Goal: Task Accomplishment & Management: Use online tool/utility

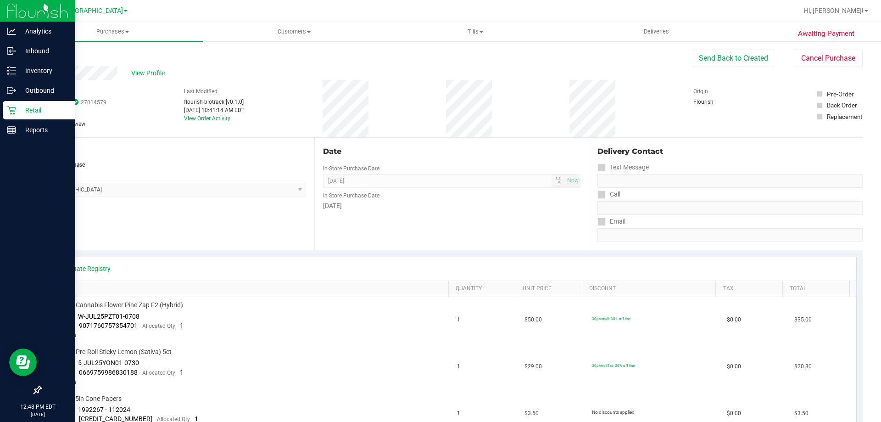
click at [6, 109] on div "Retail" at bounding box center [39, 110] width 73 height 18
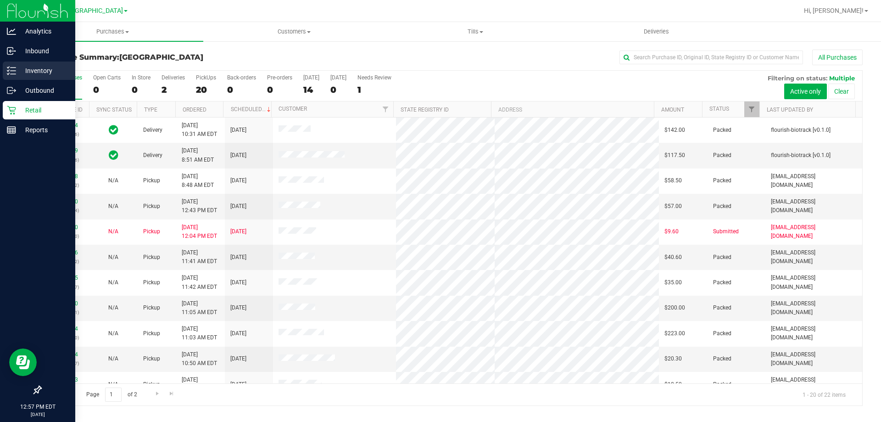
click at [54, 67] on p "Inventory" at bounding box center [43, 70] width 55 height 11
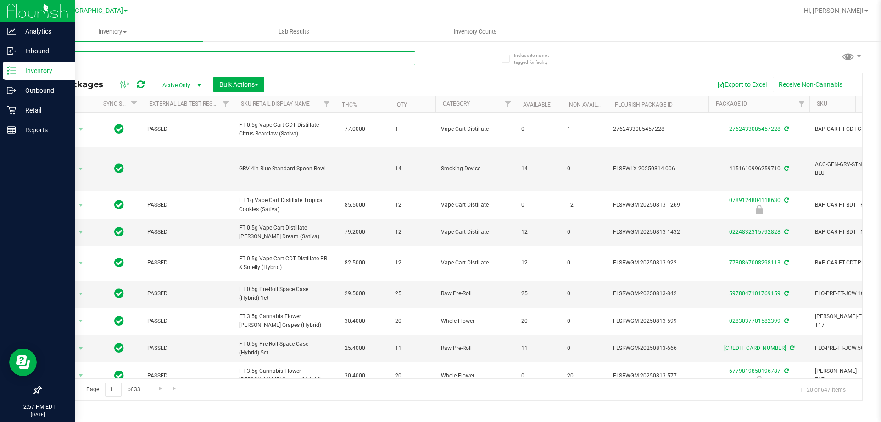
click at [122, 57] on input "text" at bounding box center [227, 58] width 375 height 14
type input "3336664419388828"
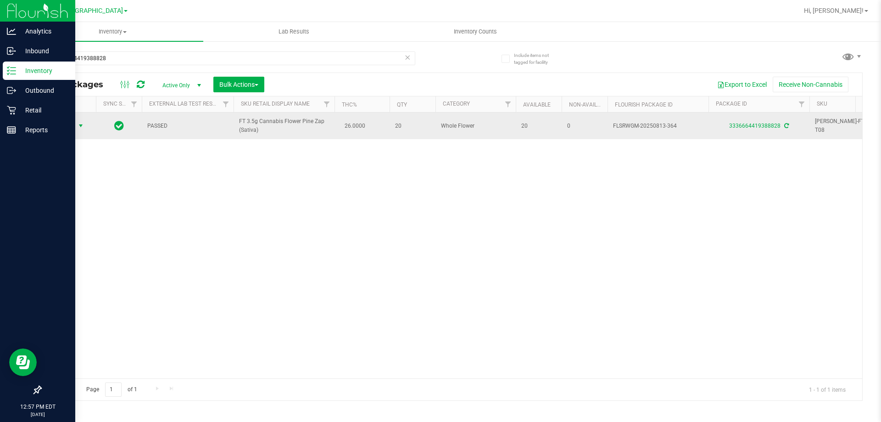
click at [73, 123] on span "Action" at bounding box center [62, 125] width 25 height 13
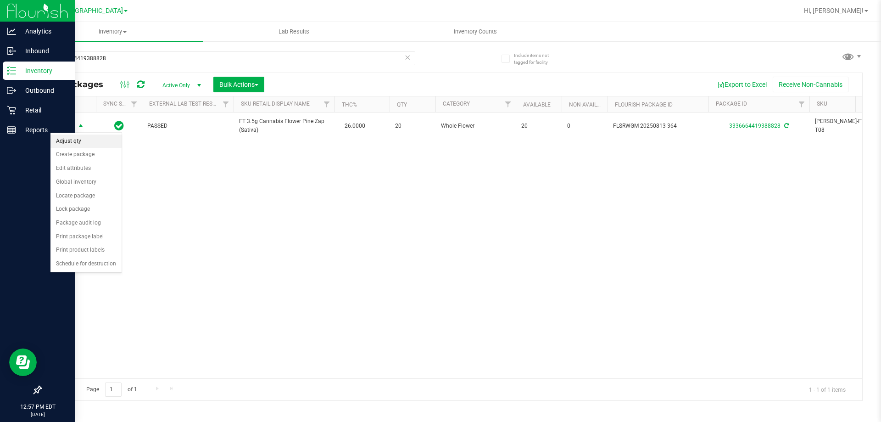
click at [79, 140] on li "Adjust qty" at bounding box center [85, 141] width 71 height 14
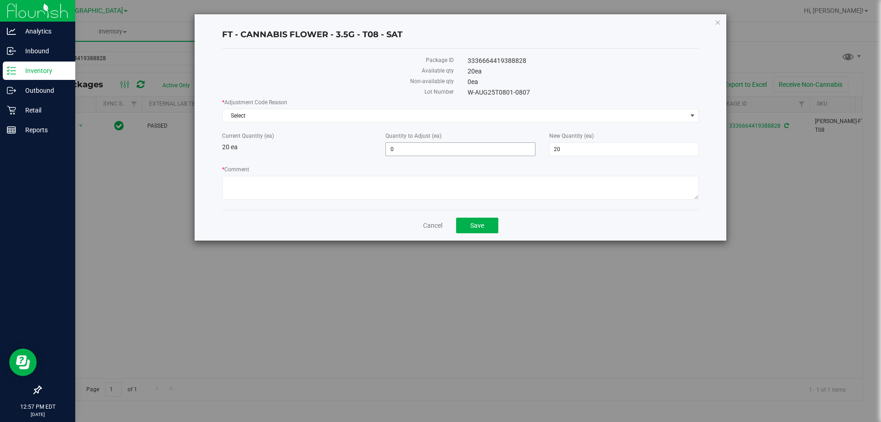
click at [433, 151] on span "0 0" at bounding box center [461, 149] width 150 height 14
click at [433, 151] on input "0" at bounding box center [460, 149] width 149 height 13
type input "2"
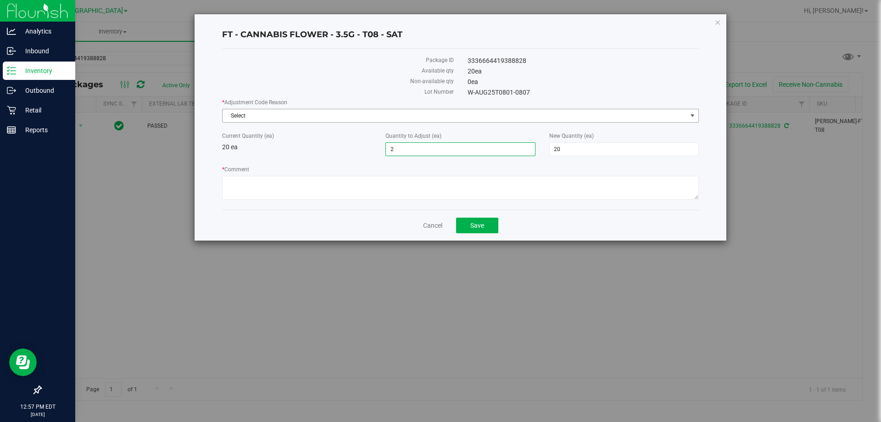
type input "22"
click at [319, 120] on span "Select" at bounding box center [455, 115] width 465 height 13
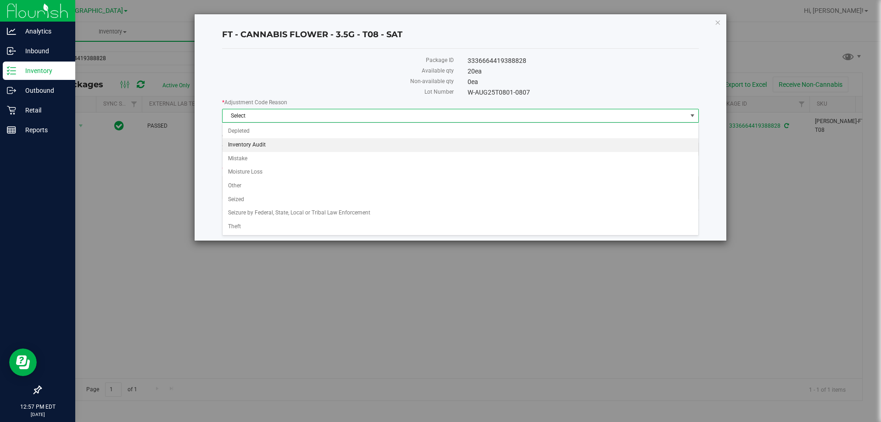
click at [310, 146] on li "Inventory Audit" at bounding box center [461, 145] width 476 height 14
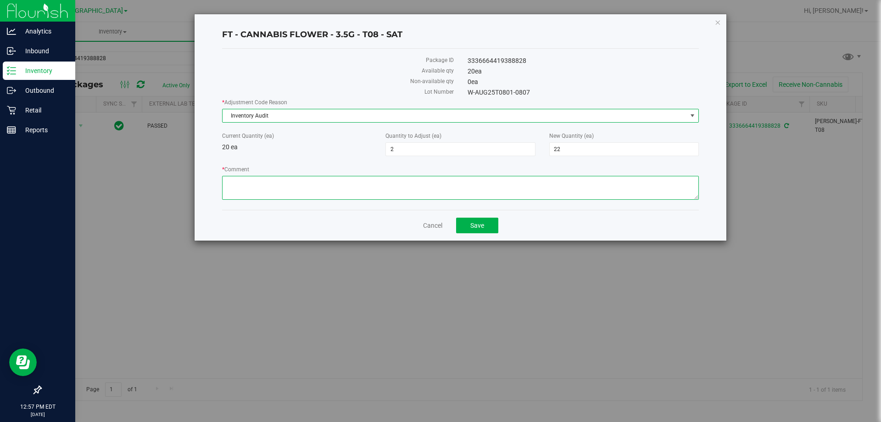
click at [337, 181] on textarea "* Comment" at bounding box center [460, 188] width 477 height 24
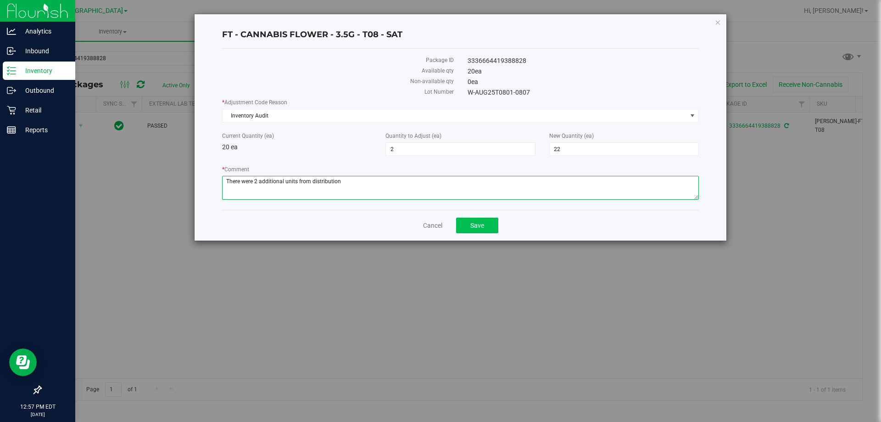
type textarea "There were 2 additional units from distribution"
click at [465, 222] on button "Save" at bounding box center [477, 226] width 42 height 16
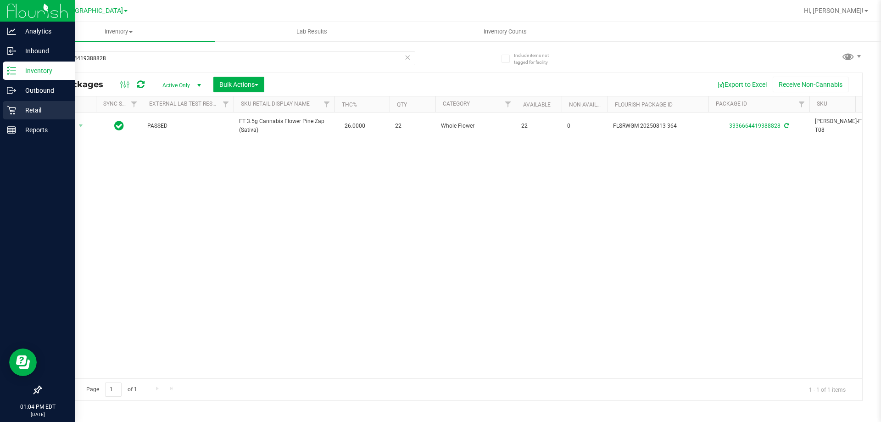
click at [44, 104] on div "Retail" at bounding box center [39, 110] width 73 height 18
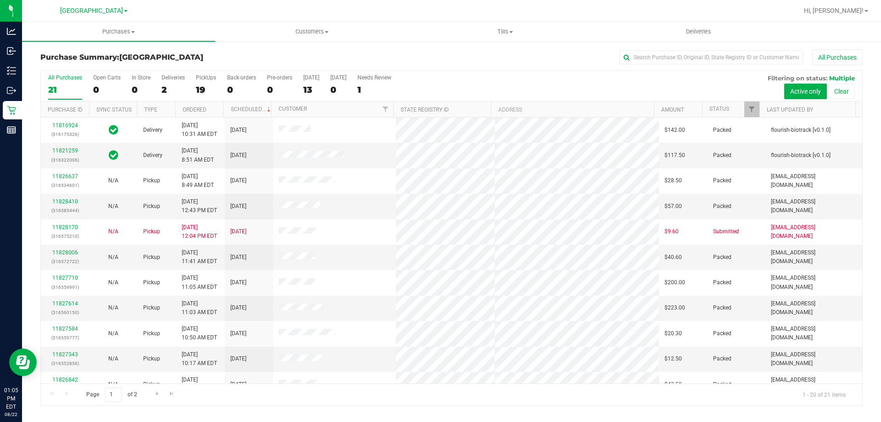
click at [218, 54] on h3 "Purchase Summary: North Port WC" at bounding box center [177, 57] width 274 height 8
click at [202, 81] on label "PickUps 19" at bounding box center [206, 86] width 20 height 25
click at [0, 0] on input "PickUps 19" at bounding box center [0, 0] width 0 height 0
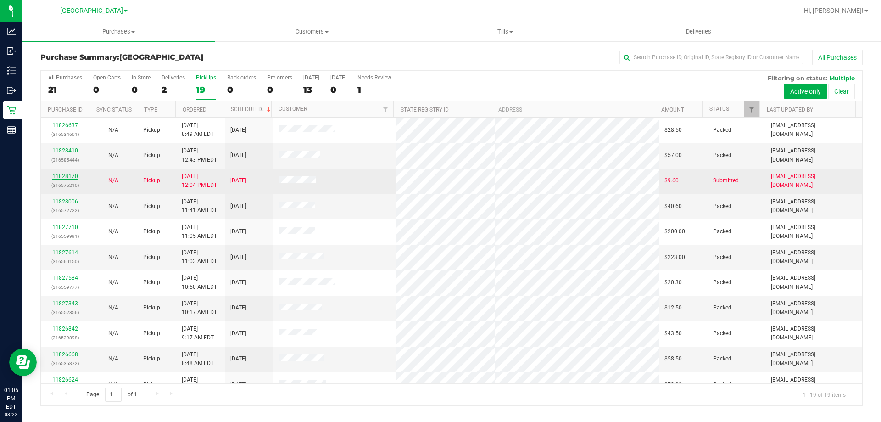
click at [74, 175] on link "11828170" at bounding box center [65, 176] width 26 height 6
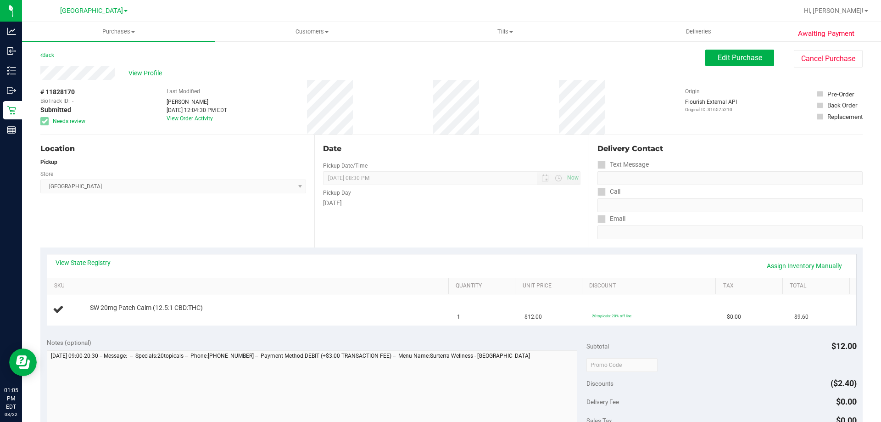
click at [94, 253] on div "View State Registry Assign Inventory Manually SKU Quantity Unit Price Discount …" at bounding box center [451, 289] width 823 height 84
click at [94, 261] on link "View State Registry" at bounding box center [83, 262] width 55 height 9
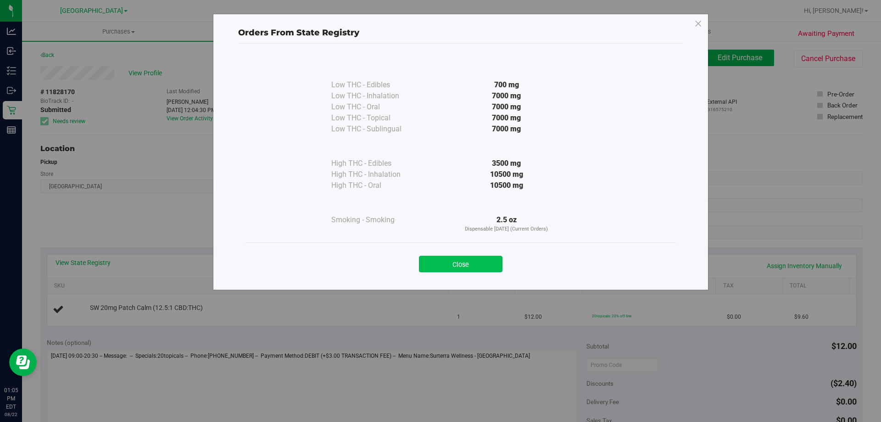
click at [443, 262] on button "Close" at bounding box center [461, 264] width 84 height 17
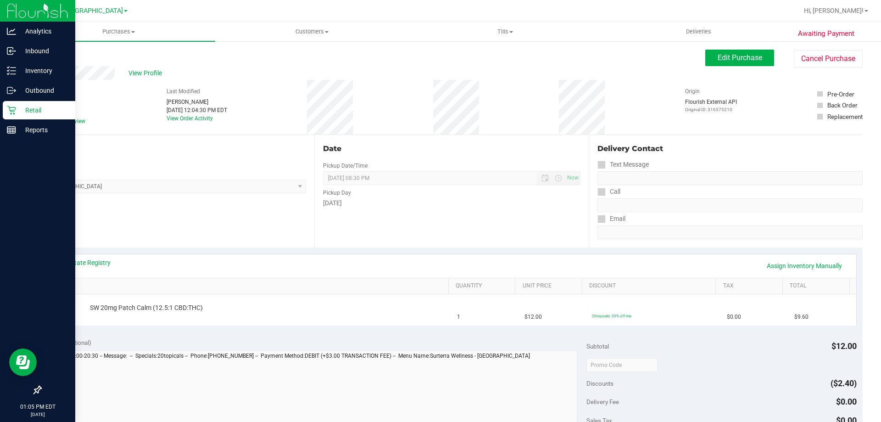
click at [20, 112] on p "Retail" at bounding box center [43, 110] width 55 height 11
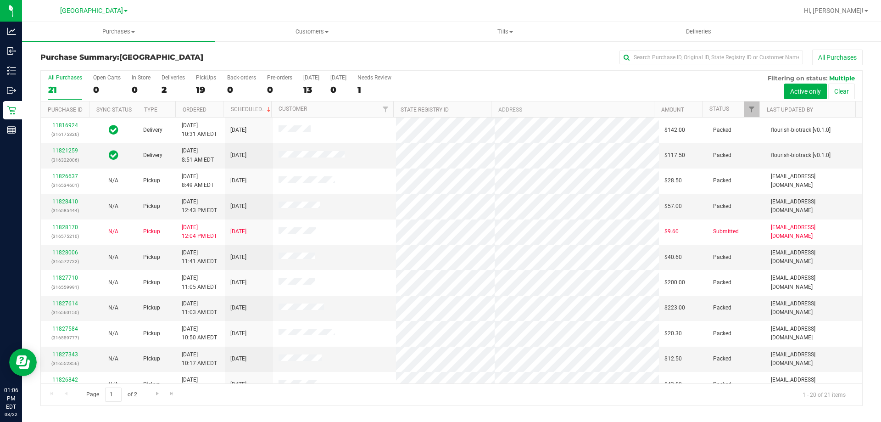
click at [215, 64] on div "Purchase Summary: North Port WC All Purchases" at bounding box center [451, 60] width 823 height 20
click at [207, 82] on label "PickUps 19" at bounding box center [206, 86] width 20 height 25
click at [0, 0] on input "PickUps 19" at bounding box center [0, 0] width 0 height 0
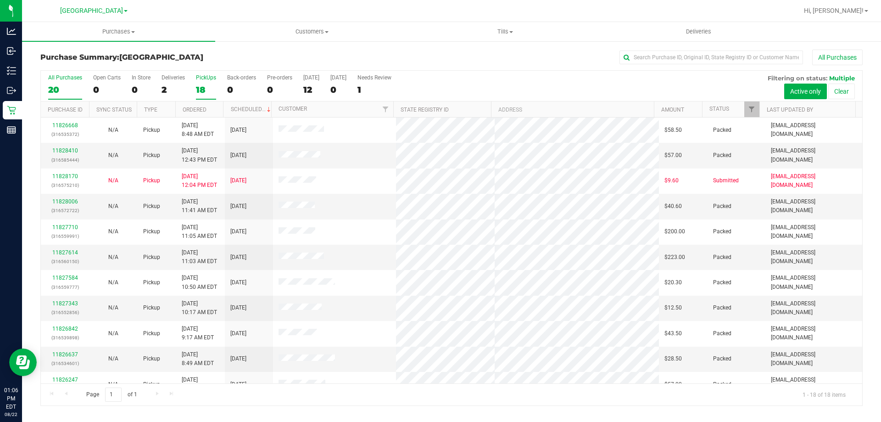
click at [53, 87] on div "20" at bounding box center [65, 89] width 34 height 11
click at [0, 0] on input "All Purchases 20" at bounding box center [0, 0] width 0 height 0
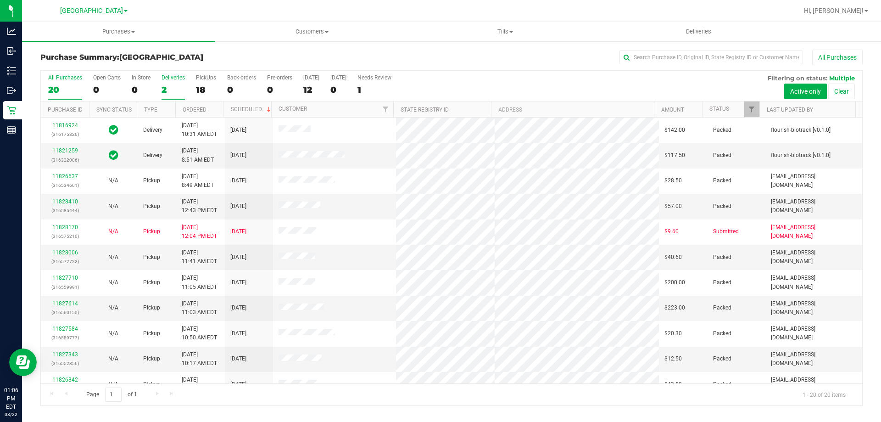
click at [162, 92] on div "2" at bounding box center [173, 89] width 23 height 11
click at [0, 0] on input "Deliveries 2" at bounding box center [0, 0] width 0 height 0
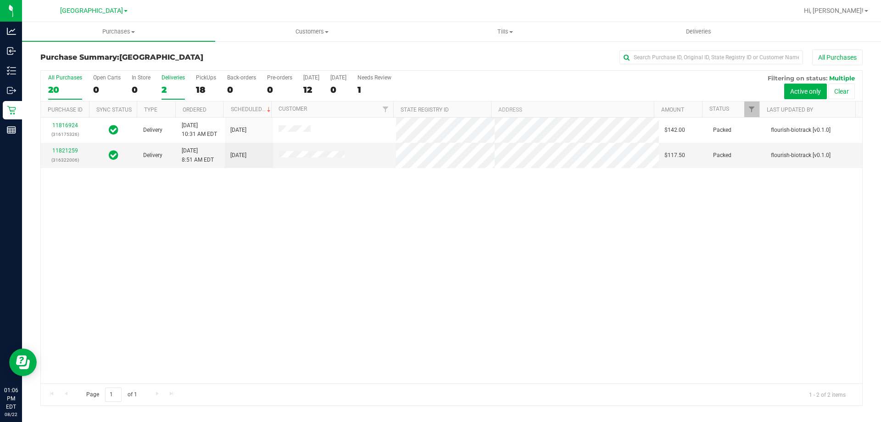
click at [69, 84] on label "All Purchases 20" at bounding box center [65, 86] width 34 height 25
click at [0, 0] on input "All Purchases 20" at bounding box center [0, 0] width 0 height 0
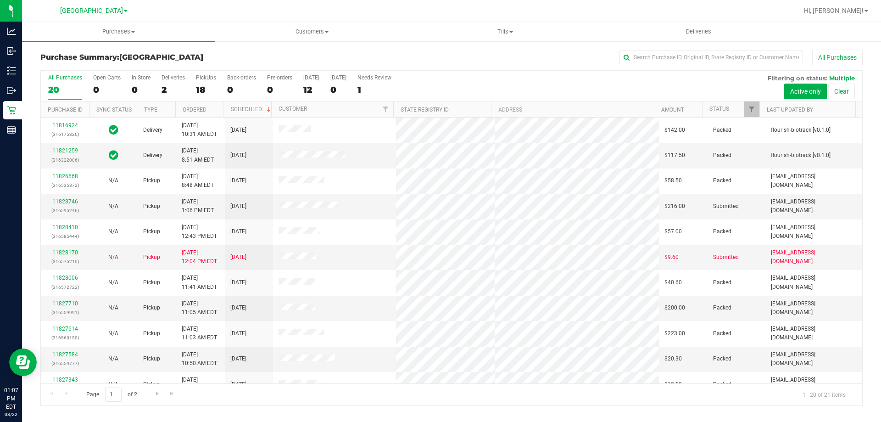
click at [220, 62] on div "Purchase Summary: North Port WC All Purchases" at bounding box center [451, 60] width 823 height 20
click at [225, 61] on h3 "Purchase Summary: North Port WC" at bounding box center [177, 57] width 274 height 8
click at [211, 79] on div "PickUps" at bounding box center [206, 77] width 20 height 6
click at [0, 0] on input "PickUps 18" at bounding box center [0, 0] width 0 height 0
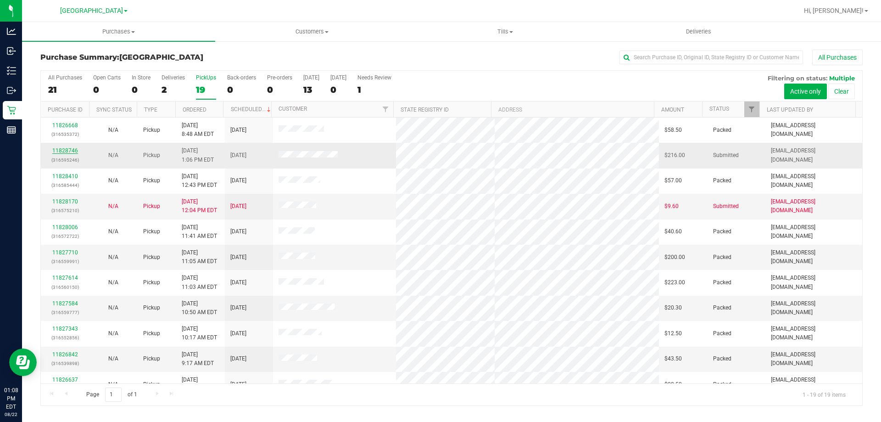
click at [67, 148] on link "11828746" at bounding box center [65, 150] width 26 height 6
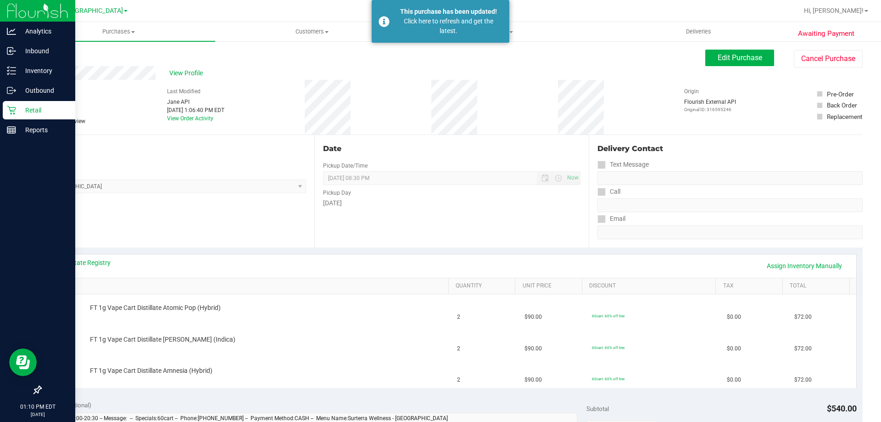
click at [14, 113] on icon at bounding box center [11, 110] width 9 height 9
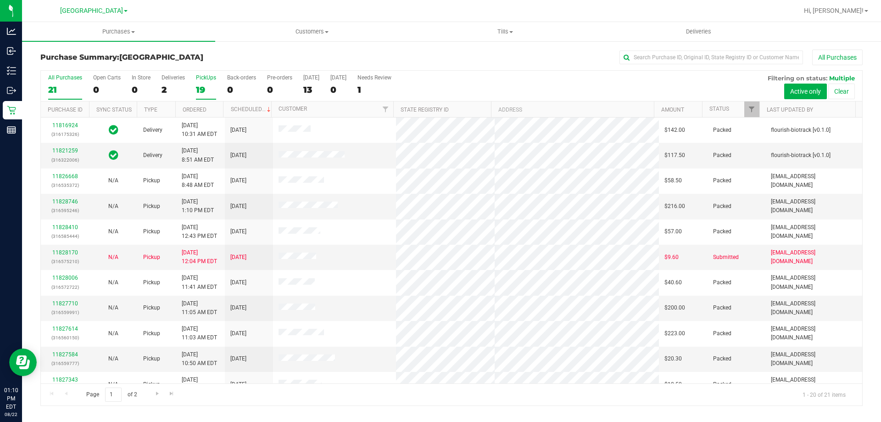
click at [197, 89] on div "19" at bounding box center [206, 89] width 20 height 11
click at [0, 0] on input "PickUps 19" at bounding box center [0, 0] width 0 height 0
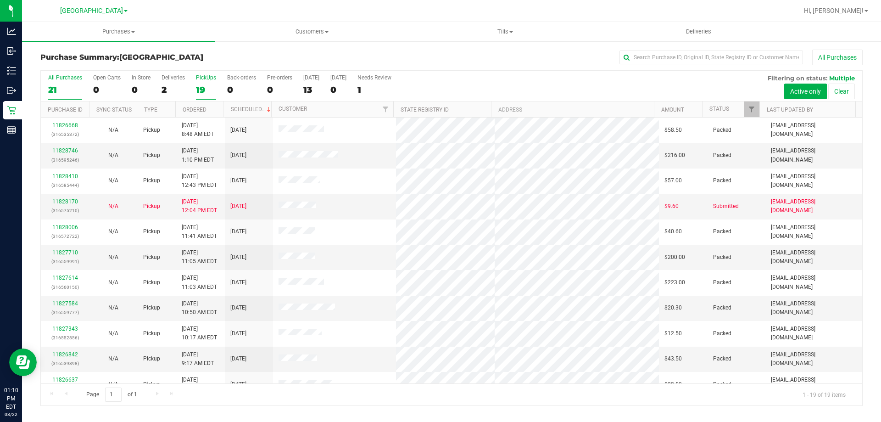
click at [62, 95] on label "All Purchases 21" at bounding box center [65, 86] width 34 height 25
click at [0, 0] on input "All Purchases 21" at bounding box center [0, 0] width 0 height 0
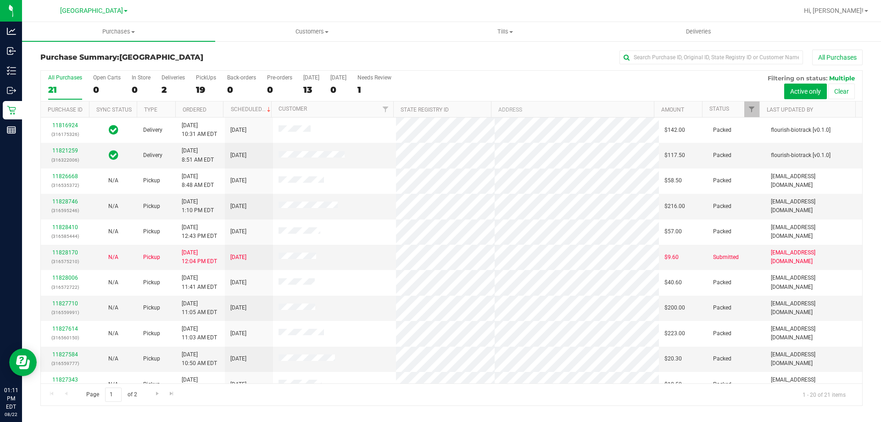
click at [197, 62] on div "Purchase Summary: North Port WC All Purchases" at bounding box center [451, 60] width 823 height 20
click at [198, 83] on label "PickUps 19" at bounding box center [206, 86] width 20 height 25
click at [0, 0] on input "PickUps 19" at bounding box center [0, 0] width 0 height 0
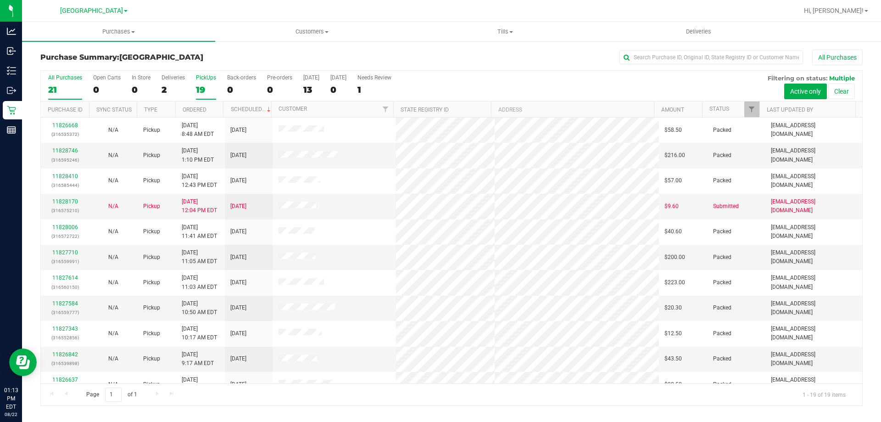
click at [72, 83] on label "All Purchases 21" at bounding box center [65, 86] width 34 height 25
click at [0, 0] on input "All Purchases 21" at bounding box center [0, 0] width 0 height 0
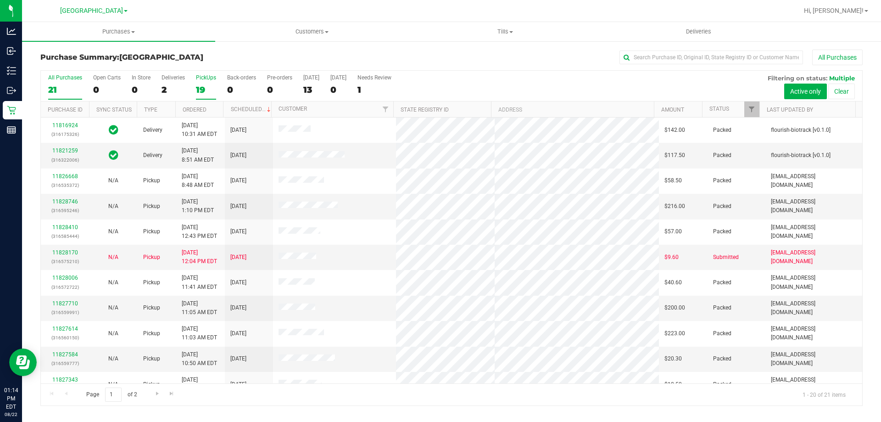
click at [209, 88] on div "19" at bounding box center [206, 89] width 20 height 11
click at [0, 0] on input "PickUps 19" at bounding box center [0, 0] width 0 height 0
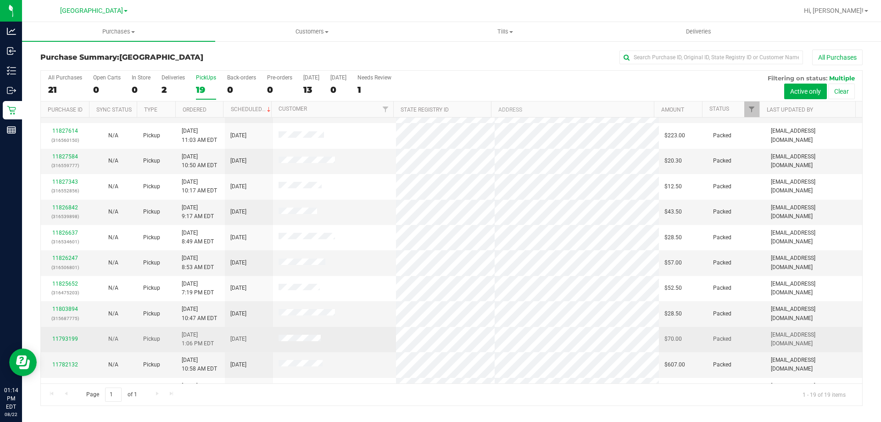
scroll to position [217, 0]
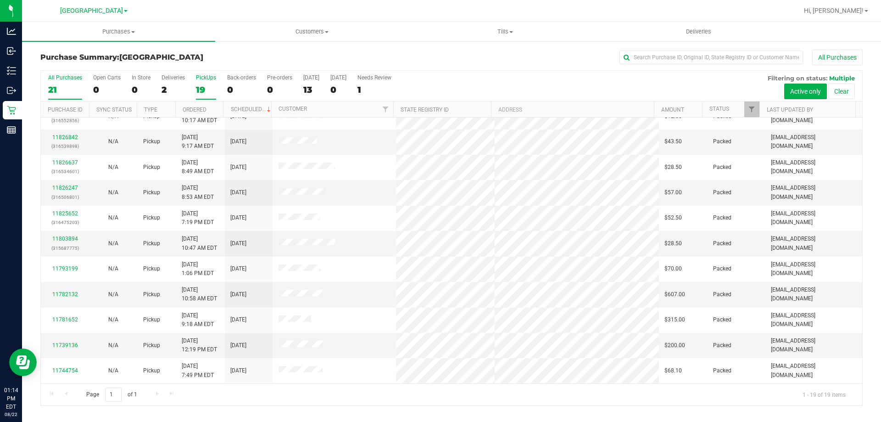
click at [80, 87] on div "21" at bounding box center [65, 89] width 34 height 11
click at [0, 0] on input "All Purchases 21" at bounding box center [0, 0] width 0 height 0
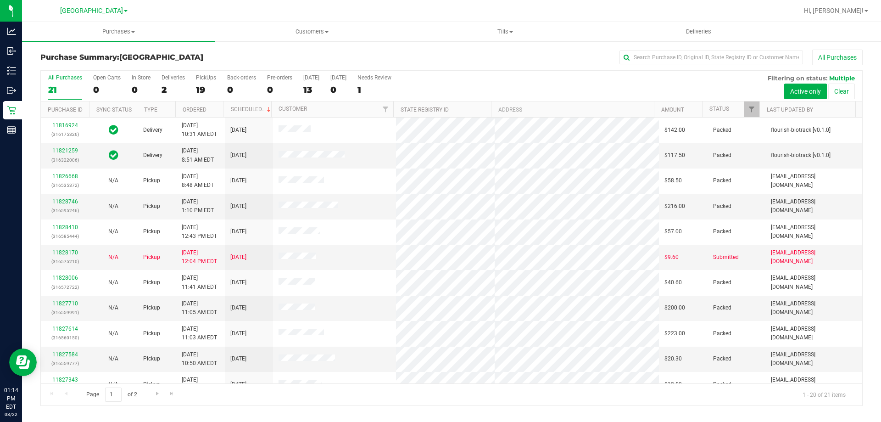
click at [205, 49] on div "Purchase Summary: North Port WC All Purchases All Purchases 21 Open Carts 0 In …" at bounding box center [451, 227] width 859 height 375
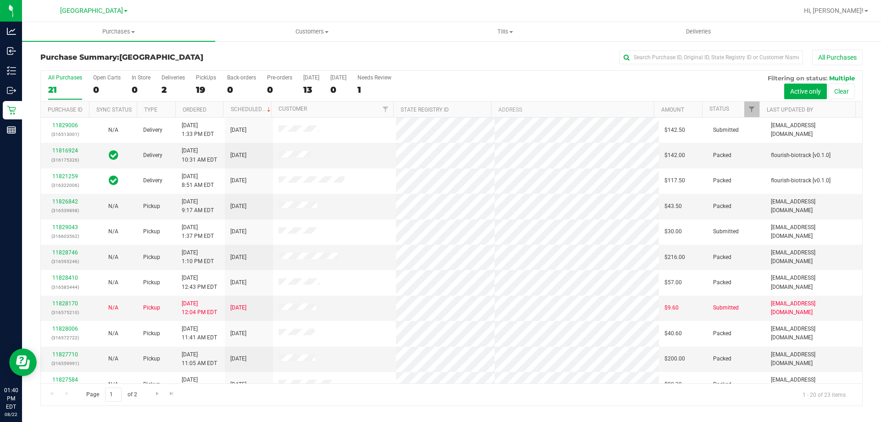
click at [281, 62] on div "Purchase Summary: North Port WC All Purchases" at bounding box center [451, 60] width 823 height 20
click at [216, 44] on div "Purchase Summary: North Port WC All Purchases All Purchases 21 Open Carts 0 In …" at bounding box center [451, 227] width 859 height 375
click at [220, 66] on div "Purchase Summary: North Port WC All Purchases" at bounding box center [451, 60] width 823 height 20
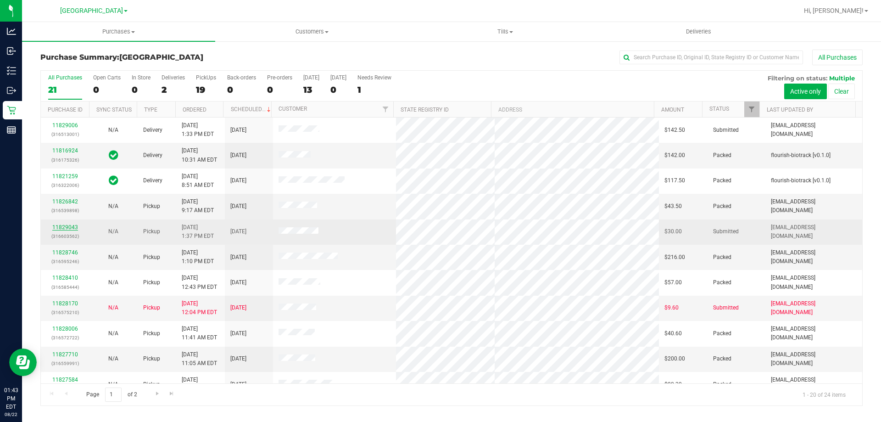
click at [67, 227] on link "11829043" at bounding box center [65, 227] width 26 height 6
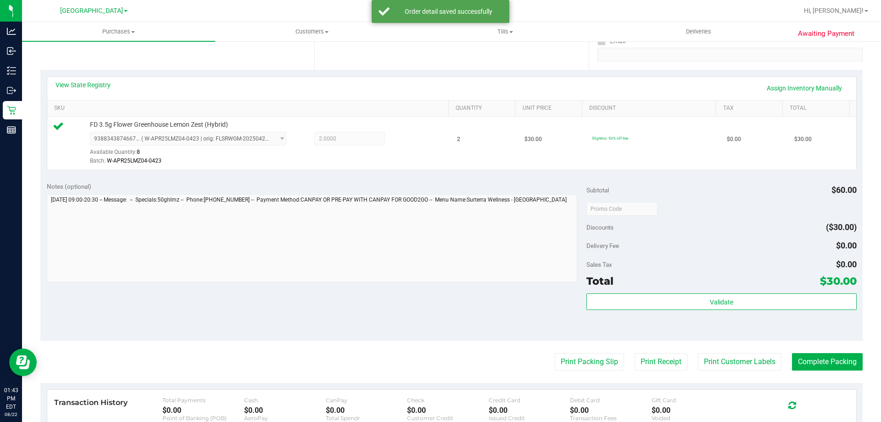
scroll to position [230, 0]
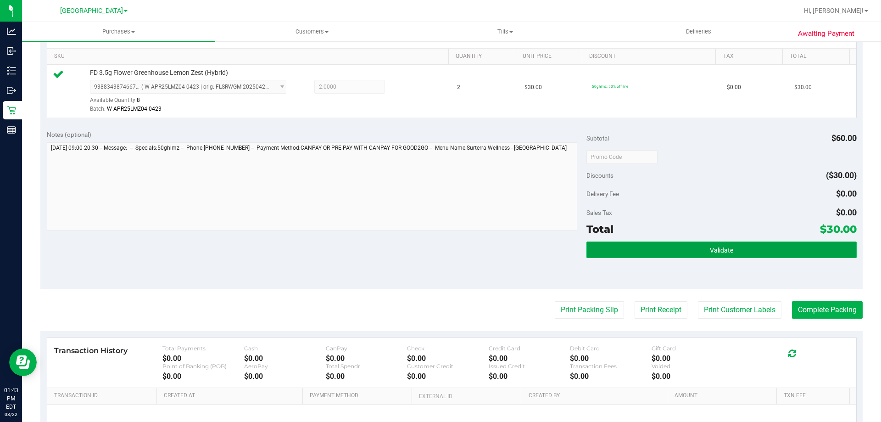
click at [695, 249] on button "Validate" at bounding box center [722, 249] width 270 height 17
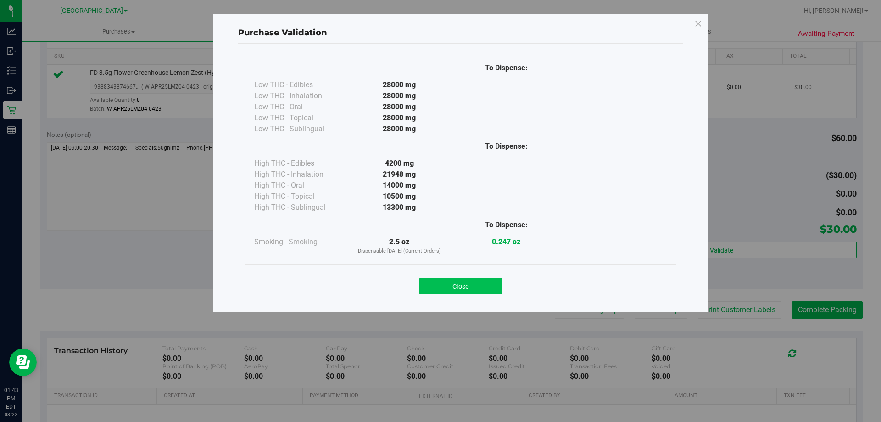
click at [459, 283] on button "Close" at bounding box center [461, 286] width 84 height 17
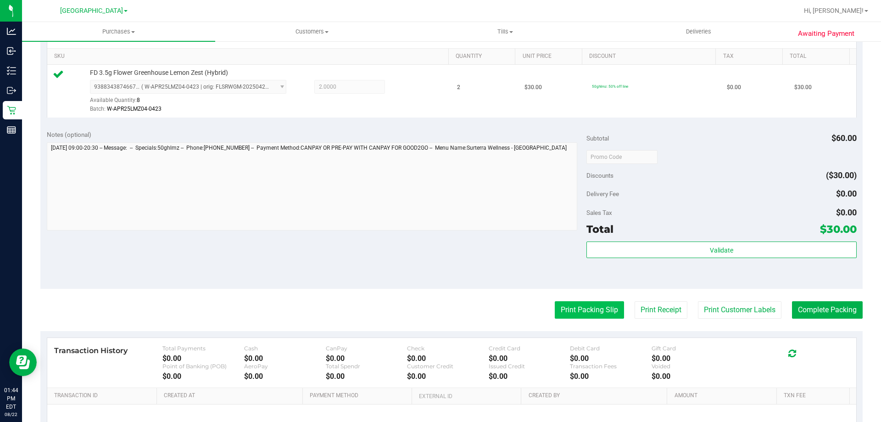
click at [602, 308] on button "Print Packing Slip" at bounding box center [589, 309] width 69 height 17
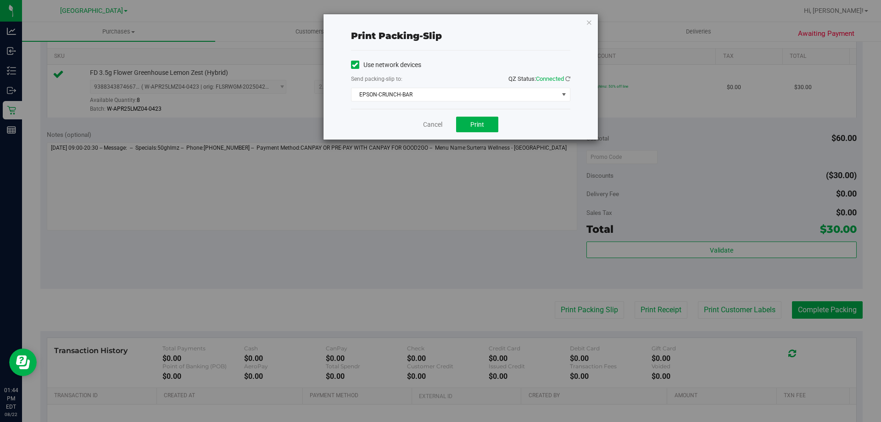
click at [485, 116] on div "Cancel Print" at bounding box center [460, 124] width 219 height 31
click at [484, 124] on button "Print" at bounding box center [477, 125] width 42 height 16
click at [589, 20] on icon "button" at bounding box center [589, 22] width 6 height 11
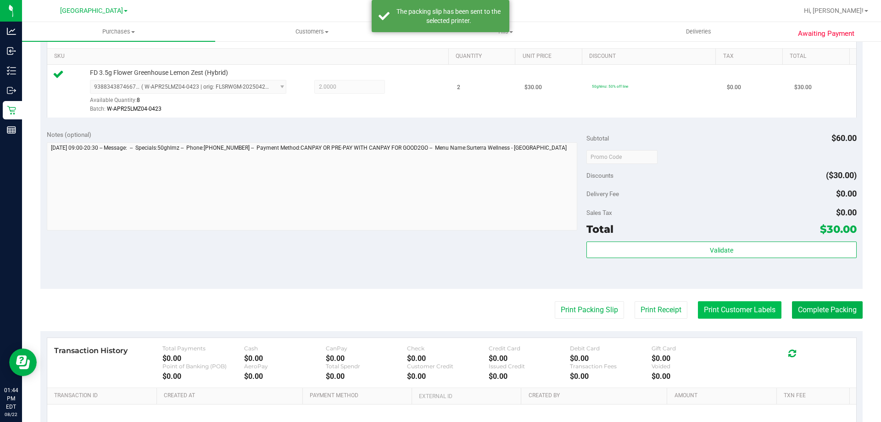
click at [728, 318] on button "Print Customer Labels" at bounding box center [740, 309] width 84 height 17
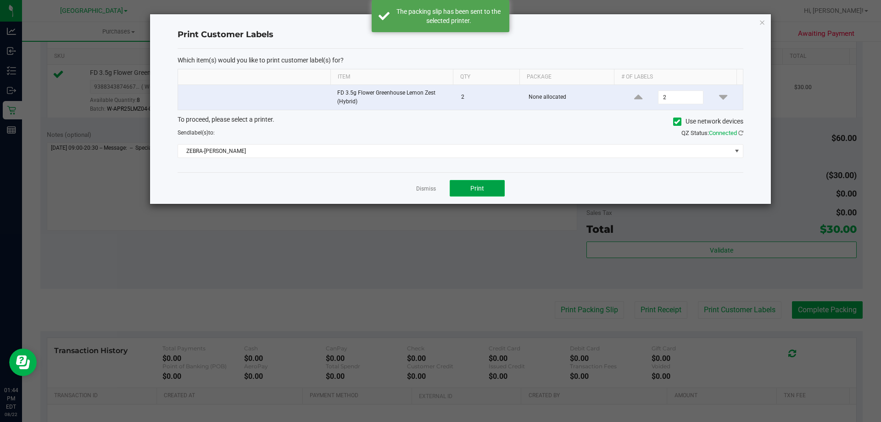
click at [493, 191] on button "Print" at bounding box center [477, 188] width 55 height 17
click at [762, 19] on icon "button" at bounding box center [762, 22] width 6 height 11
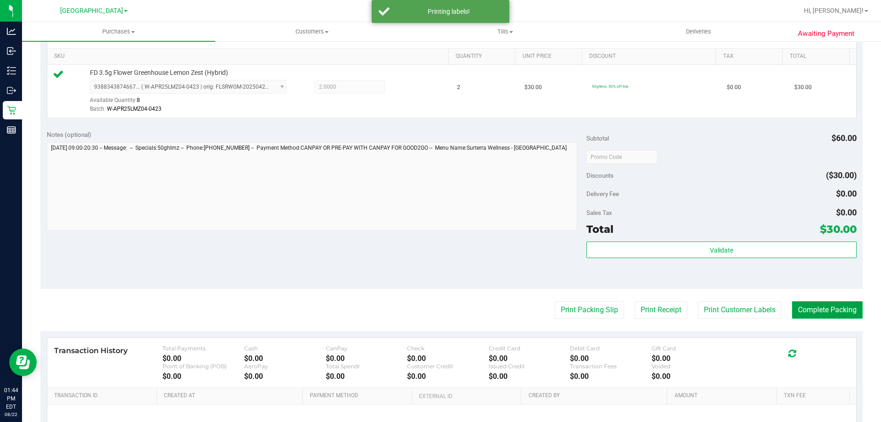
click at [841, 315] on button "Complete Packing" at bounding box center [827, 309] width 71 height 17
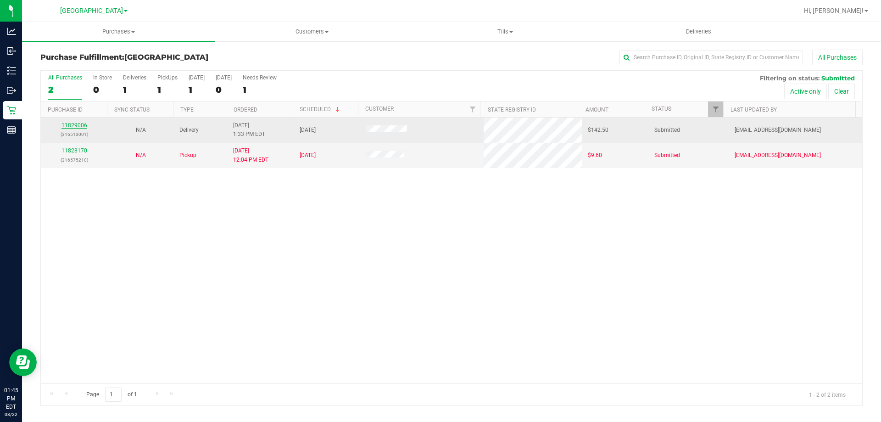
click at [73, 124] on link "11829006" at bounding box center [75, 125] width 26 height 6
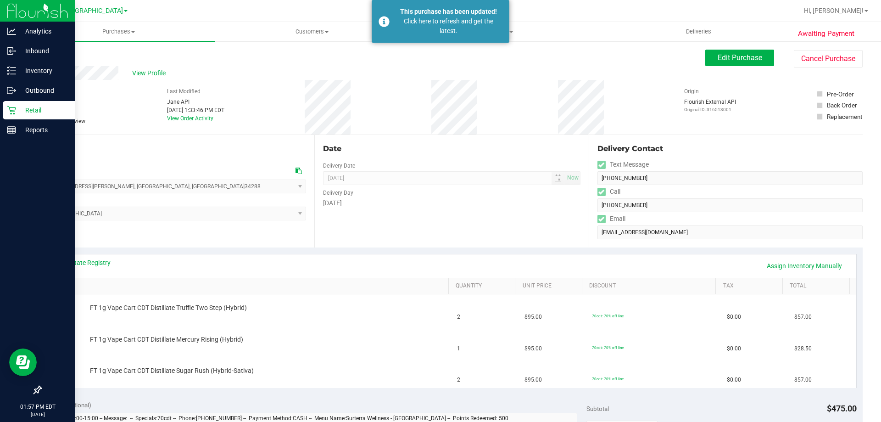
click at [25, 110] on p "Retail" at bounding box center [43, 110] width 55 height 11
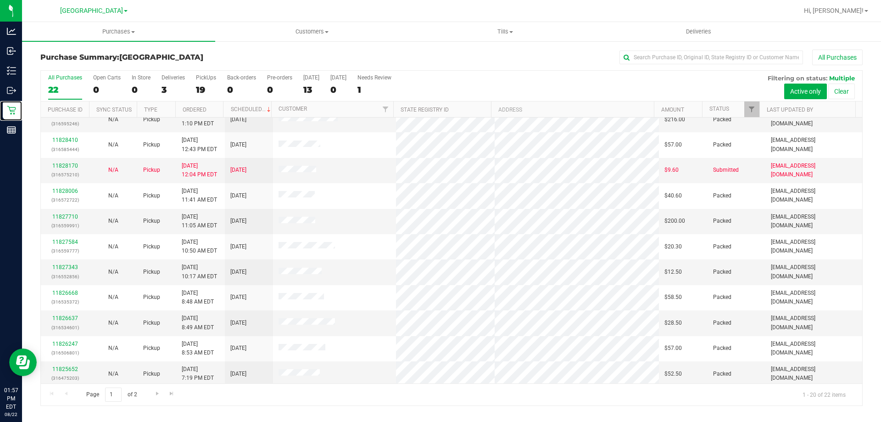
scroll to position [242, 0]
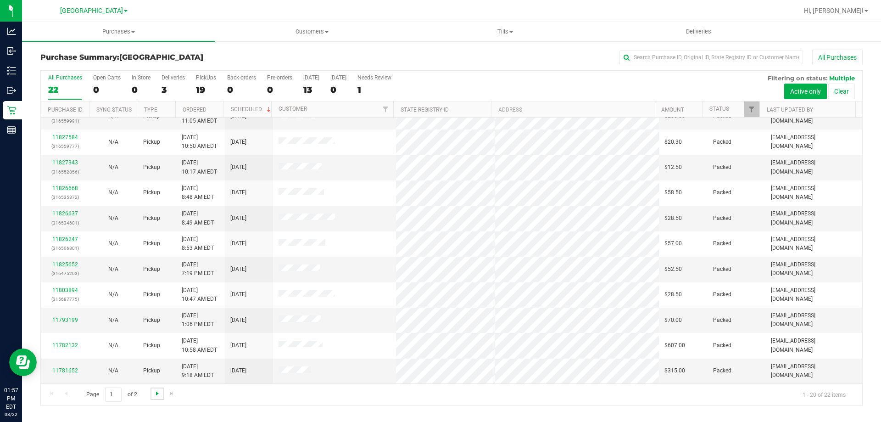
click at [157, 390] on span "Go to the next page" at bounding box center [157, 393] width 7 height 7
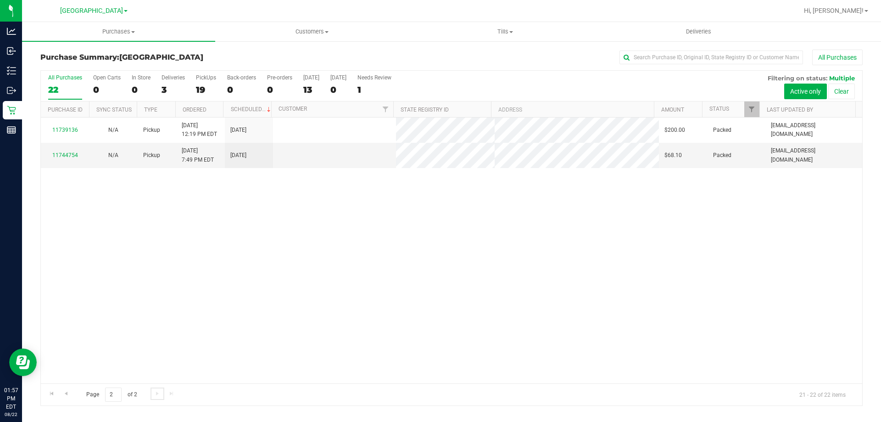
scroll to position [0, 0]
click at [69, 397] on span "Go to the previous page" at bounding box center [65, 393] width 7 height 7
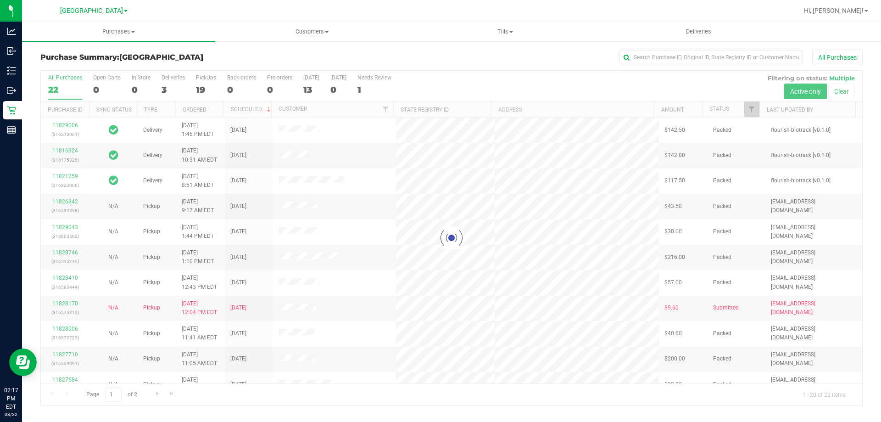
click at [202, 88] on div at bounding box center [452, 238] width 822 height 335
click at [204, 89] on div "19" at bounding box center [206, 89] width 20 height 11
click at [0, 0] on input "PickUps 19" at bounding box center [0, 0] width 0 height 0
click at [202, 89] on div at bounding box center [452, 238] width 822 height 335
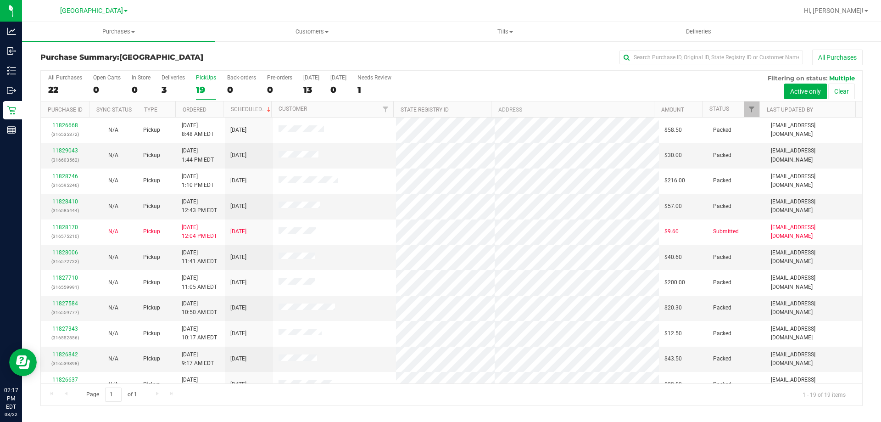
click at [42, 78] on div "All Purchases 22 Open Carts 0 In Store 0 Deliveries 3 PickUps 19 Back-orders 0 …" at bounding box center [452, 86] width 822 height 31
click at [51, 80] on div "All Purchases" at bounding box center [65, 77] width 34 height 6
click at [0, 0] on input "All Purchases 22" at bounding box center [0, 0] width 0 height 0
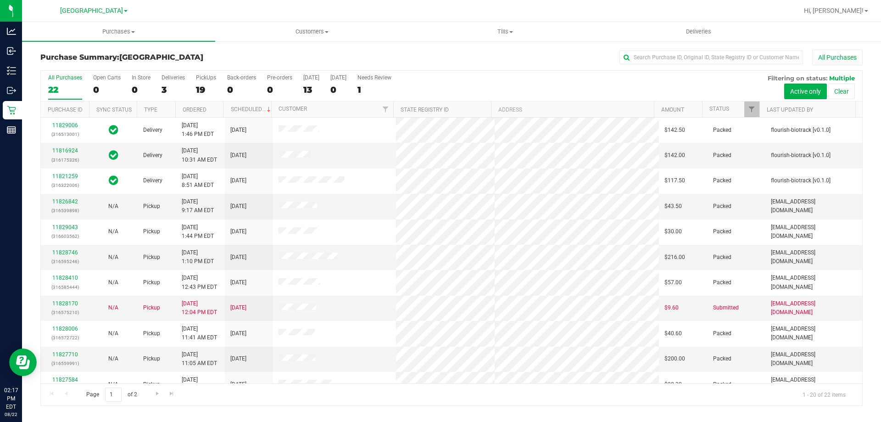
click at [230, 67] on div "Purchase Summary: North Port WC All Purchases" at bounding box center [451, 60] width 823 height 20
click at [199, 63] on div "Purchase Summary: North Port WC All Purchases" at bounding box center [451, 60] width 823 height 20
click at [215, 56] on h3 "Purchase Summary: North Port WC" at bounding box center [177, 57] width 274 height 8
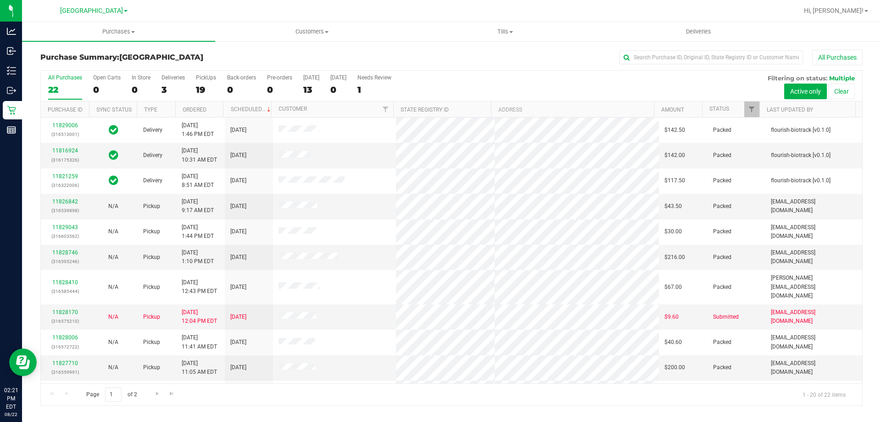
click at [252, 59] on h3 "Purchase Summary: North Port WC" at bounding box center [177, 57] width 274 height 8
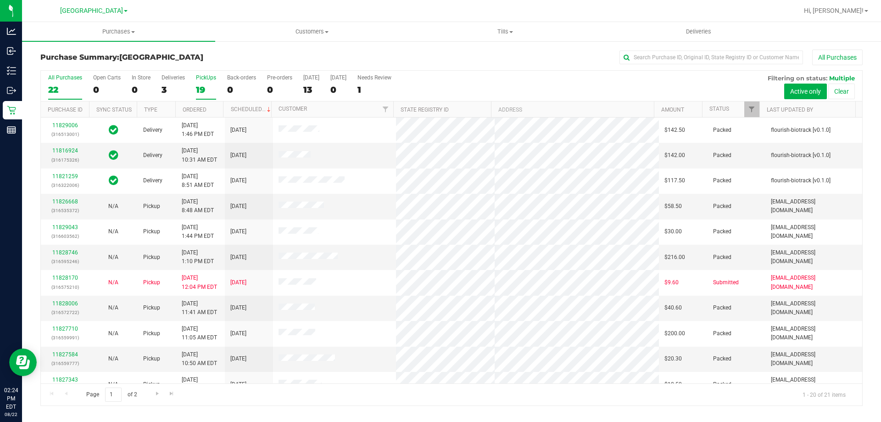
click at [217, 90] on div "All Purchases 22 Open Carts 0 In Store 0 Deliveries 3 PickUps 19 Back-orders 0 …" at bounding box center [452, 86] width 822 height 31
click at [204, 84] on div "19" at bounding box center [206, 89] width 20 height 11
click at [0, 0] on input "PickUps 19" at bounding box center [0, 0] width 0 height 0
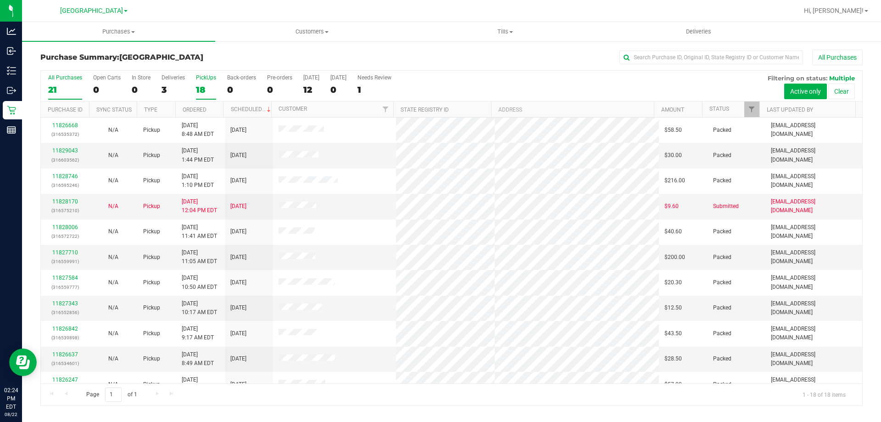
click at [60, 92] on div "21" at bounding box center [65, 89] width 34 height 11
click at [0, 0] on input "All Purchases 21" at bounding box center [0, 0] width 0 height 0
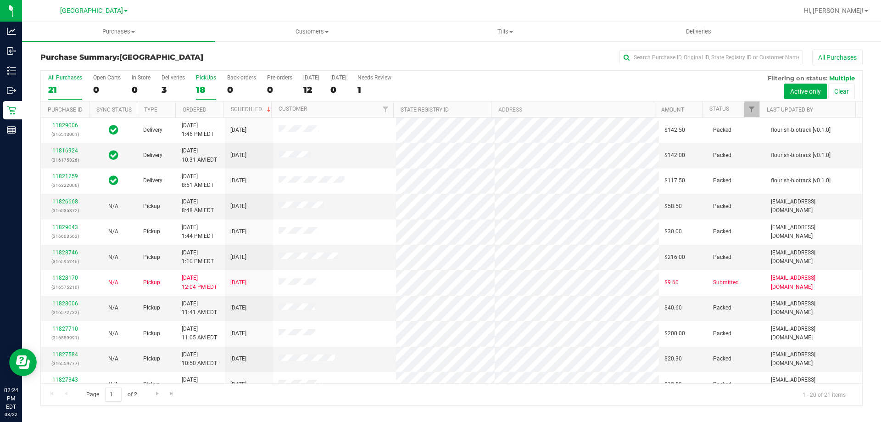
click at [212, 90] on div "18" at bounding box center [206, 89] width 20 height 11
click at [0, 0] on input "PickUps 18" at bounding box center [0, 0] width 0 height 0
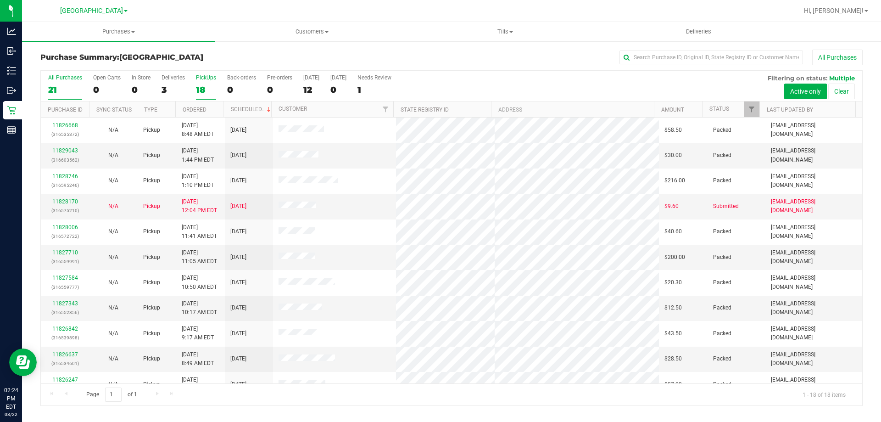
click at [63, 91] on div "21" at bounding box center [65, 89] width 34 height 11
click at [0, 0] on input "All Purchases 21" at bounding box center [0, 0] width 0 height 0
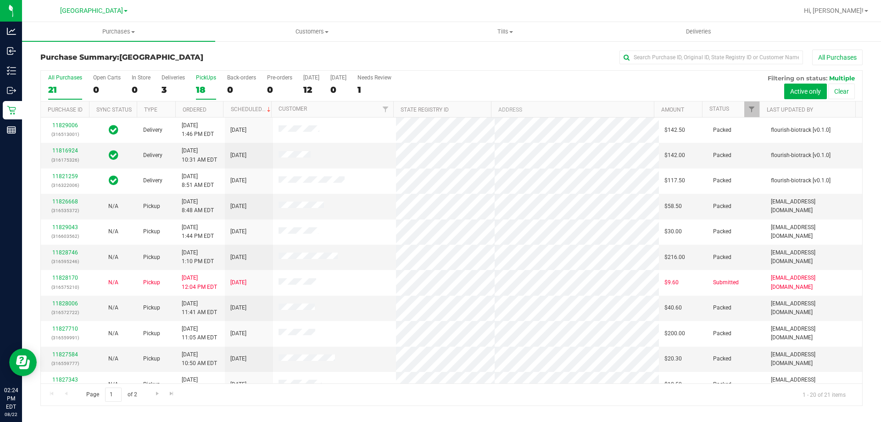
click at [205, 87] on div "18" at bounding box center [206, 89] width 20 height 11
click at [0, 0] on input "PickUps 18" at bounding box center [0, 0] width 0 height 0
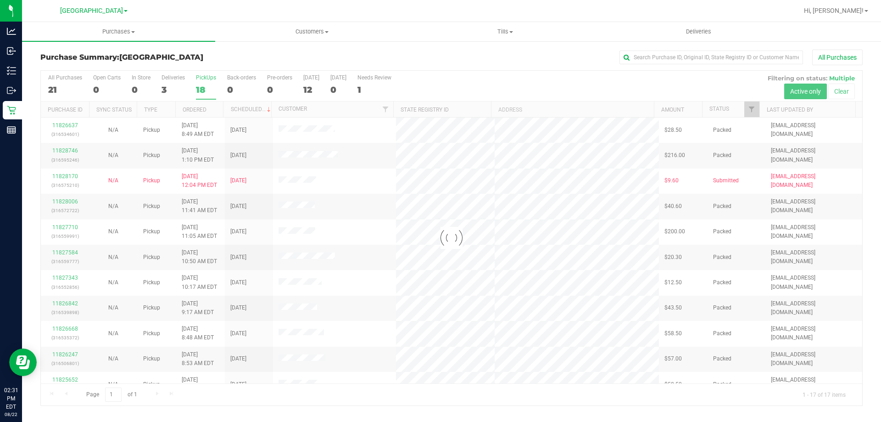
click at [67, 90] on div at bounding box center [452, 238] width 822 height 335
click at [67, 89] on div at bounding box center [452, 238] width 822 height 335
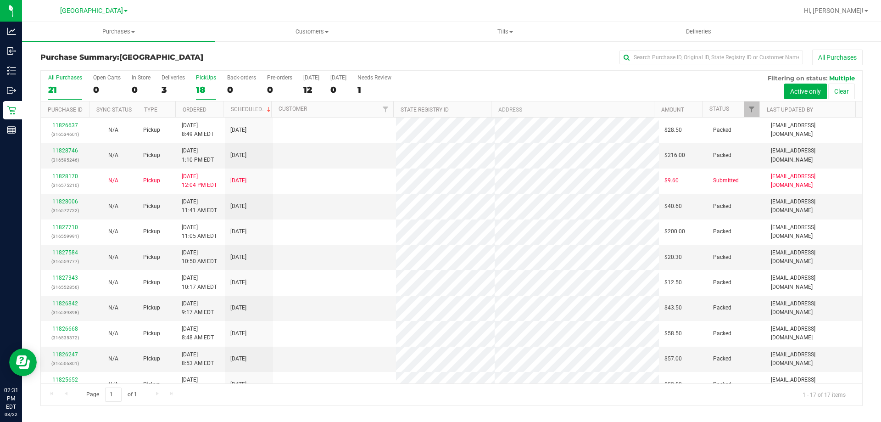
click at [67, 89] on div "21" at bounding box center [65, 89] width 34 height 11
click at [0, 0] on input "All Purchases 21" at bounding box center [0, 0] width 0 height 0
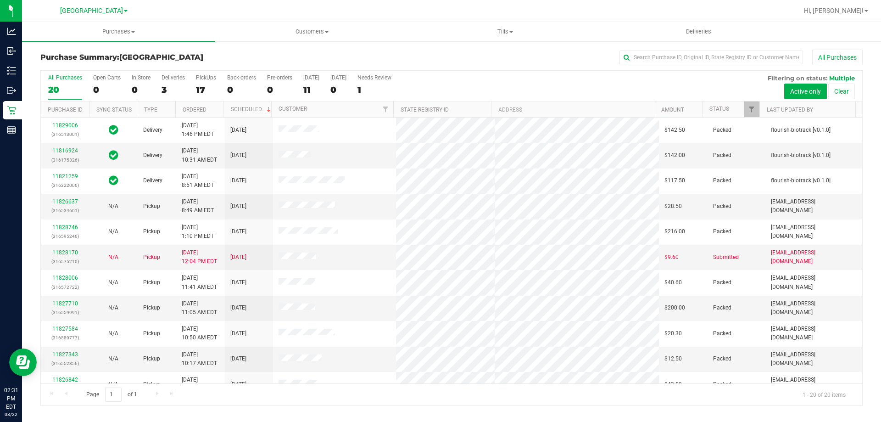
click at [245, 58] on h3 "Purchase Summary: North Port WC" at bounding box center [177, 57] width 274 height 8
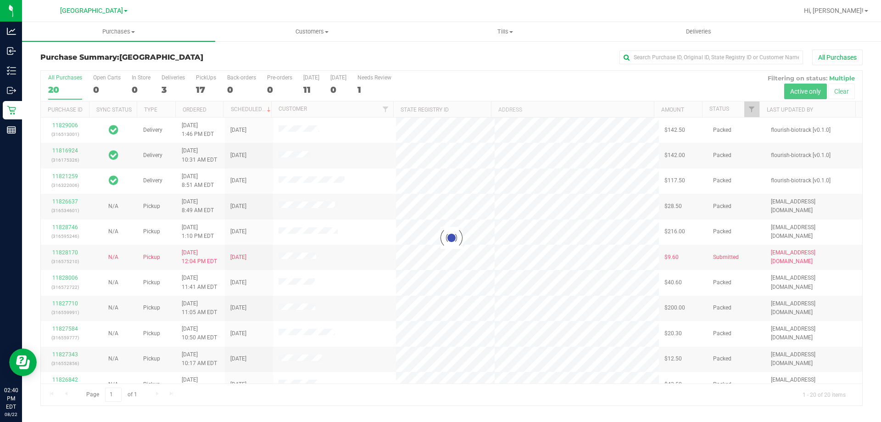
click at [204, 86] on div "17" at bounding box center [206, 89] width 20 height 11
click at [0, 0] on input "PickUps 17" at bounding box center [0, 0] width 0 height 0
click at [202, 86] on div at bounding box center [452, 238] width 822 height 335
click at [215, 61] on h3 "Purchase Summary: North Port WC" at bounding box center [177, 57] width 274 height 8
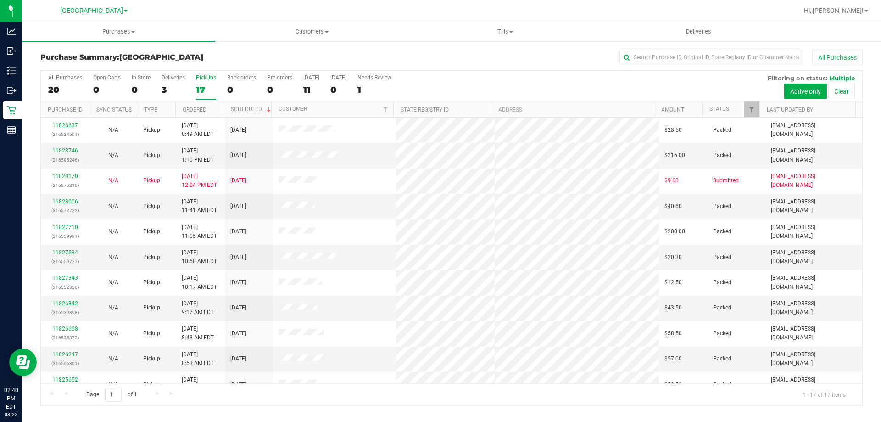
click at [269, 101] on div "All Purchases 20 Open Carts 0 In Store 0 Deliveries 3 PickUps 17 Back-orders 0 …" at bounding box center [452, 86] width 822 height 31
click at [252, 39] on uib-tab-heading "Customers All customers Add a new customer All physicians" at bounding box center [312, 31] width 192 height 18
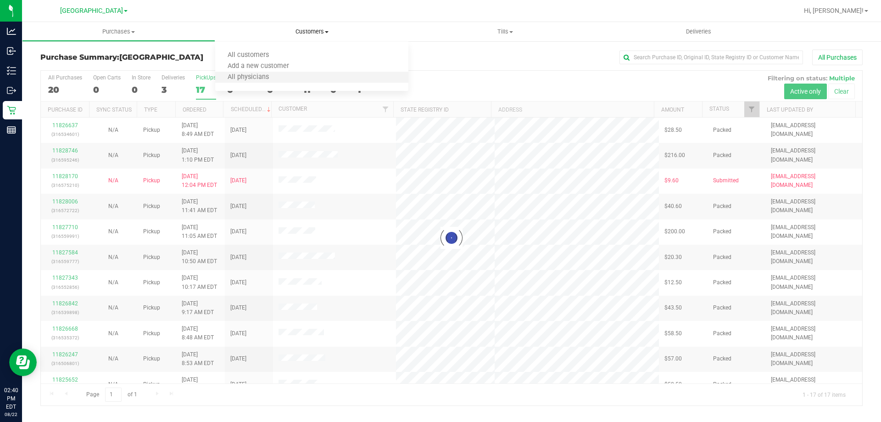
click at [225, 84] on ul "All customers Add a new customer All physicians" at bounding box center [311, 67] width 193 height 50
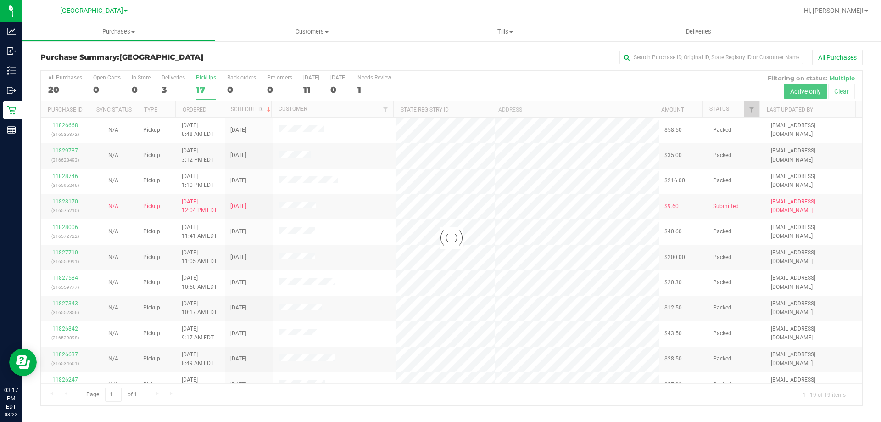
click at [201, 86] on div at bounding box center [452, 238] width 822 height 335
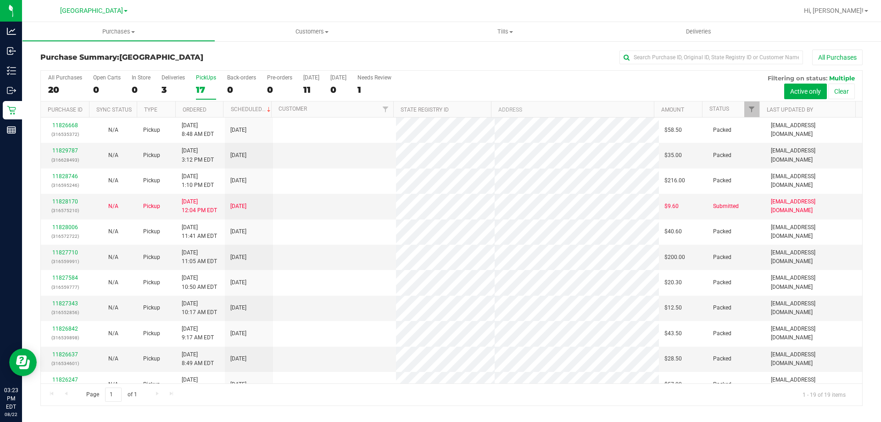
click at [206, 86] on div "17" at bounding box center [206, 89] width 20 height 11
click at [0, 0] on input "PickUps 17" at bounding box center [0, 0] width 0 height 0
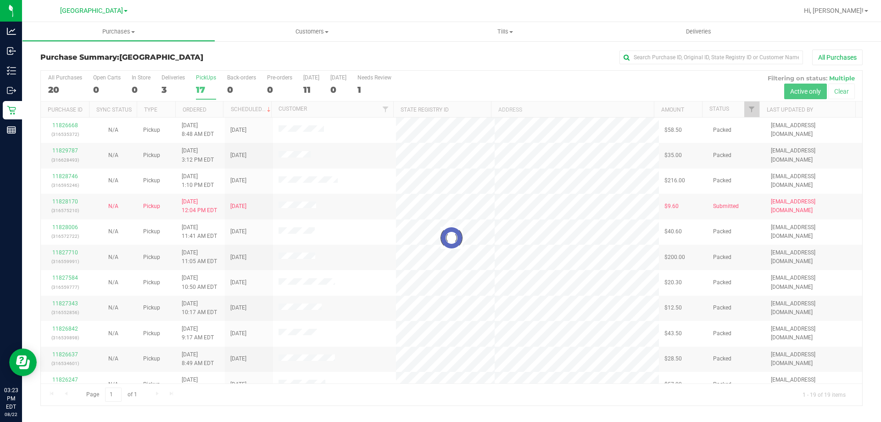
click at [206, 86] on div at bounding box center [452, 238] width 822 height 335
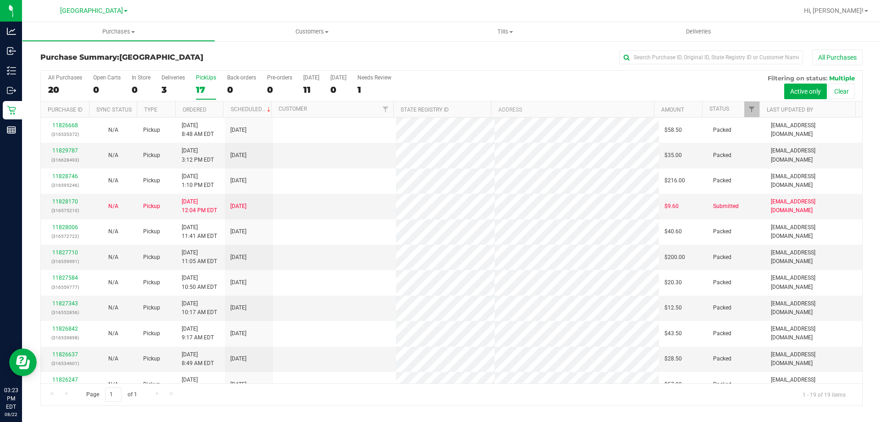
click at [199, 86] on div "17" at bounding box center [206, 89] width 20 height 11
click at [0, 0] on input "PickUps 17" at bounding box center [0, 0] width 0 height 0
click at [61, 86] on div "22" at bounding box center [65, 89] width 34 height 11
click at [0, 0] on input "All Purchases 22" at bounding box center [0, 0] width 0 height 0
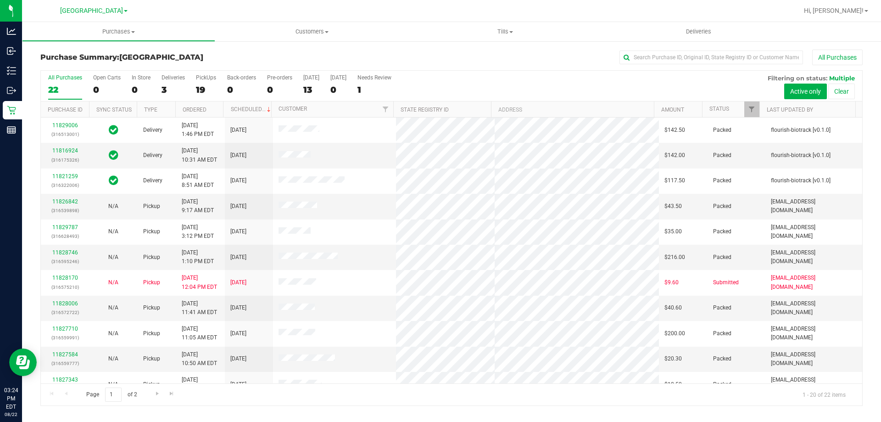
click at [217, 48] on div "Purchase Summary: North Port WC All Purchases All Purchases 22 Open Carts 0 In …" at bounding box center [451, 227] width 859 height 375
click at [201, 77] on div "PickUps" at bounding box center [206, 77] width 20 height 6
click at [0, 0] on input "PickUps 19" at bounding box center [0, 0] width 0 height 0
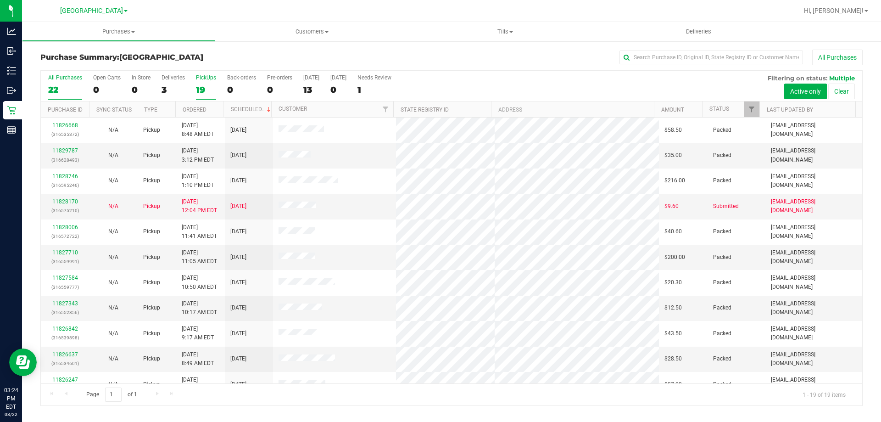
drag, startPoint x: 67, startPoint y: 88, endPoint x: 143, endPoint y: 21, distance: 101.1
click at [67, 88] on div "22" at bounding box center [65, 89] width 34 height 11
click at [0, 0] on input "All Purchases 22" at bounding box center [0, 0] width 0 height 0
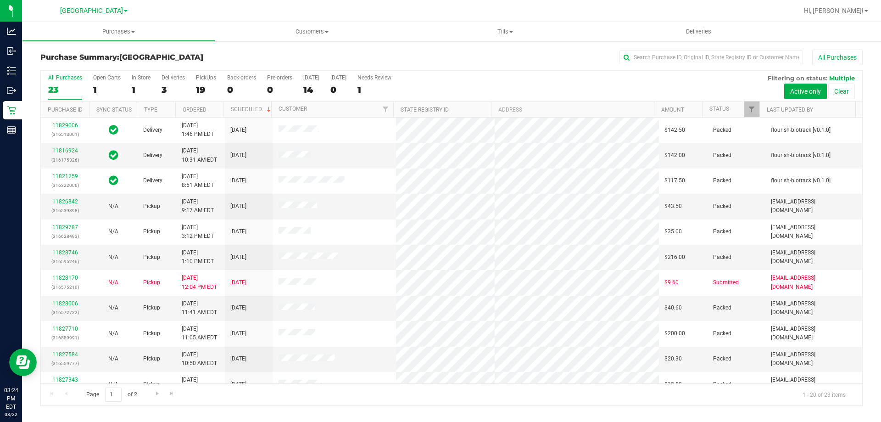
click at [233, 60] on h3 "Purchase Summary: North Port WC" at bounding box center [177, 57] width 274 height 8
click at [213, 63] on div "Purchase Summary: North Port WC All Purchases" at bounding box center [451, 60] width 823 height 20
click at [209, 77] on div "PickUps" at bounding box center [206, 77] width 20 height 6
click at [0, 0] on input "PickUps 19" at bounding box center [0, 0] width 0 height 0
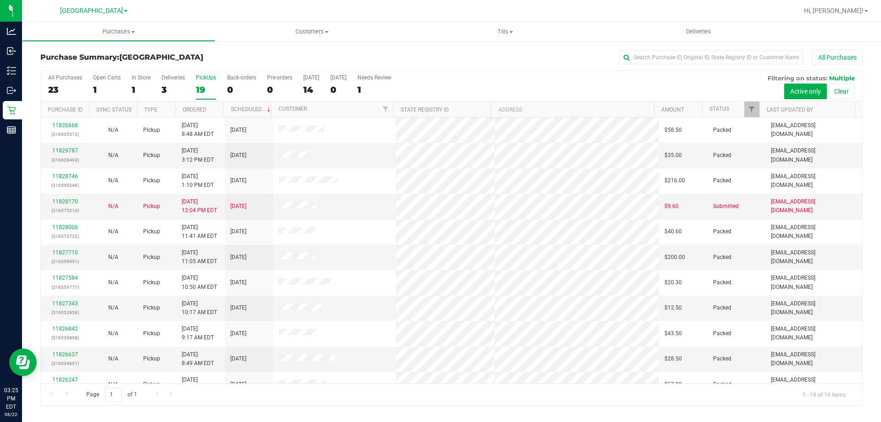
click at [207, 96] on label "PickUps 19" at bounding box center [206, 86] width 20 height 25
click at [0, 0] on input "PickUps 19" at bounding box center [0, 0] width 0 height 0
click at [63, 90] on div "23" at bounding box center [65, 89] width 34 height 11
click at [0, 0] on input "All Purchases 23" at bounding box center [0, 0] width 0 height 0
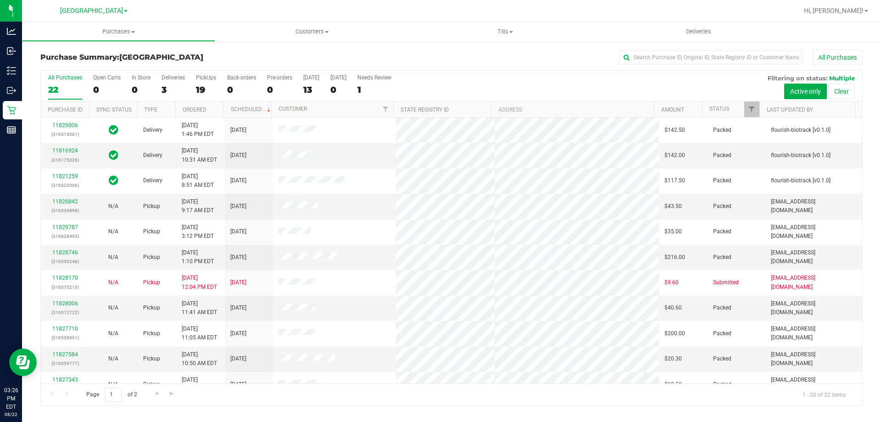
click at [247, 51] on div "Purchase Summary: North Port WC All Purchases" at bounding box center [451, 60] width 823 height 20
click at [250, 72] on div "All Purchases 22 Open Carts 0 In Store 0 Deliveries 3 PickUps 19 Back-orders 0 …" at bounding box center [452, 74] width 822 height 7
click at [240, 60] on h3 "Purchase Summary: North Port WC" at bounding box center [177, 57] width 274 height 8
click at [214, 90] on div "19" at bounding box center [206, 89] width 20 height 11
click at [0, 0] on input "PickUps 19" at bounding box center [0, 0] width 0 height 0
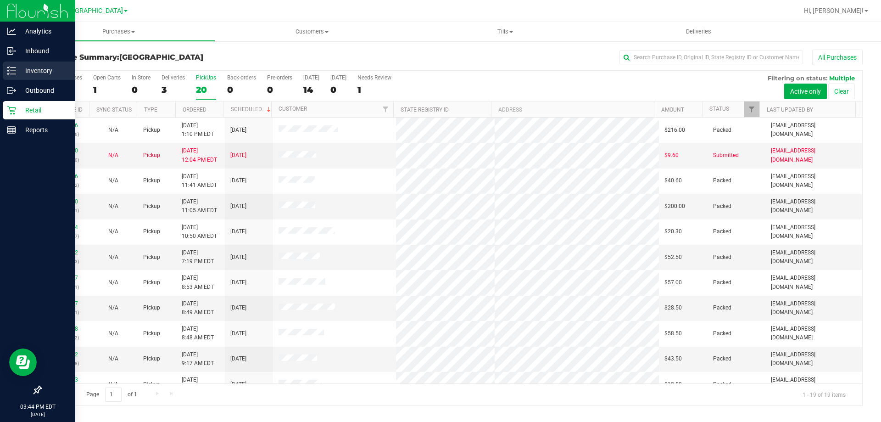
click at [20, 77] on div "Inventory" at bounding box center [39, 71] width 73 height 18
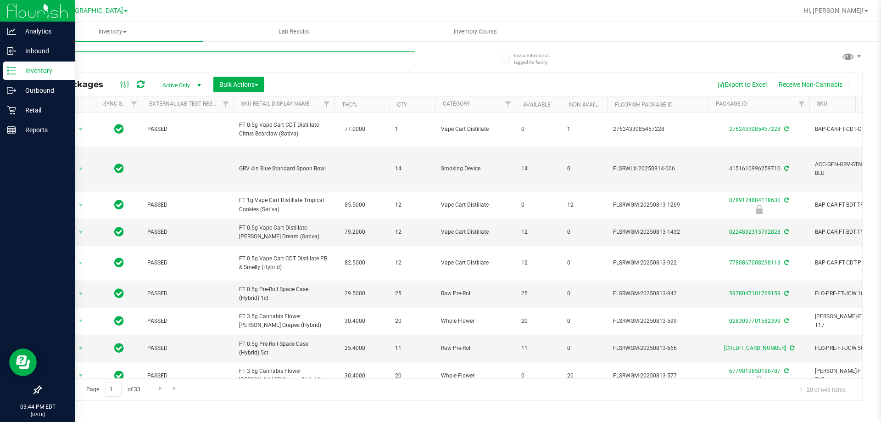
click at [98, 55] on input "text" at bounding box center [227, 58] width 375 height 14
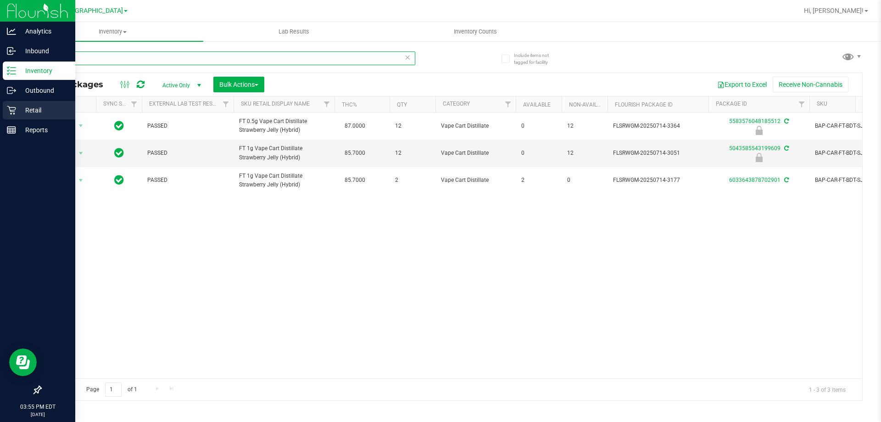
type input "sjy"
click at [17, 117] on div "Retail" at bounding box center [39, 110] width 73 height 18
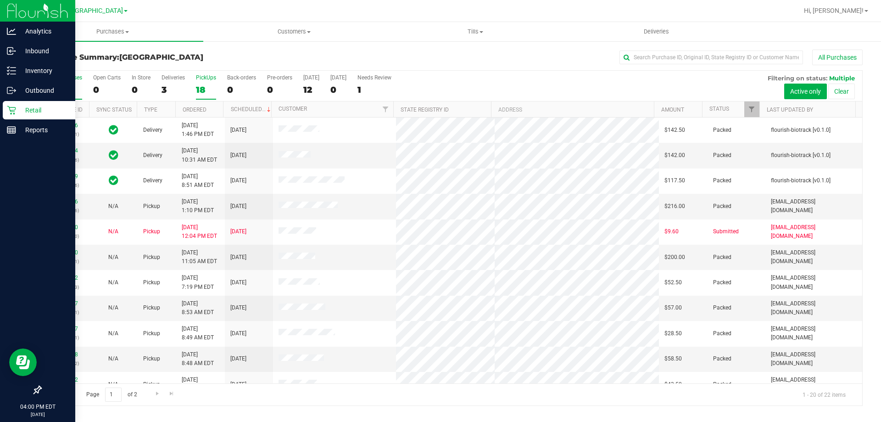
click at [206, 88] on div "18" at bounding box center [206, 89] width 20 height 11
click at [0, 0] on input "PickUps 18" at bounding box center [0, 0] width 0 height 0
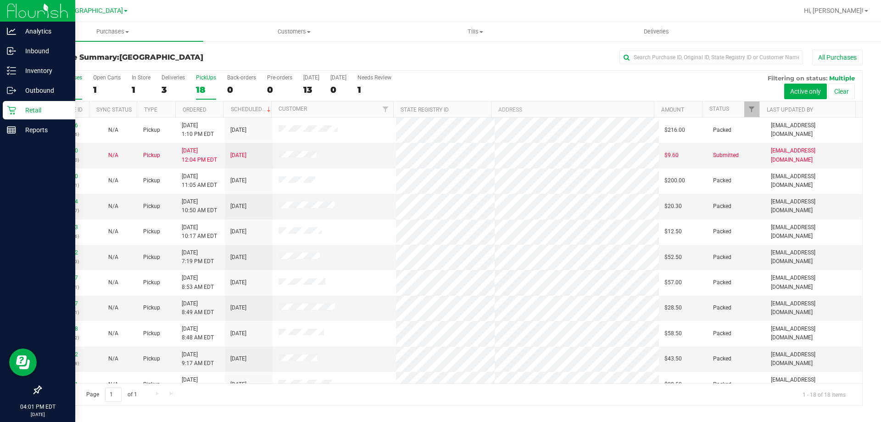
click at [66, 84] on label "All Purchases 22" at bounding box center [65, 86] width 34 height 25
click at [0, 0] on input "All Purchases 22" at bounding box center [0, 0] width 0 height 0
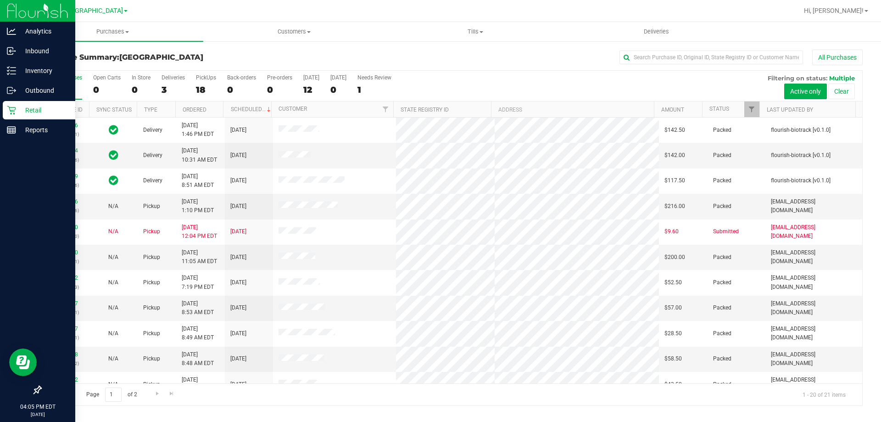
click at [194, 81] on div "All Purchases 21 Open Carts 0 In Store 0 Deliveries 3 PickUps 18 Back-orders 0 …" at bounding box center [452, 86] width 822 height 31
click at [206, 85] on div "18" at bounding box center [206, 89] width 20 height 11
click at [0, 0] on input "PickUps 18" at bounding box center [0, 0] width 0 height 0
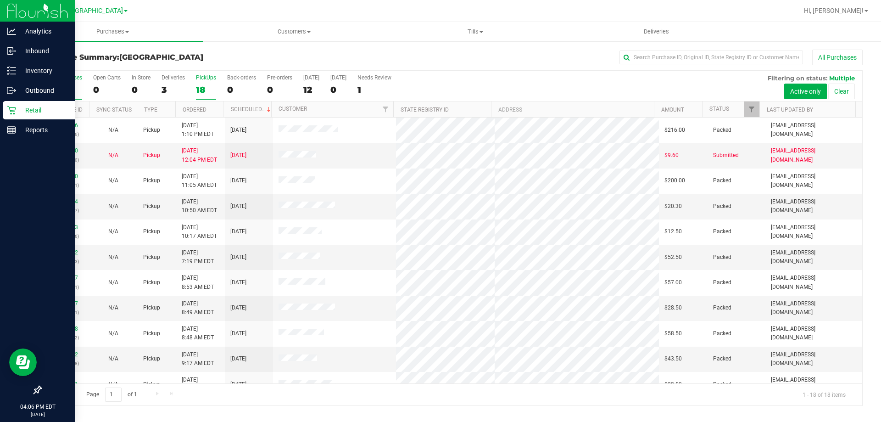
click at [50, 90] on div "21" at bounding box center [65, 89] width 34 height 11
click at [0, 0] on input "All Purchases 21" at bounding box center [0, 0] width 0 height 0
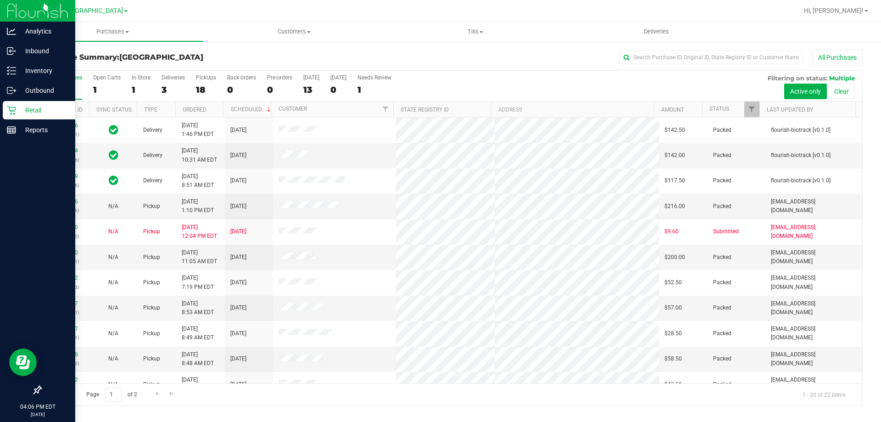
click at [204, 62] on div "Purchase Summary: North Port WC All Purchases" at bounding box center [451, 60] width 823 height 20
click at [144, 80] on div "In Store" at bounding box center [141, 77] width 19 height 6
click at [0, 0] on input "In Store 1" at bounding box center [0, 0] width 0 height 0
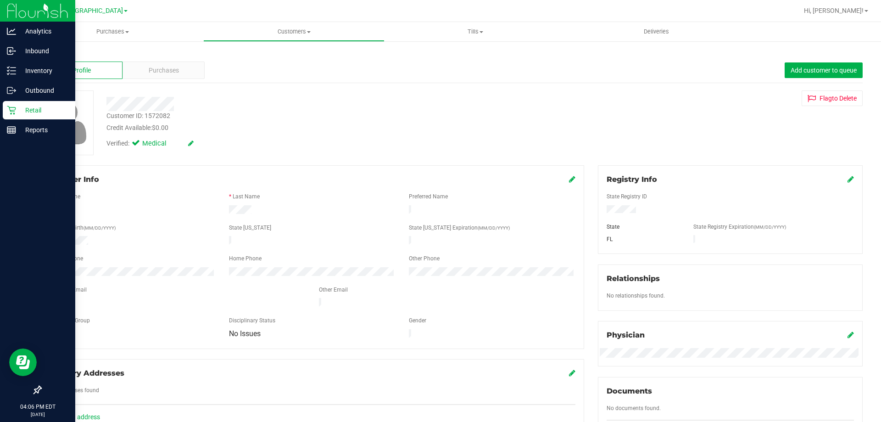
click at [6, 111] on div "Retail" at bounding box center [39, 110] width 73 height 18
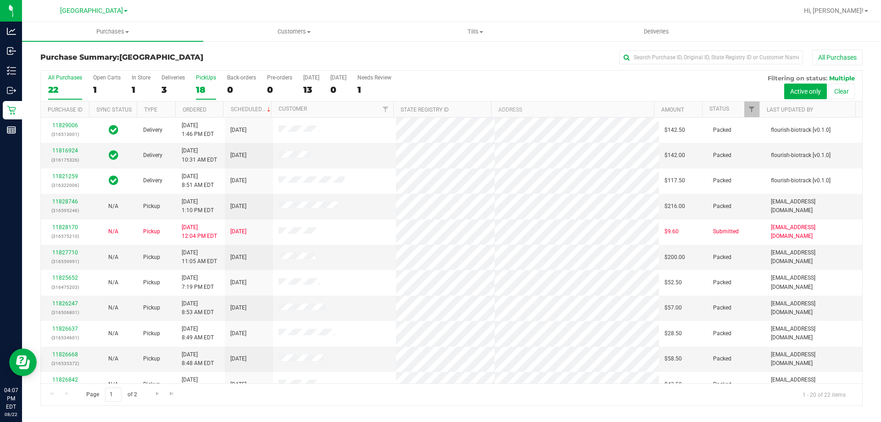
click at [212, 85] on div "18" at bounding box center [206, 89] width 20 height 11
click at [0, 0] on input "PickUps 18" at bounding box center [0, 0] width 0 height 0
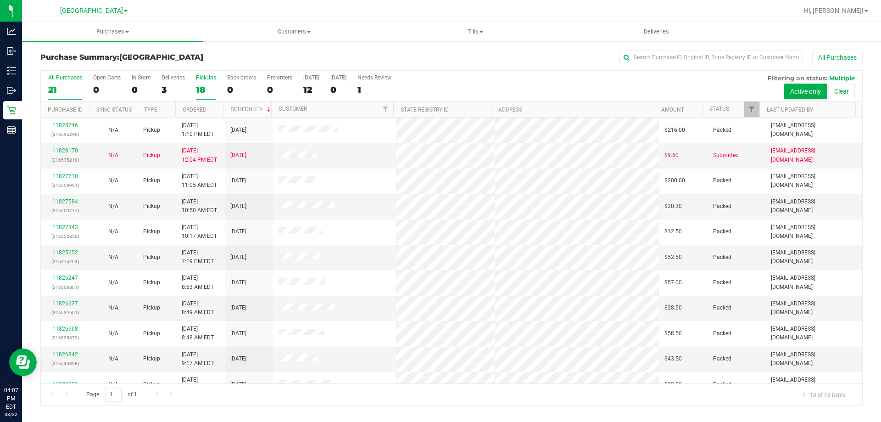
click at [58, 87] on div "21" at bounding box center [65, 89] width 34 height 11
click at [0, 0] on input "All Purchases 21" at bounding box center [0, 0] width 0 height 0
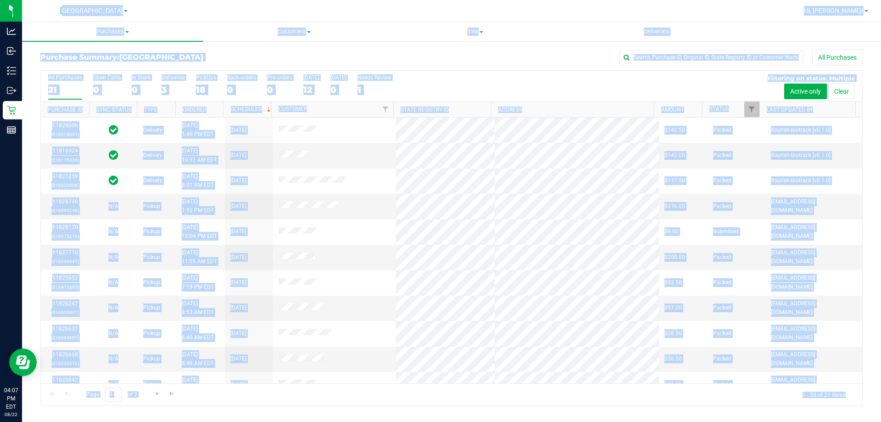
drag, startPoint x: 47, startPoint y: 6, endPoint x: 868, endPoint y: 393, distance: 907.8
click at [868, 393] on div "North Port WC Hi, chris! Purchases Summary of purchases Fulfillment All purchas…" at bounding box center [451, 211] width 859 height 422
click at [868, 393] on div "All Purchases 21 Open Carts 0 In Store 0 Deliveries 3 PickUps 18 Back-orders 0 …" at bounding box center [452, 238] width 836 height 336
drag, startPoint x: 868, startPoint y: 394, endPoint x: 53, endPoint y: 1, distance: 904.4
click at [53, 1] on div "North Port WC Hi, chris! Purchases Summary of purchases Fulfillment All purchas…" at bounding box center [451, 211] width 859 height 422
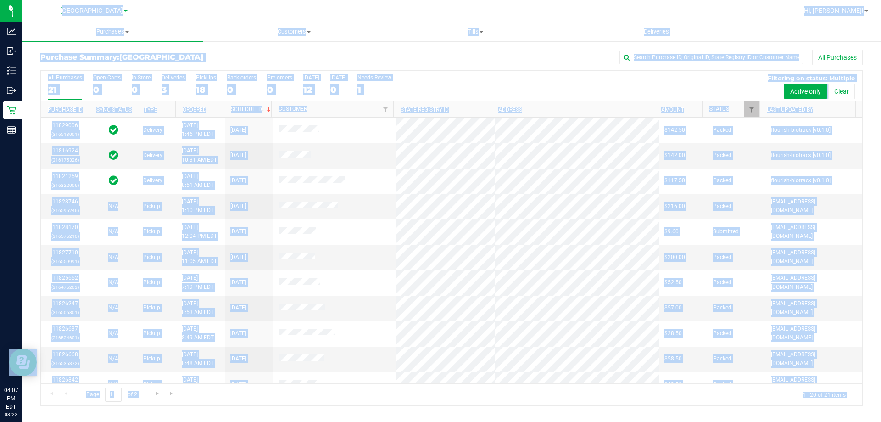
click at [53, 1] on nav "North Port WC Hi, chris!" at bounding box center [451, 11] width 859 height 22
drag, startPoint x: 53, startPoint y: 1, endPoint x: 874, endPoint y: 395, distance: 910.8
click at [874, 395] on div "North Port WC Hi, chris! Purchases Summary of purchases Fulfillment All purchas…" at bounding box center [451, 211] width 859 height 422
click at [871, 395] on div "Purchase Summary: North Port WC All Purchases All Purchases 21 Open Carts 0 In …" at bounding box center [451, 227] width 859 height 375
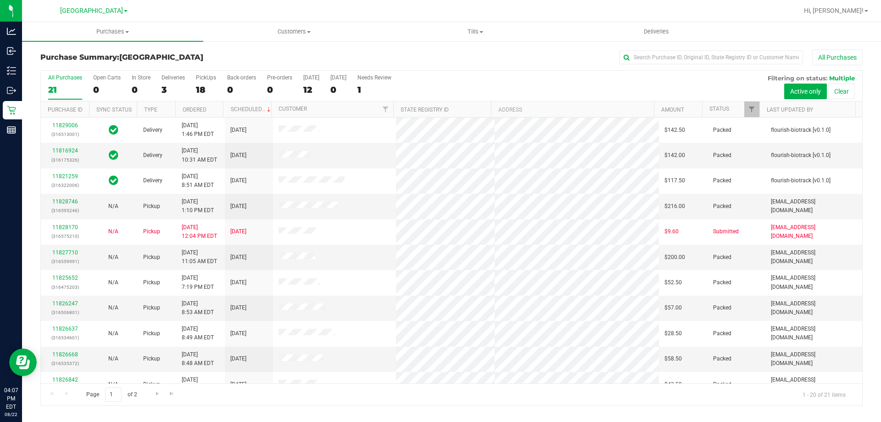
click at [257, 59] on h3 "Purchase Summary: North Port WC" at bounding box center [177, 57] width 274 height 8
click at [204, 76] on div "PickUps" at bounding box center [206, 77] width 20 height 6
click at [0, 0] on input "PickUps 18" at bounding box center [0, 0] width 0 height 0
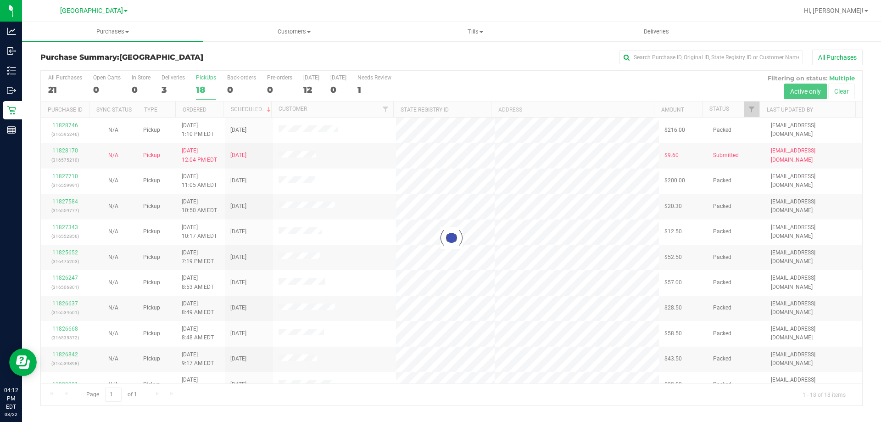
drag, startPoint x: 57, startPoint y: 90, endPoint x: 55, endPoint y: 79, distance: 11.8
click at [49, 81] on div at bounding box center [452, 238] width 822 height 335
click at [60, 82] on div at bounding box center [452, 238] width 822 height 335
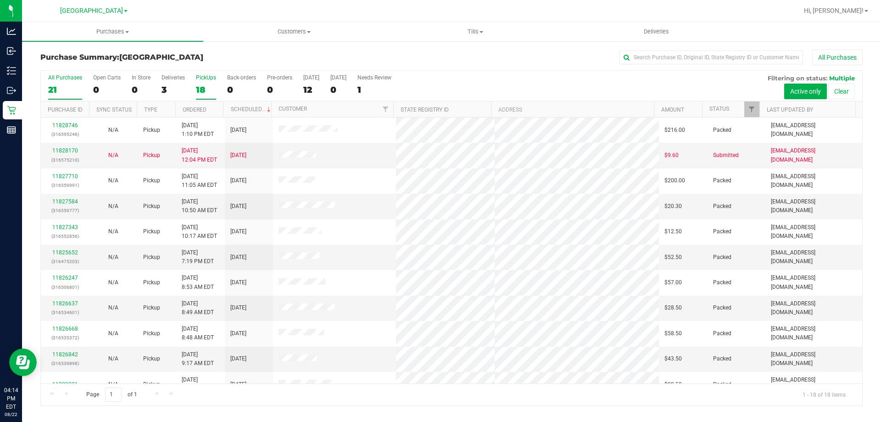
click at [52, 81] on label "All Purchases 21" at bounding box center [65, 86] width 34 height 25
click at [0, 0] on input "All Purchases 21" at bounding box center [0, 0] width 0 height 0
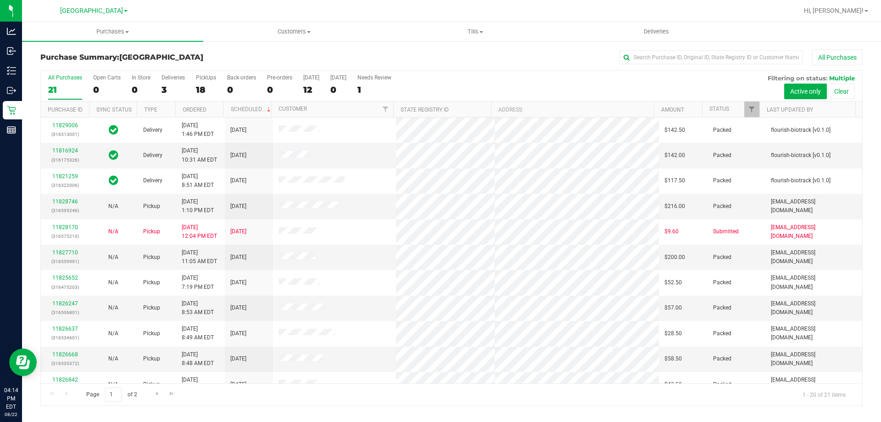
click at [221, 60] on h3 "Purchase Summary: North Port WC" at bounding box center [177, 57] width 274 height 8
click at [207, 86] on div "18" at bounding box center [206, 89] width 20 height 11
click at [0, 0] on input "PickUps 18" at bounding box center [0, 0] width 0 height 0
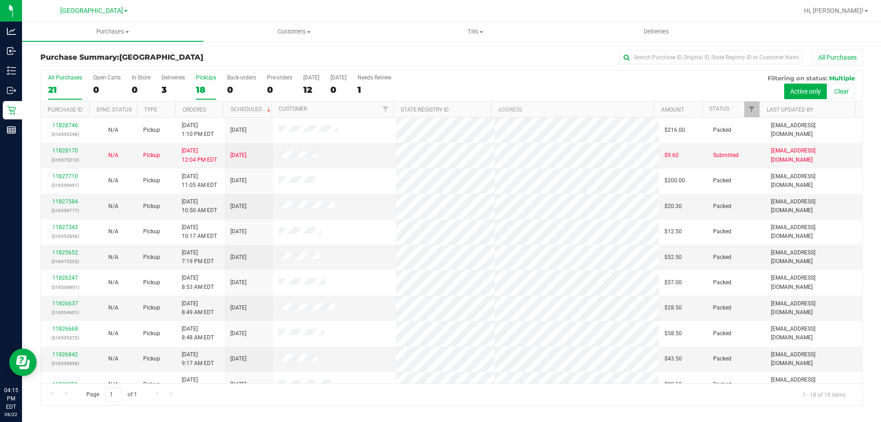
click at [62, 82] on label "All Purchases 21" at bounding box center [65, 86] width 34 height 25
click at [0, 0] on input "All Purchases 21" at bounding box center [0, 0] width 0 height 0
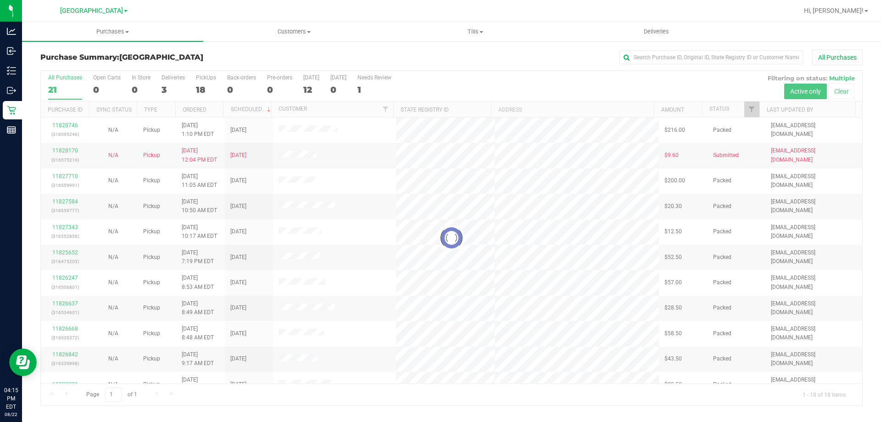
click at [218, 58] on h3 "Purchase Summary: North Port WC" at bounding box center [177, 57] width 274 height 8
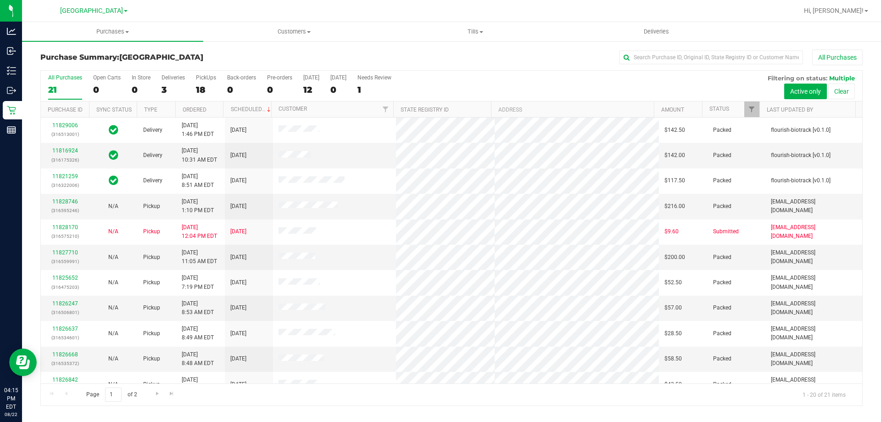
click at [245, 62] on div "Purchase Summary: North Port WC All Purchases" at bounding box center [451, 60] width 823 height 20
click at [241, 56] on h3 "Purchase Summary: North Port WC" at bounding box center [177, 57] width 274 height 8
click at [211, 84] on div "18" at bounding box center [206, 89] width 20 height 11
click at [0, 0] on input "PickUps 18" at bounding box center [0, 0] width 0 height 0
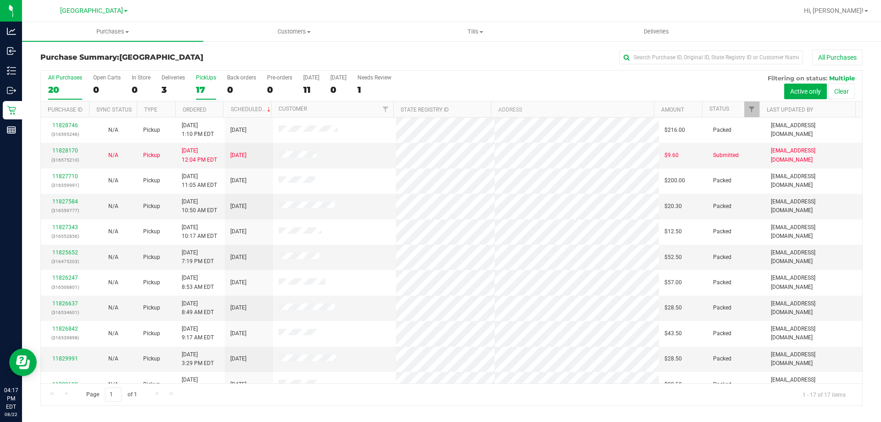
click at [60, 86] on div "20" at bounding box center [65, 89] width 34 height 11
click at [0, 0] on input "All Purchases 20" at bounding box center [0, 0] width 0 height 0
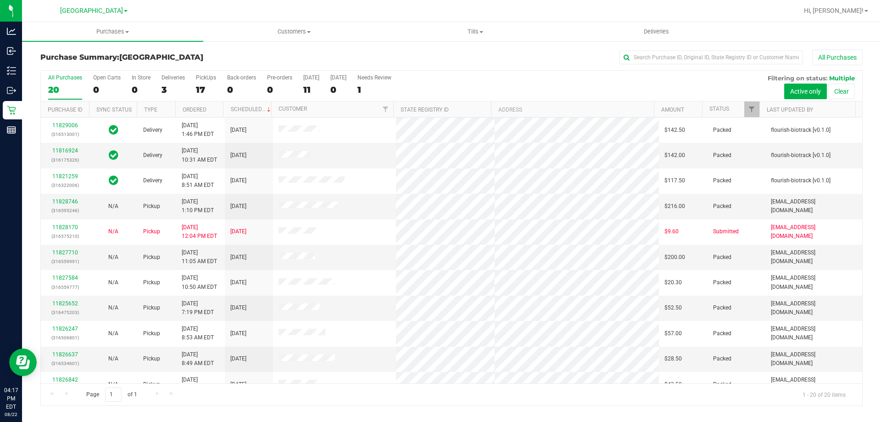
click at [278, 47] on div "Purchase Summary: North Port WC All Purchases All Purchases 20 Open Carts 0 In …" at bounding box center [451, 227] width 859 height 375
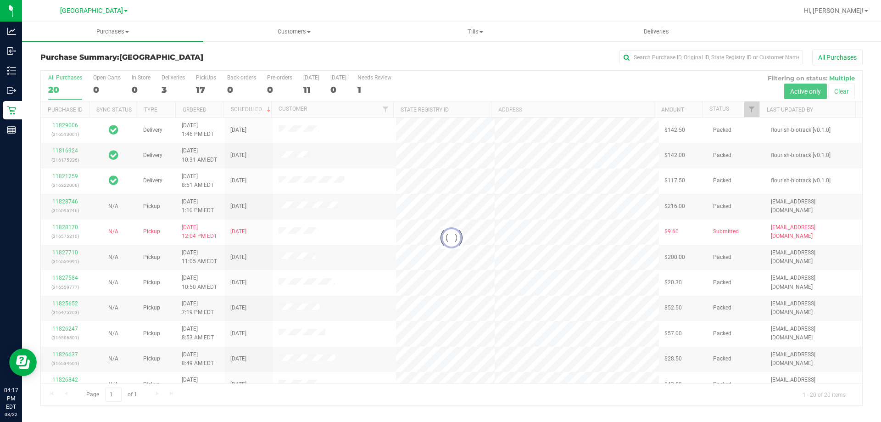
click at [262, 53] on h3 "Purchase Summary: North Port WC" at bounding box center [177, 57] width 274 height 8
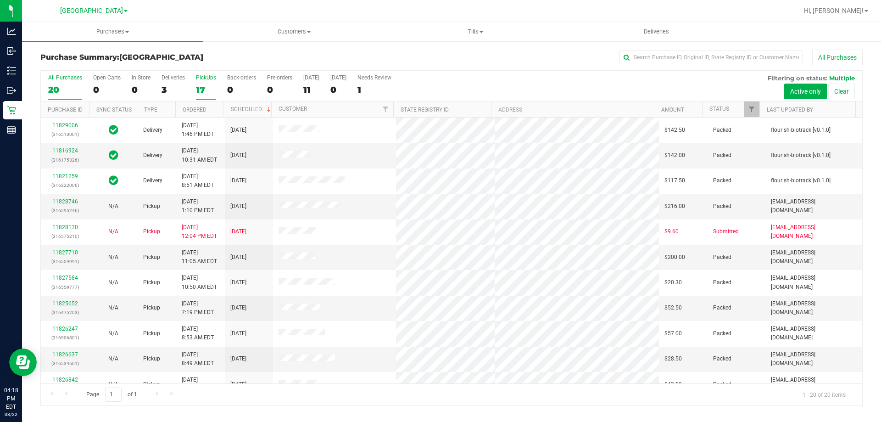
click at [201, 91] on div "17" at bounding box center [206, 89] width 20 height 11
click at [0, 0] on input "PickUps 17" at bounding box center [0, 0] width 0 height 0
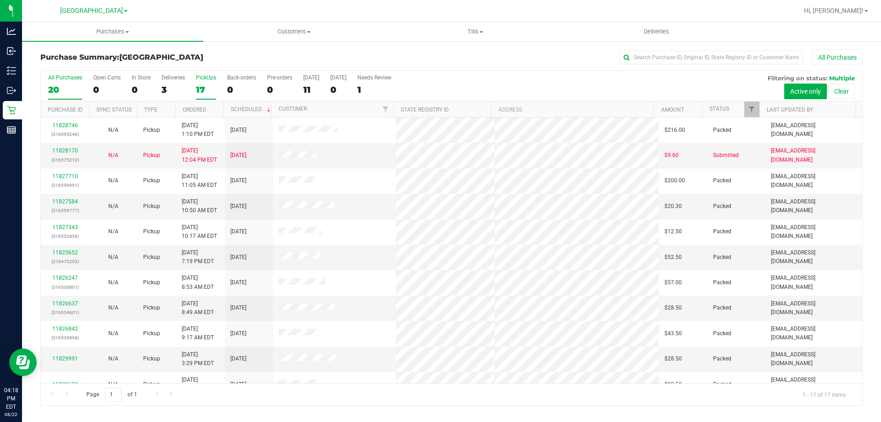
click at [68, 86] on div "20" at bounding box center [65, 89] width 34 height 11
click at [0, 0] on input "All Purchases 20" at bounding box center [0, 0] width 0 height 0
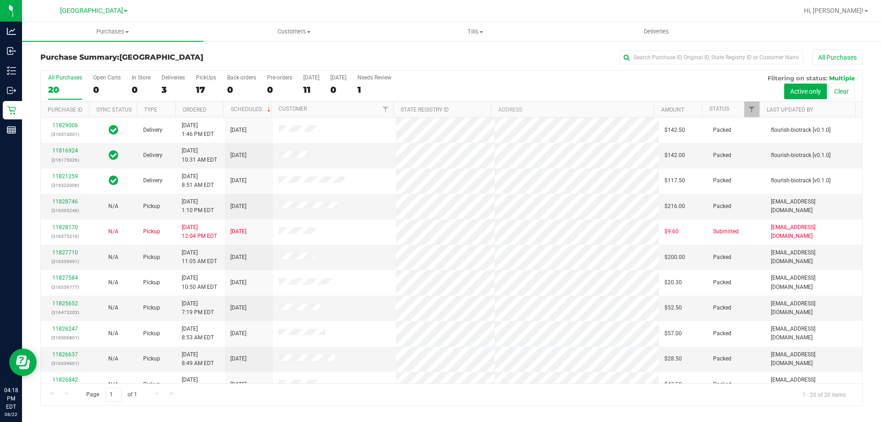
click at [252, 63] on div "Purchase Summary: North Port WC All Purchases" at bounding box center [451, 60] width 823 height 20
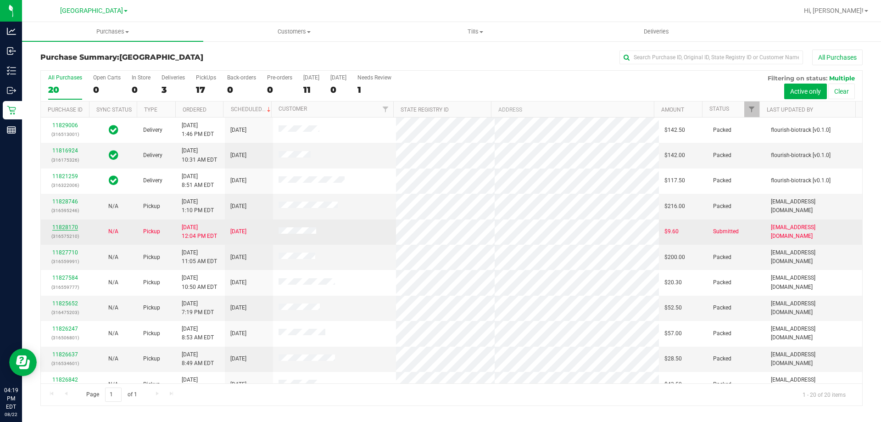
click at [62, 229] on link "11828170" at bounding box center [65, 227] width 26 height 6
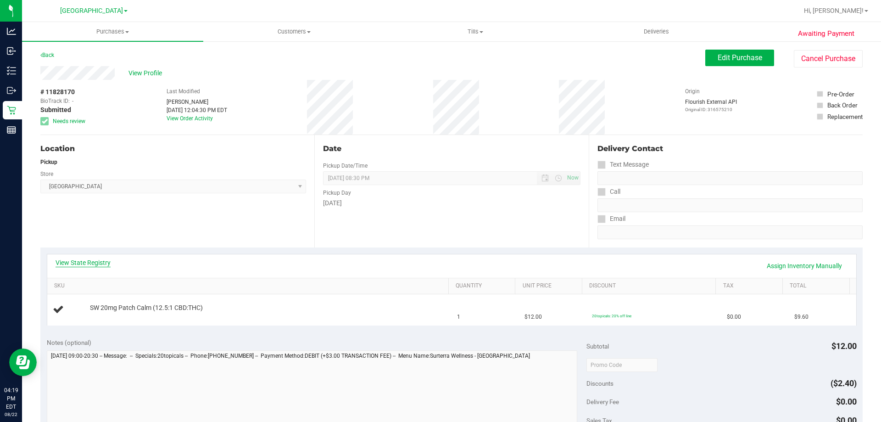
click at [82, 260] on link "View State Registry" at bounding box center [83, 262] width 55 height 9
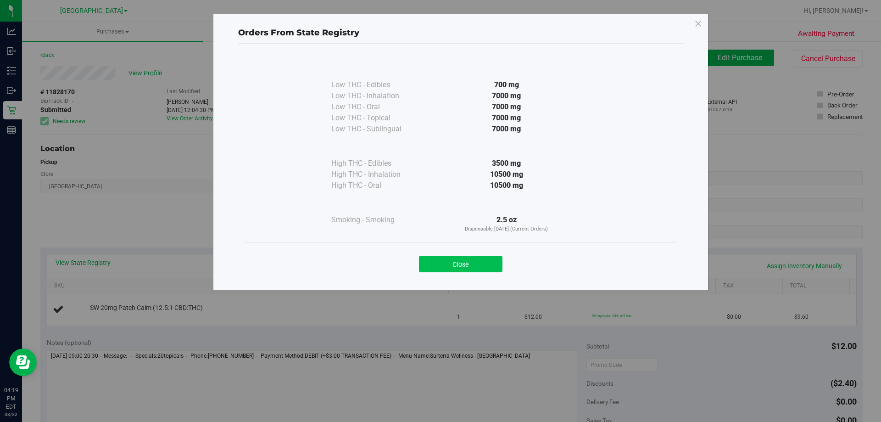
click at [456, 269] on button "Close" at bounding box center [461, 264] width 84 height 17
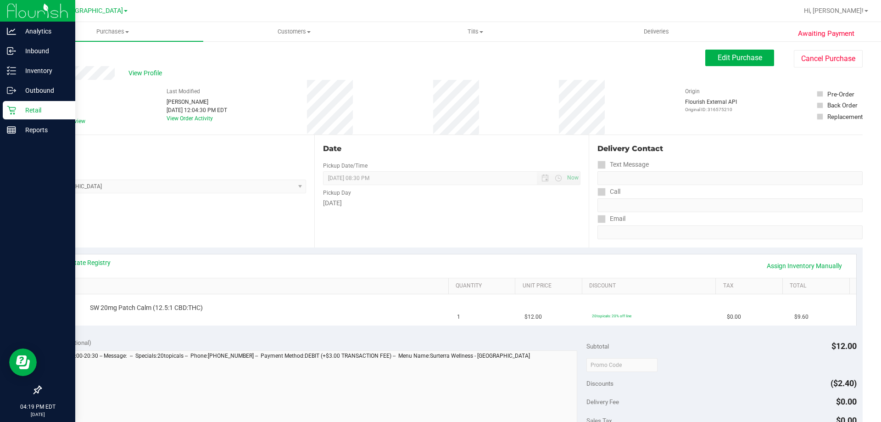
click at [13, 114] on icon at bounding box center [11, 110] width 9 height 9
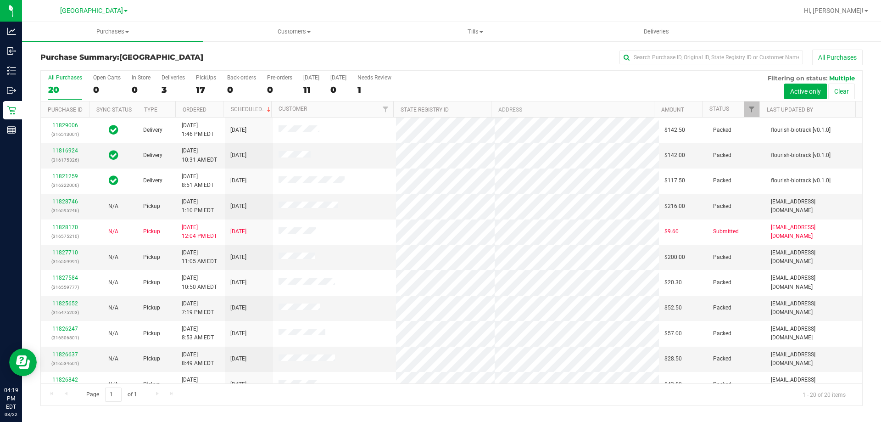
click at [235, 59] on h3 "Purchase Summary: North Port WC" at bounding box center [177, 57] width 274 height 8
click at [199, 80] on div "PickUps" at bounding box center [206, 77] width 20 height 6
click at [0, 0] on input "PickUps 17" at bounding box center [0, 0] width 0 height 0
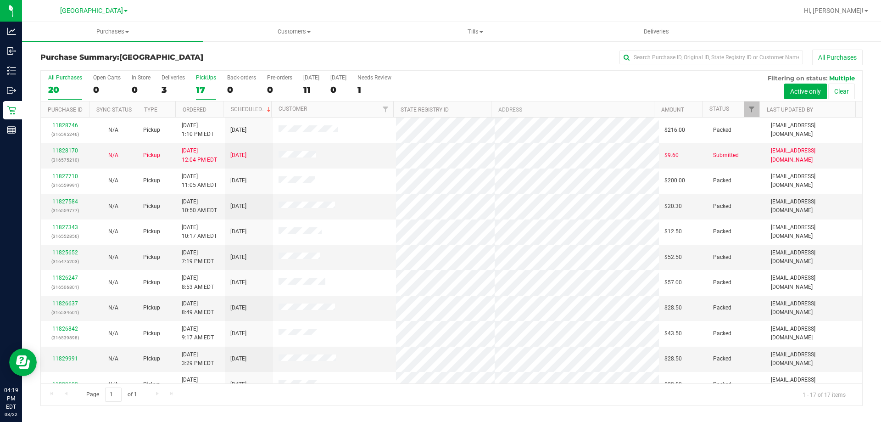
click at [60, 86] on div "20" at bounding box center [65, 89] width 34 height 11
click at [0, 0] on input "All Purchases 20" at bounding box center [0, 0] width 0 height 0
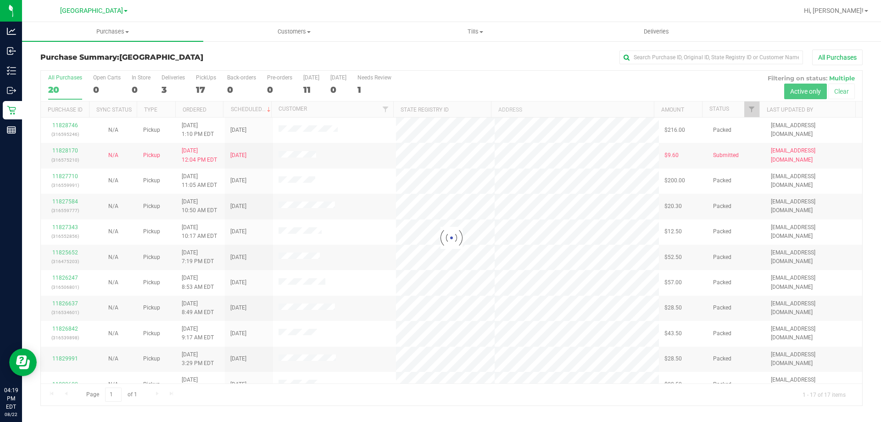
click at [235, 55] on h3 "Purchase Summary: North Port WC" at bounding box center [177, 57] width 274 height 8
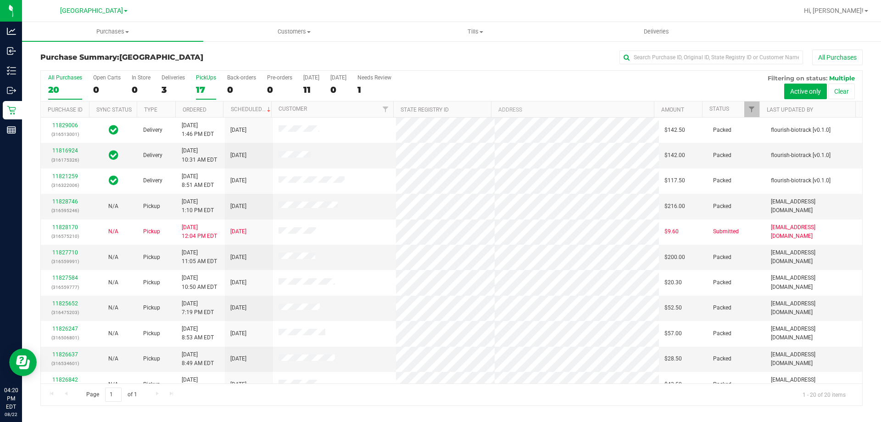
click at [198, 91] on div "17" at bounding box center [206, 89] width 20 height 11
click at [0, 0] on input "PickUps 17" at bounding box center [0, 0] width 0 height 0
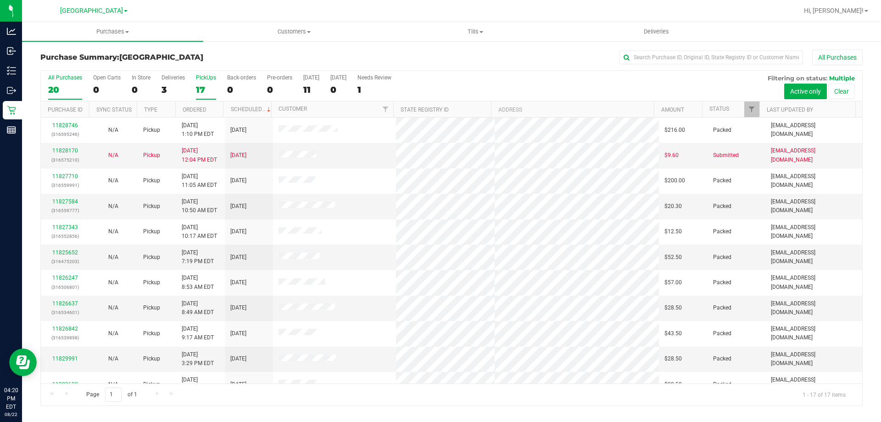
click at [64, 82] on label "All Purchases 20" at bounding box center [65, 86] width 34 height 25
click at [0, 0] on input "All Purchases 20" at bounding box center [0, 0] width 0 height 0
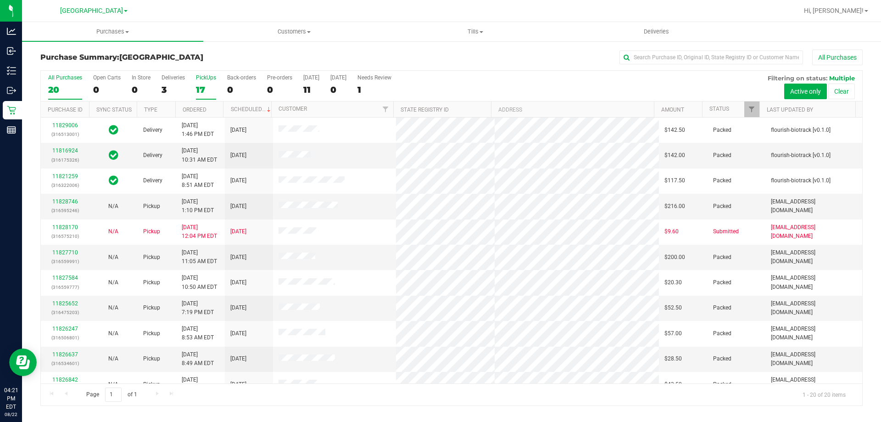
click at [212, 83] on label "PickUps 17" at bounding box center [206, 86] width 20 height 25
click at [0, 0] on input "PickUps 17" at bounding box center [0, 0] width 0 height 0
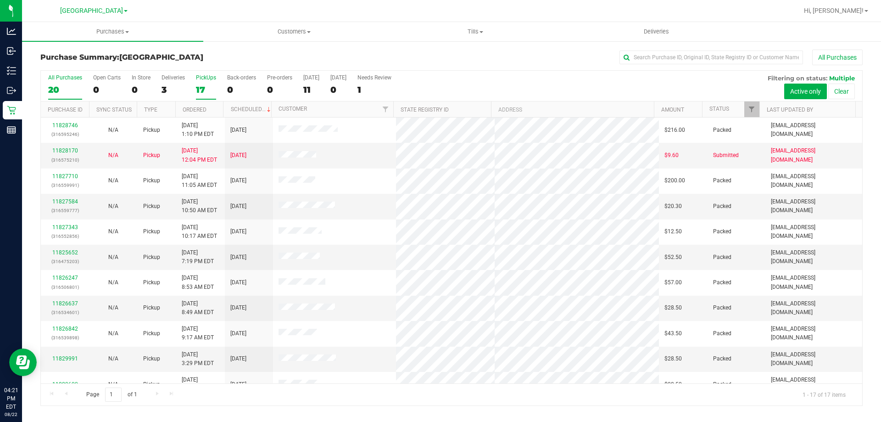
click at [72, 90] on div "20" at bounding box center [65, 89] width 34 height 11
click at [0, 0] on input "All Purchases 20" at bounding box center [0, 0] width 0 height 0
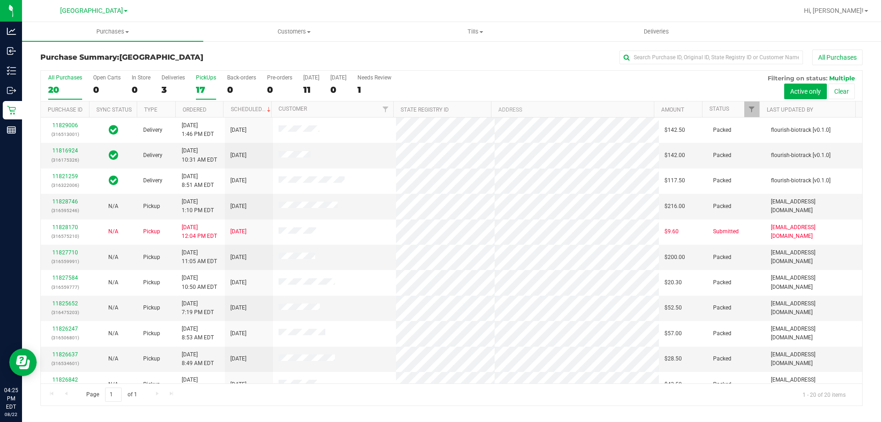
click at [202, 78] on div "PickUps" at bounding box center [206, 77] width 20 height 6
click at [0, 0] on input "PickUps 17" at bounding box center [0, 0] width 0 height 0
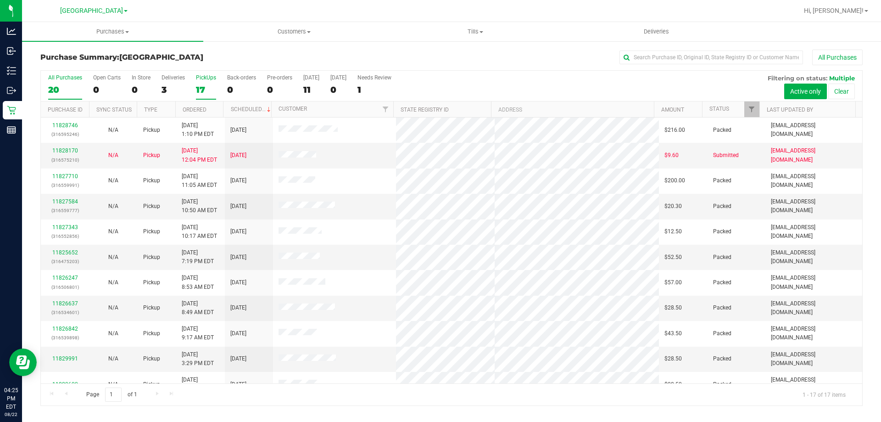
click at [68, 89] on div "20" at bounding box center [65, 89] width 34 height 11
click at [0, 0] on input "All Purchases 20" at bounding box center [0, 0] width 0 height 0
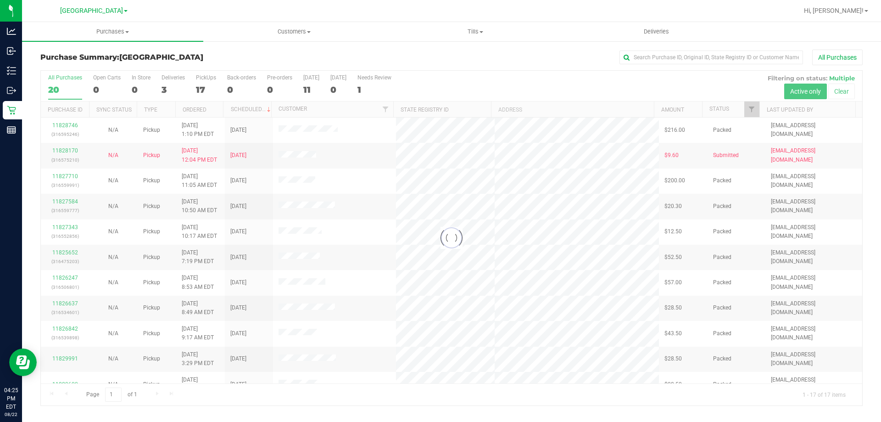
click at [242, 52] on div "Purchase Summary: North Port WC All Purchases" at bounding box center [451, 60] width 823 height 20
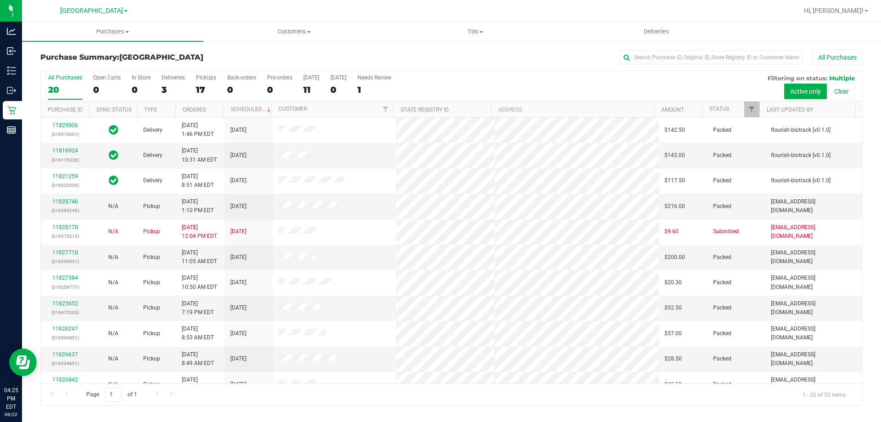
click at [283, 62] on div "Purchase Summary: North Port WC All Purchases" at bounding box center [451, 60] width 823 height 20
click at [201, 80] on div "PickUps" at bounding box center [206, 77] width 20 height 6
click at [0, 0] on input "PickUps 17" at bounding box center [0, 0] width 0 height 0
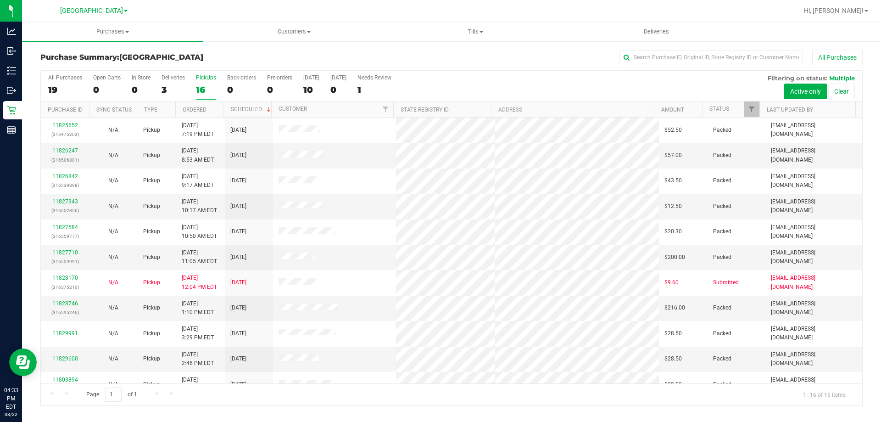
click at [208, 78] on div "PickUps" at bounding box center [206, 77] width 20 height 6
click at [0, 0] on input "PickUps 16" at bounding box center [0, 0] width 0 height 0
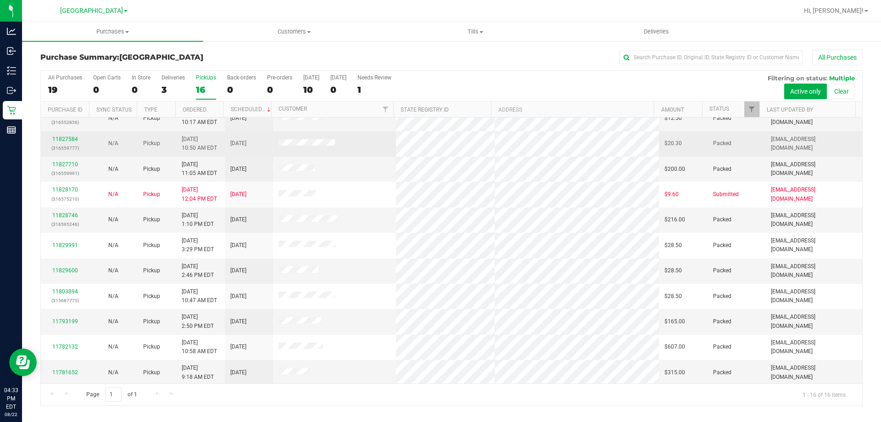
scroll to position [92, 0]
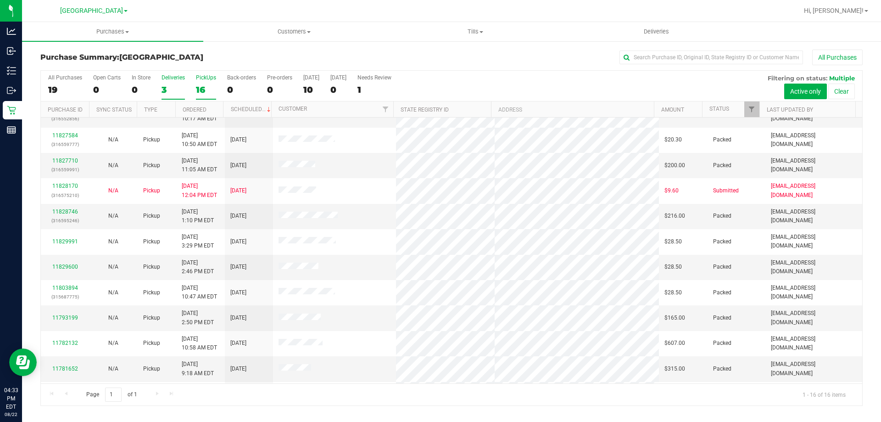
click at [170, 87] on div "3" at bounding box center [173, 89] width 23 height 11
click at [0, 0] on input "Deliveries 3" at bounding box center [0, 0] width 0 height 0
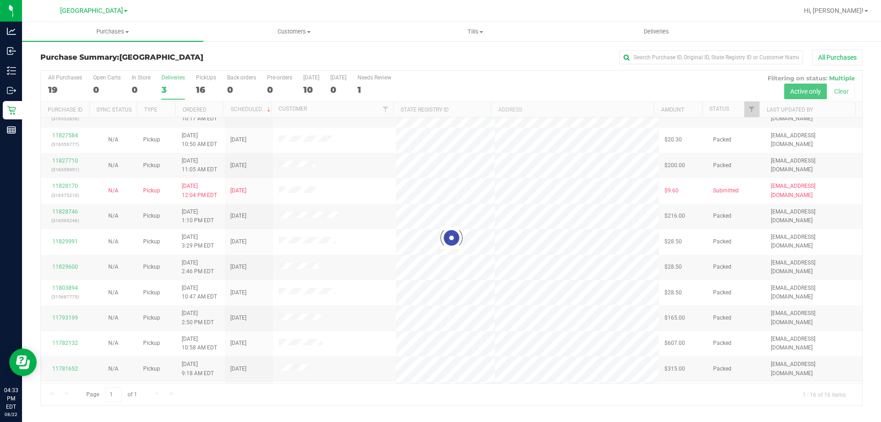
scroll to position [0, 0]
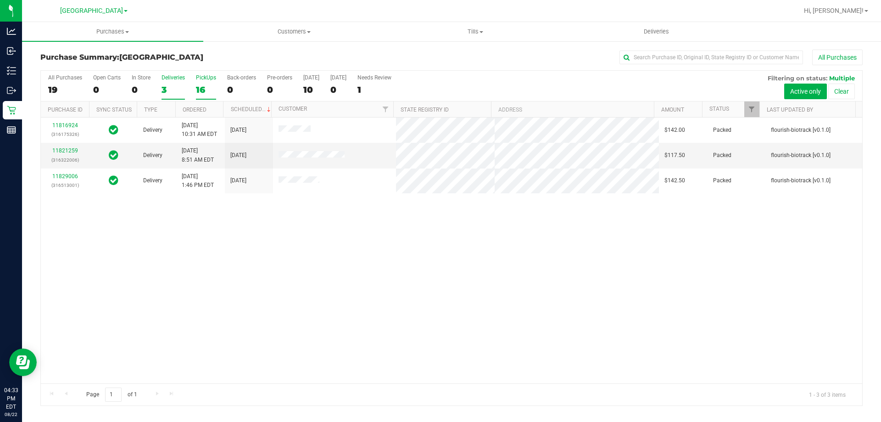
click at [203, 79] on div "PickUps" at bounding box center [206, 77] width 20 height 6
click at [0, 0] on input "PickUps 16" at bounding box center [0, 0] width 0 height 0
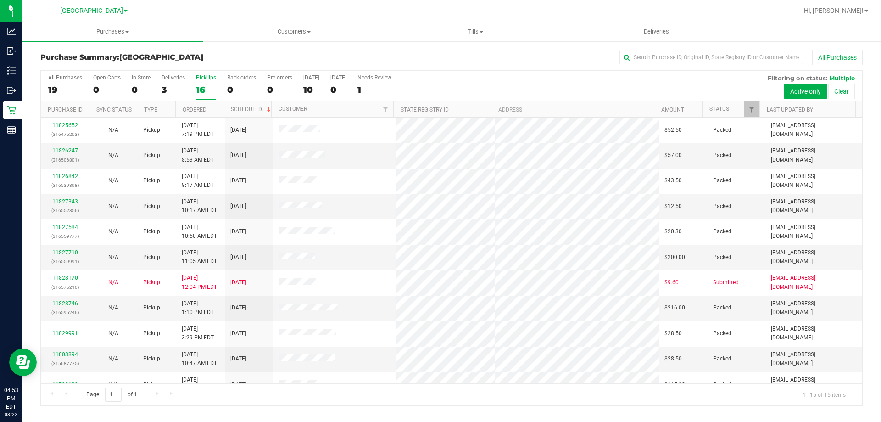
click at [200, 75] on div "PickUps" at bounding box center [206, 77] width 20 height 6
click at [0, 0] on input "PickUps 16" at bounding box center [0, 0] width 0 height 0
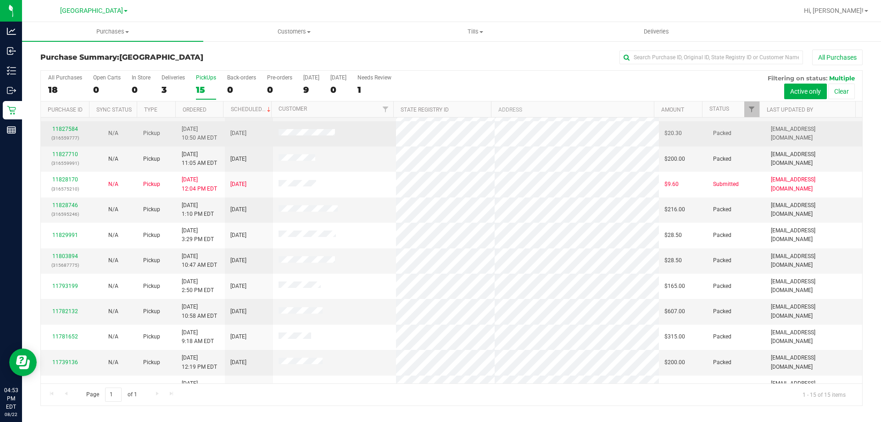
scroll to position [115, 0]
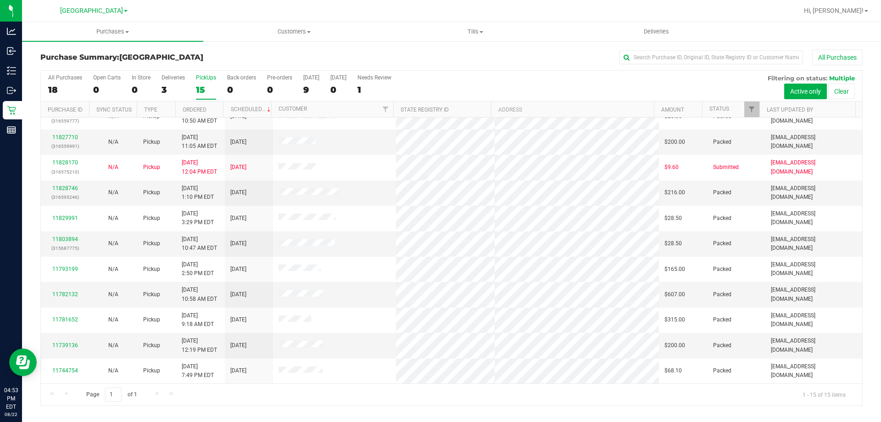
click at [210, 78] on div "PickUps" at bounding box center [206, 77] width 20 height 6
click at [0, 0] on input "PickUps 15" at bounding box center [0, 0] width 0 height 0
click at [195, 82] on div "All Purchases 18 Open Carts 0 In Store 0 Deliveries 3 PickUps 15 Back-orders 0 …" at bounding box center [452, 86] width 822 height 31
click at [196, 81] on label "PickUps 15" at bounding box center [206, 86] width 20 height 25
click at [0, 0] on input "PickUps 15" at bounding box center [0, 0] width 0 height 0
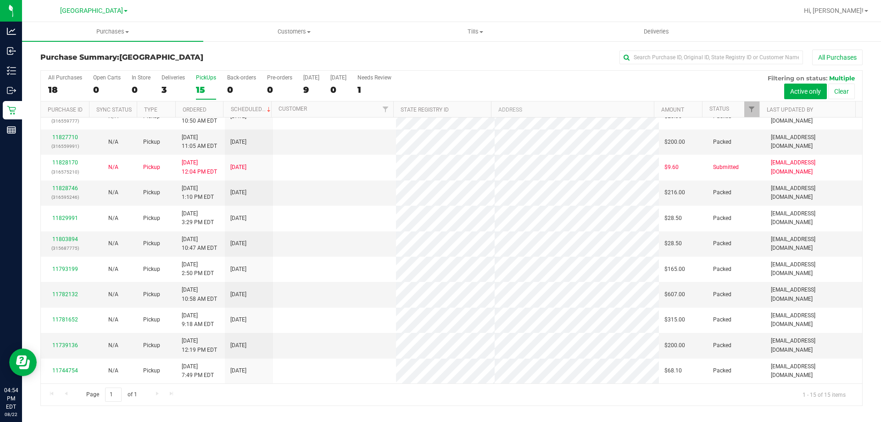
scroll to position [0, 0]
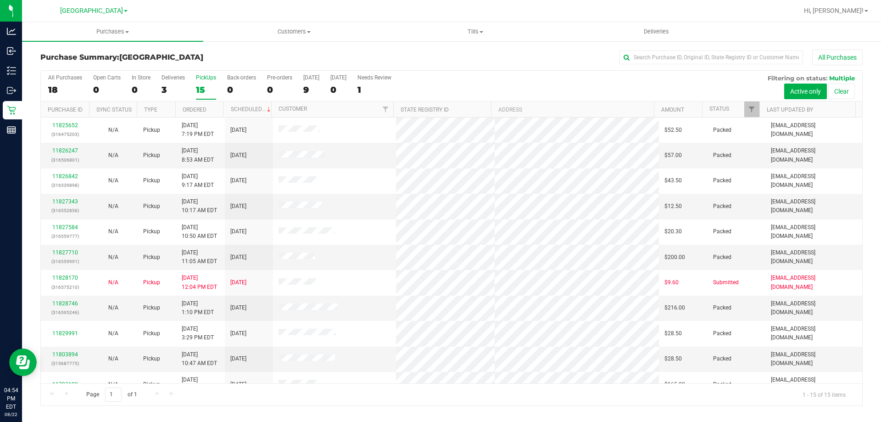
click at [205, 90] on div "15" at bounding box center [206, 89] width 20 height 11
click at [0, 0] on input "PickUps 15" at bounding box center [0, 0] width 0 height 0
click at [205, 90] on div "15" at bounding box center [206, 89] width 20 height 11
click at [0, 0] on input "PickUps 15" at bounding box center [0, 0] width 0 height 0
click at [200, 76] on div "PickUps" at bounding box center [206, 77] width 20 height 6
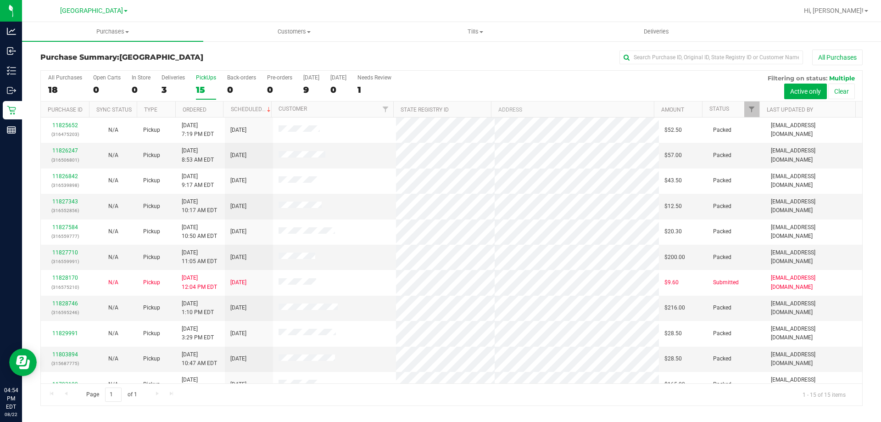
click at [0, 0] on input "PickUps 15" at bounding box center [0, 0] width 0 height 0
click at [209, 82] on label "PickUps 15" at bounding box center [206, 86] width 20 height 25
click at [0, 0] on input "PickUps 15" at bounding box center [0, 0] width 0 height 0
click at [174, 81] on label "Deliveries 3" at bounding box center [173, 86] width 23 height 25
click at [0, 0] on input "Deliveries 3" at bounding box center [0, 0] width 0 height 0
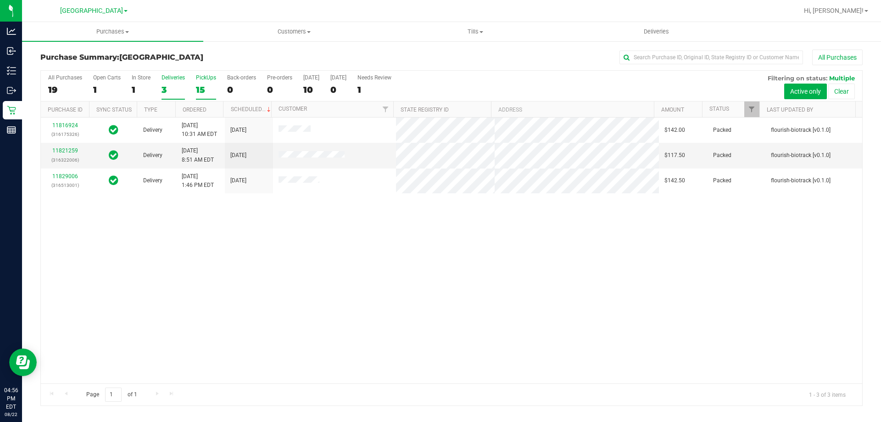
click at [209, 81] on label "PickUps 15" at bounding box center [206, 86] width 20 height 25
click at [0, 0] on input "PickUps 15" at bounding box center [0, 0] width 0 height 0
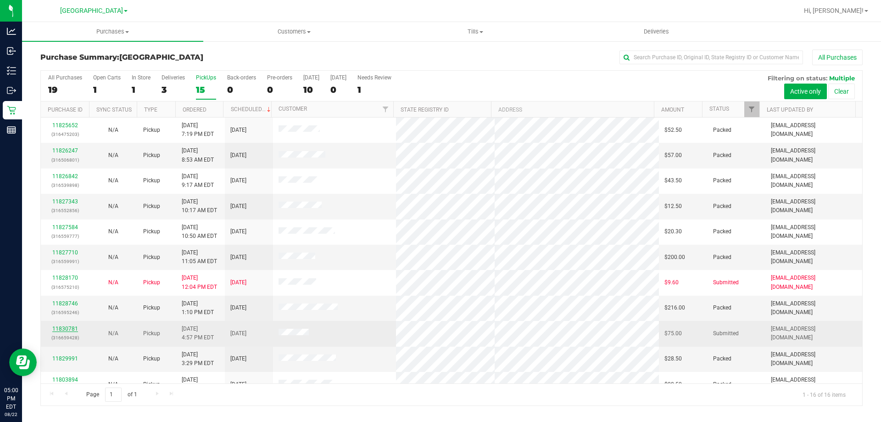
click at [58, 328] on link "11830781" at bounding box center [65, 328] width 26 height 6
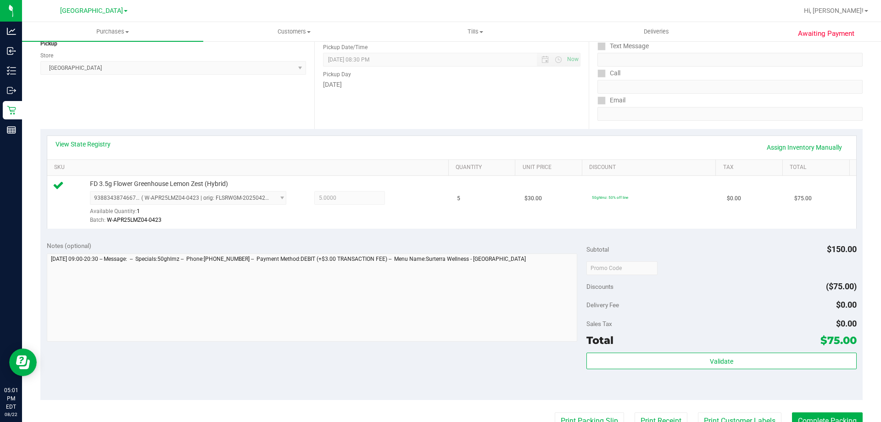
scroll to position [184, 0]
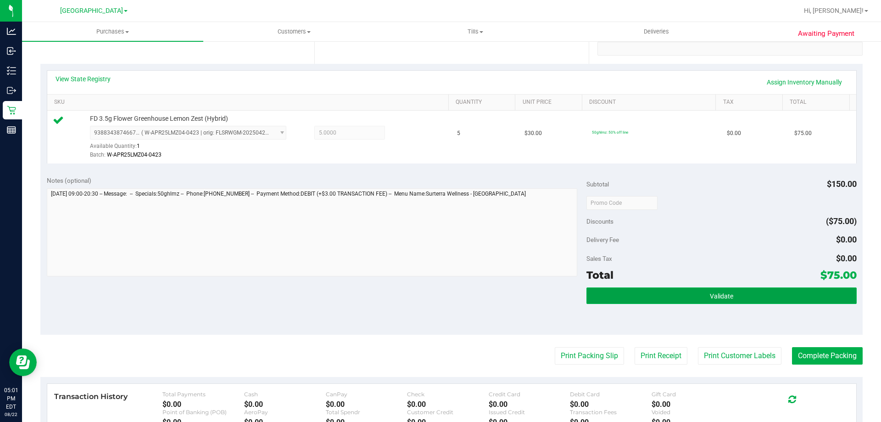
click at [700, 298] on button "Validate" at bounding box center [722, 295] width 270 height 17
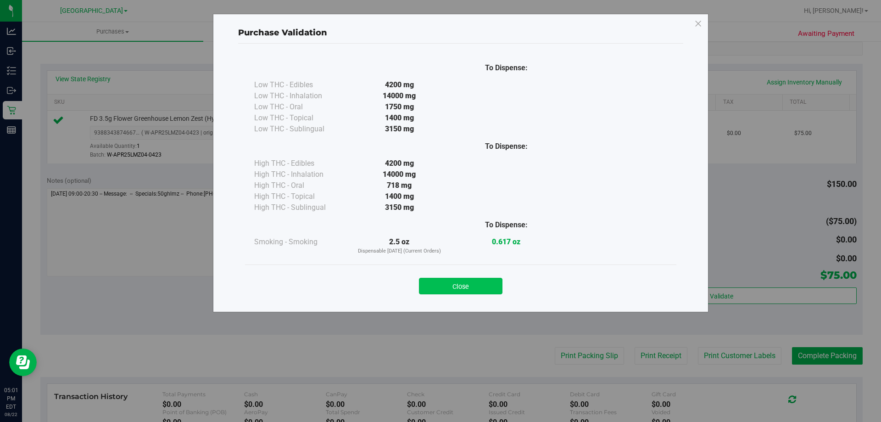
click at [465, 291] on button "Close" at bounding box center [461, 286] width 84 height 17
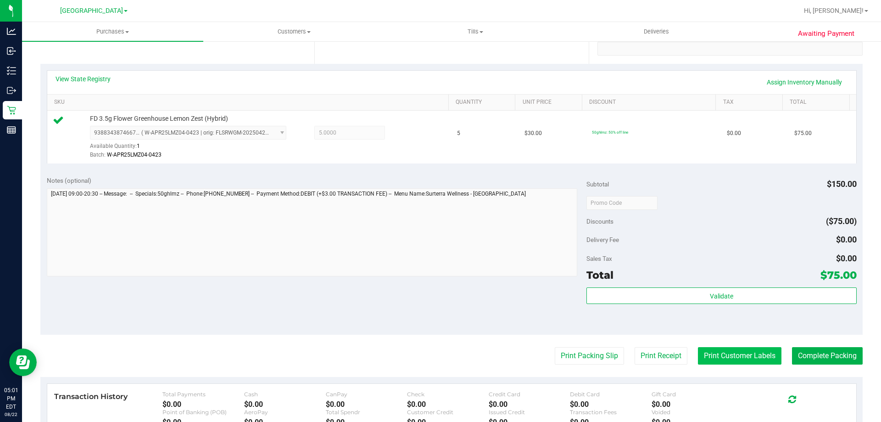
click at [719, 350] on button "Print Customer Labels" at bounding box center [740, 355] width 84 height 17
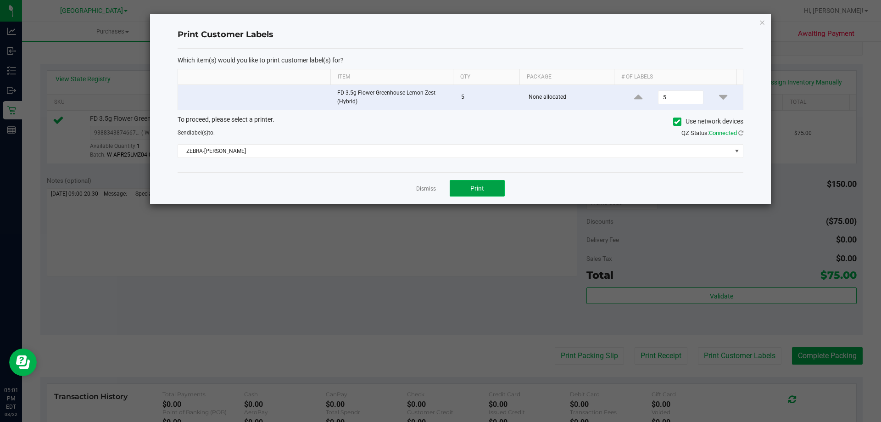
click at [463, 181] on button "Print" at bounding box center [477, 188] width 55 height 17
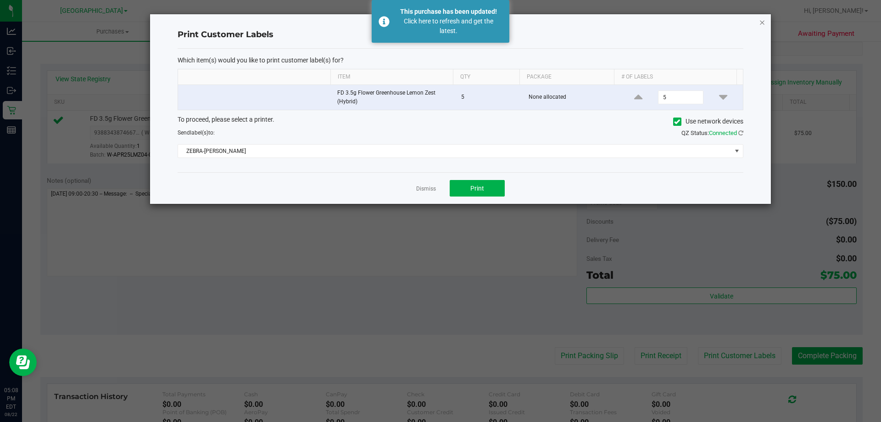
click at [763, 26] on icon "button" at bounding box center [762, 22] width 6 height 11
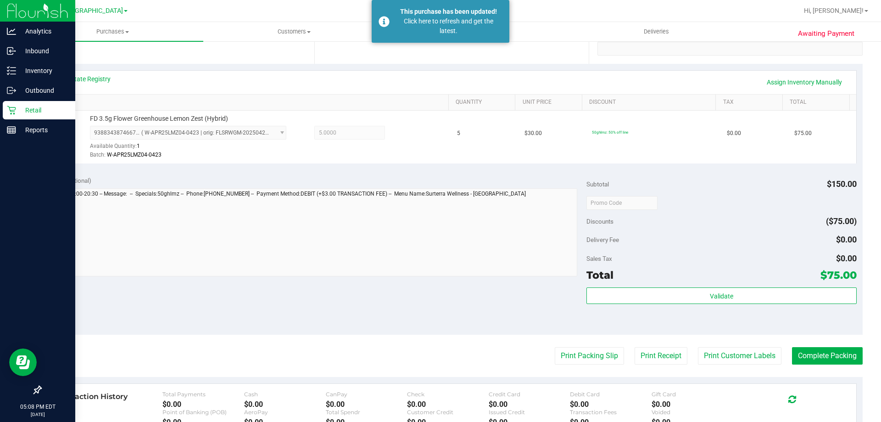
click at [23, 111] on p "Retail" at bounding box center [43, 110] width 55 height 11
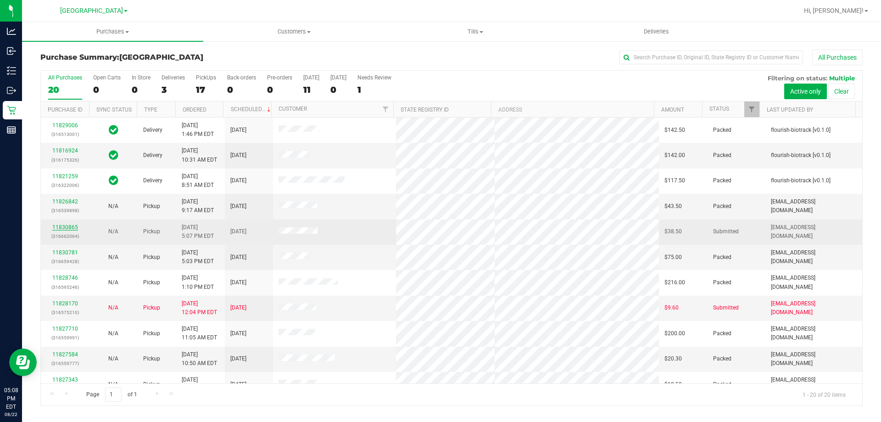
click at [72, 225] on link "11830865" at bounding box center [65, 227] width 26 height 6
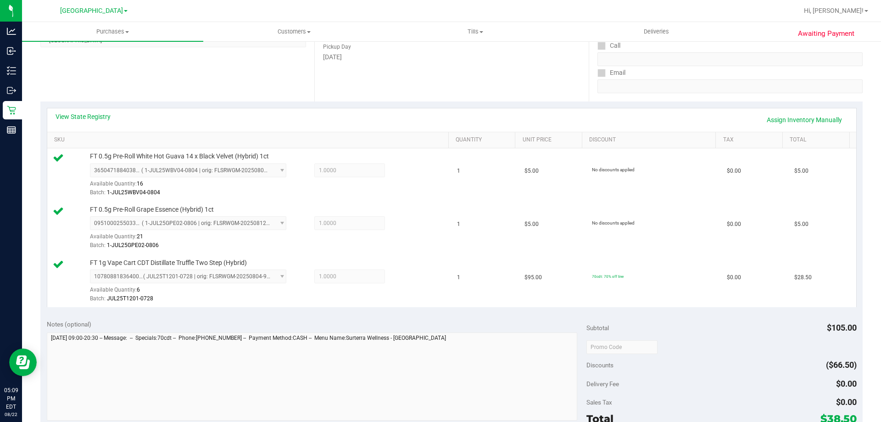
scroll to position [230, 0]
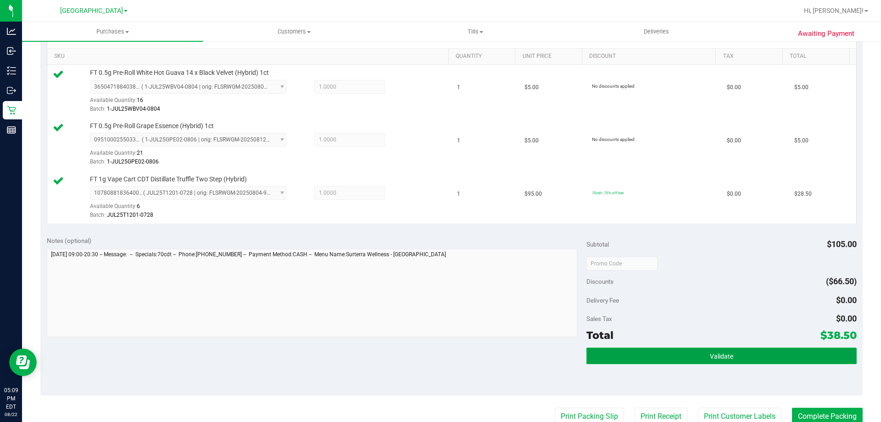
click at [680, 352] on button "Validate" at bounding box center [722, 355] width 270 height 17
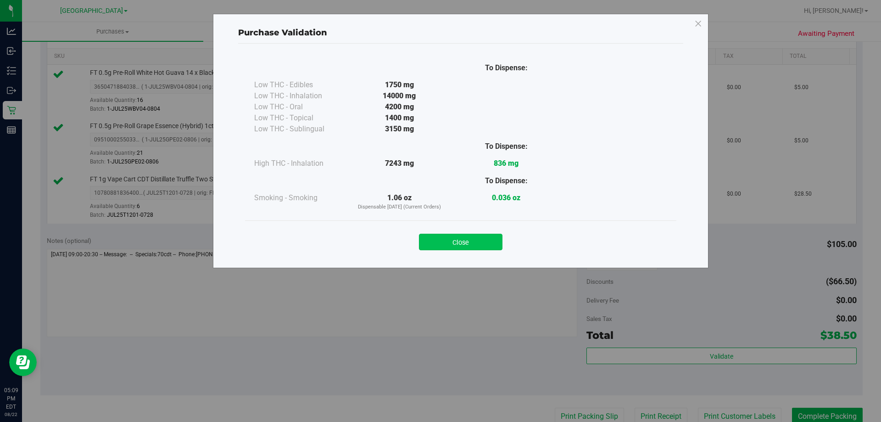
click at [448, 243] on button "Close" at bounding box center [461, 242] width 84 height 17
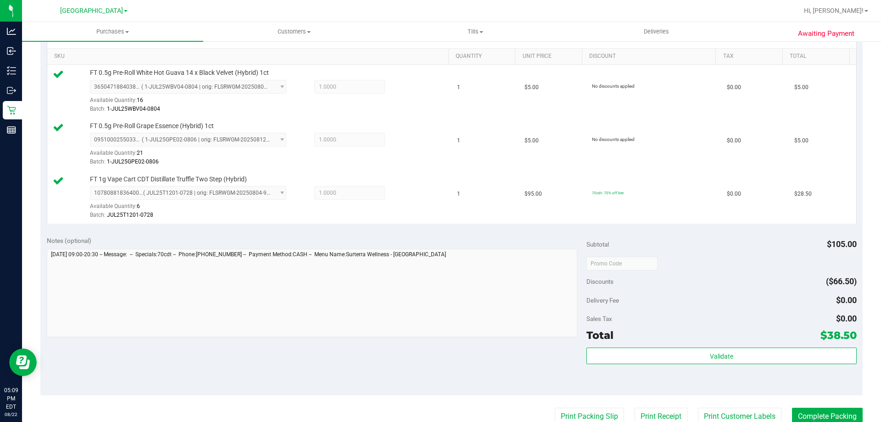
scroll to position [321, 0]
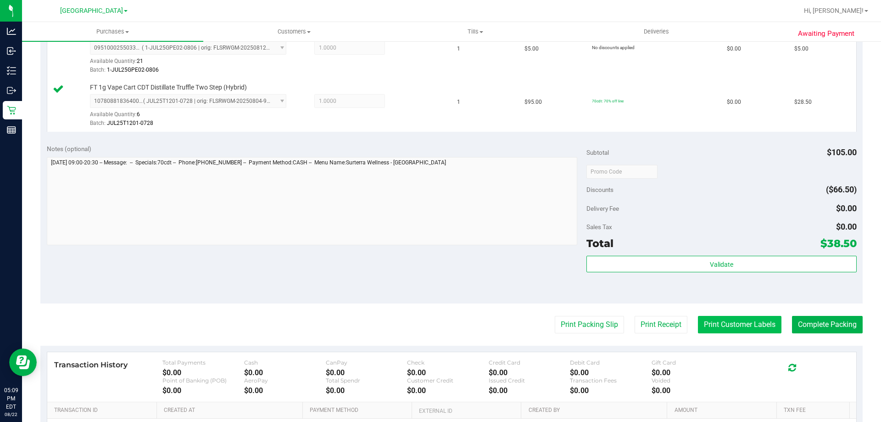
click at [705, 324] on button "Print Customer Labels" at bounding box center [740, 324] width 84 height 17
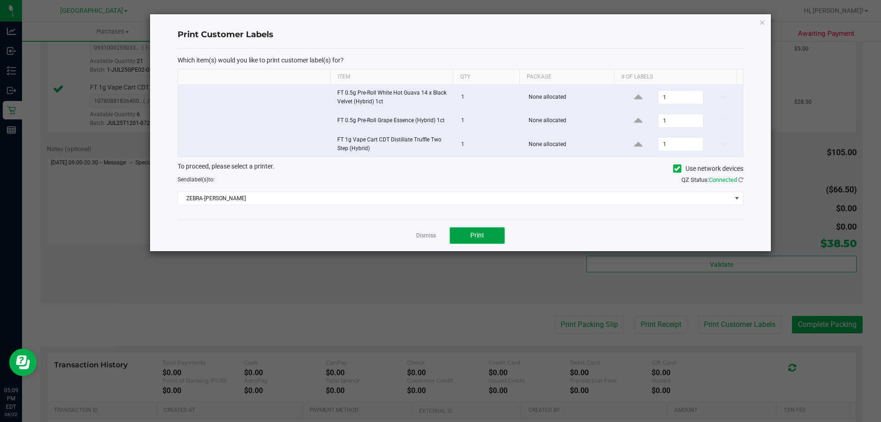
click at [460, 232] on button "Print" at bounding box center [477, 235] width 55 height 17
click at [763, 23] on icon "button" at bounding box center [762, 22] width 6 height 11
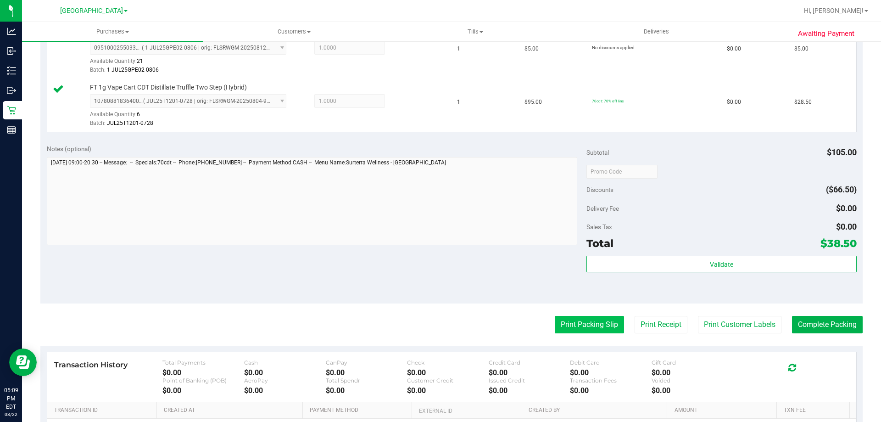
click at [593, 330] on button "Print Packing Slip" at bounding box center [589, 324] width 69 height 17
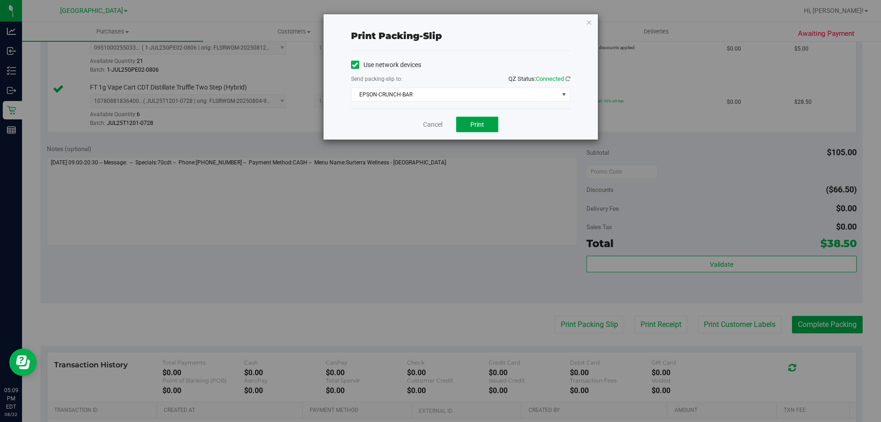
click at [481, 127] on span "Print" at bounding box center [478, 124] width 14 height 7
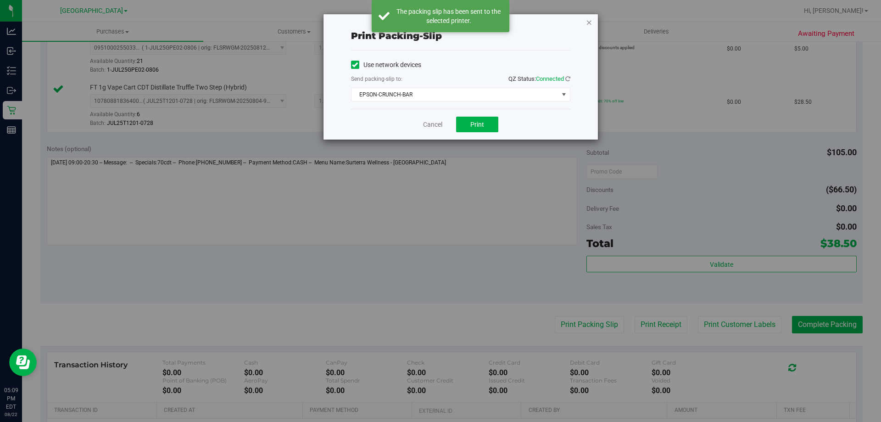
click at [590, 22] on icon "button" at bounding box center [589, 22] width 6 height 11
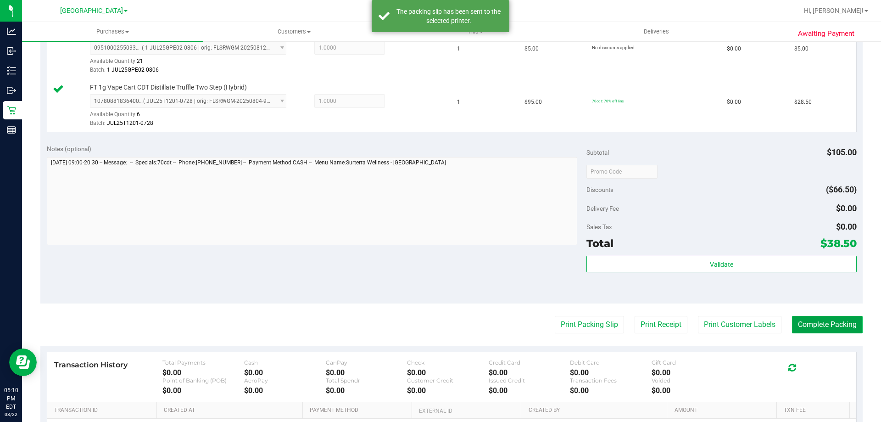
click at [809, 326] on button "Complete Packing" at bounding box center [827, 324] width 71 height 17
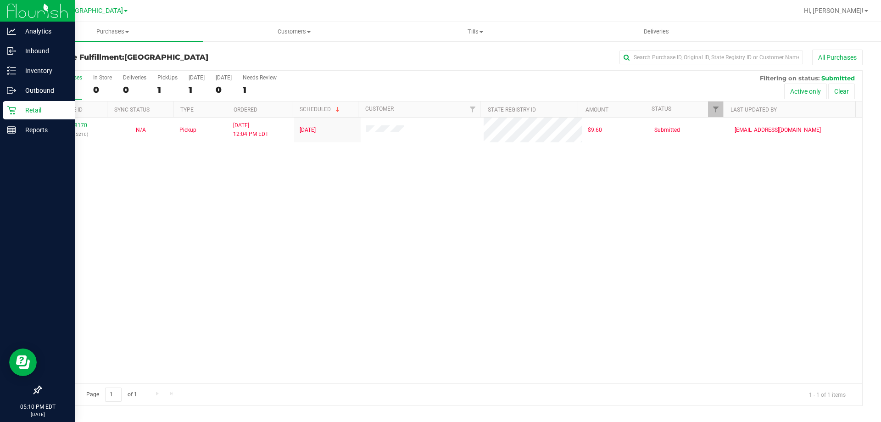
click at [30, 108] on p "Retail" at bounding box center [43, 110] width 55 height 11
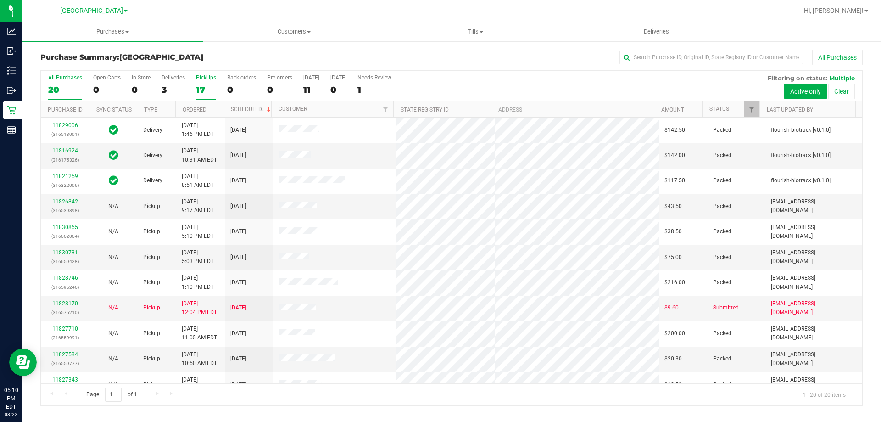
click at [207, 78] on div "PickUps" at bounding box center [206, 77] width 20 height 6
click at [0, 0] on input "PickUps 17" at bounding box center [0, 0] width 0 height 0
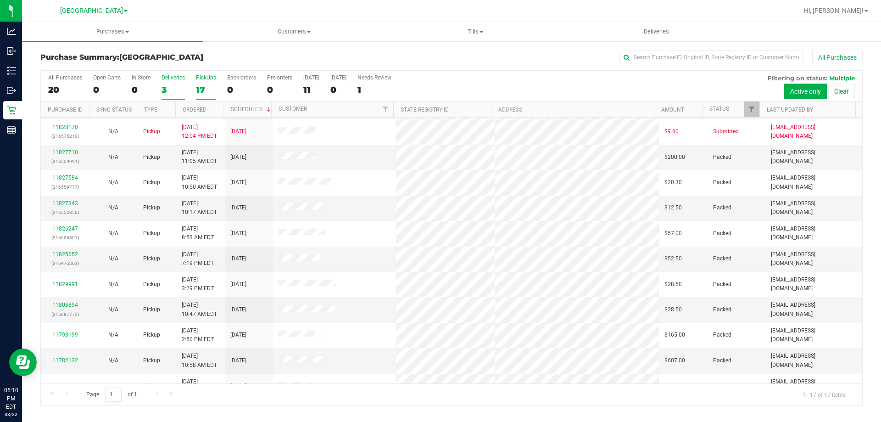
scroll to position [28, 0]
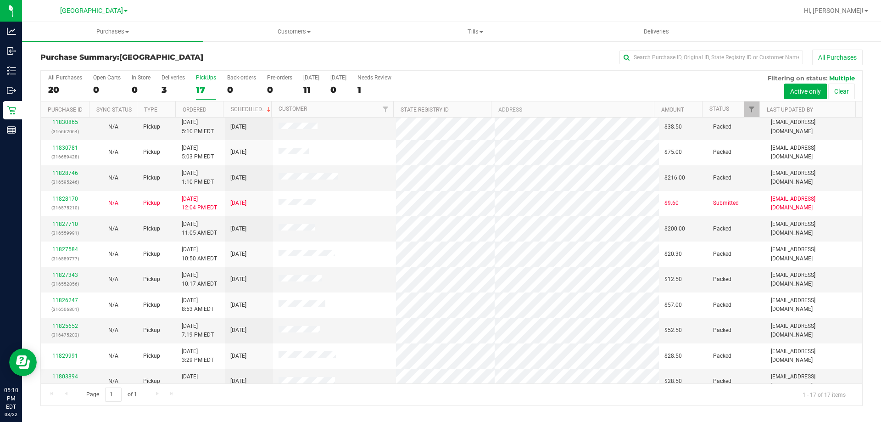
click at [205, 82] on label "PickUps 17" at bounding box center [206, 86] width 20 height 25
click at [0, 0] on input "PickUps 17" at bounding box center [0, 0] width 0 height 0
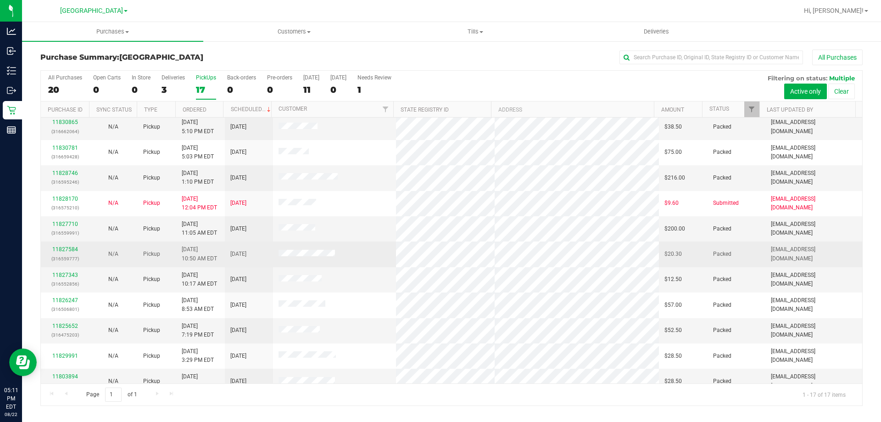
scroll to position [0, 0]
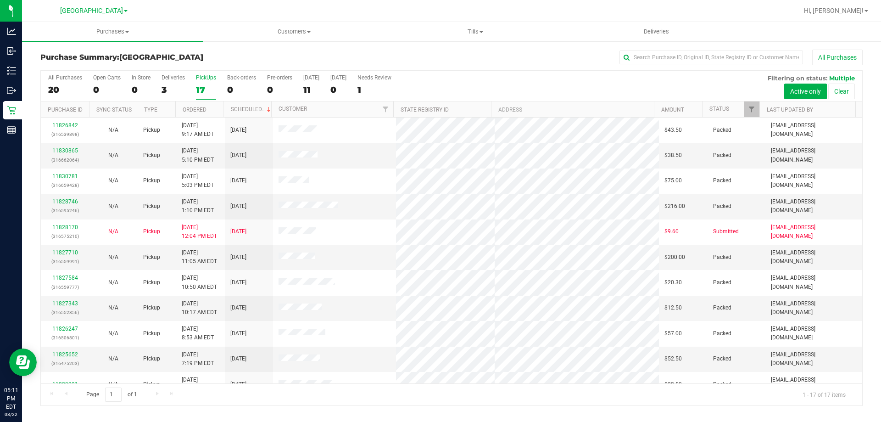
click at [200, 80] on div "PickUps" at bounding box center [206, 77] width 20 height 6
click at [0, 0] on input "PickUps 17" at bounding box center [0, 0] width 0 height 0
click at [174, 86] on div "3" at bounding box center [173, 89] width 23 height 11
click at [0, 0] on input "Deliveries 3" at bounding box center [0, 0] width 0 height 0
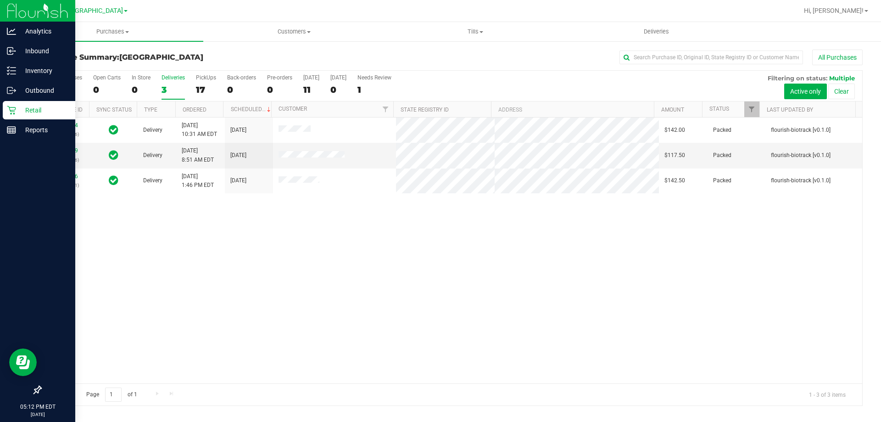
click at [23, 112] on p "Retail" at bounding box center [43, 110] width 55 height 11
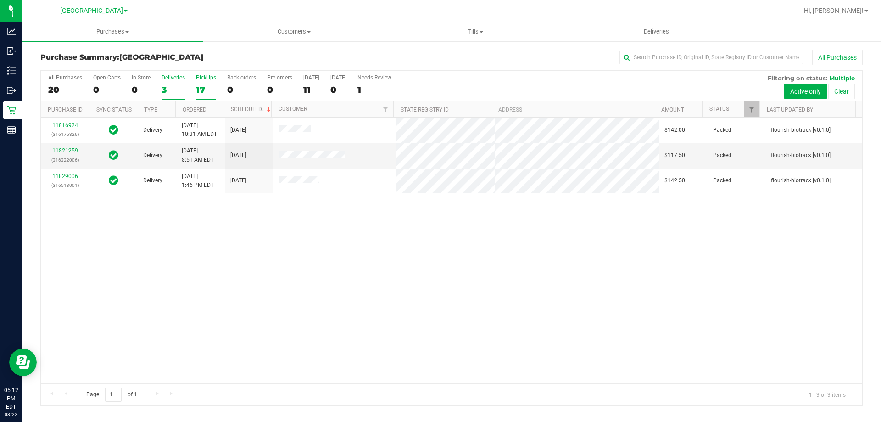
click at [196, 77] on div "PickUps" at bounding box center [206, 77] width 20 height 6
click at [0, 0] on input "PickUps 17" at bounding box center [0, 0] width 0 height 0
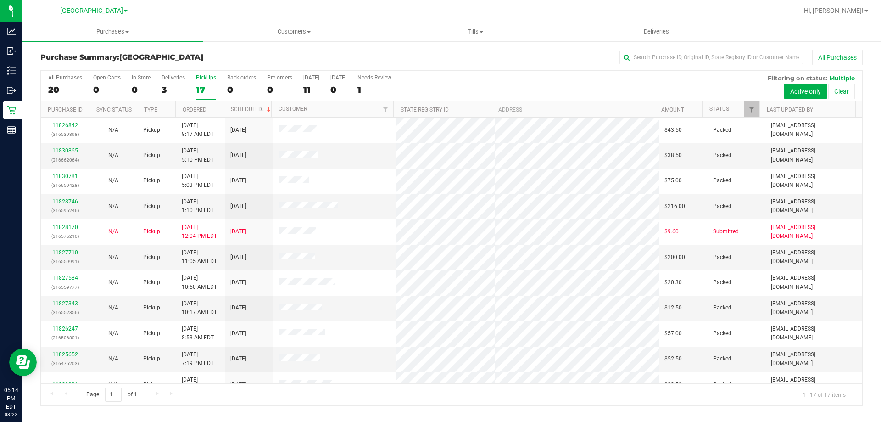
click at [203, 73] on div "All Purchases 20 Open Carts 0 In Store 0 Deliveries 3 PickUps 17 Back-orders 0 …" at bounding box center [452, 74] width 822 height 7
click at [199, 80] on div "PickUps" at bounding box center [206, 77] width 20 height 6
click at [0, 0] on input "PickUps 17" at bounding box center [0, 0] width 0 height 0
click at [208, 80] on div "PickUps" at bounding box center [206, 77] width 20 height 6
click at [0, 0] on input "PickUps 17" at bounding box center [0, 0] width 0 height 0
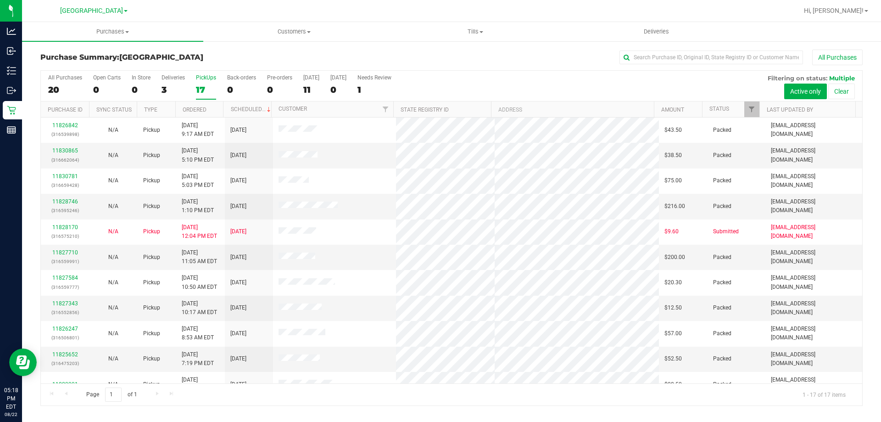
click at [208, 84] on label "PickUps 17" at bounding box center [206, 86] width 20 height 25
click at [0, 0] on input "PickUps 17" at bounding box center [0, 0] width 0 height 0
click at [213, 78] on div "PickUps" at bounding box center [206, 77] width 20 height 6
click at [0, 0] on input "PickUps 17" at bounding box center [0, 0] width 0 height 0
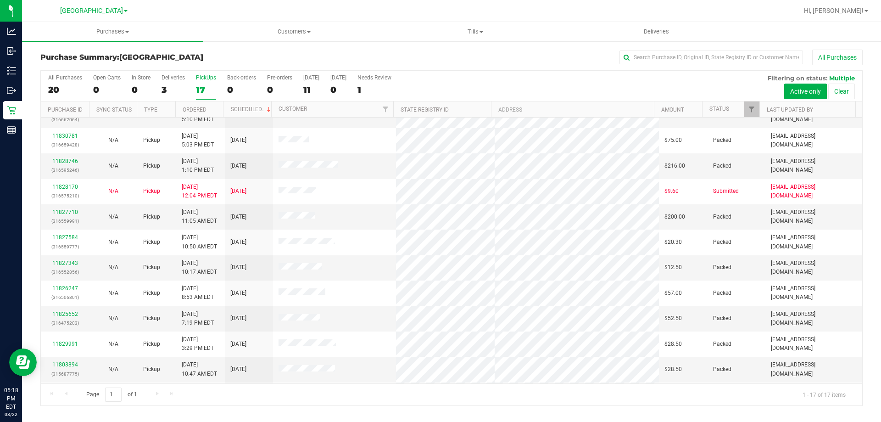
scroll to position [28, 0]
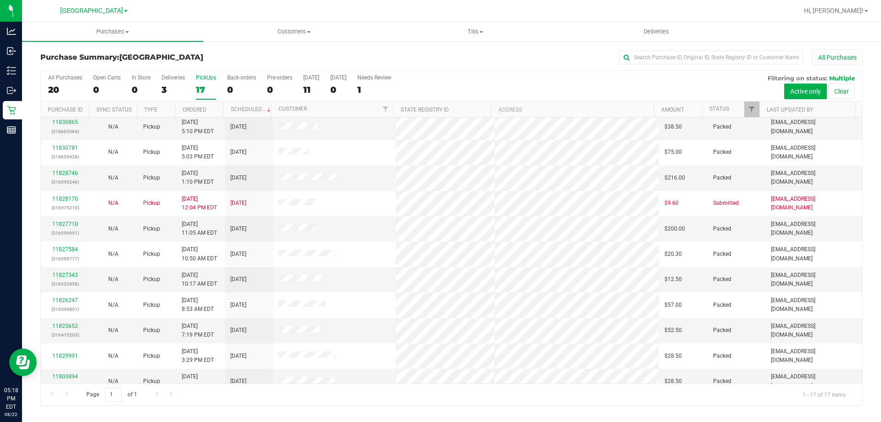
click at [204, 71] on div "All Purchases 20 Open Carts 0 In Store 0 Deliveries 3 PickUps 17 Back-orders 0 …" at bounding box center [452, 74] width 822 height 7
click at [209, 81] on label "PickUps 17" at bounding box center [206, 86] width 20 height 25
click at [0, 0] on input "PickUps 17" at bounding box center [0, 0] width 0 height 0
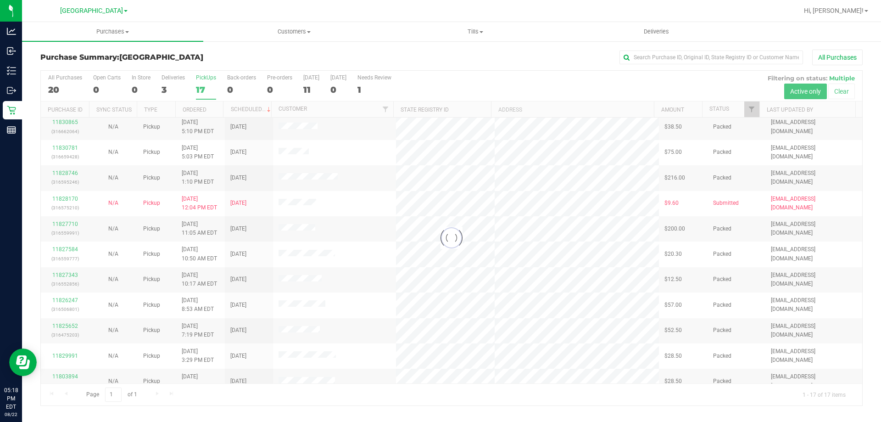
scroll to position [0, 0]
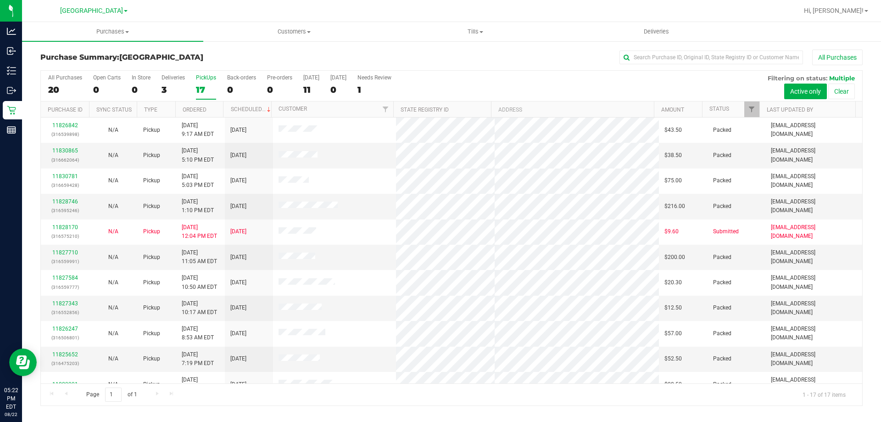
click at [213, 86] on div "17" at bounding box center [206, 89] width 20 height 11
click at [0, 0] on input "PickUps 17" at bounding box center [0, 0] width 0 height 0
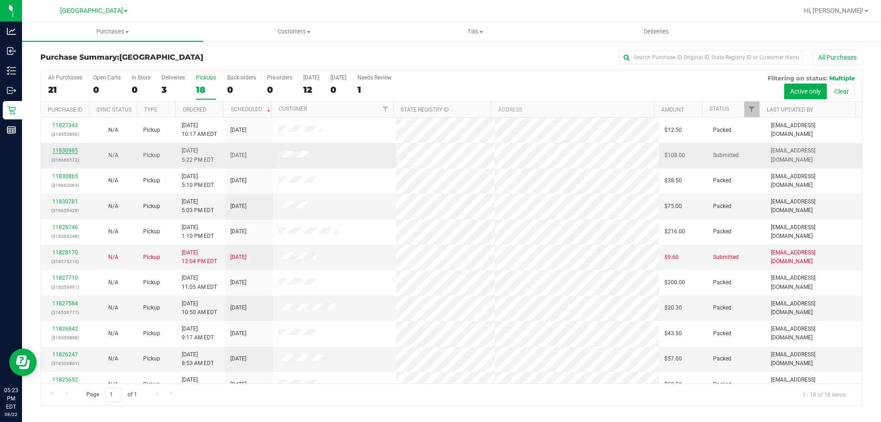
click at [66, 153] on link "11830985" at bounding box center [65, 150] width 26 height 6
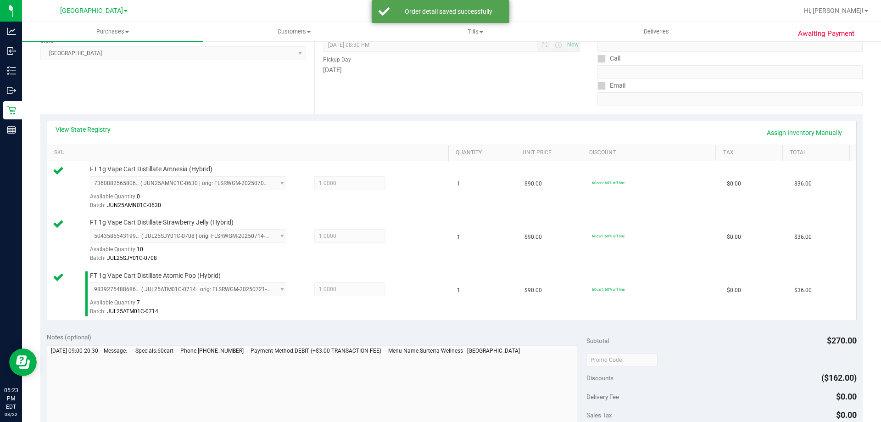
scroll to position [230, 0]
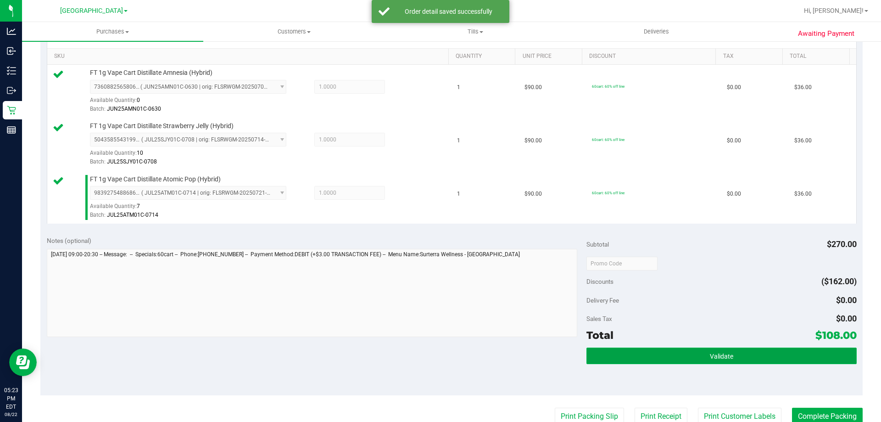
click at [711, 358] on span "Validate" at bounding box center [721, 356] width 23 height 7
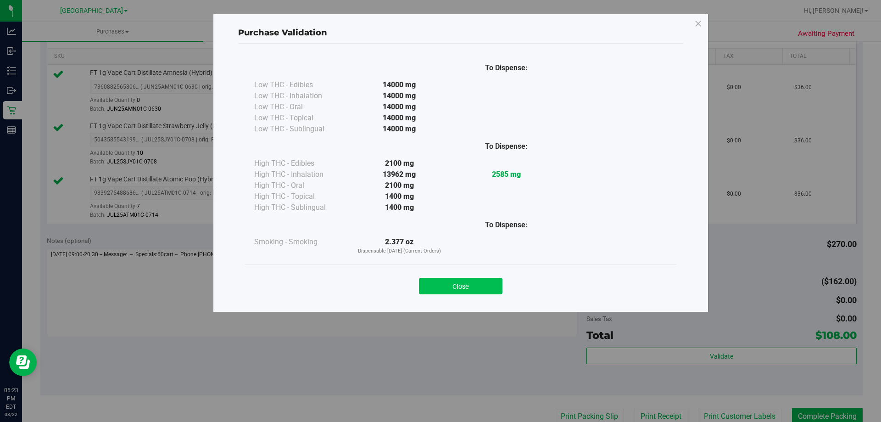
click at [464, 287] on button "Close" at bounding box center [461, 286] width 84 height 17
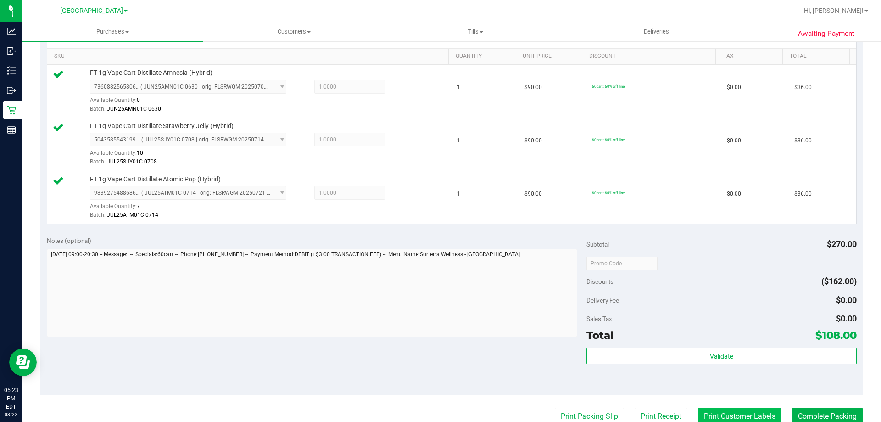
click at [724, 416] on button "Print Customer Labels" at bounding box center [740, 416] width 84 height 17
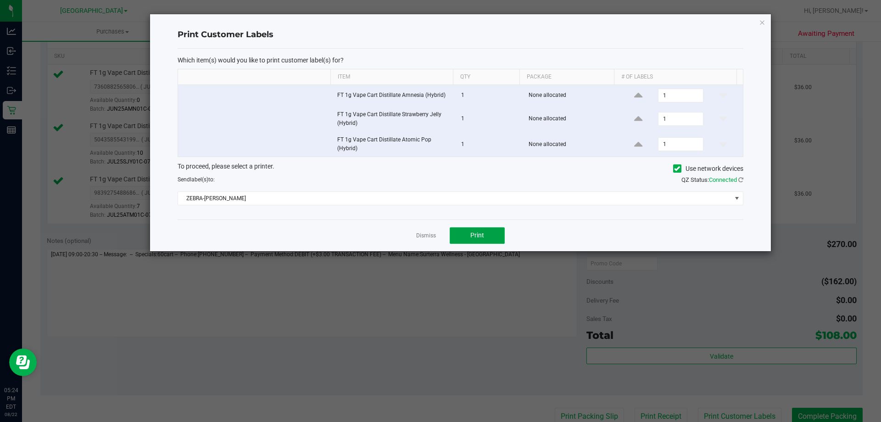
click at [462, 233] on button "Print" at bounding box center [477, 235] width 55 height 17
click at [762, 22] on icon "button" at bounding box center [762, 22] width 6 height 11
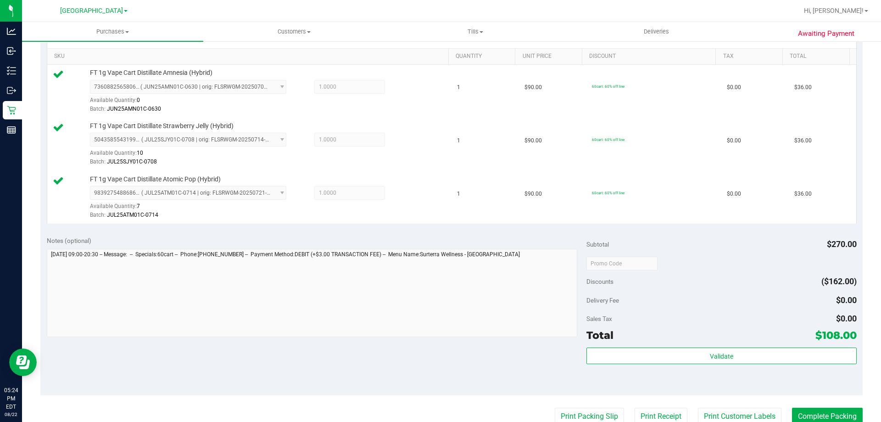
scroll to position [233, 0]
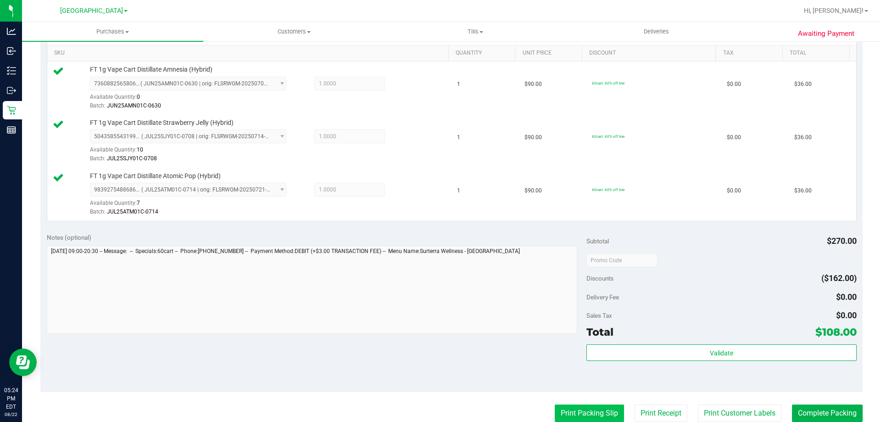
click at [600, 411] on button "Print Packing Slip" at bounding box center [589, 412] width 69 height 17
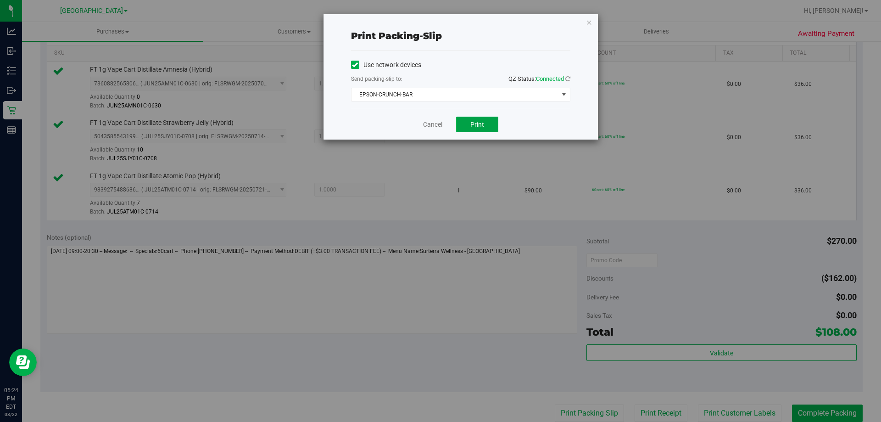
click at [477, 122] on span "Print" at bounding box center [478, 124] width 14 height 7
click at [588, 24] on icon "button" at bounding box center [589, 22] width 6 height 11
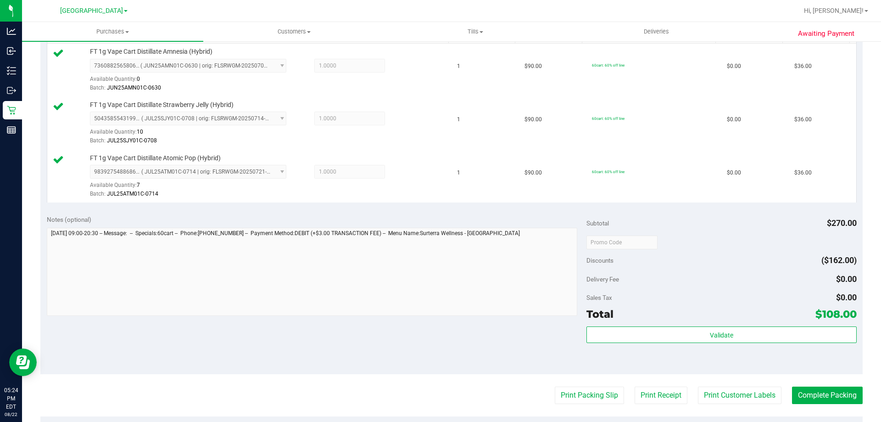
scroll to position [321, 0]
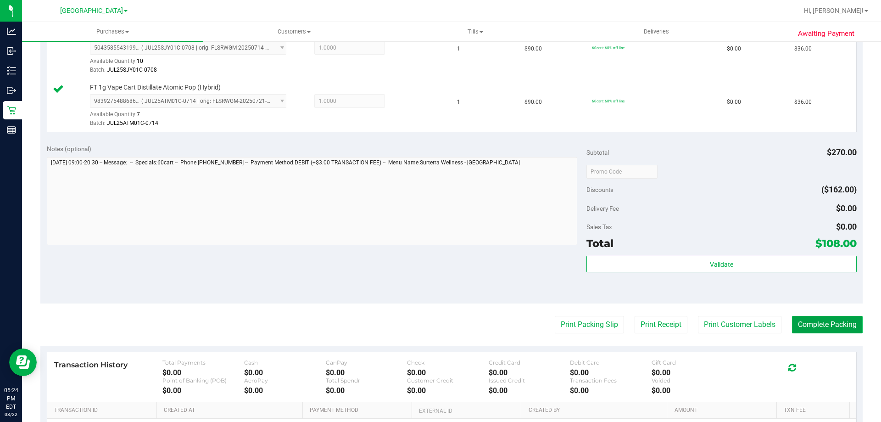
click at [842, 326] on button "Complete Packing" at bounding box center [827, 324] width 71 height 17
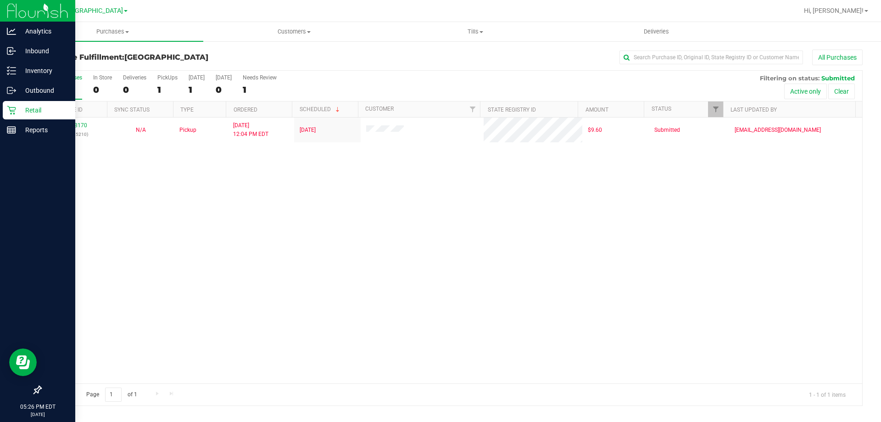
click at [13, 110] on icon at bounding box center [11, 110] width 9 height 9
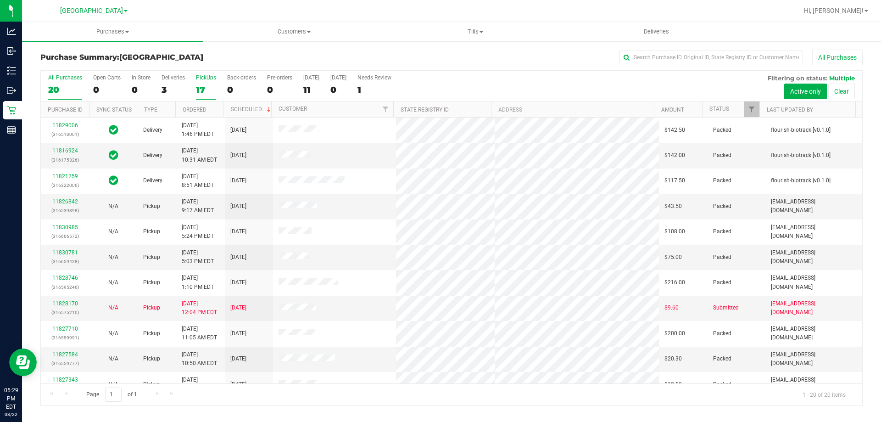
click at [209, 77] on div "PickUps" at bounding box center [206, 77] width 20 height 6
click at [0, 0] on input "PickUps 17" at bounding box center [0, 0] width 0 height 0
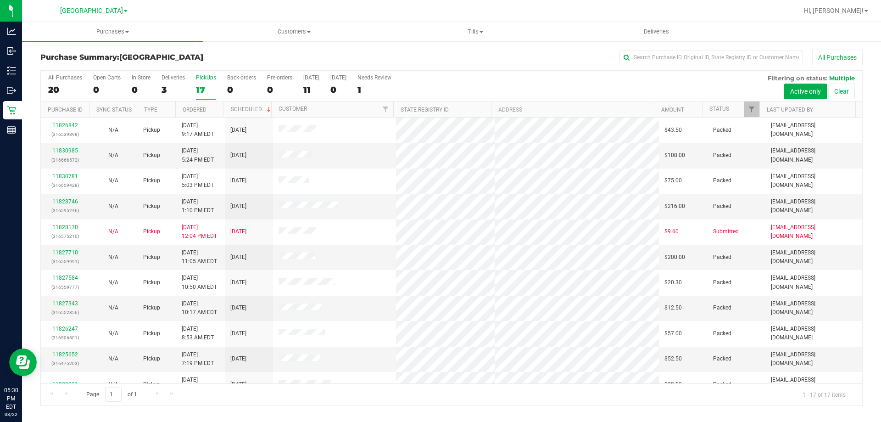
click at [207, 84] on div "17" at bounding box center [206, 89] width 20 height 11
click at [0, 0] on input "PickUps 17" at bounding box center [0, 0] width 0 height 0
click at [206, 86] on div "17" at bounding box center [206, 89] width 20 height 11
click at [0, 0] on input "PickUps 17" at bounding box center [0, 0] width 0 height 0
click at [198, 79] on div "PickUps" at bounding box center [206, 77] width 20 height 6
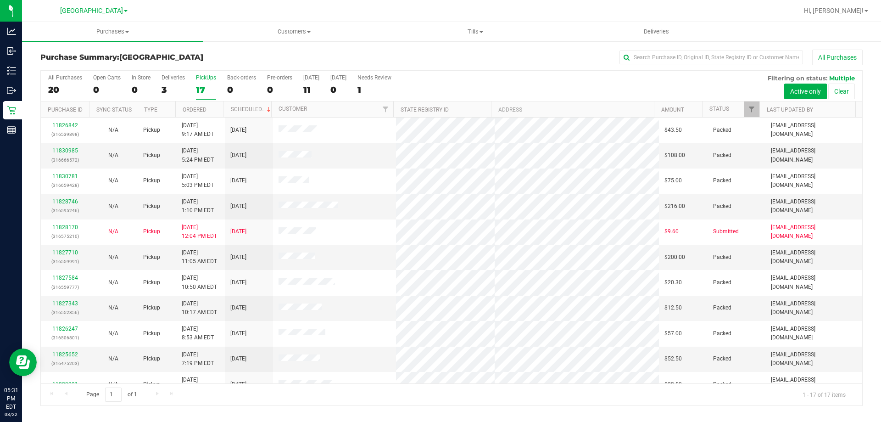
click at [0, 0] on input "PickUps 17" at bounding box center [0, 0] width 0 height 0
click at [214, 80] on div "PickUps" at bounding box center [206, 77] width 20 height 6
click at [0, 0] on input "PickUps 17" at bounding box center [0, 0] width 0 height 0
click at [214, 81] on label "PickUps 17" at bounding box center [206, 86] width 20 height 25
click at [0, 0] on input "PickUps 17" at bounding box center [0, 0] width 0 height 0
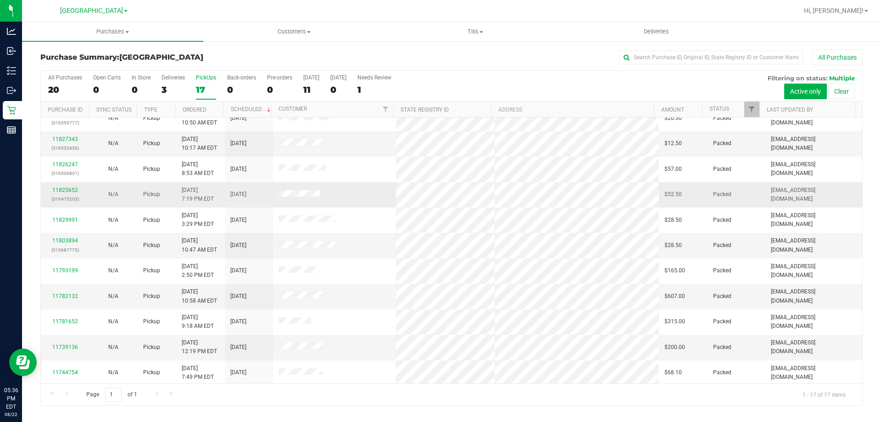
scroll to position [166, 0]
click at [212, 86] on div "17" at bounding box center [206, 89] width 20 height 11
click at [0, 0] on input "PickUps 17" at bounding box center [0, 0] width 0 height 0
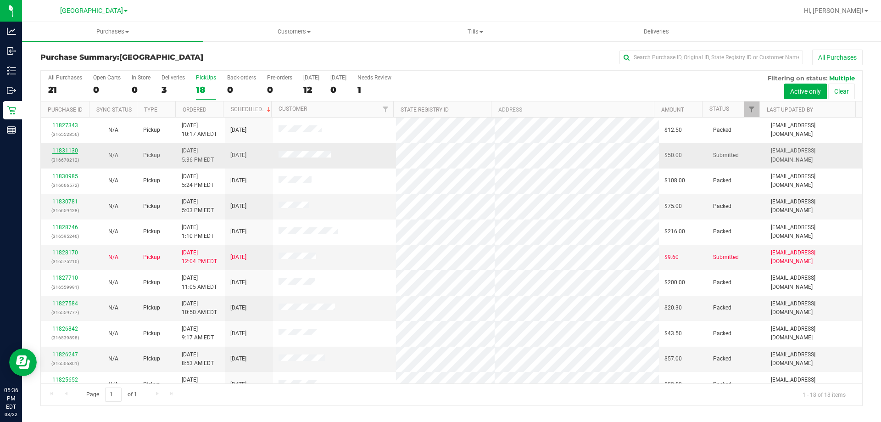
click at [70, 149] on link "11831130" at bounding box center [65, 150] width 26 height 6
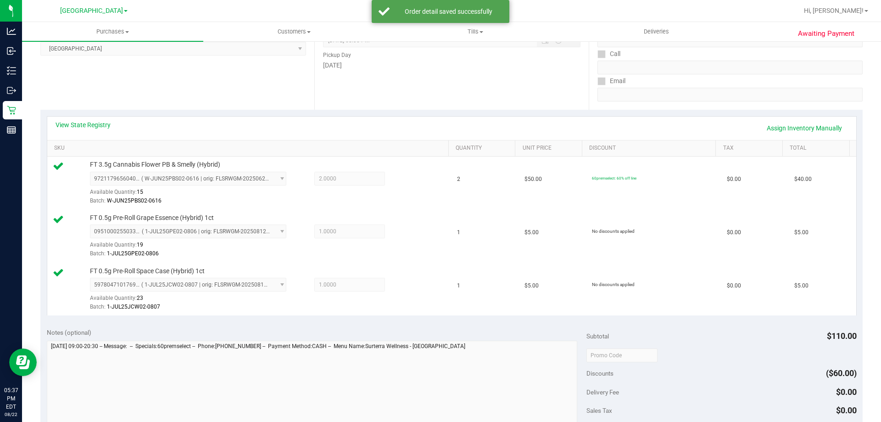
scroll to position [230, 0]
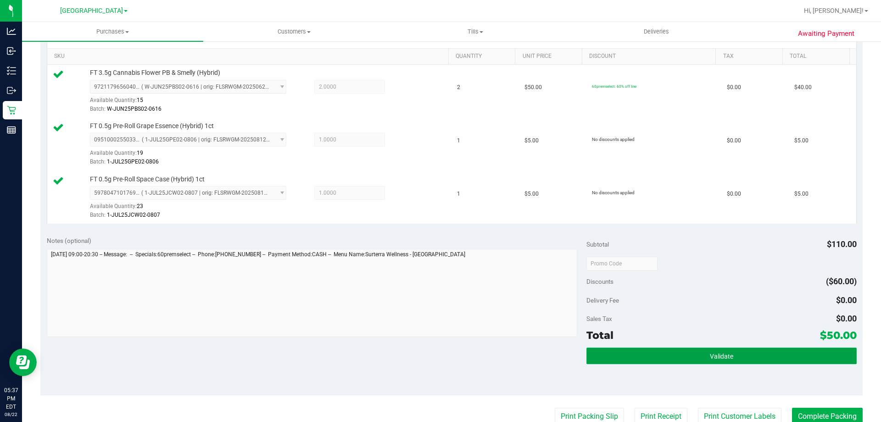
click at [717, 356] on span "Validate" at bounding box center [721, 356] width 23 height 7
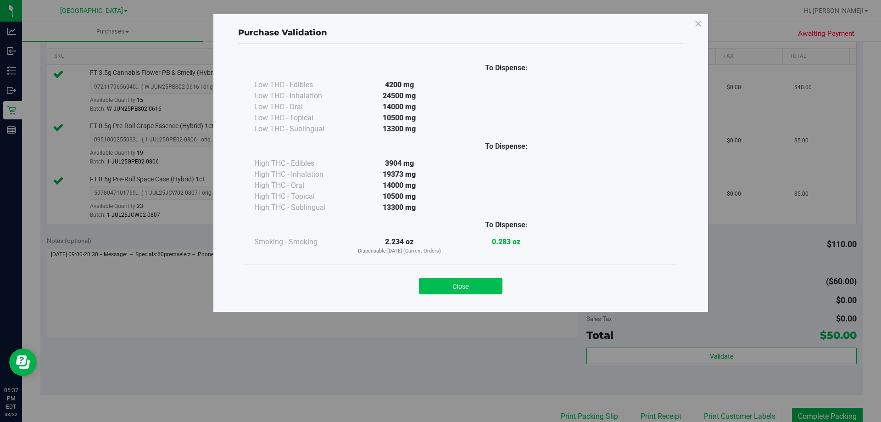
click at [455, 279] on button "Close" at bounding box center [461, 286] width 84 height 17
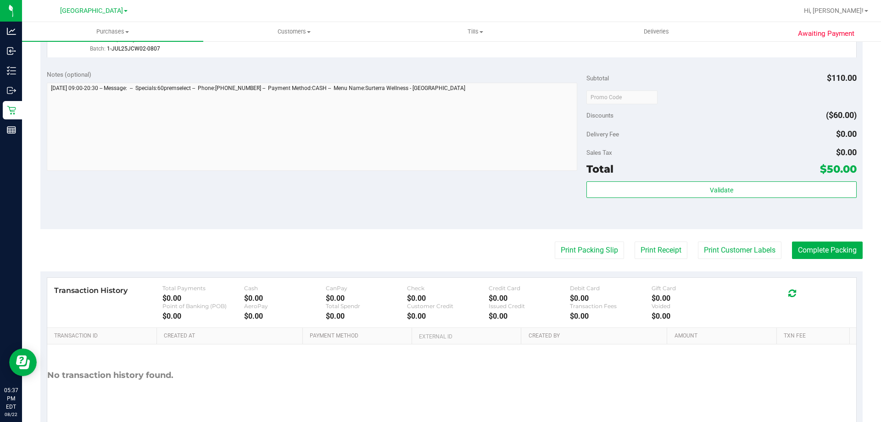
scroll to position [413, 0]
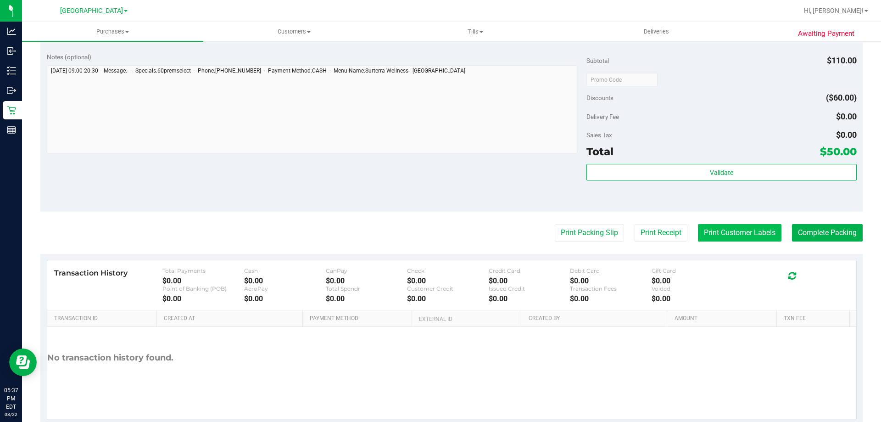
click at [724, 231] on button "Print Customer Labels" at bounding box center [740, 232] width 84 height 17
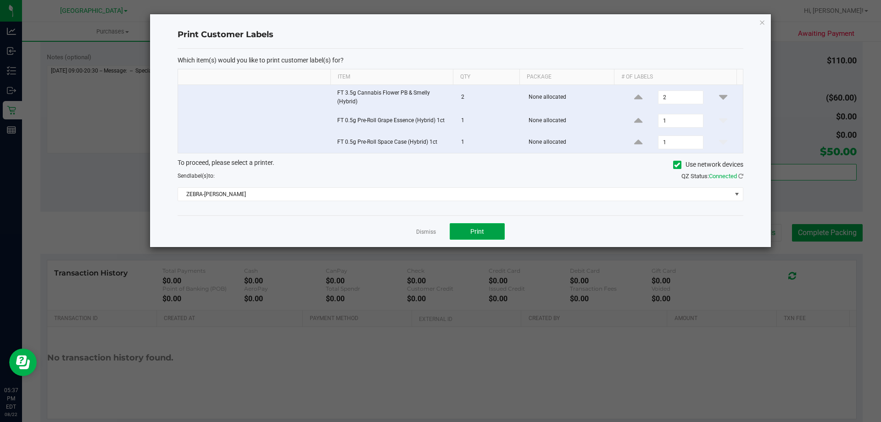
click at [475, 235] on span "Print" at bounding box center [478, 231] width 14 height 7
click at [758, 24] on div "Print Customer Labels Which item(s) would you like to print customer label(s) f…" at bounding box center [460, 130] width 621 height 233
click at [761, 23] on icon "button" at bounding box center [762, 22] width 6 height 11
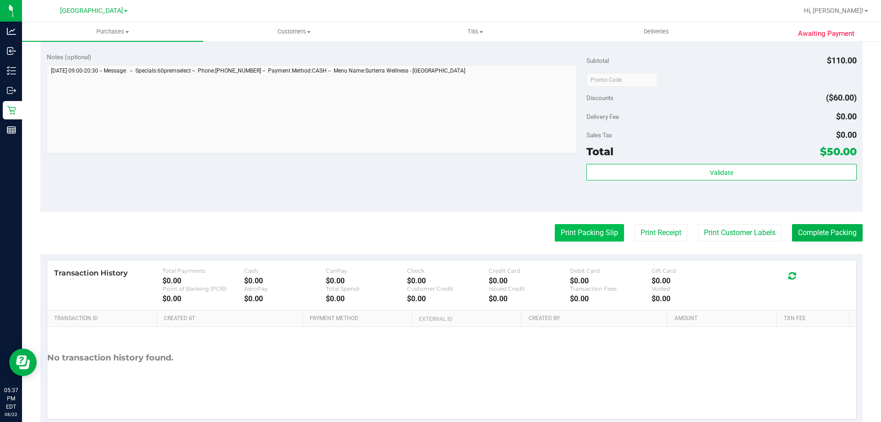
click at [593, 238] on button "Print Packing Slip" at bounding box center [589, 232] width 69 height 17
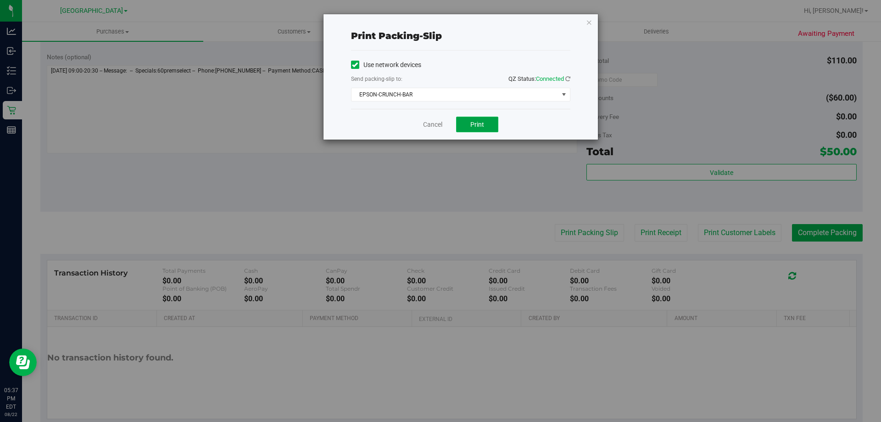
click at [478, 124] on span "Print" at bounding box center [478, 124] width 14 height 7
click at [589, 23] on icon "button" at bounding box center [589, 22] width 6 height 11
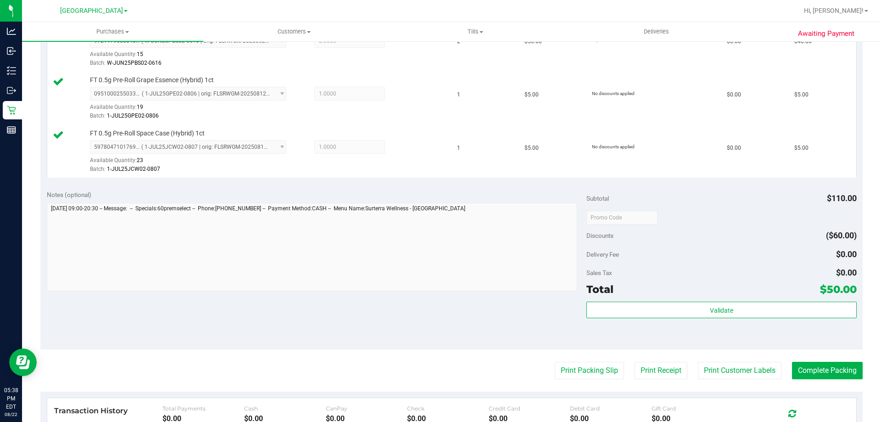
scroll to position [435, 0]
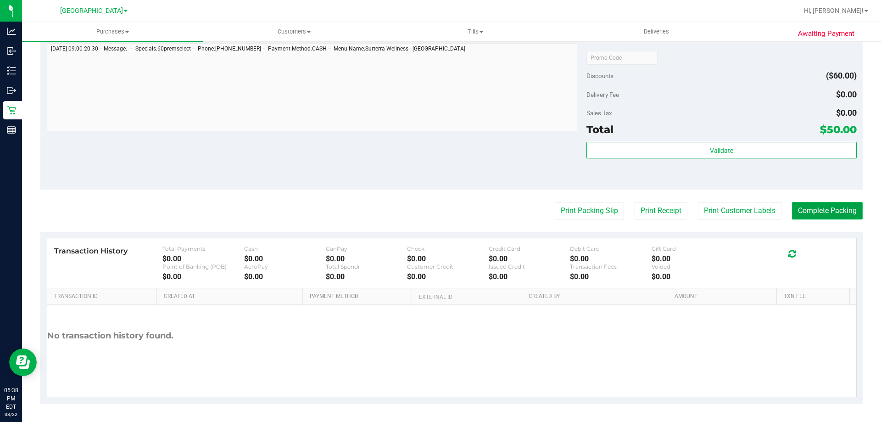
click at [810, 216] on button "Complete Packing" at bounding box center [827, 210] width 71 height 17
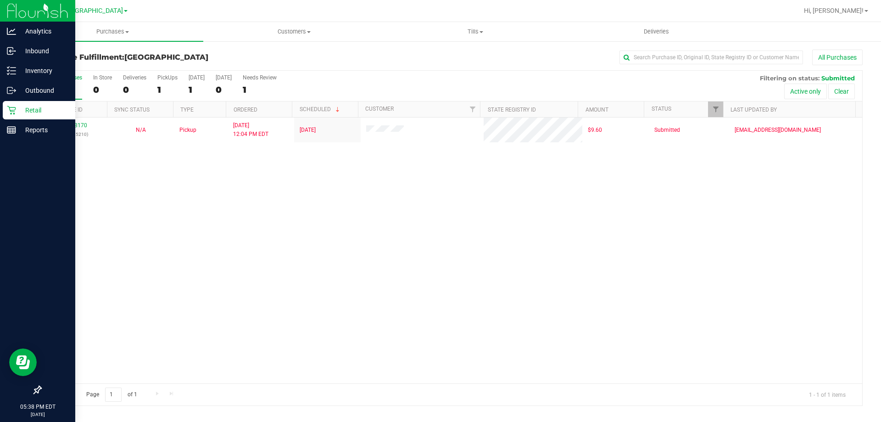
click at [8, 109] on icon at bounding box center [11, 110] width 9 height 9
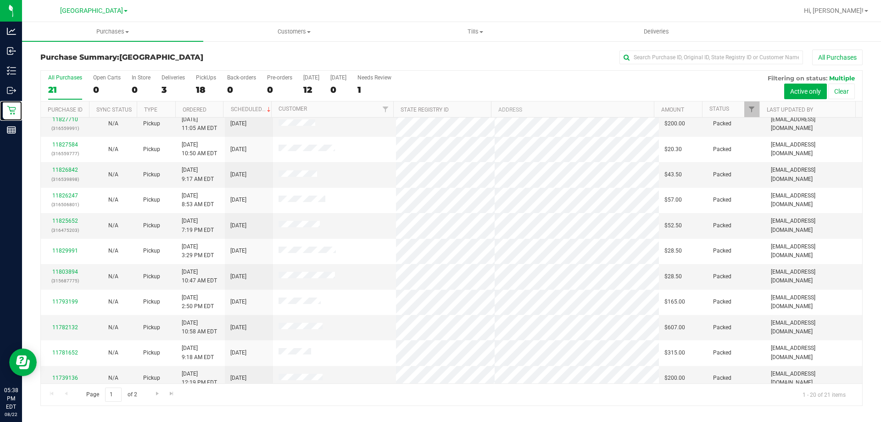
scroll to position [242, 0]
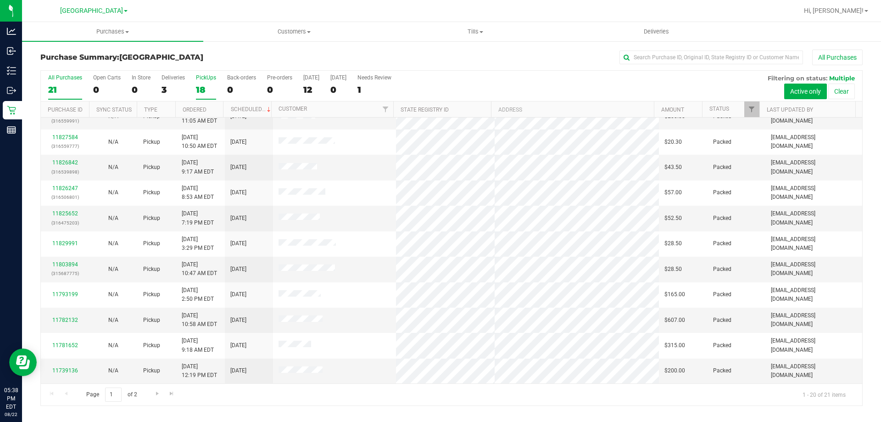
click at [211, 84] on label "PickUps 18" at bounding box center [206, 86] width 20 height 25
click at [0, 0] on input "PickUps 18" at bounding box center [0, 0] width 0 height 0
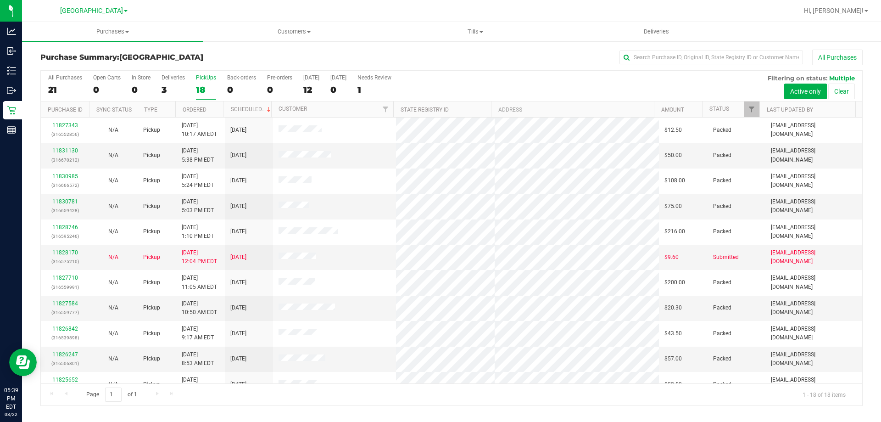
click at [210, 84] on div "18" at bounding box center [206, 89] width 20 height 11
click at [0, 0] on input "PickUps 18" at bounding box center [0, 0] width 0 height 0
click at [167, 77] on div "Deliveries" at bounding box center [173, 77] width 23 height 6
click at [0, 0] on input "Deliveries 3" at bounding box center [0, 0] width 0 height 0
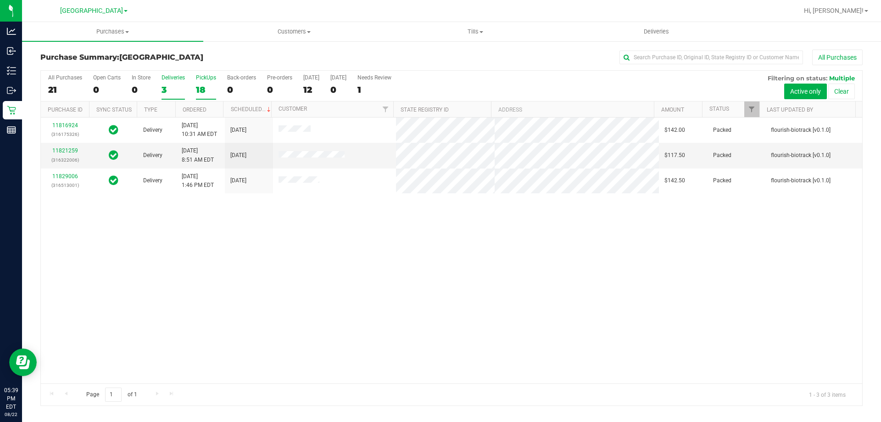
click at [200, 78] on div "PickUps" at bounding box center [206, 77] width 20 height 6
click at [0, 0] on input "PickUps 18" at bounding box center [0, 0] width 0 height 0
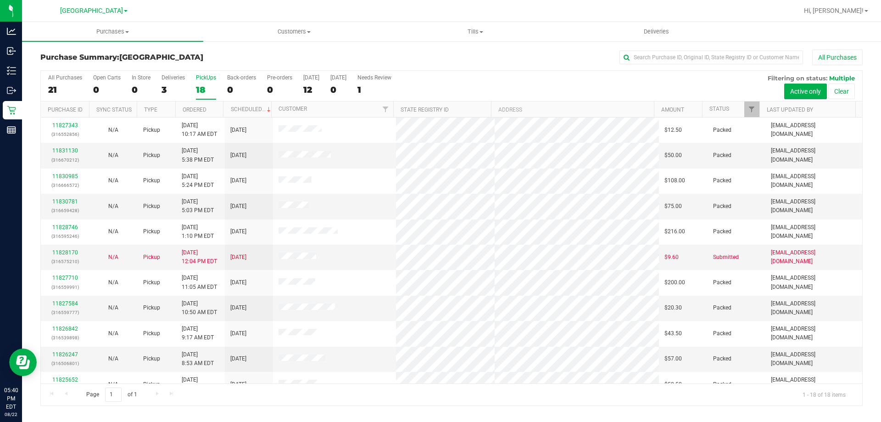
click at [202, 84] on div "18" at bounding box center [206, 89] width 20 height 11
click at [0, 0] on input "PickUps 18" at bounding box center [0, 0] width 0 height 0
click at [205, 84] on div "18" at bounding box center [206, 89] width 20 height 11
click at [0, 0] on input "PickUps 18" at bounding box center [0, 0] width 0 height 0
click at [207, 78] on div "PickUps" at bounding box center [206, 77] width 20 height 6
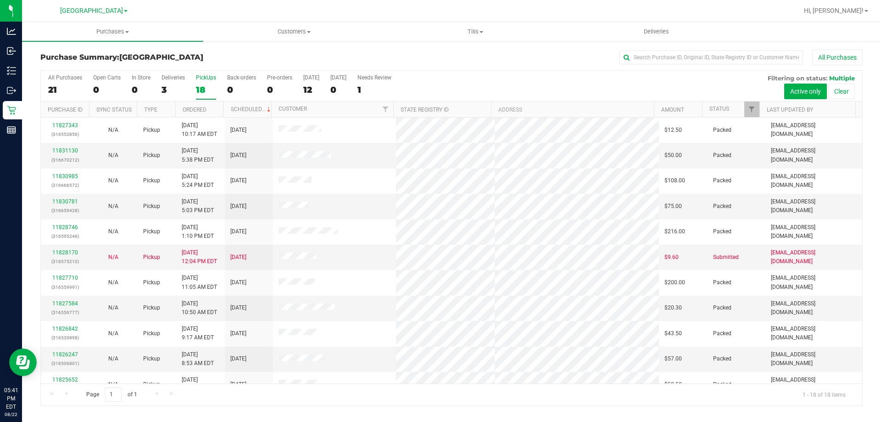
click at [0, 0] on input "PickUps 18" at bounding box center [0, 0] width 0 height 0
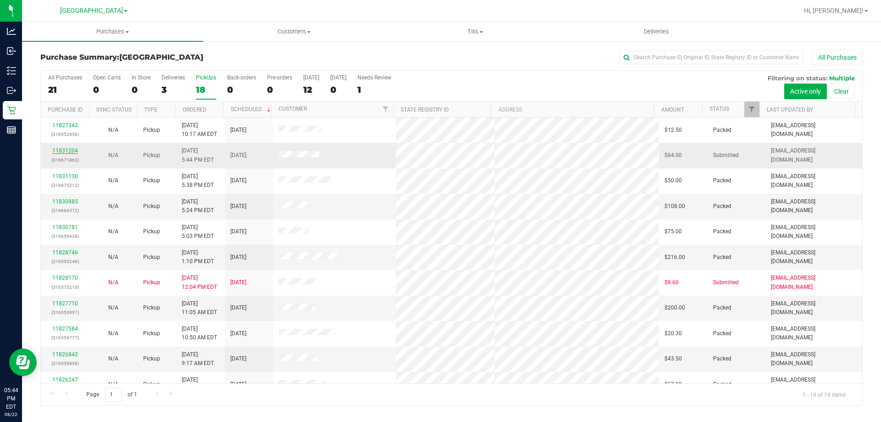
click at [67, 150] on link "11831204" at bounding box center [65, 150] width 26 height 6
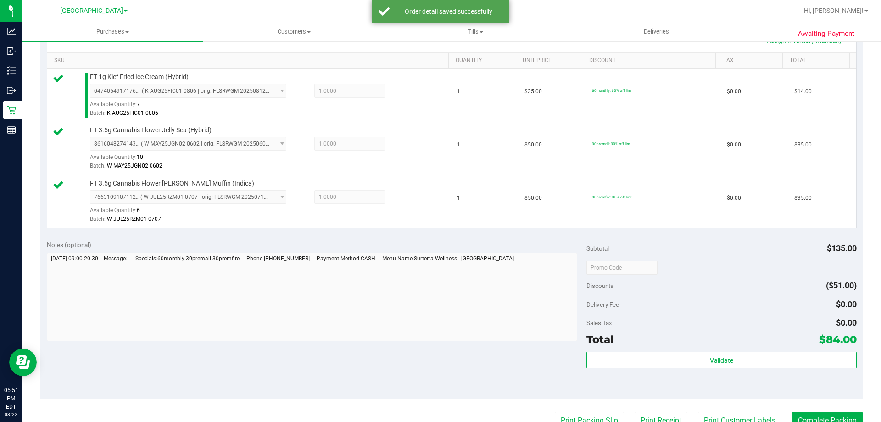
scroll to position [230, 0]
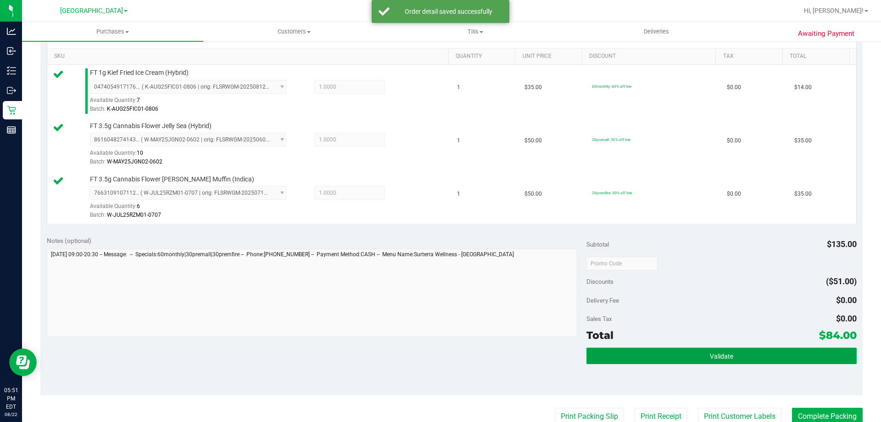
click at [710, 357] on span "Validate" at bounding box center [721, 356] width 23 height 7
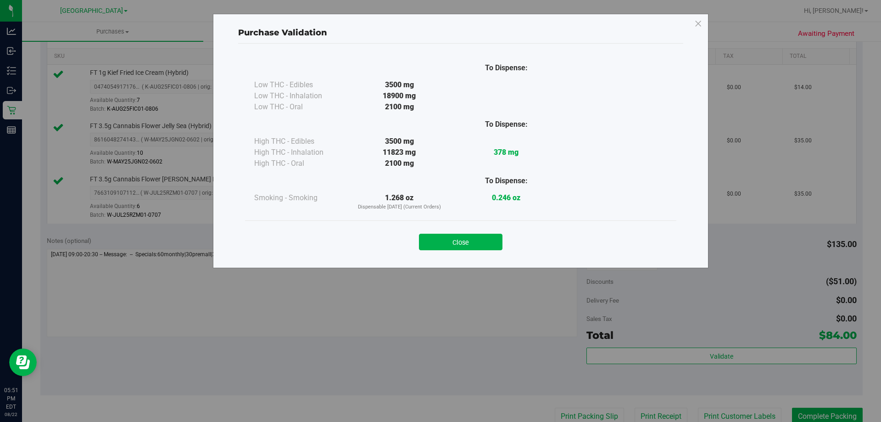
click at [473, 245] on button "Close" at bounding box center [461, 242] width 84 height 17
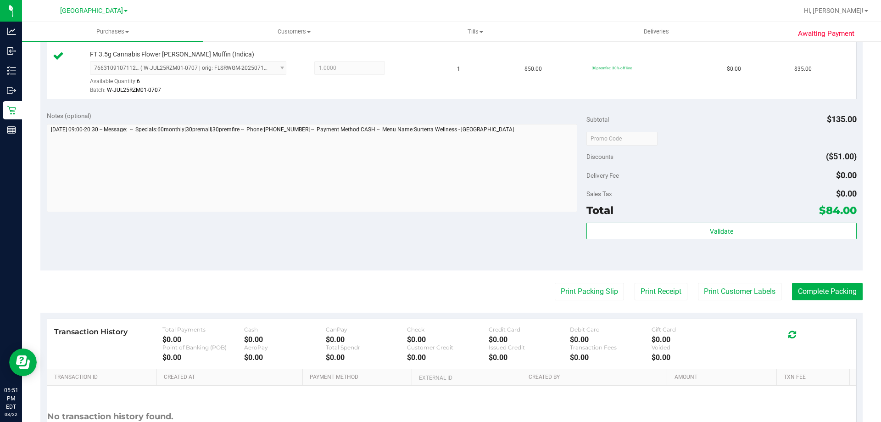
scroll to position [367, 0]
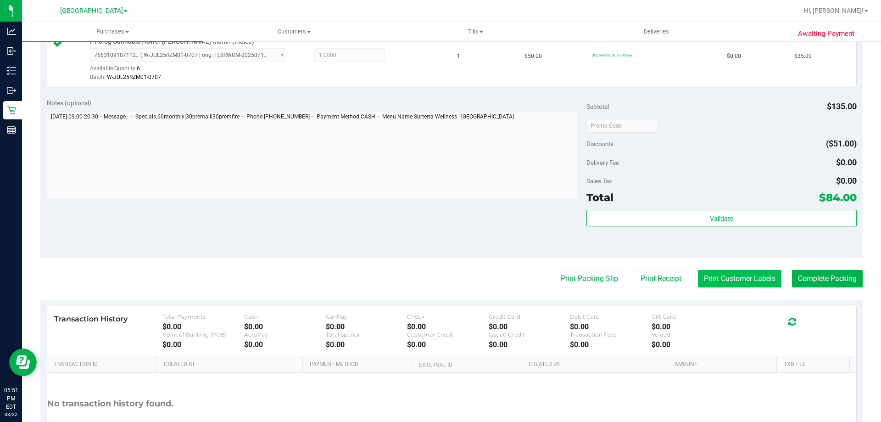
click at [703, 279] on button "Print Customer Labels" at bounding box center [740, 278] width 84 height 17
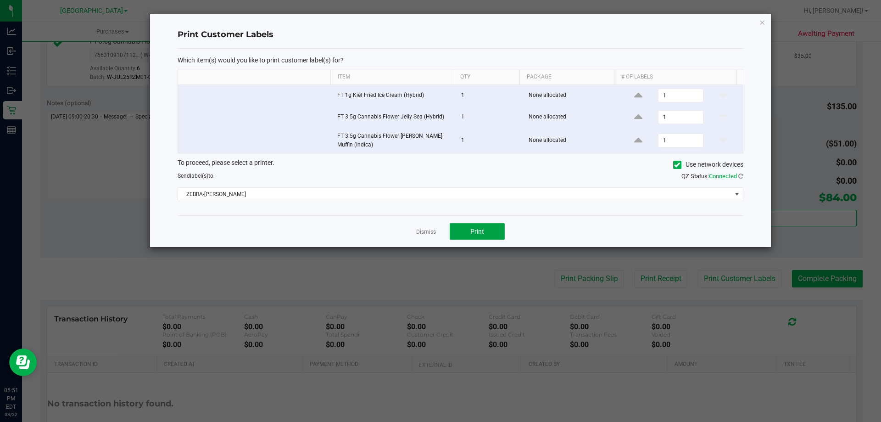
click at [476, 230] on span "Print" at bounding box center [478, 231] width 14 height 7
click at [762, 22] on icon "button" at bounding box center [762, 22] width 6 height 11
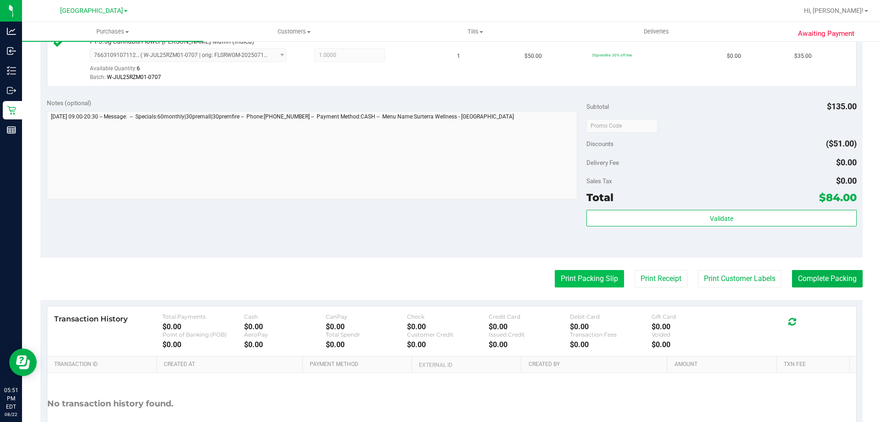
click at [591, 282] on button "Print Packing Slip" at bounding box center [589, 278] width 69 height 17
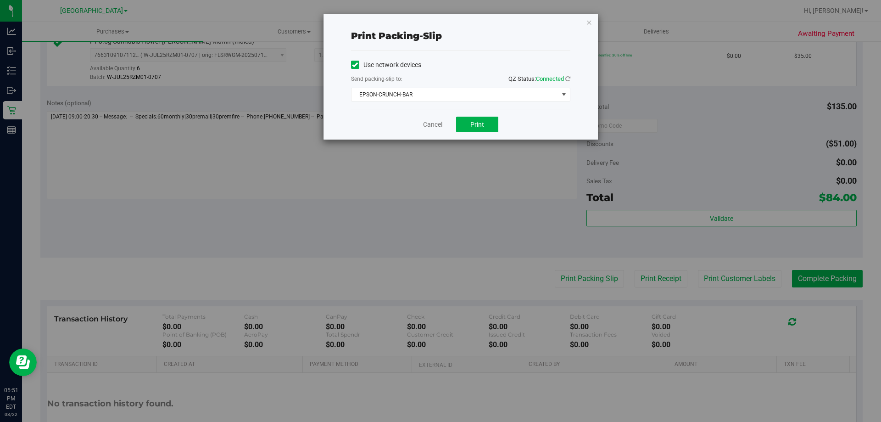
click at [474, 112] on div "Cancel Print" at bounding box center [460, 124] width 219 height 31
click at [477, 123] on span "Print" at bounding box center [478, 124] width 14 height 7
click at [594, 17] on div "Print packing-slip Use network devices Send packing-slip to: QZ Status: Connect…" at bounding box center [461, 76] width 275 height 125
click at [589, 23] on icon "button" at bounding box center [589, 22] width 6 height 11
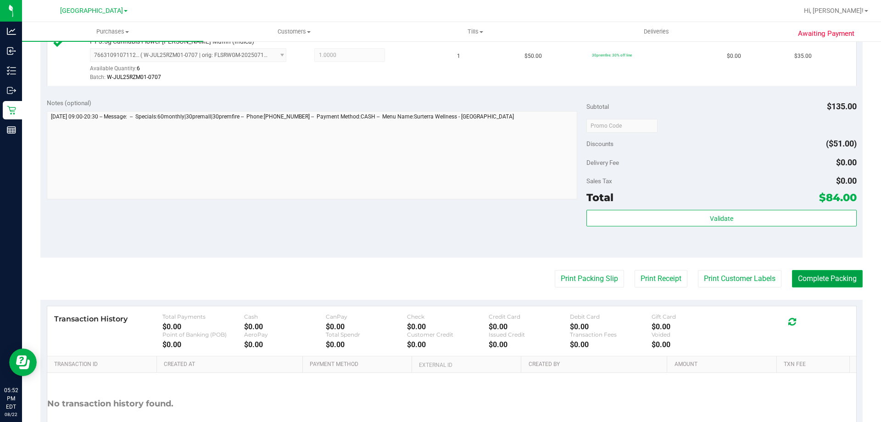
click at [803, 284] on button "Complete Packing" at bounding box center [827, 278] width 71 height 17
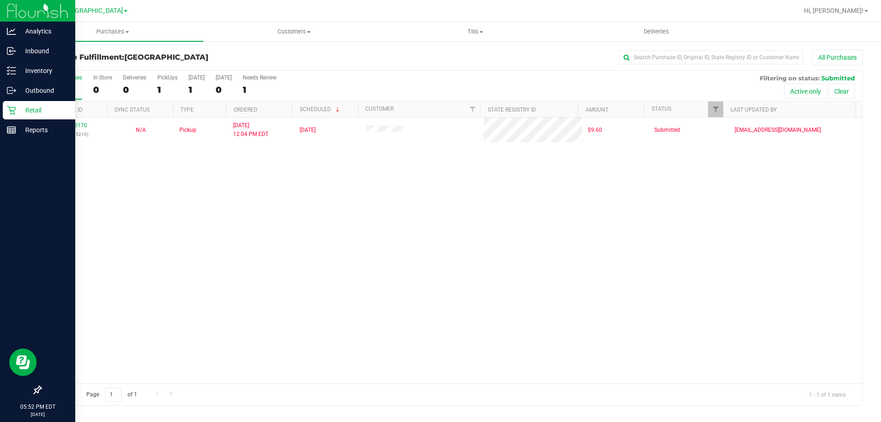
click at [18, 110] on p "Retail" at bounding box center [43, 110] width 55 height 11
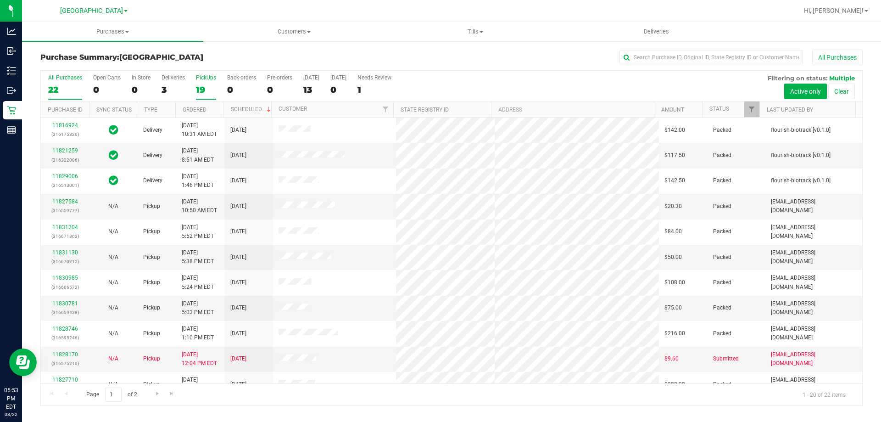
click at [204, 81] on label "PickUps 19" at bounding box center [206, 86] width 20 height 25
click at [0, 0] on input "PickUps 19" at bounding box center [0, 0] width 0 height 0
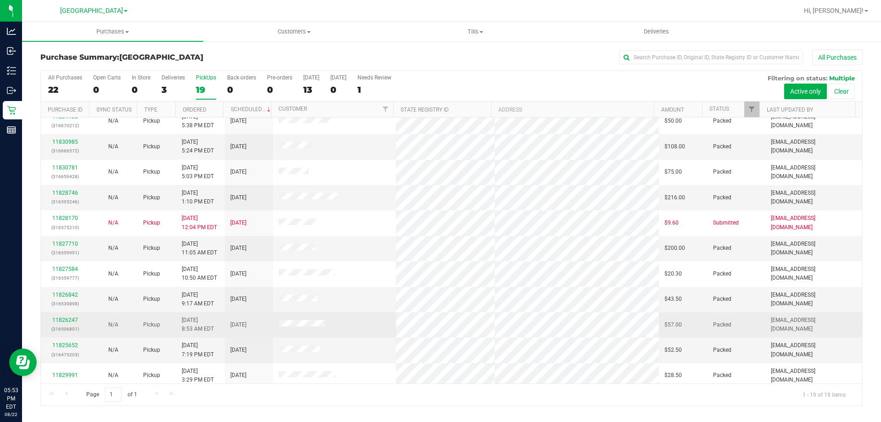
scroll to position [138, 0]
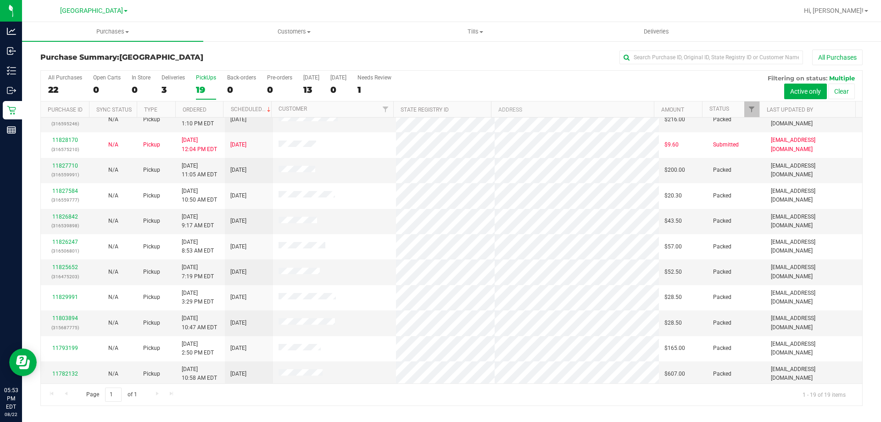
click at [204, 85] on div "19" at bounding box center [206, 89] width 20 height 11
click at [0, 0] on input "PickUps 19" at bounding box center [0, 0] width 0 height 0
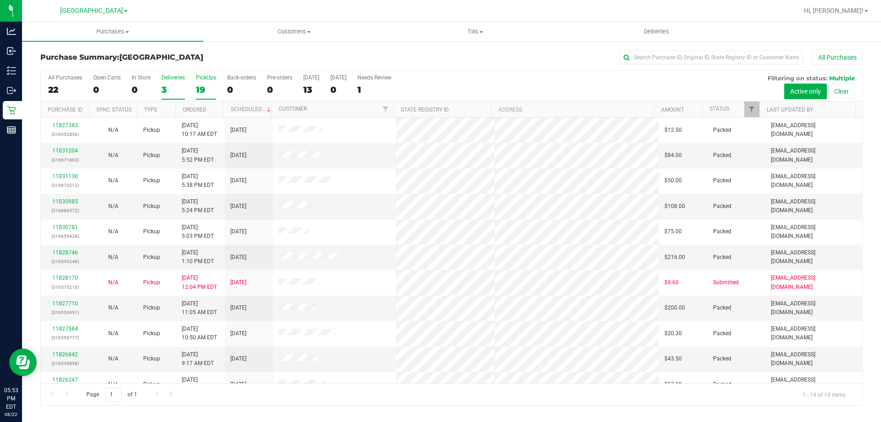
click at [170, 81] on label "Deliveries 3" at bounding box center [173, 86] width 23 height 25
click at [0, 0] on input "Deliveries 3" at bounding box center [0, 0] width 0 height 0
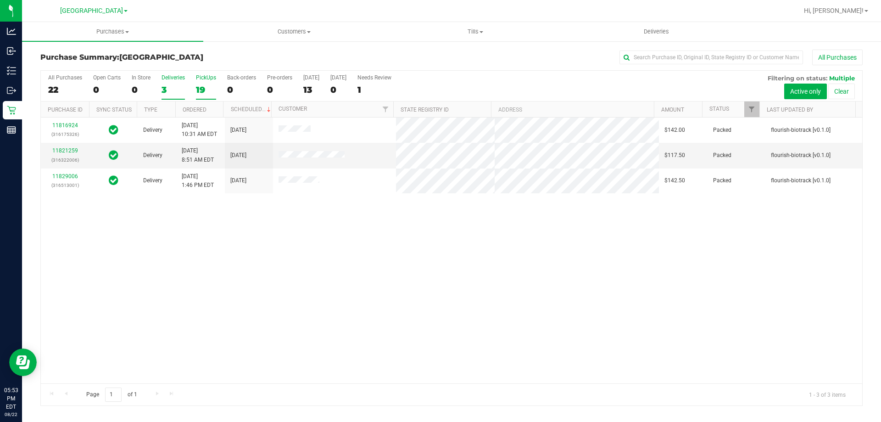
click at [210, 78] on div "PickUps" at bounding box center [206, 77] width 20 height 6
click at [0, 0] on input "PickUps 19" at bounding box center [0, 0] width 0 height 0
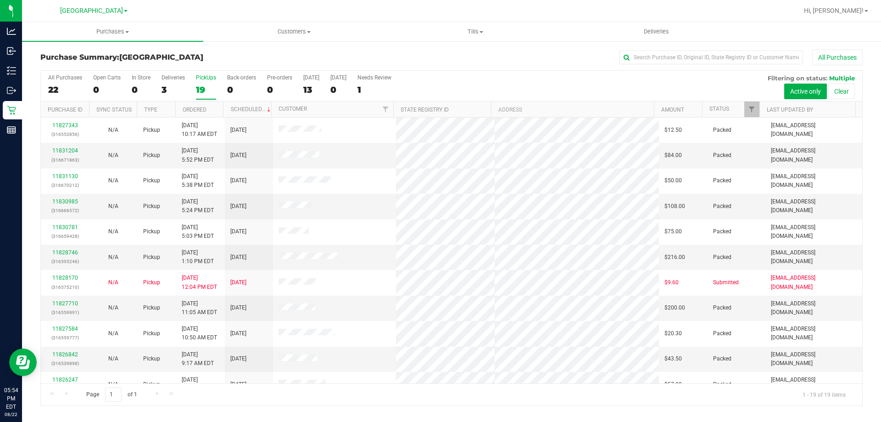
click at [210, 81] on label "PickUps 19" at bounding box center [206, 86] width 20 height 25
click at [0, 0] on input "PickUps 19" at bounding box center [0, 0] width 0 height 0
click at [200, 82] on label "PickUps 19" at bounding box center [206, 86] width 20 height 25
click at [0, 0] on input "PickUps 19" at bounding box center [0, 0] width 0 height 0
click at [204, 78] on div "PickUps" at bounding box center [206, 77] width 20 height 6
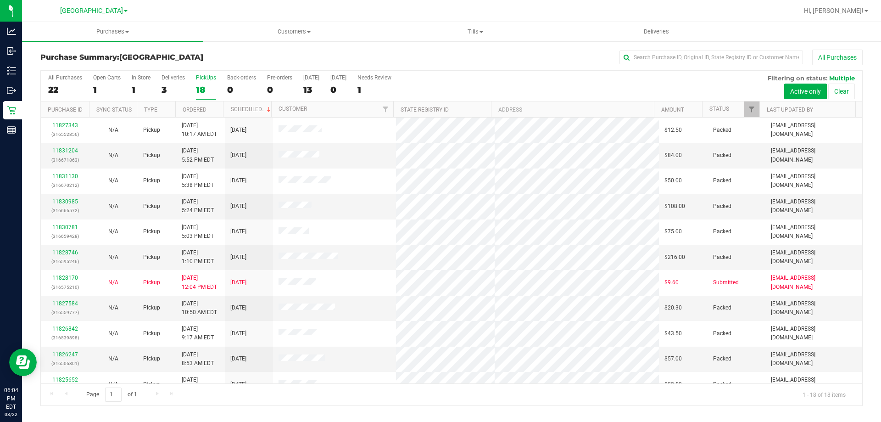
click at [0, 0] on input "PickUps 18" at bounding box center [0, 0] width 0 height 0
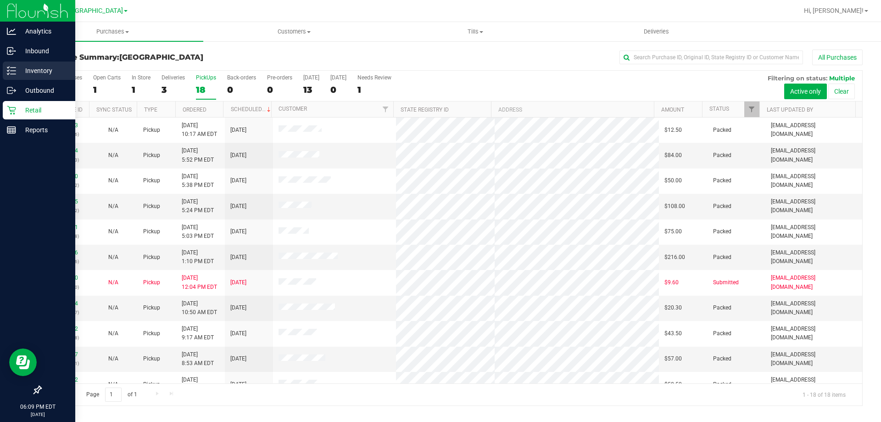
click at [32, 73] on p "Inventory" at bounding box center [43, 70] width 55 height 11
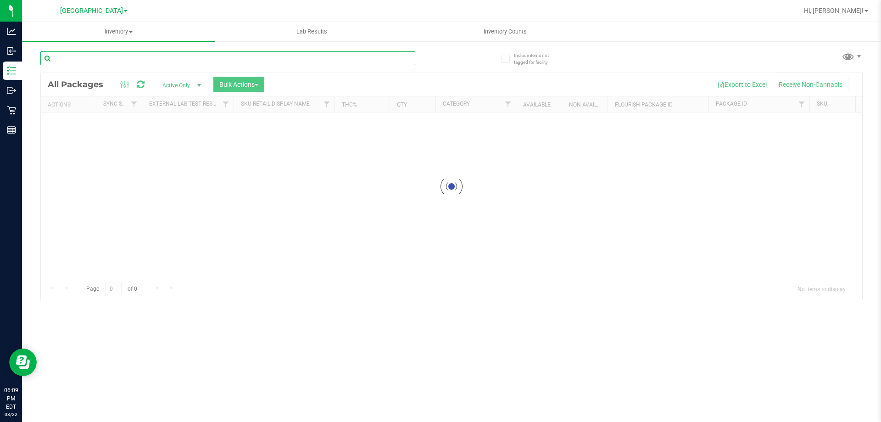
click at [184, 53] on div "Inventory All packages All inventory Waste log Create inventory Lab Results Inv…" at bounding box center [451, 222] width 859 height 400
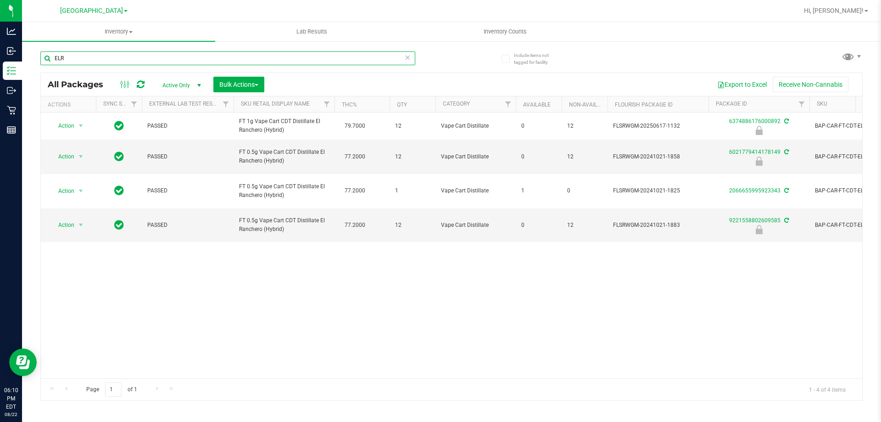
click at [186, 52] on input "ELR" at bounding box center [227, 58] width 375 height 14
type input "6374886176000892"
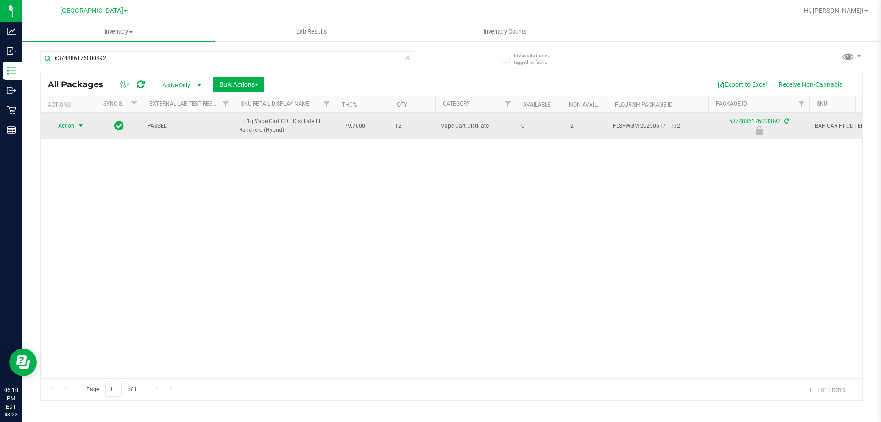
click at [66, 129] on span "Action" at bounding box center [62, 125] width 25 height 13
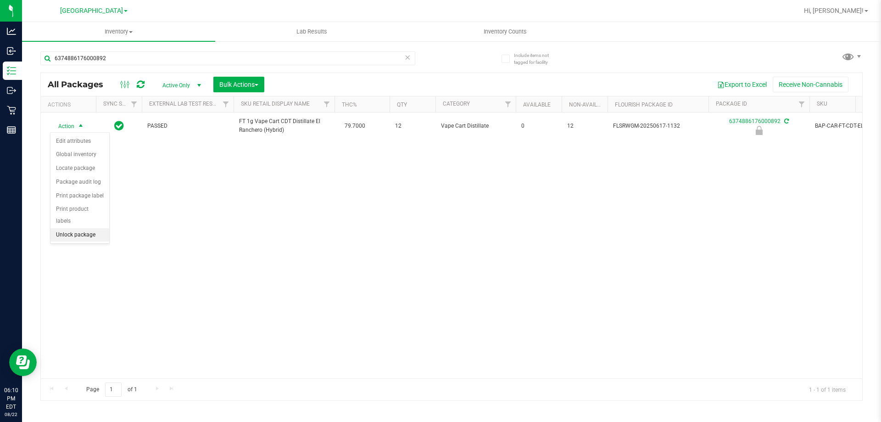
click at [85, 228] on li "Unlock package" at bounding box center [79, 235] width 59 height 14
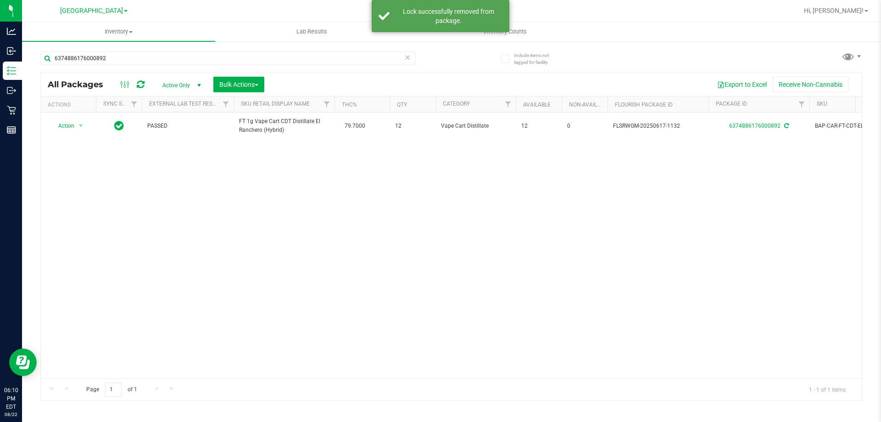
click at [459, 216] on div "Action Action Adjust qty Create package Edit attributes Global inventory Locate…" at bounding box center [452, 245] width 822 height 266
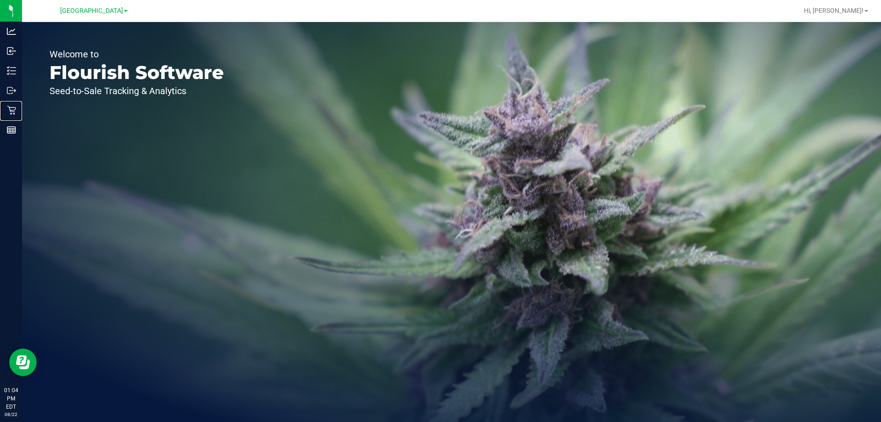
click at [16, 106] on icon at bounding box center [11, 110] width 9 height 9
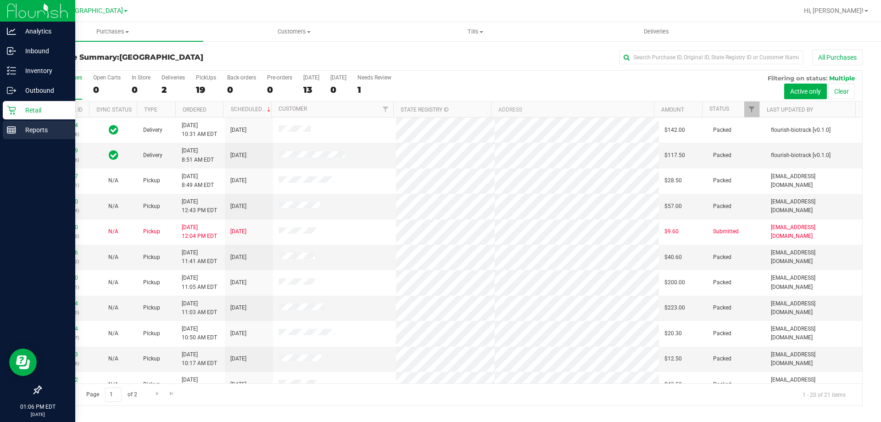
click at [13, 131] on line at bounding box center [13, 131] width 0 height 5
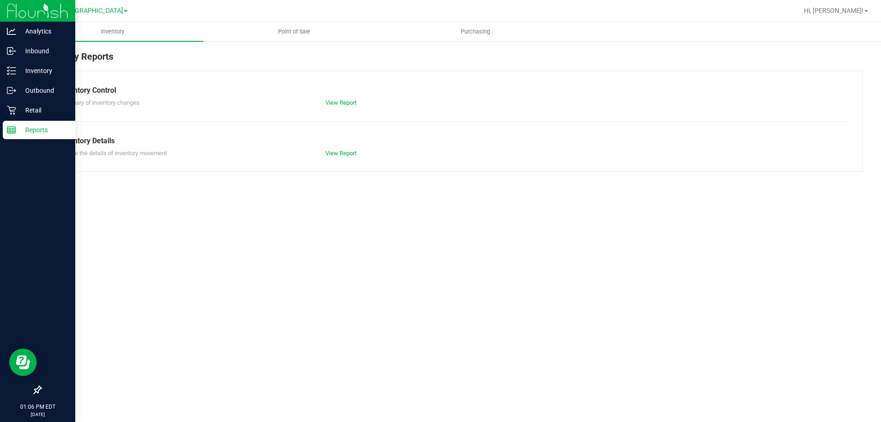
click at [291, 30] on span "Point of Sale" at bounding box center [294, 32] width 57 height 8
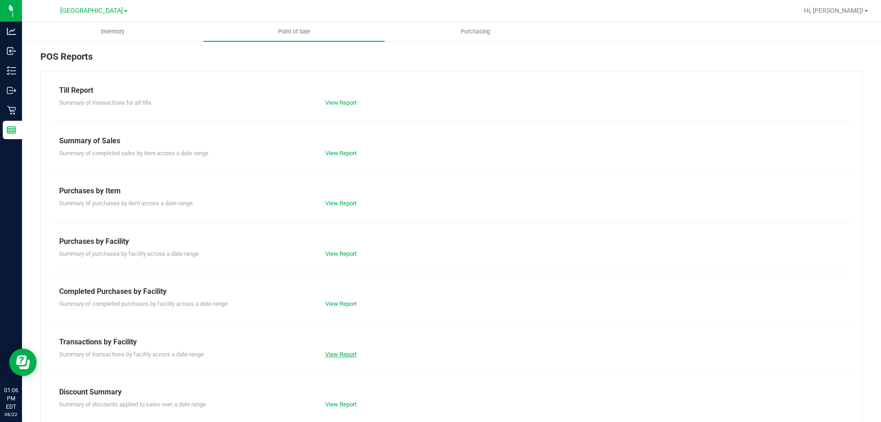
click at [338, 356] on link "View Report" at bounding box center [340, 354] width 31 height 7
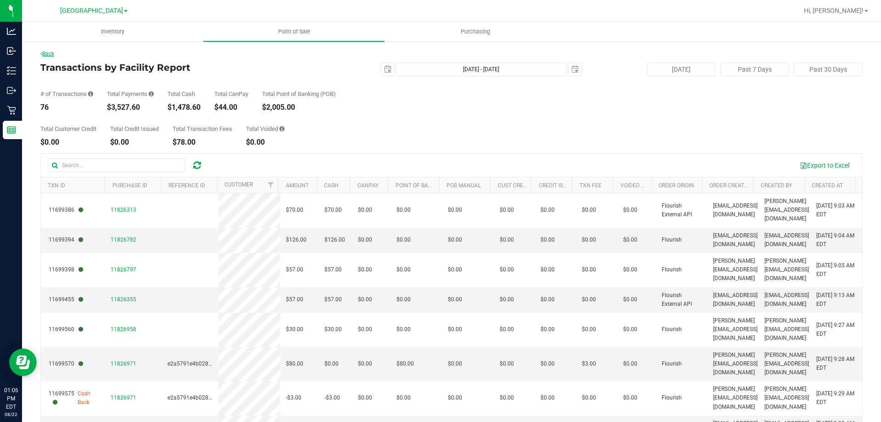
click at [41, 54] on icon at bounding box center [41, 54] width 2 height 6
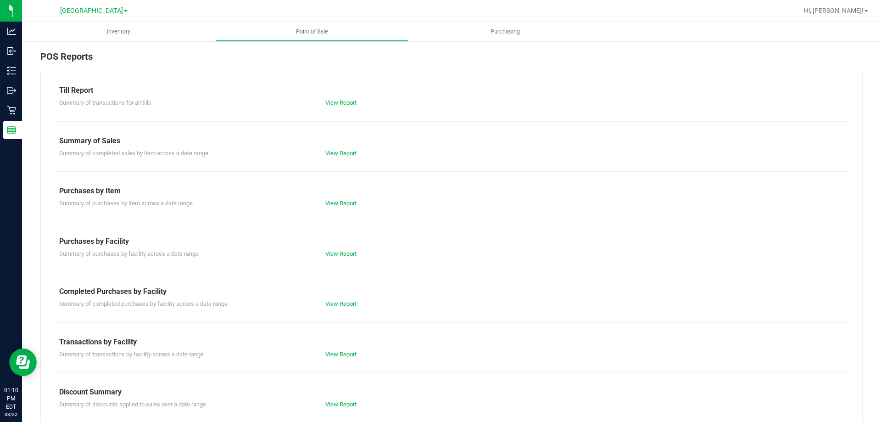
click at [354, 349] on div "Summary of transactions by facility across a date range View Report" at bounding box center [451, 352] width 799 height 11
click at [350, 349] on div "Summary of transactions by facility across a date range View Report" at bounding box center [451, 352] width 799 height 11
click at [343, 358] on div "View Report" at bounding box center [385, 354] width 133 height 9
click at [345, 355] on link "View Report" at bounding box center [340, 354] width 31 height 7
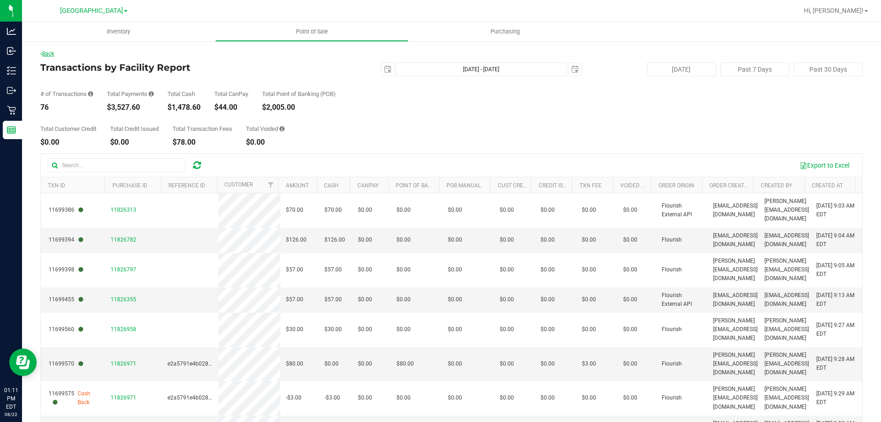
click at [47, 56] on link "Back" at bounding box center [47, 53] width 14 height 6
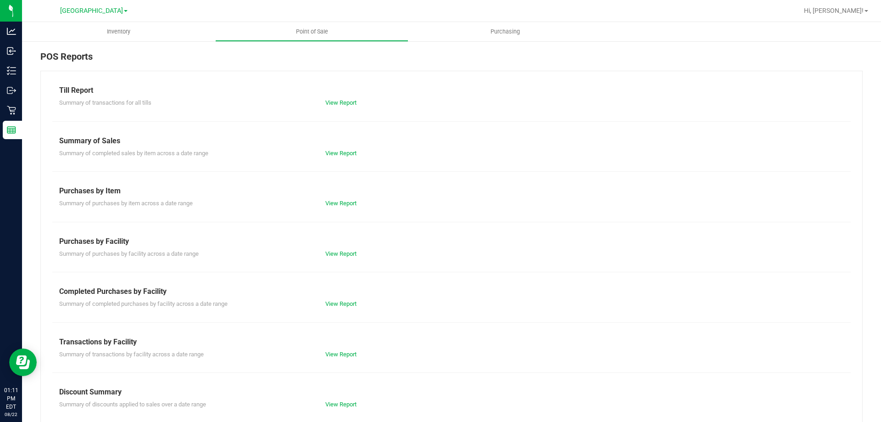
click at [144, 65] on div "POS Reports" at bounding box center [451, 60] width 823 height 21
click at [349, 303] on link "View Report" at bounding box center [340, 303] width 31 height 7
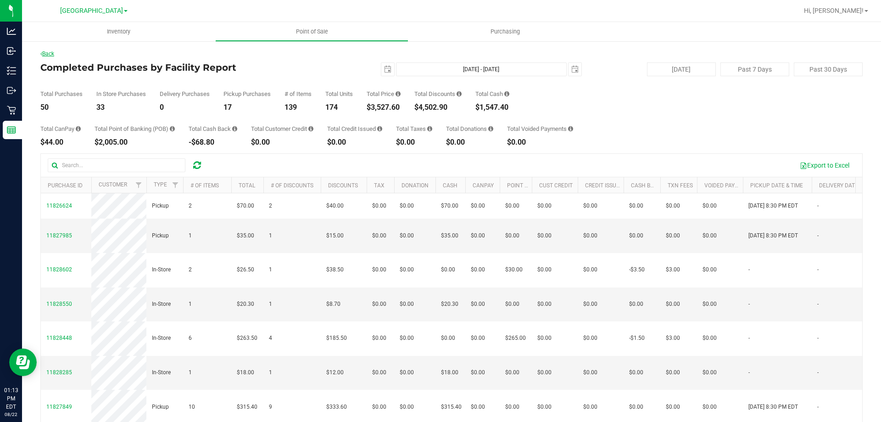
click at [41, 56] on icon at bounding box center [41, 54] width 2 height 6
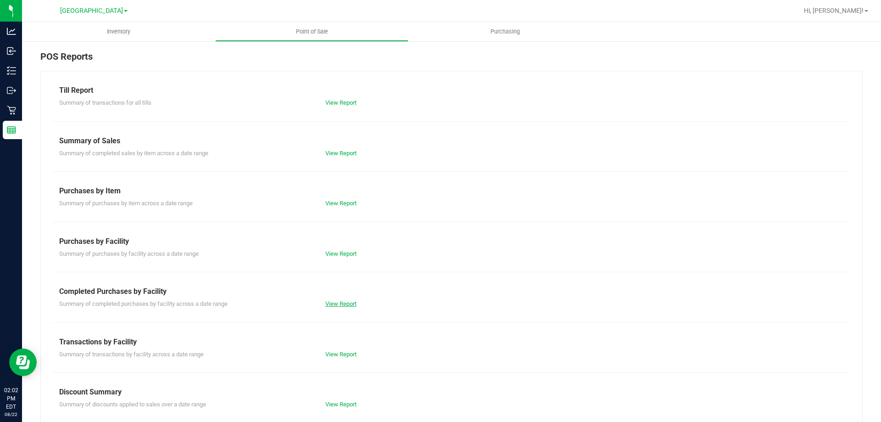
click at [349, 300] on link "View Report" at bounding box center [340, 303] width 31 height 7
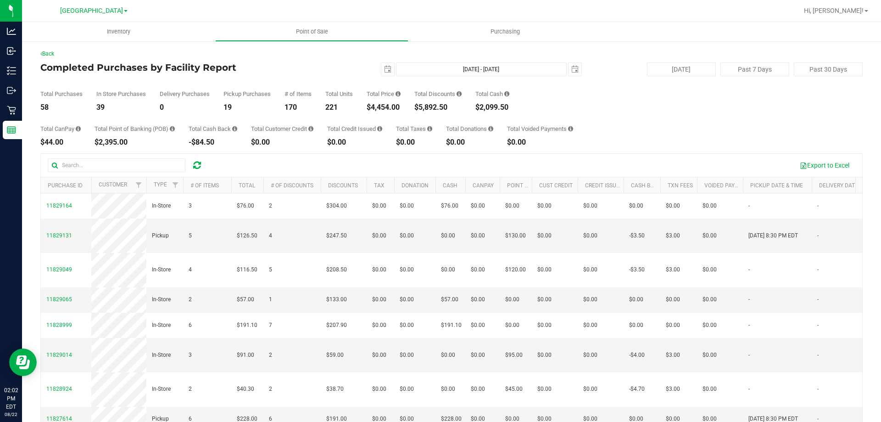
click at [422, 160] on div "Export to Excel" at bounding box center [533, 165] width 644 height 16
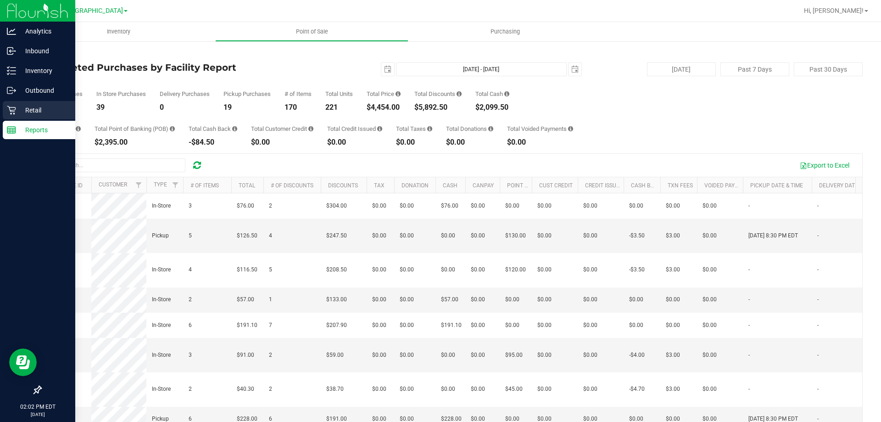
click at [11, 118] on div "Retail" at bounding box center [39, 110] width 73 height 18
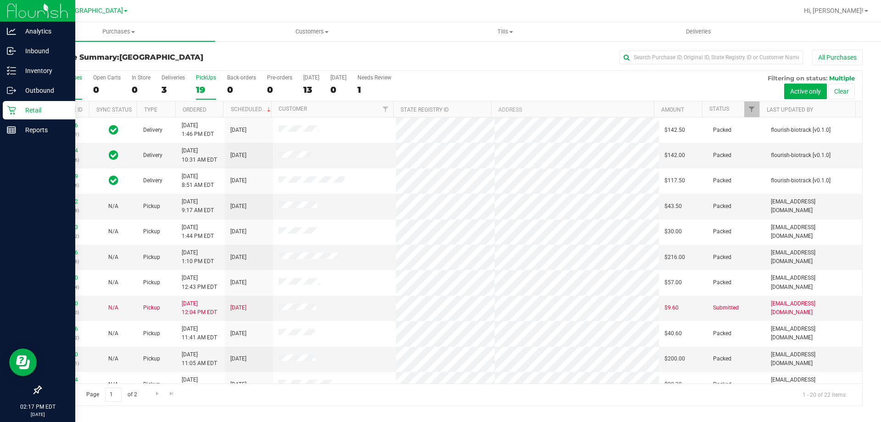
click at [205, 86] on div "19" at bounding box center [206, 89] width 20 height 11
click at [0, 0] on input "PickUps 19" at bounding box center [0, 0] width 0 height 0
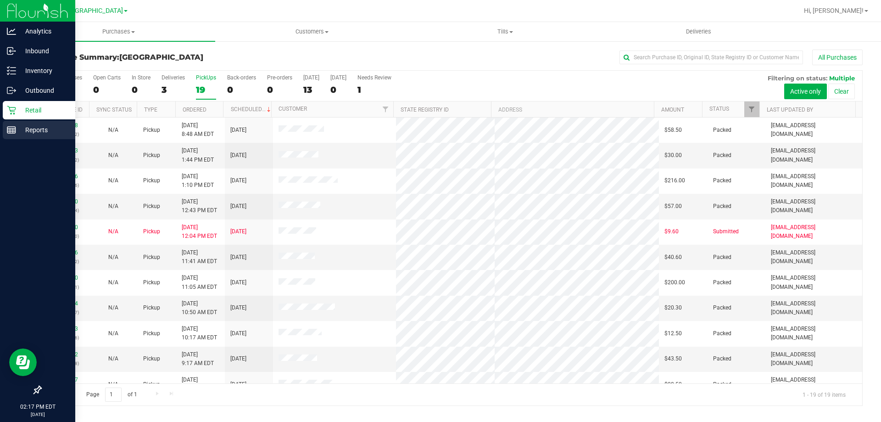
click at [1, 129] on link "Reports" at bounding box center [37, 131] width 75 height 20
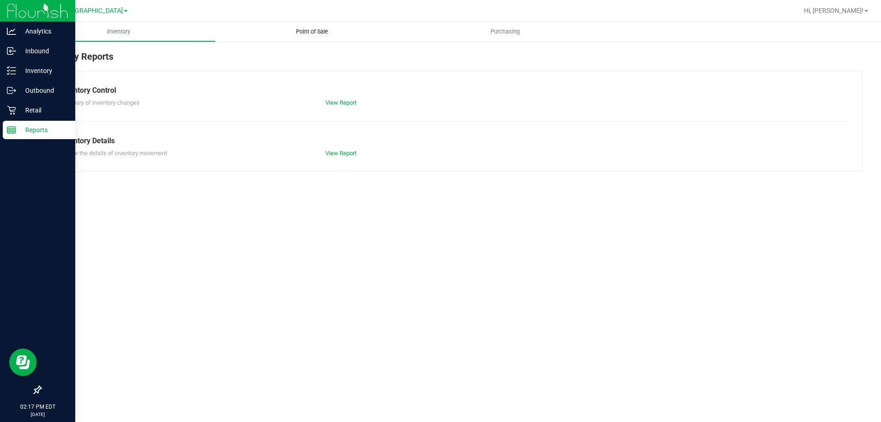
click at [309, 31] on span "Point of Sale" at bounding box center [312, 32] width 57 height 8
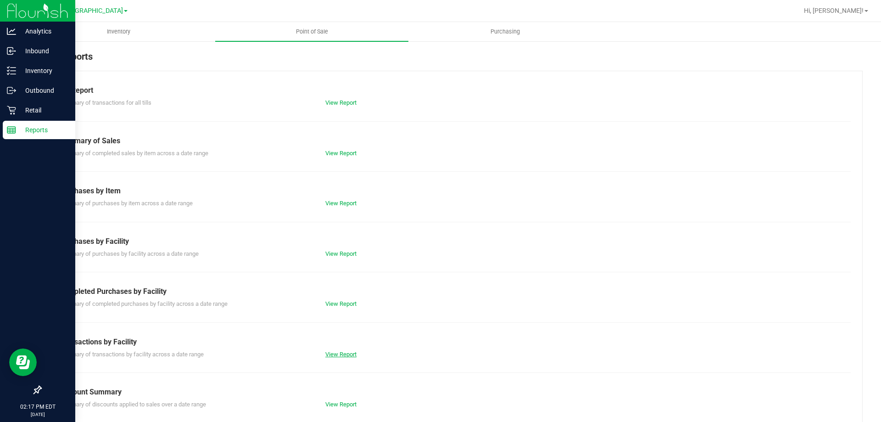
click at [342, 353] on link "View Report" at bounding box center [340, 354] width 31 height 7
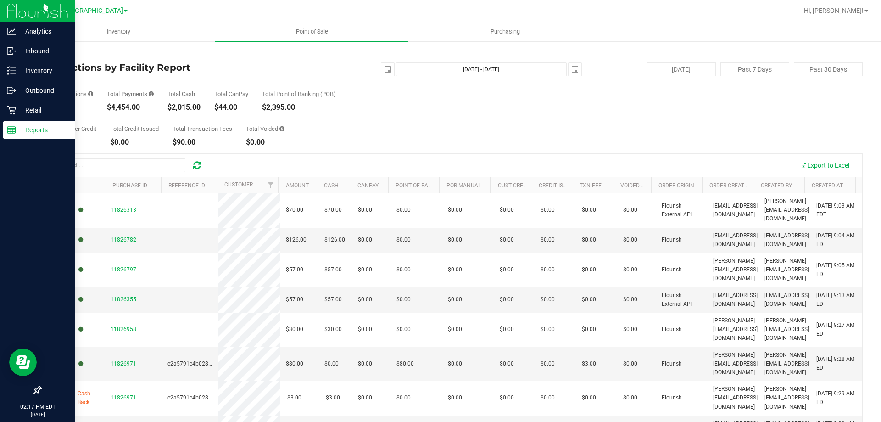
click at [50, 52] on link "Back" at bounding box center [47, 53] width 14 height 6
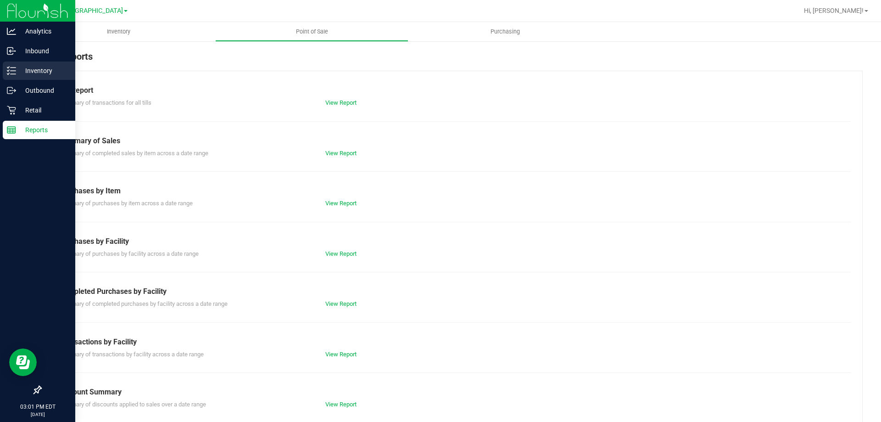
click at [22, 70] on p "Inventory" at bounding box center [43, 70] width 55 height 11
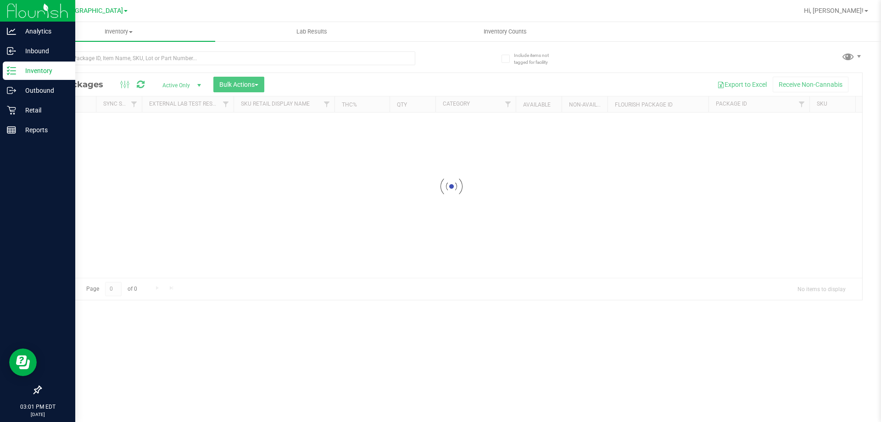
click at [140, 65] on div at bounding box center [227, 61] width 375 height 21
click at [151, 60] on div "Inventory All packages All inventory Waste log Create inventory Lab Results Inv…" at bounding box center [451, 222] width 859 height 400
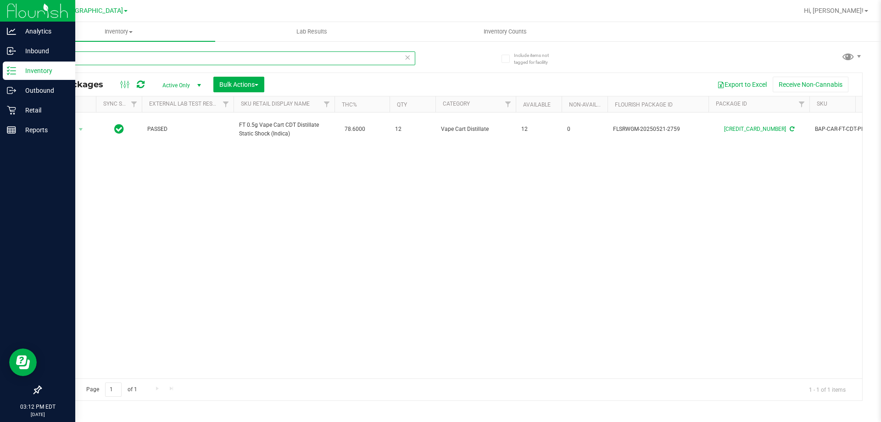
type input "pkp"
click at [310, 246] on div "Action Action Adjust qty Create package Edit attributes Global inventory Locate…" at bounding box center [452, 245] width 822 height 266
click at [12, 109] on icon at bounding box center [11, 110] width 9 height 9
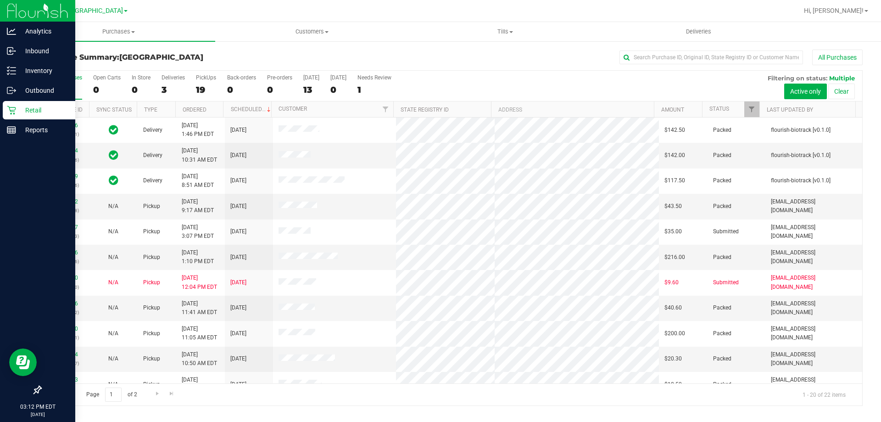
scroll to position [242, 0]
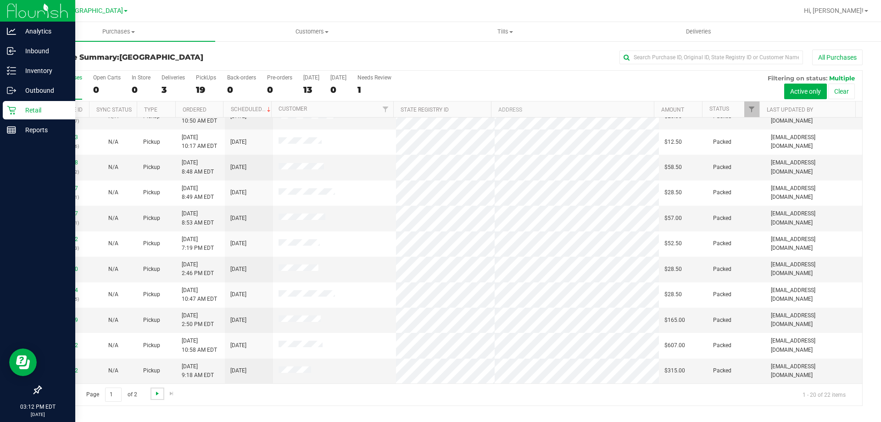
click at [157, 392] on span "Go to the next page" at bounding box center [157, 393] width 7 height 7
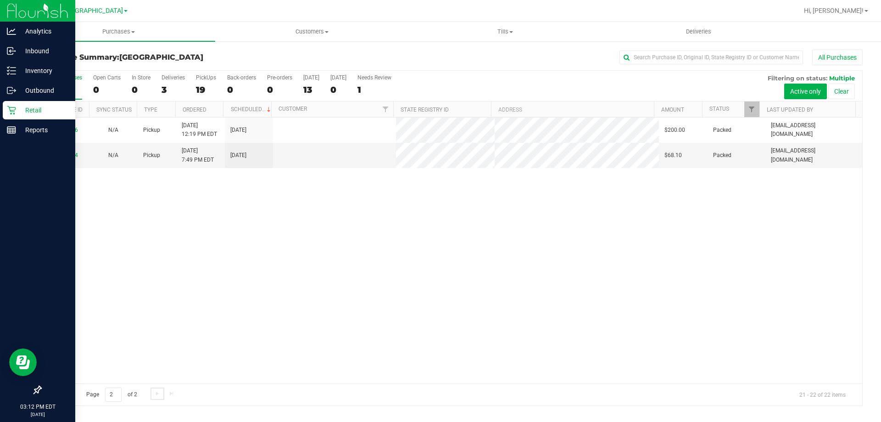
scroll to position [0, 0]
click at [67, 395] on span "Go to the previous page" at bounding box center [65, 393] width 7 height 7
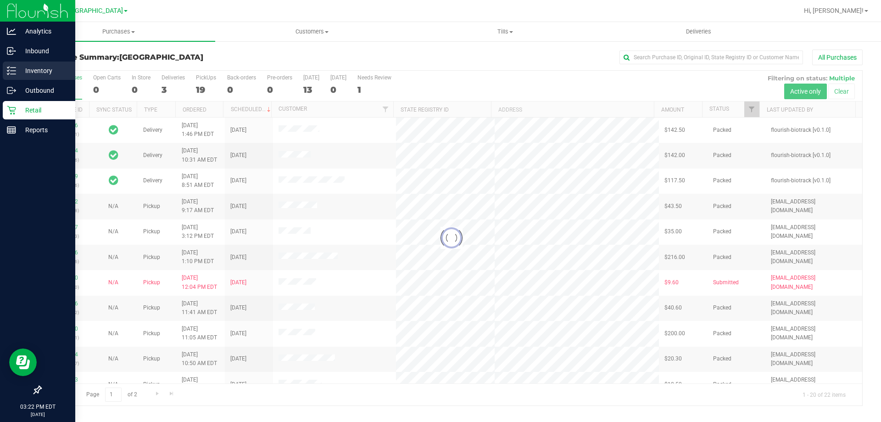
click at [41, 68] on p "Inventory" at bounding box center [43, 70] width 55 height 11
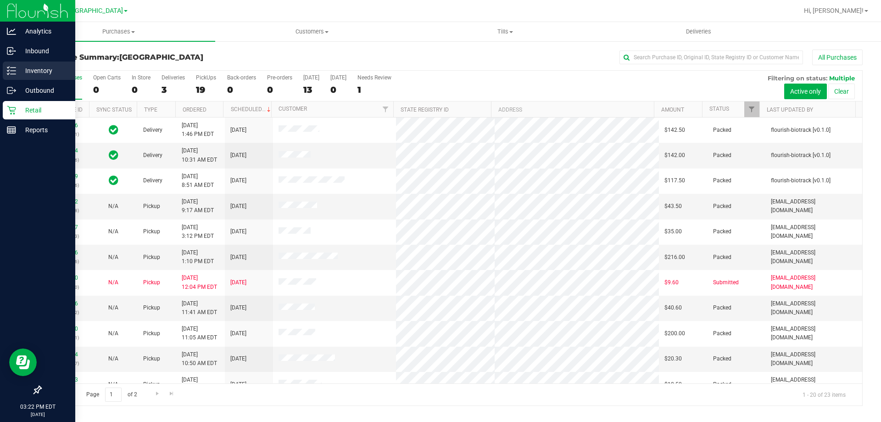
click at [28, 68] on p "Inventory" at bounding box center [43, 70] width 55 height 11
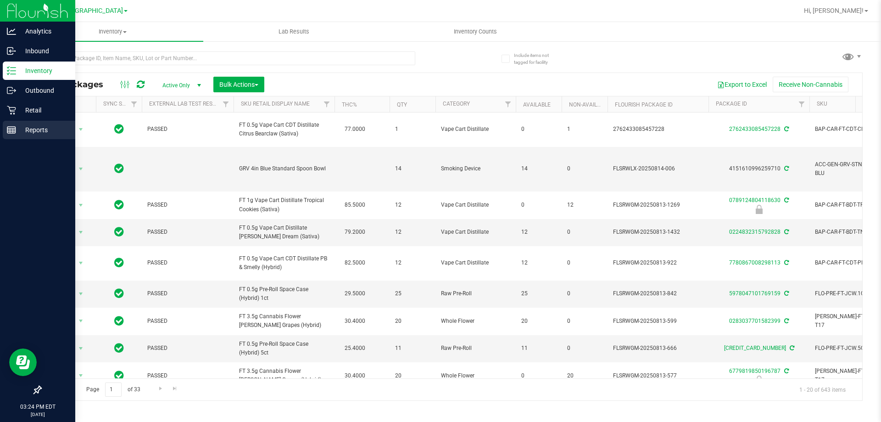
click at [16, 135] on div "Reports" at bounding box center [39, 130] width 73 height 18
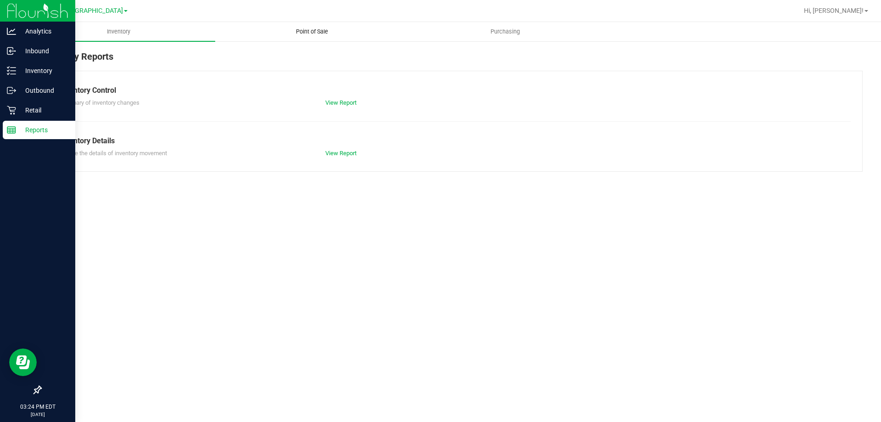
click at [311, 29] on span "Point of Sale" at bounding box center [312, 32] width 57 height 8
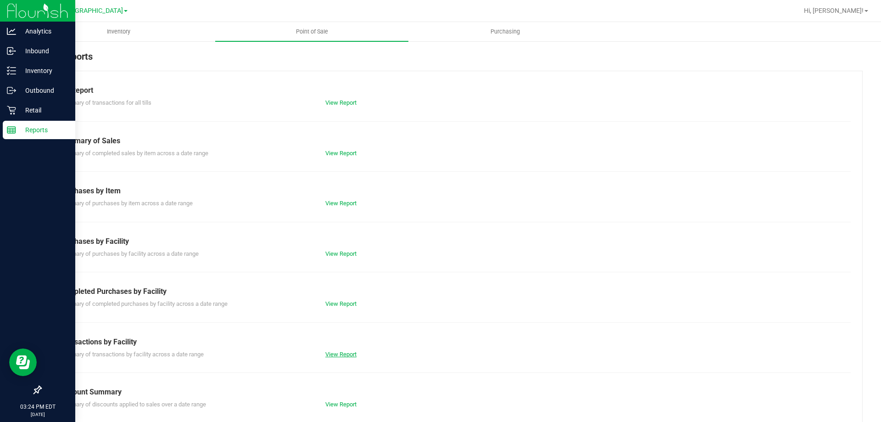
click at [333, 356] on link "View Report" at bounding box center [340, 354] width 31 height 7
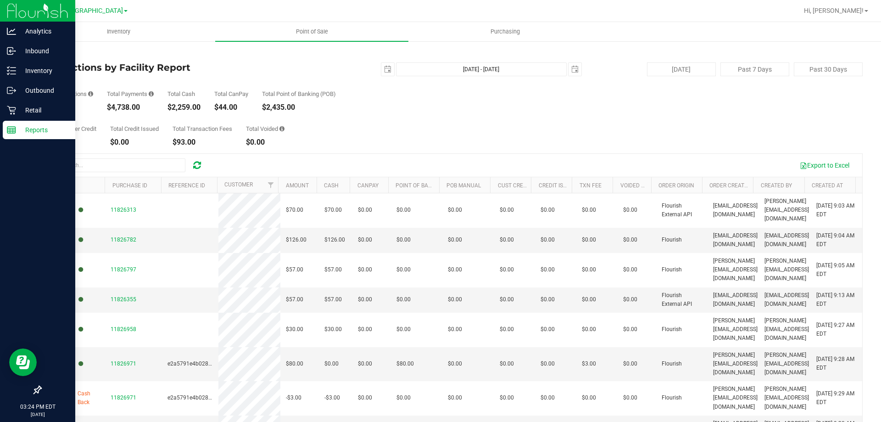
click at [50, 52] on link "Back" at bounding box center [47, 53] width 14 height 6
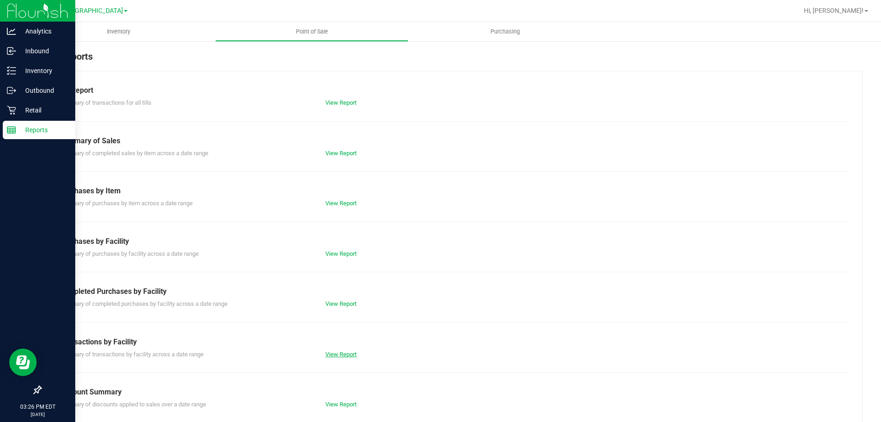
click at [337, 353] on link "View Report" at bounding box center [340, 354] width 31 height 7
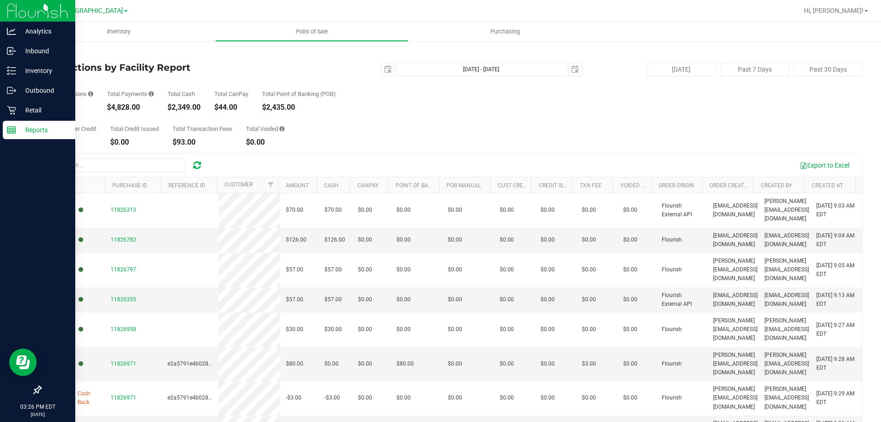
click at [52, 53] on link "Back" at bounding box center [47, 53] width 14 height 6
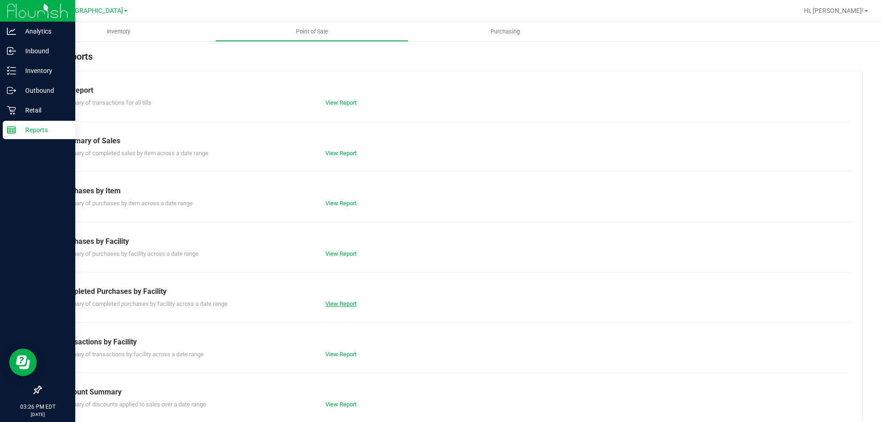
click at [342, 300] on link "View Report" at bounding box center [340, 303] width 31 height 7
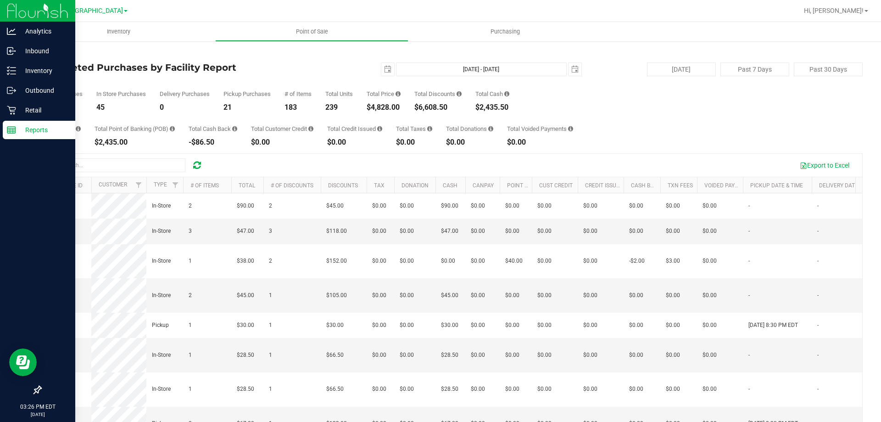
click at [52, 54] on link "Back" at bounding box center [47, 53] width 14 height 6
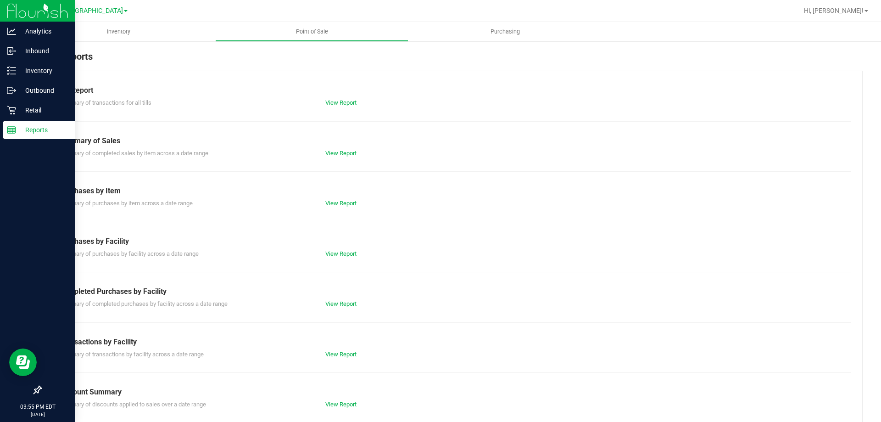
click at [338, 337] on div "Transactions by Facility" at bounding box center [451, 341] width 785 height 11
click at [340, 353] on link "View Report" at bounding box center [340, 354] width 31 height 7
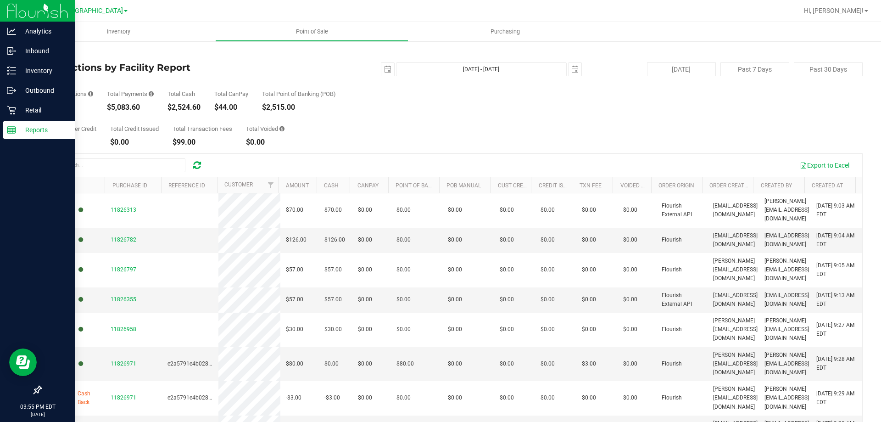
click at [49, 54] on link "Back" at bounding box center [47, 53] width 14 height 6
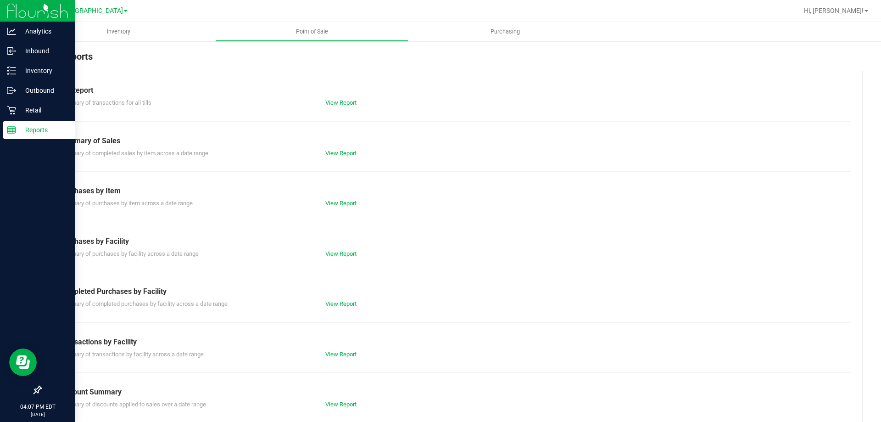
click at [354, 353] on link "View Report" at bounding box center [340, 354] width 31 height 7
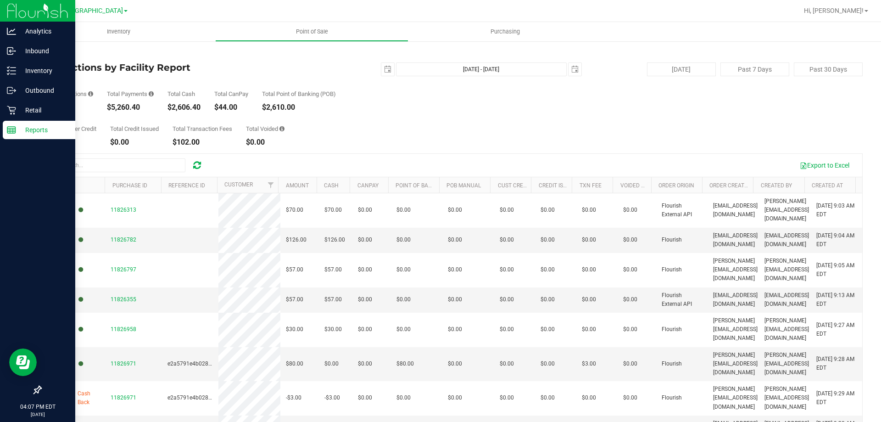
click at [49, 55] on link "Back" at bounding box center [47, 53] width 14 height 6
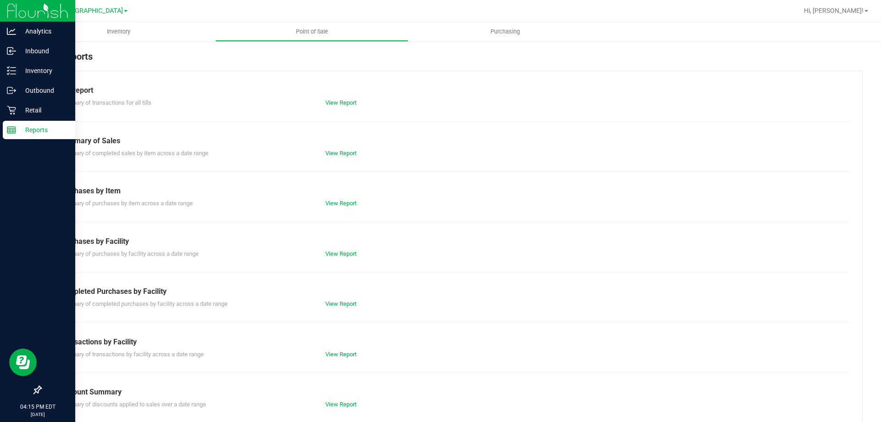
click at [544, 241] on div "Purchases by Facility" at bounding box center [451, 241] width 785 height 11
click at [344, 357] on link "View Report" at bounding box center [340, 354] width 31 height 7
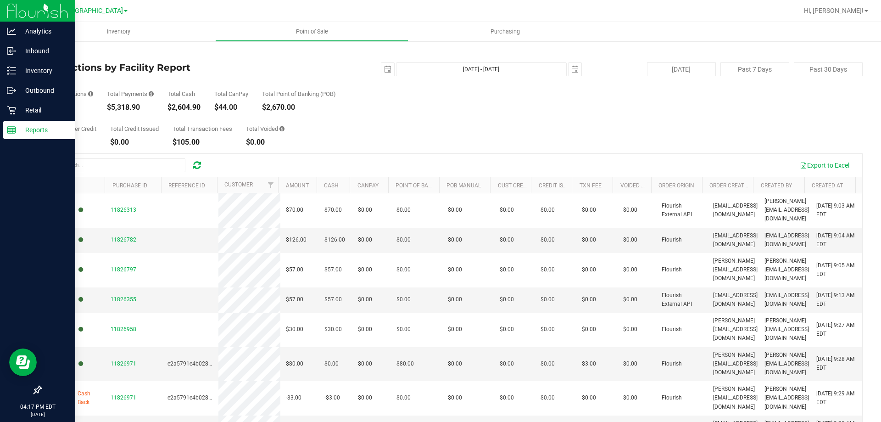
click at [54, 56] on link "Back" at bounding box center [47, 53] width 14 height 6
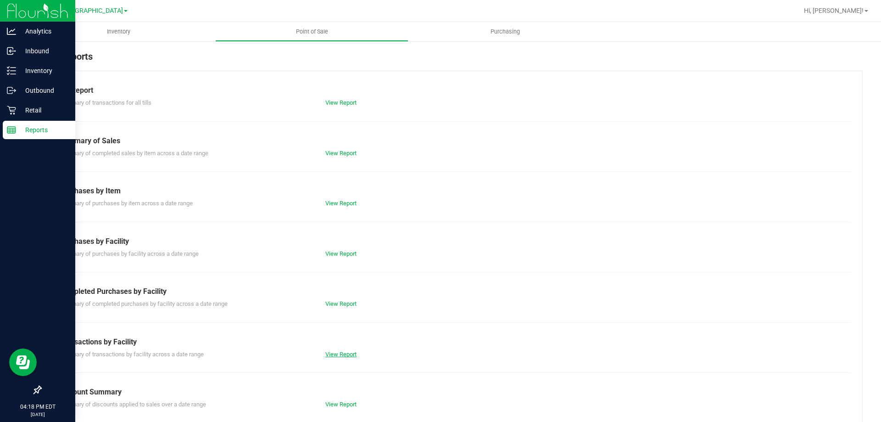
click at [343, 356] on link "View Report" at bounding box center [340, 354] width 31 height 7
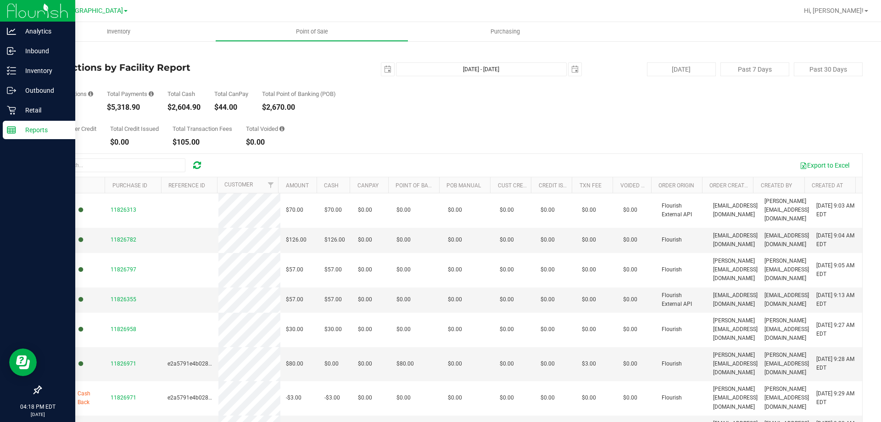
click at [50, 52] on link "Back" at bounding box center [47, 53] width 14 height 6
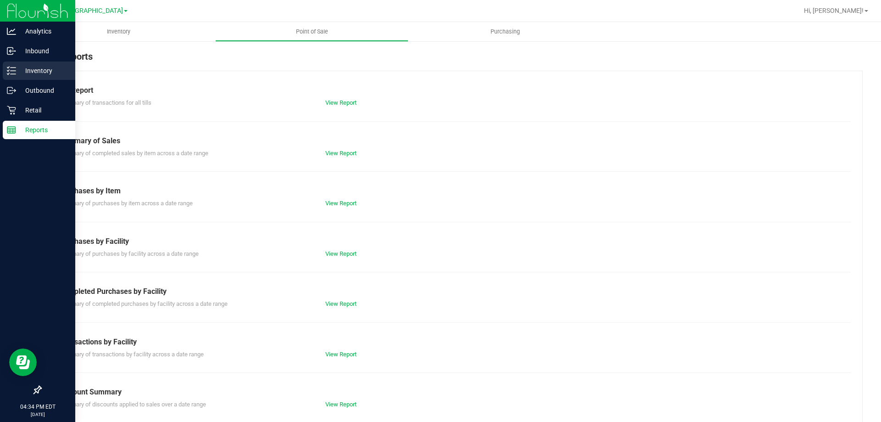
click at [20, 72] on p "Inventory" at bounding box center [43, 70] width 55 height 11
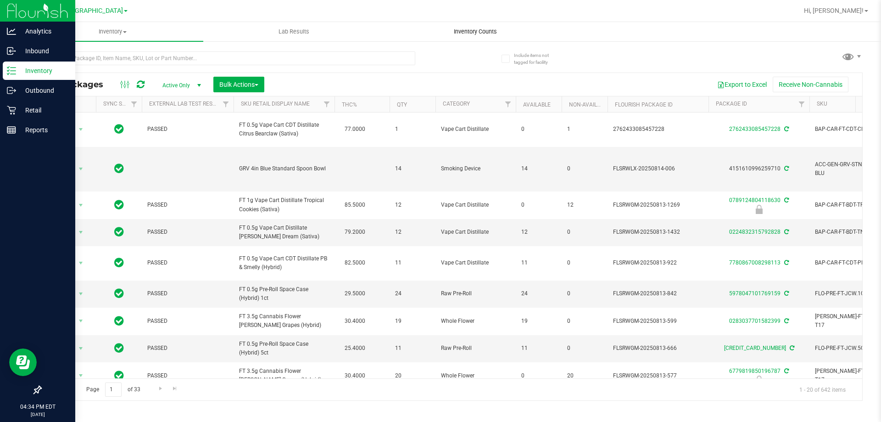
click at [471, 32] on span "Inventory Counts" at bounding box center [476, 32] width 68 height 8
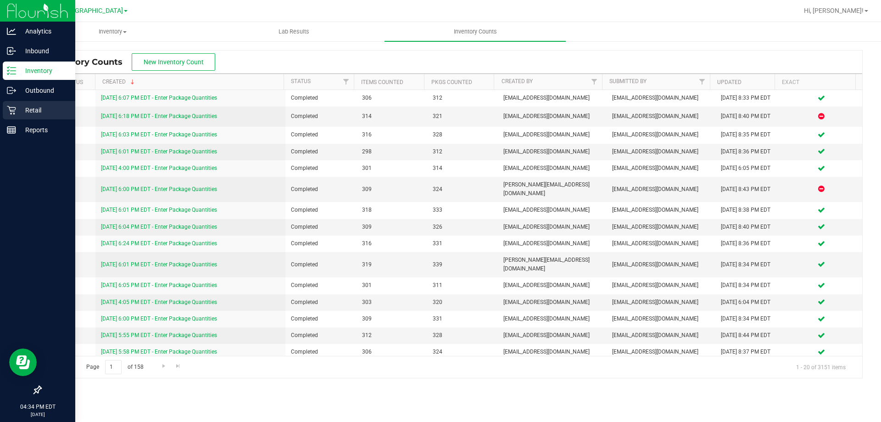
click at [11, 107] on icon at bounding box center [11, 110] width 9 height 9
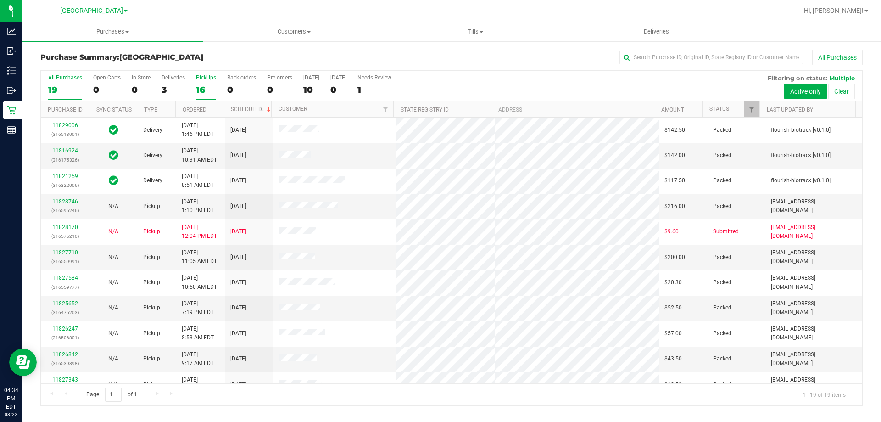
click at [206, 82] on label "PickUps 16" at bounding box center [206, 86] width 20 height 25
click at [0, 0] on input "PickUps 16" at bounding box center [0, 0] width 0 height 0
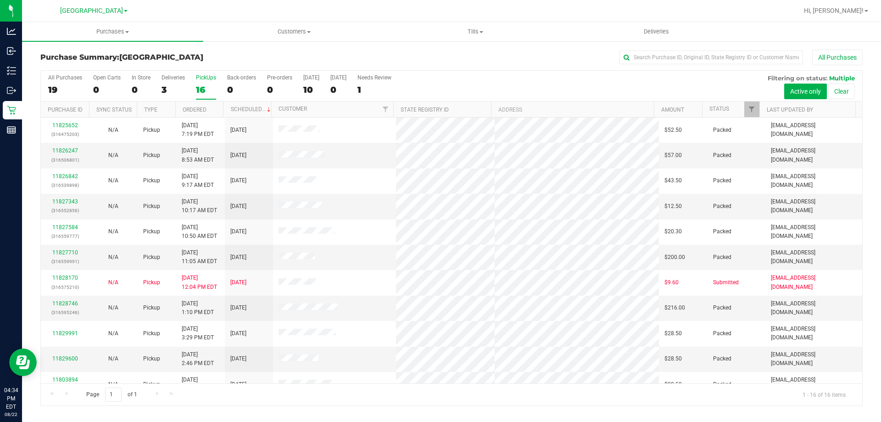
click at [204, 85] on div "16" at bounding box center [206, 89] width 20 height 11
click at [0, 0] on input "PickUps 16" at bounding box center [0, 0] width 0 height 0
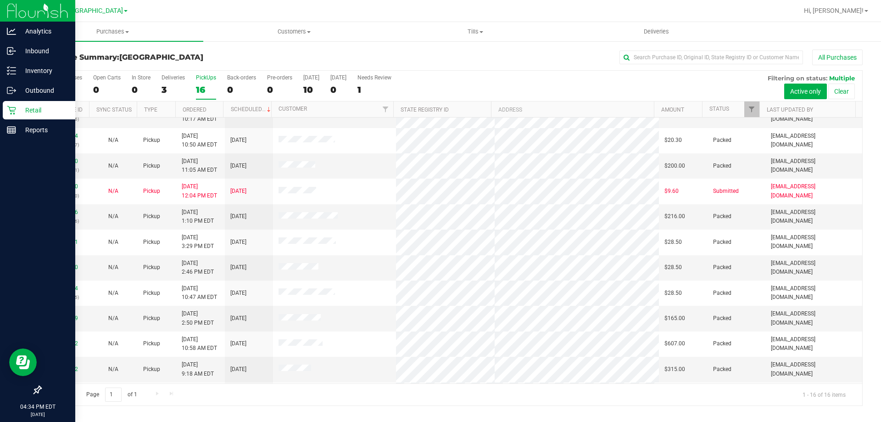
scroll to position [92, 0]
click at [8, 106] on icon at bounding box center [11, 110] width 9 height 9
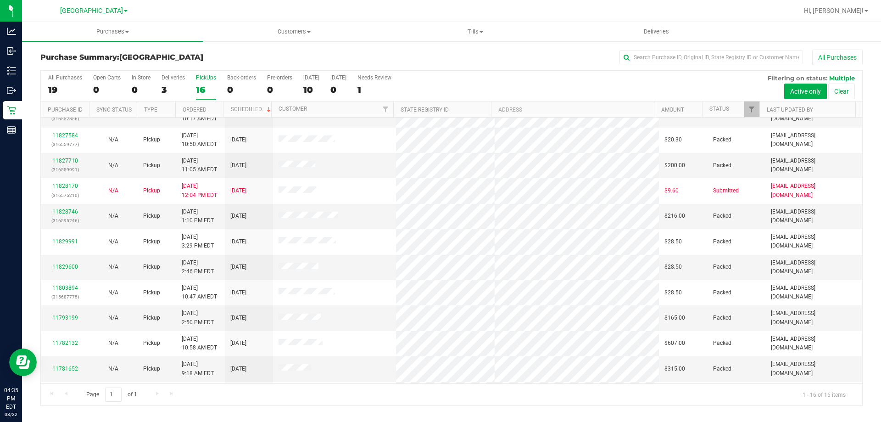
click at [200, 79] on div "PickUps" at bounding box center [206, 77] width 20 height 6
click at [0, 0] on input "PickUps 16" at bounding box center [0, 0] width 0 height 0
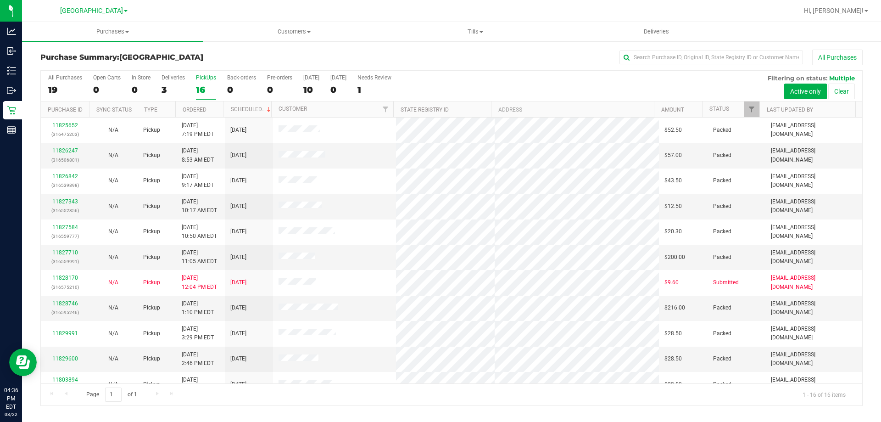
click at [207, 86] on div "16" at bounding box center [206, 89] width 20 height 11
click at [0, 0] on input "PickUps 16" at bounding box center [0, 0] width 0 height 0
click at [210, 82] on label "PickUps 16" at bounding box center [206, 86] width 20 height 25
click at [0, 0] on input "PickUps 16" at bounding box center [0, 0] width 0 height 0
click at [166, 80] on div "Deliveries" at bounding box center [173, 77] width 23 height 6
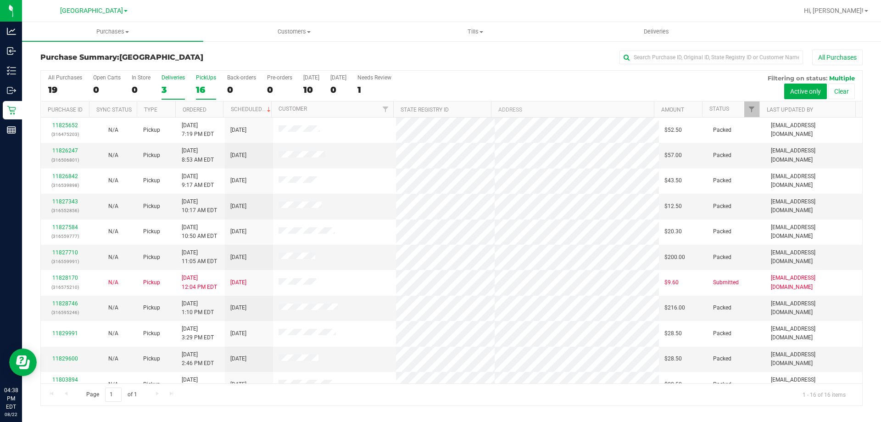
click at [0, 0] on input "Deliveries 3" at bounding box center [0, 0] width 0 height 0
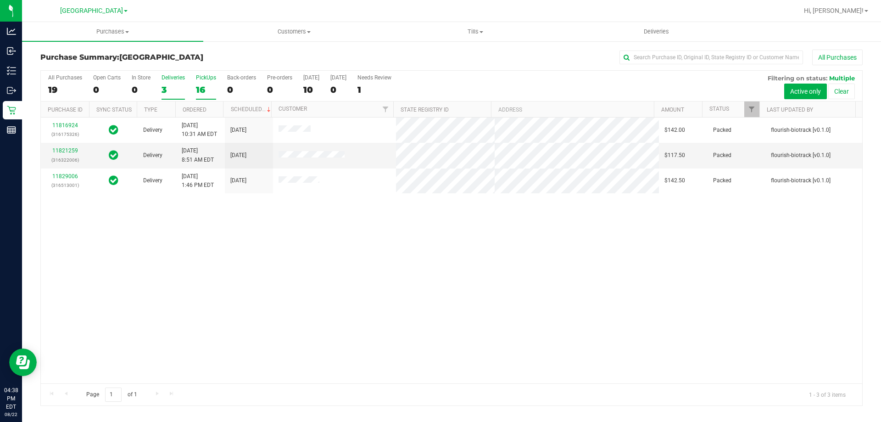
click at [213, 81] on label "PickUps 16" at bounding box center [206, 86] width 20 height 25
click at [0, 0] on input "PickUps 16" at bounding box center [0, 0] width 0 height 0
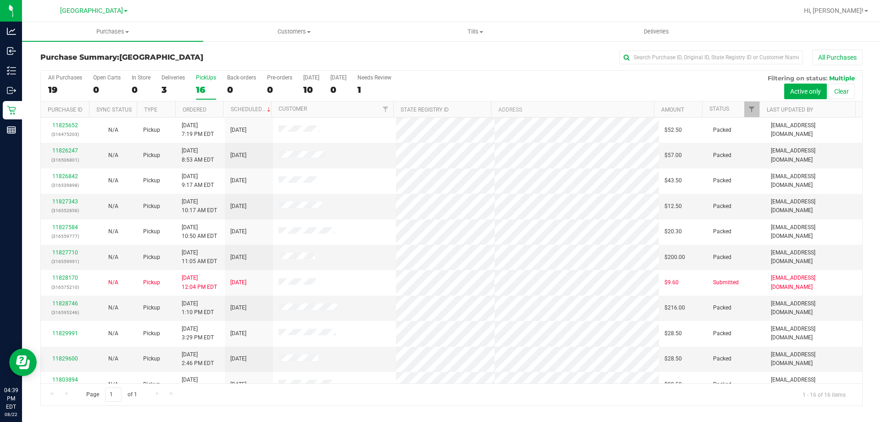
click at [211, 77] on div "PickUps" at bounding box center [206, 77] width 20 height 6
click at [0, 0] on input "PickUps 16" at bounding box center [0, 0] width 0 height 0
click at [160, 79] on div "All Purchases 19 Open Carts 0 In Store 0 Deliveries 3 PickUps 16 Back-orders 0 …" at bounding box center [452, 86] width 822 height 31
click at [168, 78] on div "Deliveries" at bounding box center [173, 77] width 23 height 6
click at [0, 0] on input "Deliveries 3" at bounding box center [0, 0] width 0 height 0
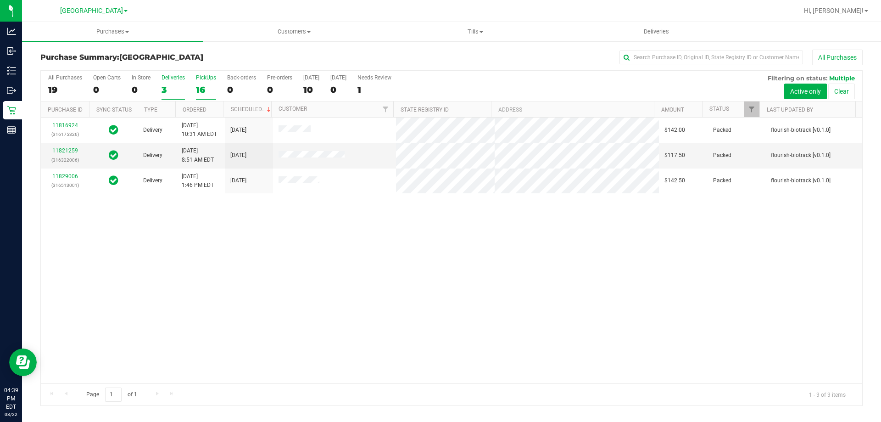
click at [205, 76] on div "PickUps" at bounding box center [206, 77] width 20 height 6
click at [0, 0] on input "PickUps 16" at bounding box center [0, 0] width 0 height 0
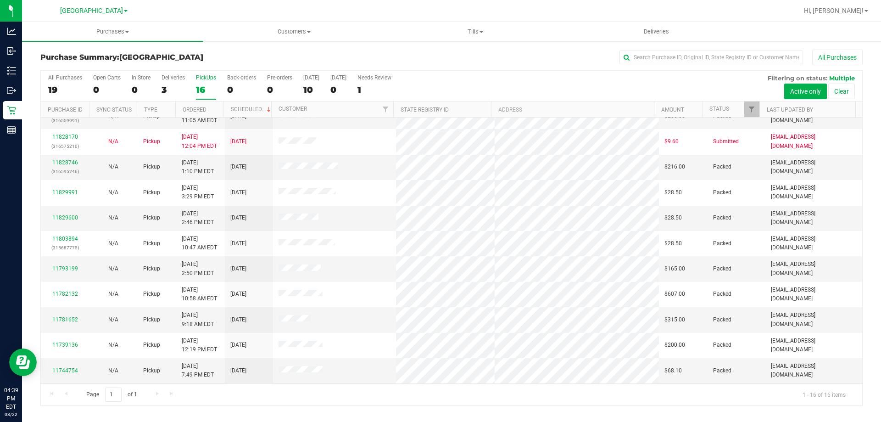
scroll to position [3, 0]
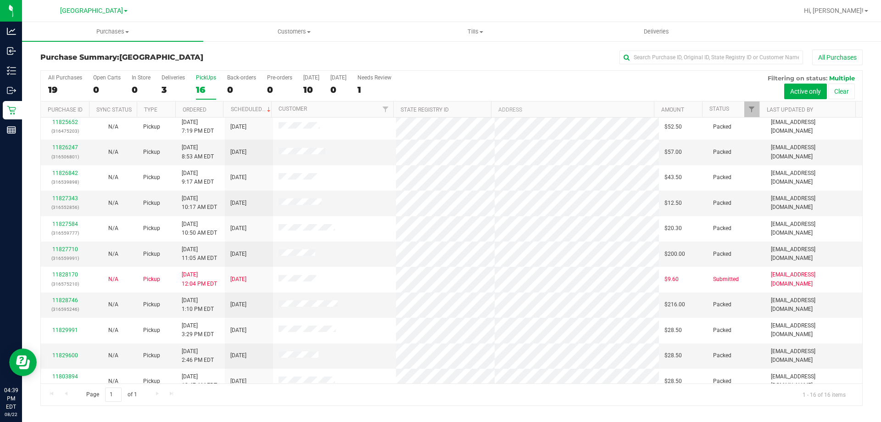
click at [214, 76] on div "PickUps" at bounding box center [206, 77] width 20 height 6
click at [0, 0] on input "PickUps 16" at bounding box center [0, 0] width 0 height 0
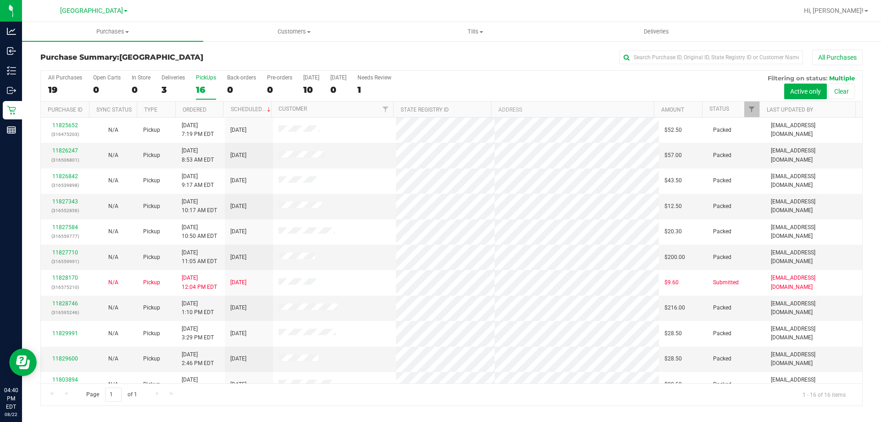
click at [207, 85] on div "16" at bounding box center [206, 89] width 20 height 11
click at [0, 0] on input "PickUps 16" at bounding box center [0, 0] width 0 height 0
click at [207, 84] on div "16" at bounding box center [206, 89] width 20 height 11
click at [0, 0] on input "PickUps 16" at bounding box center [0, 0] width 0 height 0
click at [211, 78] on div "PickUps" at bounding box center [206, 77] width 20 height 6
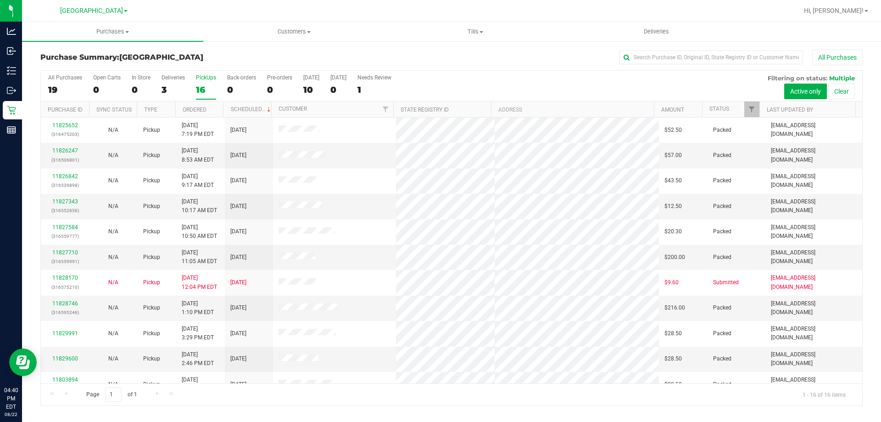
click at [0, 0] on input "PickUps 16" at bounding box center [0, 0] width 0 height 0
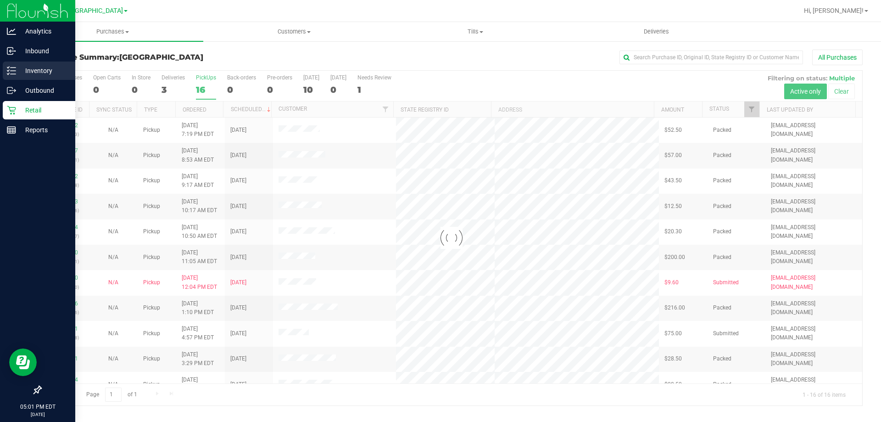
click at [30, 65] on p "Inventory" at bounding box center [43, 70] width 55 height 11
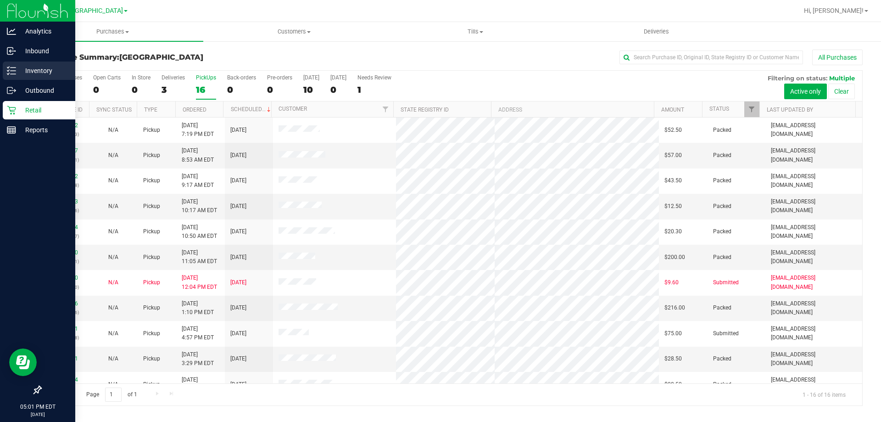
click at [0, 73] on link "Inventory" at bounding box center [37, 72] width 75 height 20
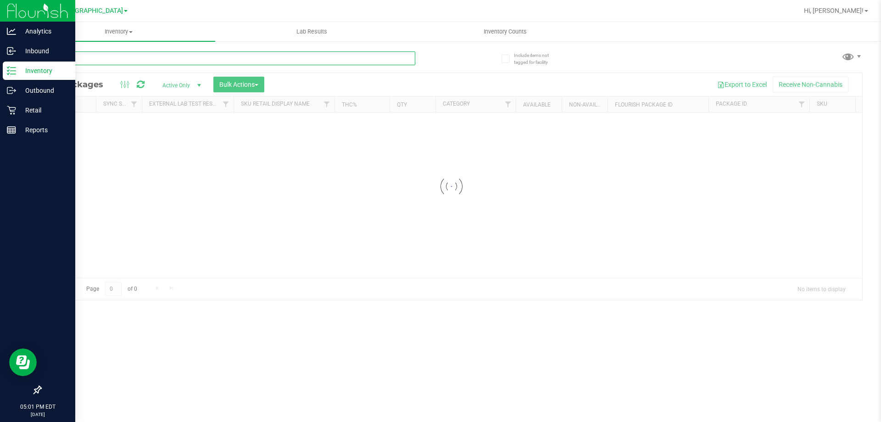
click at [112, 62] on input "text" at bounding box center [227, 58] width 375 height 14
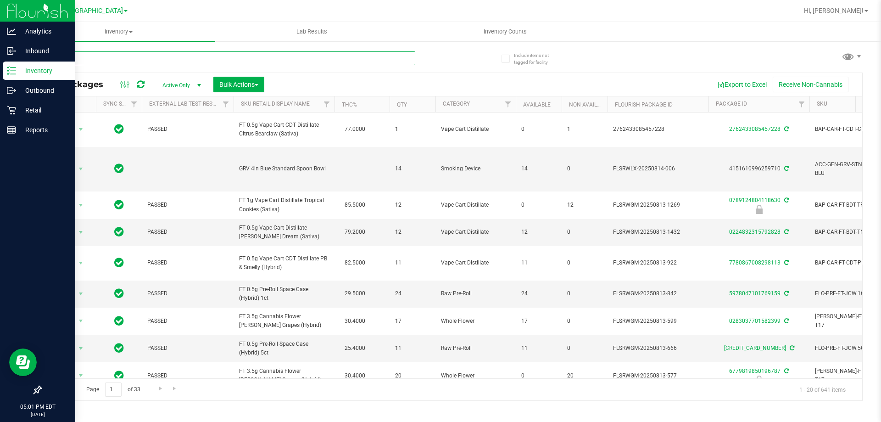
type input "mer"
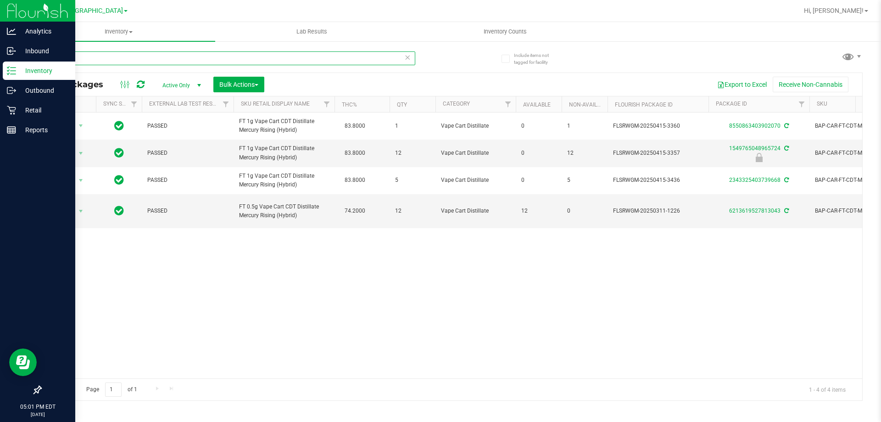
click at [111, 61] on input "mer" at bounding box center [227, 58] width 375 height 14
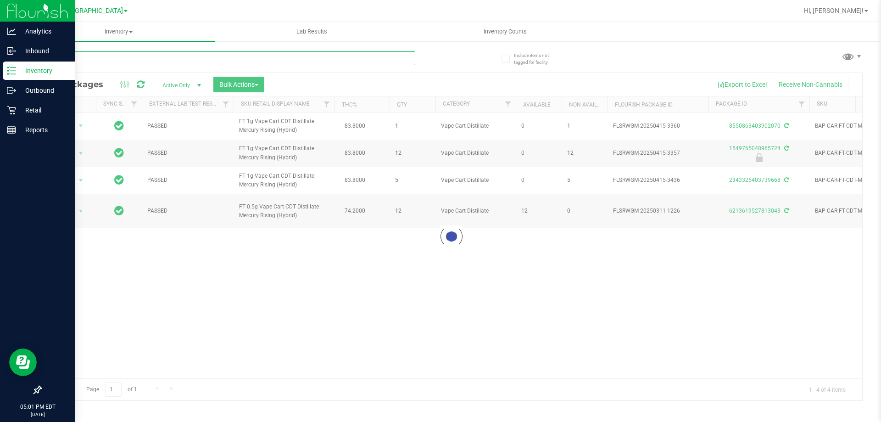
type input "t12"
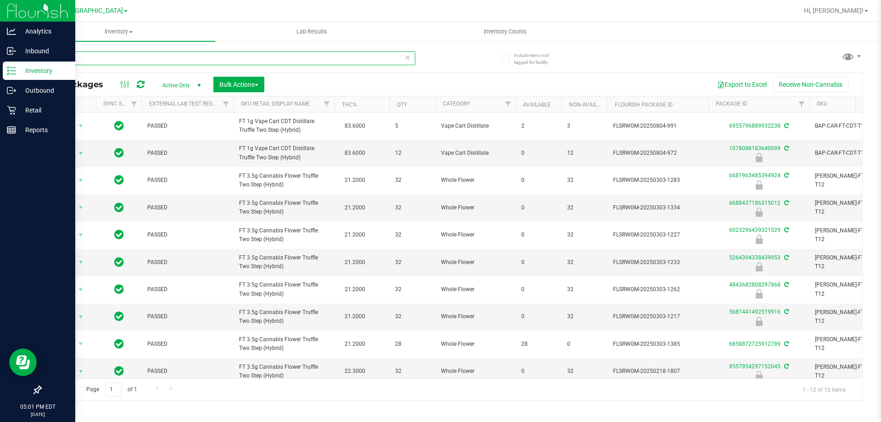
click at [401, 56] on input "t12" at bounding box center [227, 58] width 375 height 14
click at [406, 56] on icon at bounding box center [407, 56] width 6 height 11
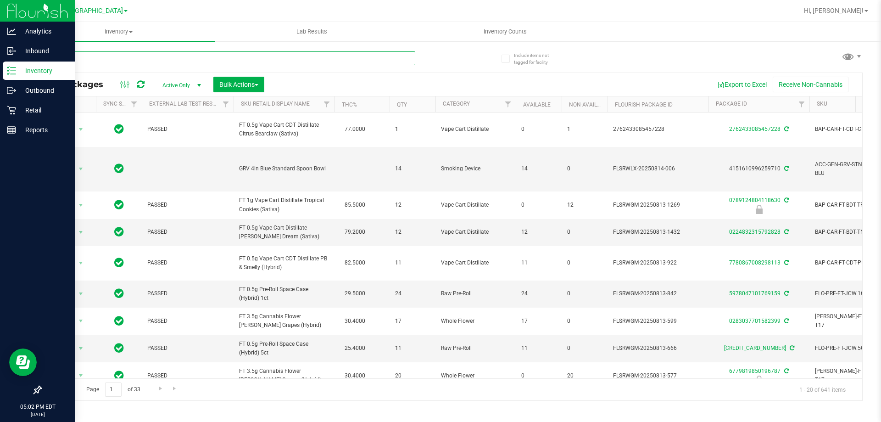
click at [154, 61] on input "text" at bounding box center [227, 58] width 375 height 14
type input "1549765048965724"
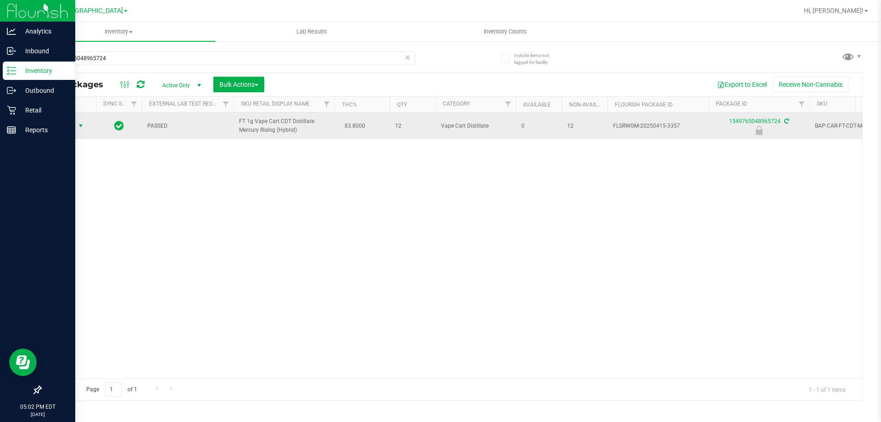
click at [75, 132] on span "select" at bounding box center [80, 125] width 11 height 13
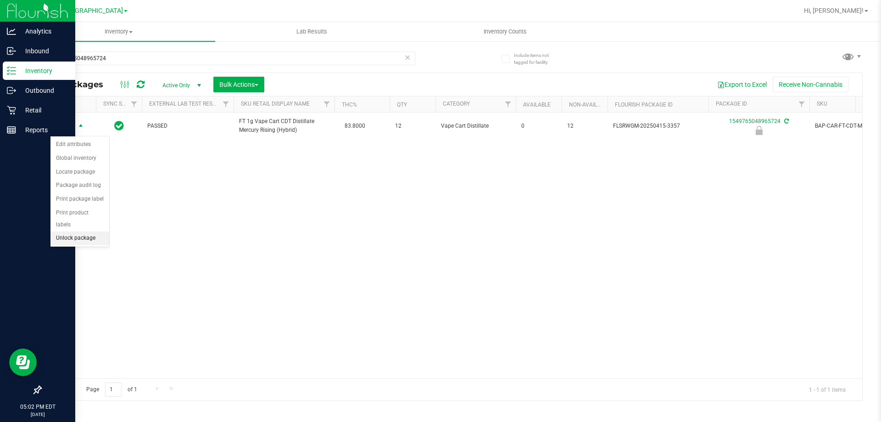
click at [79, 231] on li "Unlock package" at bounding box center [79, 238] width 59 height 14
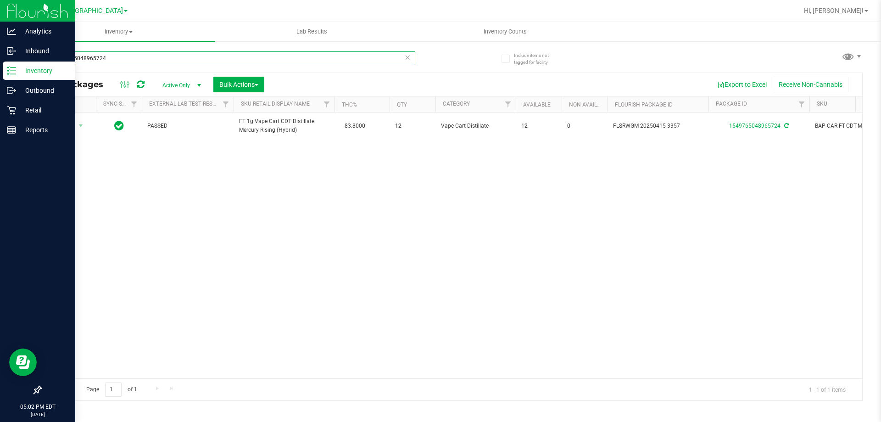
click at [163, 58] on input "1549765048965724" at bounding box center [227, 58] width 375 height 14
type input "1078088183640099"
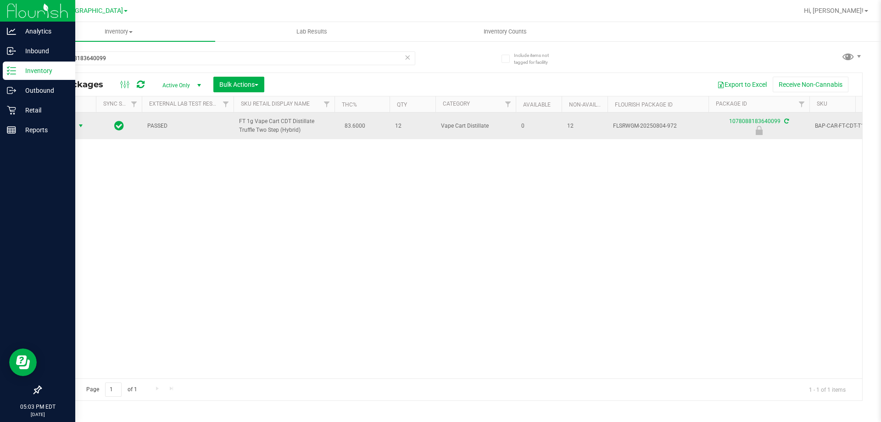
click at [80, 126] on span "select" at bounding box center [80, 125] width 7 height 7
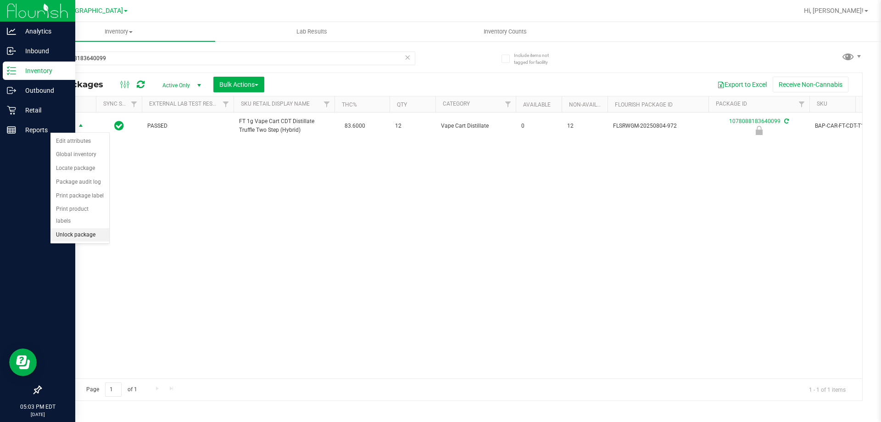
click at [82, 228] on li "Unlock package" at bounding box center [79, 235] width 59 height 14
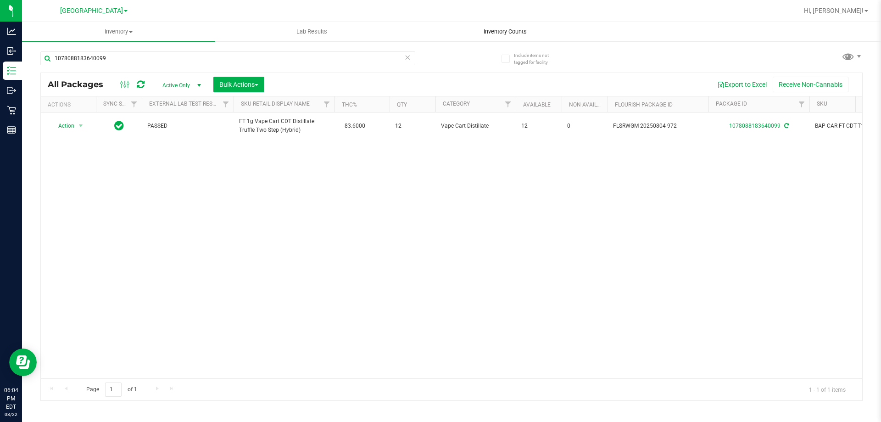
click at [512, 29] on span "Inventory Counts" at bounding box center [505, 32] width 68 height 8
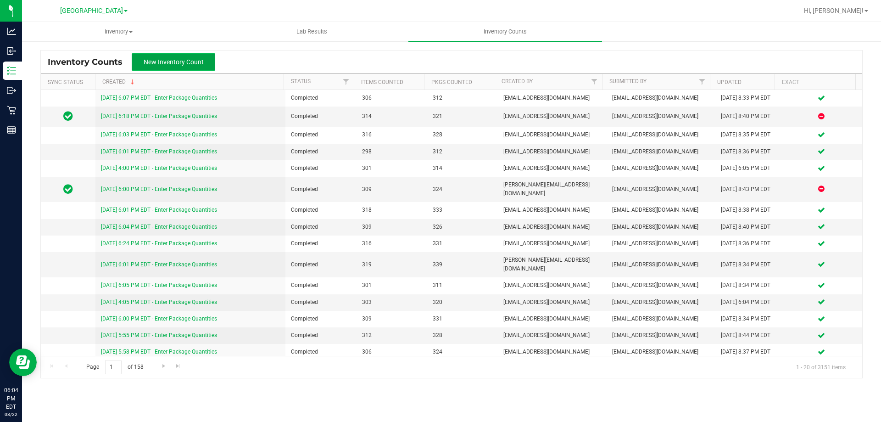
click at [148, 65] on span "New Inventory Count" at bounding box center [174, 61] width 60 height 7
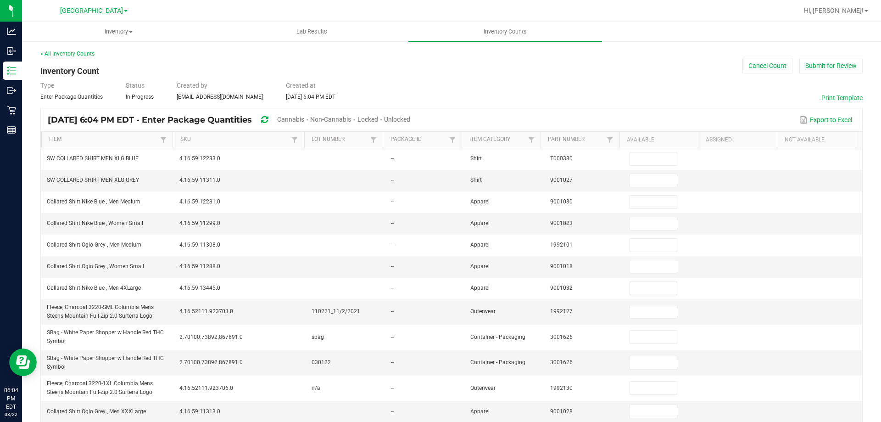
click at [304, 117] on span "Cannabis" at bounding box center [290, 119] width 27 height 7
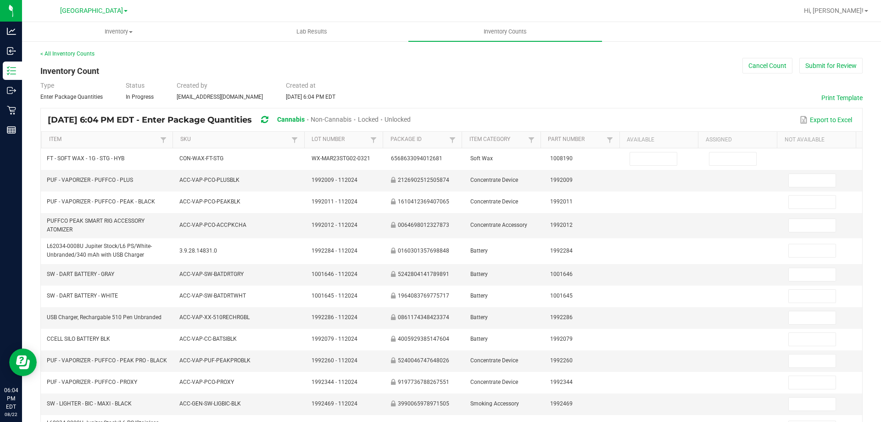
click at [411, 118] on span "Unlocked" at bounding box center [398, 119] width 26 height 7
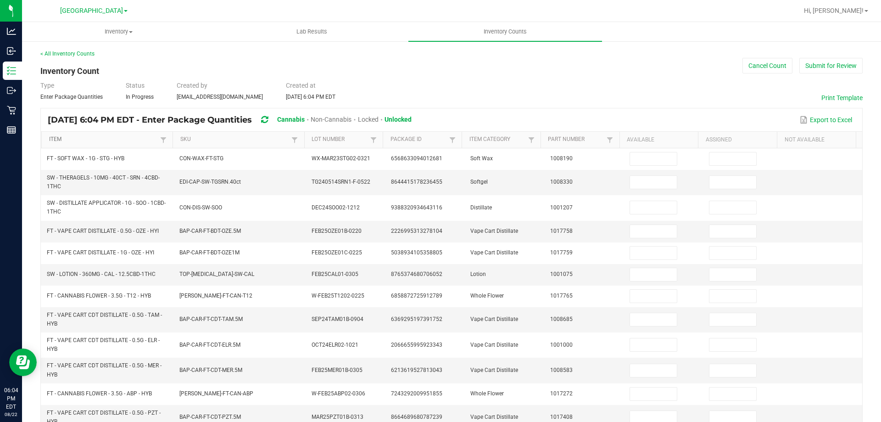
click at [131, 139] on link "Item" at bounding box center [103, 139] width 109 height 7
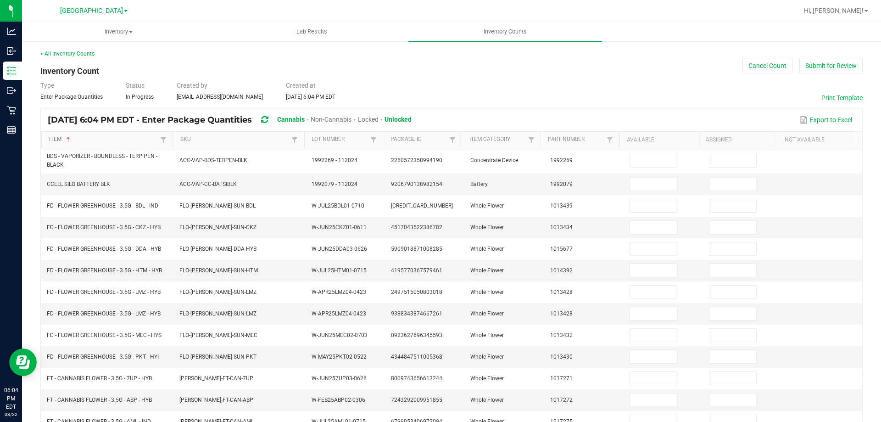
click at [112, 141] on link "Item" at bounding box center [103, 139] width 109 height 7
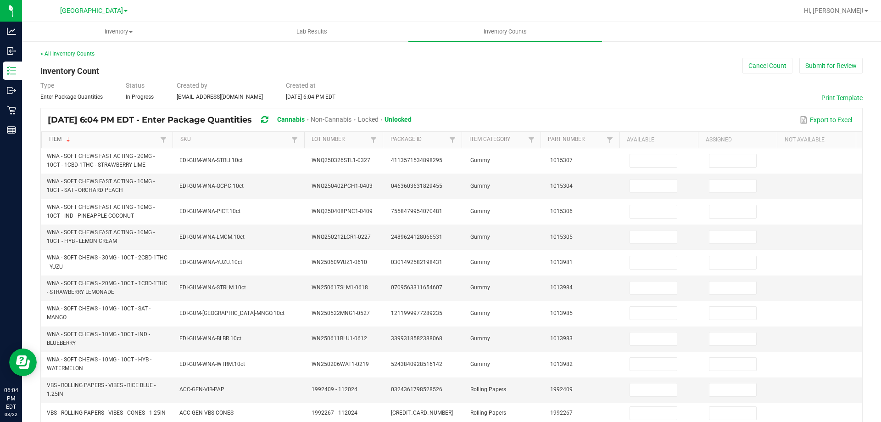
click at [112, 140] on link "Item" at bounding box center [103, 139] width 109 height 7
click at [82, 141] on link "Item" at bounding box center [103, 139] width 109 height 7
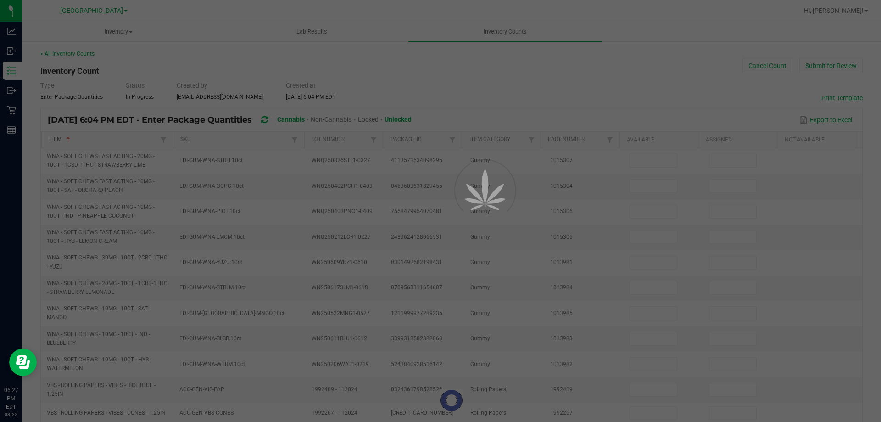
type input "5"
type input "0"
type input "2"
type input "4"
type input "2"
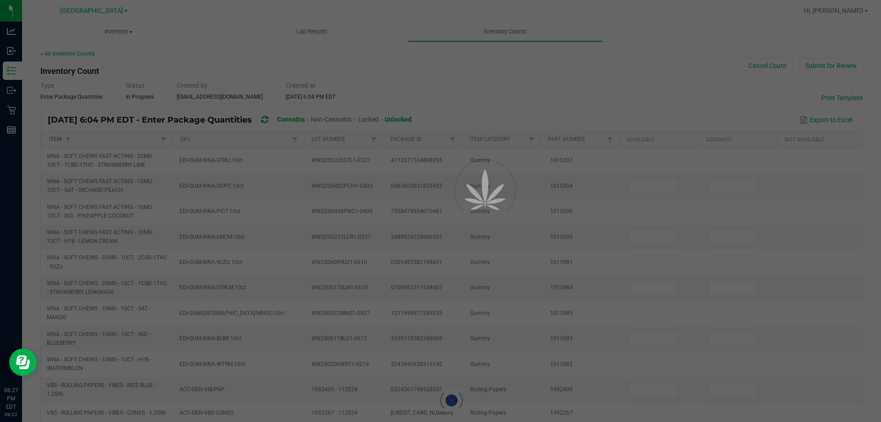
type input "0"
type input "1"
type input "9"
type input "7"
type input "2"
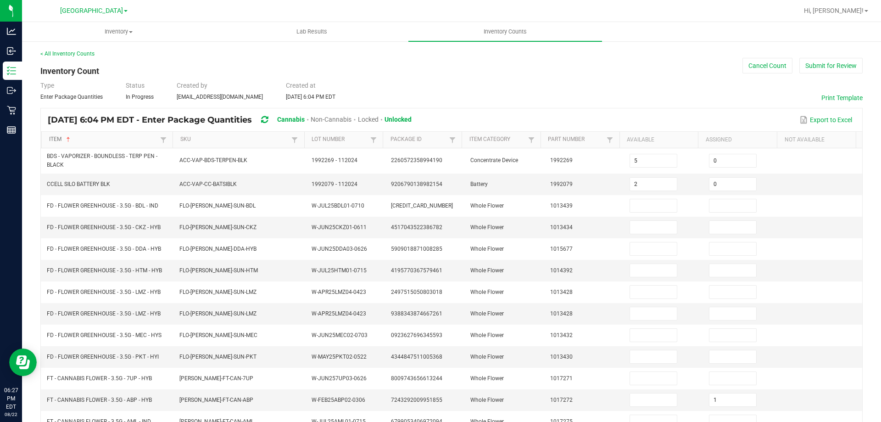
click at [83, 140] on link "Item" at bounding box center [103, 139] width 109 height 7
type input "12"
type input "3"
type input "0"
type input "15"
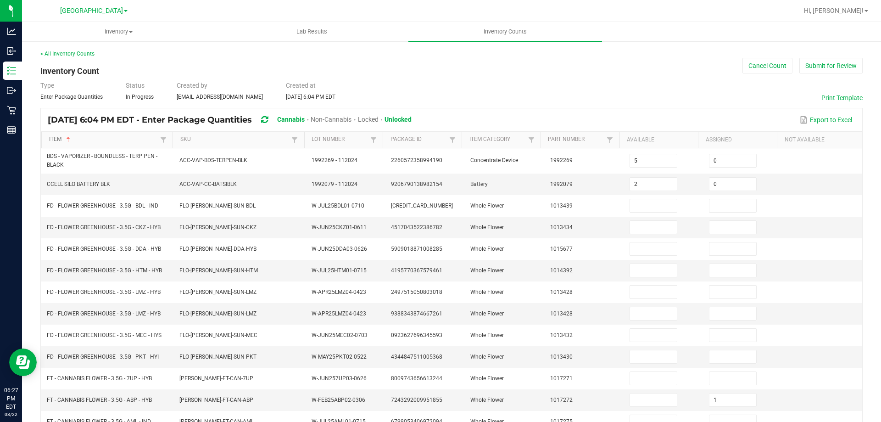
type input "23"
type input "0"
type input "22"
type input "0"
type input "6"
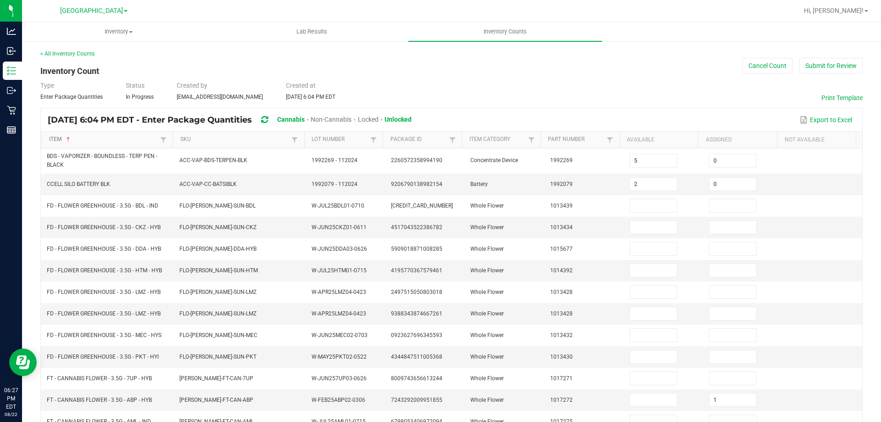
type input "1"
type input "19"
type input "1"
type input "3"
type input "0"
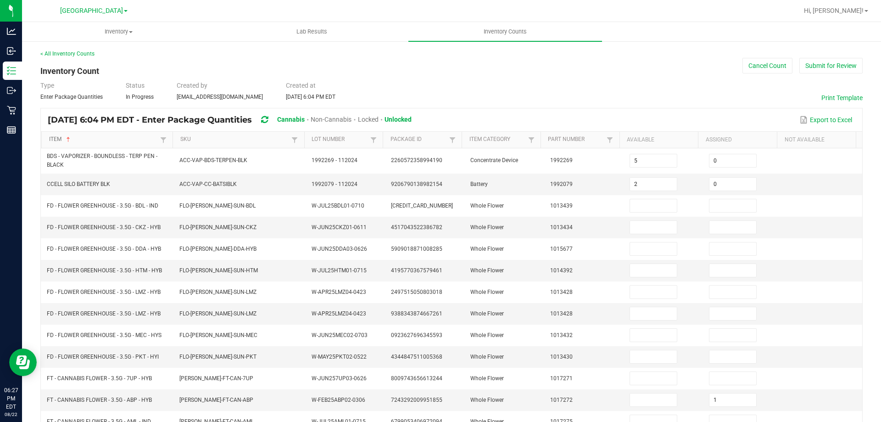
type input "31"
type input "0"
type input "3"
type input "0"
type input "4"
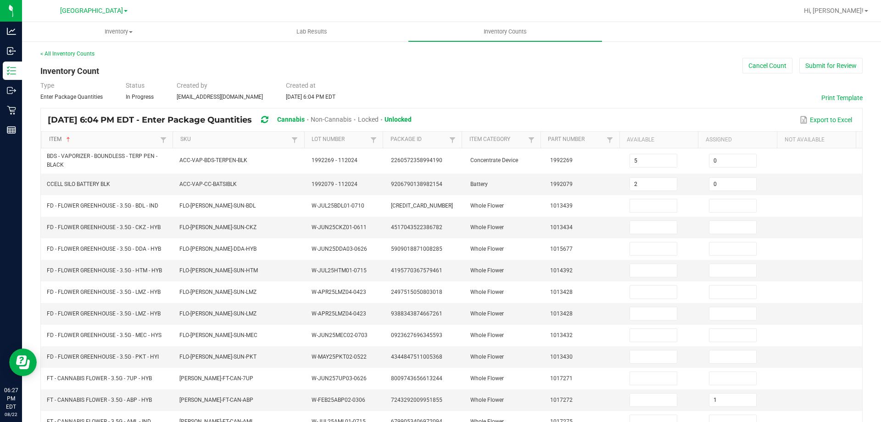
type input "0"
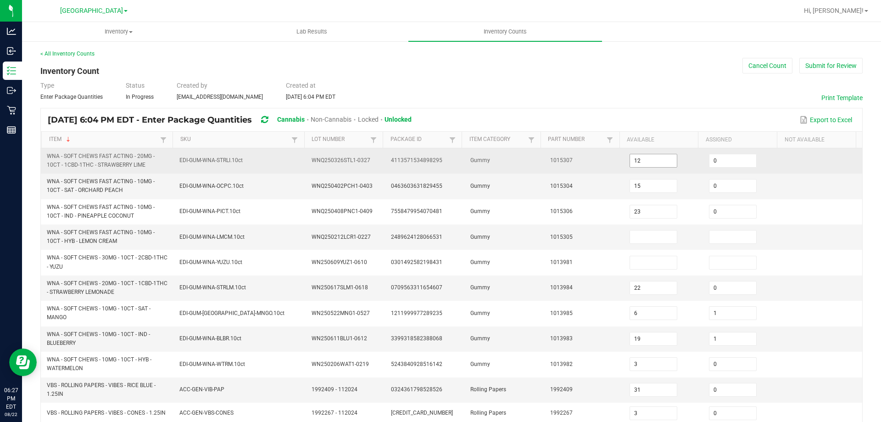
click at [642, 164] on input "12" at bounding box center [653, 160] width 47 height 13
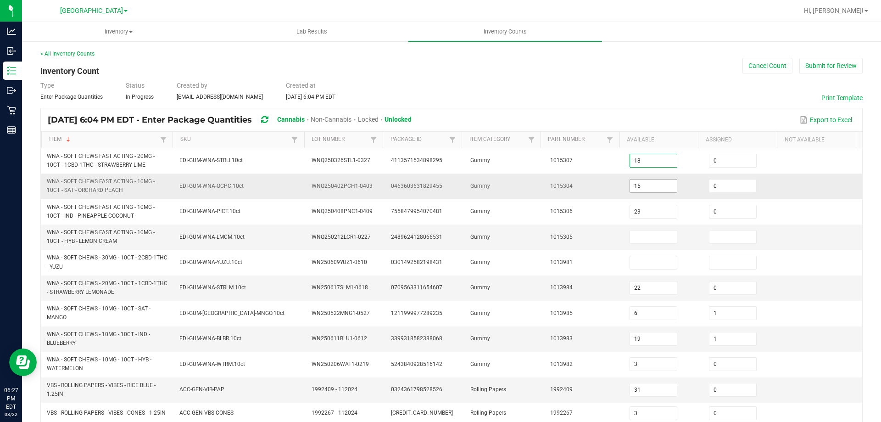
type input "18"
type input "32"
type input "8"
type input "0"
type input "8"
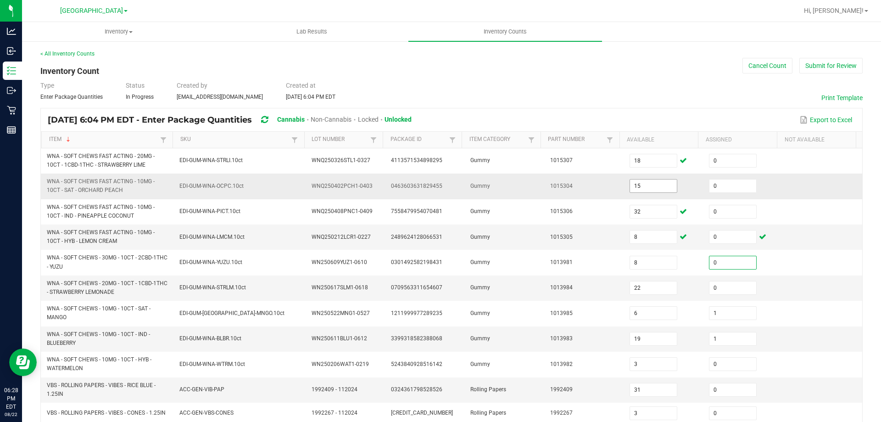
type input "0"
type input "25"
type input "9"
type input "26"
type input "6"
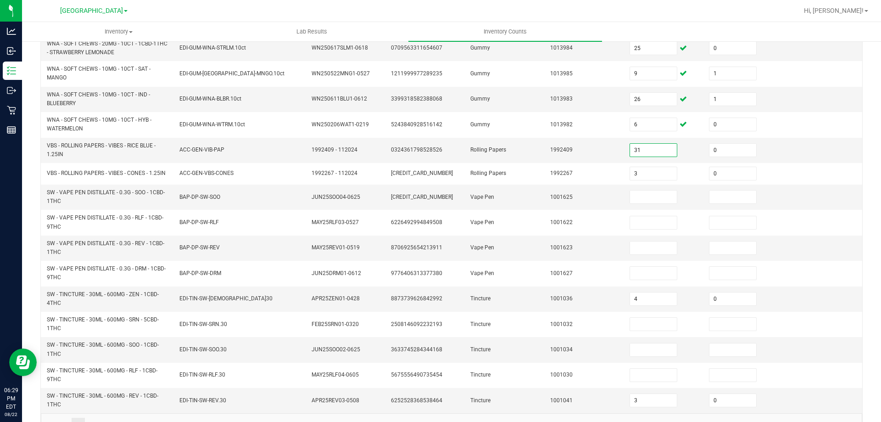
scroll to position [249, 0]
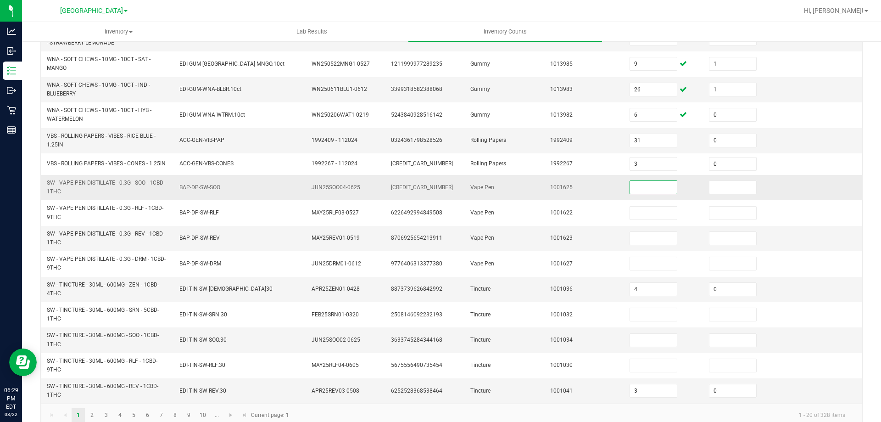
click at [643, 194] on input at bounding box center [653, 187] width 47 height 13
type input "7"
type input "0"
type input "6"
type input "0"
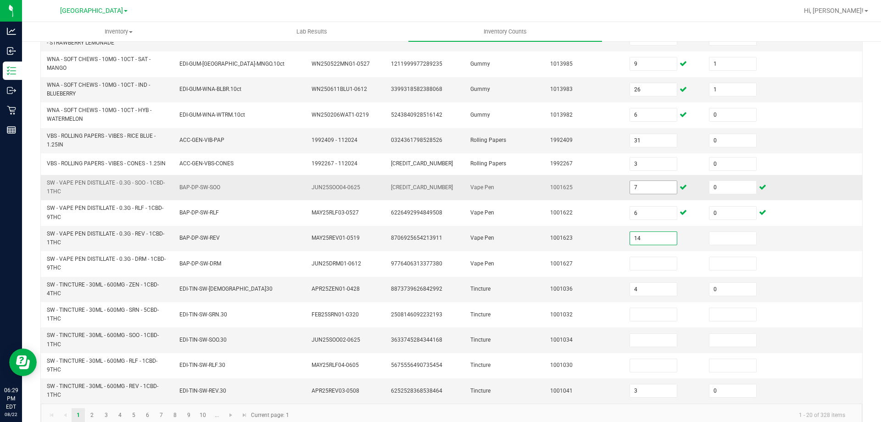
type input "14"
type input "0"
type input "8"
type input "0"
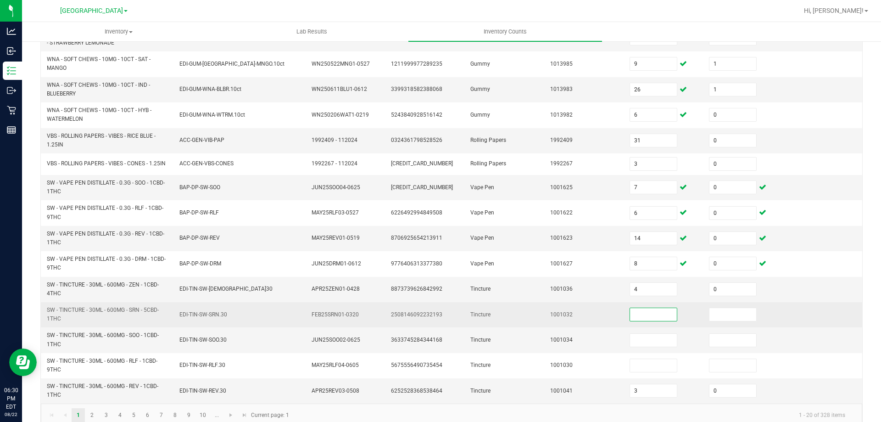
click at [659, 317] on input at bounding box center [653, 314] width 47 height 13
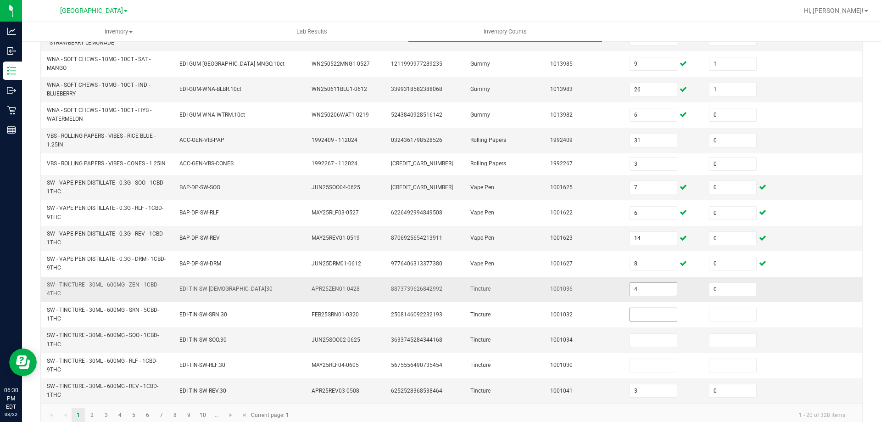
click at [641, 292] on input "4" at bounding box center [653, 289] width 47 height 13
click at [713, 290] on input "0" at bounding box center [733, 289] width 47 height 13
click at [653, 290] on input at bounding box center [653, 289] width 47 height 13
type input "4"
type input "0"
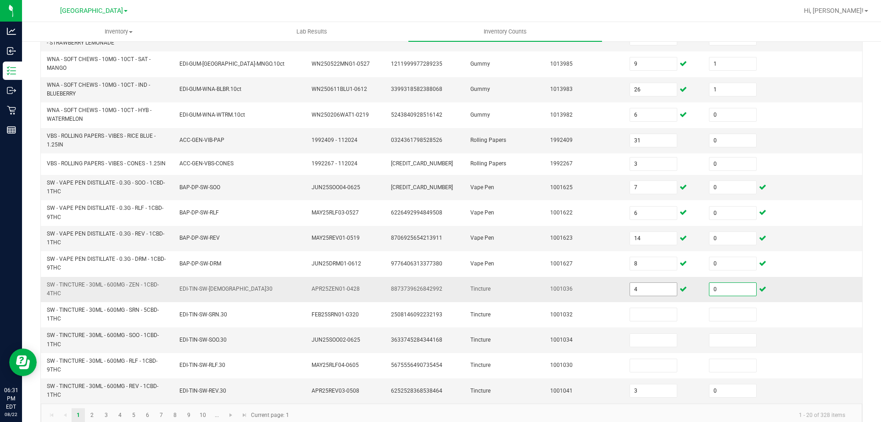
click at [651, 293] on input "4" at bounding box center [653, 289] width 47 height 13
click at [710, 289] on input "0" at bounding box center [733, 289] width 47 height 13
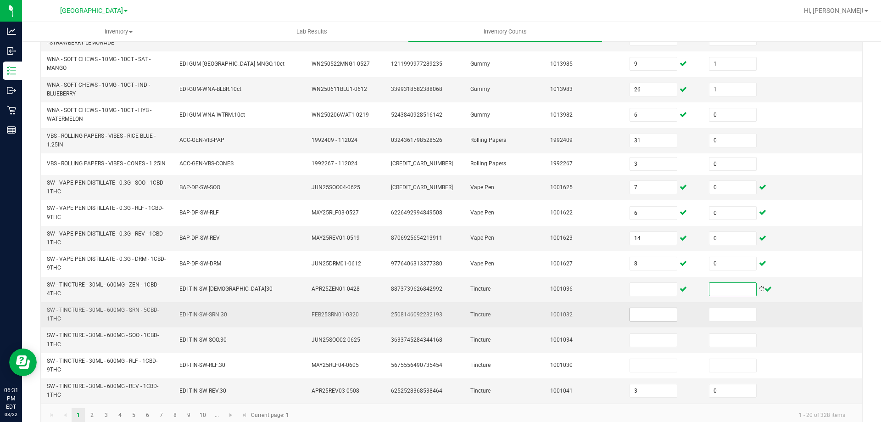
click at [636, 321] on input at bounding box center [653, 314] width 47 height 13
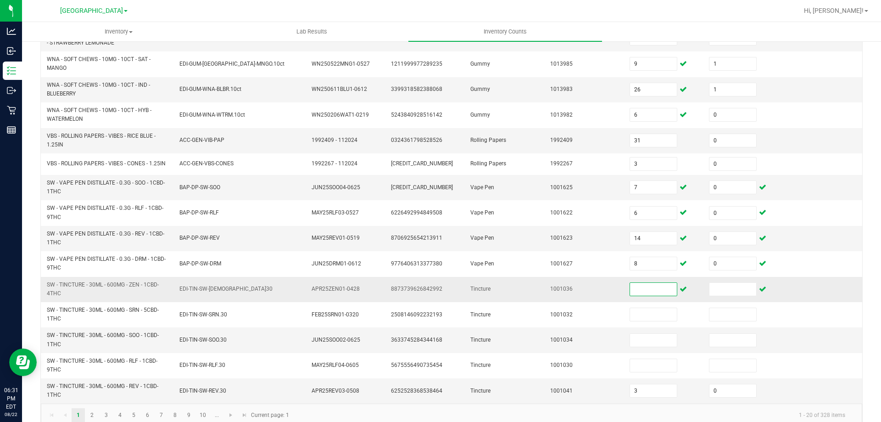
click at [636, 296] on input at bounding box center [653, 289] width 47 height 13
type input "4"
type input "0"
type input "3"
type input "0"
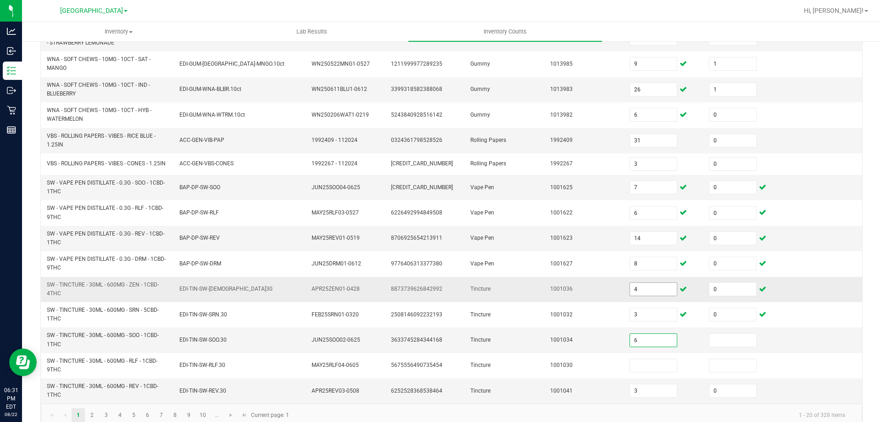
type input "6"
type input "0"
type input "2"
type input "0"
type input "10"
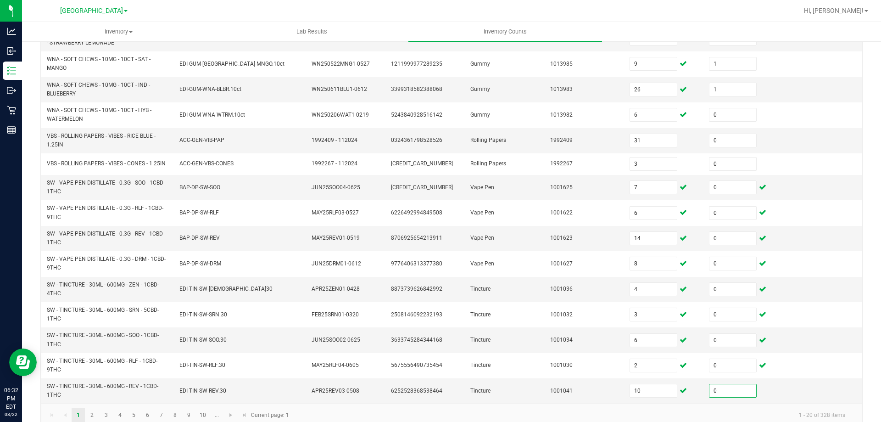
scroll to position [268, 0]
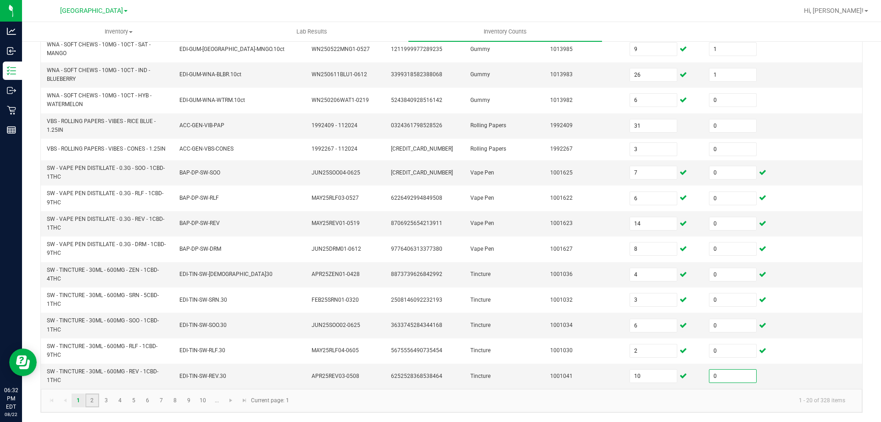
click at [96, 399] on link "2" at bounding box center [91, 400] width 13 height 14
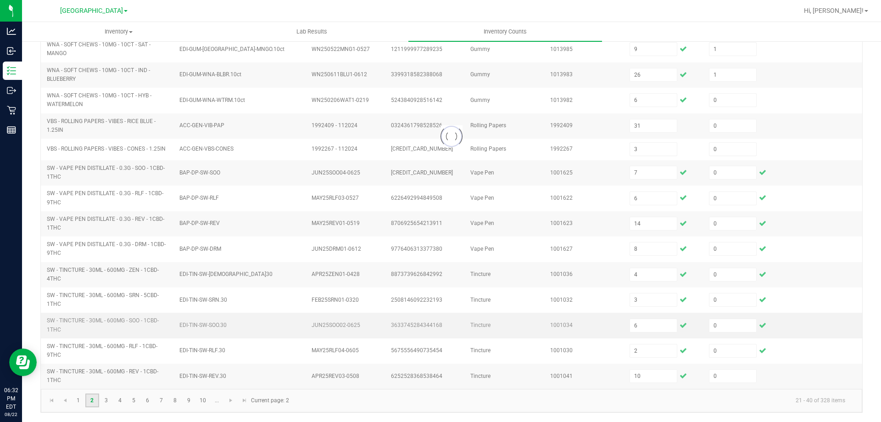
type input "1"
type input "5"
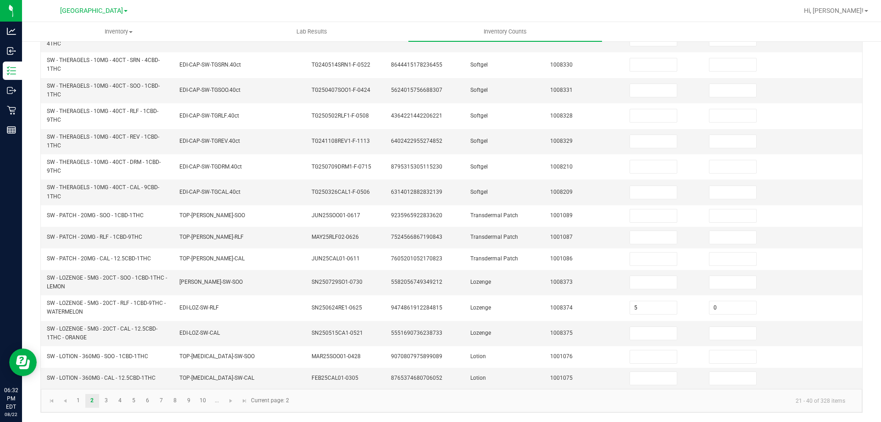
click at [37, 290] on div "< All Inventory Counts Inventory Count Cancel Count Submit for Review Type Ente…" at bounding box center [451, 107] width 859 height 630
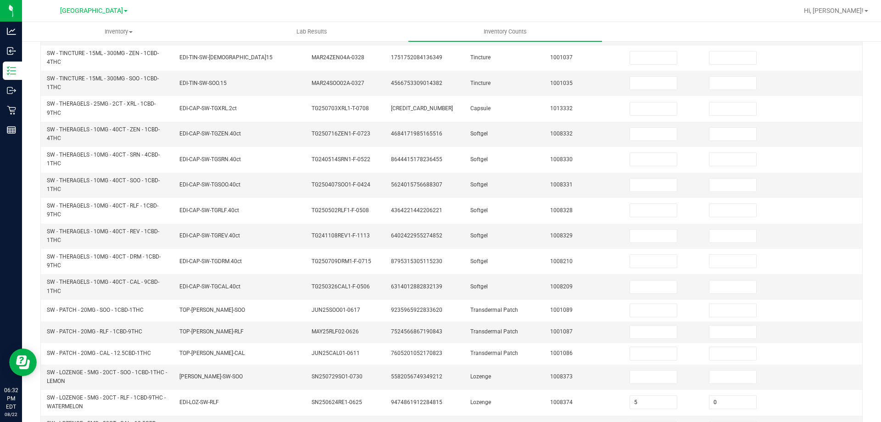
scroll to position [19, 0]
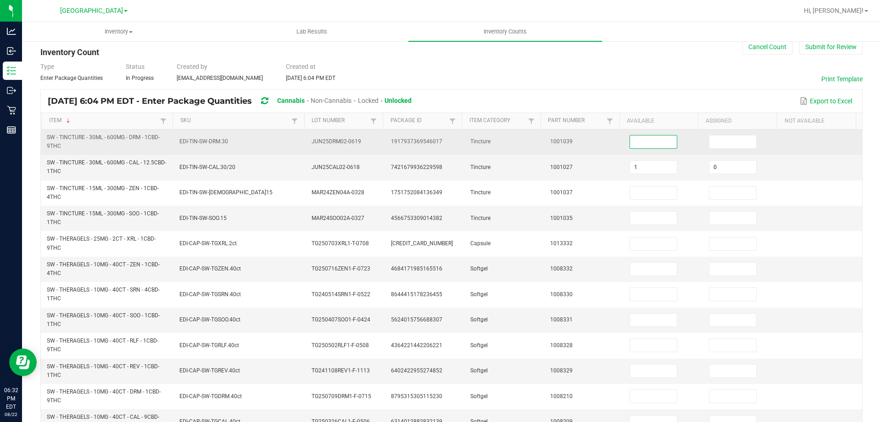
click at [646, 135] on input at bounding box center [653, 141] width 47 height 13
type input "4"
type input "0"
type input "5"
type input "1"
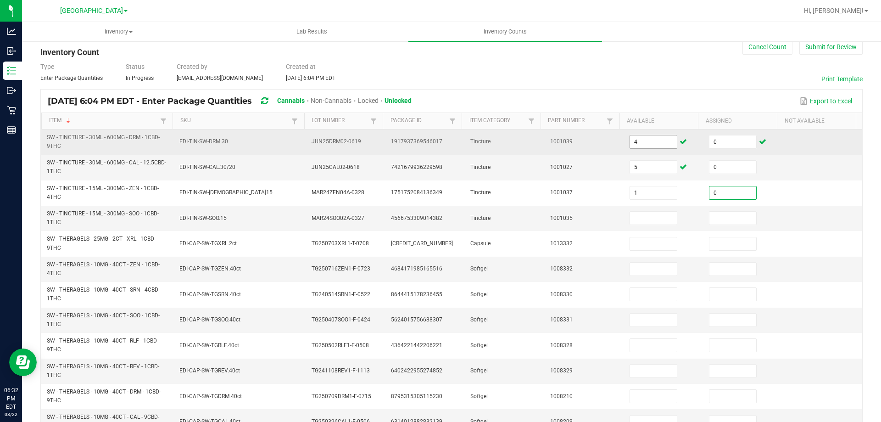
type input "0"
type input "9"
type input "0"
type input "6"
type input "0"
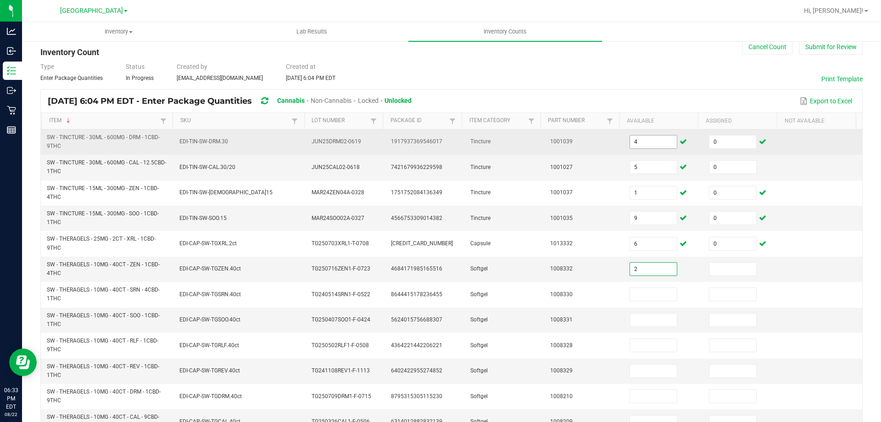
type input "2"
type input "0"
type input "3"
type input "0"
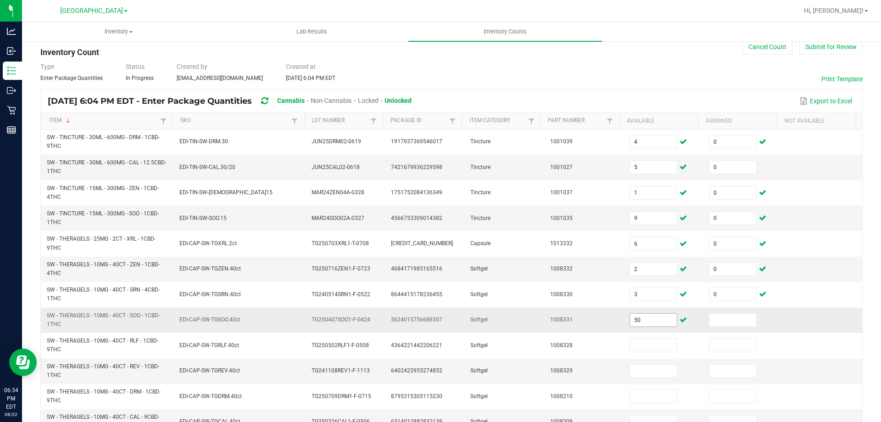
click at [642, 326] on span "50" at bounding box center [654, 320] width 48 height 14
click at [642, 319] on input "50" at bounding box center [653, 320] width 47 height 13
type input "5"
type input "0"
type input "4"
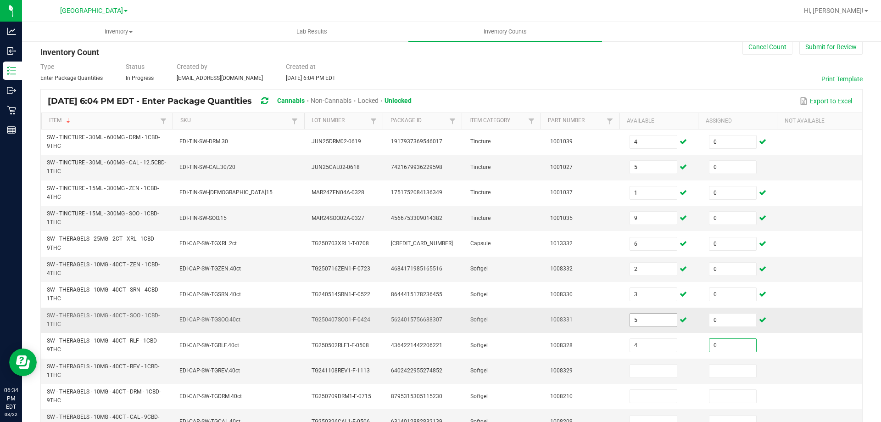
type input "0"
type input "4"
type input "0"
type input "2"
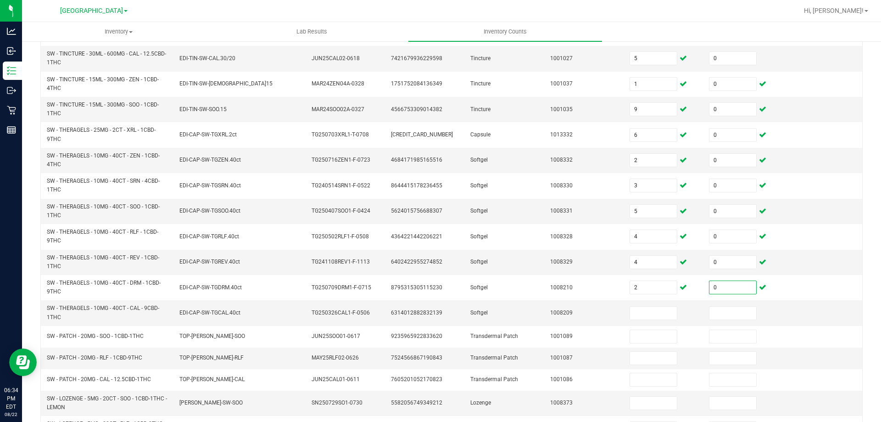
scroll to position [131, 0]
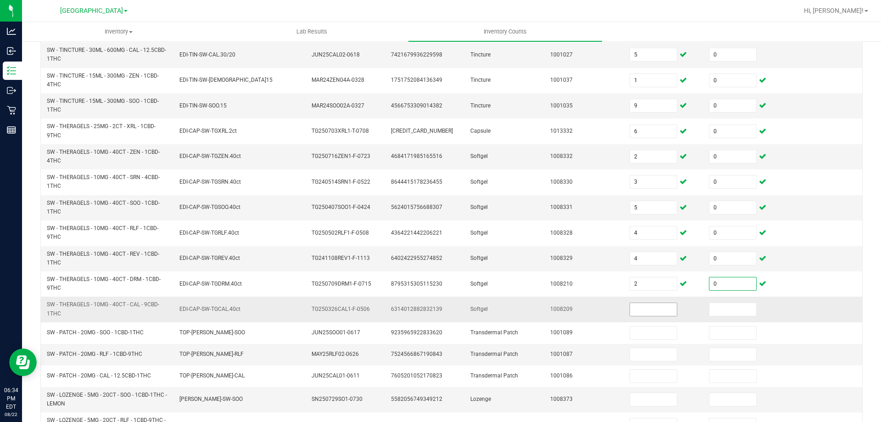
type input "0"
click at [642, 311] on input at bounding box center [653, 309] width 47 height 13
type input "3"
type input "0"
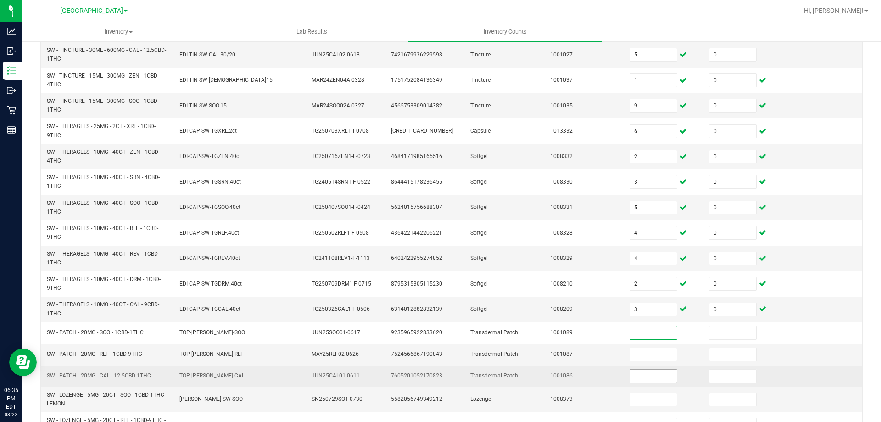
click at [639, 377] on input at bounding box center [653, 376] width 47 height 13
type input "16"
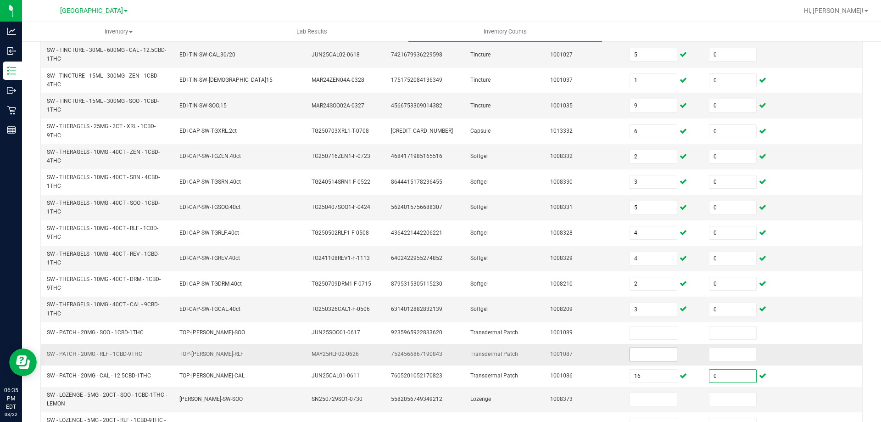
type input "0"
click at [630, 357] on input at bounding box center [653, 354] width 47 height 13
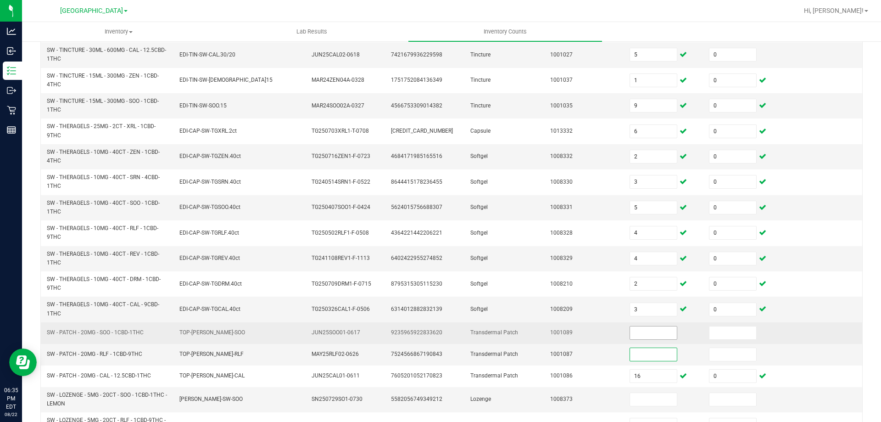
click at [644, 336] on input at bounding box center [653, 332] width 47 height 13
type input "4"
type input "0"
type input "4"
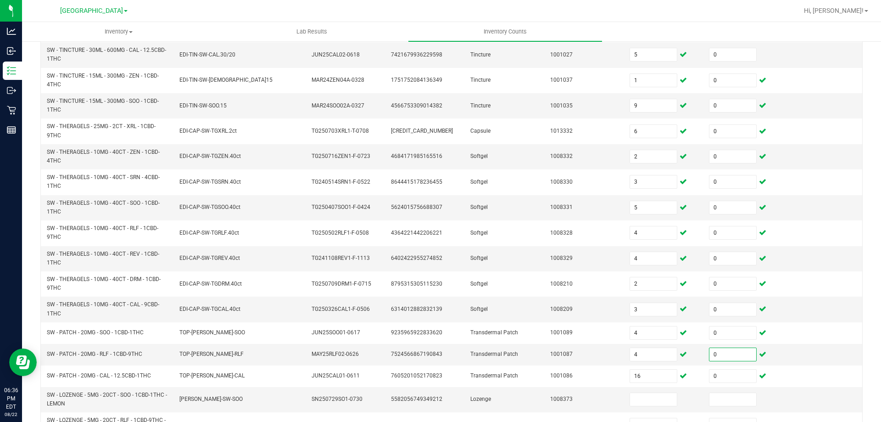
scroll to position [248, 0]
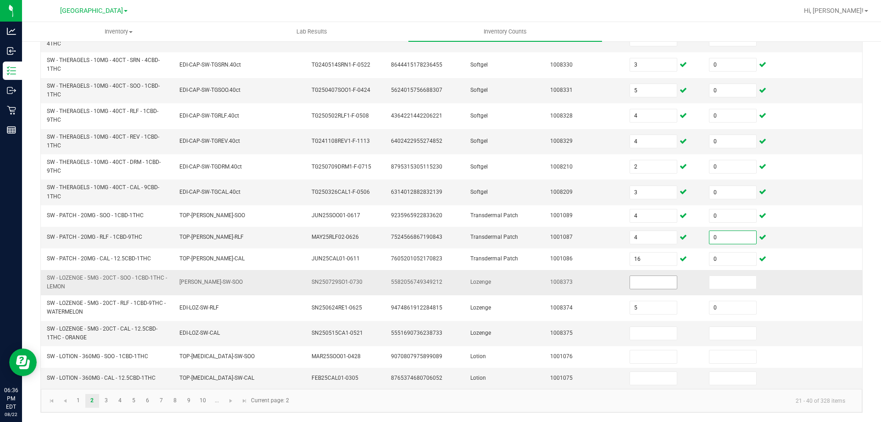
type input "0"
click at [630, 289] on span at bounding box center [654, 282] width 48 height 14
click at [630, 287] on input at bounding box center [653, 282] width 47 height 13
type input "19"
type input "0"
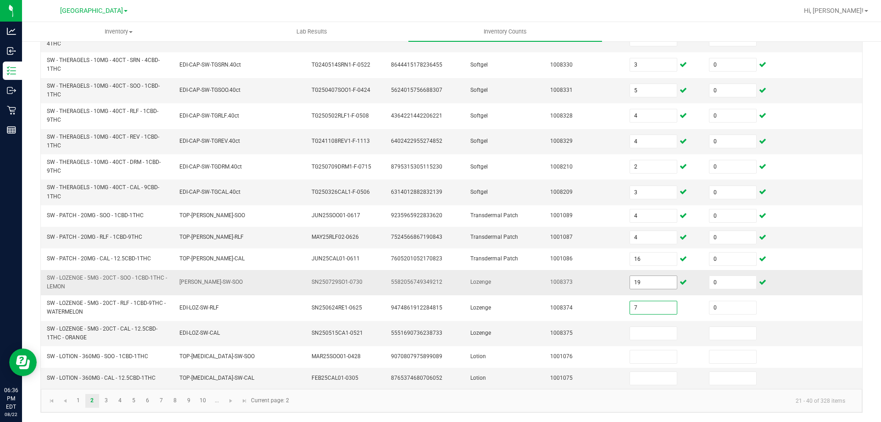
type input "7"
type input "9"
type input "0"
type input "1"
type input "0"
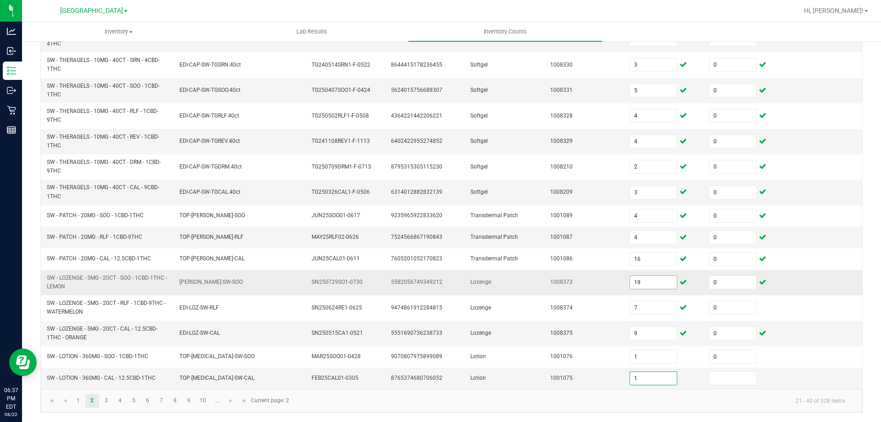
type input "1"
type input "0"
click at [103, 402] on link "3" at bounding box center [106, 401] width 13 height 14
type input "5"
type input "10"
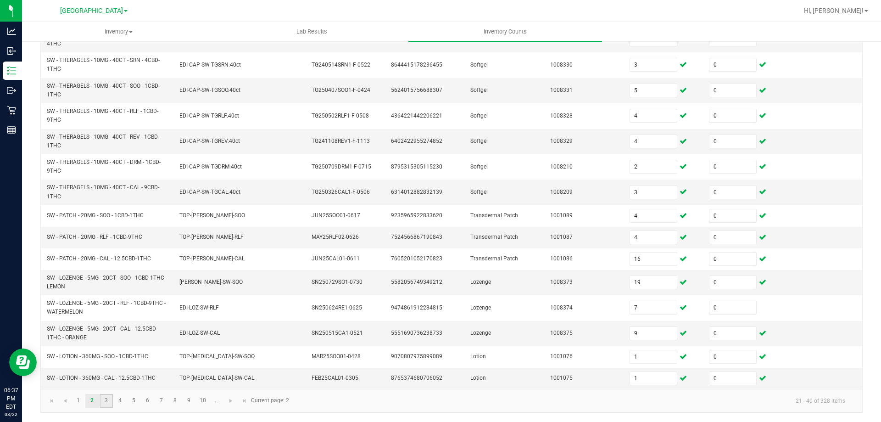
type input "1"
type input "2"
type input "29"
type input "17"
type input "2"
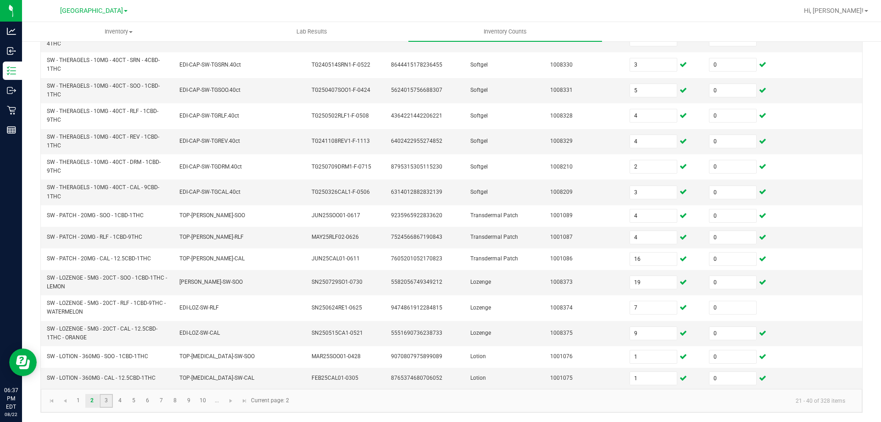
type input "20"
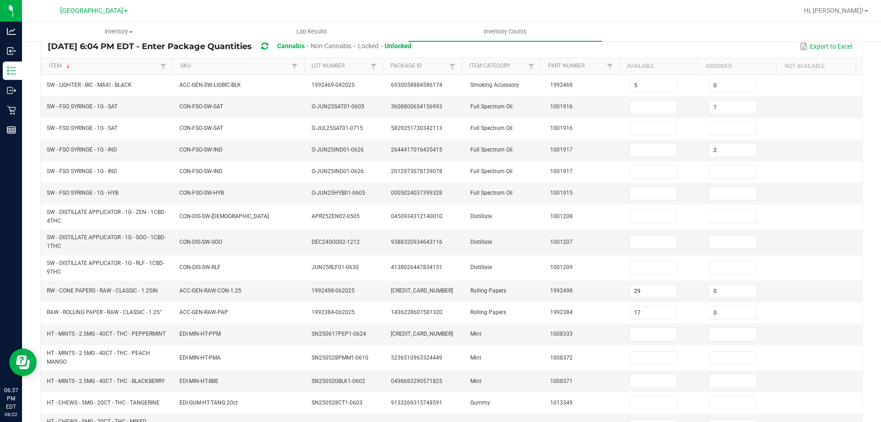
scroll to position [20, 0]
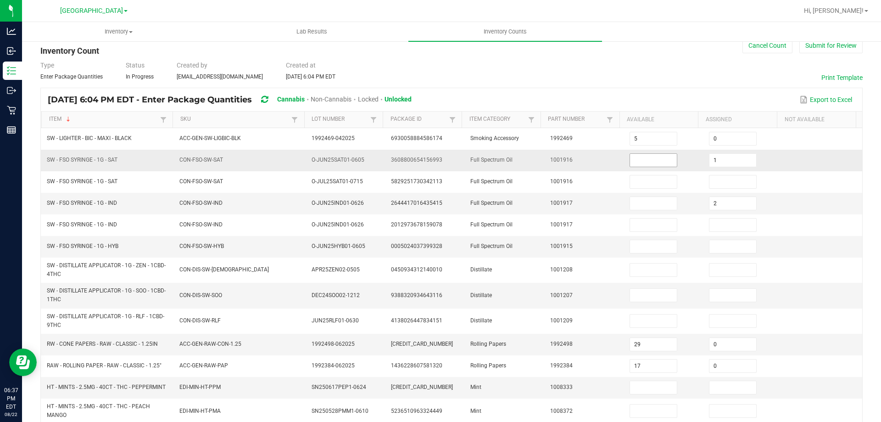
click at [633, 163] on input at bounding box center [653, 160] width 47 height 13
type input "0"
type input "5"
type input "0"
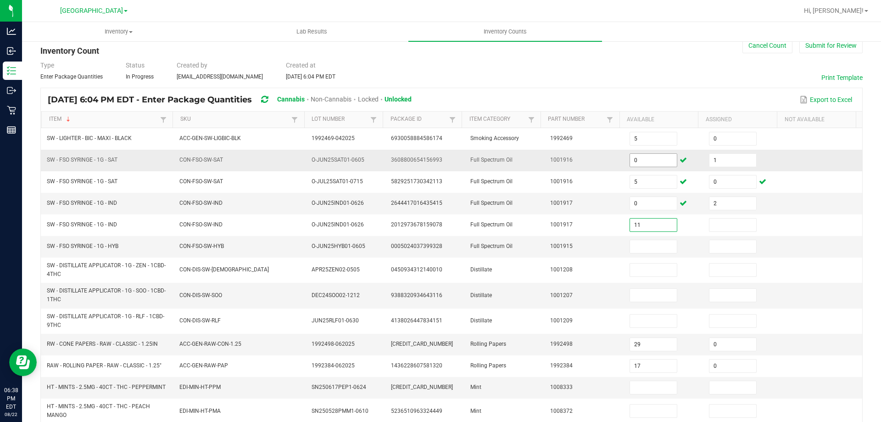
type input "11"
type input "0"
type input "8"
type input "0"
type input "3"
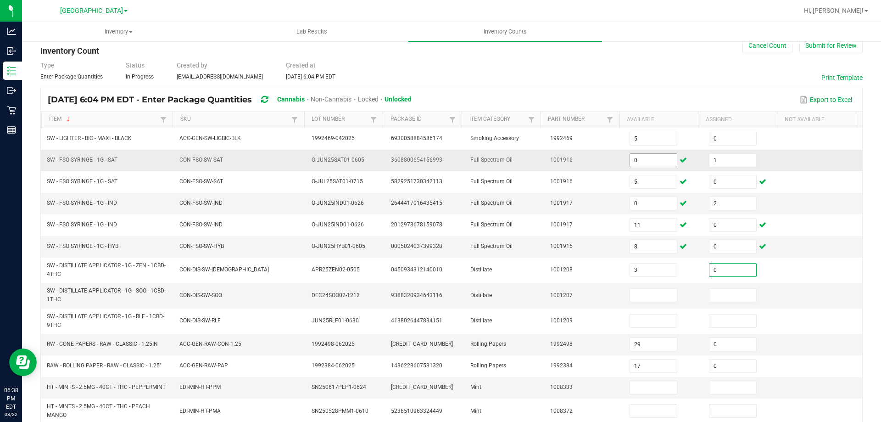
type input "0"
type input "11"
type input "0"
type input "8"
type input "0"
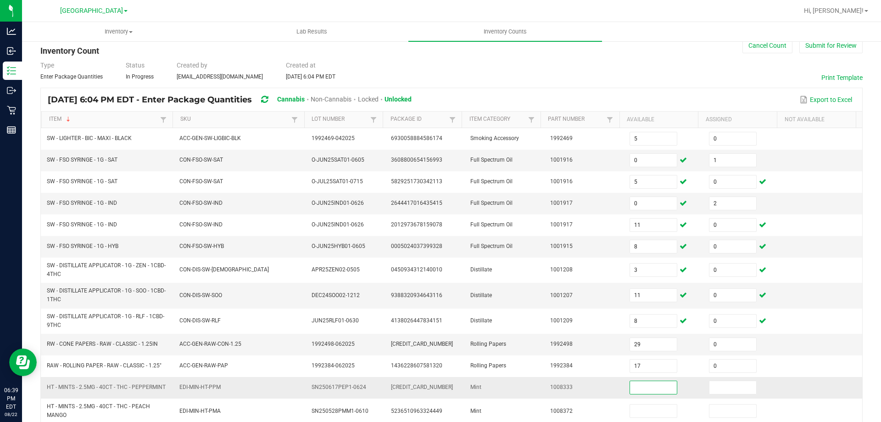
click at [655, 391] on input at bounding box center [653, 387] width 47 height 13
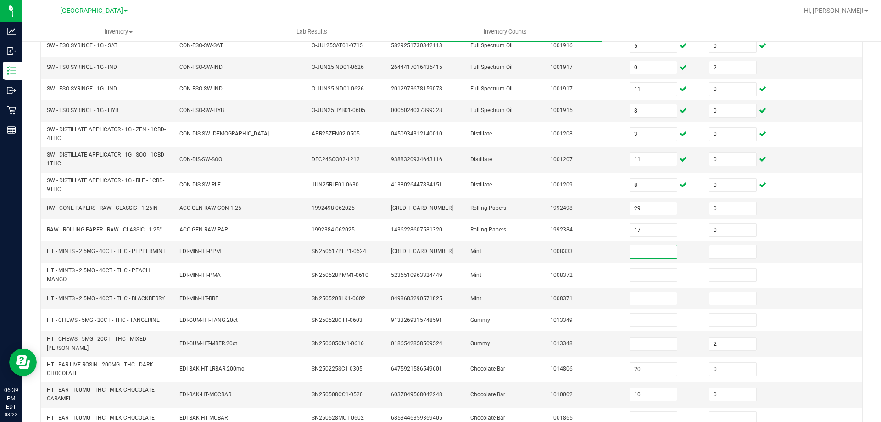
scroll to position [164, 0]
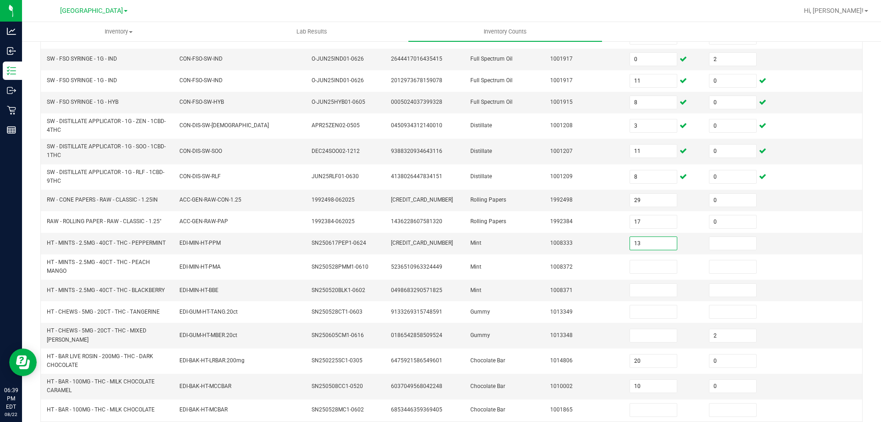
type input "13"
type input "0"
type input "10"
type input "0"
type input "13"
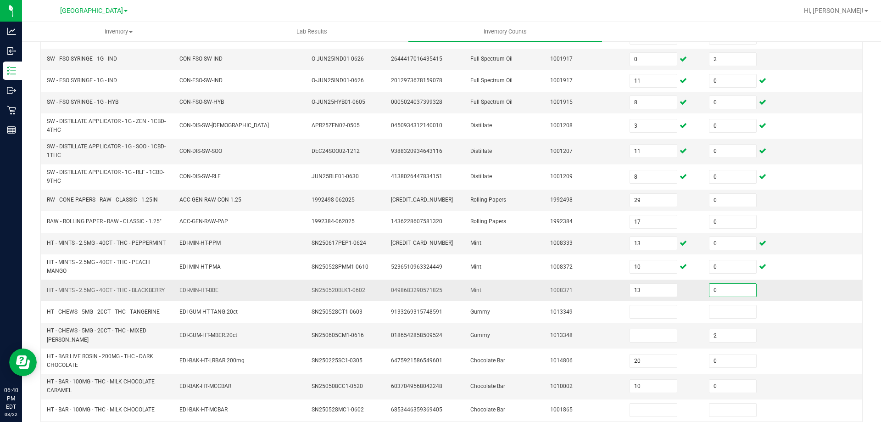
type input "0"
type input "3"
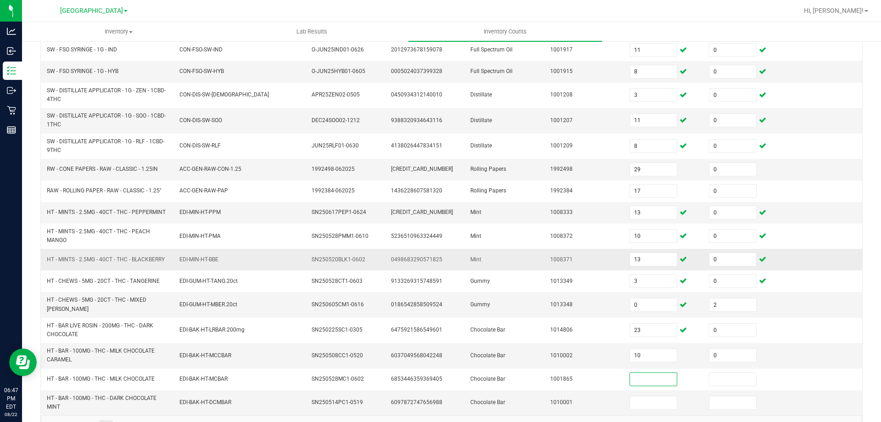
scroll to position [210, 0]
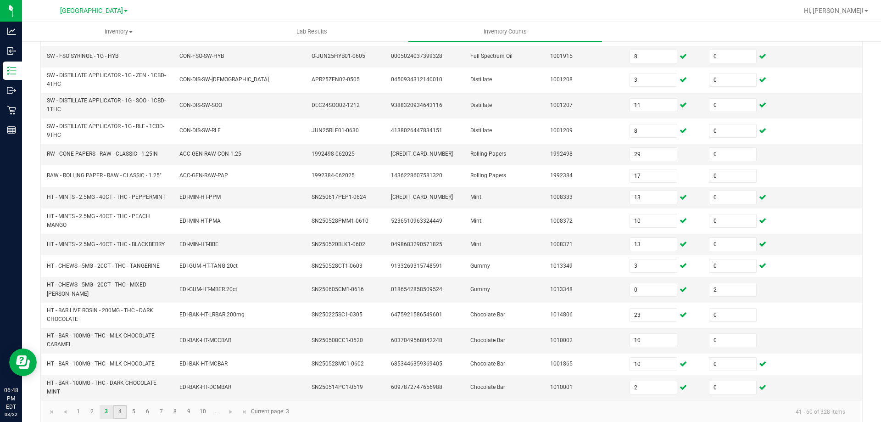
click at [121, 407] on link "4" at bounding box center [119, 412] width 13 height 14
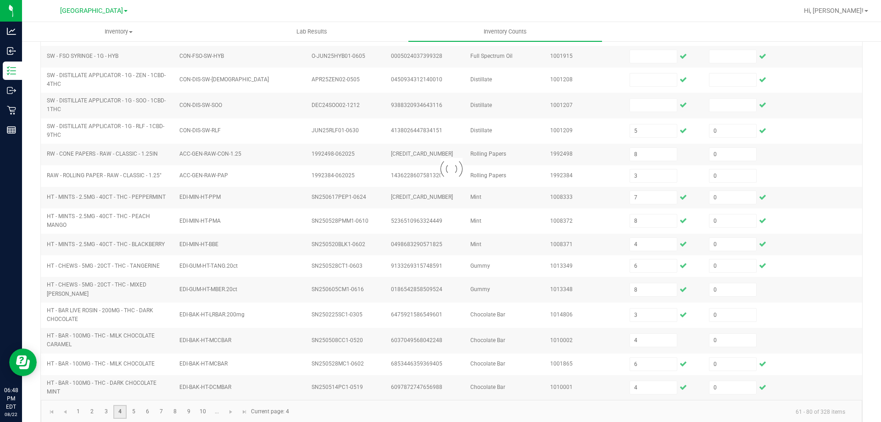
scroll to position [202, 0]
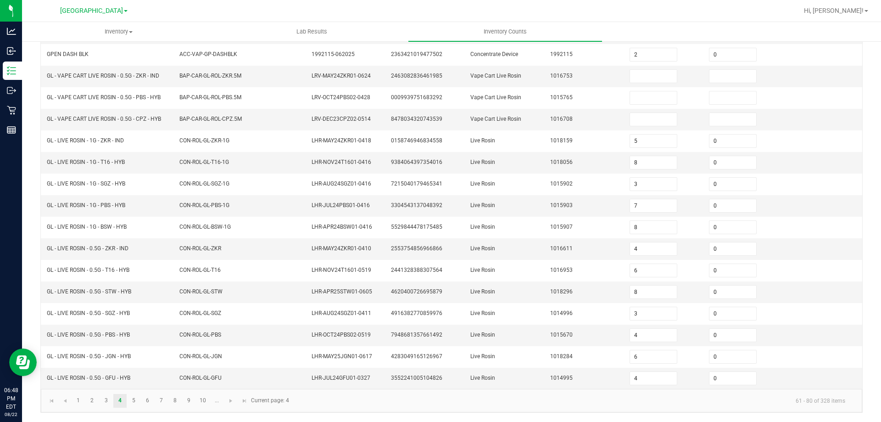
click at [31, 336] on div "< All Inventory Counts Inventory Count Cancel Count Submit for Review Type Ente…" at bounding box center [451, 129] width 859 height 583
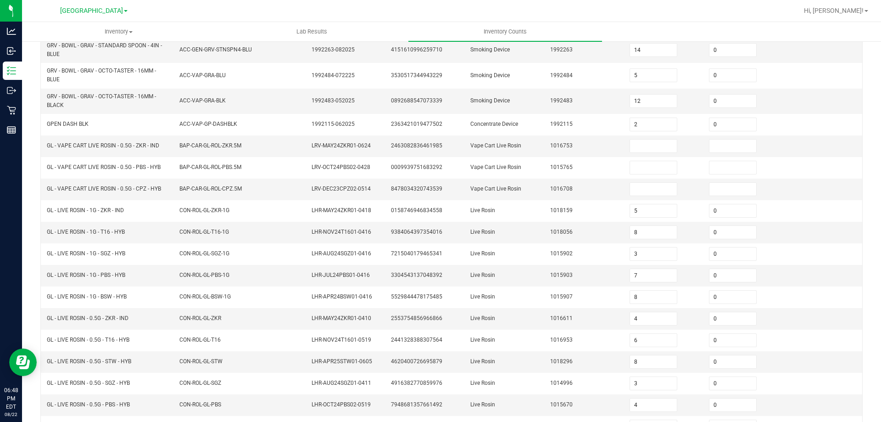
scroll to position [18, 0]
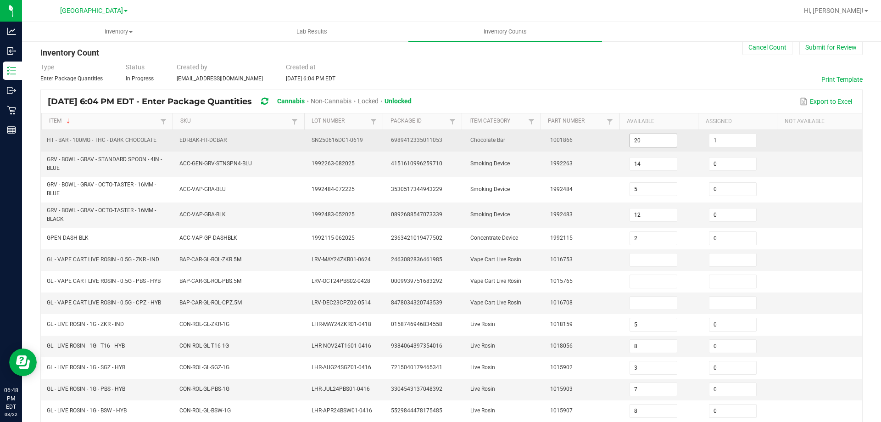
click at [643, 142] on input "20" at bounding box center [653, 140] width 47 height 13
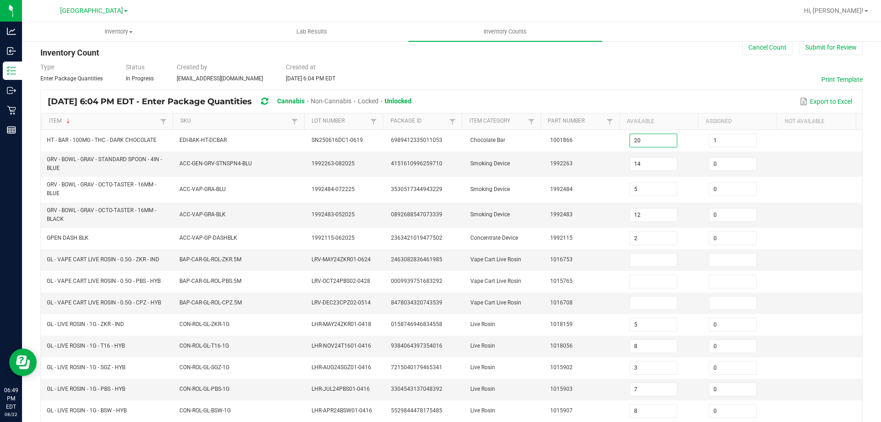
click at [34, 190] on div "< All Inventory Counts Inventory Count Cancel Count Submit for Review Type Ente…" at bounding box center [451, 313] width 859 height 583
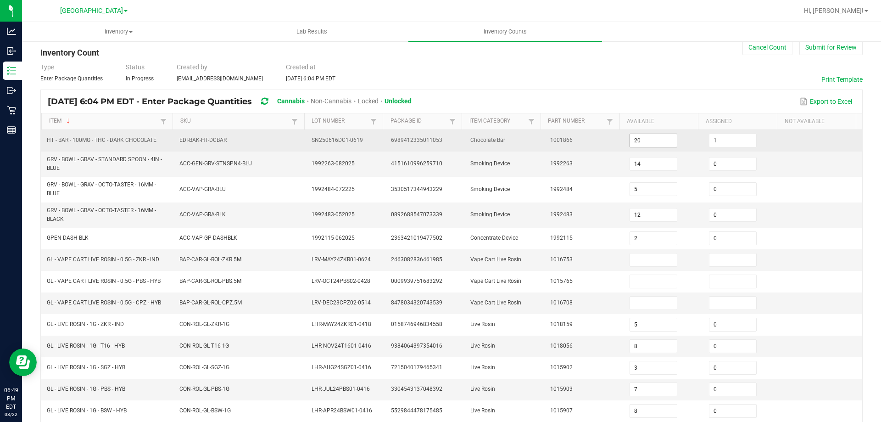
click at [643, 143] on input "20" at bounding box center [653, 140] width 47 height 13
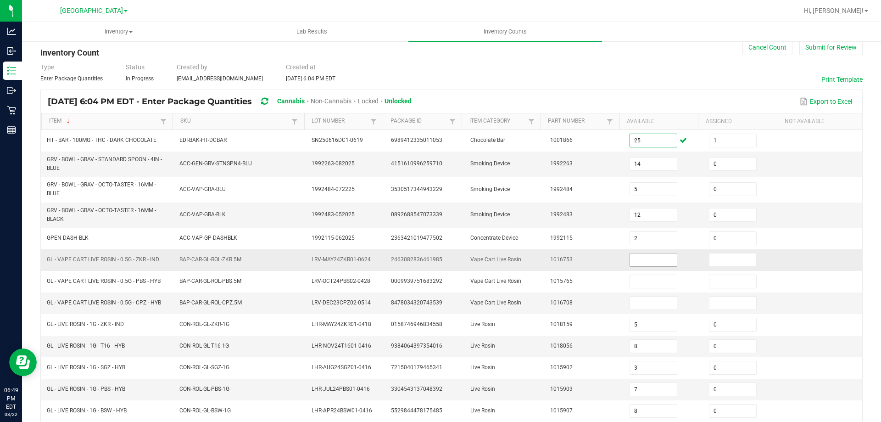
click at [632, 259] on input at bounding box center [653, 259] width 47 height 13
click at [866, 202] on div "< All Inventory Counts Inventory Count Cancel Count Submit for Review Type Ente…" at bounding box center [451, 313] width 859 height 583
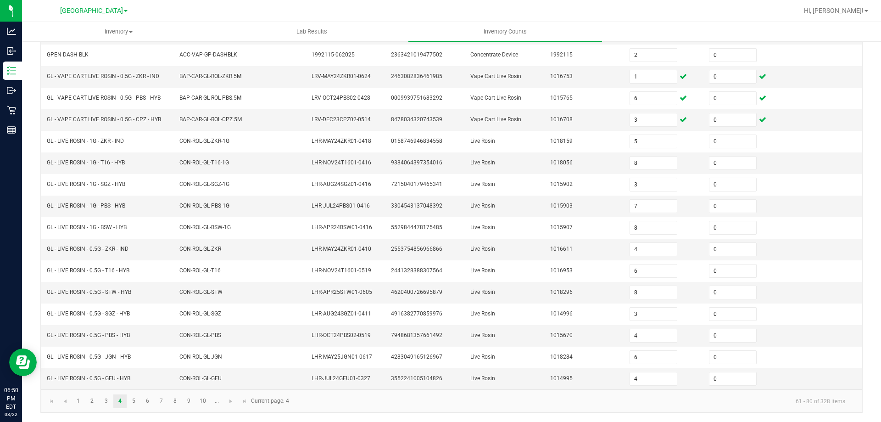
scroll to position [202, 0]
click at [129, 398] on link "5" at bounding box center [133, 401] width 13 height 14
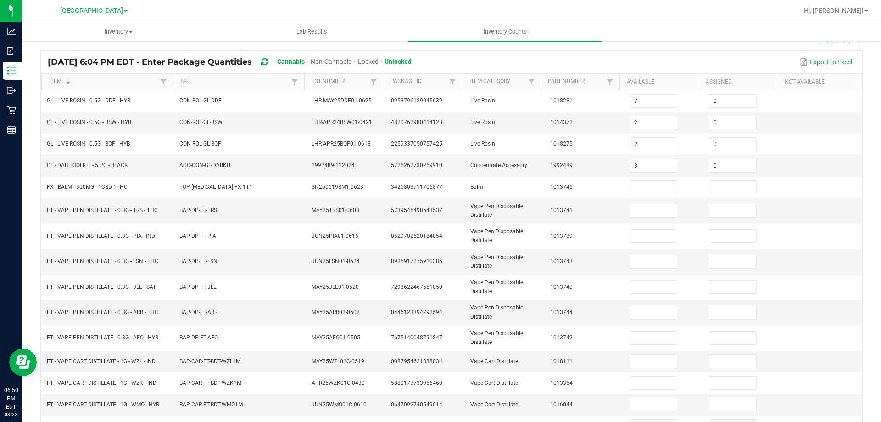
scroll to position [56, 0]
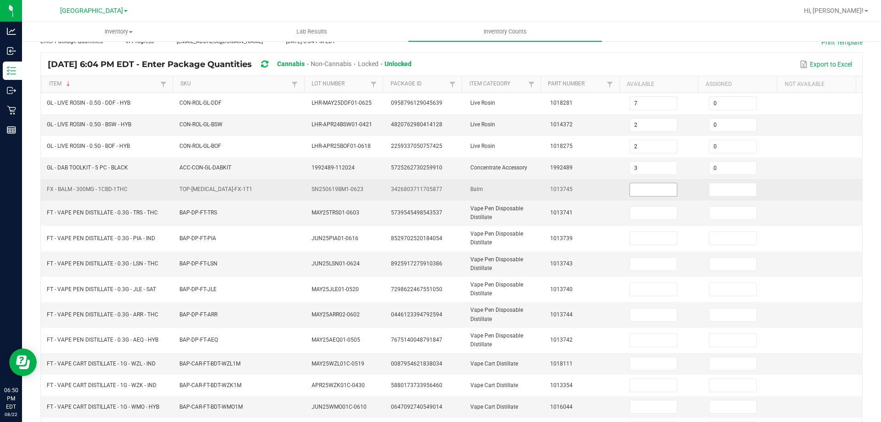
click at [642, 191] on input at bounding box center [653, 189] width 47 height 13
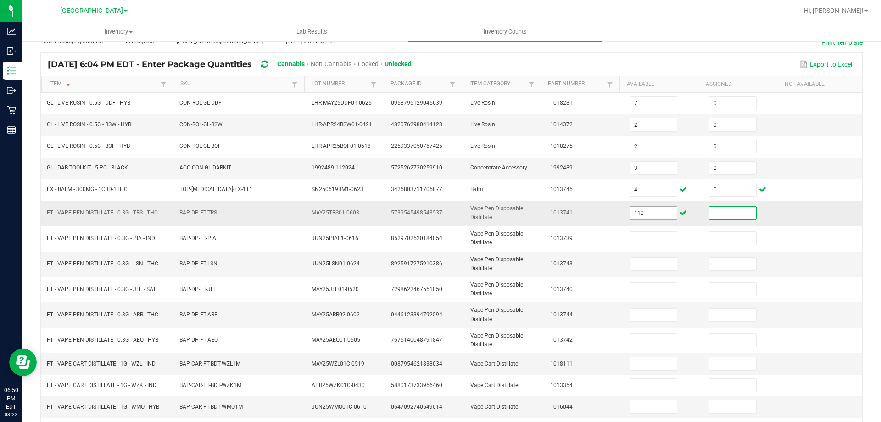
click at [637, 214] on input "110" at bounding box center [653, 213] width 47 height 13
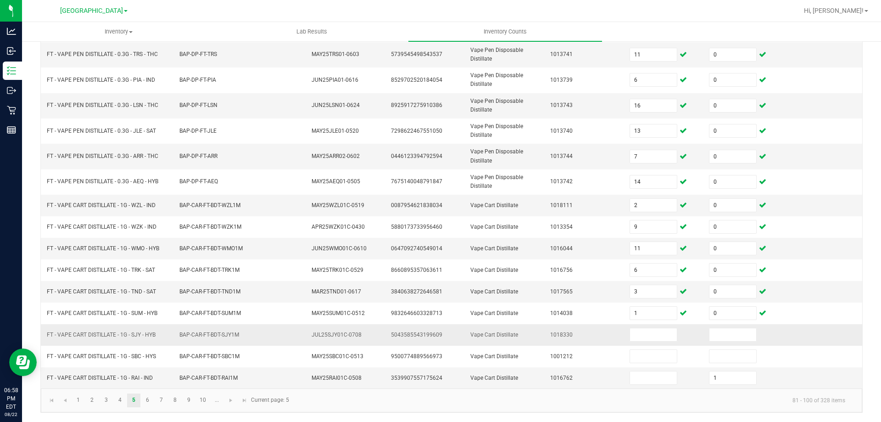
drag, startPoint x: 47, startPoint y: 336, endPoint x: 157, endPoint y: 334, distance: 109.3
click at [157, 334] on td "FT - VAPE CART DISTILLATE - 1G - SJY - HYB" at bounding box center [107, 335] width 133 height 22
copy span "FT - VAPE CART DISTILLATE - 1G - SJY - HYB"
click at [632, 331] on input at bounding box center [653, 334] width 47 height 13
drag, startPoint x: 47, startPoint y: 379, endPoint x: 153, endPoint y: 378, distance: 106.5
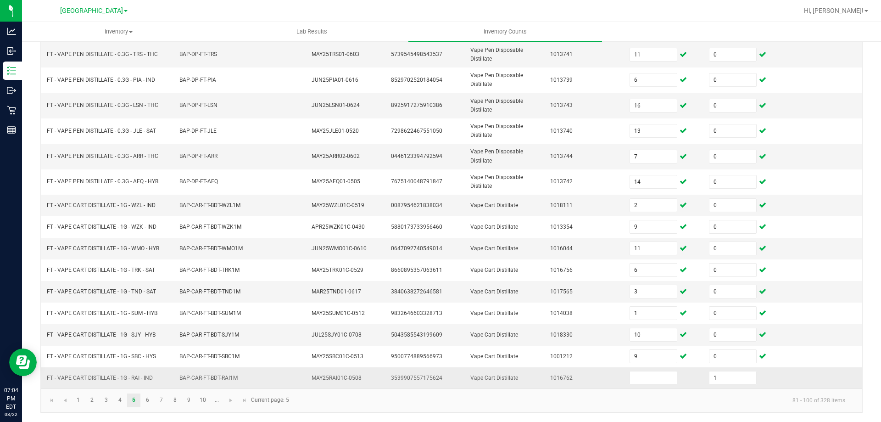
click at [153, 378] on td "FT - VAPE CART DISTILLATE - 1G - RAI - IND" at bounding box center [107, 377] width 133 height 21
copy span "FT - VAPE CART DISTILLATE - 1G - RAI - IND"
click at [639, 384] on input at bounding box center [653, 377] width 47 height 13
click at [152, 403] on link "6" at bounding box center [147, 400] width 13 height 14
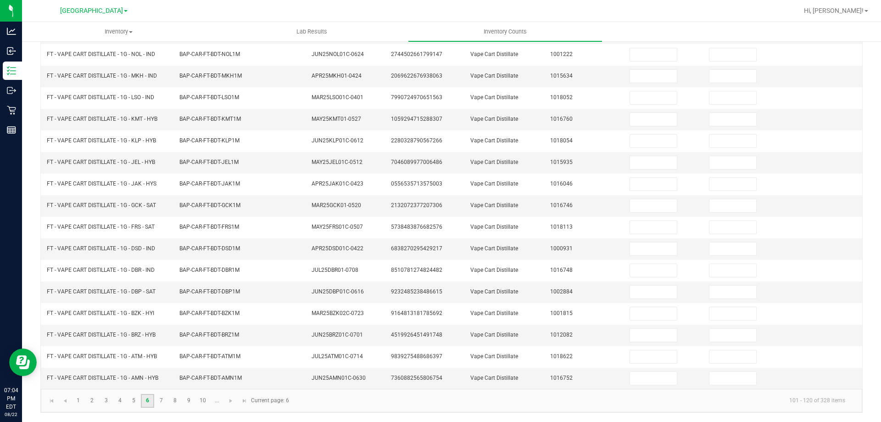
scroll to position [190, 0]
click at [27, 308] on div "< All Inventory Counts Inventory Count Cancel Count Submit for Review Type Ente…" at bounding box center [451, 136] width 859 height 572
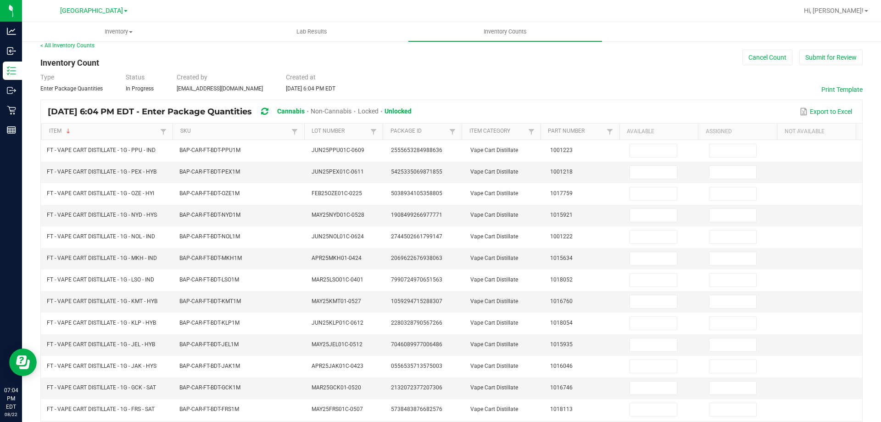
scroll to position [7, 0]
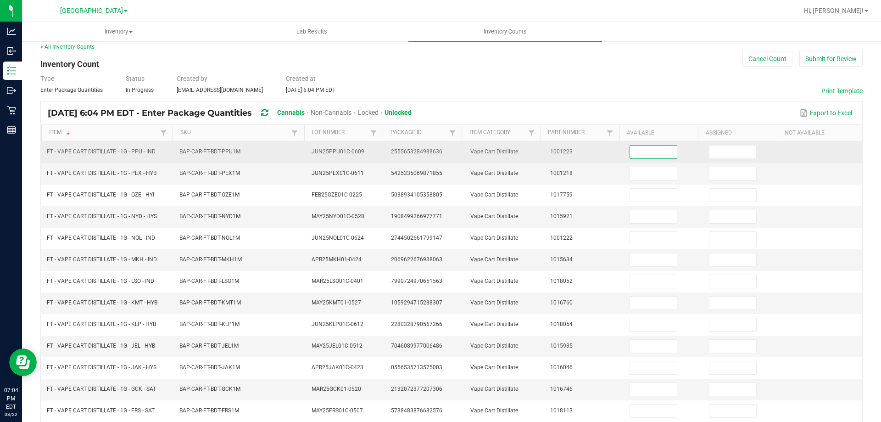
click at [651, 148] on input at bounding box center [653, 152] width 47 height 13
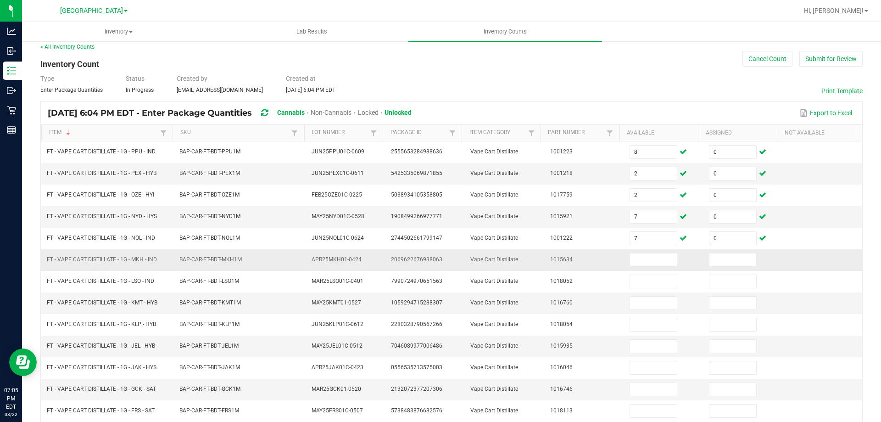
drag, startPoint x: 49, startPoint y: 261, endPoint x: 156, endPoint y: 260, distance: 107.0
click at [156, 260] on span "FT - VAPE CART DISTILLATE - 1G - MKH - IND" at bounding box center [102, 259] width 110 height 6
copy span "T - VAPE CART DISTILLATE - 1G - MKH - IND"
click at [645, 262] on input at bounding box center [653, 259] width 47 height 13
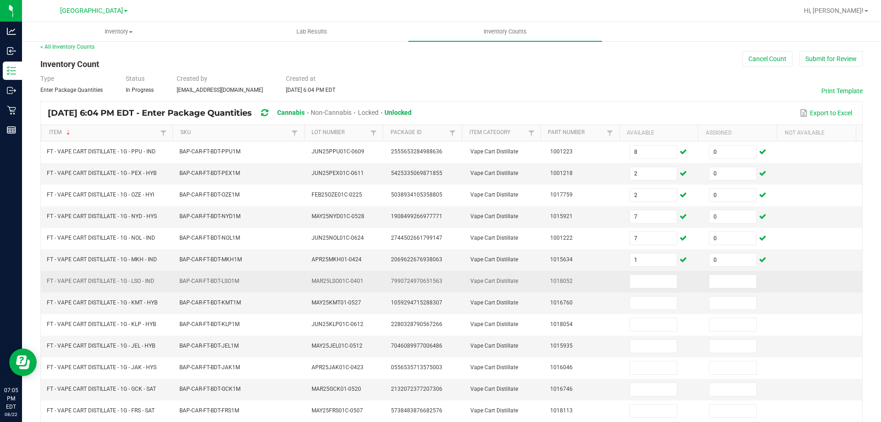
drag, startPoint x: 56, startPoint y: 279, endPoint x: 129, endPoint y: 276, distance: 73.5
click at [129, 276] on td "FT - VAPE CART DISTILLATE - 1G - LSO - IND" at bounding box center [107, 282] width 133 height 22
drag, startPoint x: 129, startPoint y: 276, endPoint x: 140, endPoint y: 287, distance: 15.3
click at [140, 287] on td "FT - VAPE CART DISTILLATE - 1G - LSO - IND" at bounding box center [107, 282] width 133 height 22
drag, startPoint x: 155, startPoint y: 283, endPoint x: 44, endPoint y: 283, distance: 110.6
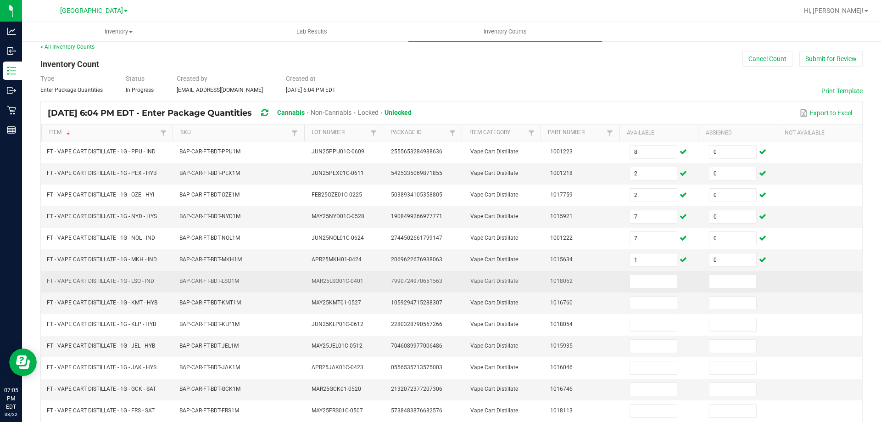
click at [44, 283] on td "FT - VAPE CART DISTILLATE - 1G - LSO - IND" at bounding box center [107, 282] width 133 height 22
copy span "FT - VAPE CART DISTILLATE - 1G - LSO - IND"
click at [649, 278] on input at bounding box center [653, 281] width 47 height 13
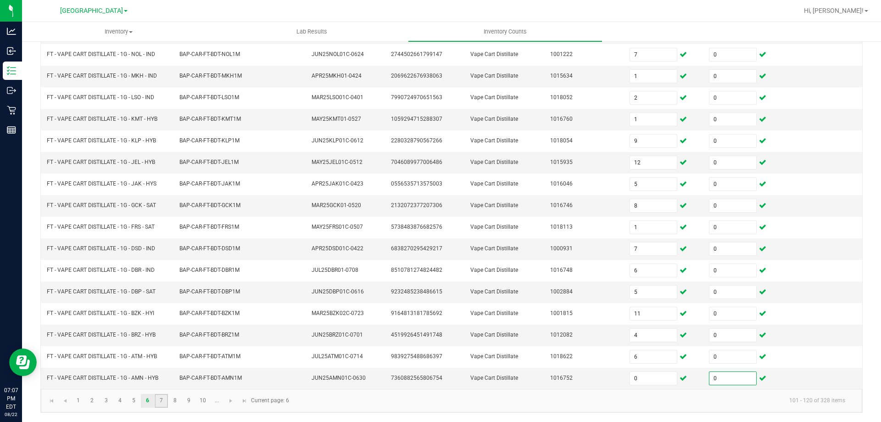
click at [160, 399] on link "7" at bounding box center [161, 401] width 13 height 14
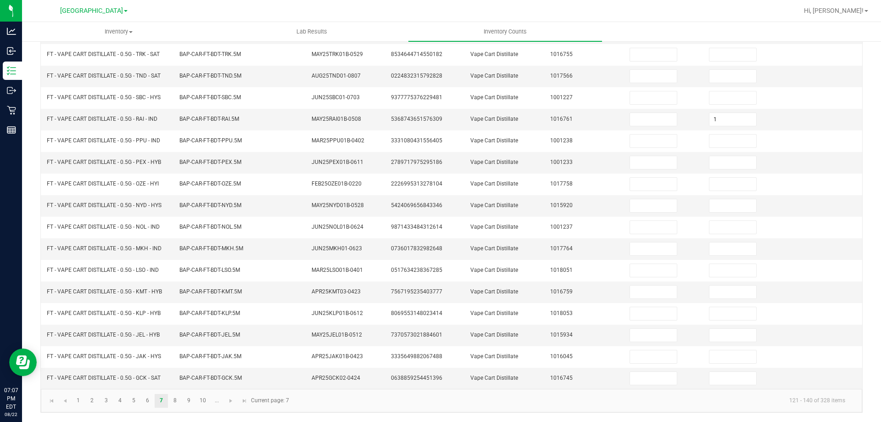
drag, startPoint x: 869, startPoint y: 165, endPoint x: 881, endPoint y: 53, distance: 112.6
click at [881, 53] on div "Inventory All packages All inventory Waste log Create inventory Lab Results Inv…" at bounding box center [451, 222] width 859 height 400
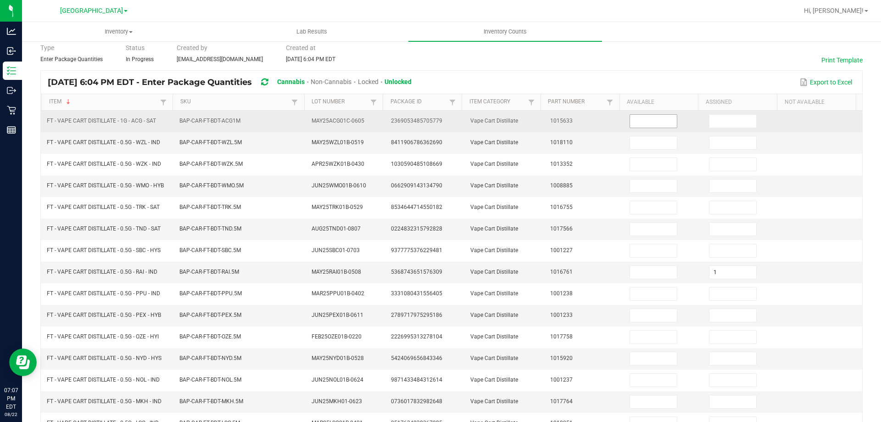
click at [632, 121] on input at bounding box center [653, 121] width 47 height 13
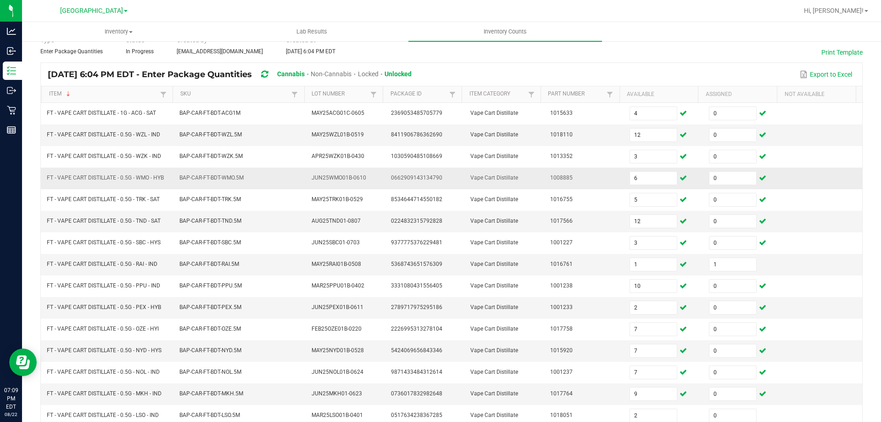
scroll to position [190, 0]
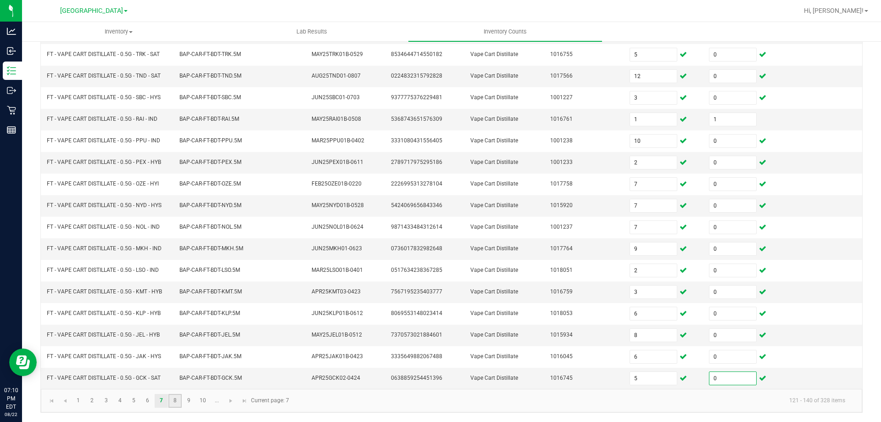
click at [178, 402] on link "8" at bounding box center [174, 401] width 13 height 14
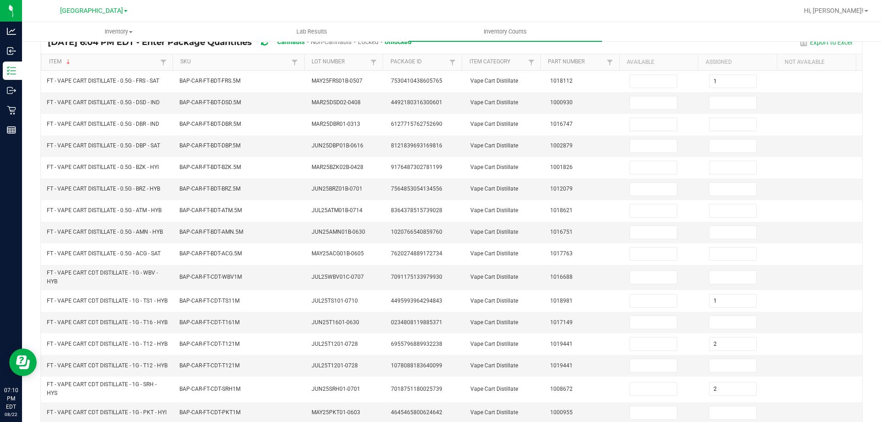
scroll to position [60, 0]
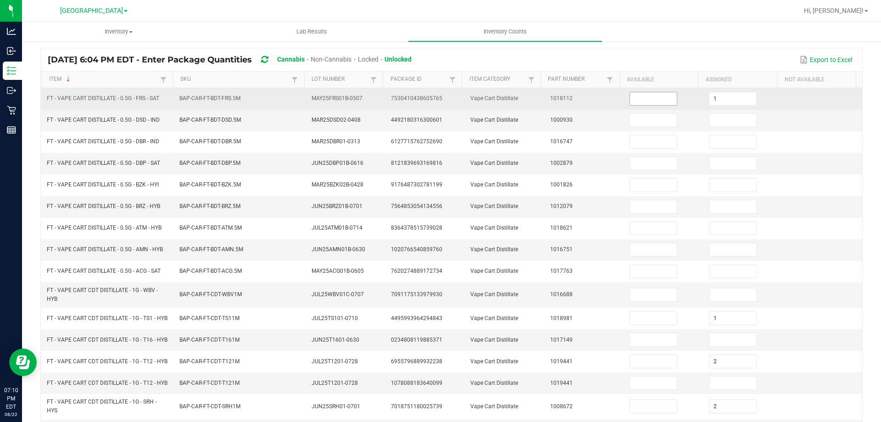
click at [644, 101] on input at bounding box center [653, 98] width 47 height 13
click at [742, 102] on input "0" at bounding box center [733, 98] width 47 height 13
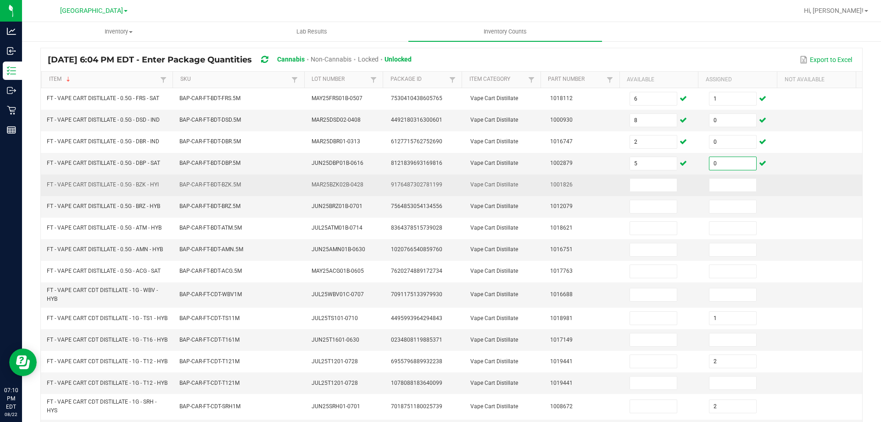
click at [670, 183] on td at bounding box center [663, 185] width 79 height 22
click at [660, 184] on input at bounding box center [653, 185] width 47 height 13
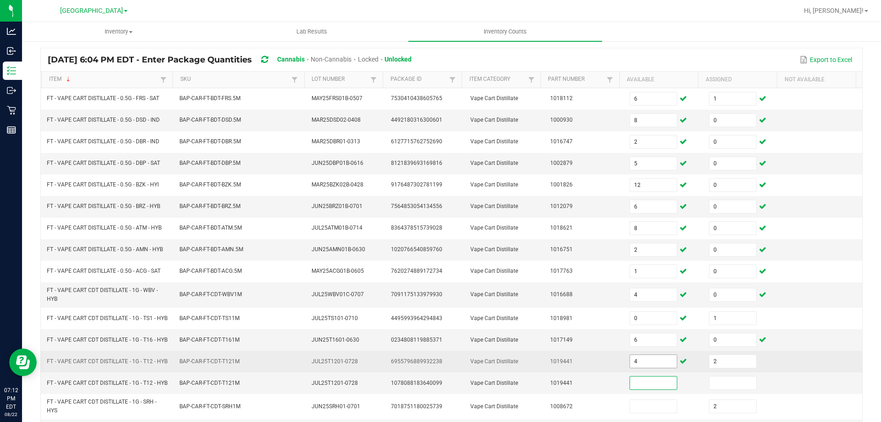
click at [652, 368] on input "4" at bounding box center [653, 361] width 47 height 13
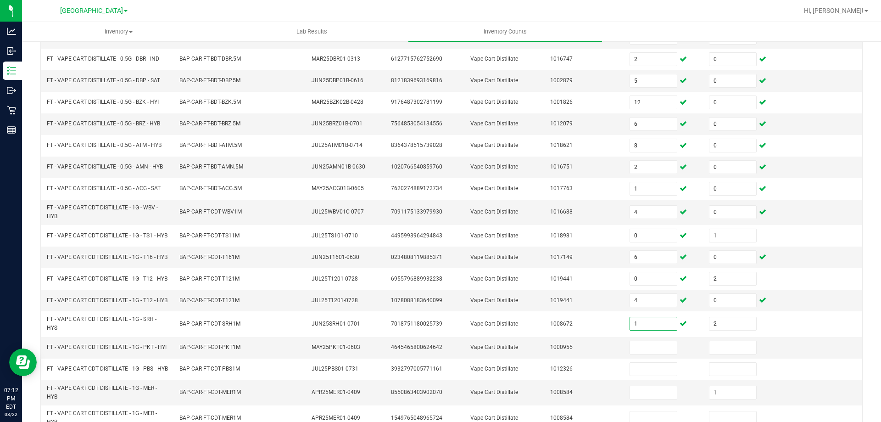
scroll to position [144, 0]
click at [631, 353] on input at bounding box center [653, 346] width 47 height 13
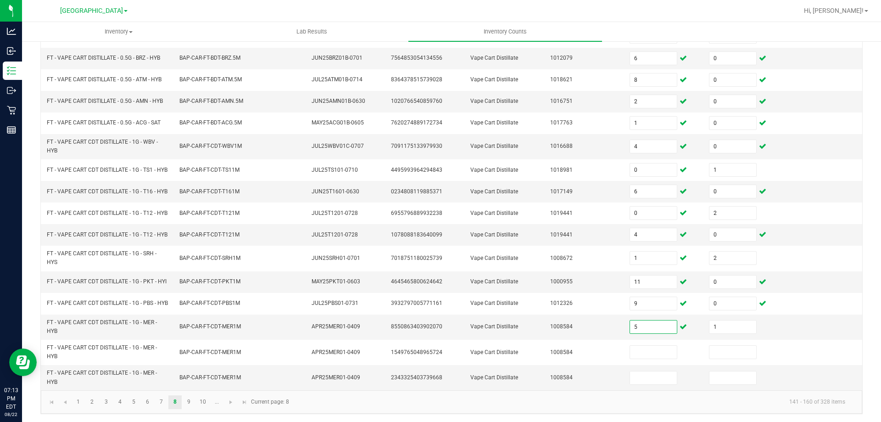
scroll to position [219, 0]
click at [194, 408] on link "9" at bounding box center [188, 401] width 13 height 14
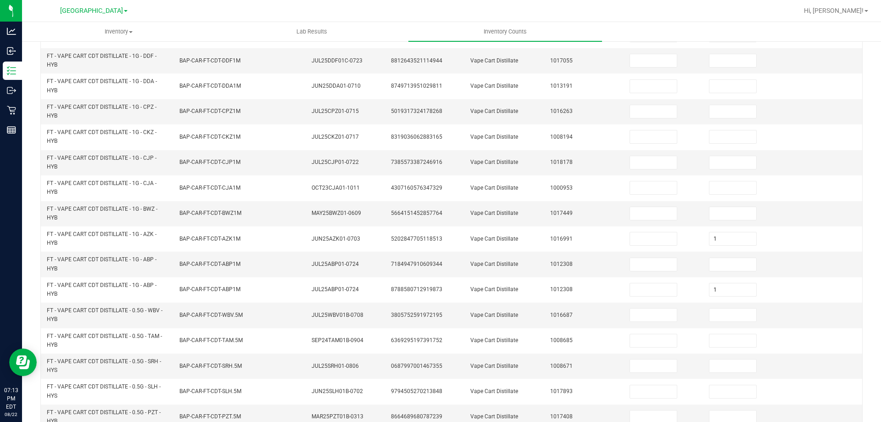
scroll to position [268, 0]
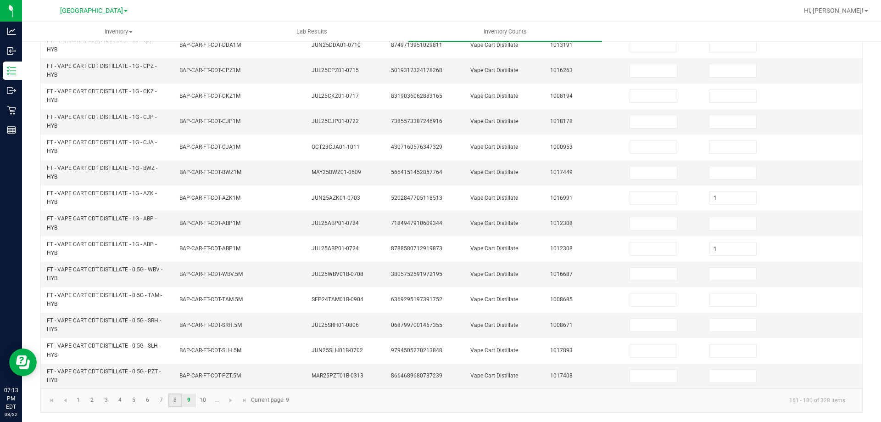
click at [175, 398] on link "8" at bounding box center [174, 400] width 13 height 14
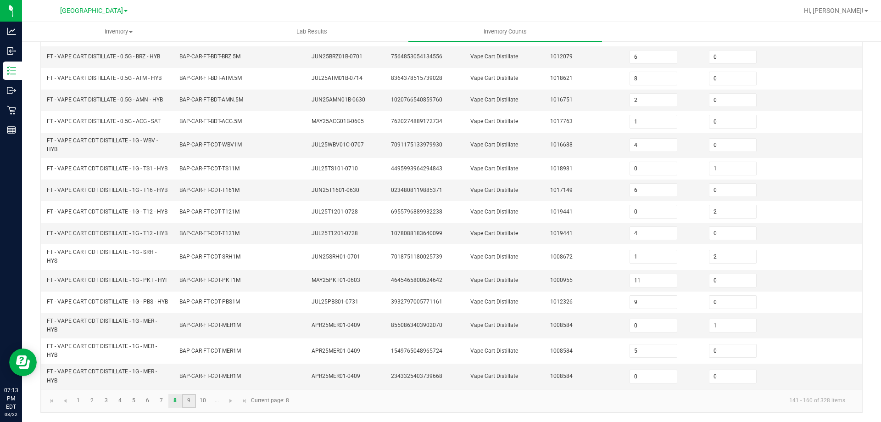
click at [191, 397] on link "9" at bounding box center [188, 401] width 13 height 14
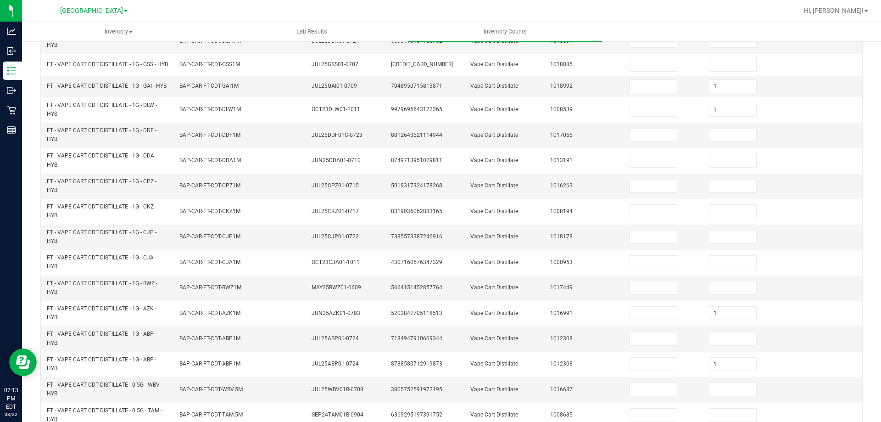
scroll to position [0, 0]
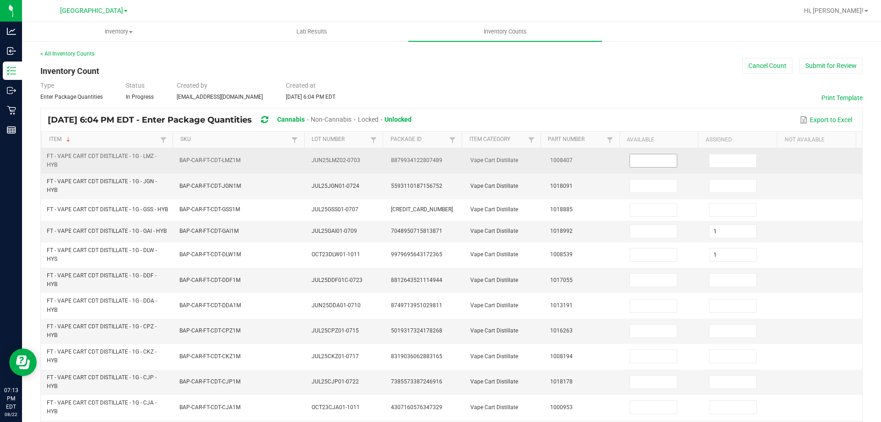
click at [643, 167] on span at bounding box center [654, 161] width 48 height 14
click at [643, 164] on input at bounding box center [653, 160] width 47 height 13
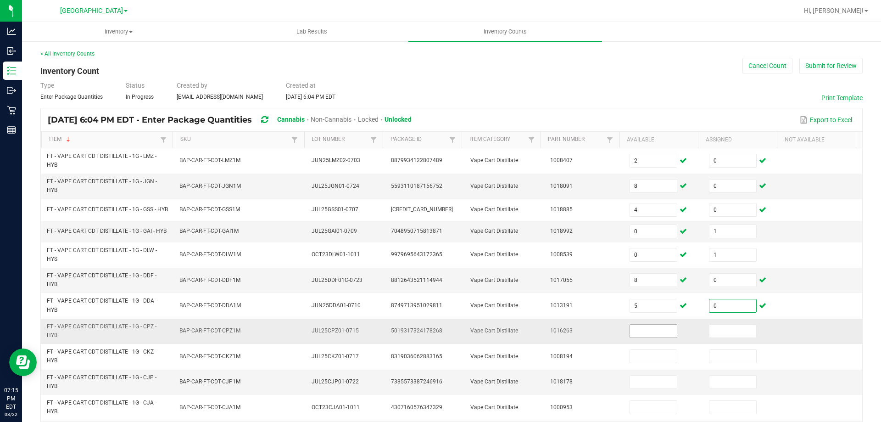
click at [634, 337] on input at bounding box center [653, 331] width 47 height 13
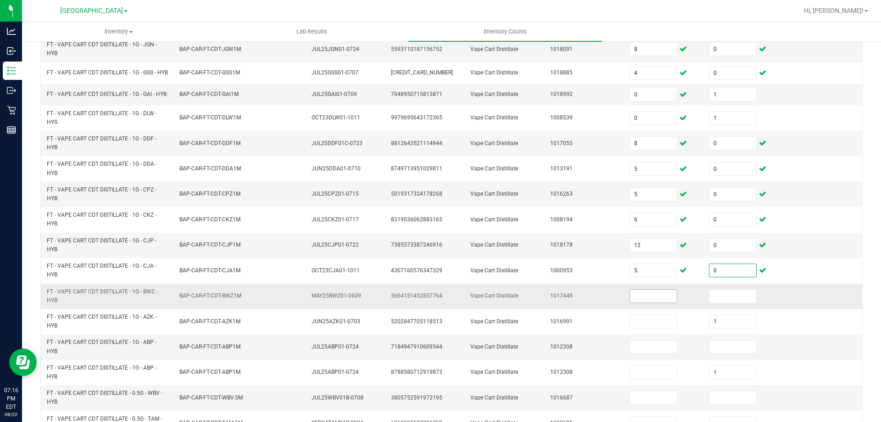
click at [656, 303] on input at bounding box center [653, 296] width 47 height 13
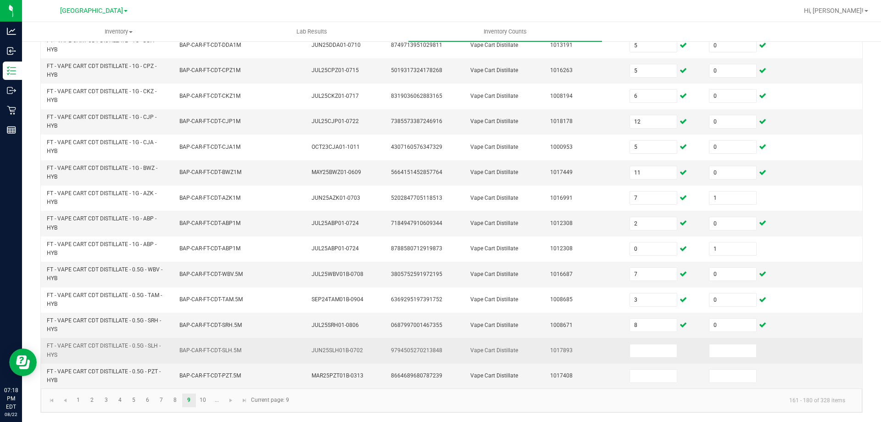
drag, startPoint x: 48, startPoint y: 345, endPoint x: 66, endPoint y: 353, distance: 19.7
click at [66, 353] on span "FT - VAPE CART CDT DISTILLATE - 0.5G - SLH - HYS" at bounding box center [108, 350] width 122 height 17
copy span "FT - VAPE CART CDT DISTILLATE - 0.5G - SLH - HYS"
drag, startPoint x: 653, startPoint y: 344, endPoint x: 653, endPoint y: 350, distance: 6.4
click at [653, 344] on span at bounding box center [654, 351] width 48 height 14
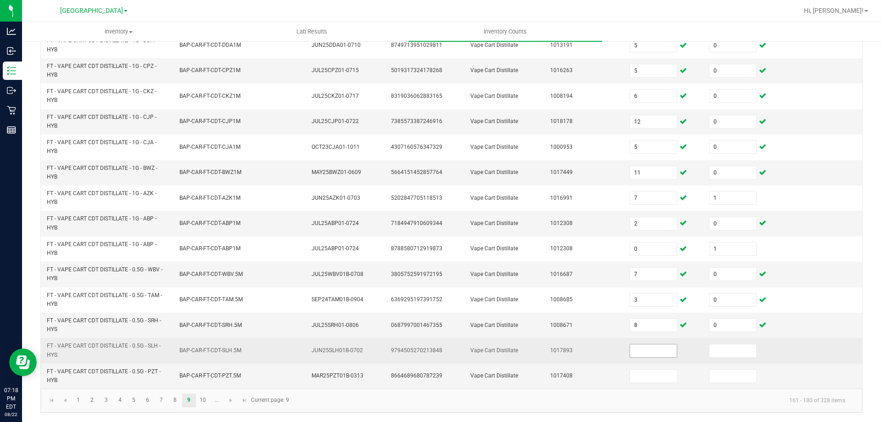
click at [653, 350] on input at bounding box center [653, 350] width 47 height 13
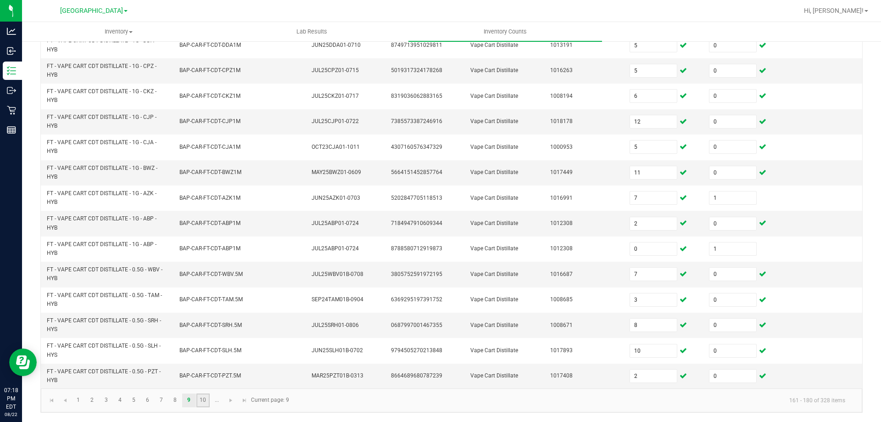
click at [208, 403] on link "10" at bounding box center [202, 400] width 13 height 14
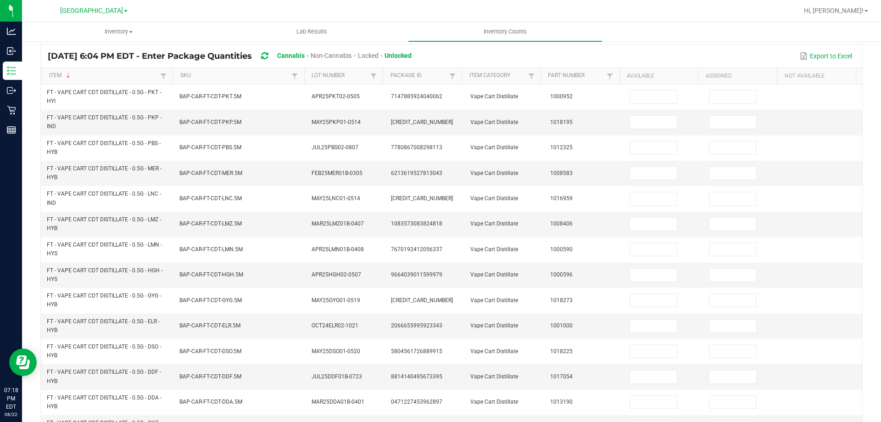
scroll to position [57, 0]
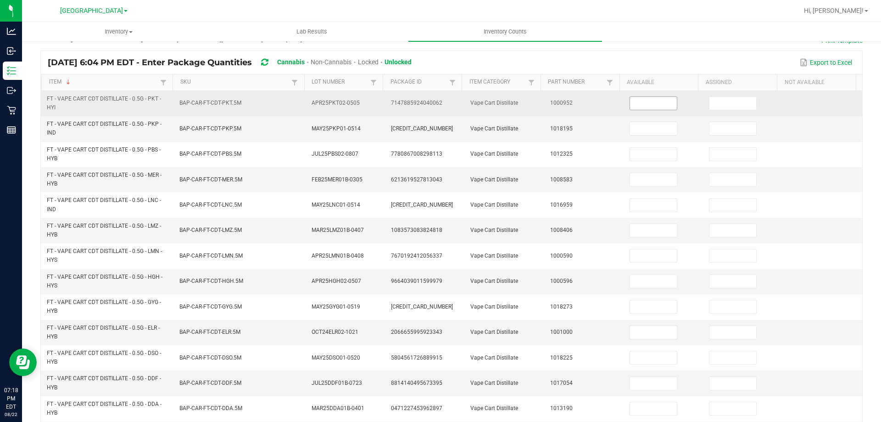
click at [634, 108] on input at bounding box center [653, 103] width 47 height 13
drag, startPoint x: 48, startPoint y: 98, endPoint x: 68, endPoint y: 104, distance: 20.8
click at [68, 104] on span "FT - VAPE CART CDT DISTILLATE - 0.5G - PKT - HYI" at bounding box center [108, 103] width 122 height 17
copy span "FT - VAPE CART CDT DISTILLATE - 0.5G - PKT - HYI"
click at [650, 106] on input at bounding box center [653, 103] width 47 height 13
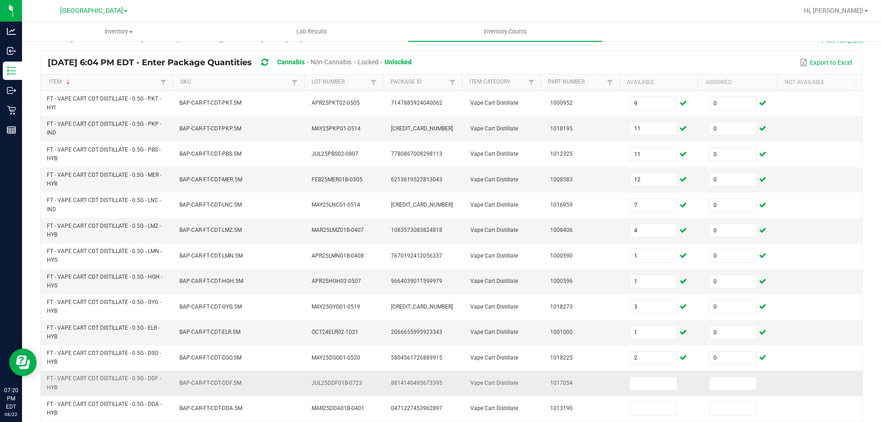
drag, startPoint x: 48, startPoint y: 378, endPoint x: 67, endPoint y: 386, distance: 20.8
click at [67, 386] on span "FT - VAPE CART CDT DISTILLATE - 0.5G - DDF - HYB" at bounding box center [108, 382] width 122 height 17
copy span "FT - VAPE CART CDT DISTILLATE - 0.5G - DDF - HYB"
click at [651, 387] on input at bounding box center [653, 383] width 47 height 13
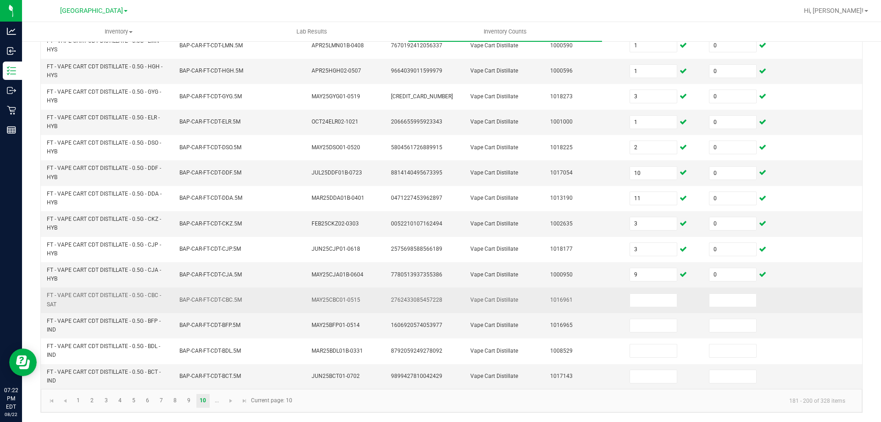
drag, startPoint x: 47, startPoint y: 293, endPoint x: 64, endPoint y: 298, distance: 17.4
click at [61, 302] on span "FT - VAPE CART CDT DISTILLATE - 0.5G - CBC - SAT" at bounding box center [108, 299] width 122 height 17
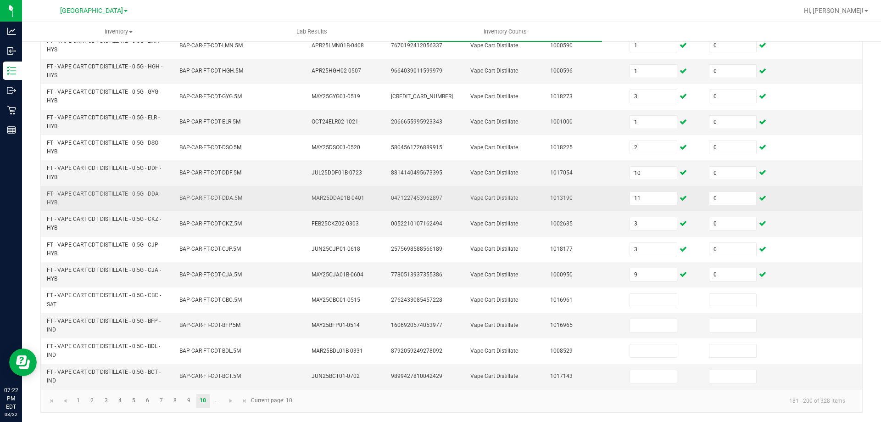
click at [108, 186] on td "FT - VAPE CART CDT DISTILLATE - 0.5G - DDA - HYB" at bounding box center [107, 198] width 133 height 25
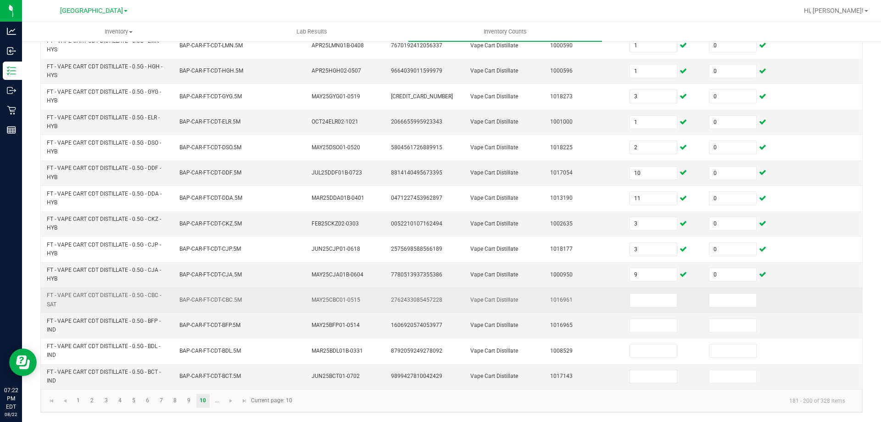
drag, startPoint x: 47, startPoint y: 294, endPoint x: 61, endPoint y: 303, distance: 16.8
click at [61, 303] on span "FT - VAPE CART CDT DISTILLATE - 0.5G - CBC - SAT" at bounding box center [108, 299] width 122 height 17
copy span "FT - VAPE CART CDT DISTILLATE - 0.5G - CBC - SAT"
click at [642, 297] on input at bounding box center [653, 300] width 47 height 13
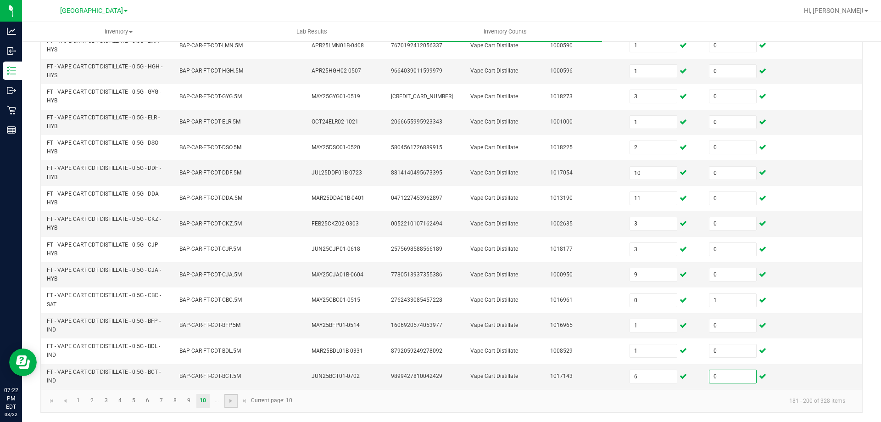
click at [227, 402] on link at bounding box center [230, 401] width 13 height 14
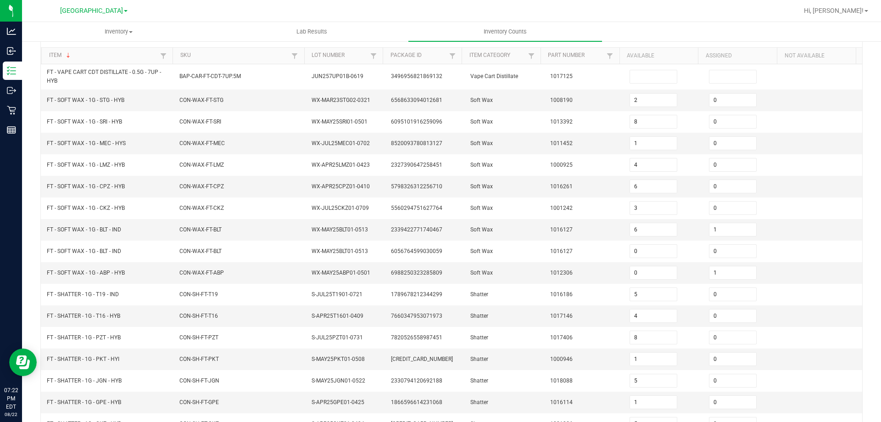
scroll to position [58, 0]
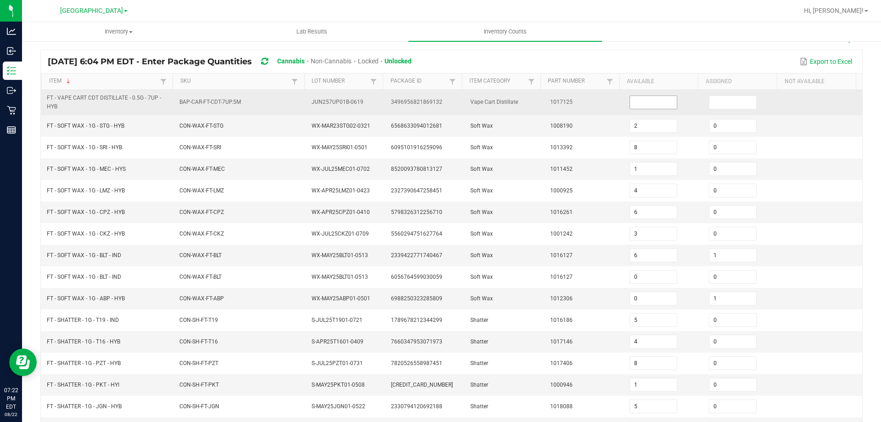
click at [630, 98] on input at bounding box center [653, 102] width 47 height 13
drag, startPoint x: 46, startPoint y: 98, endPoint x: 60, endPoint y: 103, distance: 14.5
click at [60, 103] on td "FT - VAPE CART CDT DISTILLATE - 0.5G - 7UP - HYB" at bounding box center [107, 102] width 133 height 25
copy span "FT - VAPE CART CDT DISTILLATE - 0.5G - 7UP - HYB"
click at [630, 96] on input at bounding box center [653, 102] width 47 height 13
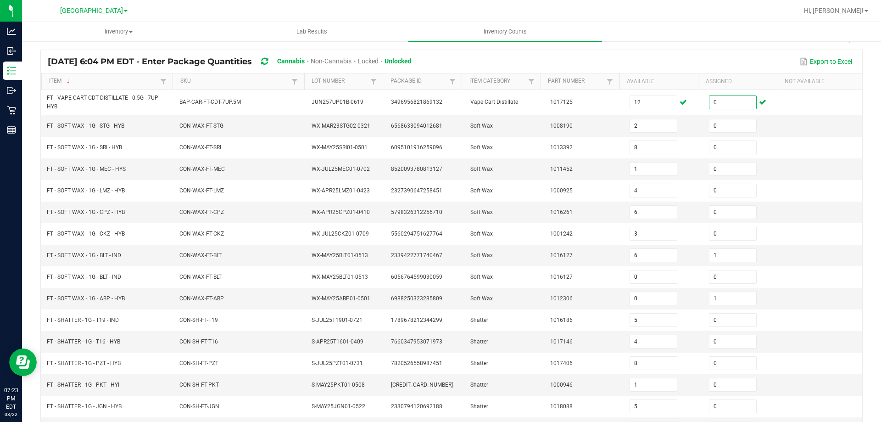
click at [268, 63] on icon at bounding box center [264, 61] width 7 height 8
click at [112, 84] on link "Item" at bounding box center [103, 81] width 109 height 7
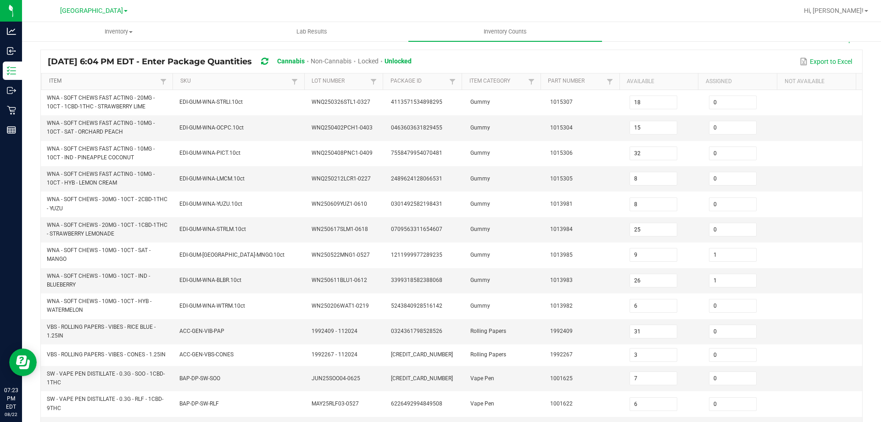
click at [105, 79] on link "Item" at bounding box center [103, 81] width 109 height 7
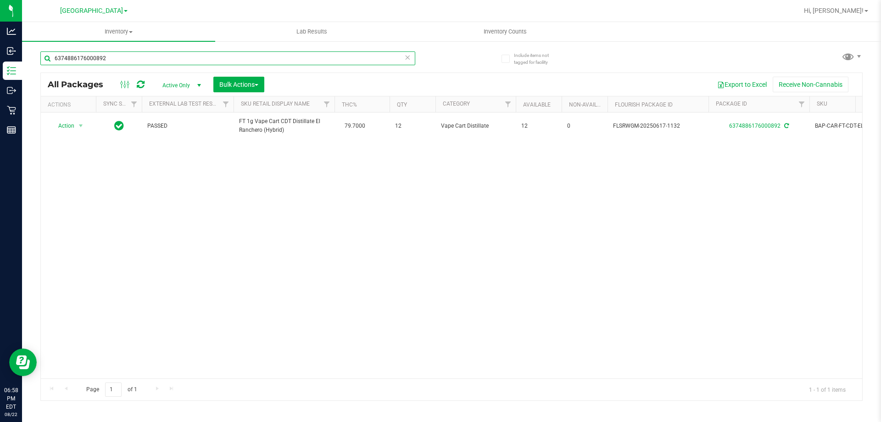
drag, startPoint x: 103, startPoint y: 57, endPoint x: 48, endPoint y: 57, distance: 54.6
click at [48, 57] on input "6374886176000892" at bounding box center [227, 58] width 375 height 14
paste input "FT - VAPE CART DISTILLATE - 1G - SJY - HYB"
drag, startPoint x: 143, startPoint y: 56, endPoint x: 47, endPoint y: 56, distance: 95.9
click at [47, 56] on input "FT - VAPE CART DISTILLATE - 1G - SJY - HYB" at bounding box center [227, 58] width 375 height 14
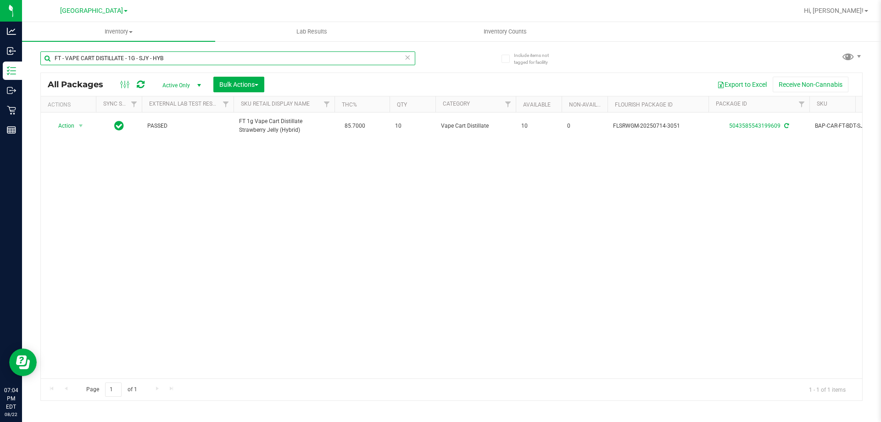
paste input "RAI - IND"
drag, startPoint x: 165, startPoint y: 55, endPoint x: 55, endPoint y: 61, distance: 109.9
click at [55, 61] on input "FT - VAPE CART DISTILLATE - 1G - RAI - IND" at bounding box center [227, 58] width 375 height 14
paste input "T - VAPE CART DISTILLATE - 1G - MKH"
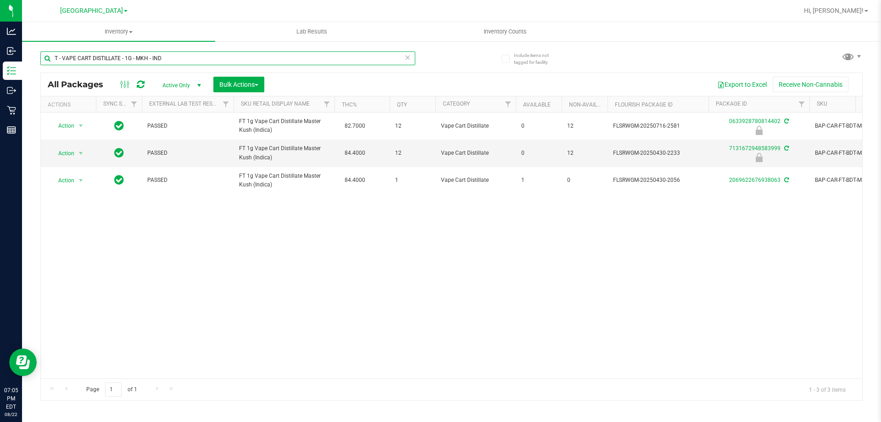
drag, startPoint x: 166, startPoint y: 58, endPoint x: 45, endPoint y: 58, distance: 121.6
click at [45, 58] on input "T - VAPE CART DISTILLATE - 1G - MKH - IND" at bounding box center [227, 58] width 375 height 14
paste input "FT - VAPE CART DISTILLATE - 1G - LSO"
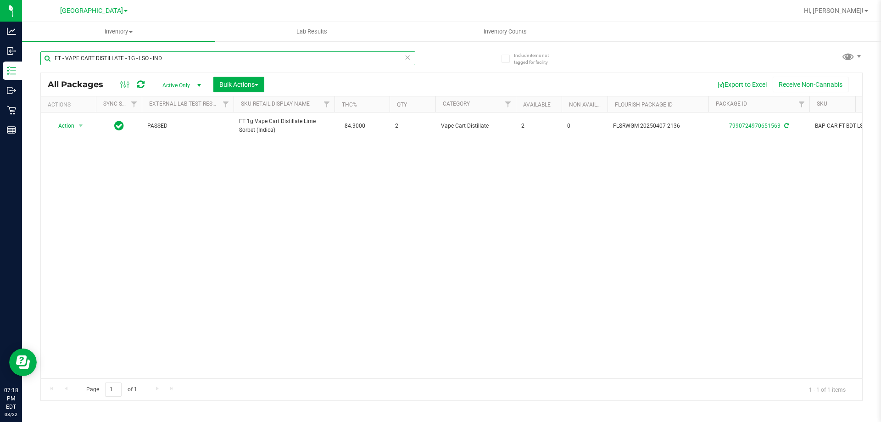
drag, startPoint x: 167, startPoint y: 59, endPoint x: 56, endPoint y: 57, distance: 110.6
click at [56, 57] on input "FT - VAPE CART DISTILLATE - 1G - LSO - IND" at bounding box center [227, 58] width 375 height 14
paste input "CDT DISTILLATE - 0.5G - SLH - HYS"
drag, startPoint x: 180, startPoint y: 57, endPoint x: 56, endPoint y: 60, distance: 124.0
click at [56, 60] on input "FT - VAPE CART CDT DISTILLATE - 0.5G - SLH - HYS" at bounding box center [227, 58] width 375 height 14
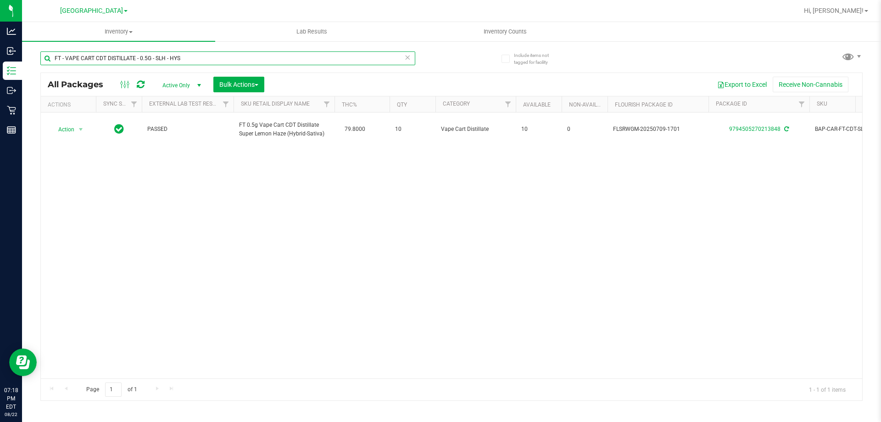
paste input "PKT - HYI"
drag, startPoint x: 182, startPoint y: 55, endPoint x: 57, endPoint y: 57, distance: 124.4
click at [54, 55] on input "FT - VAPE CART CDT DISTILLATE - 0.5G - PKT - HYI" at bounding box center [227, 58] width 375 height 14
paste input "DDF - HYB"
drag, startPoint x: 190, startPoint y: 57, endPoint x: 54, endPoint y: 62, distance: 136.9
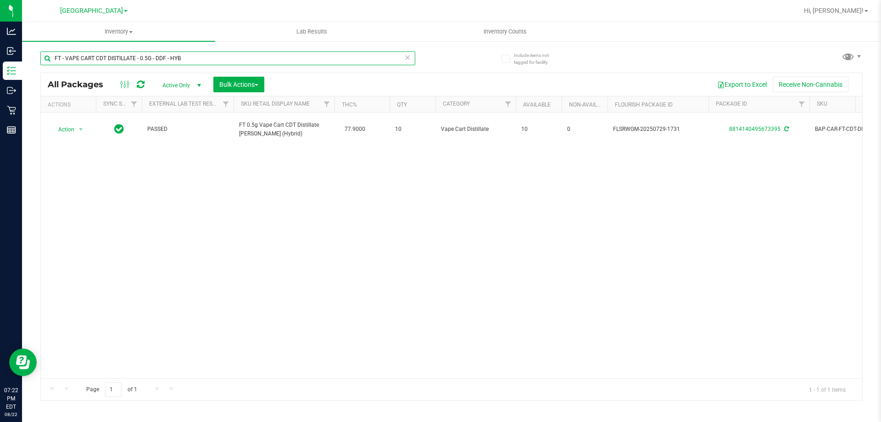
click at [54, 62] on input "FT - VAPE CART CDT DISTILLATE - 0.5G - DDF - HYB" at bounding box center [227, 58] width 375 height 14
paste input "CBC - SAT"
drag, startPoint x: 185, startPoint y: 57, endPoint x: 53, endPoint y: 62, distance: 131.3
click at [53, 62] on input "FT - VAPE CART CDT DISTILLATE - 0.5G - CBC - SAT" at bounding box center [227, 58] width 375 height 14
paste input "7UP - HYB"
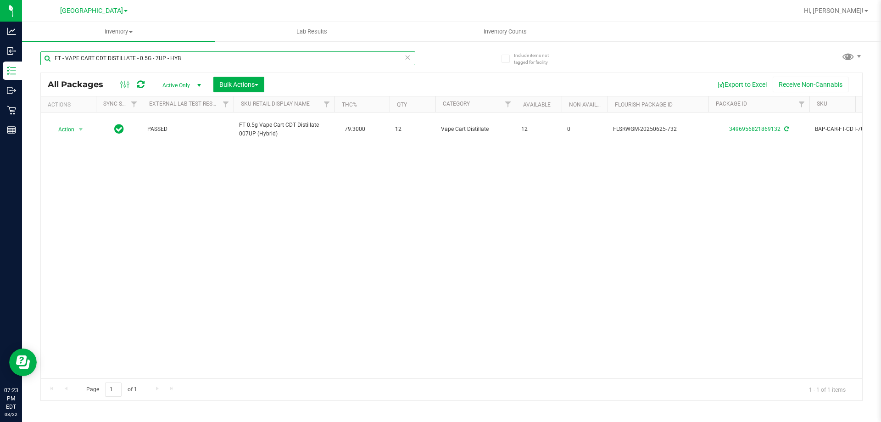
type input "FT - VAPE CART CDT DISTILLATE - 0.5G - 7UP - HYB"
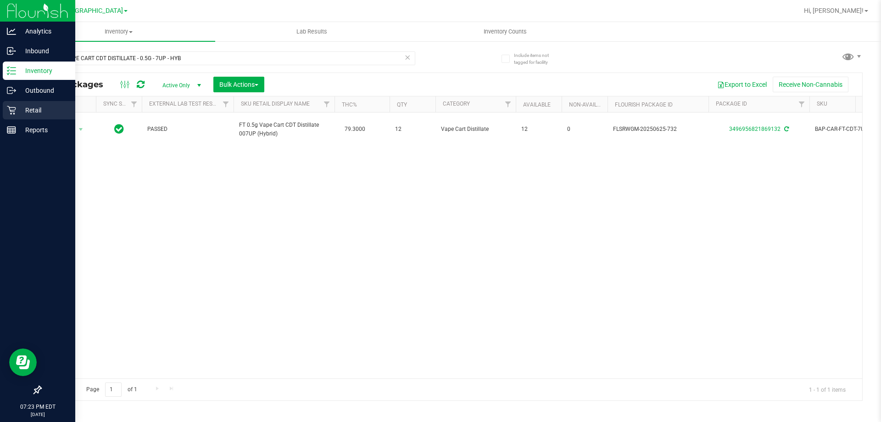
click at [23, 108] on p "Retail" at bounding box center [43, 110] width 55 height 11
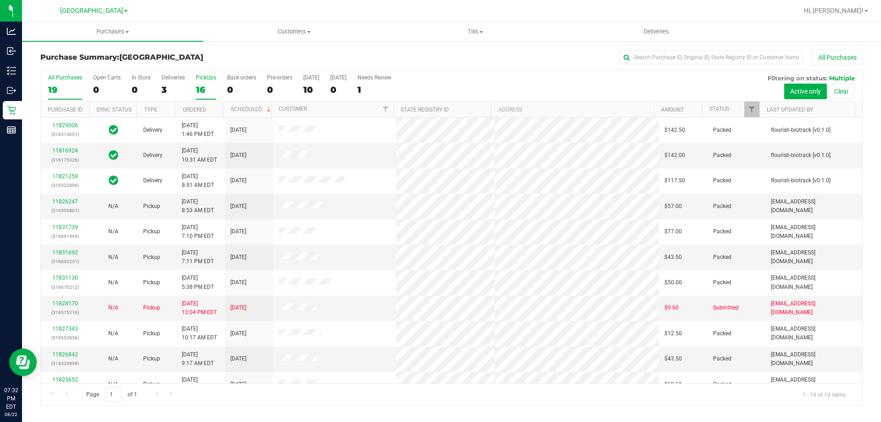
click at [208, 85] on div "16" at bounding box center [206, 89] width 20 height 11
click at [0, 0] on input "PickUps 16" at bounding box center [0, 0] width 0 height 0
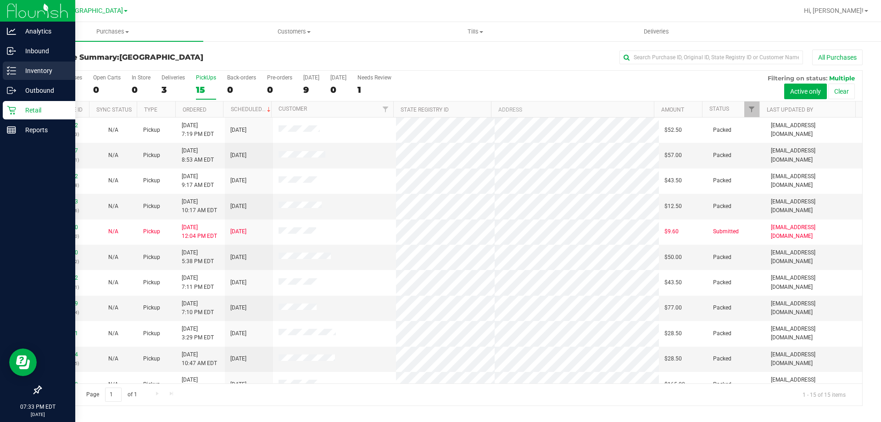
click at [30, 69] on p "Inventory" at bounding box center [43, 70] width 55 height 11
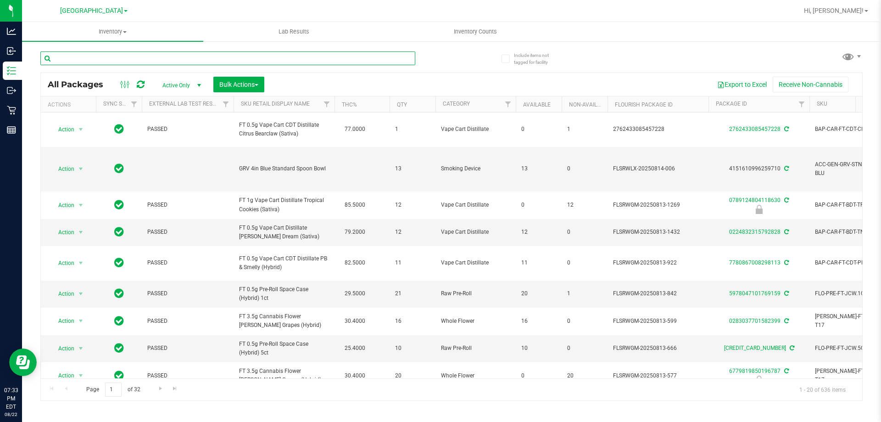
click at [223, 52] on input "text" at bounding box center [227, 58] width 375 height 14
type input "var"
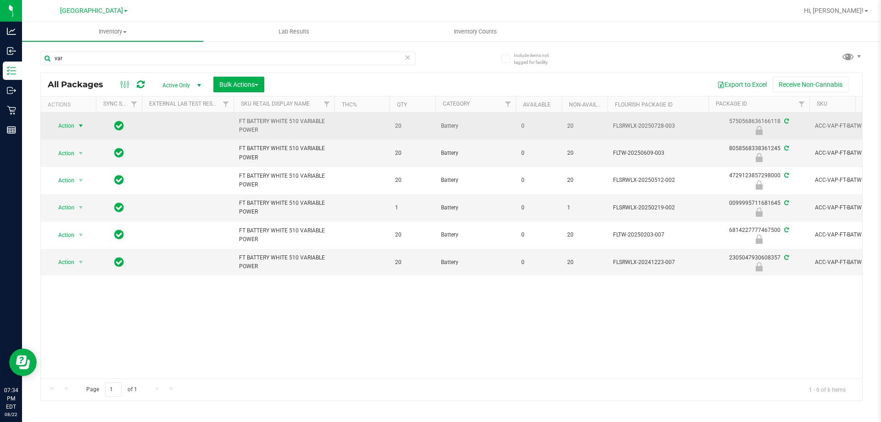
click at [67, 123] on span "Action" at bounding box center [62, 125] width 25 height 13
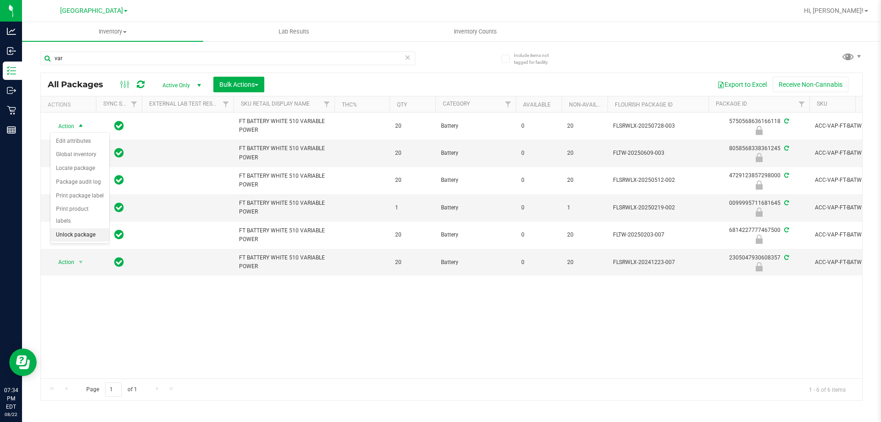
click at [95, 228] on li "Unlock package" at bounding box center [79, 235] width 59 height 14
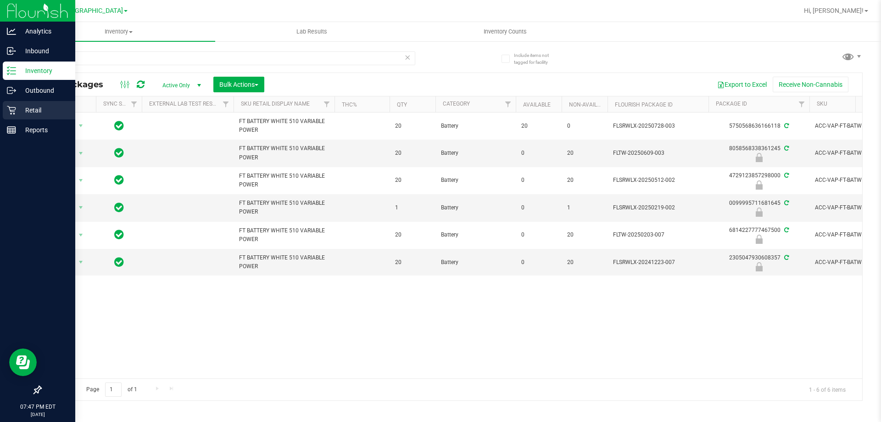
click at [9, 114] on icon at bounding box center [11, 110] width 9 height 9
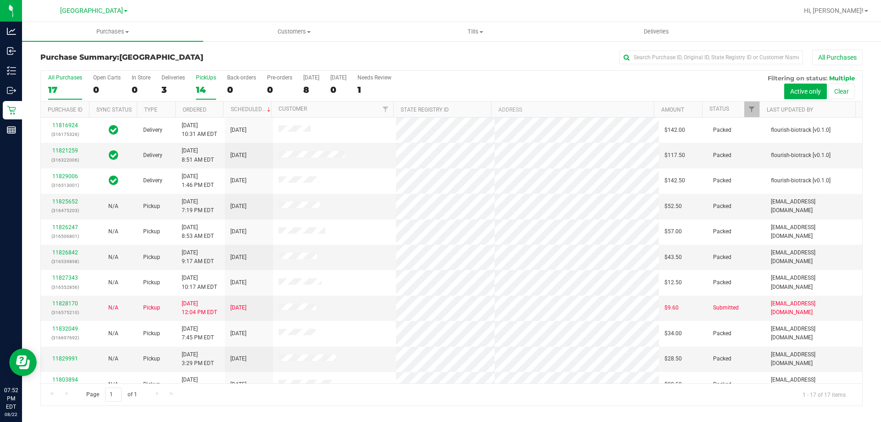
click at [207, 79] on div "PickUps" at bounding box center [206, 77] width 20 height 6
click at [0, 0] on input "PickUps 14" at bounding box center [0, 0] width 0 height 0
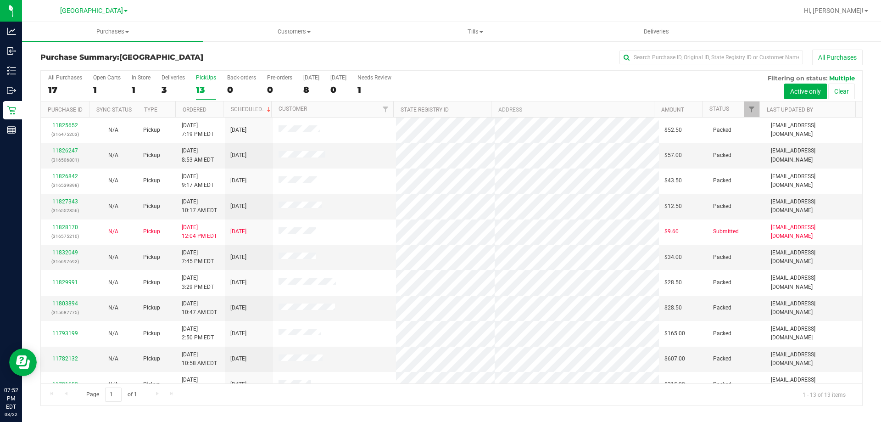
click at [210, 81] on label "PickUps 13" at bounding box center [206, 86] width 20 height 25
click at [0, 0] on input "PickUps 13" at bounding box center [0, 0] width 0 height 0
click at [207, 83] on label "PickUps 13" at bounding box center [206, 86] width 20 height 25
click at [0, 0] on input "PickUps 13" at bounding box center [0, 0] width 0 height 0
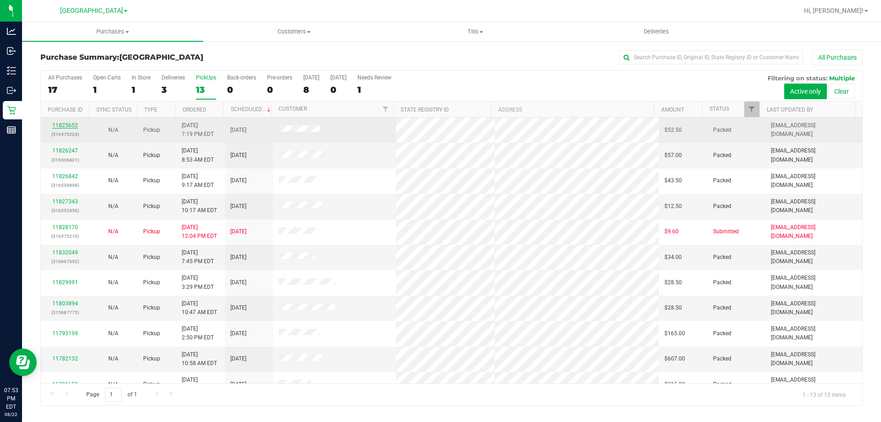
click at [66, 125] on link "11825652" at bounding box center [65, 125] width 26 height 6
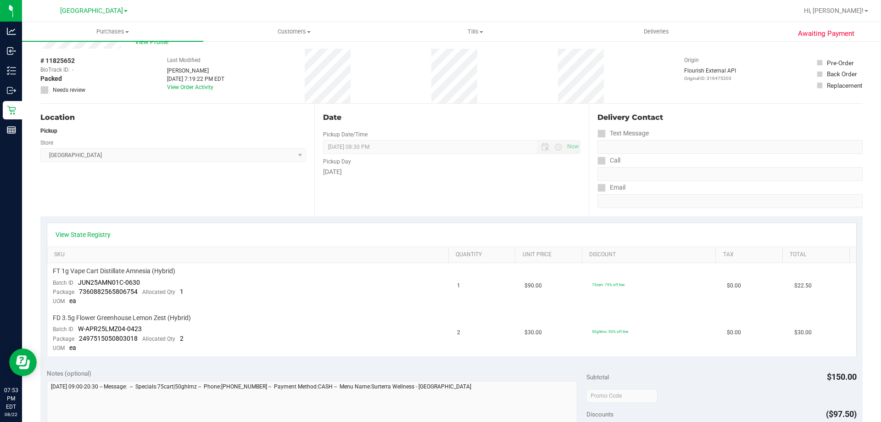
scroll to position [46, 0]
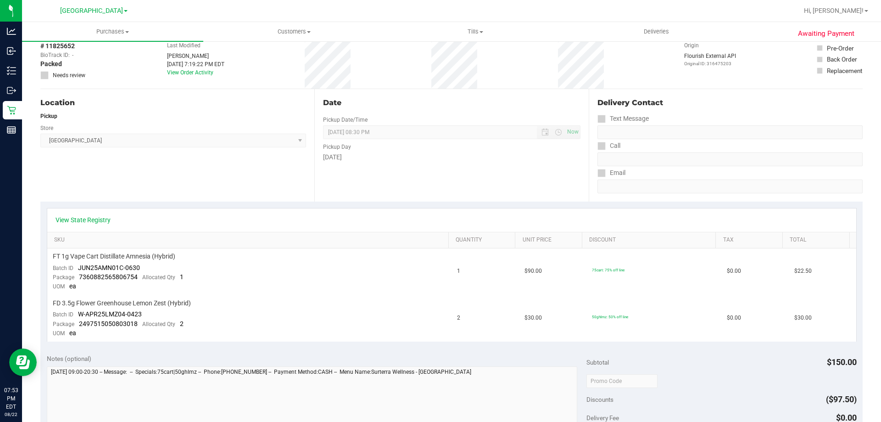
click at [23, 106] on div "Awaiting Payment Back Send Back to Created Cancel Purchase View Profile # 11825…" at bounding box center [451, 369] width 859 height 751
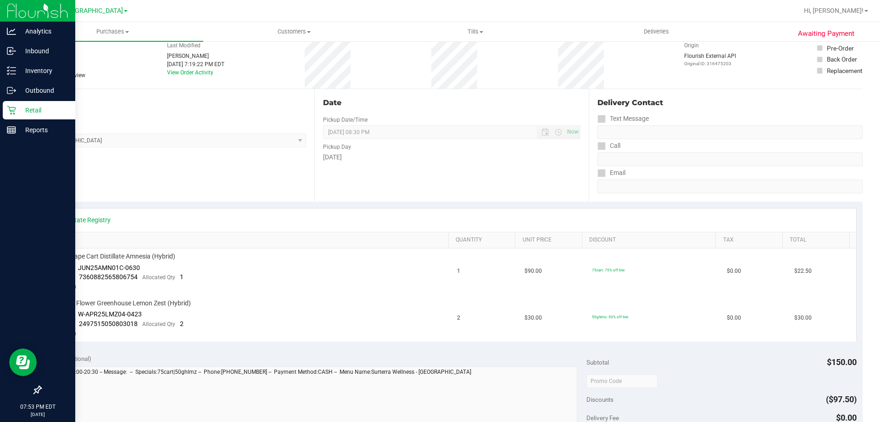
click at [14, 108] on icon at bounding box center [11, 110] width 9 height 9
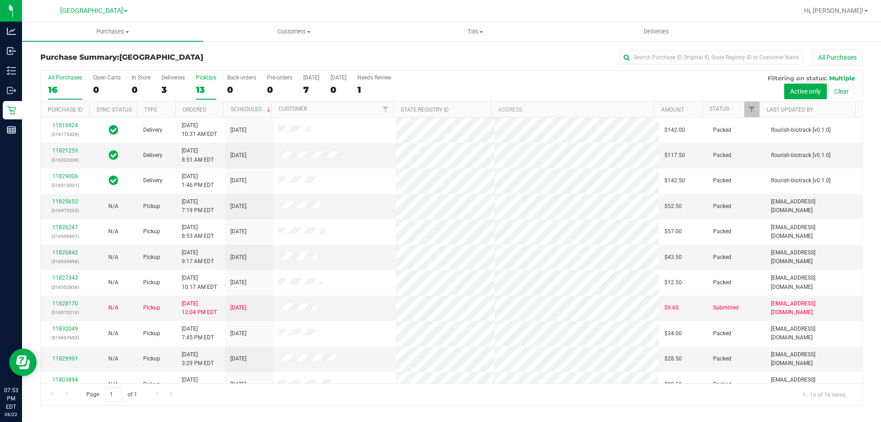
click at [207, 81] on label "PickUps 13" at bounding box center [206, 86] width 20 height 25
click at [0, 0] on input "PickUps 13" at bounding box center [0, 0] width 0 height 0
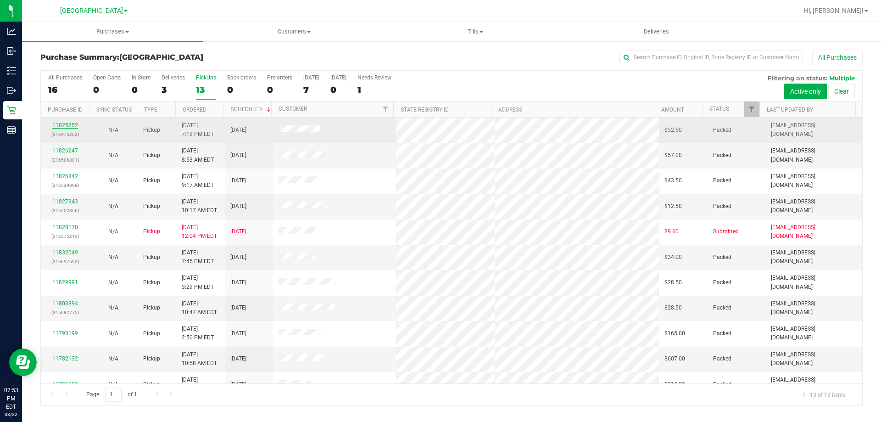
click at [67, 125] on link "11825652" at bounding box center [65, 125] width 26 height 6
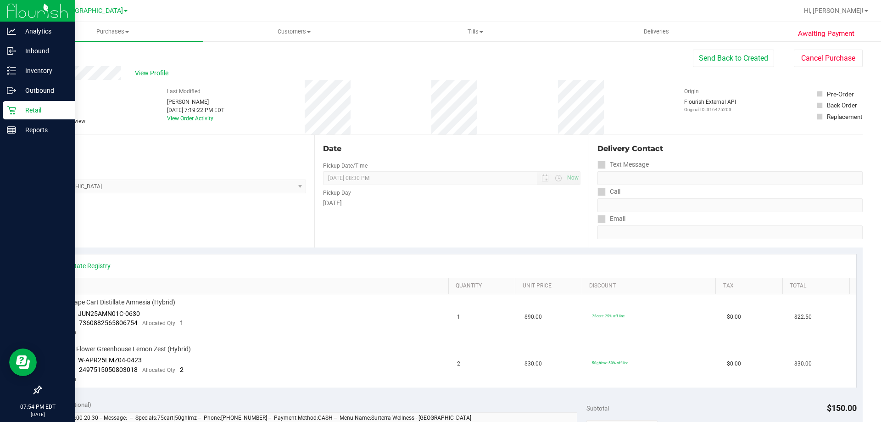
click at [19, 112] on p "Retail" at bounding box center [43, 110] width 55 height 11
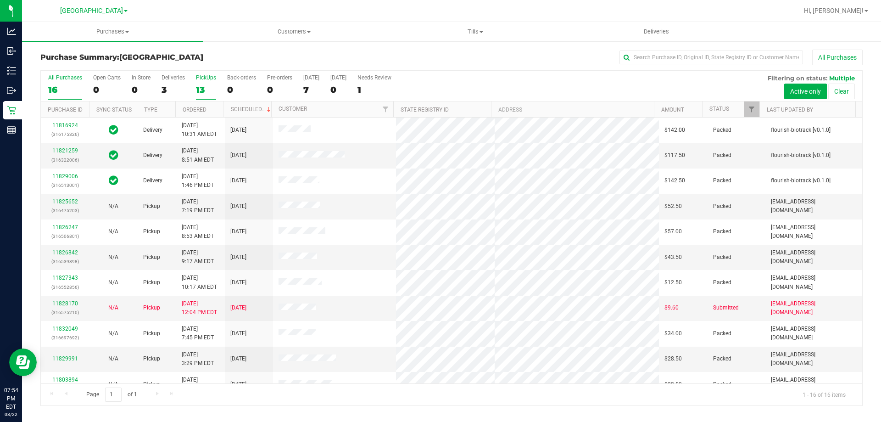
click at [208, 77] on div "PickUps" at bounding box center [206, 77] width 20 height 6
click at [0, 0] on input "PickUps 13" at bounding box center [0, 0] width 0 height 0
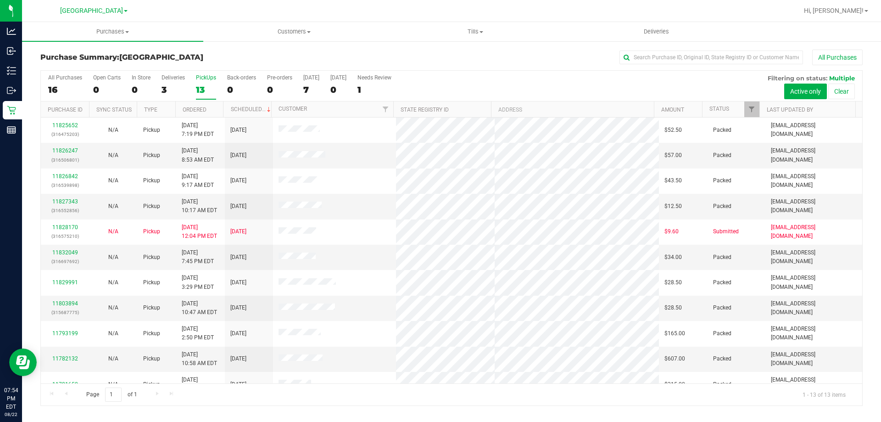
click at [209, 82] on label "PickUps 13" at bounding box center [206, 86] width 20 height 25
click at [0, 0] on input "PickUps 13" at bounding box center [0, 0] width 0 height 0
click at [202, 79] on div "PickUps" at bounding box center [206, 77] width 20 height 6
click at [0, 0] on input "PickUps 13" at bounding box center [0, 0] width 0 height 0
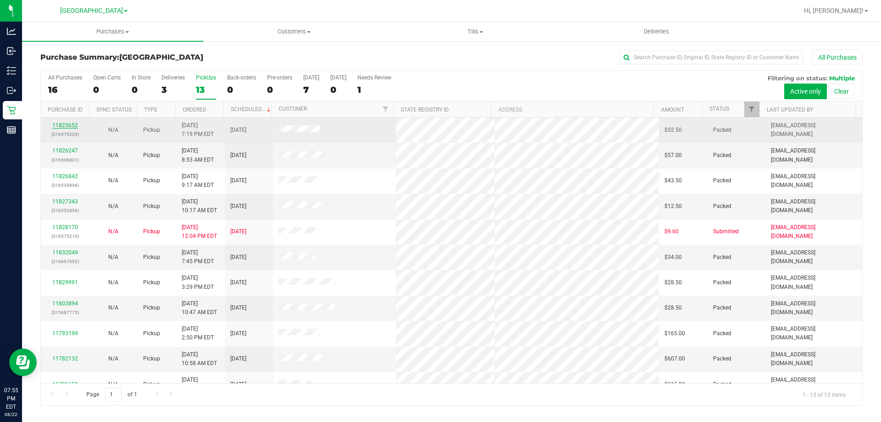
click at [73, 123] on link "11825652" at bounding box center [65, 125] width 26 height 6
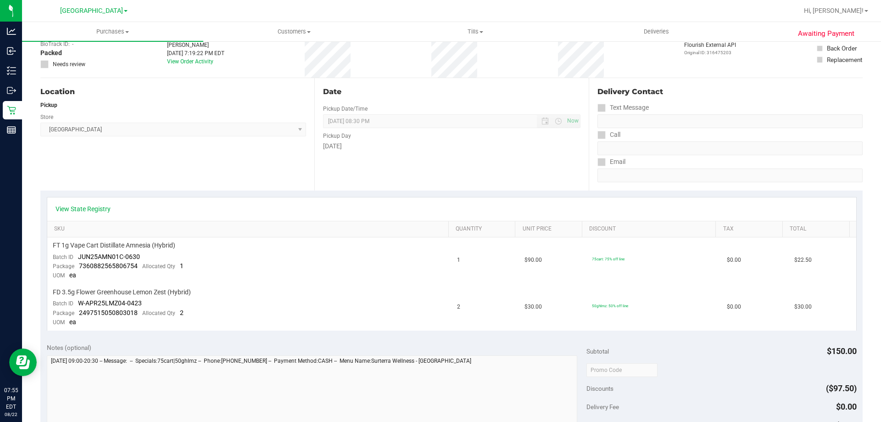
scroll to position [46, 0]
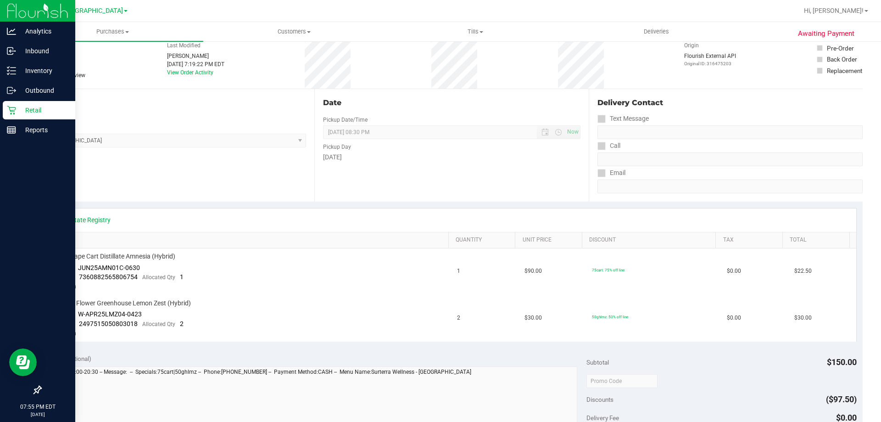
click at [16, 109] on icon at bounding box center [11, 110] width 9 height 9
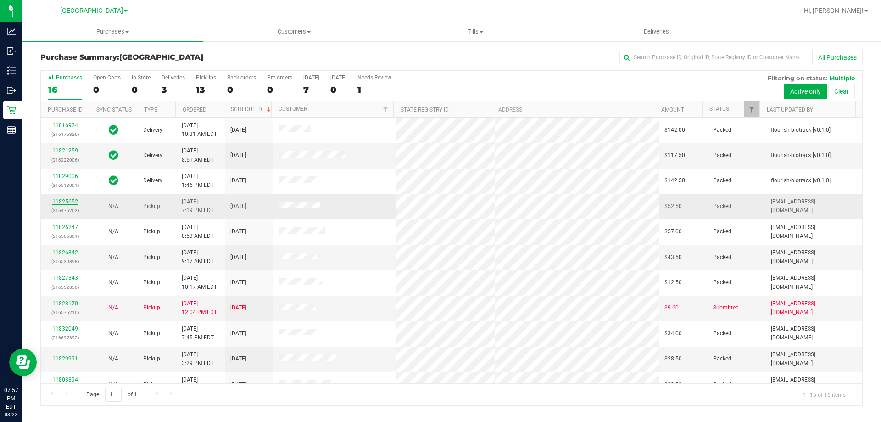
click at [72, 200] on link "11825652" at bounding box center [65, 201] width 26 height 6
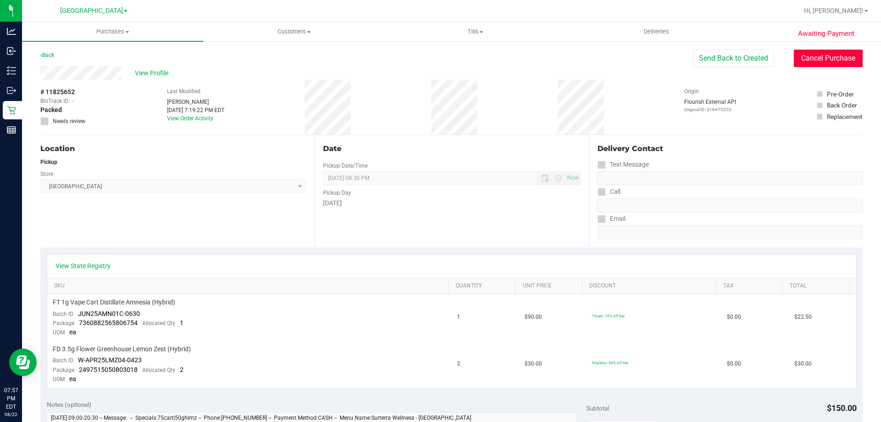
click at [803, 65] on button "Cancel Purchase" at bounding box center [828, 58] width 69 height 17
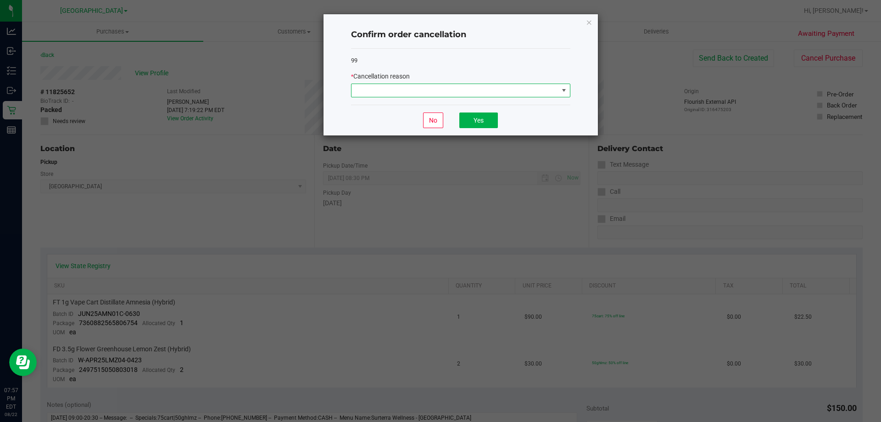
click at [566, 93] on span at bounding box center [563, 90] width 7 height 7
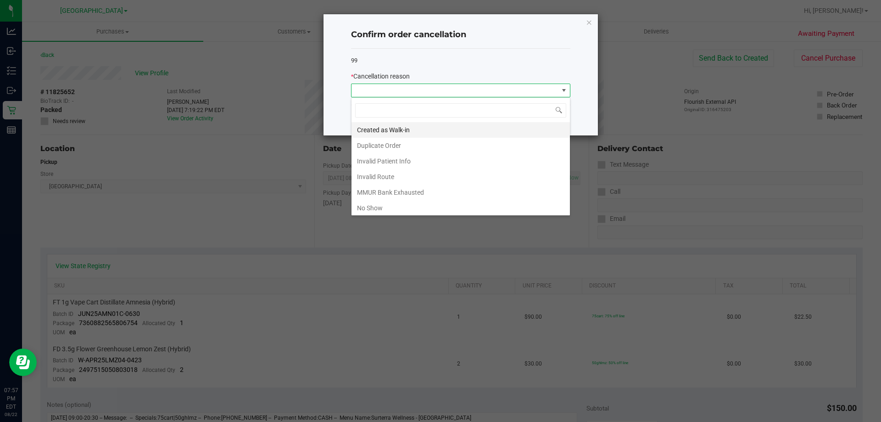
scroll to position [14, 219]
click at [399, 202] on li "No Show" at bounding box center [461, 208] width 218 height 16
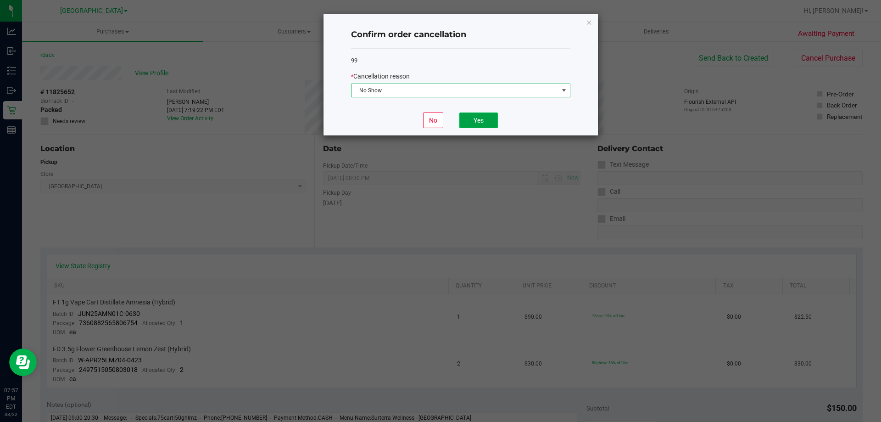
click at [472, 119] on button "Yes" at bounding box center [478, 120] width 39 height 16
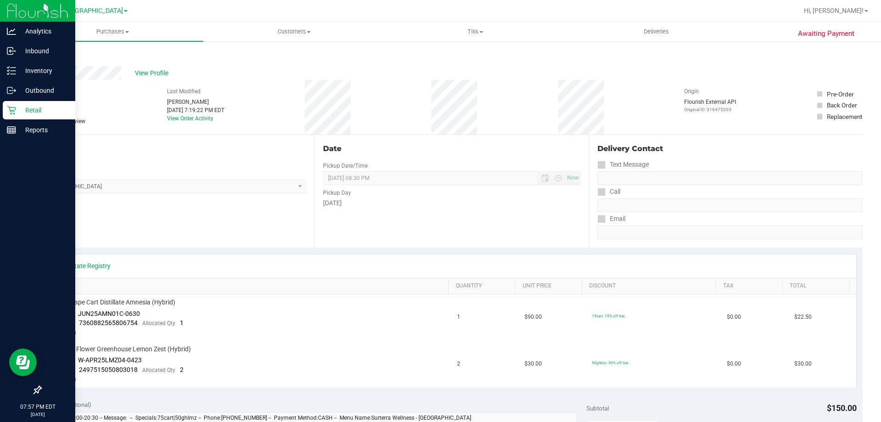
click at [6, 112] on div "Retail" at bounding box center [39, 110] width 73 height 18
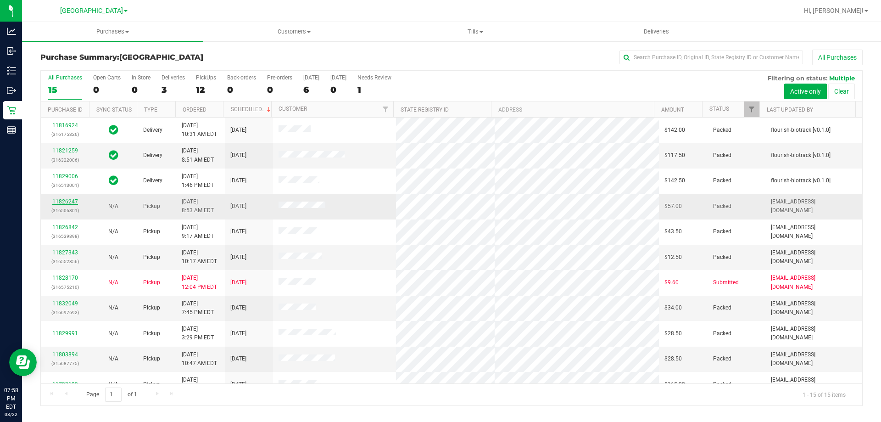
click at [68, 199] on link "11826247" at bounding box center [65, 201] width 26 height 6
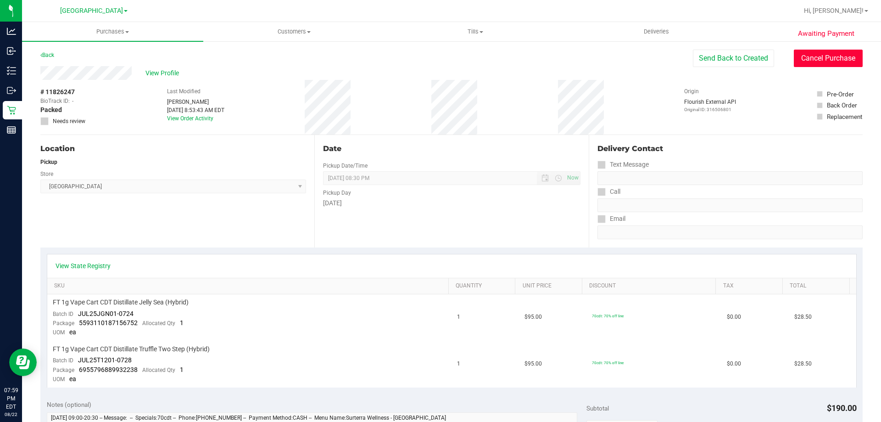
click at [805, 62] on button "Cancel Purchase" at bounding box center [828, 58] width 69 height 17
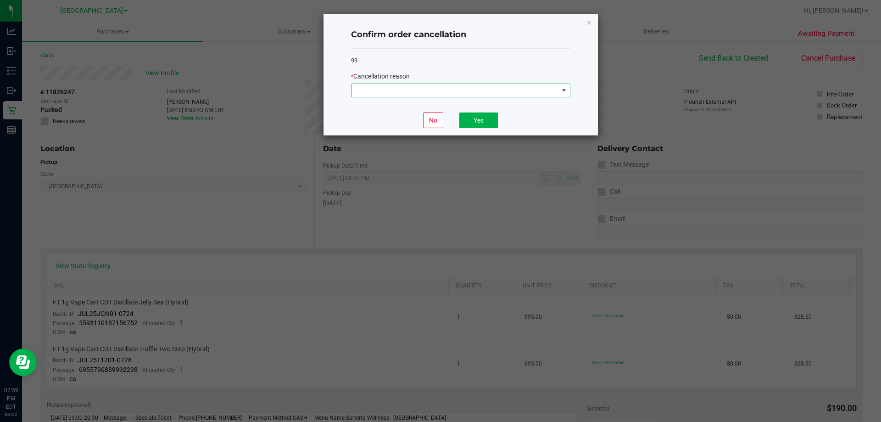
click at [569, 91] on span at bounding box center [563, 90] width 11 height 13
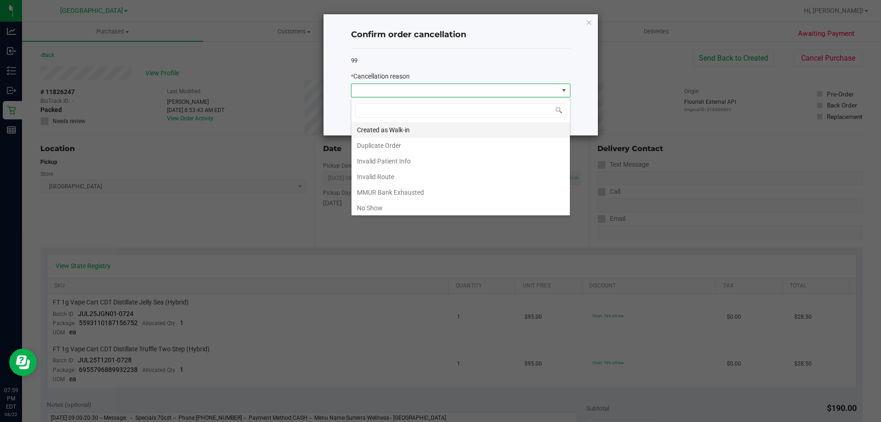
scroll to position [14, 219]
click at [388, 204] on li "No Show" at bounding box center [461, 208] width 218 height 16
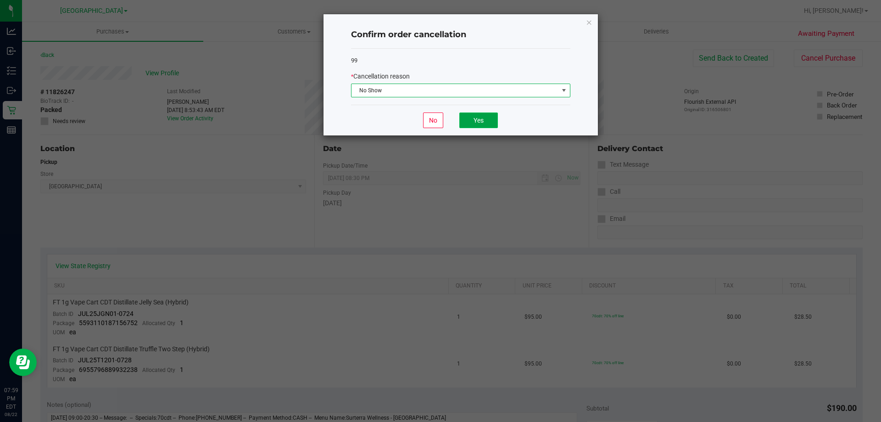
click at [472, 123] on button "Yes" at bounding box center [478, 120] width 39 height 16
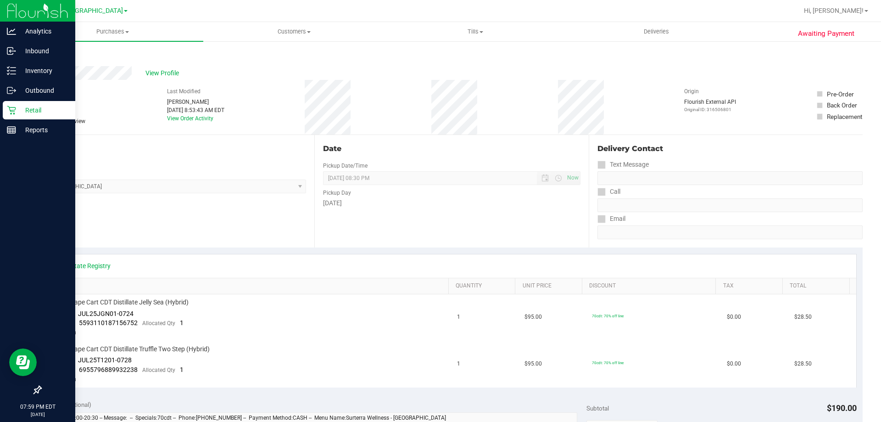
click at [19, 112] on p "Retail" at bounding box center [43, 110] width 55 height 11
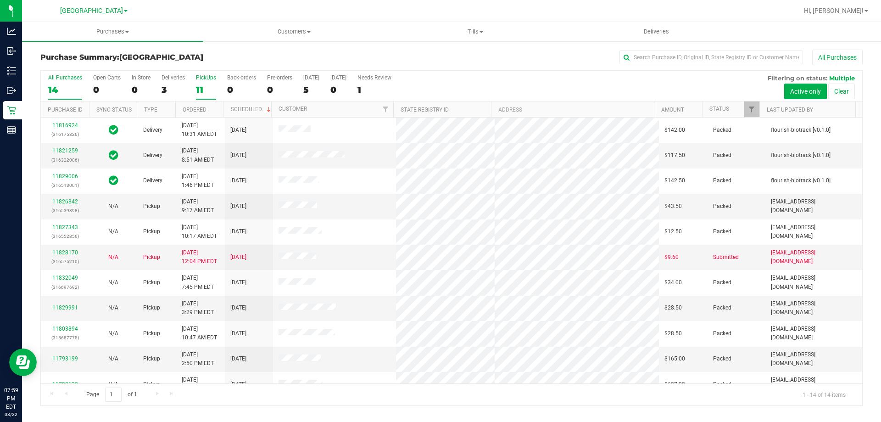
click at [205, 77] on div "PickUps" at bounding box center [206, 77] width 20 height 6
click at [0, 0] on input "PickUps 11" at bounding box center [0, 0] width 0 height 0
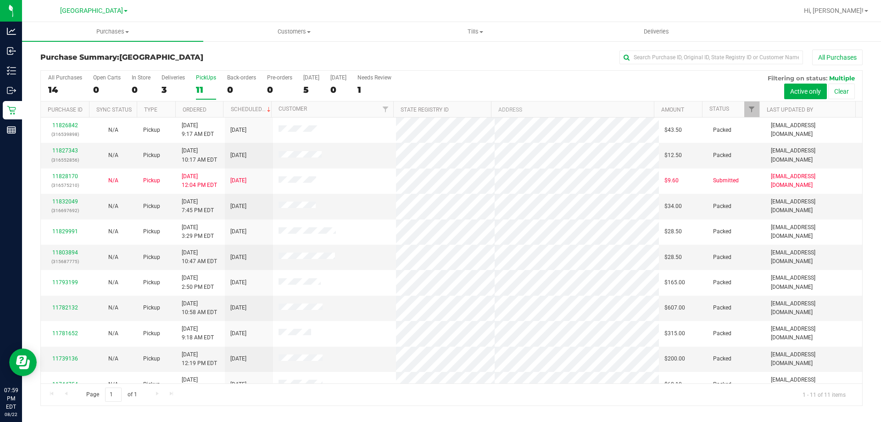
click at [206, 80] on div "PickUps" at bounding box center [206, 77] width 20 height 6
click at [0, 0] on input "PickUps 11" at bounding box center [0, 0] width 0 height 0
click at [72, 153] on link "11827343" at bounding box center [65, 150] width 26 height 6
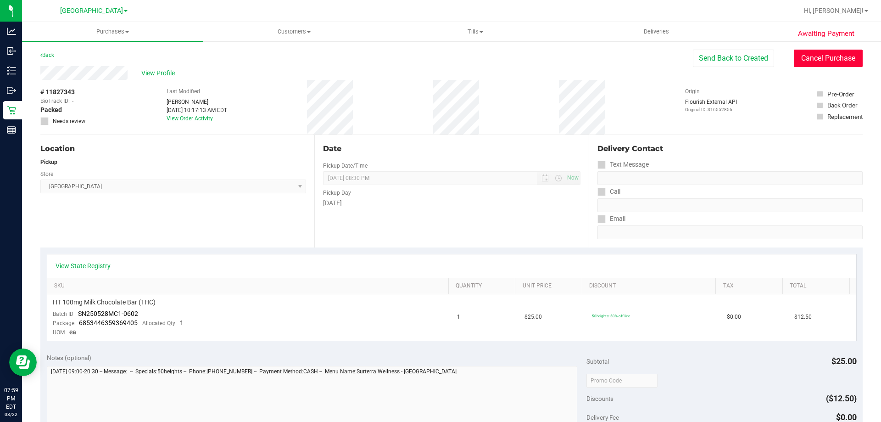
click at [794, 57] on button "Cancel Purchase" at bounding box center [828, 58] width 69 height 17
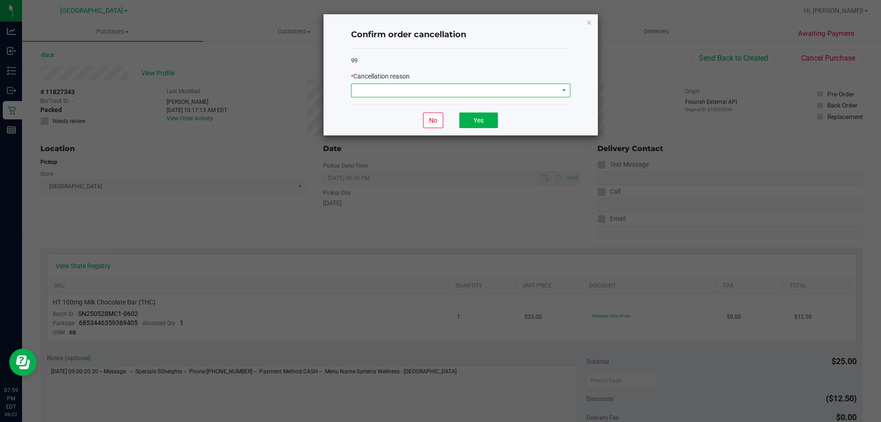
click at [568, 93] on span at bounding box center [563, 90] width 11 height 13
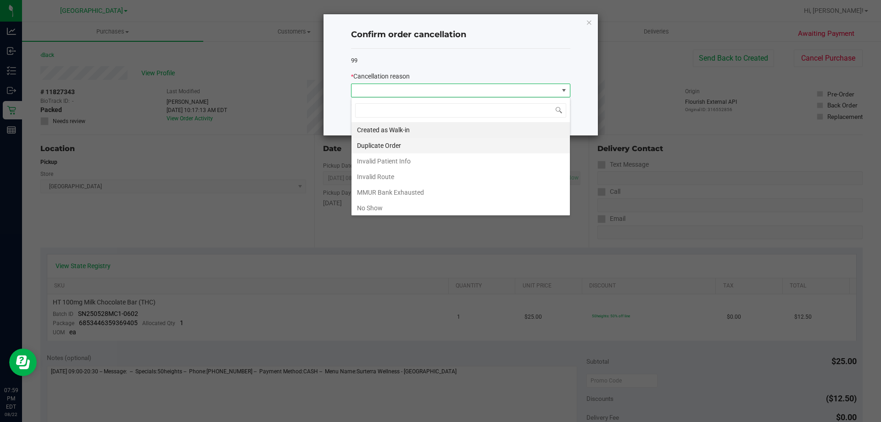
scroll to position [14, 219]
click at [415, 209] on li "No Show" at bounding box center [461, 208] width 218 height 16
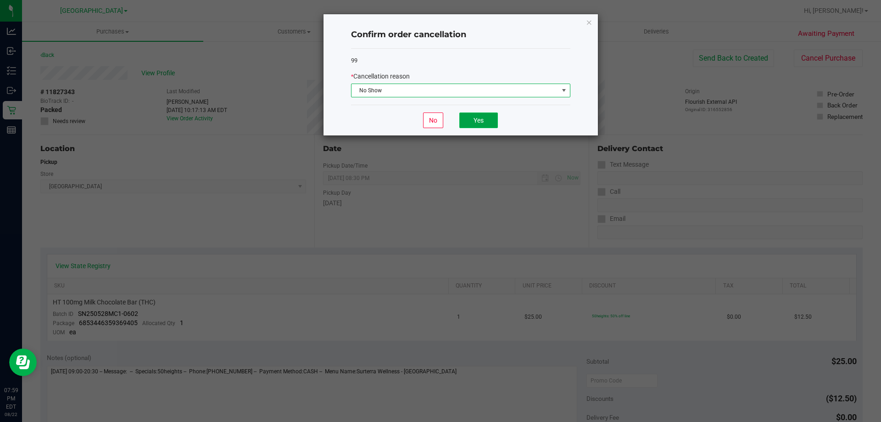
click at [473, 120] on button "Yes" at bounding box center [478, 120] width 39 height 16
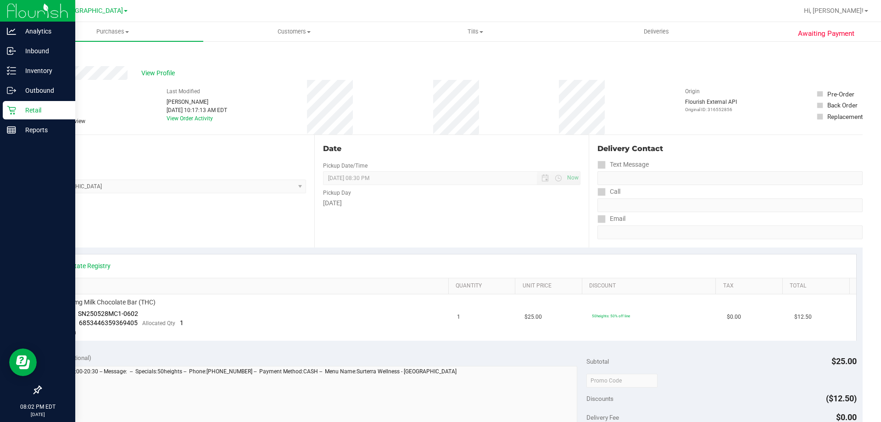
click at [6, 108] on div "Retail" at bounding box center [39, 110] width 73 height 18
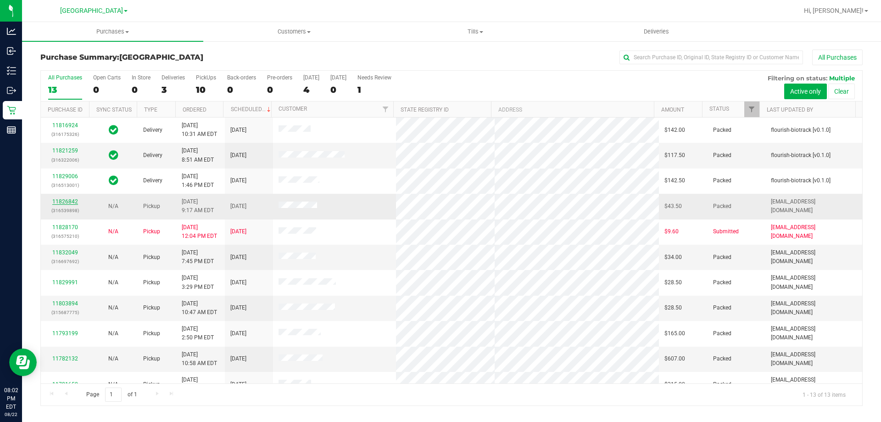
click at [71, 202] on link "11826842" at bounding box center [65, 201] width 26 height 6
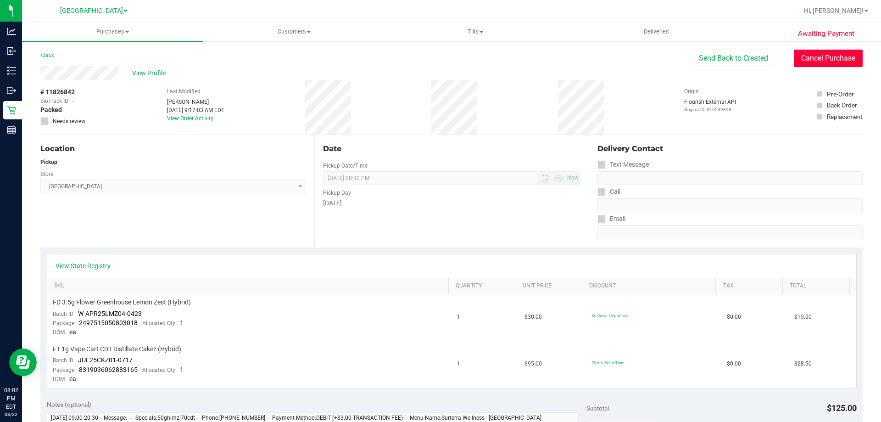
click at [805, 50] on button "Cancel Purchase" at bounding box center [828, 58] width 69 height 17
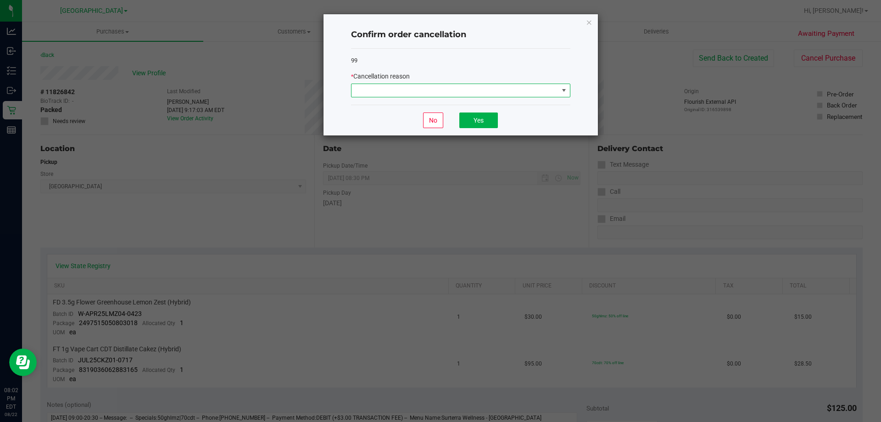
click at [563, 88] on span at bounding box center [563, 90] width 7 height 7
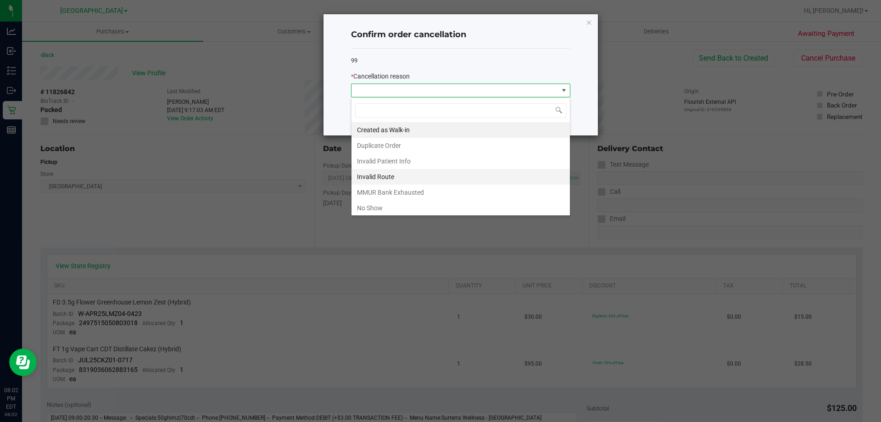
scroll to position [14, 219]
click at [420, 203] on li "No Show" at bounding box center [461, 208] width 218 height 16
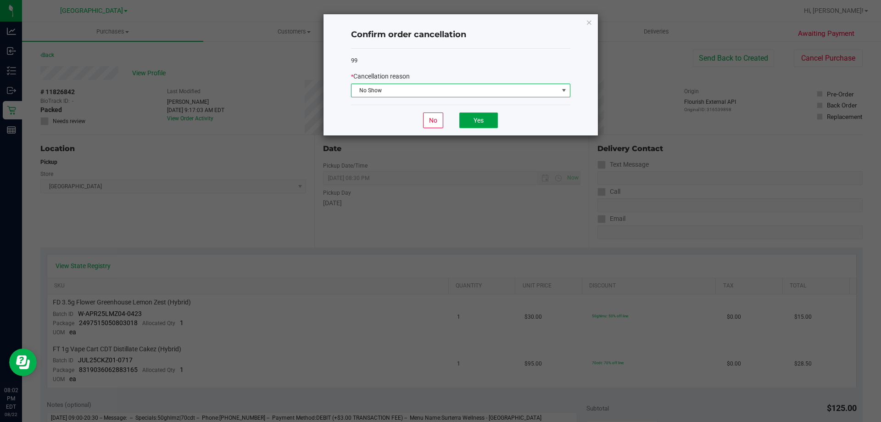
click at [478, 122] on button "Yes" at bounding box center [478, 120] width 39 height 16
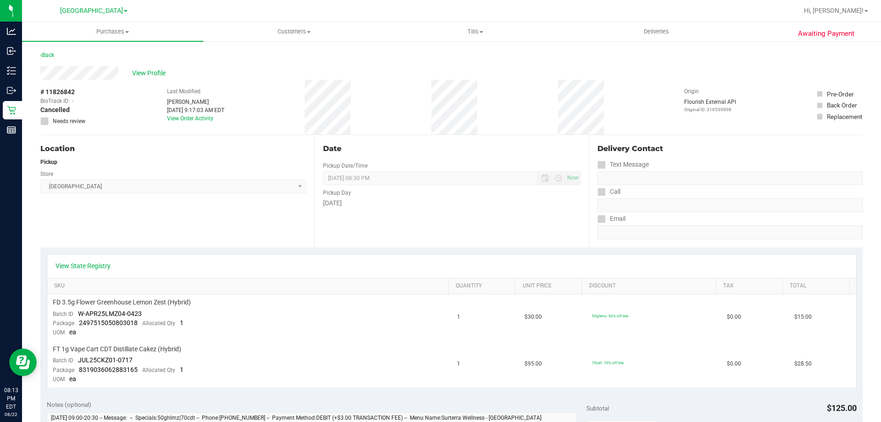
click at [385, 14] on div at bounding box center [481, 11] width 634 height 18
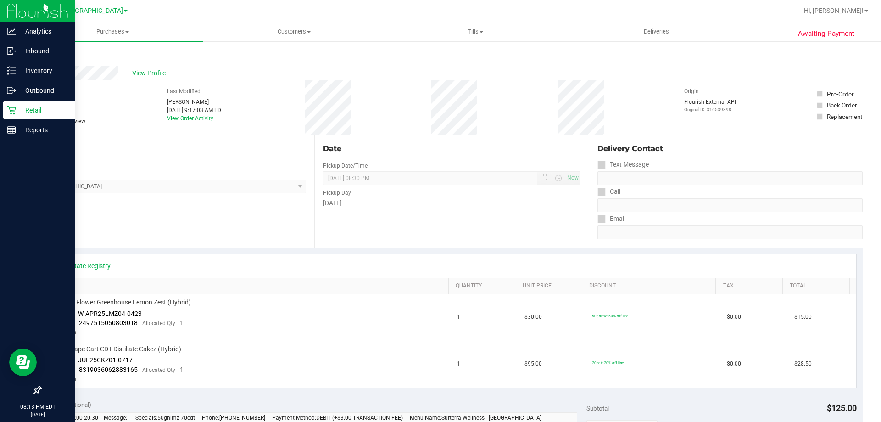
click at [16, 112] on p "Retail" at bounding box center [43, 110] width 55 height 11
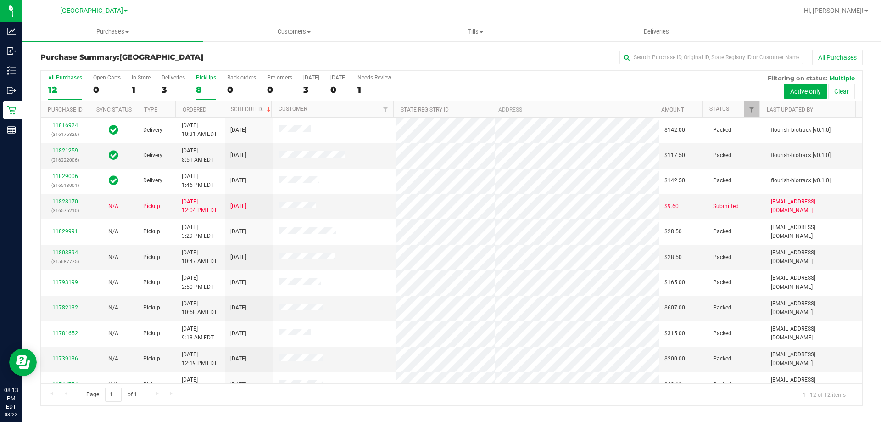
click at [199, 78] on div "PickUps" at bounding box center [206, 77] width 20 height 6
click at [0, 0] on input "PickUps 8" at bounding box center [0, 0] width 0 height 0
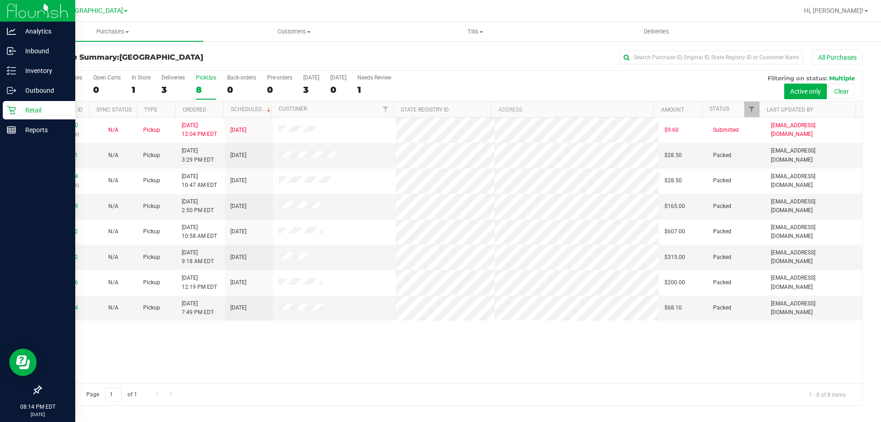
click at [6, 112] on div "Retail" at bounding box center [39, 110] width 73 height 18
click at [32, 118] on div "Retail" at bounding box center [39, 110] width 73 height 18
click at [37, 112] on p "Retail" at bounding box center [43, 110] width 55 height 11
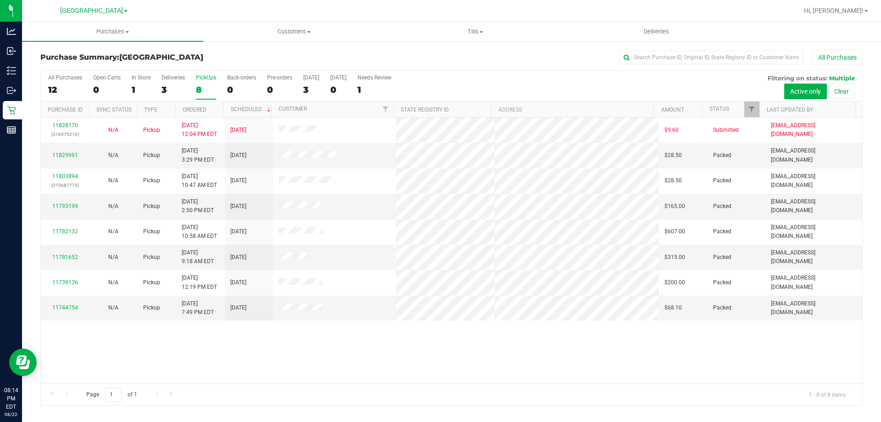
click at [193, 84] on div "All Purchases 12 Open Carts 0 In Store 1 Deliveries 3 PickUps 8 Back-orders 0 P…" at bounding box center [452, 86] width 822 height 31
click at [196, 82] on label "PickUps 8" at bounding box center [206, 86] width 20 height 25
click at [0, 0] on input "PickUps 8" at bounding box center [0, 0] width 0 height 0
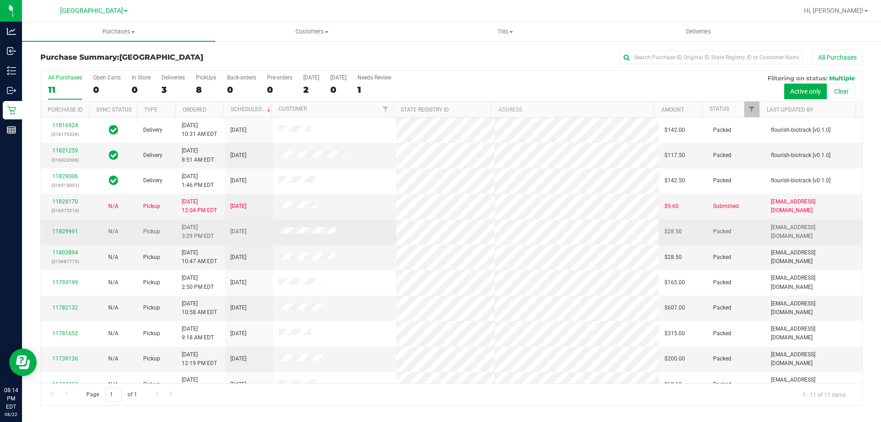
scroll to position [13, 0]
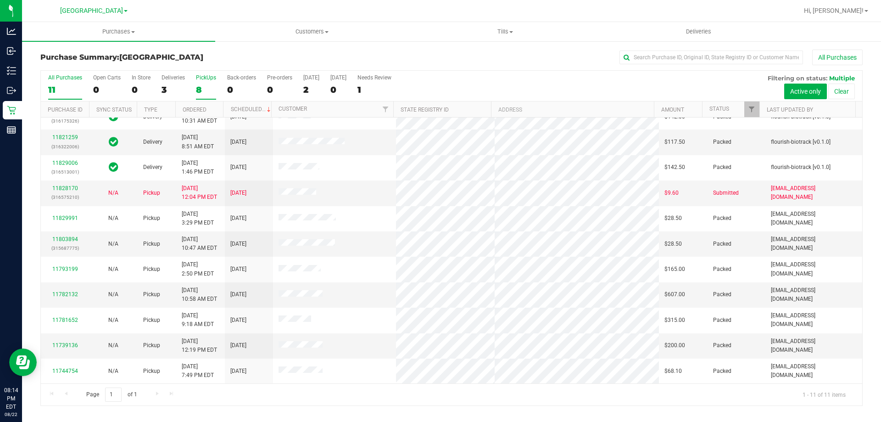
click at [202, 84] on div "8" at bounding box center [206, 89] width 20 height 11
click at [0, 0] on input "PickUps 8" at bounding box center [0, 0] width 0 height 0
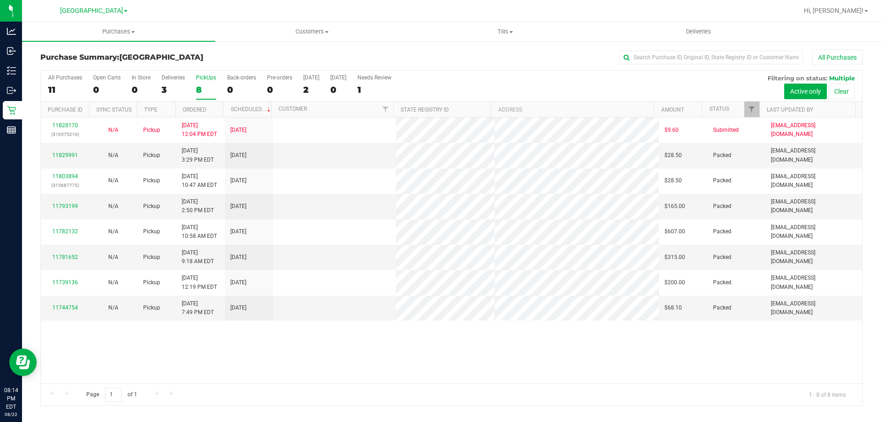
scroll to position [0, 0]
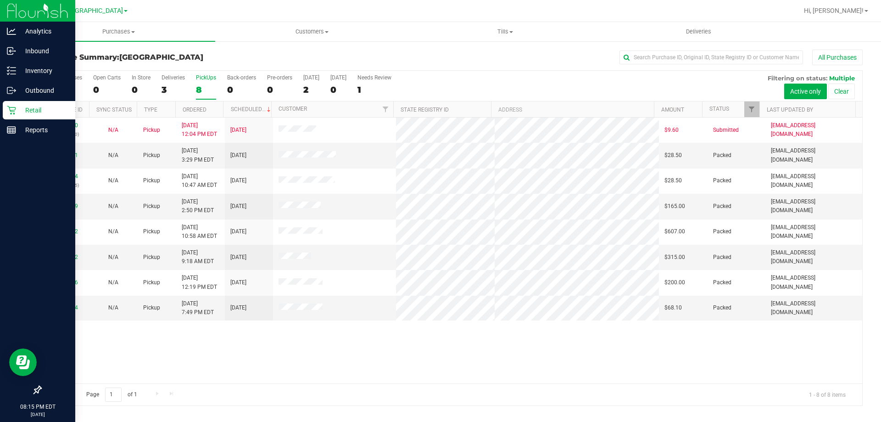
click at [22, 113] on p "Retail" at bounding box center [43, 110] width 55 height 11
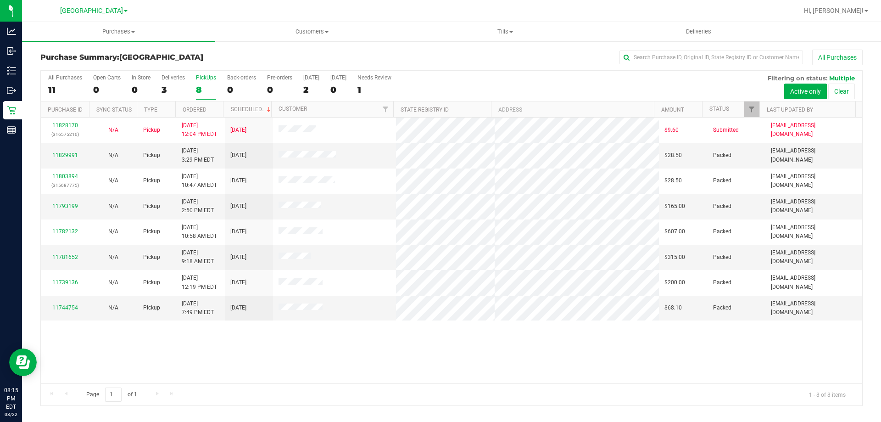
click at [204, 77] on div "PickUps" at bounding box center [206, 77] width 20 height 6
click at [0, 0] on input "PickUps 8" at bounding box center [0, 0] width 0 height 0
click at [212, 81] on label "PickUps 8" at bounding box center [206, 86] width 20 height 25
click at [0, 0] on input "PickUps 8" at bounding box center [0, 0] width 0 height 0
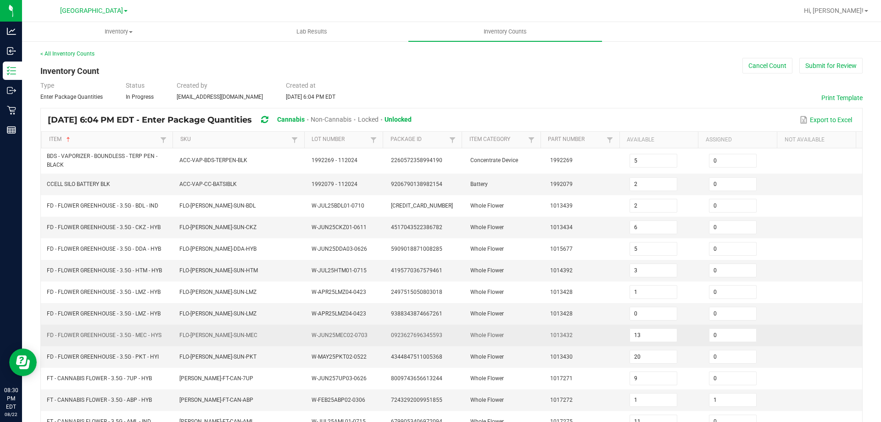
scroll to position [58, 0]
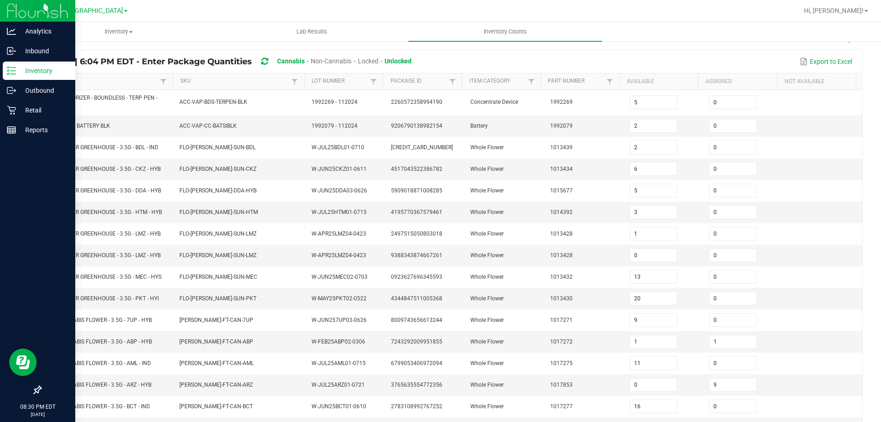
click at [18, 68] on p "Inventory" at bounding box center [43, 70] width 55 height 11
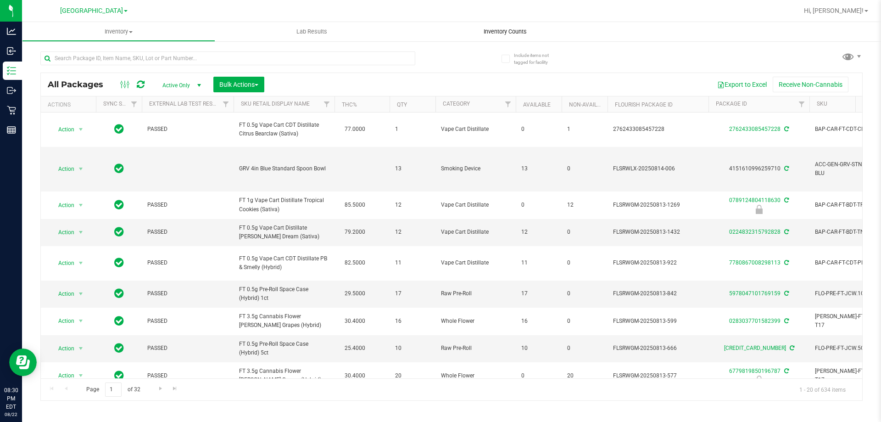
click at [437, 35] on uib-tab-heading "Inventory Counts" at bounding box center [505, 31] width 193 height 19
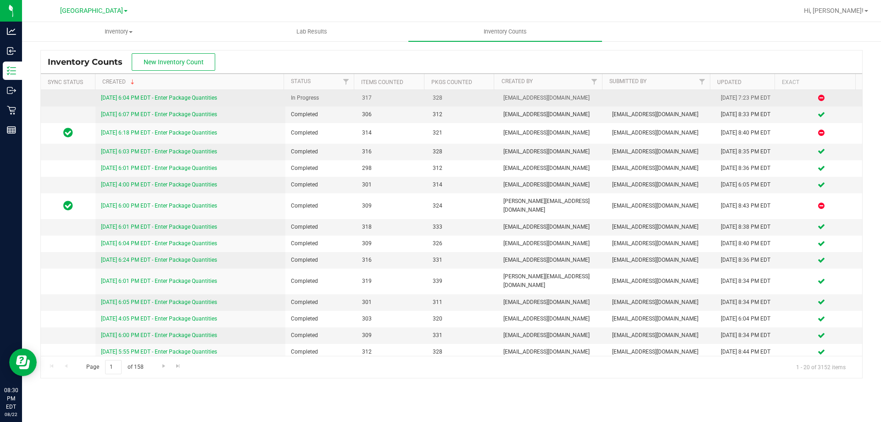
click at [177, 98] on link "[DATE] 6:04 PM EDT - Enter Package Quantities" at bounding box center [159, 98] width 116 height 6
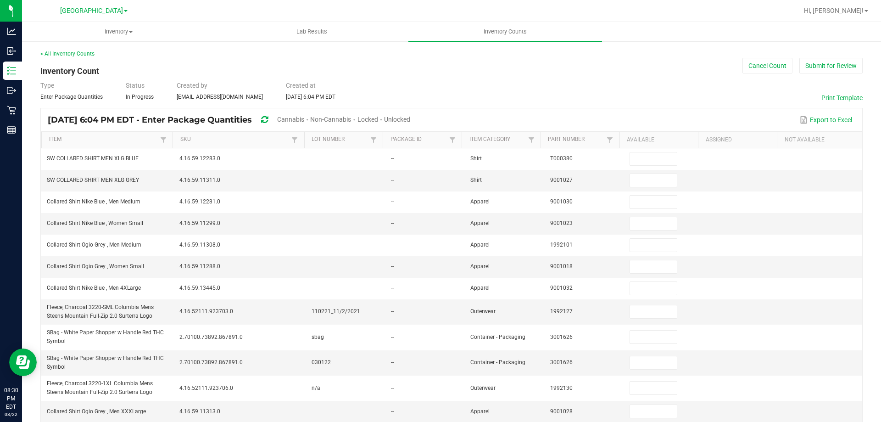
click at [304, 120] on span "Cannabis" at bounding box center [290, 119] width 27 height 7
type input "2"
type input "3"
type input "11"
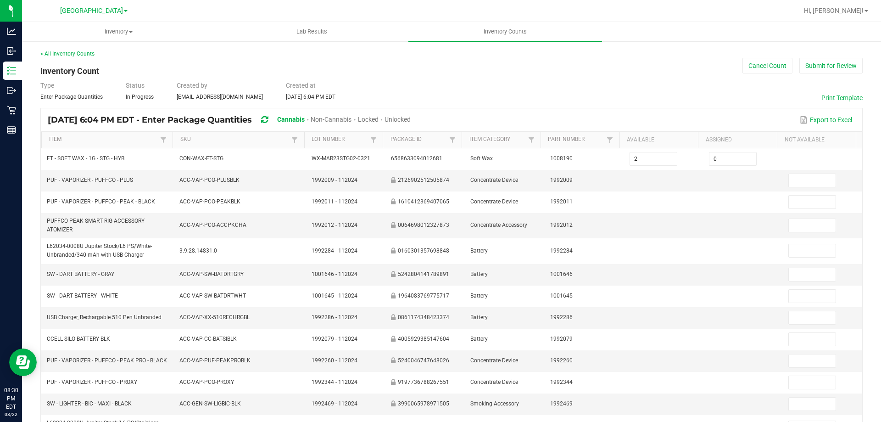
click at [411, 122] on span "Unlocked" at bounding box center [398, 119] width 26 height 7
type input "4"
type input "2"
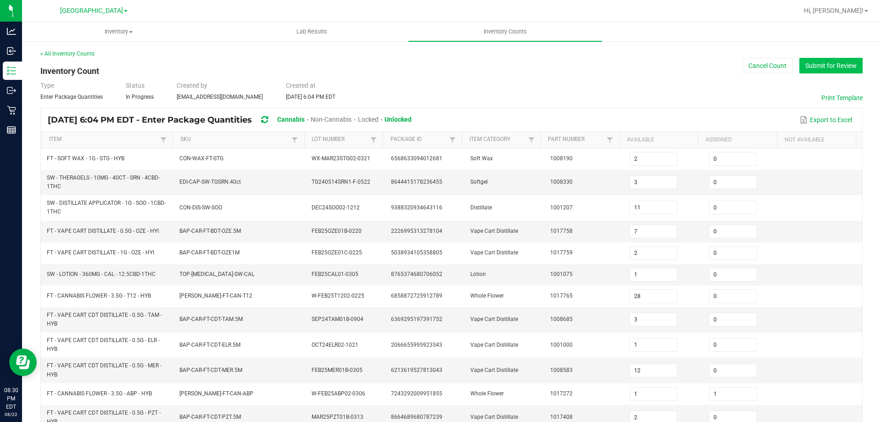
click at [807, 66] on button "Submit for Review" at bounding box center [831, 66] width 63 height 16
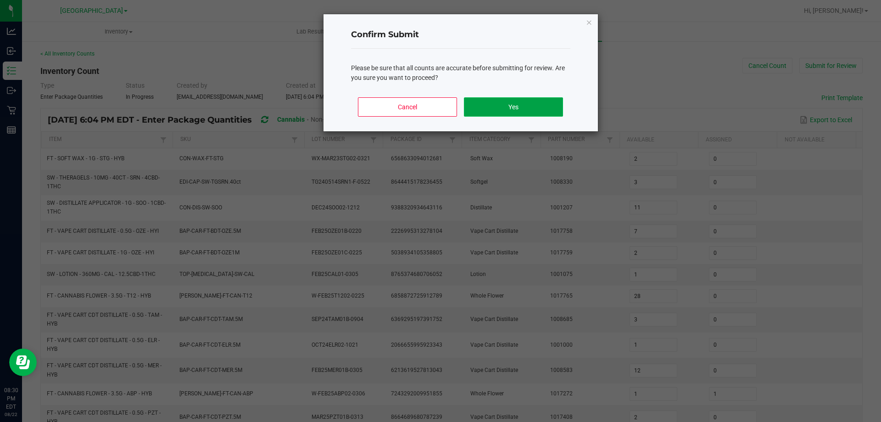
click at [526, 111] on button "Yes" at bounding box center [513, 106] width 99 height 19
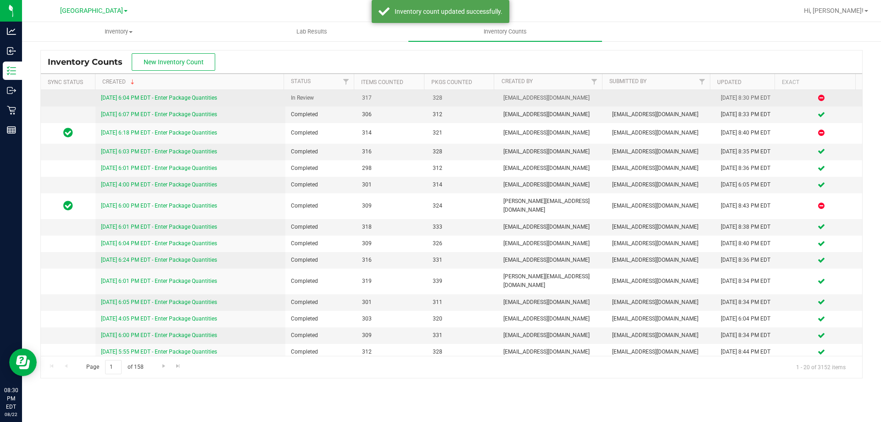
click at [199, 95] on link "[DATE] 6:04 PM EDT - Enter Package Quantities" at bounding box center [159, 98] width 116 height 6
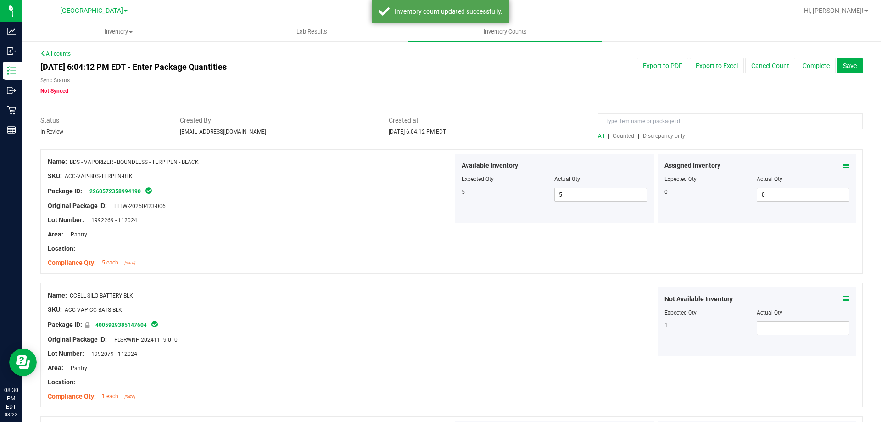
click at [661, 136] on span "Discrepancy only" at bounding box center [664, 136] width 42 height 6
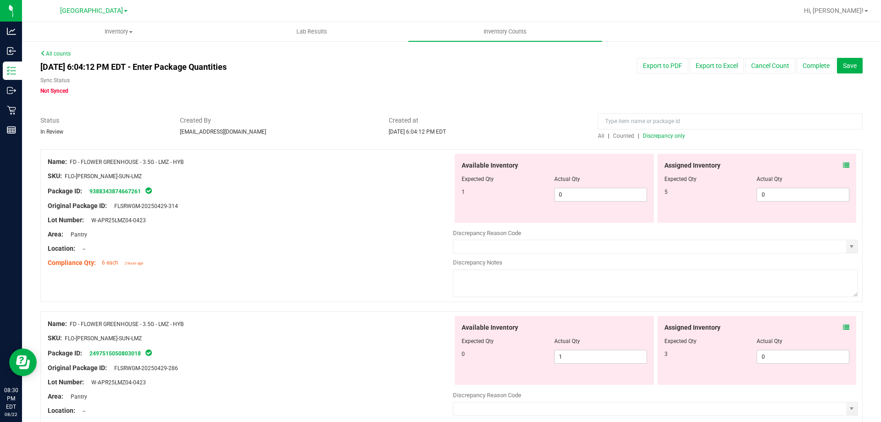
click at [843, 162] on icon at bounding box center [846, 165] width 6 height 6
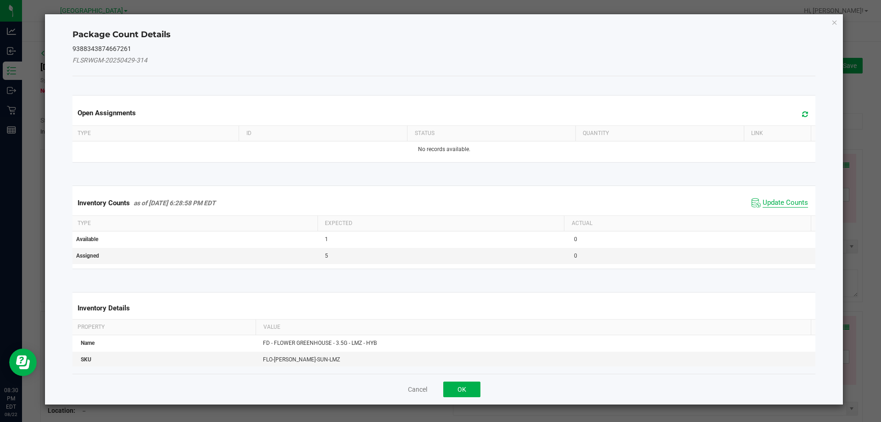
click at [781, 198] on span "Update Counts" at bounding box center [785, 202] width 45 height 9
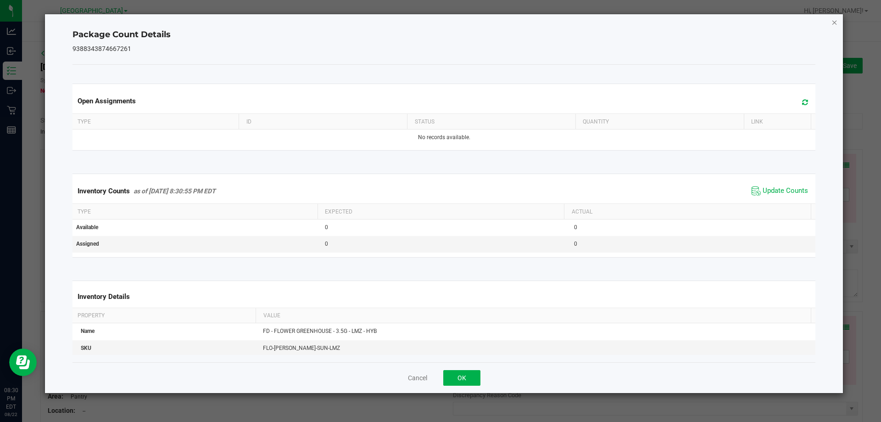
click at [836, 25] on icon "Close" at bounding box center [835, 22] width 6 height 11
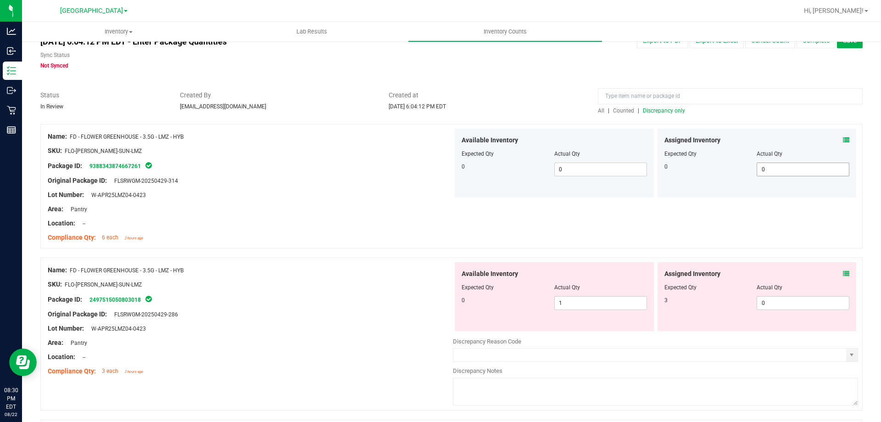
scroll to position [46, 0]
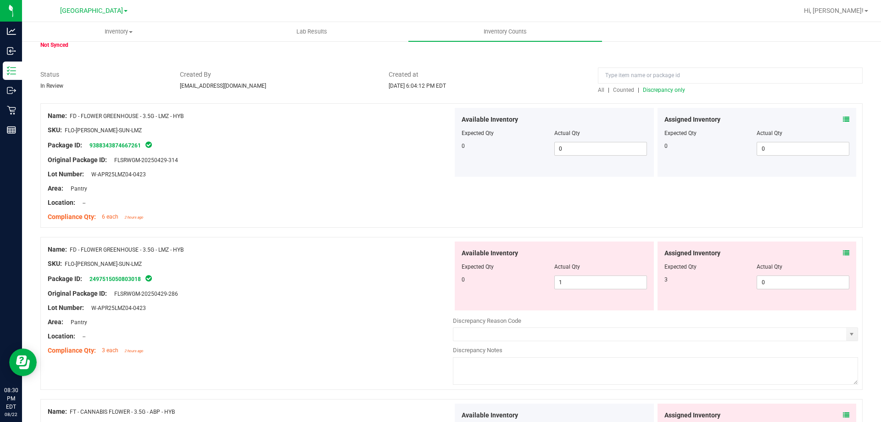
click at [843, 251] on div "Assigned Inventory Expected Qty Actual Qty 3 0 0" at bounding box center [757, 275] width 199 height 69
click at [843, 253] on div "Assigned Inventory Expected Qty Actual Qty 3 0 0" at bounding box center [757, 275] width 199 height 69
click at [843, 251] on icon at bounding box center [846, 253] width 6 height 6
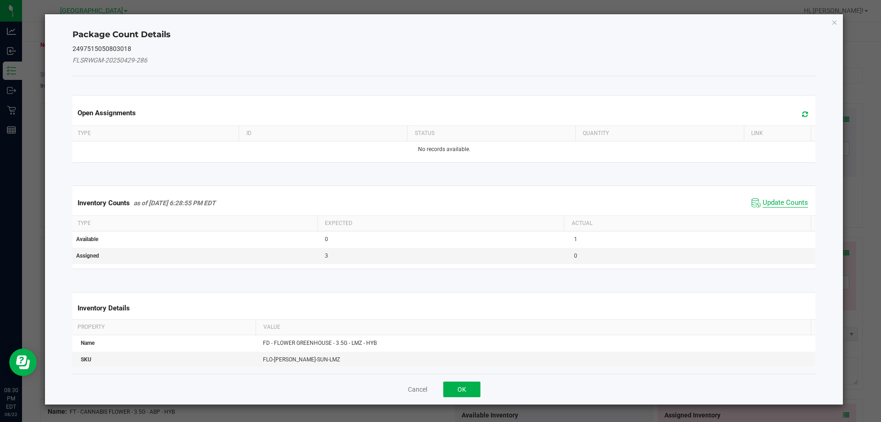
click at [781, 203] on span "Update Counts" at bounding box center [785, 202] width 45 height 9
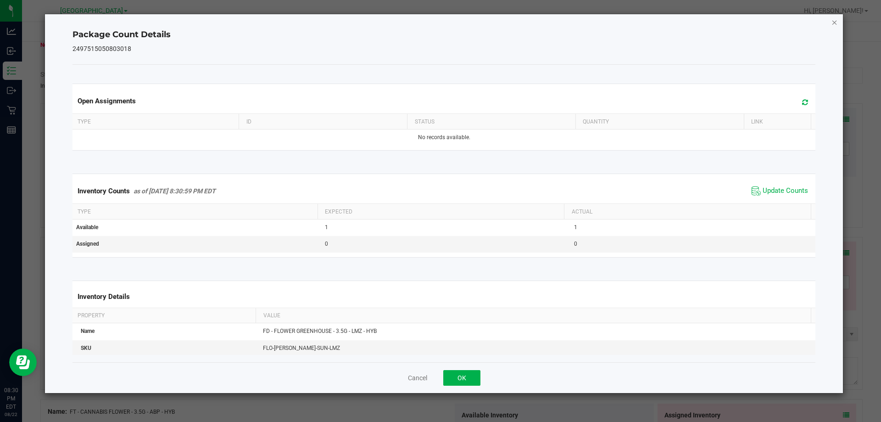
click at [832, 17] on icon "Close" at bounding box center [835, 22] width 6 height 11
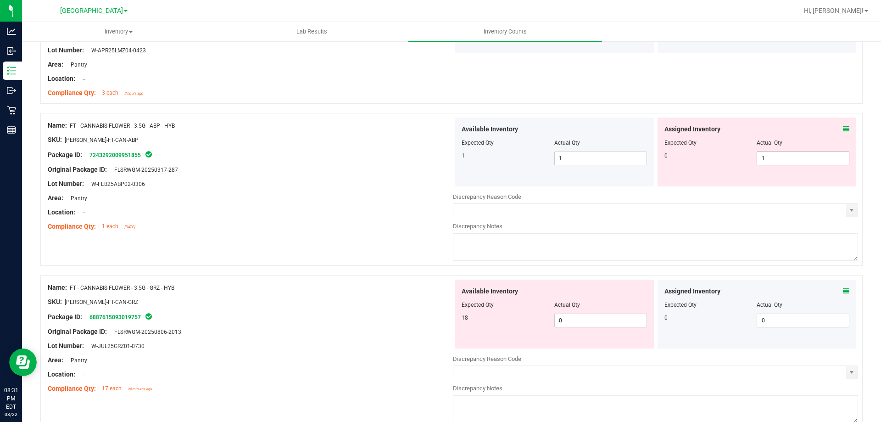
scroll to position [321, 0]
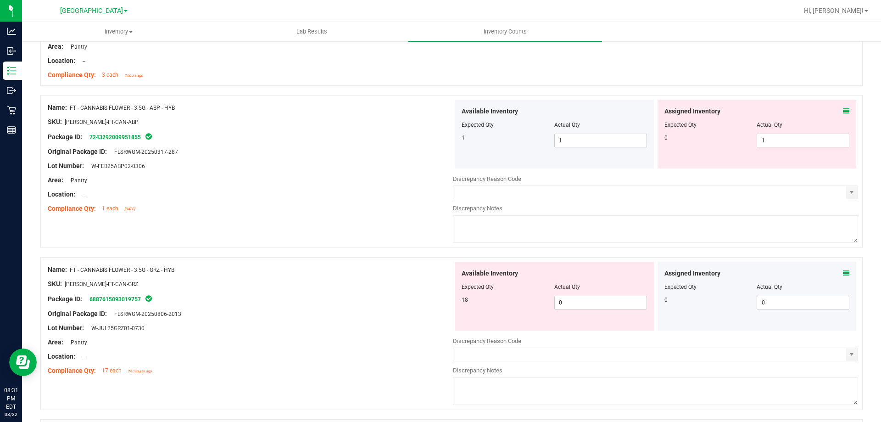
click at [843, 108] on icon at bounding box center [846, 111] width 6 height 6
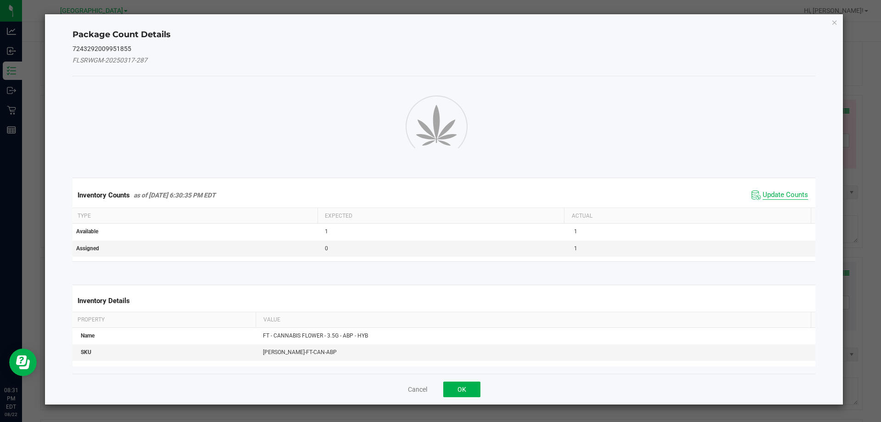
click at [794, 194] on span "Update Counts" at bounding box center [785, 194] width 45 height 9
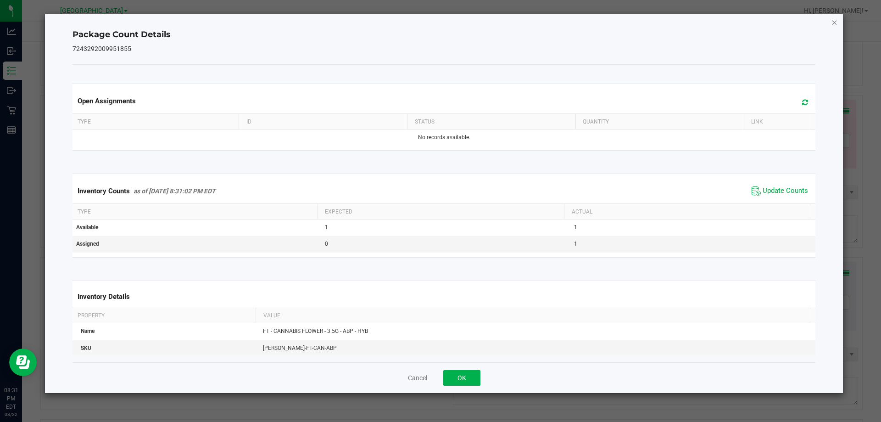
click at [835, 27] on div "Package Count Details 7243292009951855 Open Assignments Type ID Status Quantity…" at bounding box center [444, 203] width 799 height 379
click at [835, 25] on icon "Close" at bounding box center [835, 22] width 6 height 11
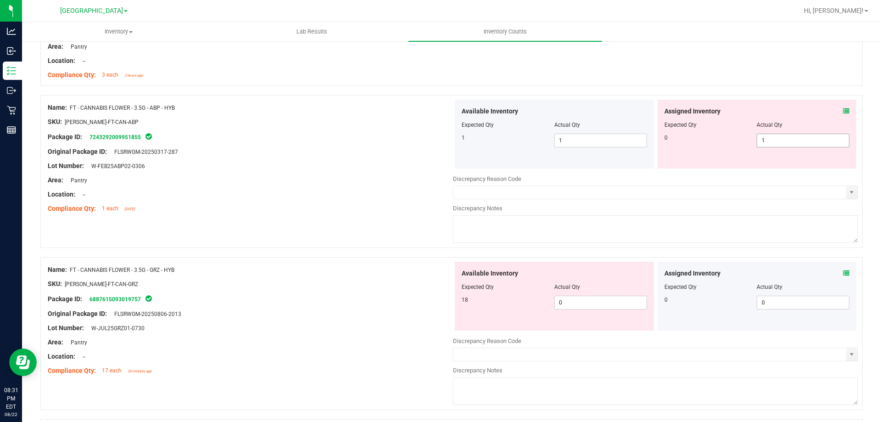
click at [777, 141] on span "1 1" at bounding box center [803, 141] width 93 height 14
type input "0"
click at [335, 183] on div "Area: Pantry" at bounding box center [250, 180] width 405 height 10
type input "0"
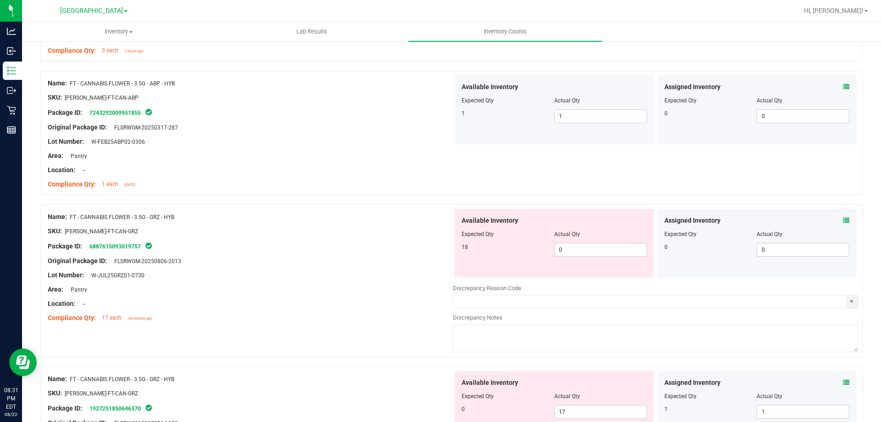
scroll to position [367, 0]
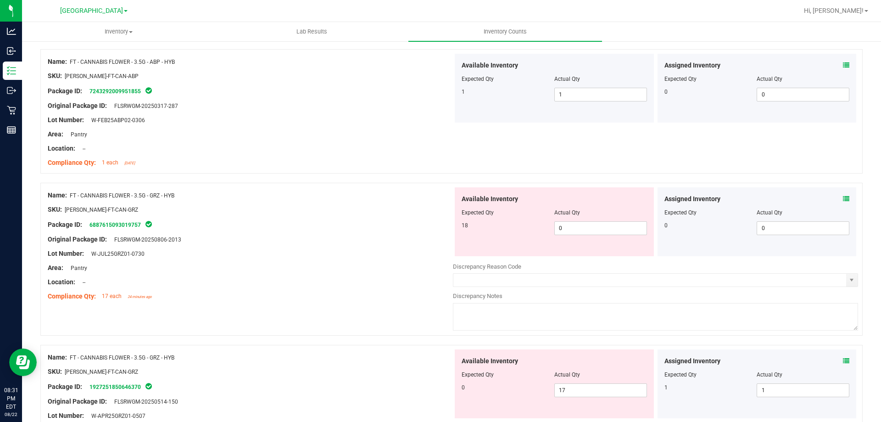
click at [843, 199] on icon at bounding box center [846, 199] width 6 height 6
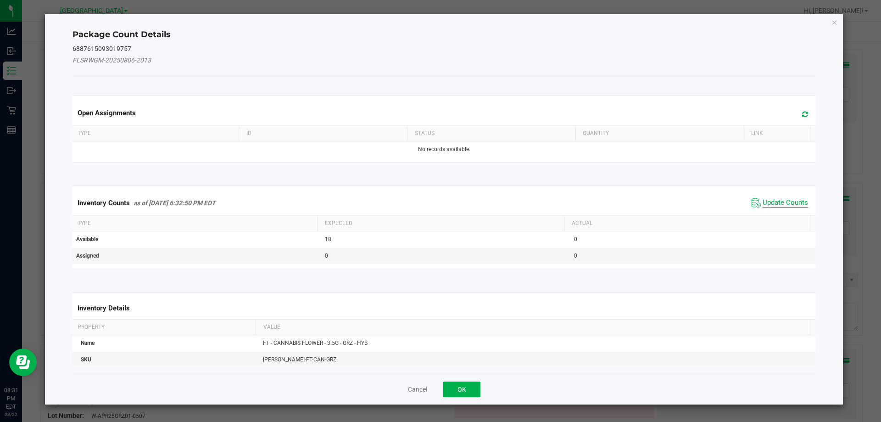
click at [772, 200] on span "Update Counts" at bounding box center [785, 202] width 45 height 9
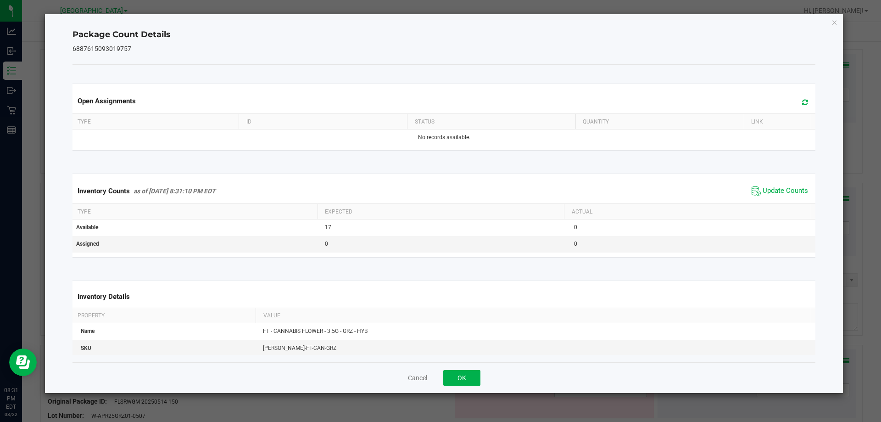
click at [839, 22] on div "Package Count Details 6887615093019757 Open Assignments Type ID Status Quantity…" at bounding box center [444, 203] width 799 height 379
click at [836, 22] on icon "Close" at bounding box center [835, 22] width 6 height 11
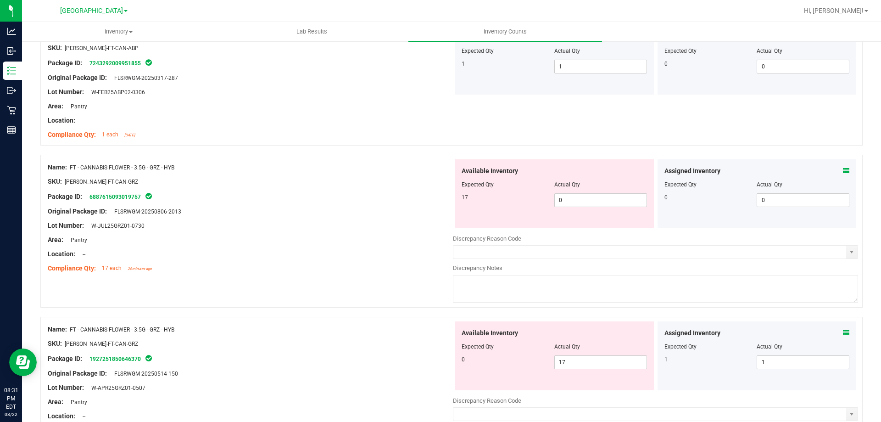
scroll to position [459, 0]
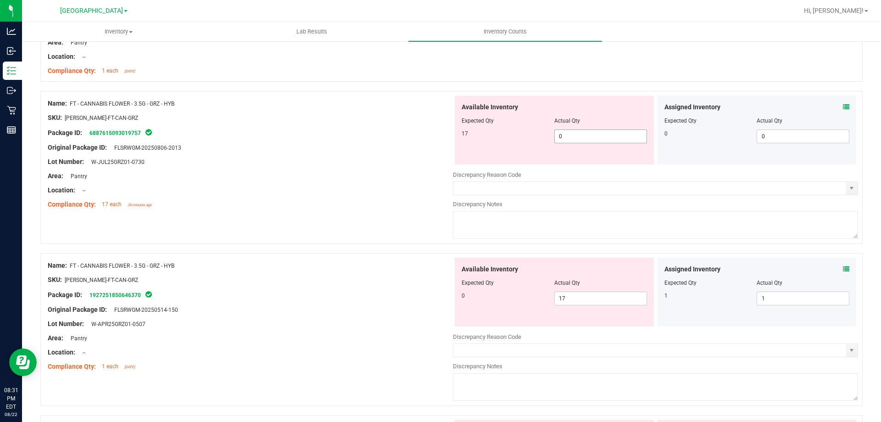
click at [600, 133] on span "0 0" at bounding box center [601, 136] width 93 height 14
type input "17"
click at [402, 139] on div at bounding box center [250, 140] width 405 height 5
type input "17"
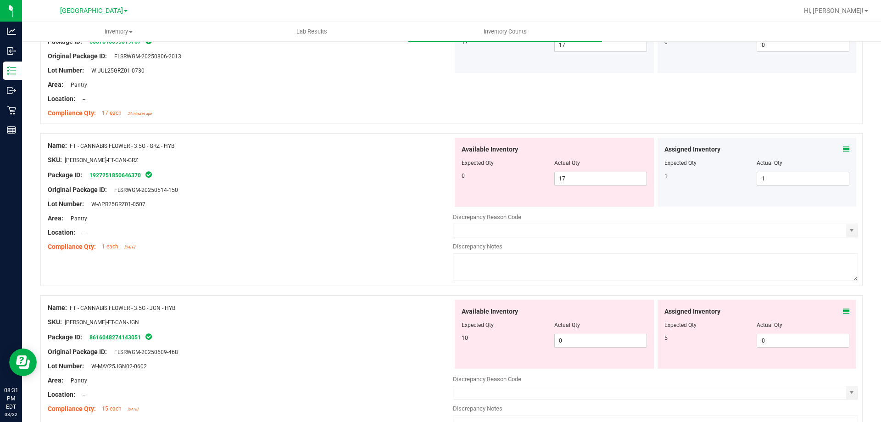
scroll to position [551, 0]
click at [843, 148] on icon at bounding box center [846, 149] width 6 height 6
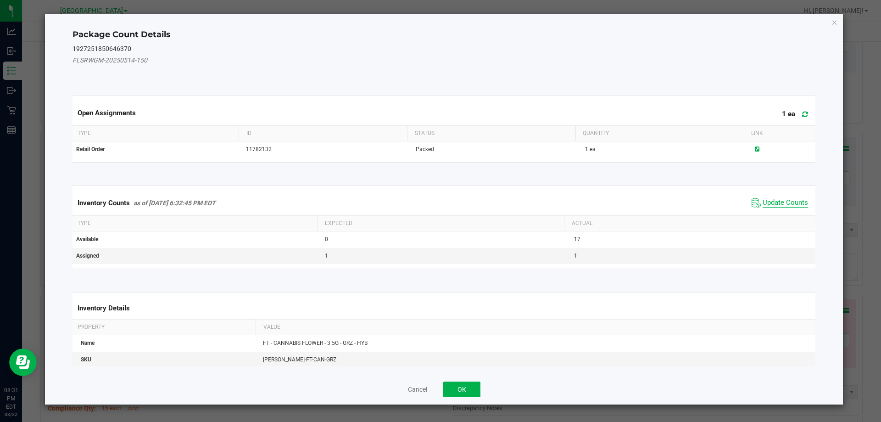
click at [772, 204] on span "Update Counts" at bounding box center [785, 202] width 45 height 9
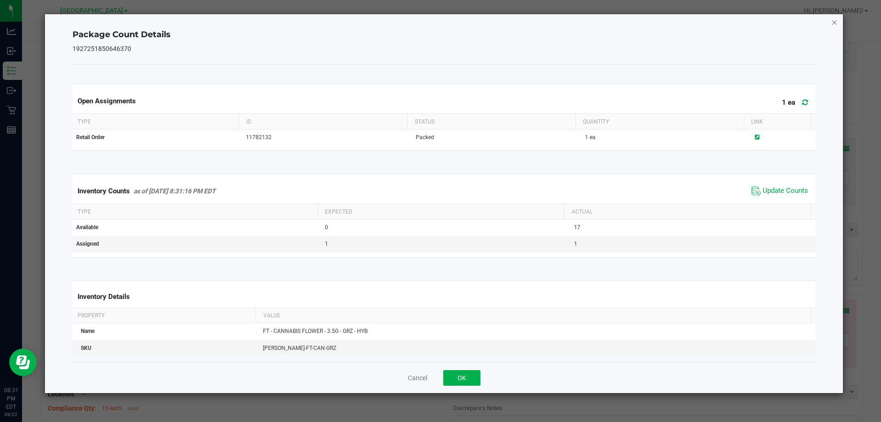
click at [835, 20] on icon "Close" at bounding box center [835, 22] width 6 height 11
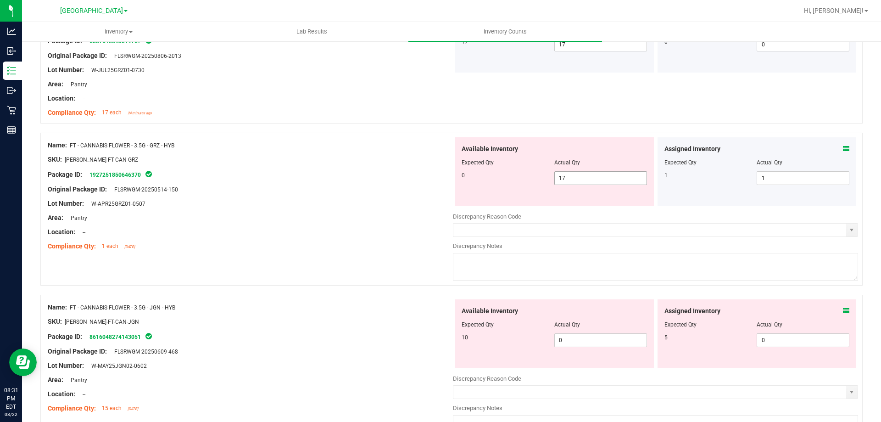
click at [586, 171] on span "17 17" at bounding box center [601, 178] width 93 height 14
type input "1"
type input "0"
click at [331, 163] on div "SKU: [PERSON_NAME]-FT-CAN-GRZ" at bounding box center [250, 160] width 405 height 10
type input "0"
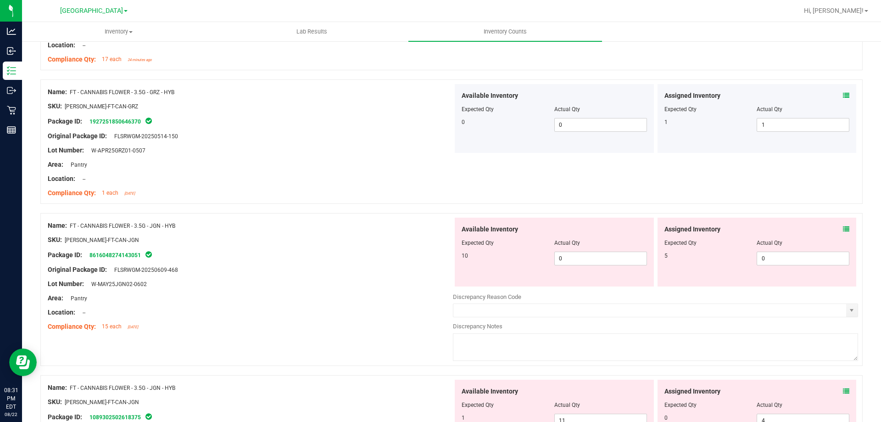
scroll to position [689, 0]
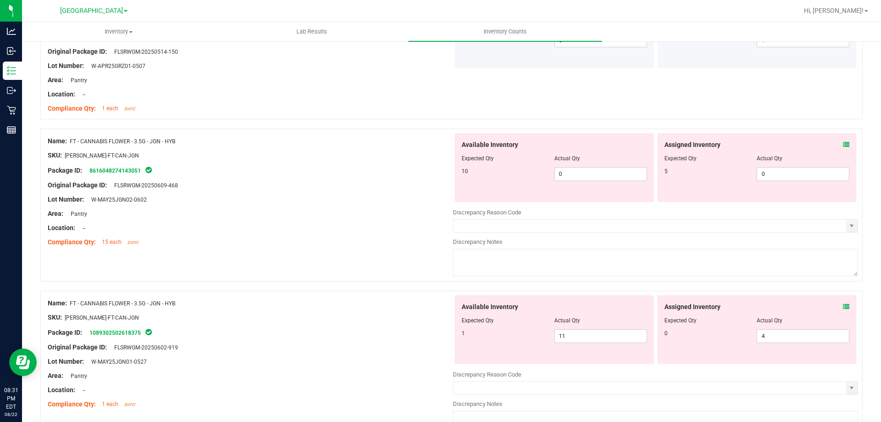
click at [843, 147] on icon at bounding box center [846, 144] width 6 height 6
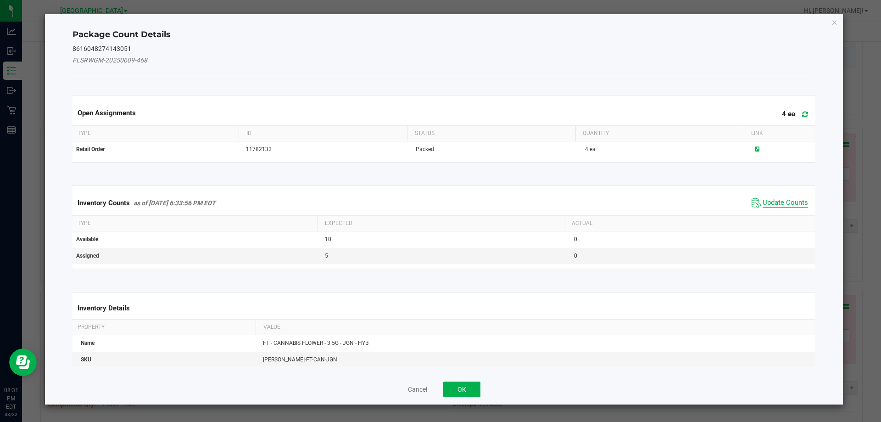
click at [778, 202] on span "Update Counts" at bounding box center [785, 202] width 45 height 9
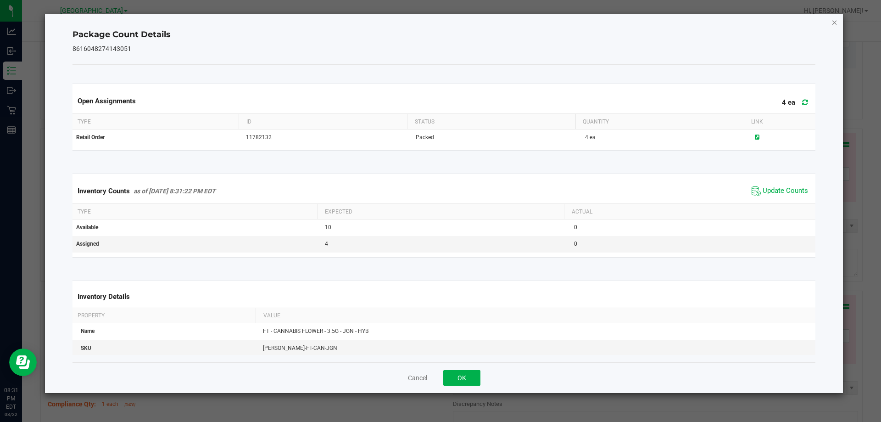
click at [835, 22] on icon "Close" at bounding box center [835, 22] width 6 height 11
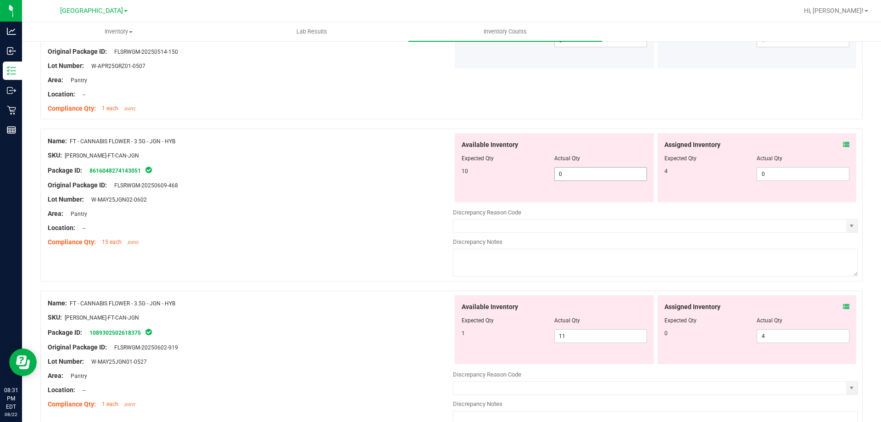
click at [604, 174] on span "0 0" at bounding box center [601, 174] width 93 height 14
type input "10"
click at [768, 170] on span "0 0" at bounding box center [803, 174] width 93 height 14
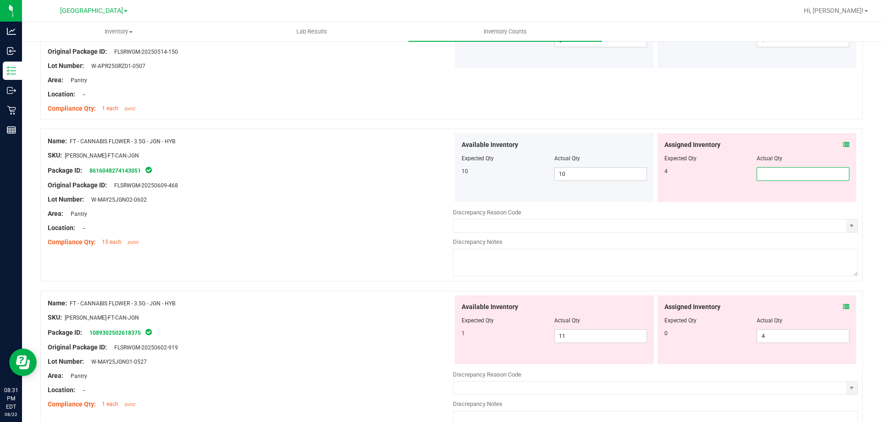
type input "4"
click at [405, 181] on div "Original Package ID: FLSRWGM-20250609-468" at bounding box center [250, 185] width 405 height 10
type input "4"
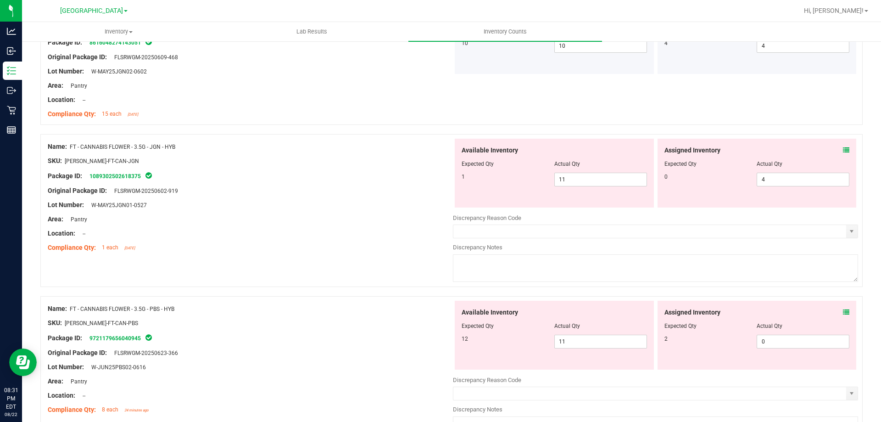
scroll to position [826, 0]
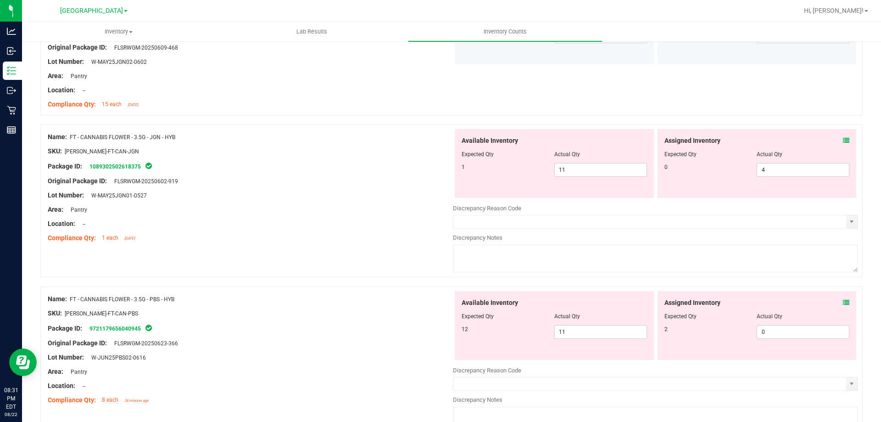
click at [843, 140] on icon at bounding box center [846, 140] width 6 height 6
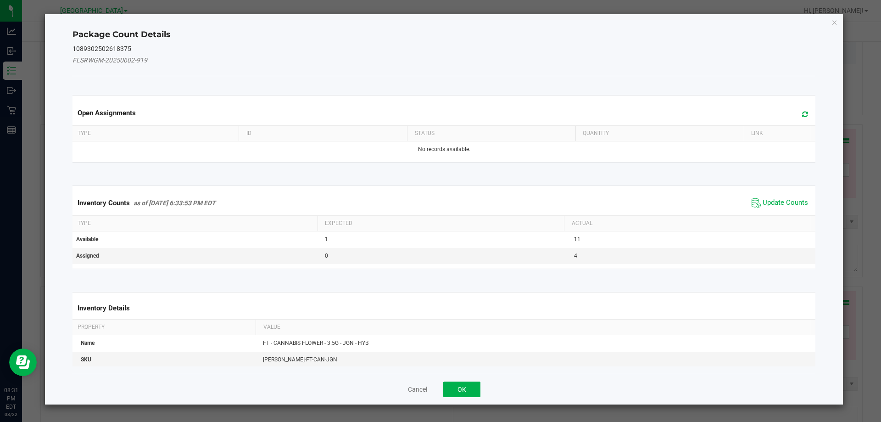
click at [787, 196] on span "Update Counts" at bounding box center [780, 203] width 61 height 14
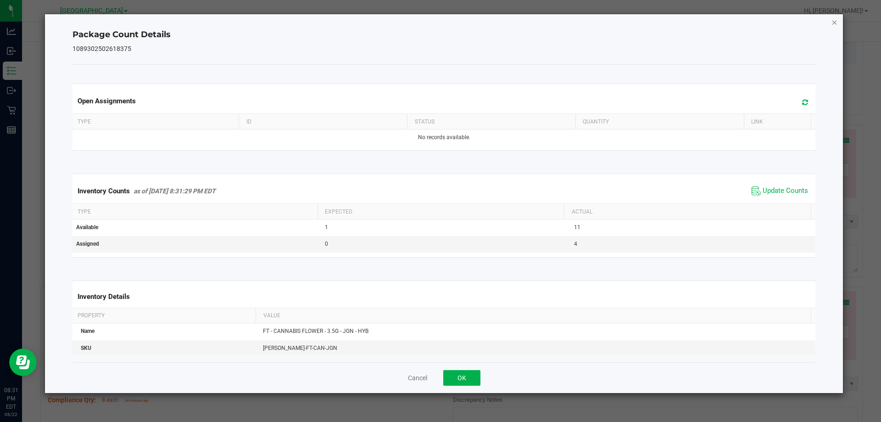
click at [832, 19] on icon "Close" at bounding box center [835, 22] width 6 height 11
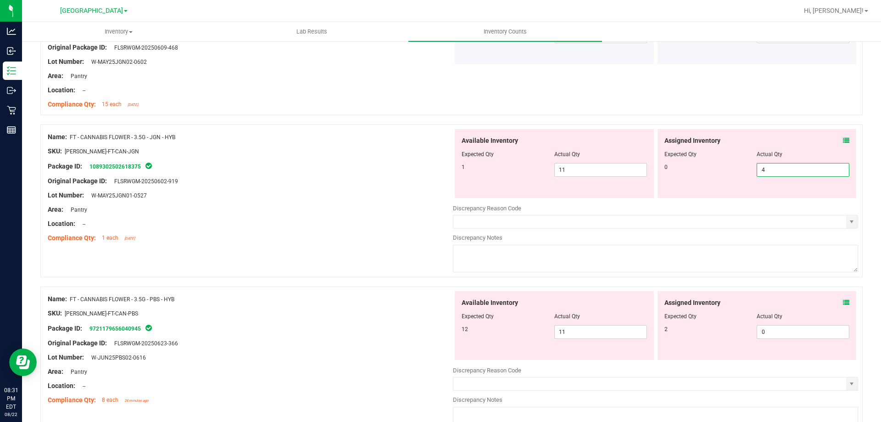
click at [773, 169] on span "4 4" at bounding box center [803, 170] width 93 height 14
type input "0"
click at [615, 165] on span "11 11" at bounding box center [601, 170] width 93 height 14
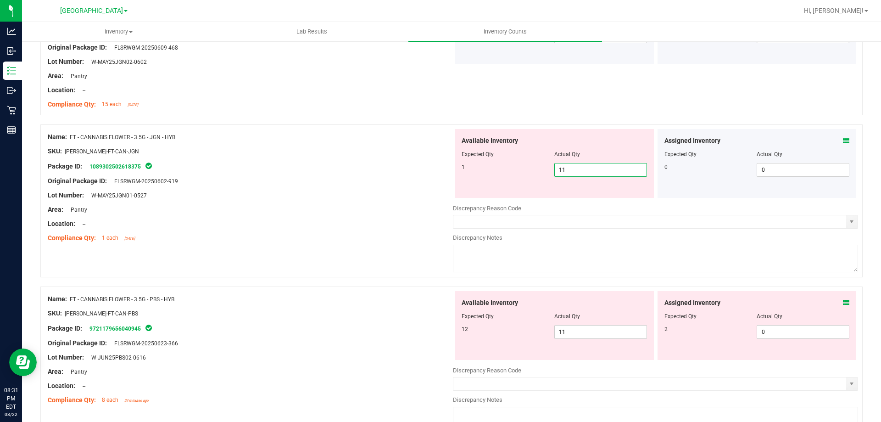
type input "1"
click at [413, 174] on div at bounding box center [250, 174] width 405 height 5
type input "1"
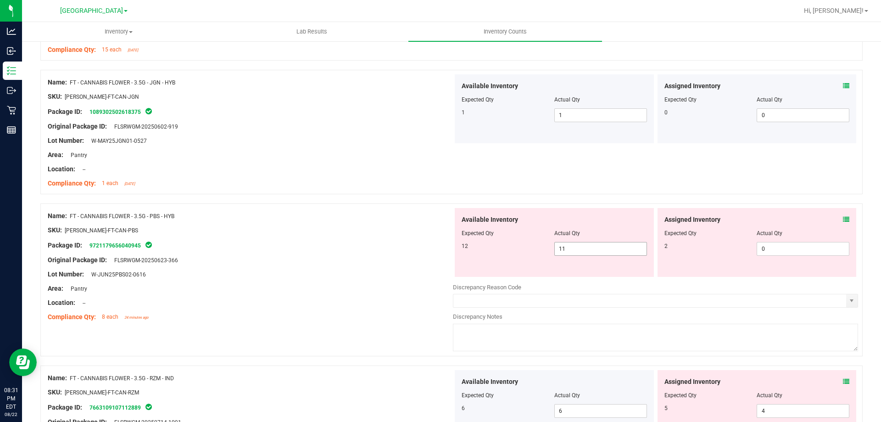
scroll to position [964, 0]
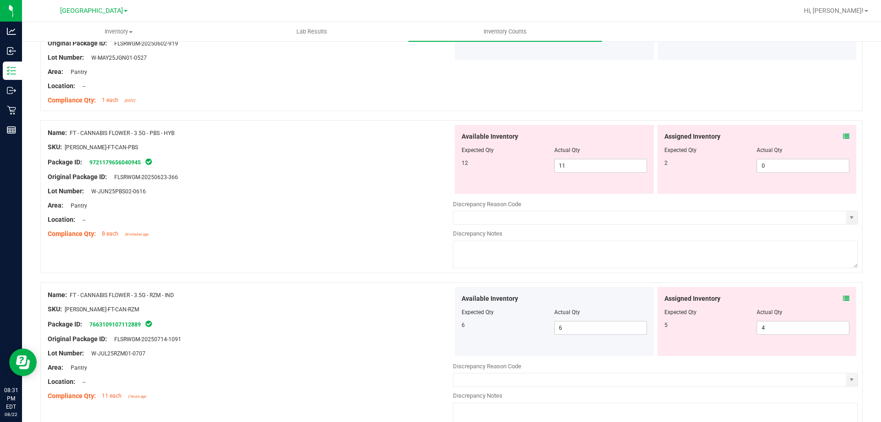
click at [843, 134] on icon at bounding box center [846, 136] width 6 height 6
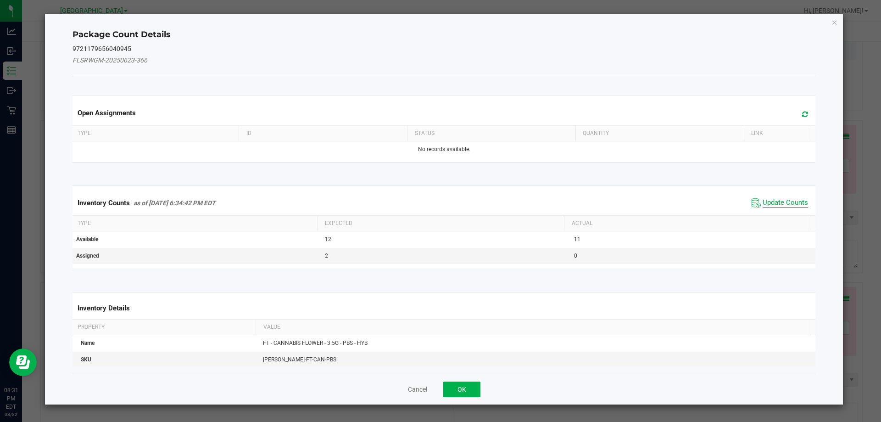
click at [771, 203] on span "Update Counts" at bounding box center [785, 202] width 45 height 9
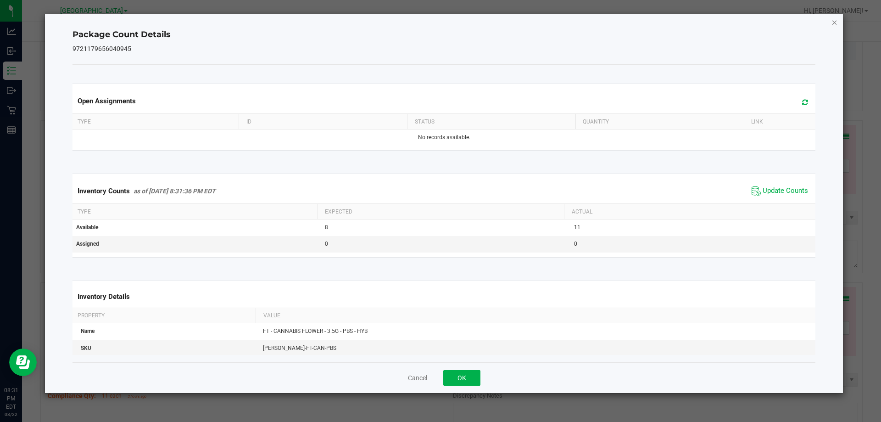
click at [836, 25] on icon "Close" at bounding box center [835, 22] width 6 height 11
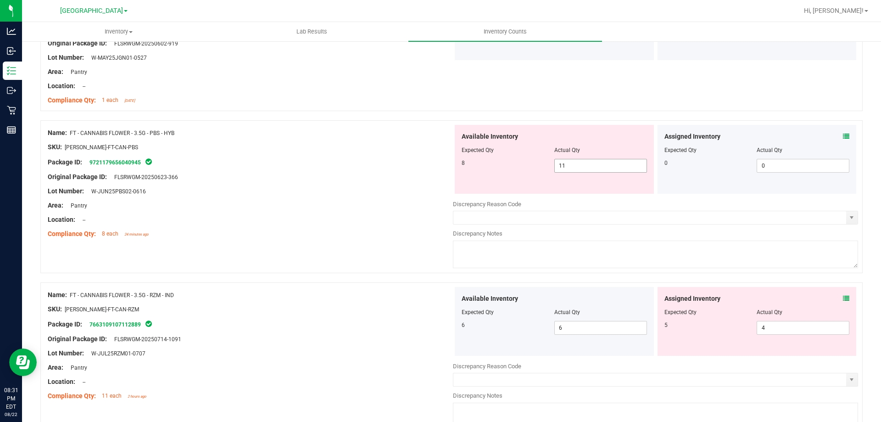
click at [611, 171] on span "11 11" at bounding box center [601, 166] width 93 height 14
type input "1"
type input "8"
click at [420, 165] on div "Package ID: 9721179656040945" at bounding box center [250, 162] width 405 height 11
type input "8"
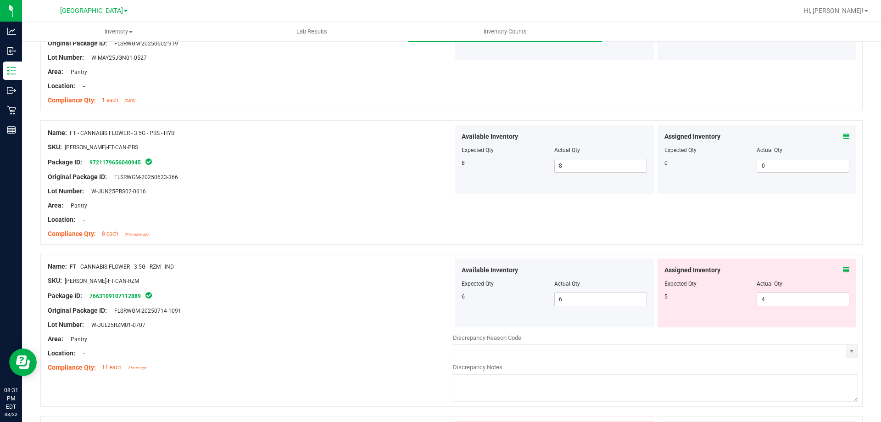
click at [418, 164] on div "Package ID: 9721179656040945" at bounding box center [250, 162] width 405 height 11
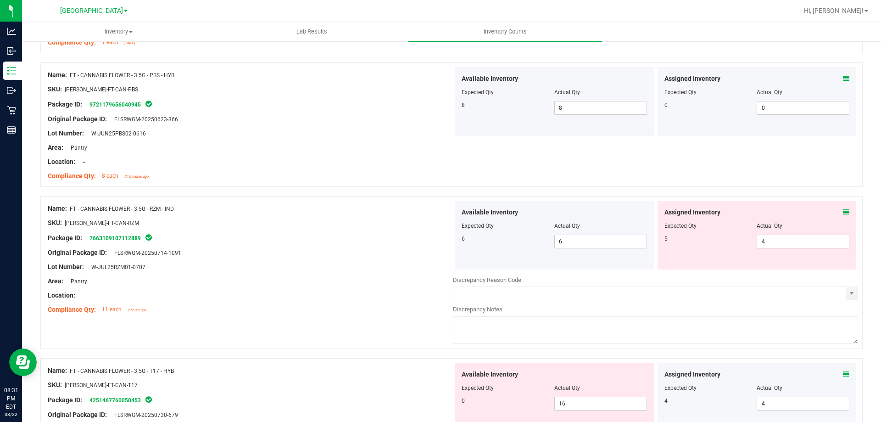
scroll to position [1102, 0]
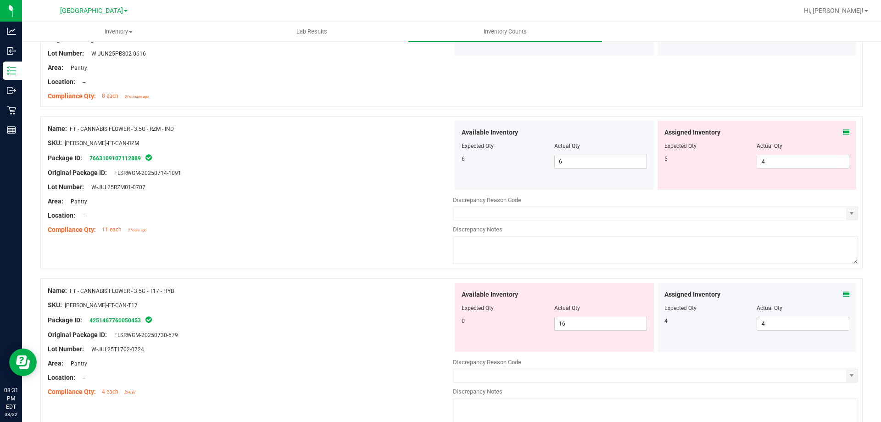
click at [843, 135] on span at bounding box center [846, 133] width 6 height 10
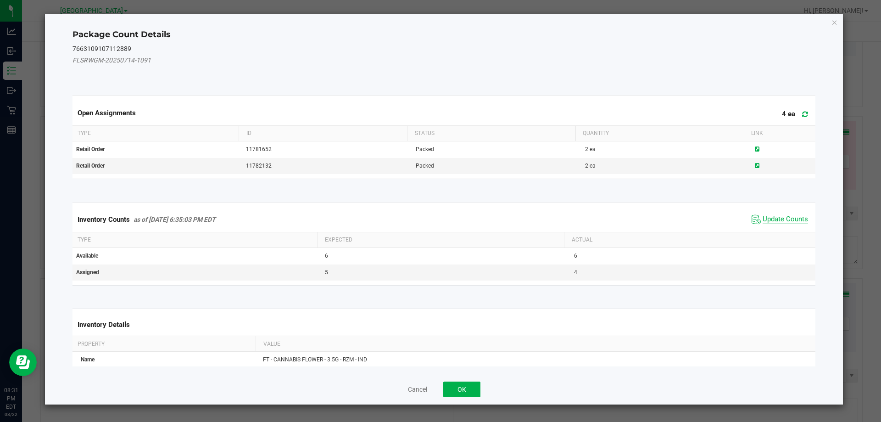
click at [764, 228] on div "Inventory Counts as of [DATE] 6:35:03 PM EDT Update Counts" at bounding box center [444, 219] width 747 height 25
click at [765, 223] on span "Update Counts" at bounding box center [785, 219] width 45 height 9
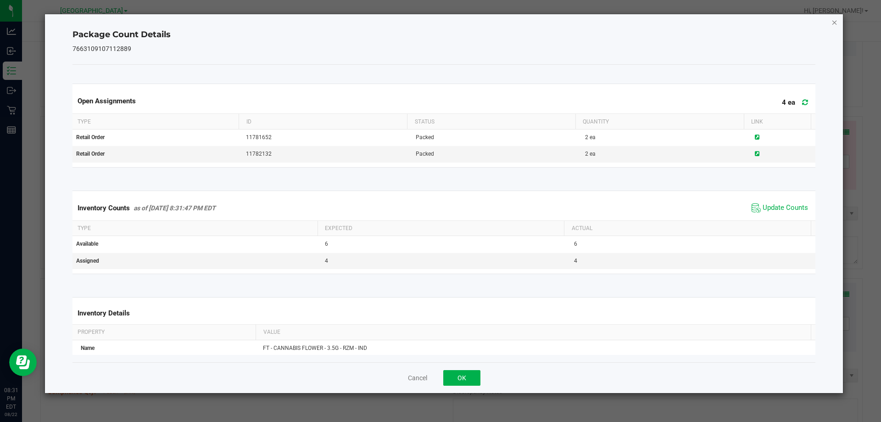
click at [838, 26] on icon "Close" at bounding box center [835, 22] width 6 height 11
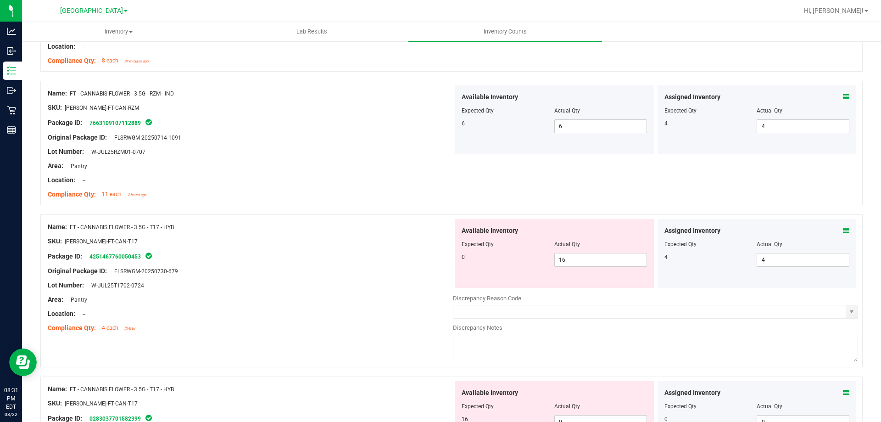
scroll to position [1239, 0]
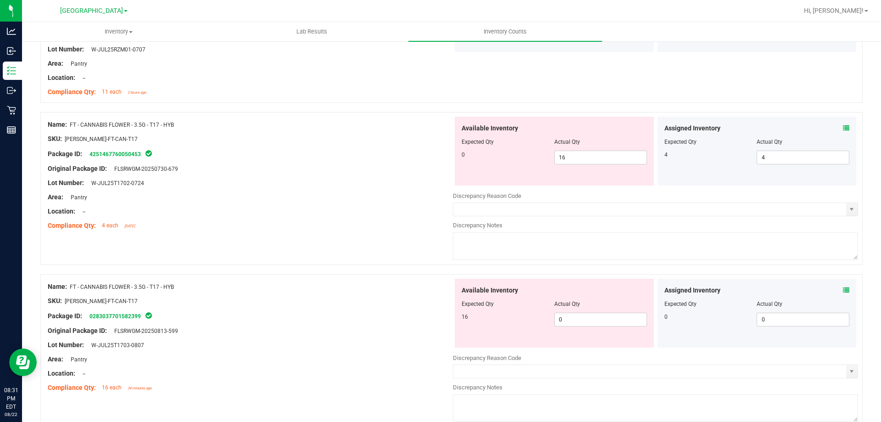
click at [843, 126] on icon at bounding box center [846, 128] width 6 height 6
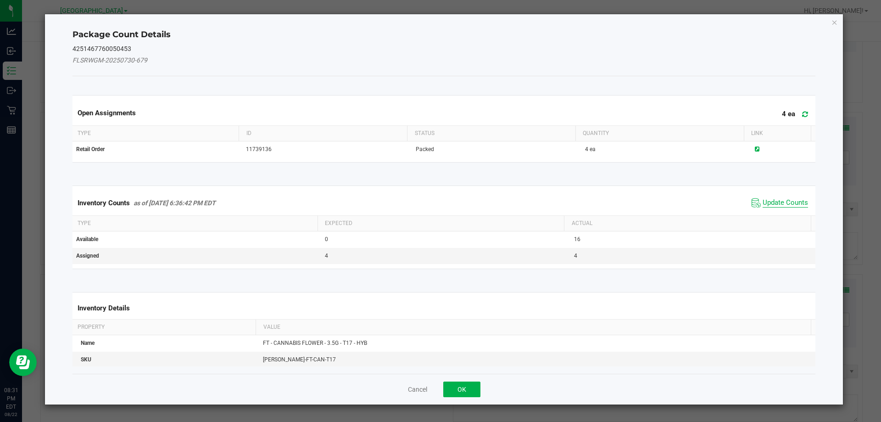
click at [763, 201] on span "Update Counts" at bounding box center [785, 202] width 45 height 9
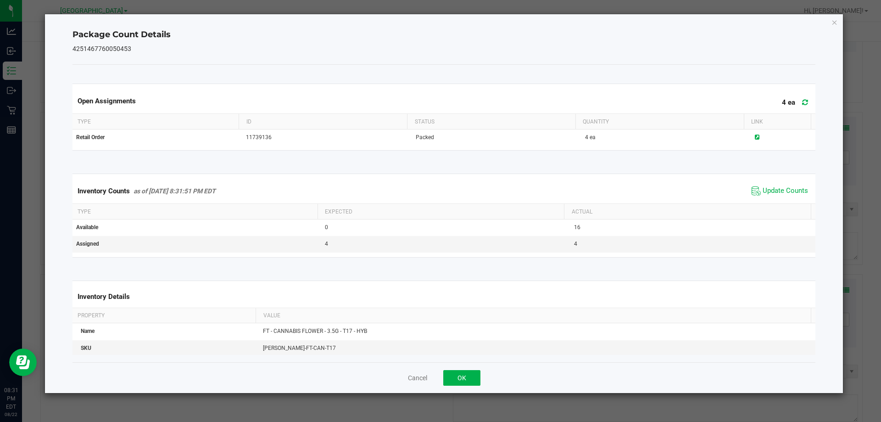
click at [834, 28] on div "Package Count Details 4251467760050453 Open Assignments 4 ea Type ID Status Qua…" at bounding box center [444, 203] width 799 height 379
click at [836, 22] on icon "Close" at bounding box center [835, 22] width 6 height 11
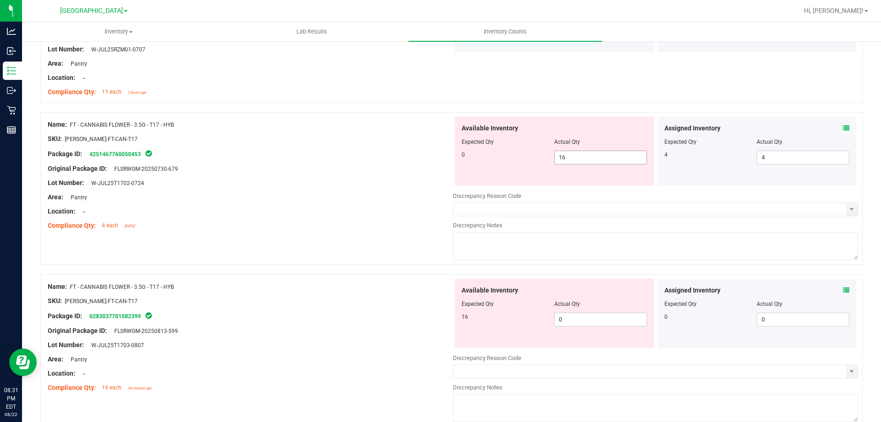
click at [634, 151] on span "16 16" at bounding box center [601, 158] width 93 height 14
type input "1"
type input "0"
click at [415, 186] on div "Lot Number: W-JUL25T1702-0724" at bounding box center [250, 183] width 405 height 10
type input "0"
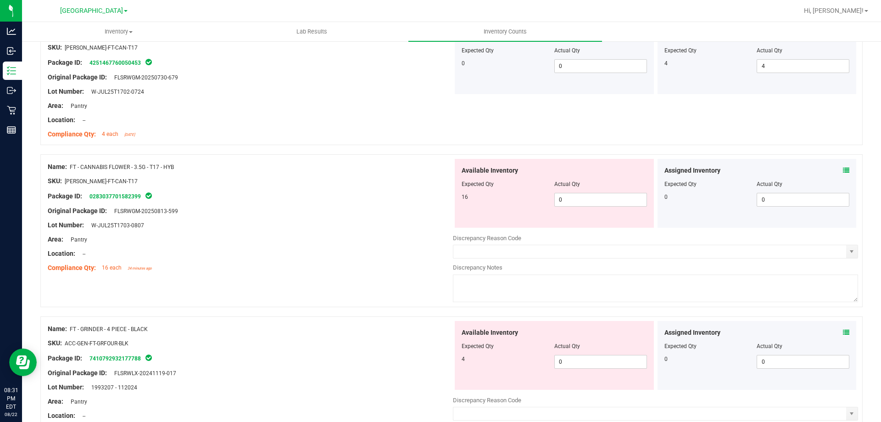
scroll to position [1331, 0]
click at [843, 169] on icon at bounding box center [846, 170] width 6 height 6
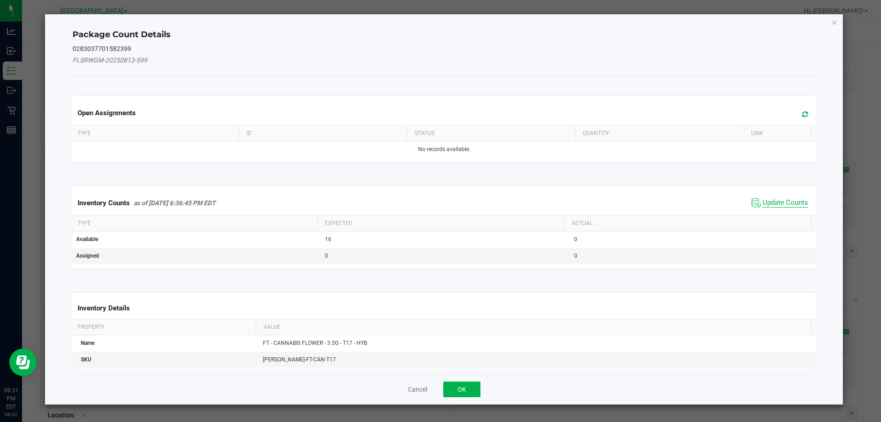
click at [794, 201] on span "Update Counts" at bounding box center [785, 202] width 45 height 9
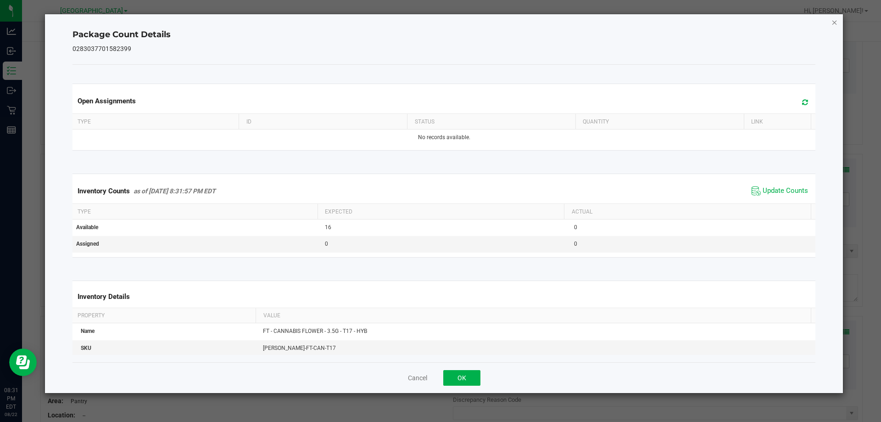
click at [833, 21] on icon "Close" at bounding box center [835, 22] width 6 height 11
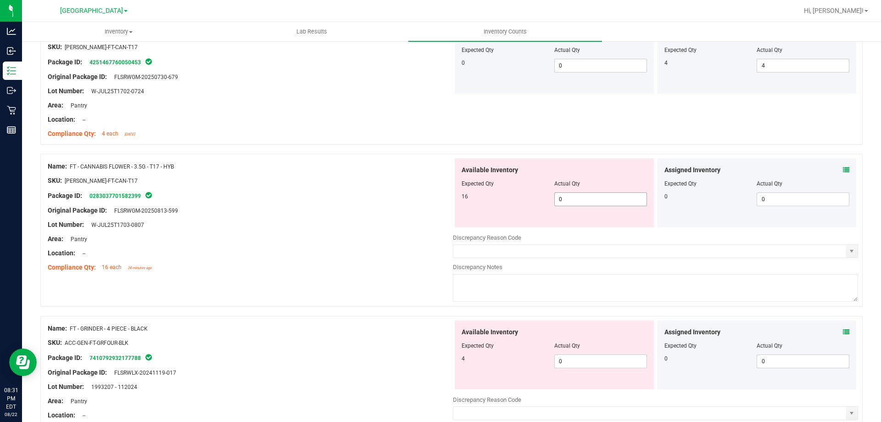
click at [569, 196] on span "0 0" at bounding box center [601, 199] width 93 height 14
type input "16"
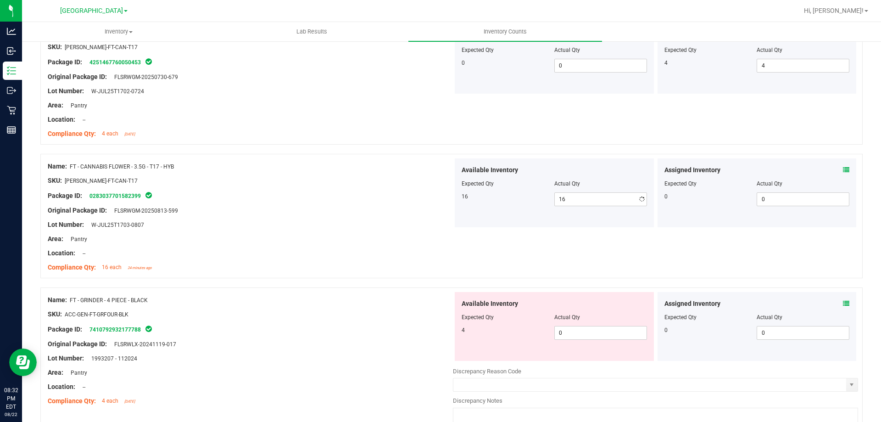
click at [402, 214] on div "Original Package ID: FLSRWGM-20250813-599" at bounding box center [250, 211] width 405 height 10
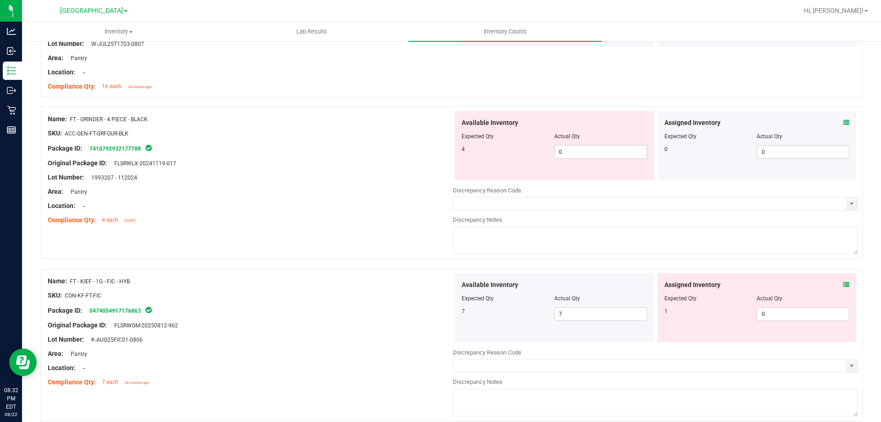
scroll to position [1515, 0]
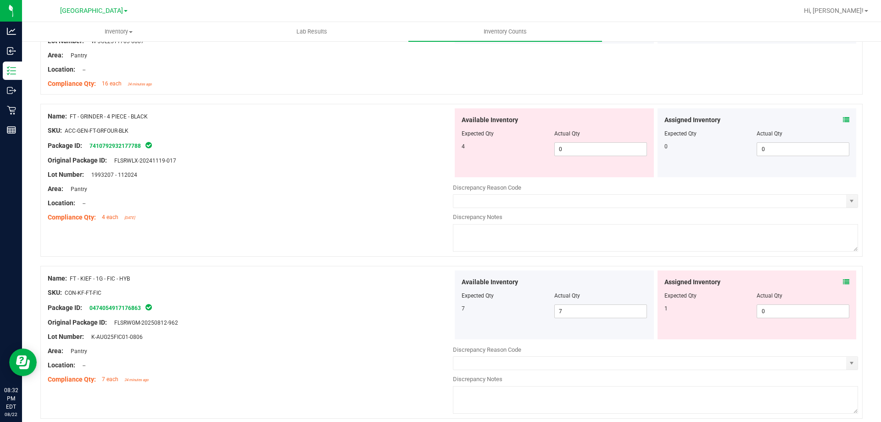
click at [843, 118] on icon at bounding box center [846, 120] width 6 height 6
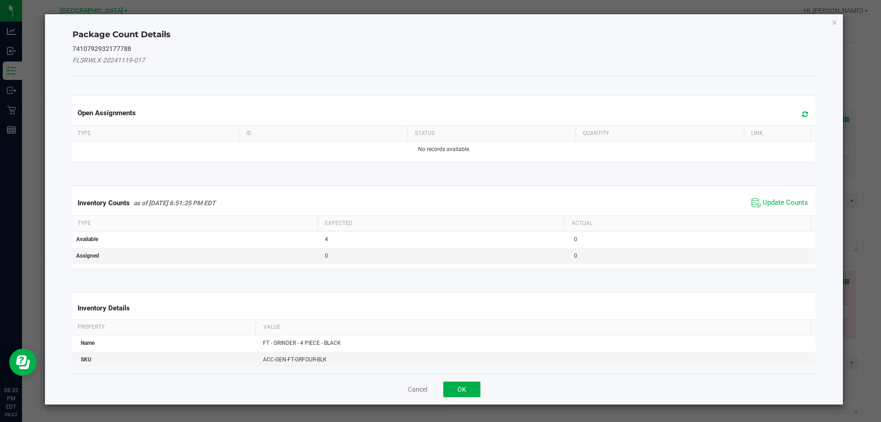
click at [784, 209] on span "Update Counts" at bounding box center [780, 203] width 61 height 14
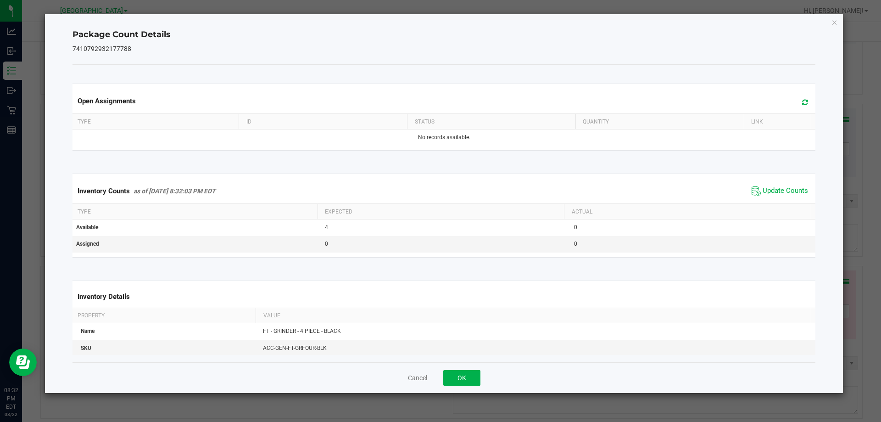
click at [785, 206] on th "Actual" at bounding box center [687, 212] width 247 height 16
click at [838, 19] on icon "Close" at bounding box center [835, 22] width 6 height 11
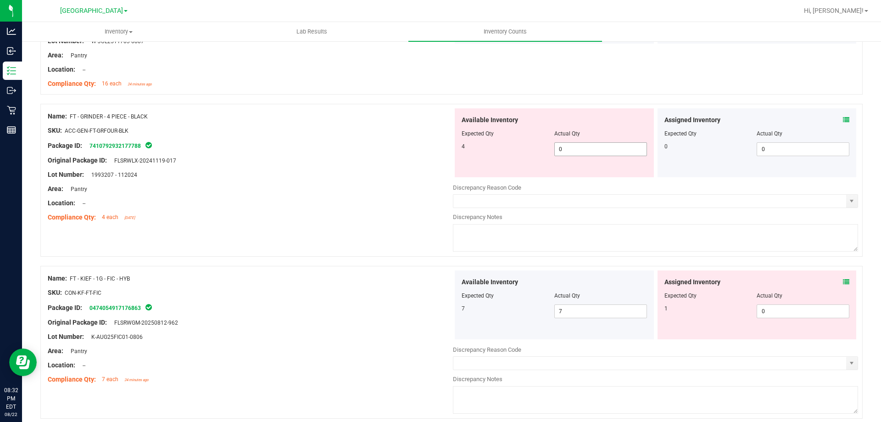
click at [583, 152] on span "0 0" at bounding box center [601, 149] width 93 height 14
type input "4"
click at [359, 175] on div "Lot Number: 1993207 - 112024" at bounding box center [250, 175] width 405 height 10
type input "4"
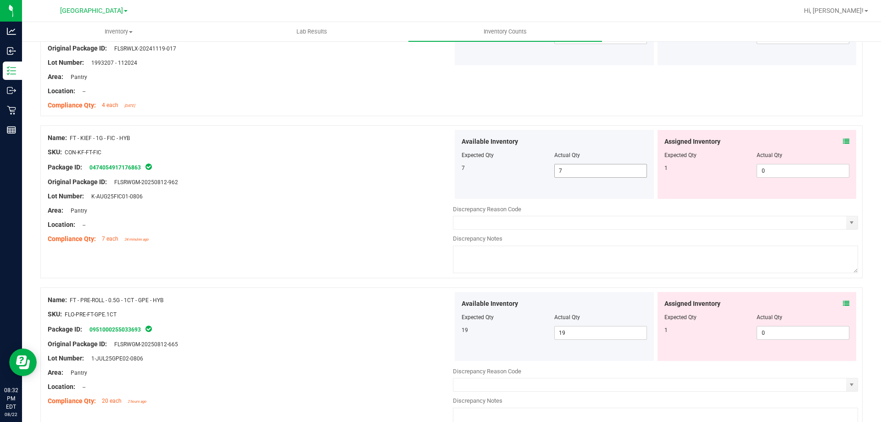
scroll to position [1653, 0]
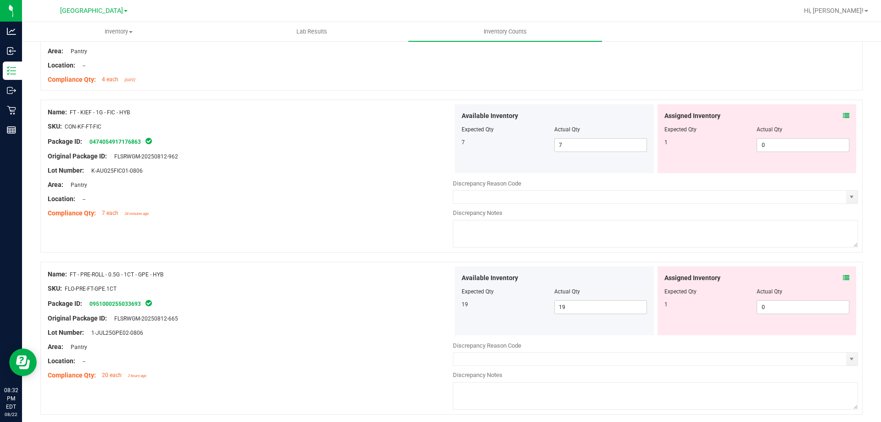
click at [843, 115] on icon at bounding box center [846, 115] width 6 height 6
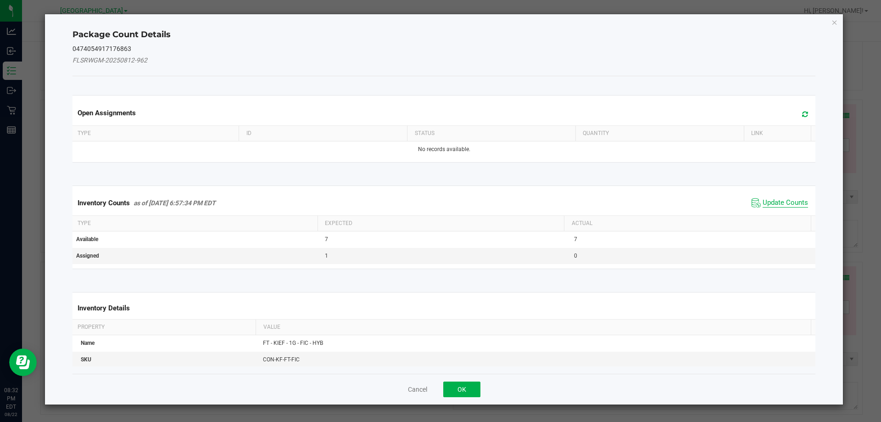
click at [764, 199] on span "Update Counts" at bounding box center [785, 202] width 45 height 9
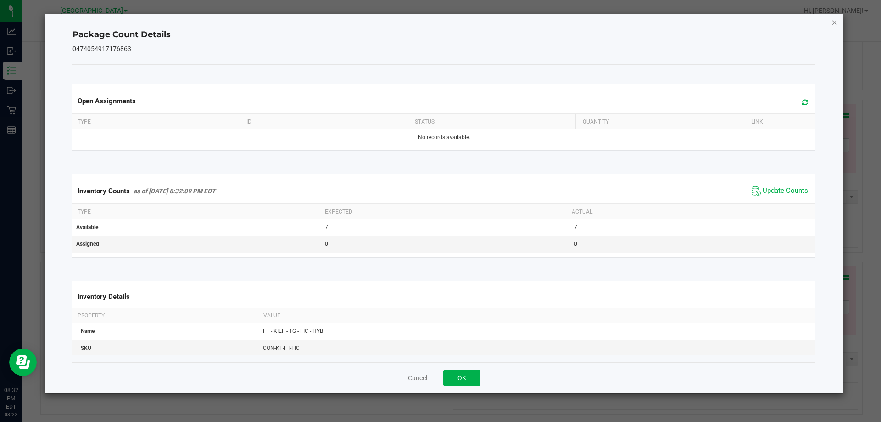
click at [835, 18] on icon "Close" at bounding box center [835, 22] width 6 height 11
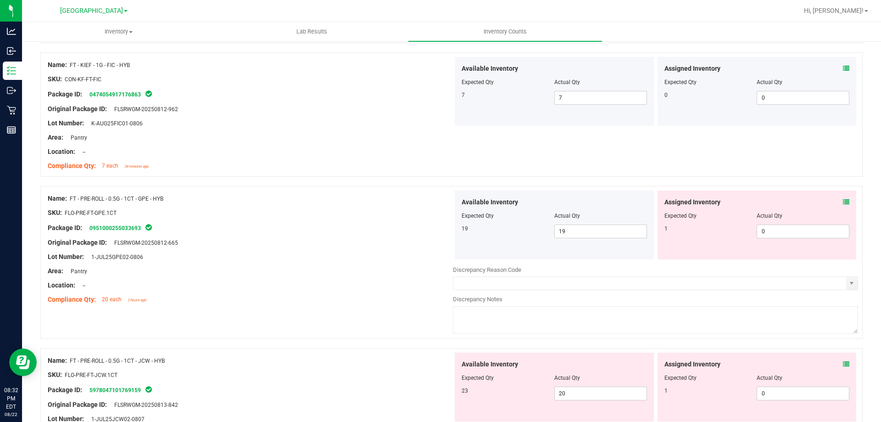
scroll to position [1744, 0]
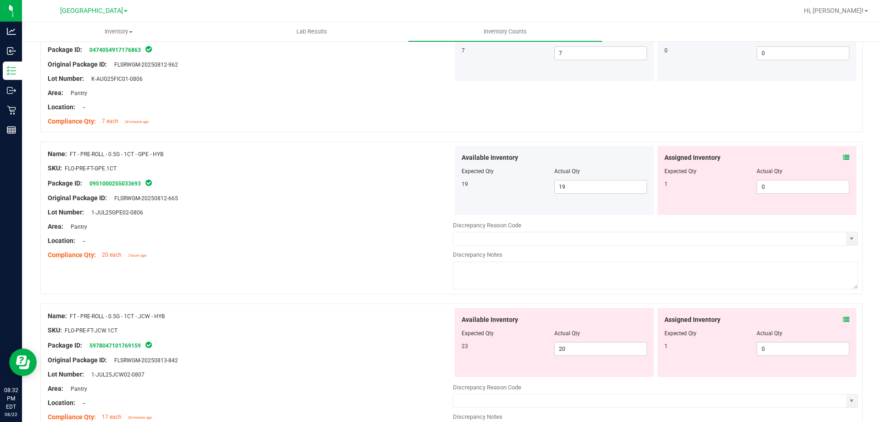
click at [843, 154] on icon at bounding box center [846, 157] width 6 height 6
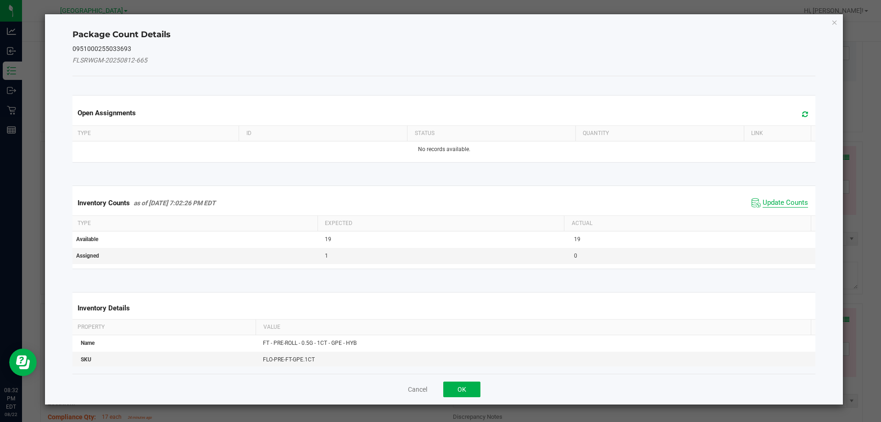
click at [769, 200] on span "Update Counts" at bounding box center [785, 202] width 45 height 9
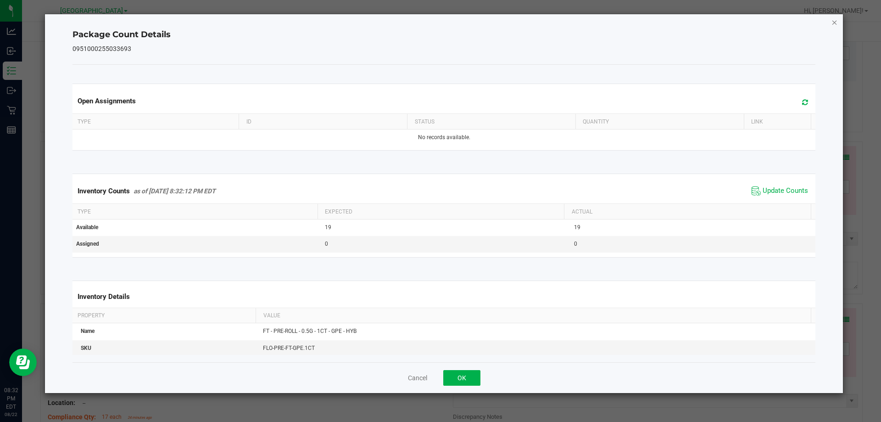
click at [835, 23] on icon "Close" at bounding box center [835, 22] width 6 height 11
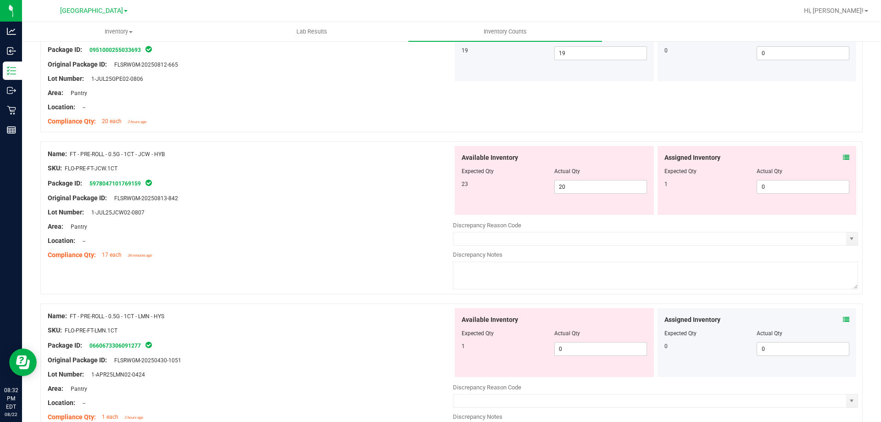
scroll to position [1882, 0]
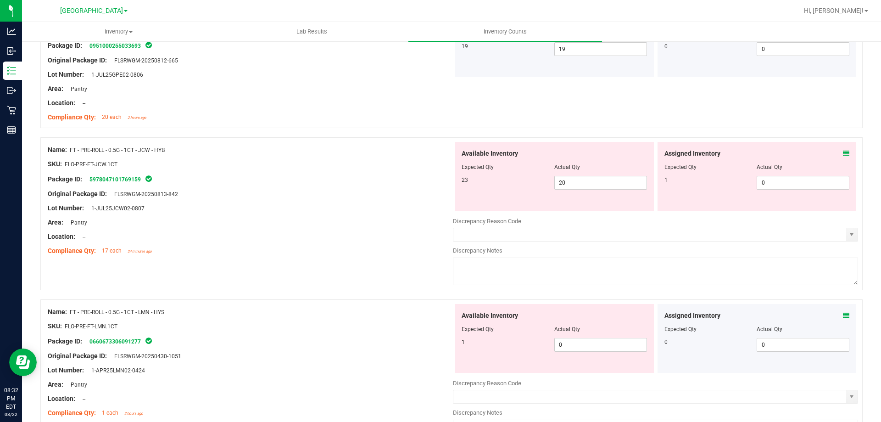
click at [843, 152] on icon at bounding box center [846, 153] width 6 height 6
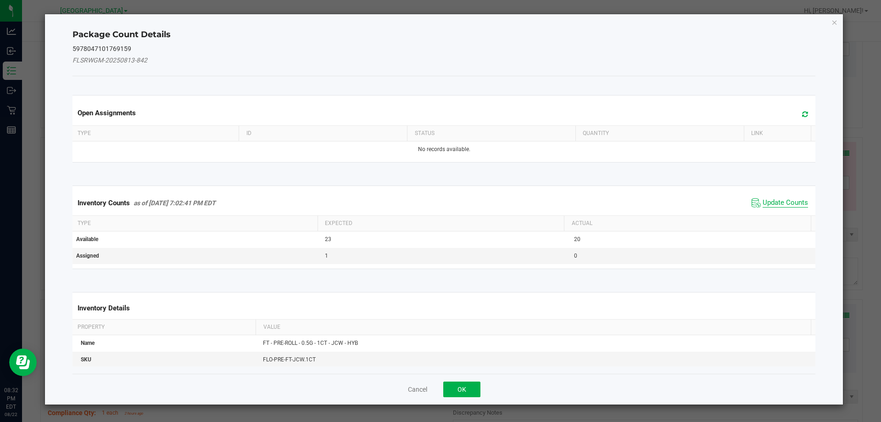
click at [779, 198] on span "Update Counts" at bounding box center [785, 202] width 45 height 9
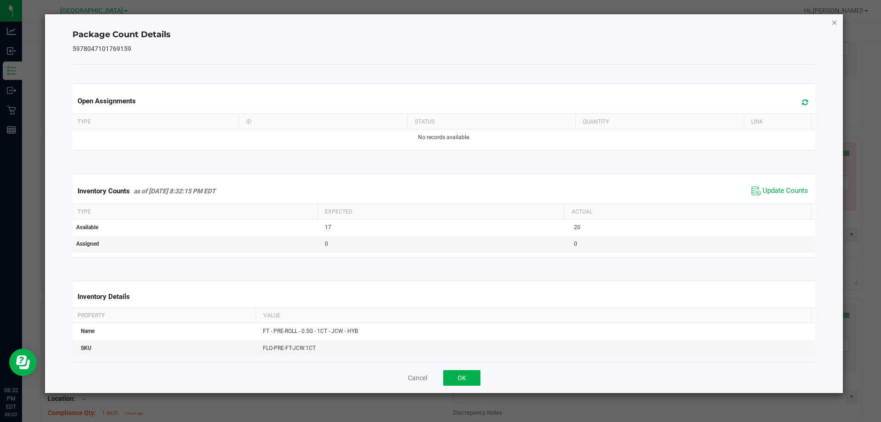
click at [835, 25] on icon "Close" at bounding box center [835, 22] width 6 height 11
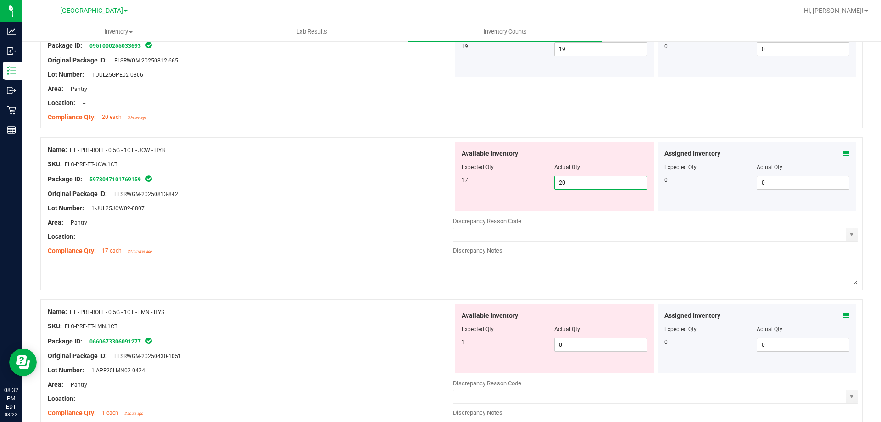
click at [616, 185] on span "20 20" at bounding box center [601, 183] width 93 height 14
type input "2"
type input "17"
click at [436, 182] on div "Package ID: 5978047101769159" at bounding box center [250, 179] width 405 height 11
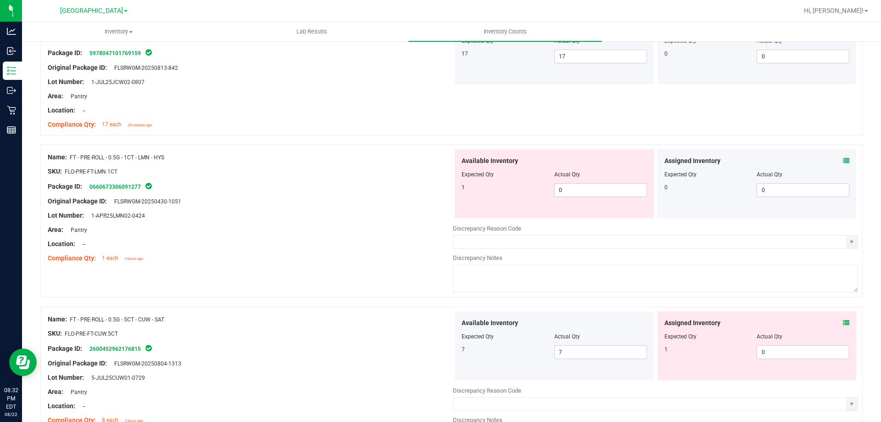
scroll to position [2020, 0]
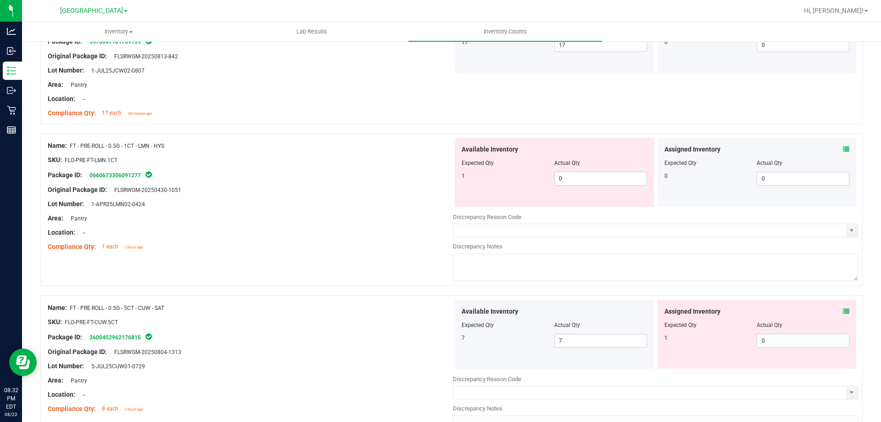
click at [843, 150] on icon at bounding box center [846, 149] width 6 height 6
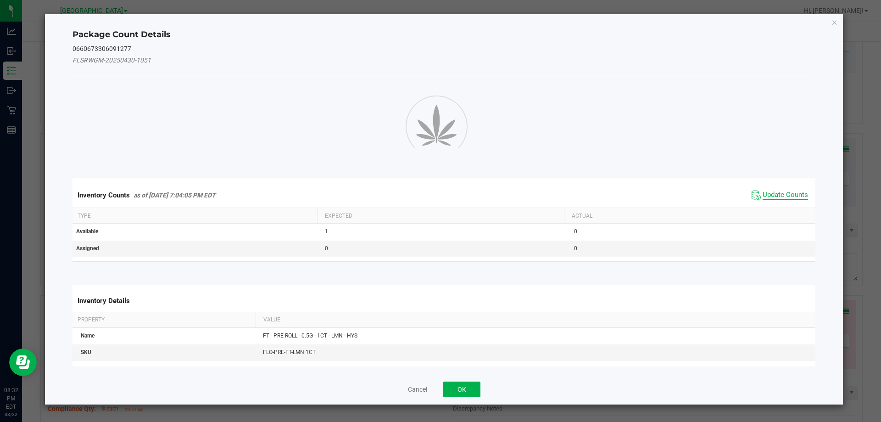
click at [798, 198] on span "Update Counts" at bounding box center [785, 194] width 45 height 9
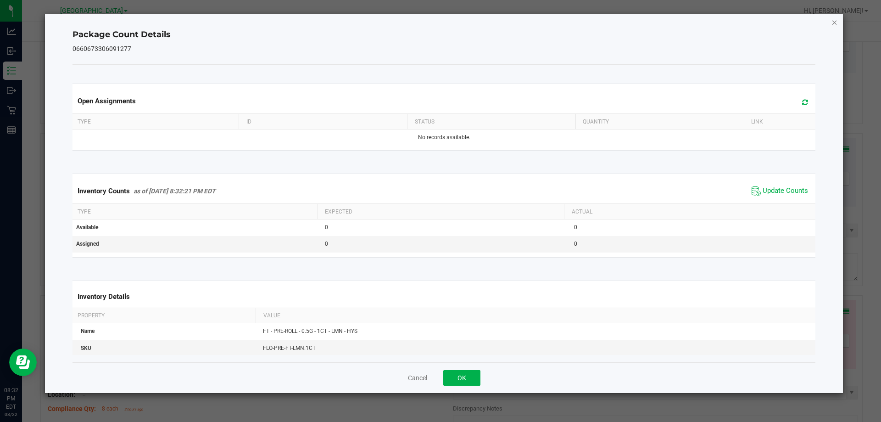
click at [836, 22] on icon "Close" at bounding box center [835, 22] width 6 height 11
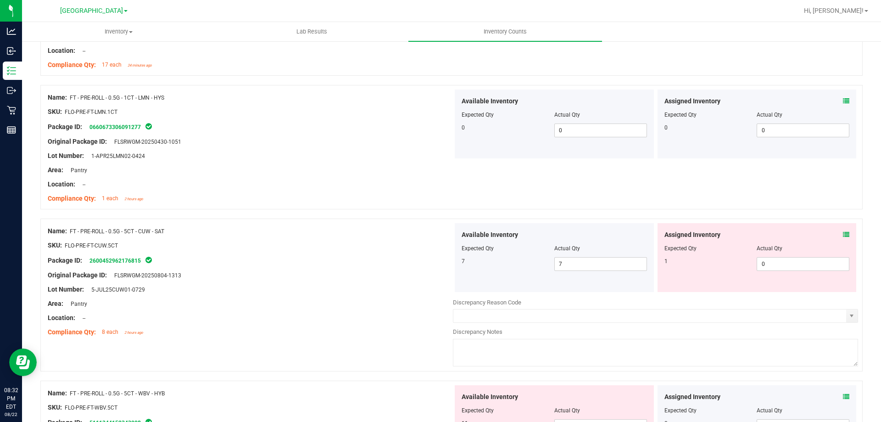
scroll to position [2157, 0]
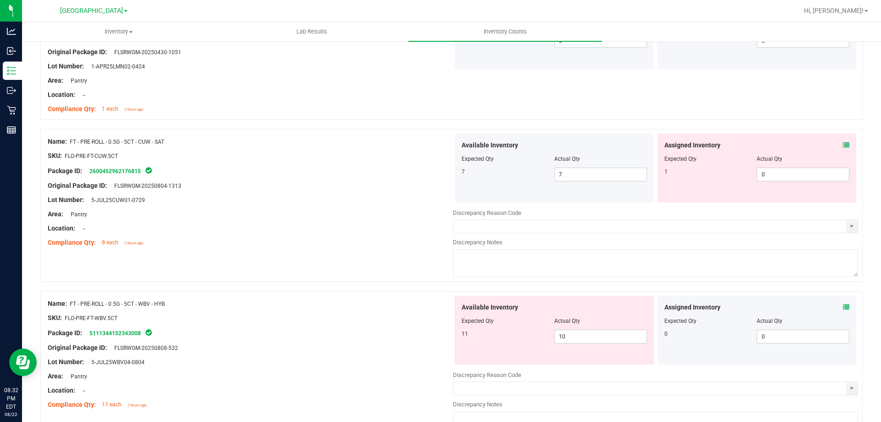
click at [843, 142] on icon at bounding box center [846, 145] width 6 height 6
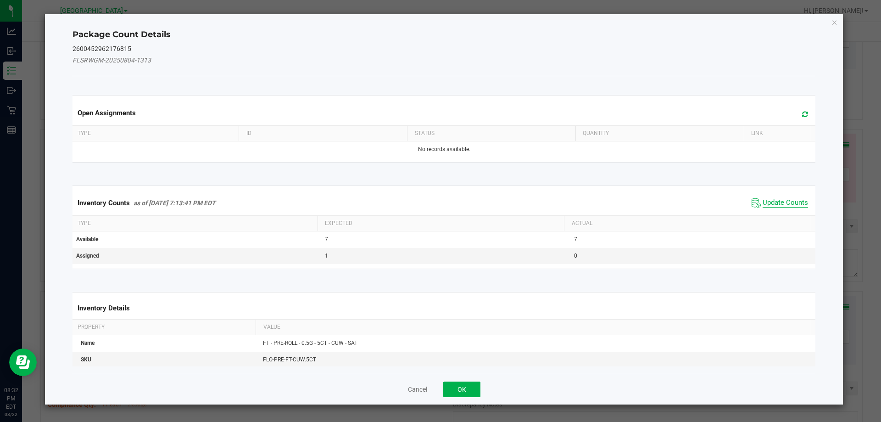
click at [783, 202] on span "Update Counts" at bounding box center [785, 202] width 45 height 9
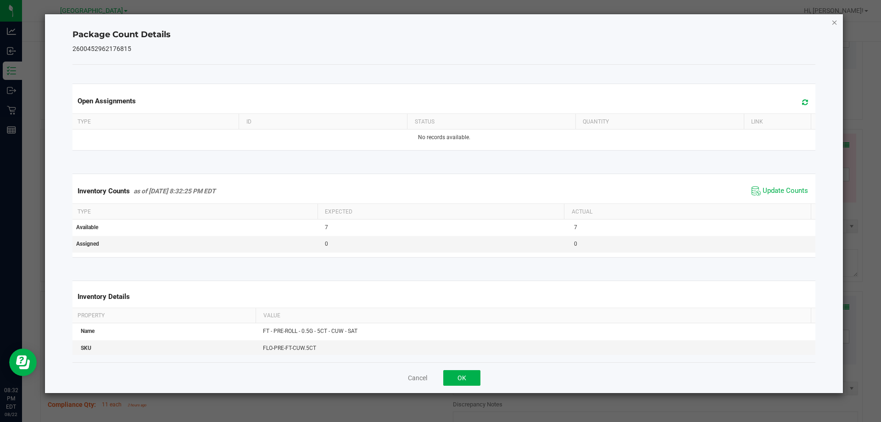
click at [832, 25] on icon "Close" at bounding box center [835, 22] width 6 height 11
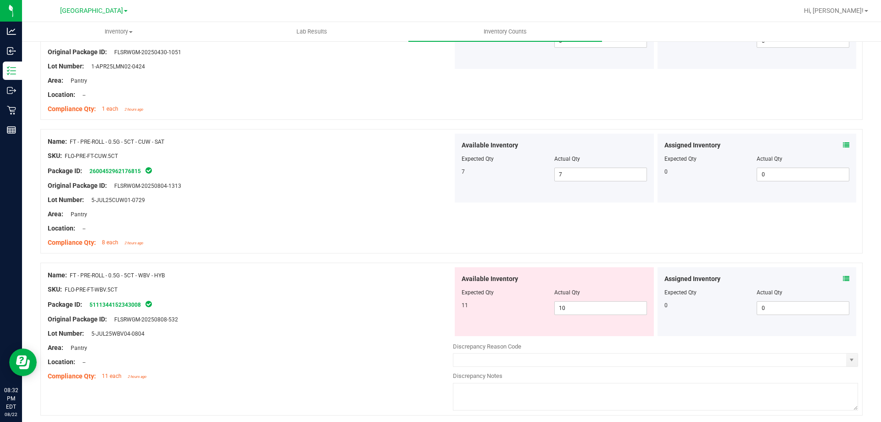
scroll to position [2249, 0]
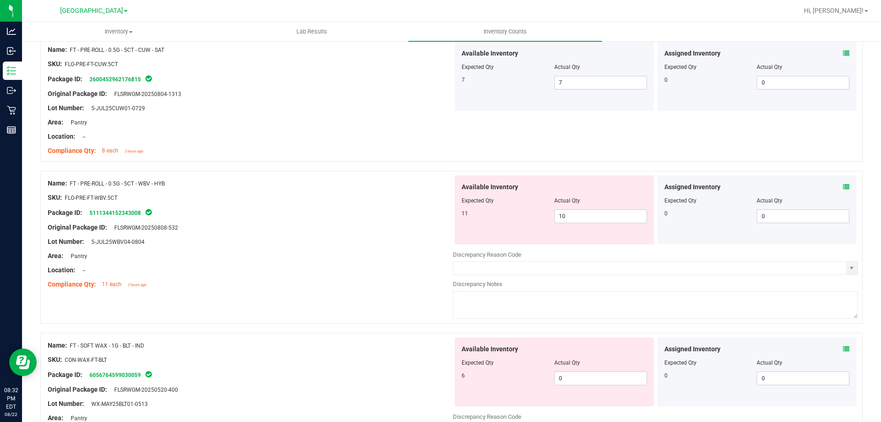
click at [844, 189] on div "Assigned Inventory Expected Qty Actual Qty 0 0 0" at bounding box center [757, 209] width 199 height 69
click at [843, 189] on icon at bounding box center [846, 187] width 6 height 6
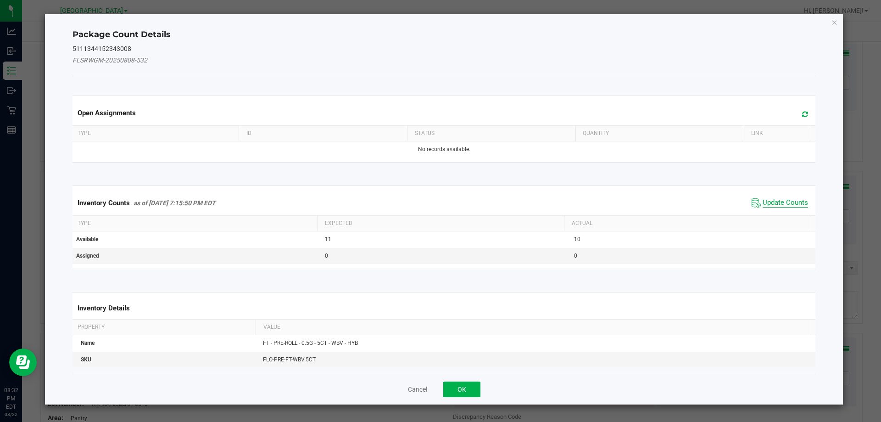
click at [786, 202] on span "Update Counts" at bounding box center [785, 202] width 45 height 9
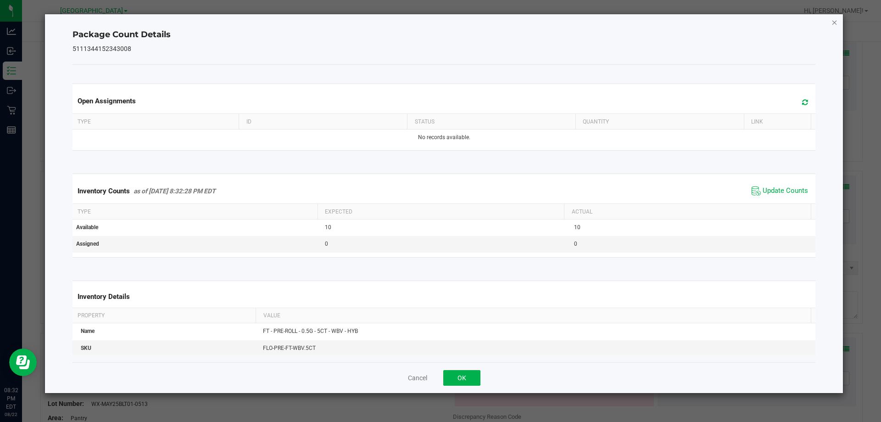
click at [833, 27] on icon "Close" at bounding box center [835, 22] width 6 height 11
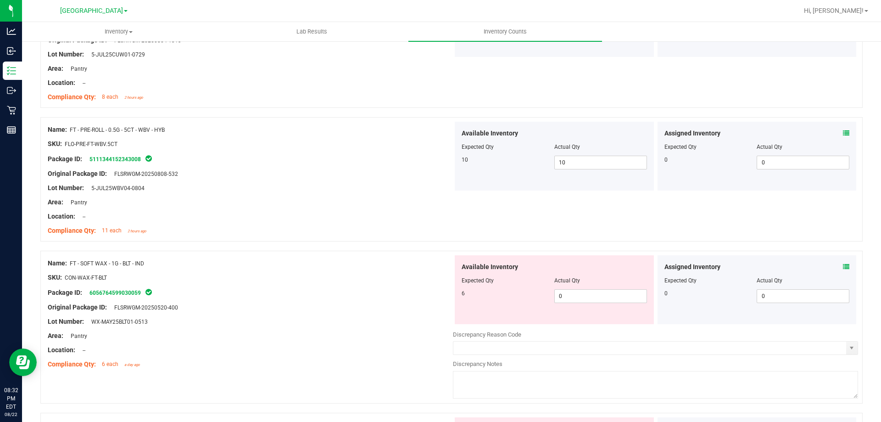
scroll to position [2387, 0]
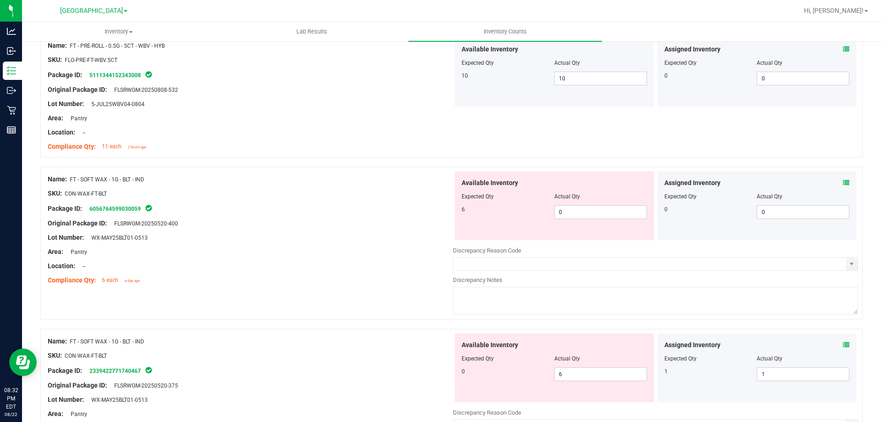
click at [843, 181] on icon at bounding box center [846, 182] width 6 height 6
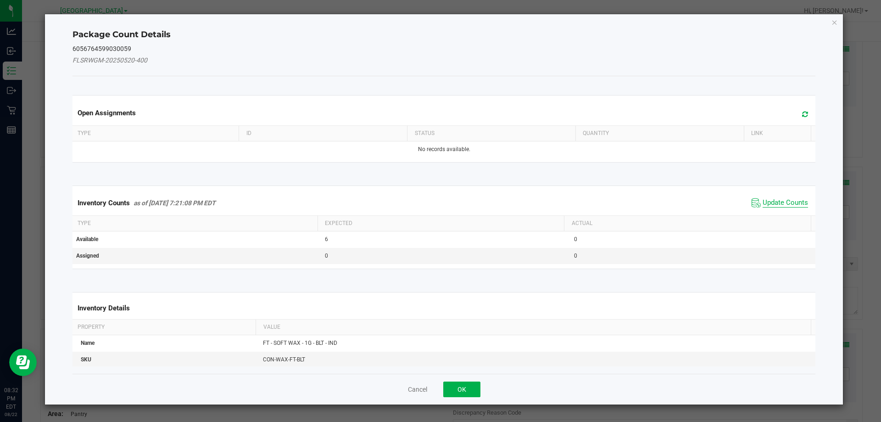
click at [787, 203] on span "Update Counts" at bounding box center [785, 202] width 45 height 9
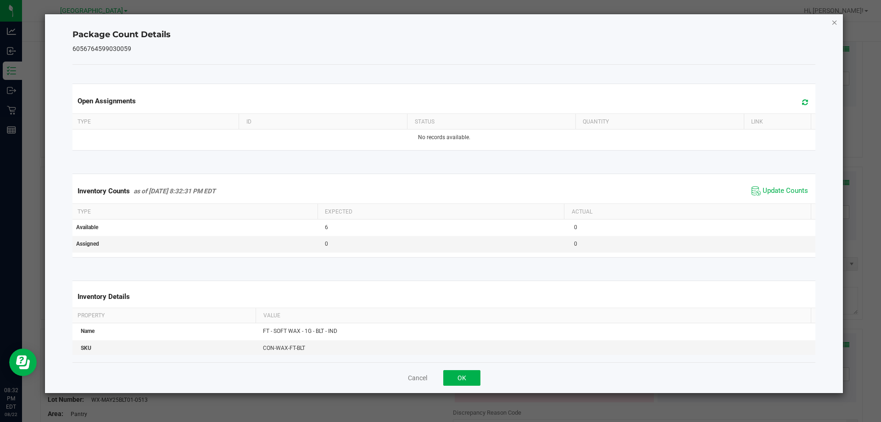
click at [834, 25] on icon "Close" at bounding box center [835, 22] width 6 height 11
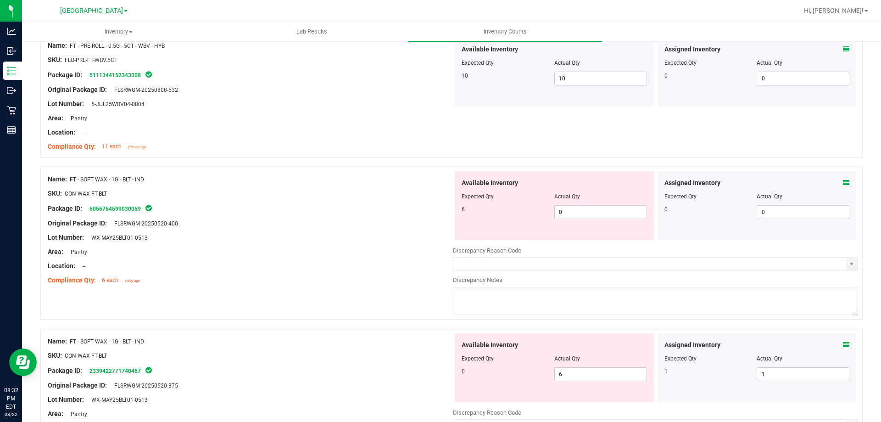
scroll to position [2433, 0]
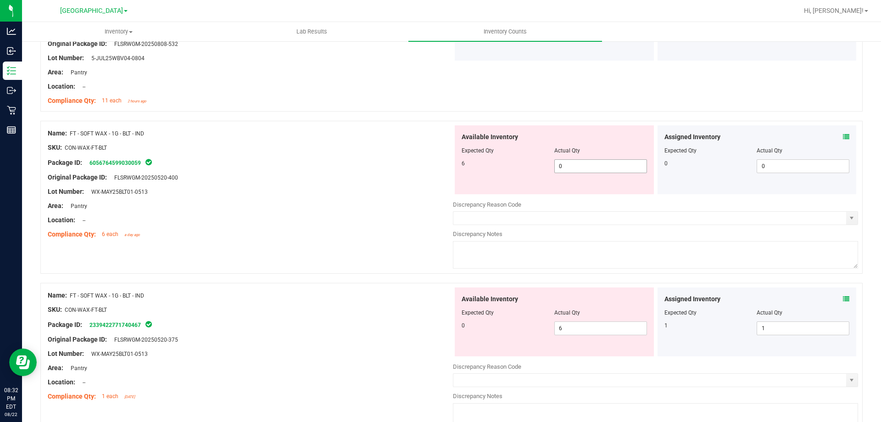
click at [579, 169] on span "0 0" at bounding box center [601, 166] width 93 height 14
type input "6"
click at [430, 168] on div at bounding box center [250, 170] width 405 height 5
type input "6"
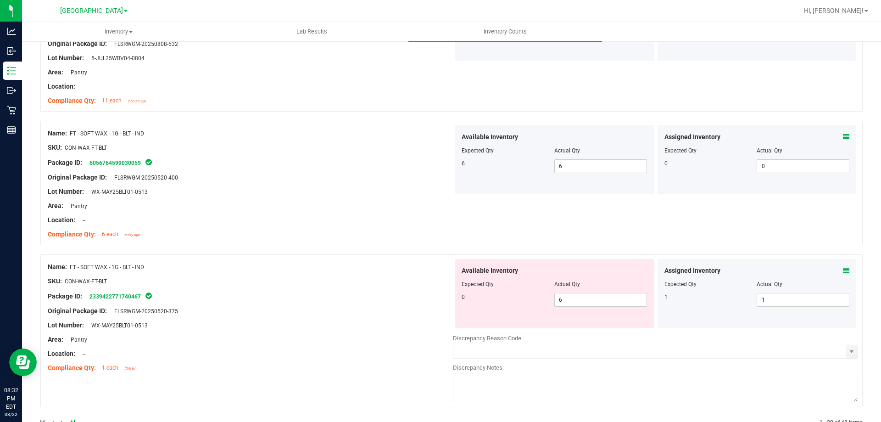
scroll to position [2459, 0]
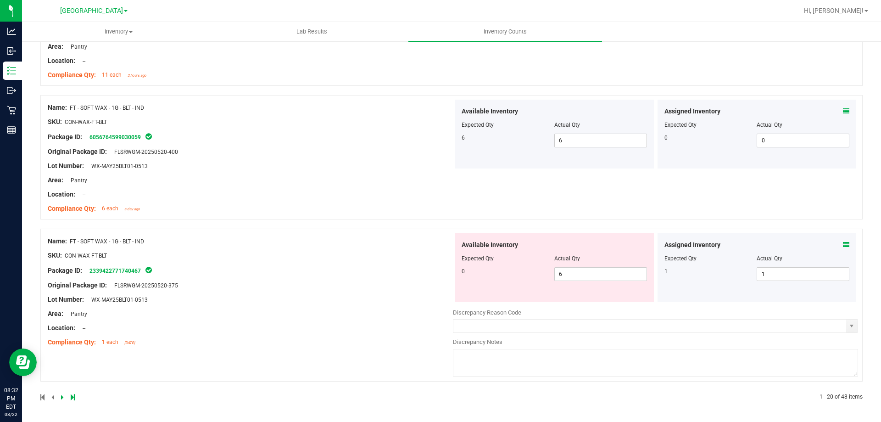
click at [843, 248] on span at bounding box center [846, 245] width 6 height 10
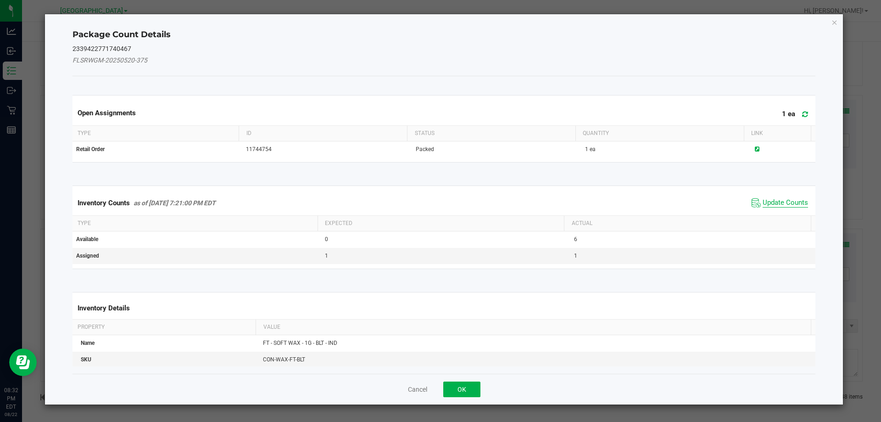
click at [771, 206] on span "Update Counts" at bounding box center [785, 202] width 45 height 9
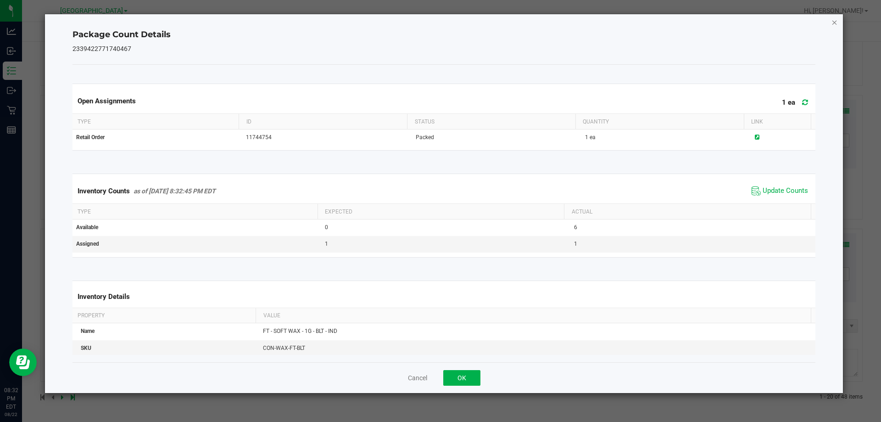
click at [832, 25] on icon "Close" at bounding box center [835, 22] width 6 height 11
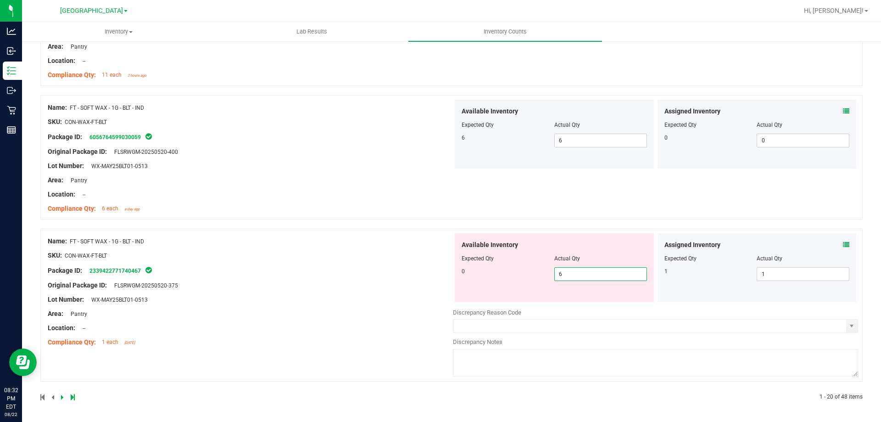
click at [579, 273] on span "6 6" at bounding box center [601, 274] width 93 height 14
type input "0"
click at [300, 264] on div "Name: FT - SOFT WAX - 1G - BLT - IND SKU: CON-WAX-FT-BLT Package ID: 2339422771…" at bounding box center [250, 291] width 405 height 117
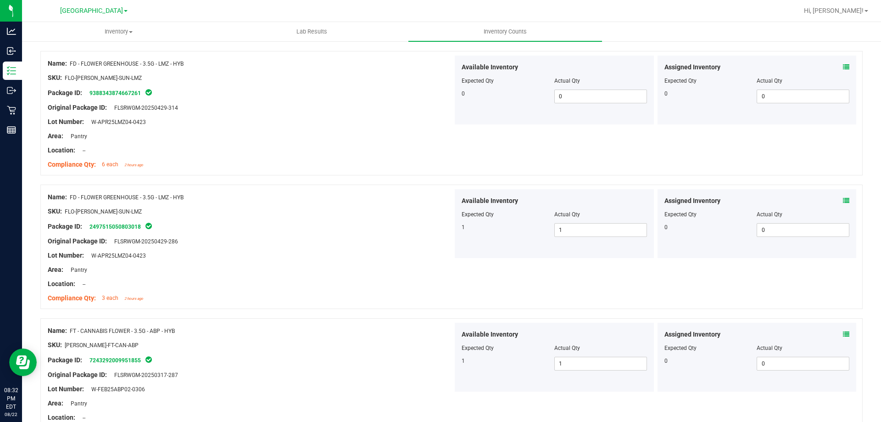
scroll to position [0, 0]
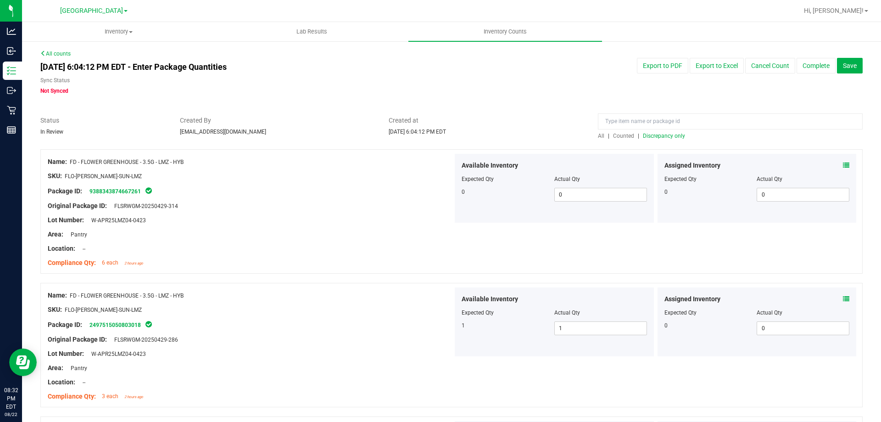
click at [664, 136] on span "Discrepancy only" at bounding box center [664, 136] width 42 height 6
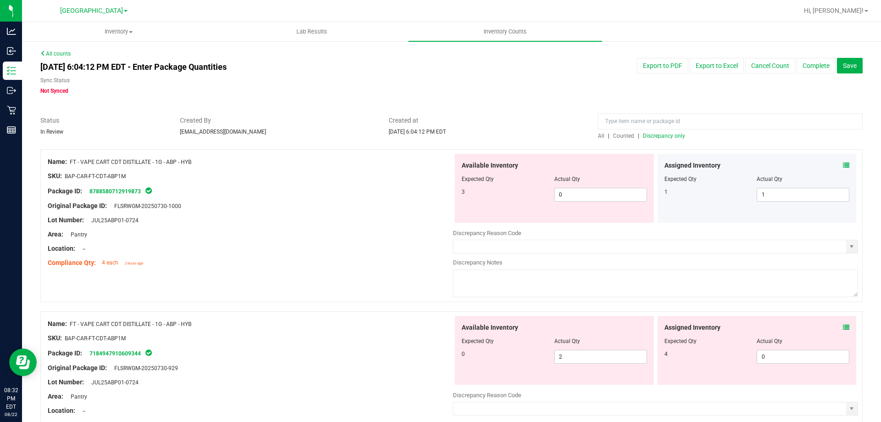
click at [843, 166] on icon at bounding box center [846, 165] width 6 height 6
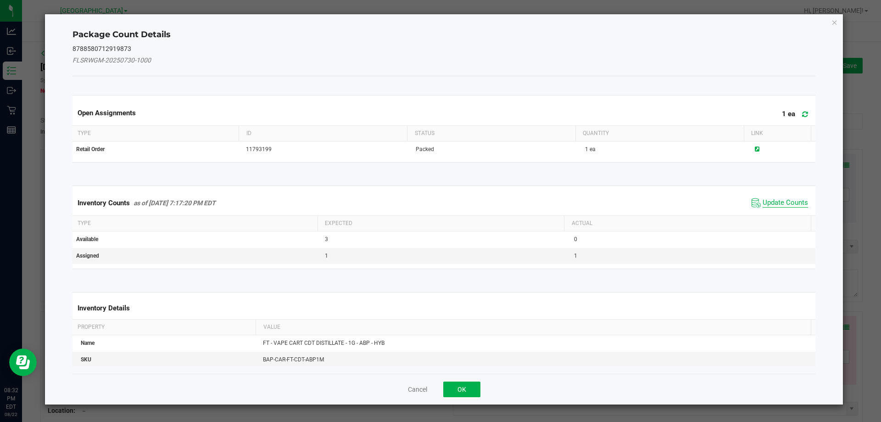
click at [766, 204] on span "Update Counts" at bounding box center [785, 202] width 45 height 9
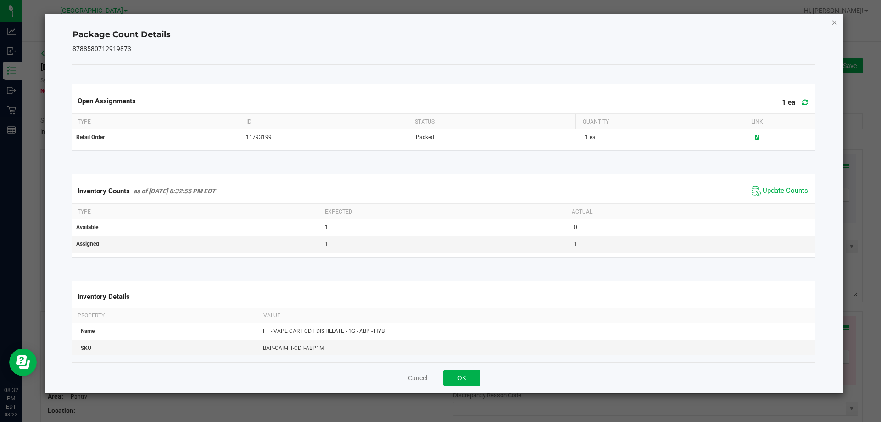
click at [832, 26] on icon "Close" at bounding box center [835, 22] width 6 height 11
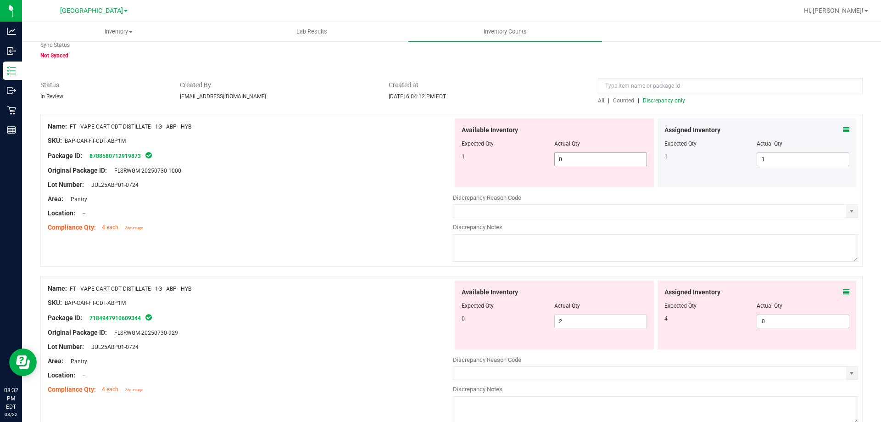
scroll to position [46, 0]
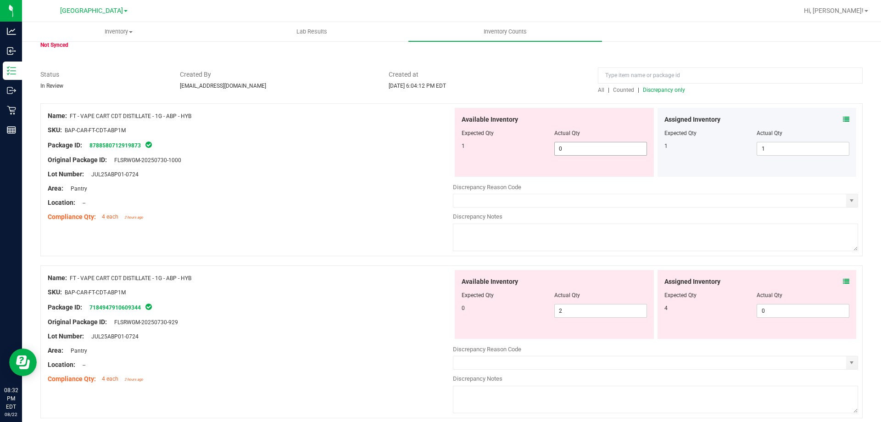
click at [610, 149] on span "0 0" at bounding box center [601, 149] width 93 height 14
type input "1"
click at [346, 170] on div "Lot Number: JUL25ABP01-0724" at bounding box center [250, 174] width 405 height 10
type input "1"
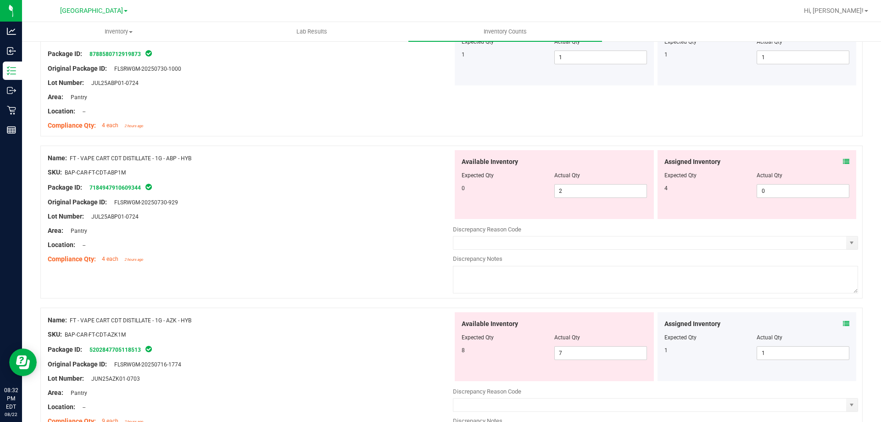
scroll to position [138, 0]
click at [843, 161] on icon at bounding box center [846, 161] width 6 height 6
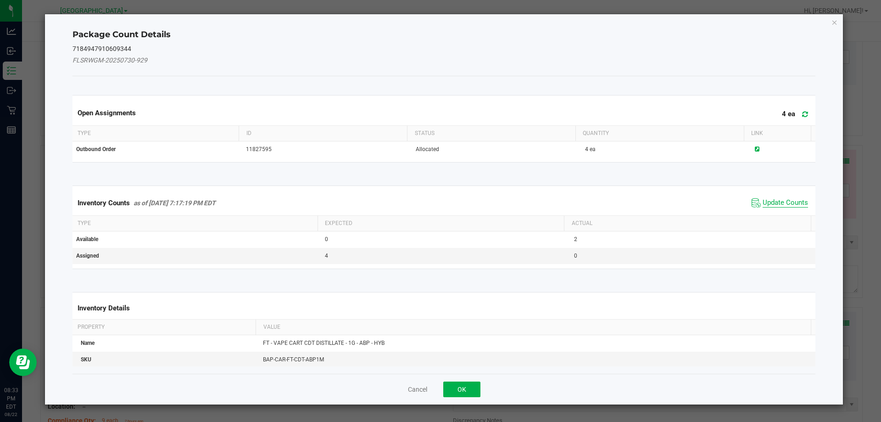
click at [776, 203] on span "Update Counts" at bounding box center [785, 202] width 45 height 9
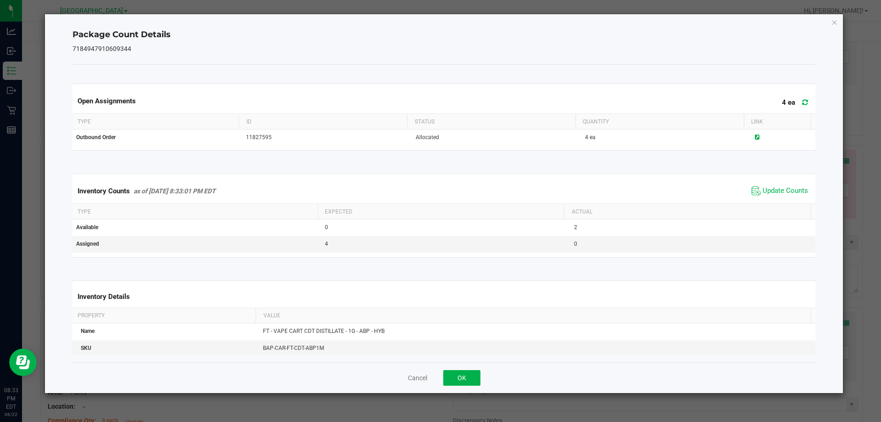
click at [831, 23] on div "Package Count Details 7184947910609344 Open Assignments 4 ea Type ID Status Qua…" at bounding box center [444, 203] width 799 height 379
click at [834, 28] on div "Package Count Details 7184947910609344 Open Assignments 4 ea Type ID Status Qua…" at bounding box center [444, 203] width 799 height 379
click at [836, 22] on icon "Close" at bounding box center [835, 22] width 6 height 11
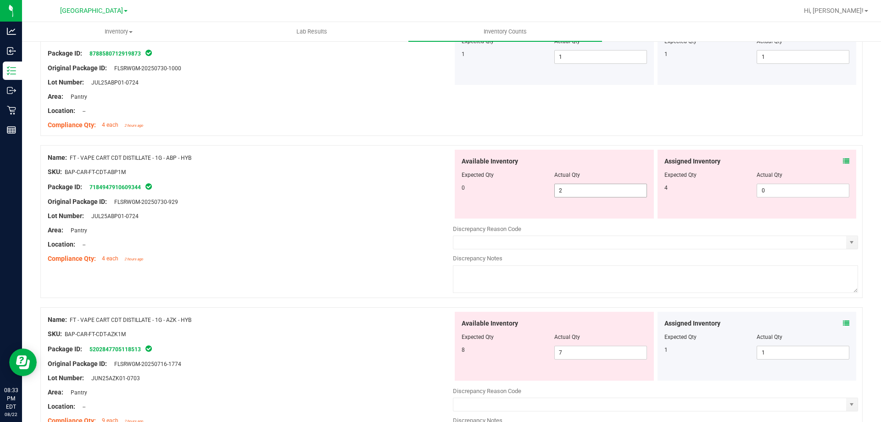
click at [594, 189] on span "2 2" at bounding box center [601, 191] width 93 height 14
type input "0"
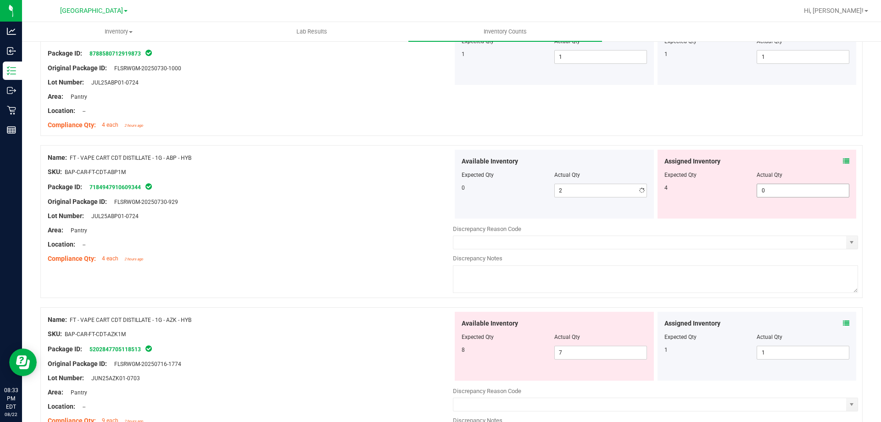
type input "0"
click at [808, 188] on span "0 0" at bounding box center [803, 191] width 93 height 14
type input "4"
click at [457, 175] on div "Available Inventory Expected Qty Actual Qty 0 0 0" at bounding box center [554, 184] width 199 height 69
type input "4"
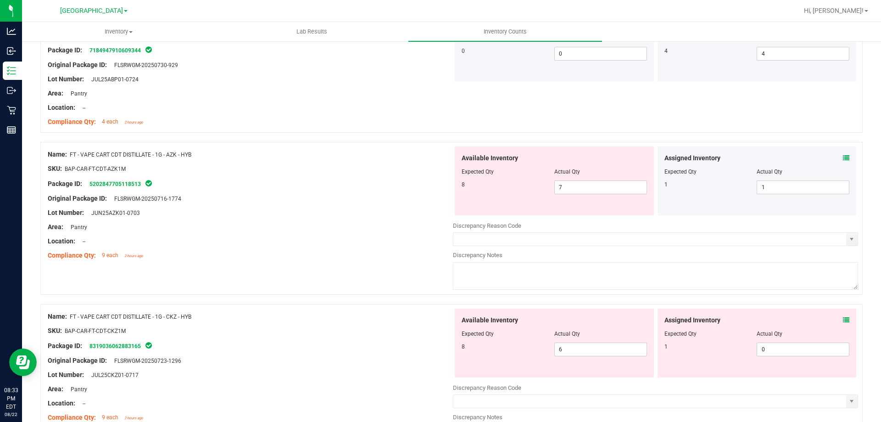
scroll to position [275, 0]
click at [843, 158] on icon at bounding box center [846, 157] width 6 height 6
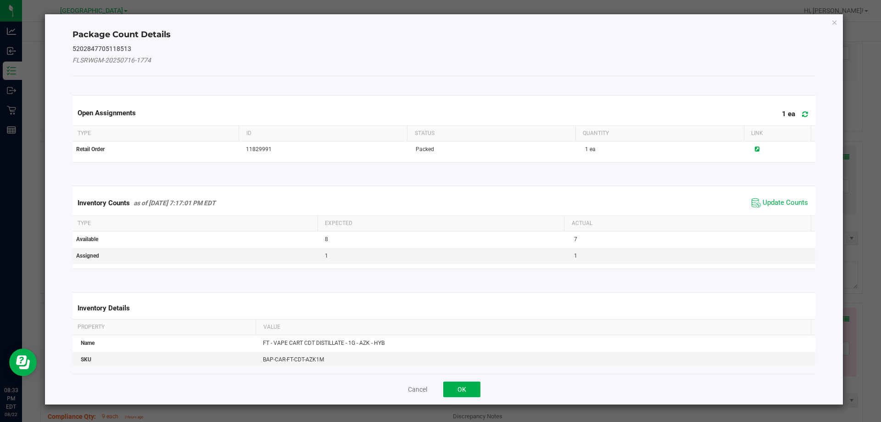
click at [801, 197] on span "Update Counts" at bounding box center [780, 203] width 61 height 14
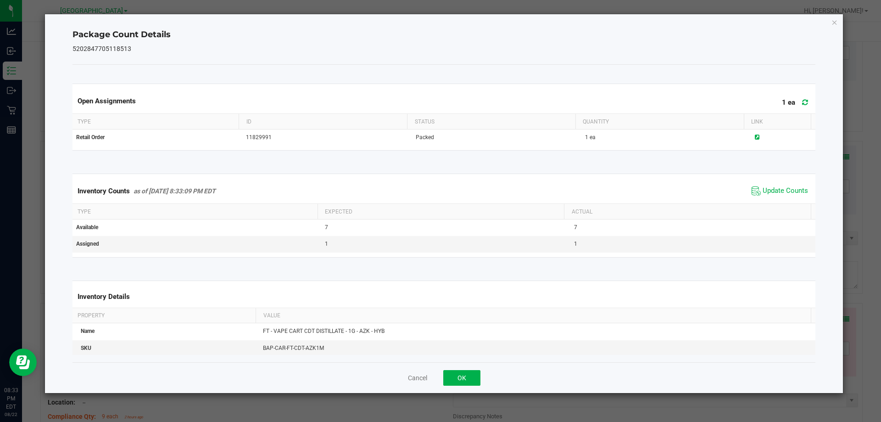
click at [797, 198] on div "Inventory Counts as of [DATE] 8:33:09 PM EDT Update Counts" at bounding box center [444, 191] width 747 height 25
click at [833, 23] on icon "Close" at bounding box center [835, 22] width 6 height 11
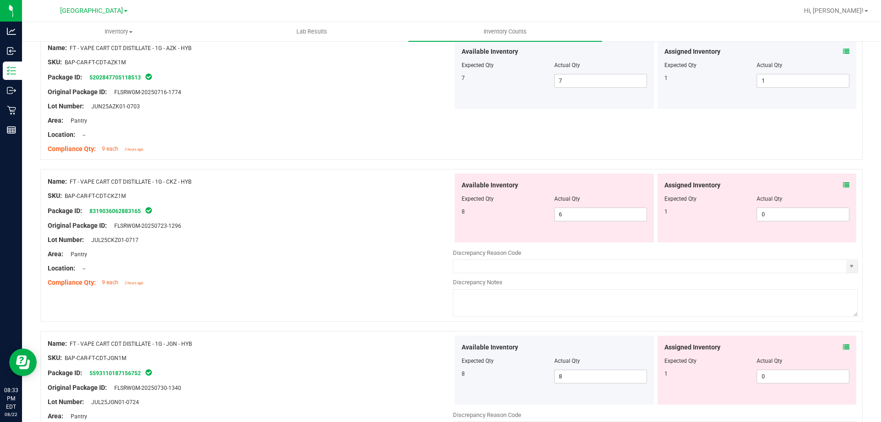
scroll to position [413, 0]
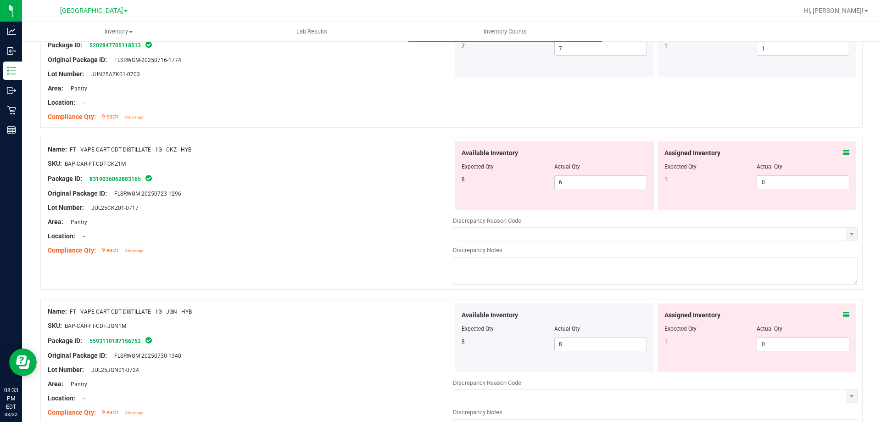
click at [843, 151] on icon at bounding box center [846, 153] width 6 height 6
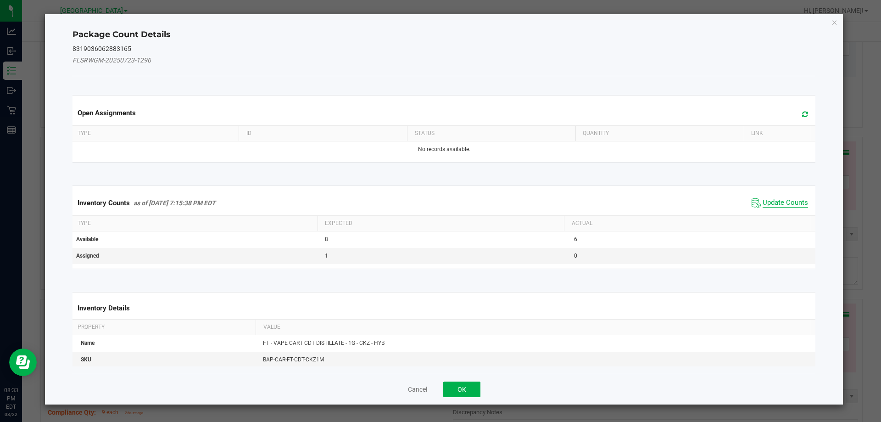
click at [783, 204] on span "Update Counts" at bounding box center [785, 202] width 45 height 9
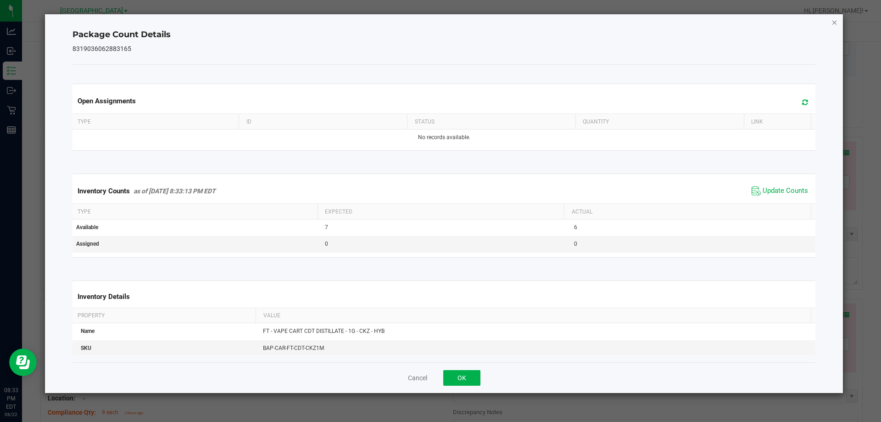
click at [832, 23] on icon "Close" at bounding box center [835, 22] width 6 height 11
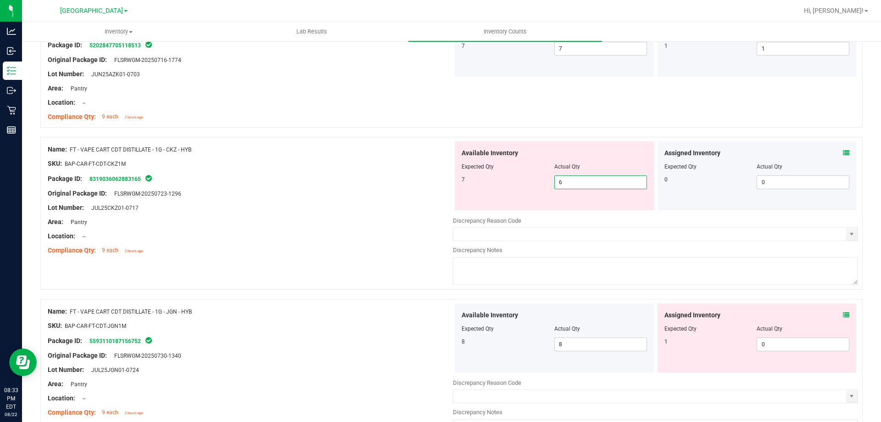
click at [568, 187] on span "6 6" at bounding box center [601, 182] width 93 height 14
type input "7"
click at [403, 193] on div "Original Package ID: FLSRWGM-20250723-1296" at bounding box center [250, 194] width 405 height 10
type input "7"
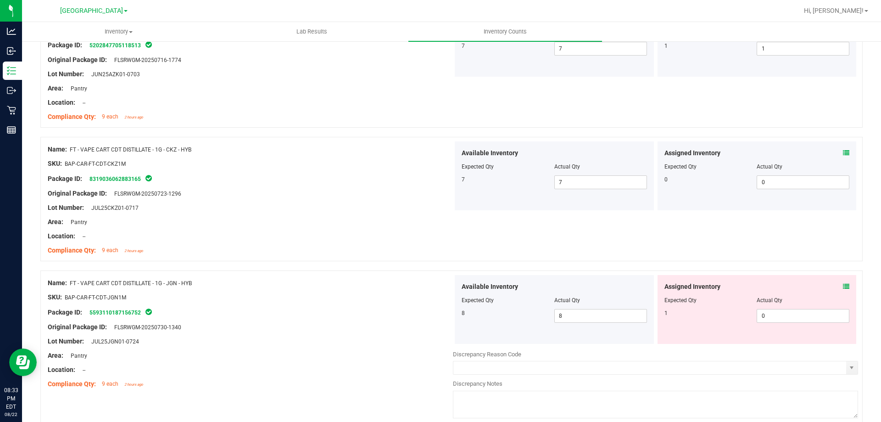
scroll to position [505, 0]
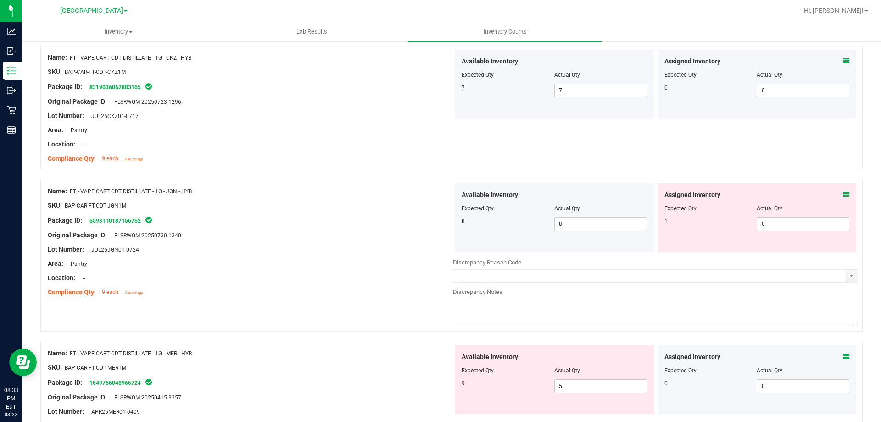
click at [843, 191] on icon at bounding box center [846, 194] width 6 height 6
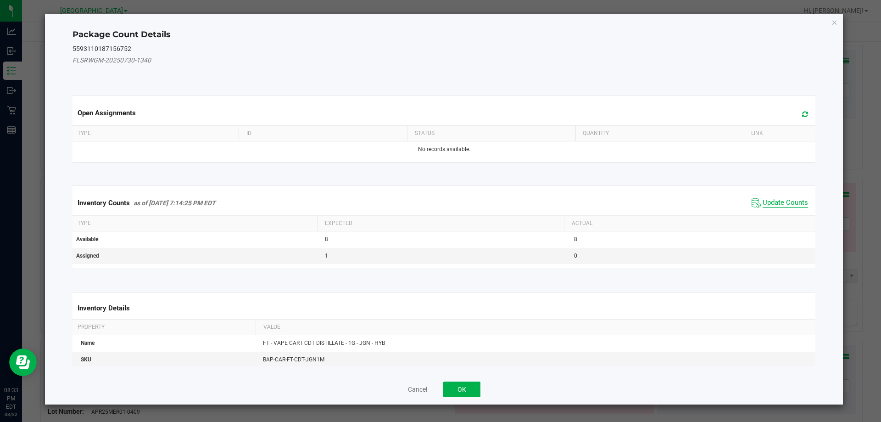
click at [784, 200] on span "Update Counts" at bounding box center [785, 202] width 45 height 9
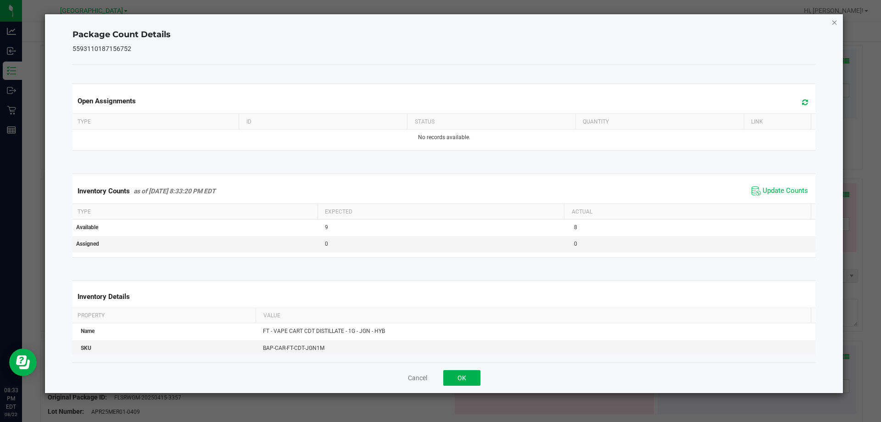
click at [833, 27] on icon "Close" at bounding box center [835, 22] width 6 height 11
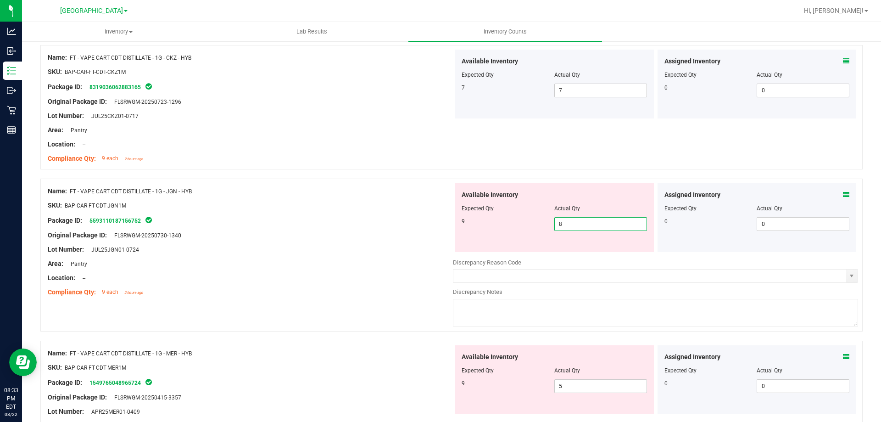
click at [560, 223] on span "8 8" at bounding box center [601, 224] width 93 height 14
type input "9"
click at [400, 232] on div "Original Package ID: FLSRWGM-20250730-1340" at bounding box center [250, 235] width 405 height 10
type input "9"
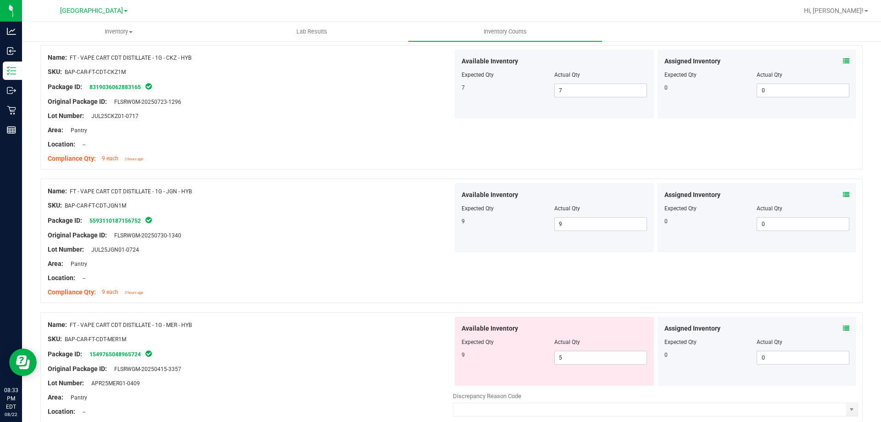
click at [844, 327] on div "Assigned Inventory Expected Qty Actual Qty 0 0 0" at bounding box center [757, 351] width 199 height 69
click at [843, 328] on icon at bounding box center [846, 328] width 6 height 6
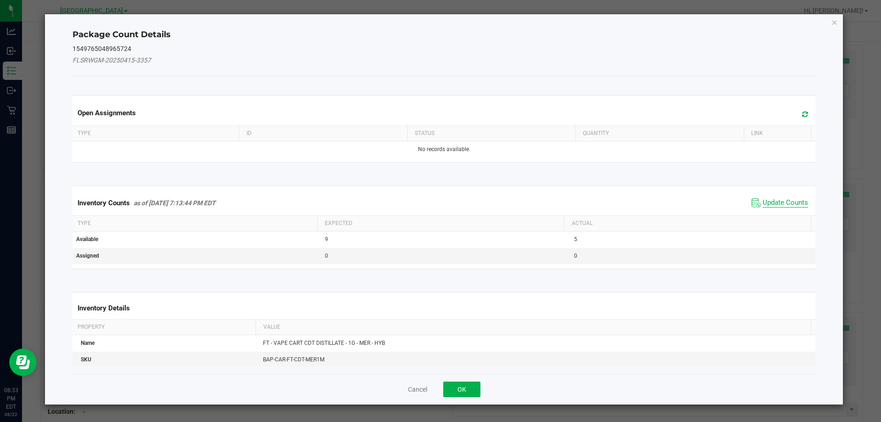
click at [782, 203] on span "Update Counts" at bounding box center [785, 202] width 45 height 9
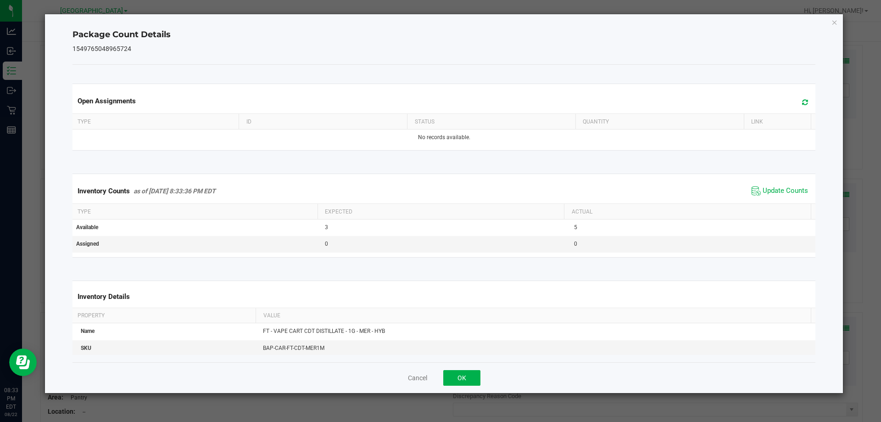
click at [840, 21] on div "Package Count Details 1549765048965724 Open Assignments Type ID Status Quantity…" at bounding box center [444, 203] width 799 height 379
click at [835, 21] on icon "Close" at bounding box center [835, 22] width 6 height 11
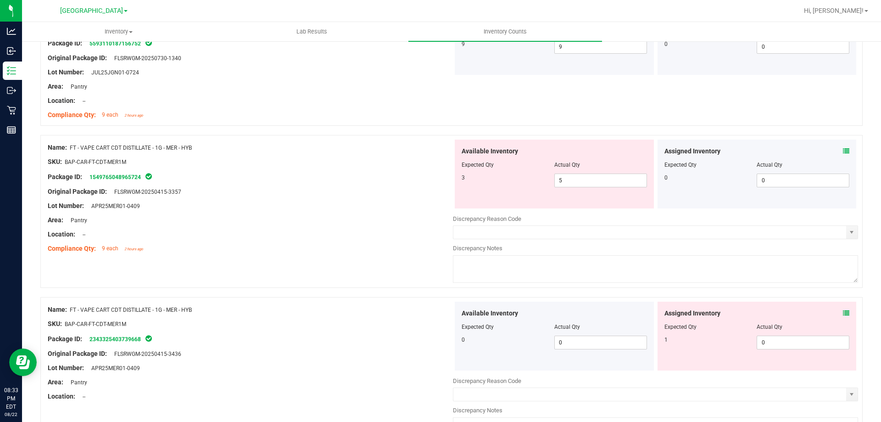
scroll to position [689, 0]
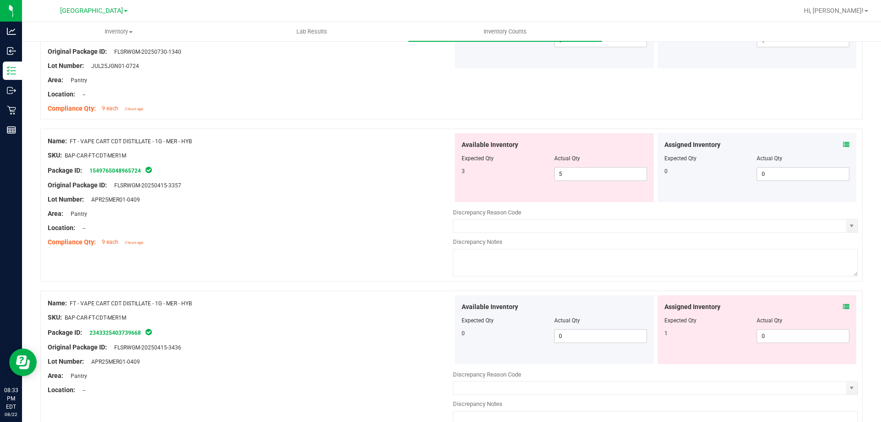
click at [835, 145] on div "Assigned Inventory" at bounding box center [757, 145] width 185 height 10
click at [843, 144] on icon at bounding box center [846, 144] width 6 height 6
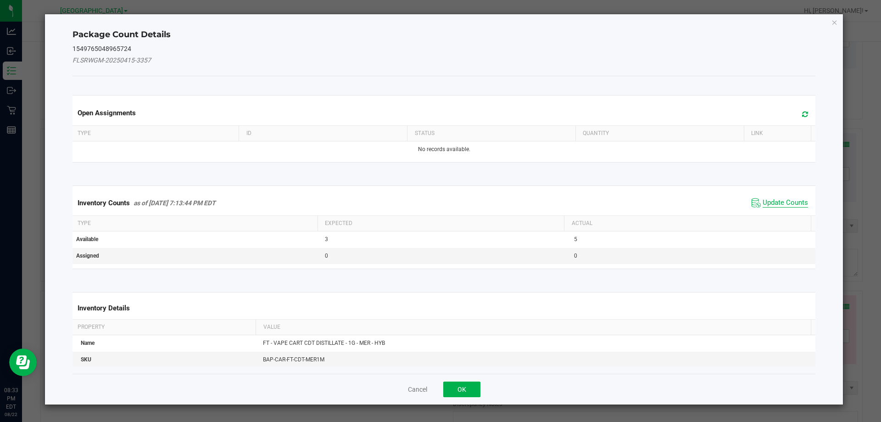
click at [790, 204] on span "Update Counts" at bounding box center [785, 202] width 45 height 9
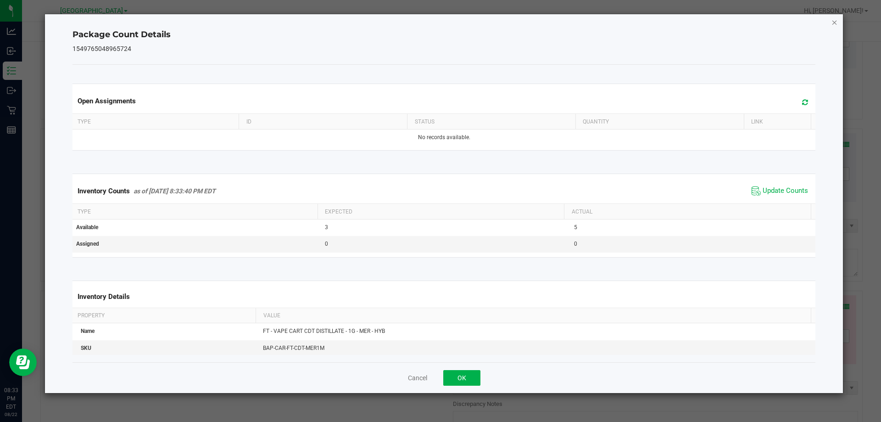
click at [837, 21] on icon "Close" at bounding box center [835, 22] width 6 height 11
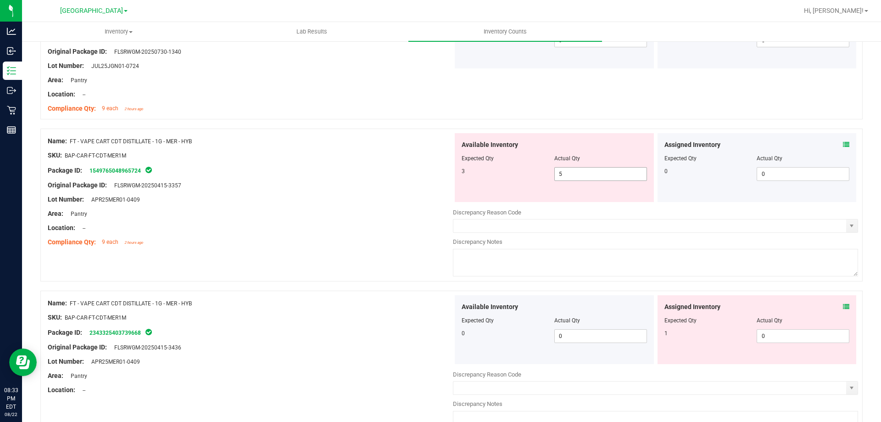
click at [597, 178] on span "5 5" at bounding box center [601, 174] width 93 height 14
type input "3"
click at [354, 220] on div at bounding box center [250, 220] width 405 height 5
type input "3"
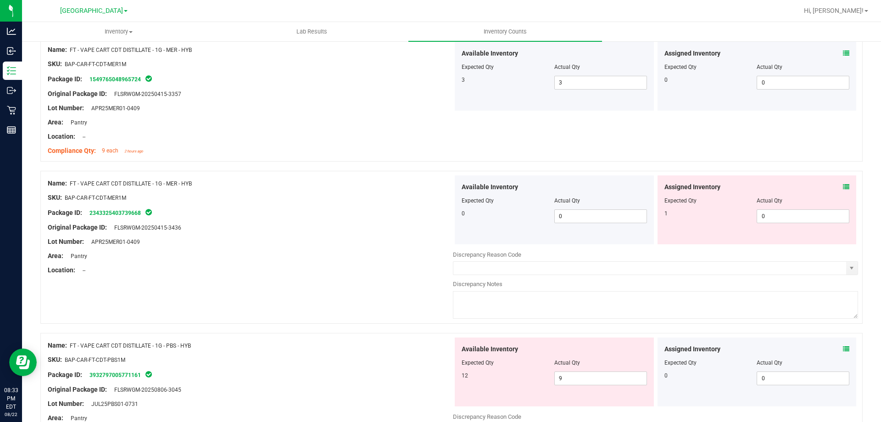
scroll to position [780, 0]
click at [843, 186] on icon at bounding box center [846, 186] width 6 height 6
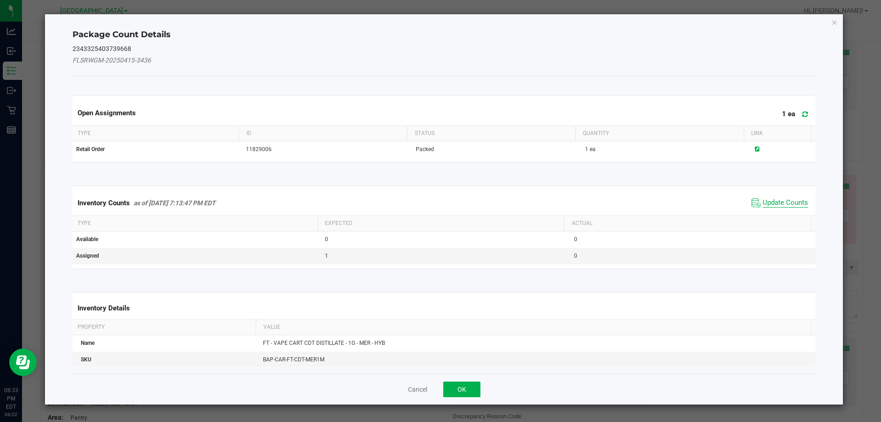
click at [772, 201] on span "Update Counts" at bounding box center [785, 202] width 45 height 9
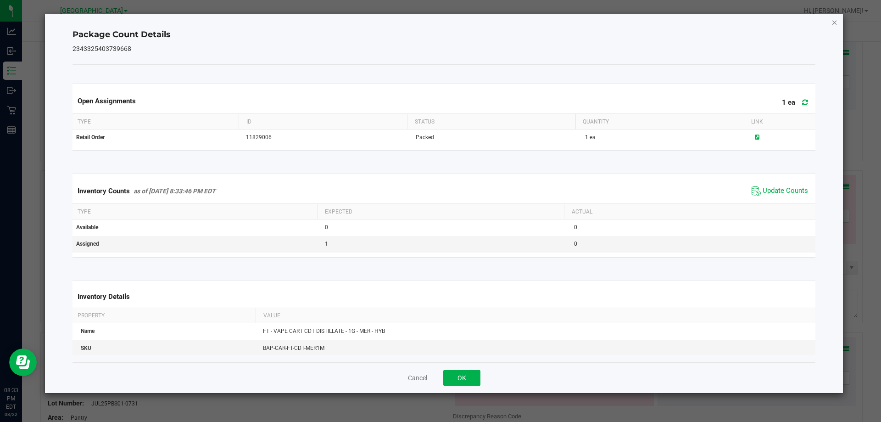
click at [835, 22] on icon "Close" at bounding box center [835, 22] width 6 height 11
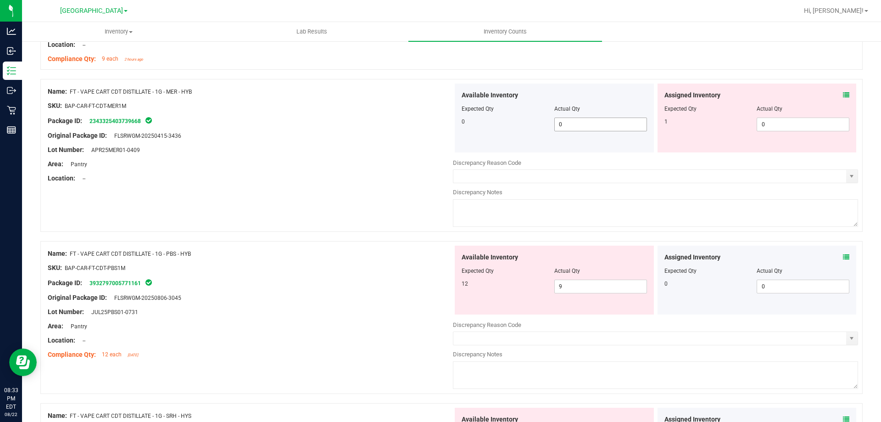
scroll to position [872, 0]
click at [818, 129] on span "0 0" at bounding box center [803, 124] width 93 height 14
type input "1"
click at [355, 173] on div "Location: --" at bounding box center [250, 178] width 405 height 10
type input "1"
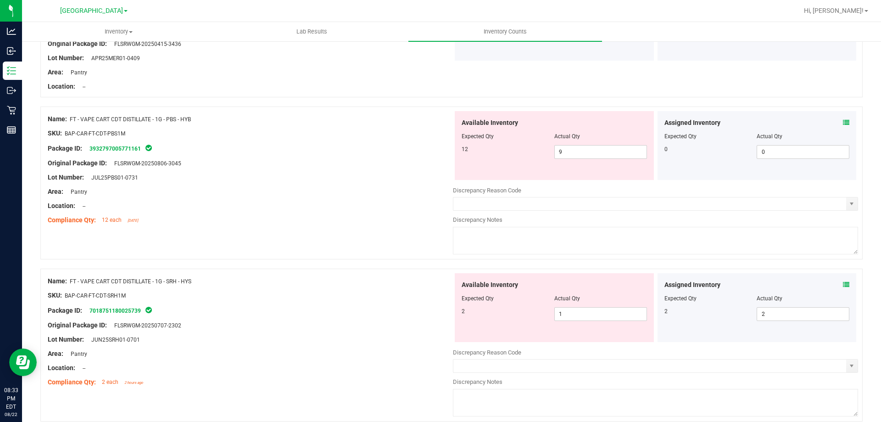
scroll to position [964, 0]
click at [843, 123] on icon at bounding box center [846, 122] width 6 height 6
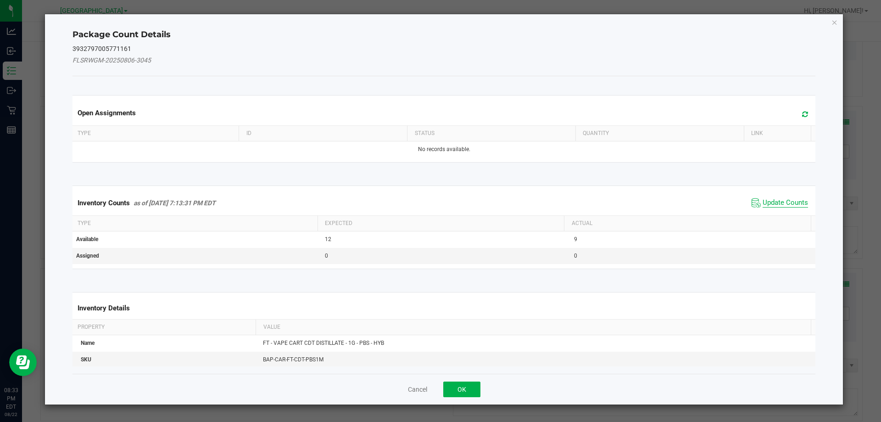
click at [778, 203] on span "Update Counts" at bounding box center [785, 202] width 45 height 9
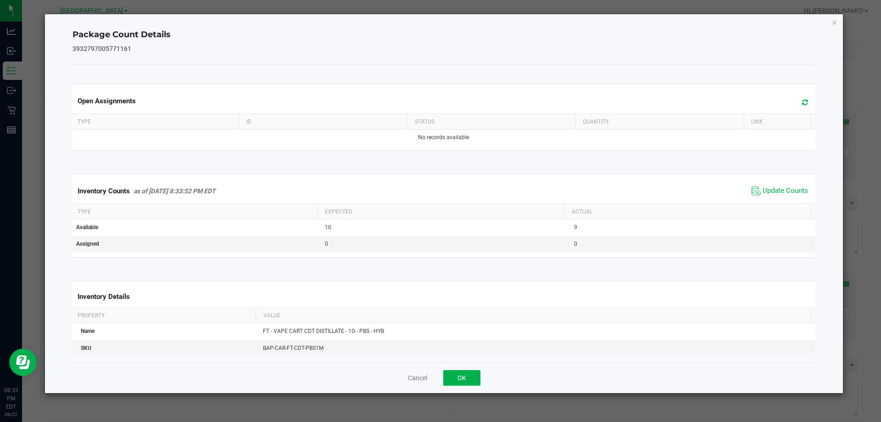
click at [837, 22] on icon "Close" at bounding box center [835, 22] width 6 height 11
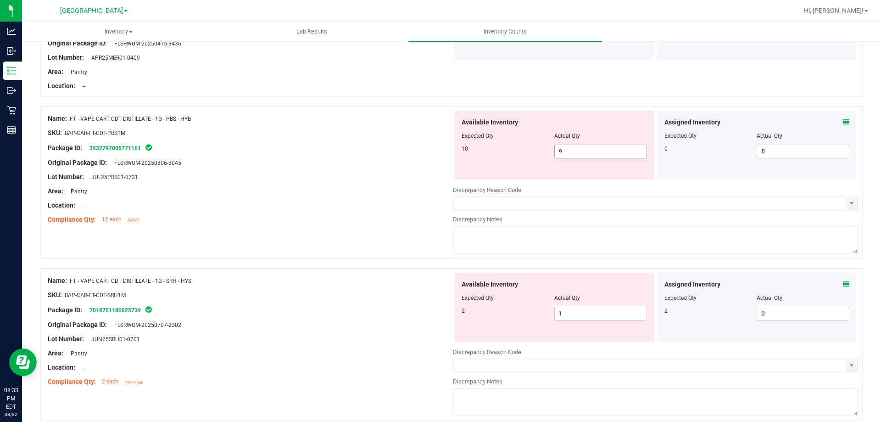
click at [588, 155] on span "9 9" at bounding box center [601, 152] width 93 height 14
type input "10"
click at [348, 177] on div "Lot Number: JUL25PBS01-0731" at bounding box center [250, 177] width 405 height 10
type input "10"
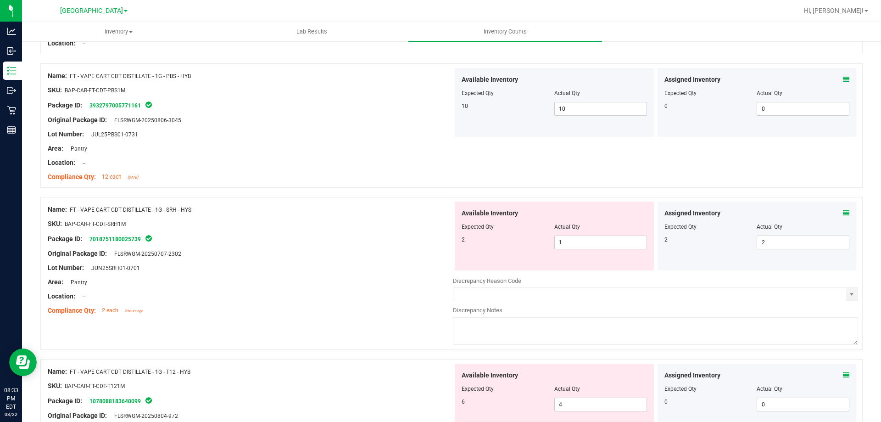
scroll to position [1056, 0]
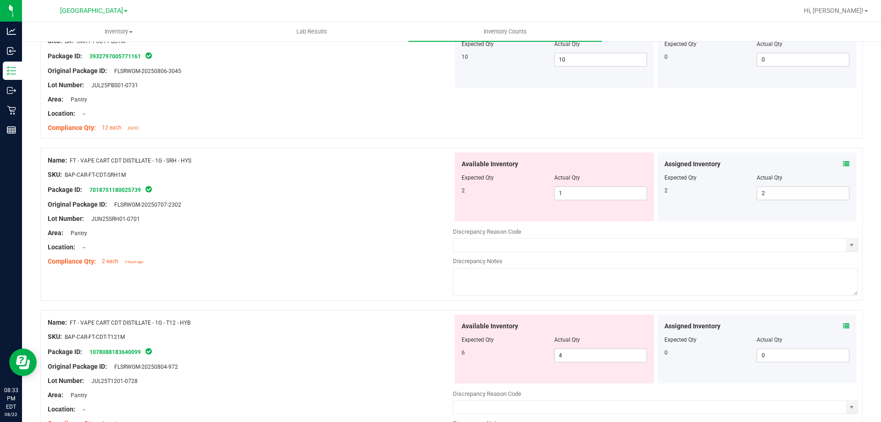
click at [843, 164] on icon at bounding box center [846, 164] width 6 height 6
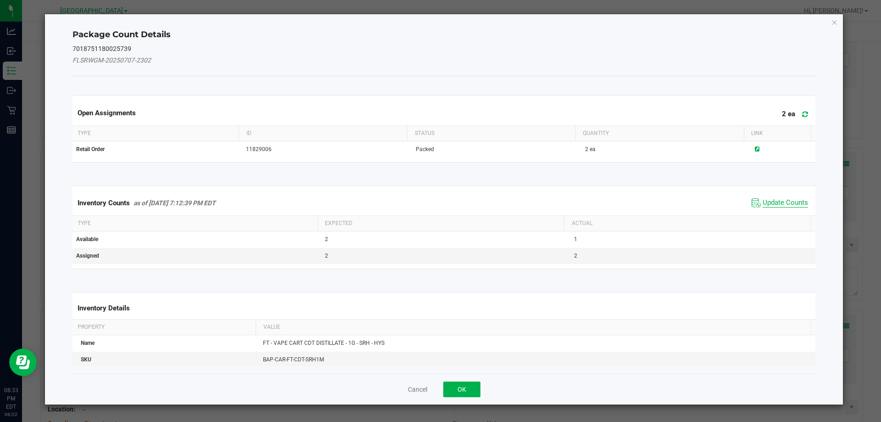
click at [768, 202] on span "Update Counts" at bounding box center [785, 202] width 45 height 9
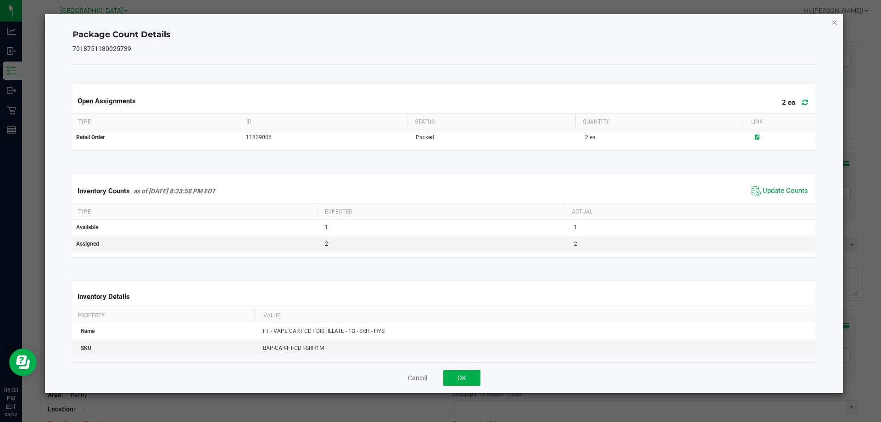
click at [836, 25] on icon "Close" at bounding box center [835, 22] width 6 height 11
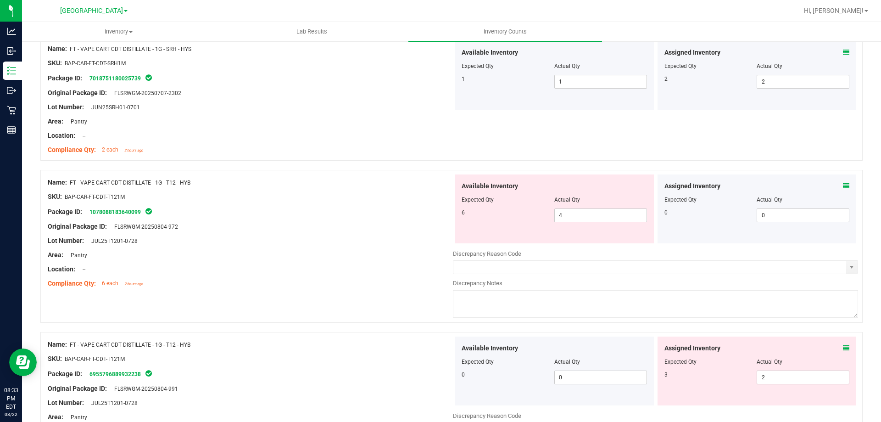
scroll to position [1193, 0]
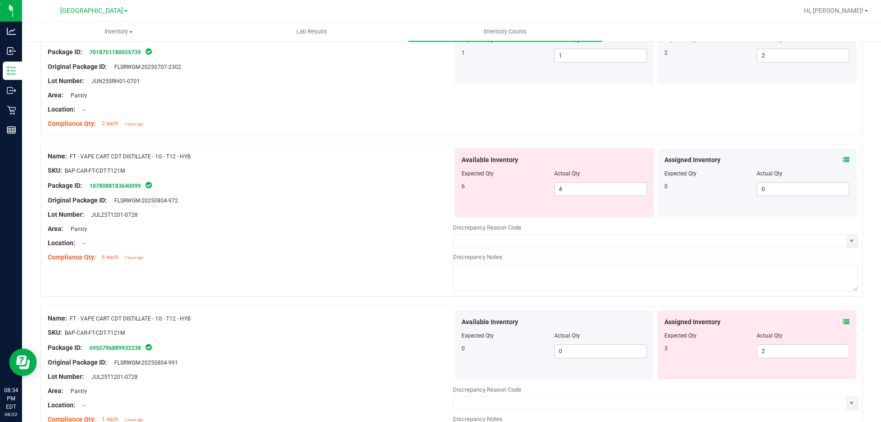
click at [843, 161] on icon at bounding box center [846, 160] width 6 height 6
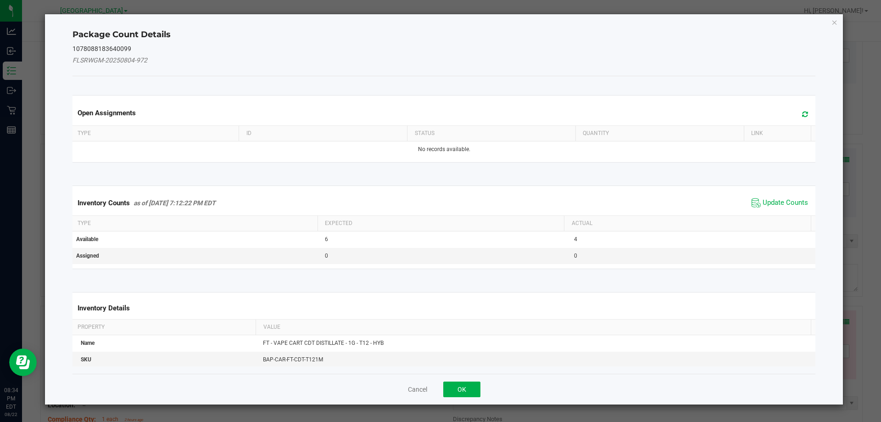
click at [782, 209] on span "Update Counts" at bounding box center [780, 203] width 61 height 14
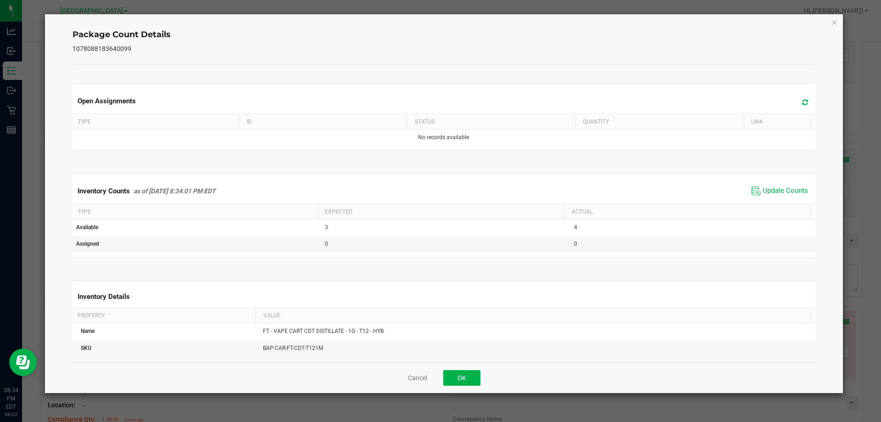
click at [782, 198] on span "Update Counts" at bounding box center [780, 191] width 61 height 14
click at [834, 26] on icon "Close" at bounding box center [835, 22] width 6 height 11
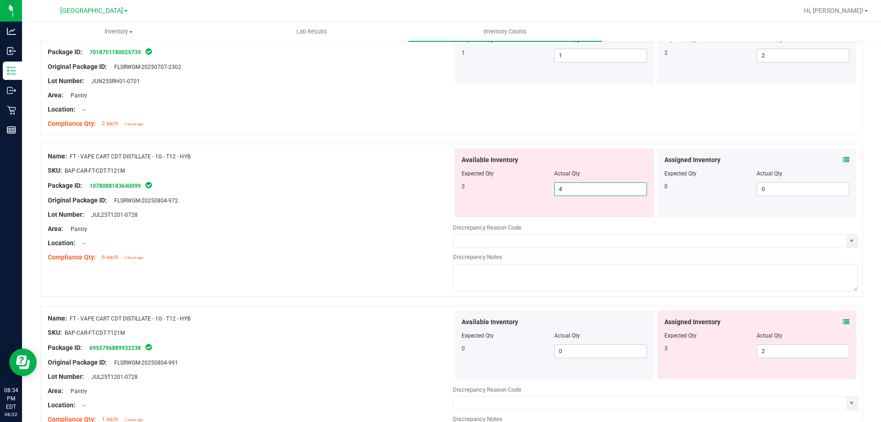
click at [580, 193] on span "4 4" at bounding box center [601, 189] width 93 height 14
type input "3"
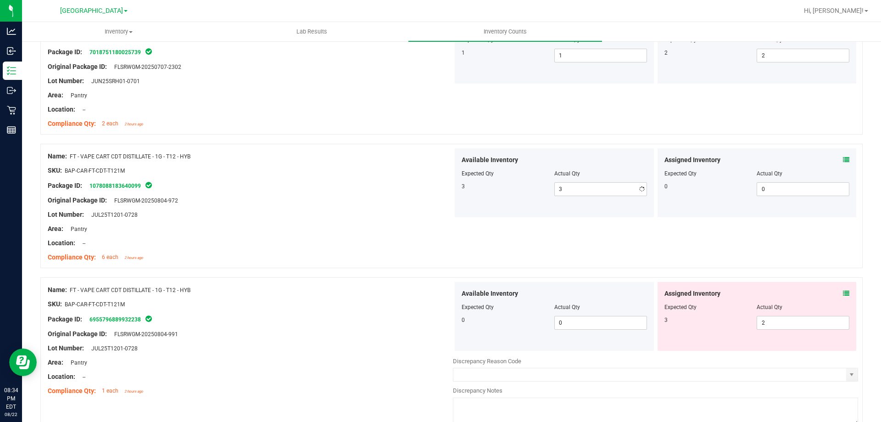
click at [325, 191] on div at bounding box center [250, 193] width 405 height 5
click at [292, 200] on div "Original Package ID: FLSRWGM-20250804-972" at bounding box center [250, 201] width 405 height 10
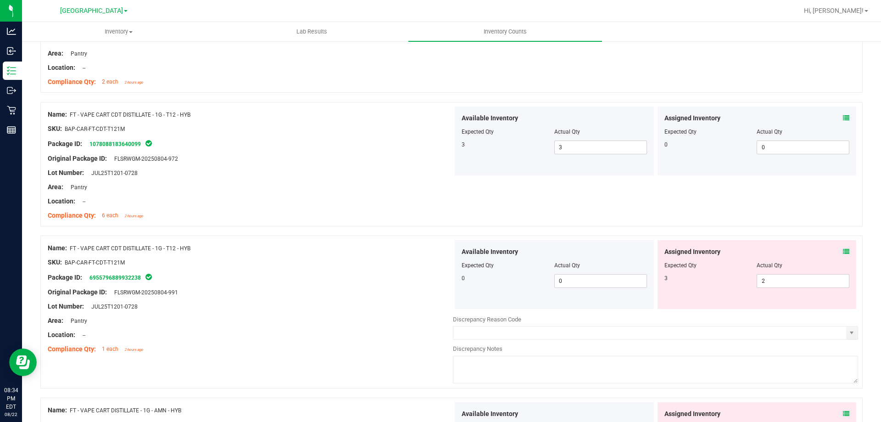
scroll to position [1285, 0]
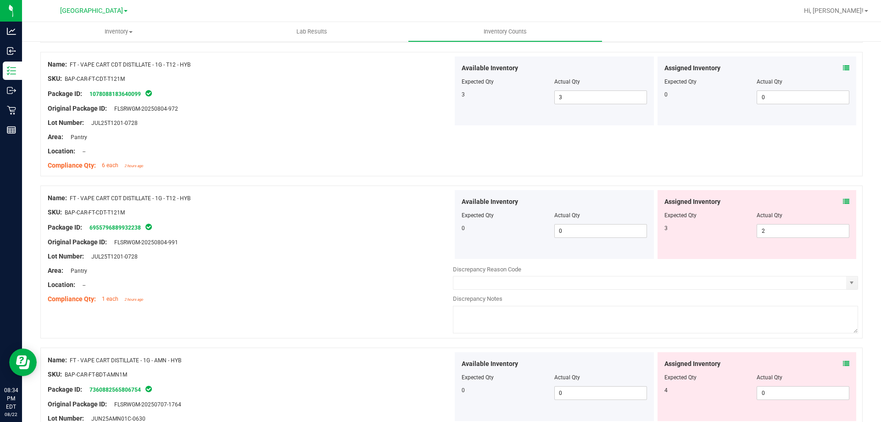
click at [843, 200] on icon at bounding box center [846, 201] width 6 height 6
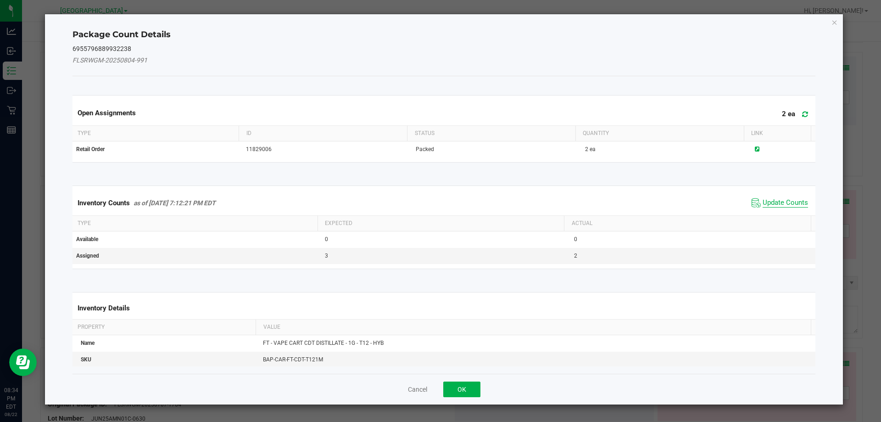
click at [777, 206] on span "Update Counts" at bounding box center [785, 202] width 45 height 9
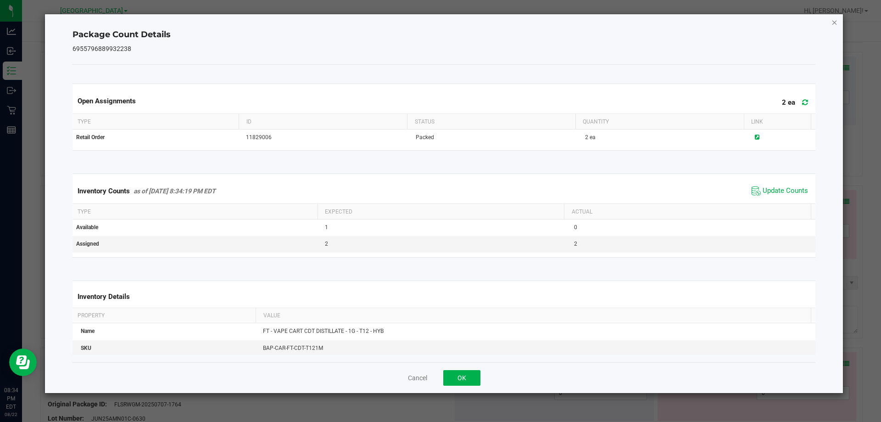
click at [832, 20] on icon "Close" at bounding box center [835, 22] width 6 height 11
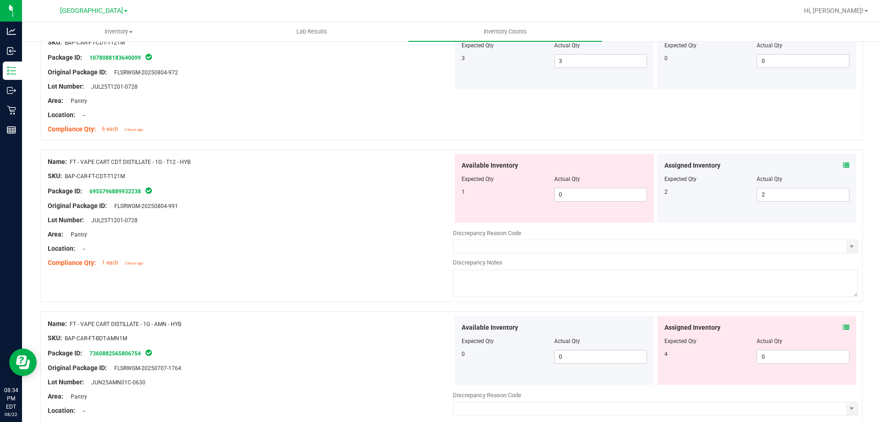
scroll to position [1377, 0]
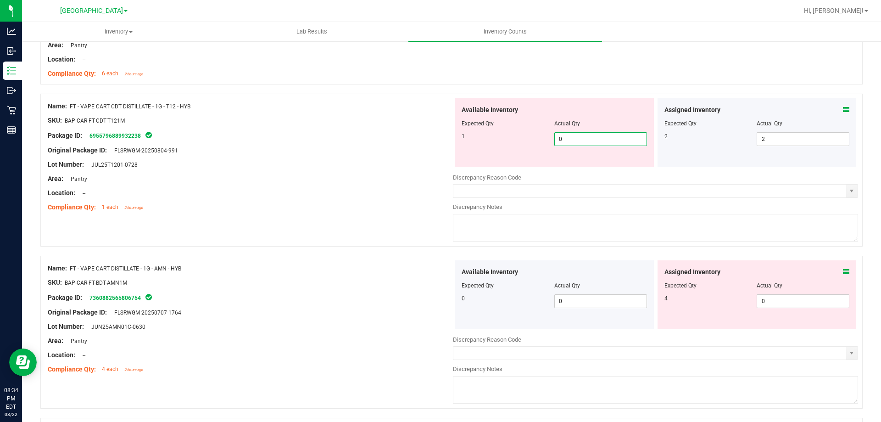
click at [599, 145] on span "0 0" at bounding box center [601, 139] width 93 height 14
type input "1"
click at [278, 141] on div at bounding box center [250, 143] width 405 height 5
type input "1"
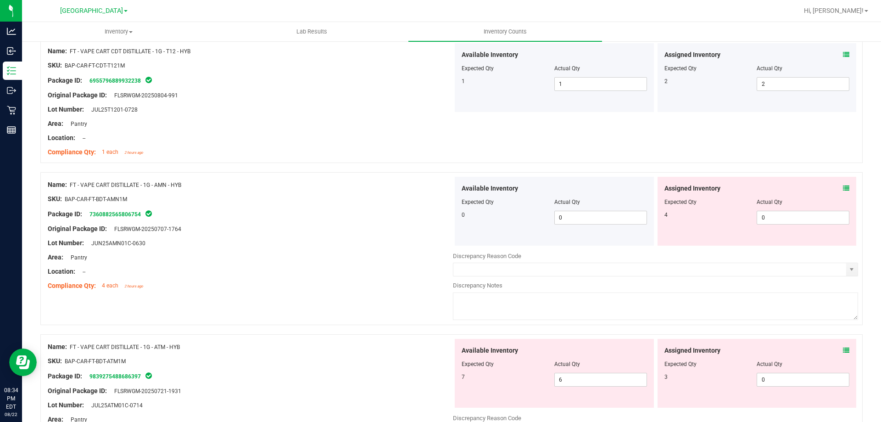
scroll to position [1515, 0]
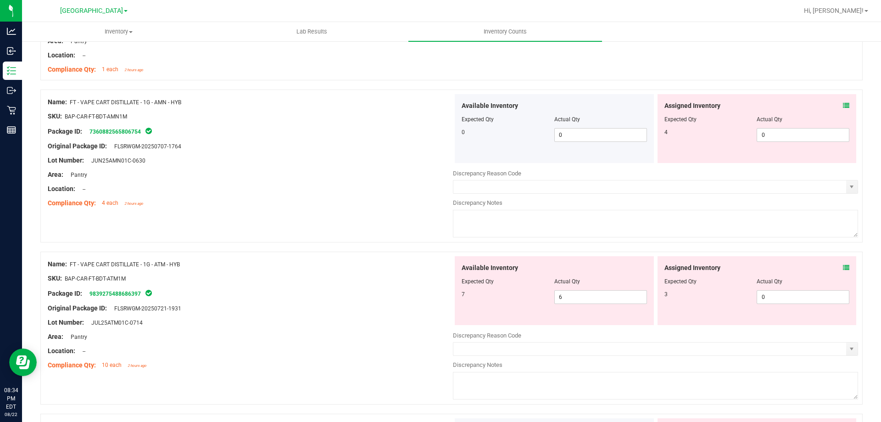
click at [843, 105] on icon at bounding box center [846, 105] width 6 height 6
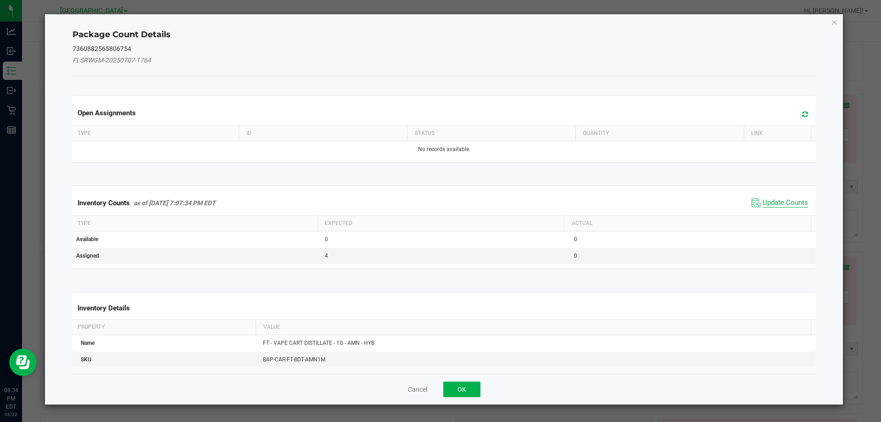
click at [770, 202] on span "Update Counts" at bounding box center [785, 202] width 45 height 9
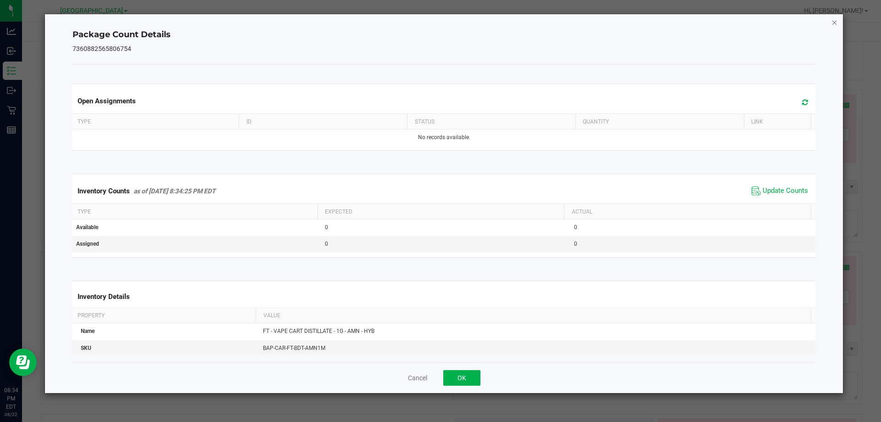
click at [831, 22] on div "Package Count Details 7360882565806754 Open Assignments Type ID Status Quantity…" at bounding box center [444, 203] width 799 height 379
click at [835, 21] on icon "Close" at bounding box center [835, 22] width 6 height 11
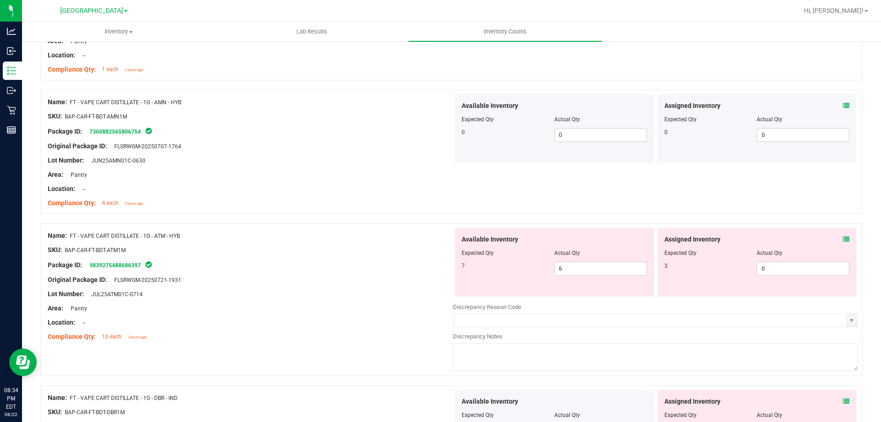
click at [843, 240] on icon at bounding box center [846, 239] width 6 height 6
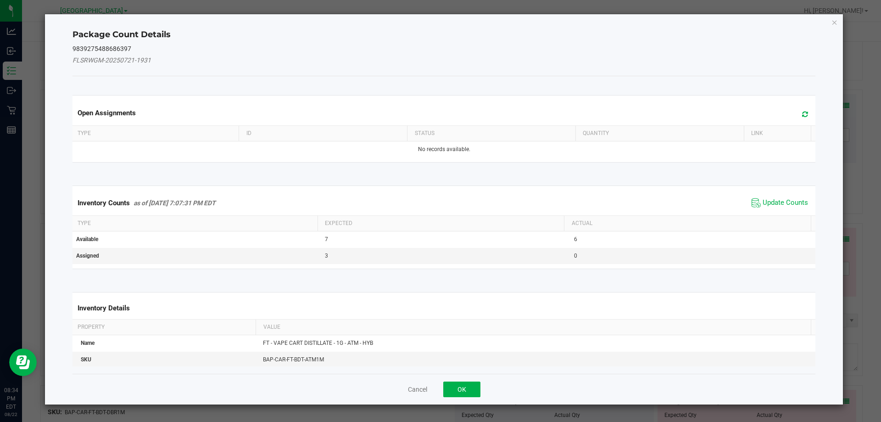
click at [773, 207] on span "Update Counts" at bounding box center [780, 203] width 61 height 14
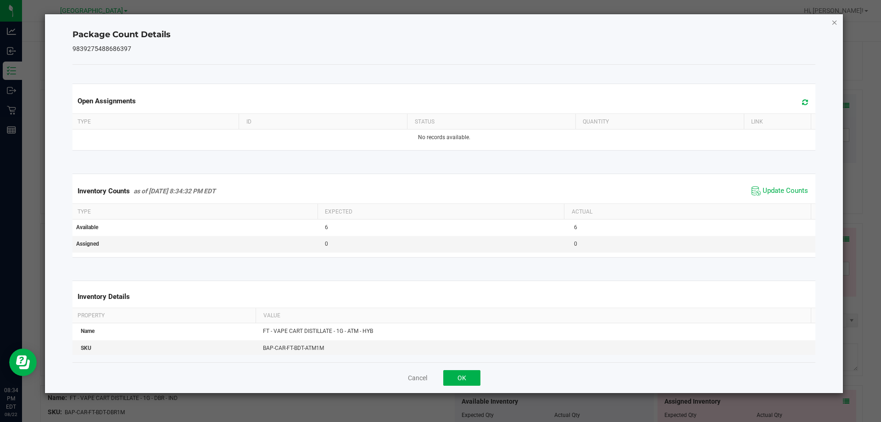
click at [832, 19] on icon "Close" at bounding box center [835, 22] width 6 height 11
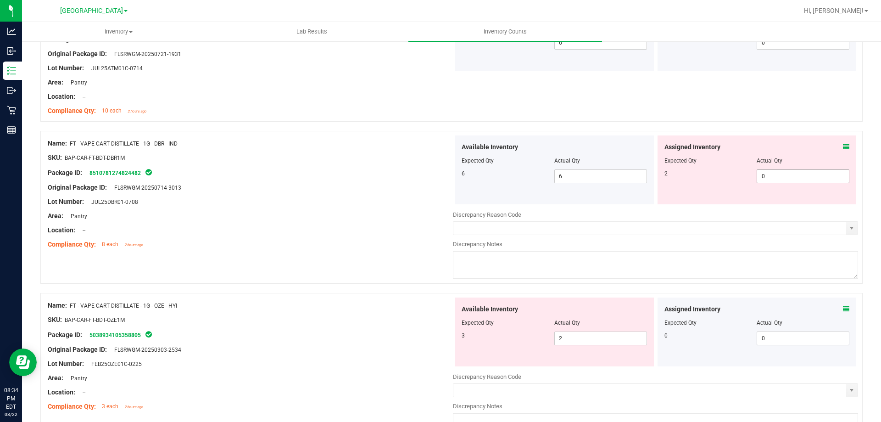
scroll to position [1744, 0]
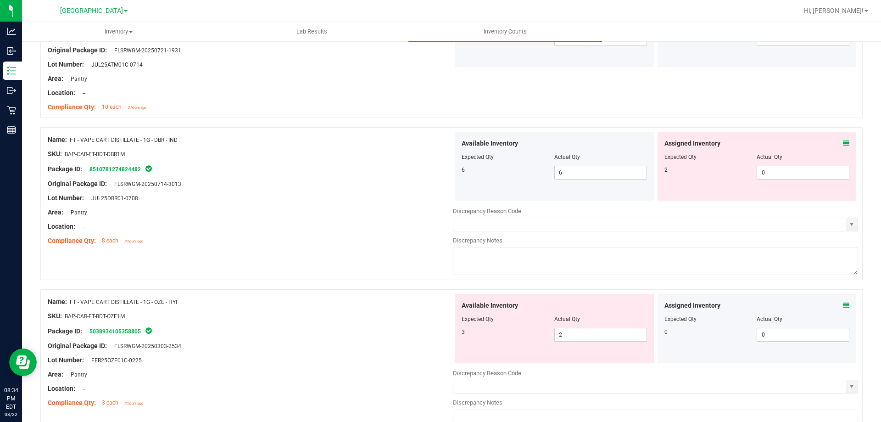
click at [843, 139] on span at bounding box center [846, 144] width 6 height 10
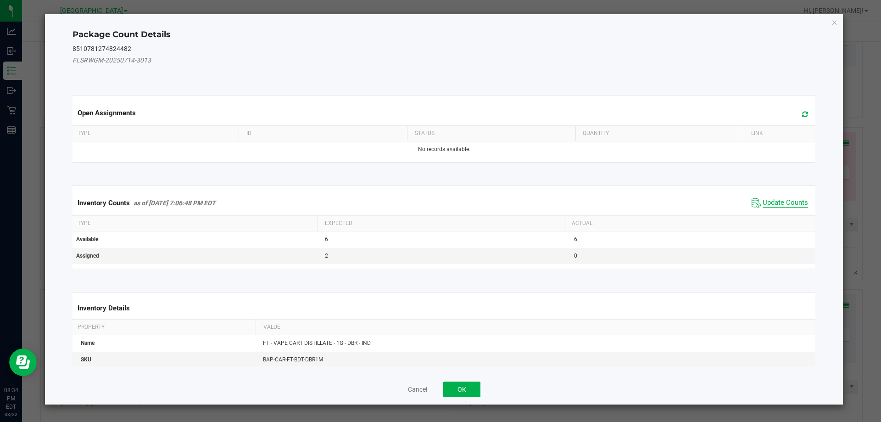
click at [791, 202] on span "Update Counts" at bounding box center [785, 202] width 45 height 9
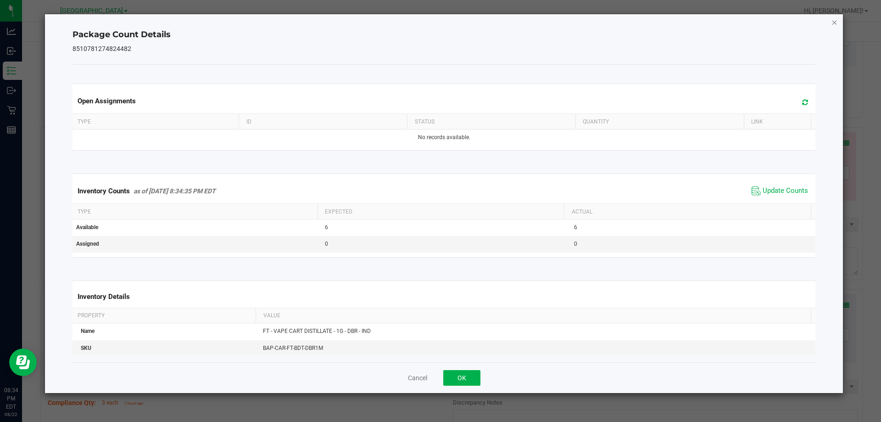
click at [833, 24] on icon "Close" at bounding box center [835, 22] width 6 height 11
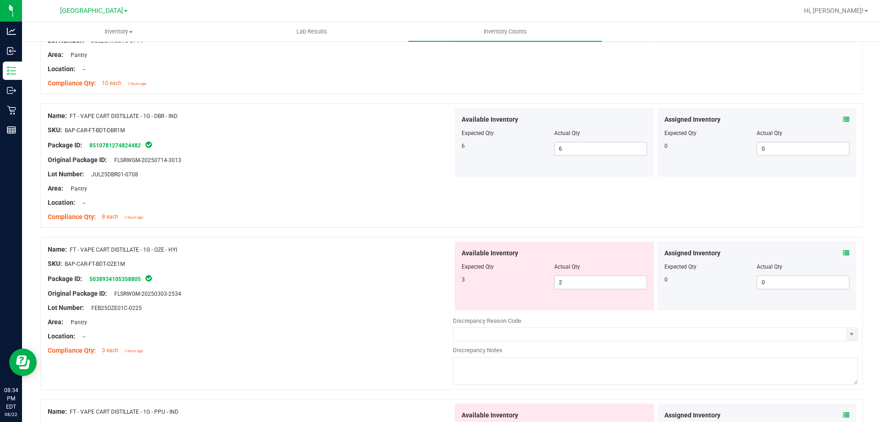
scroll to position [1790, 0]
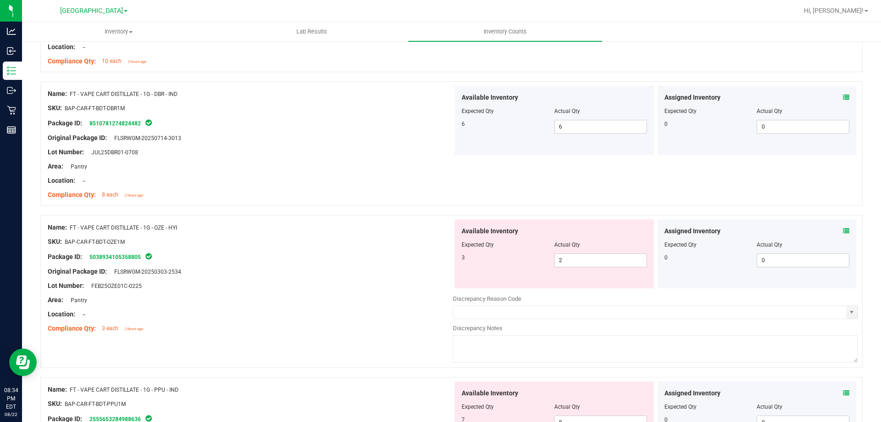
click at [843, 230] on icon at bounding box center [846, 231] width 6 height 6
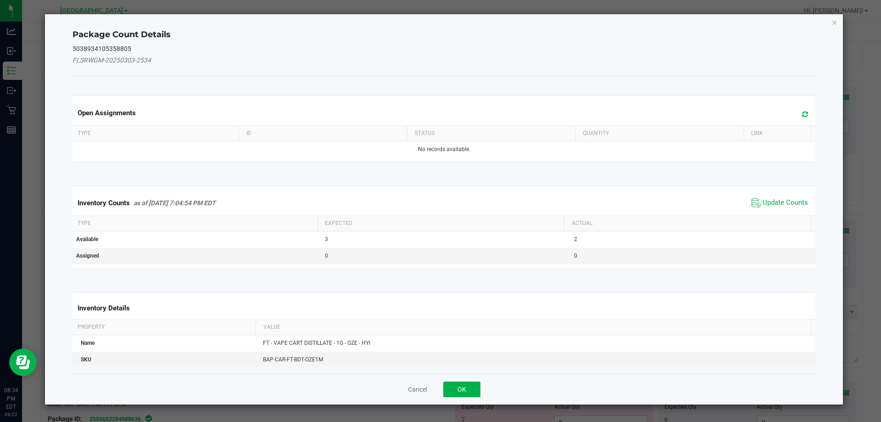
click at [769, 196] on span "Update Counts" at bounding box center [780, 203] width 61 height 14
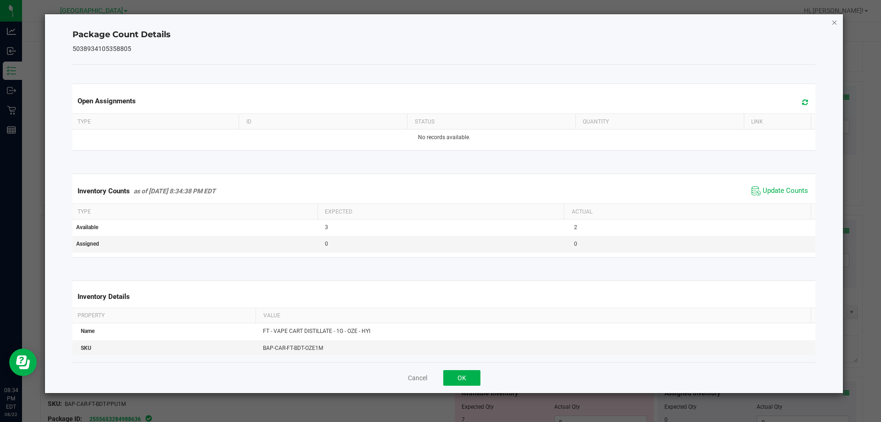
click at [832, 22] on icon "Close" at bounding box center [835, 22] width 6 height 11
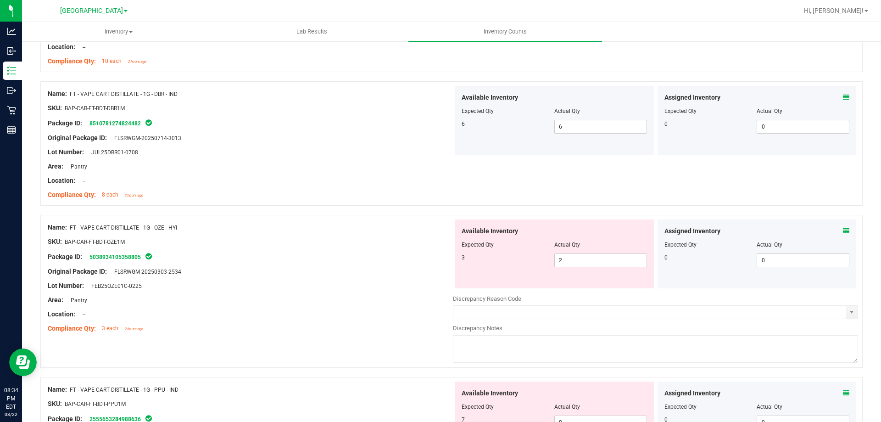
click at [610, 271] on div "Available Inventory Expected Qty Actual Qty 3 2 2" at bounding box center [554, 253] width 199 height 69
click at [607, 264] on span "2 2" at bounding box center [601, 260] width 93 height 14
type input "3"
click at [284, 215] on div "Name: FT - VAPE CART DISTILLATE - 1G - OZE - HYI SKU: BAP-CAR-FT-BDT-OZE1M Pack…" at bounding box center [451, 291] width 823 height 153
type input "3"
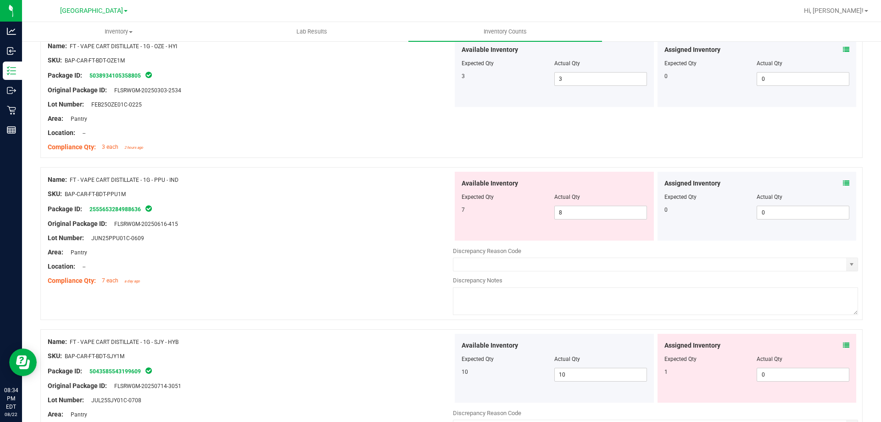
scroll to position [1974, 0]
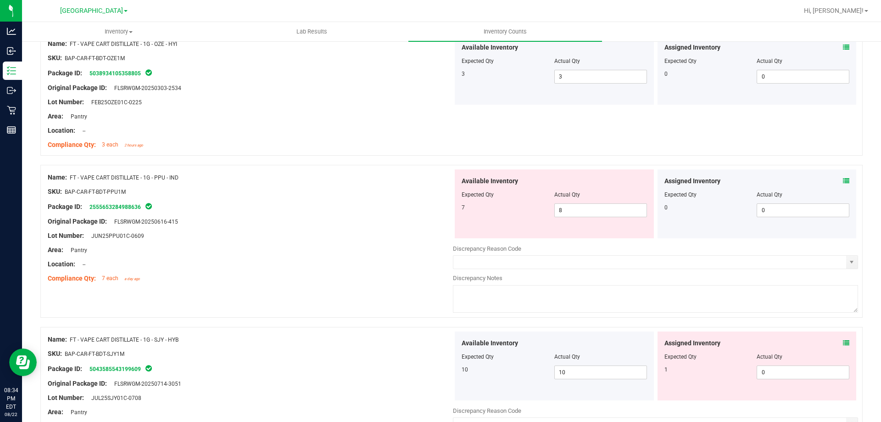
click at [843, 176] on span at bounding box center [846, 181] width 6 height 10
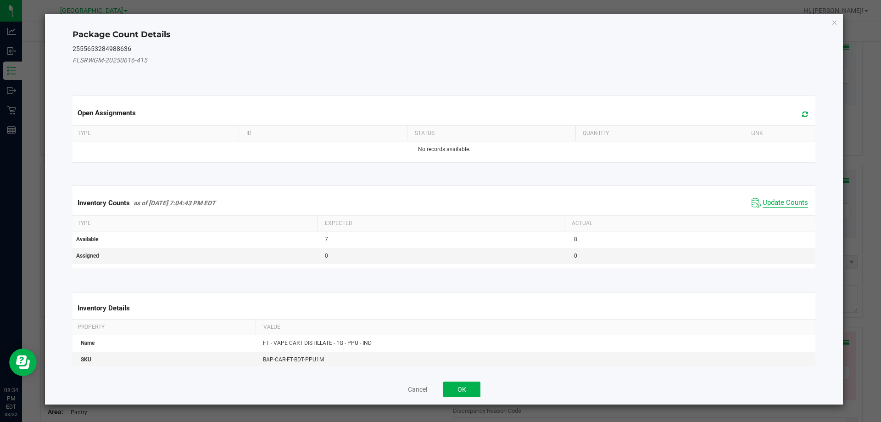
click at [768, 202] on span "Update Counts" at bounding box center [785, 202] width 45 height 9
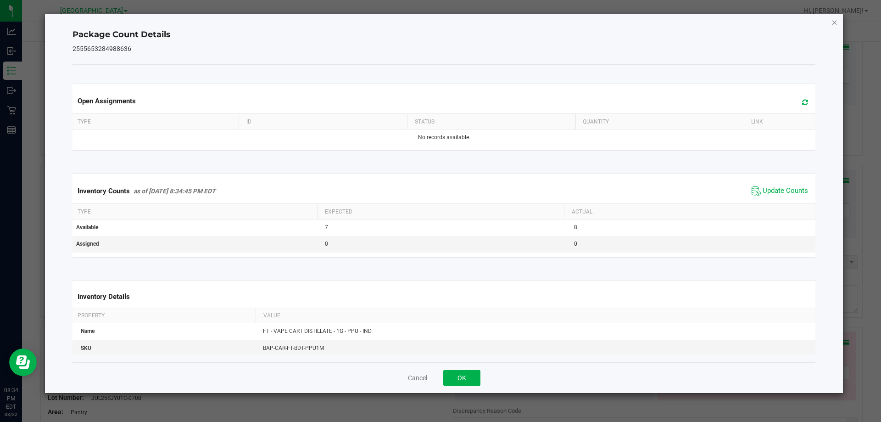
click at [836, 24] on icon "Close" at bounding box center [835, 22] width 6 height 11
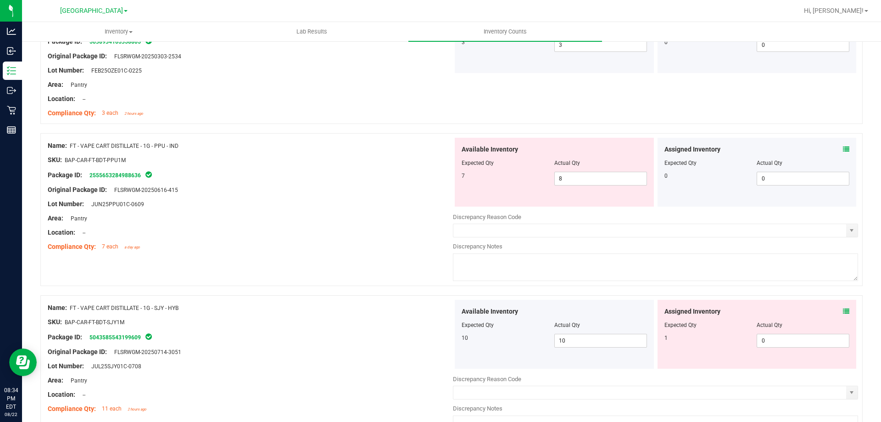
scroll to position [2020, 0]
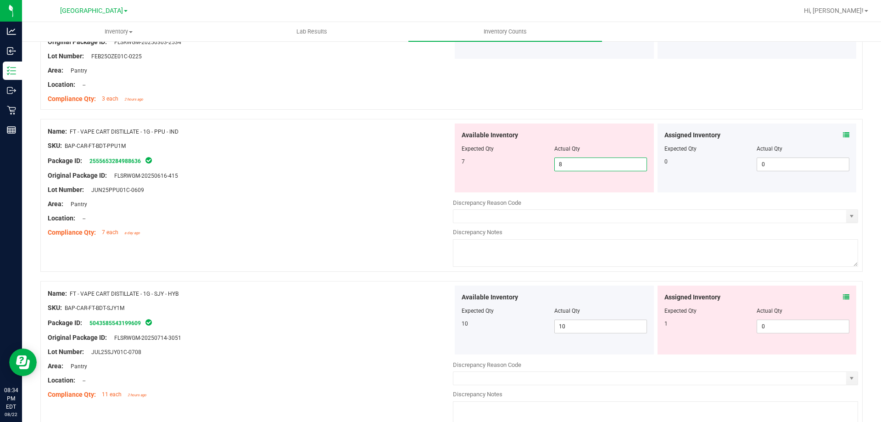
click at [591, 166] on span "8 8" at bounding box center [601, 164] width 93 height 14
type input "7"
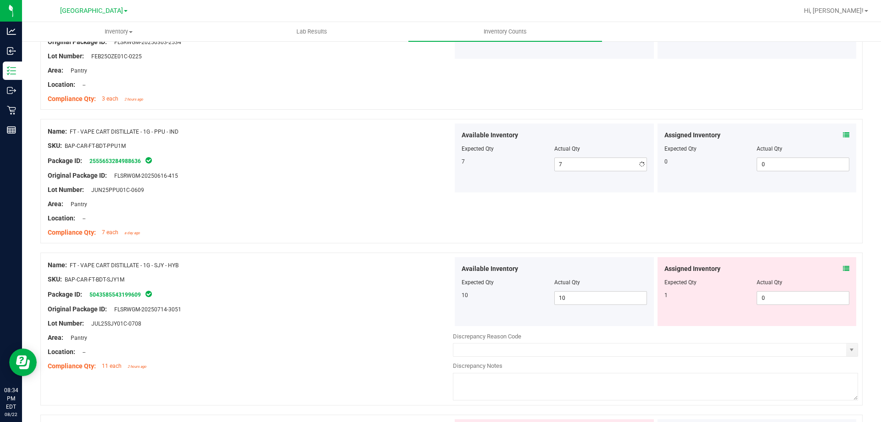
click at [306, 228] on div "Compliance Qty: 7 each a day ago" at bounding box center [250, 233] width 405 height 10
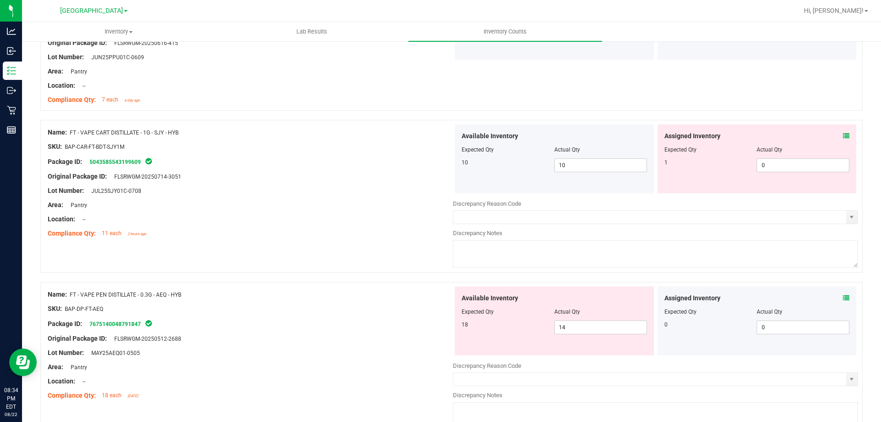
scroll to position [2157, 0]
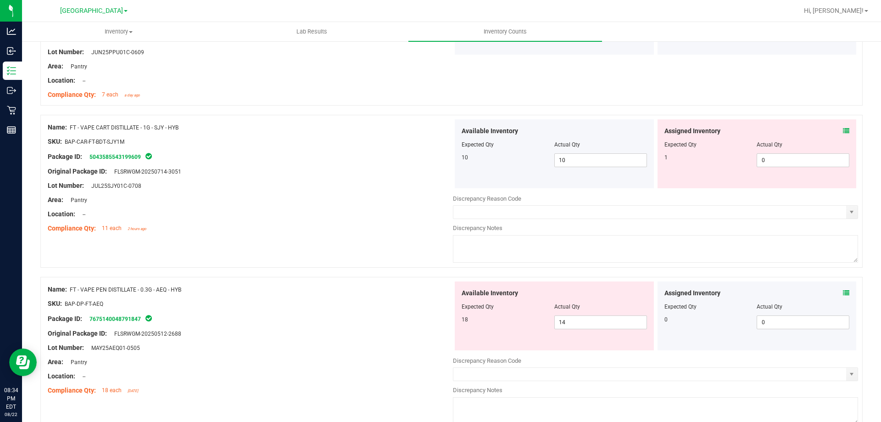
click at [843, 131] on icon at bounding box center [846, 131] width 6 height 6
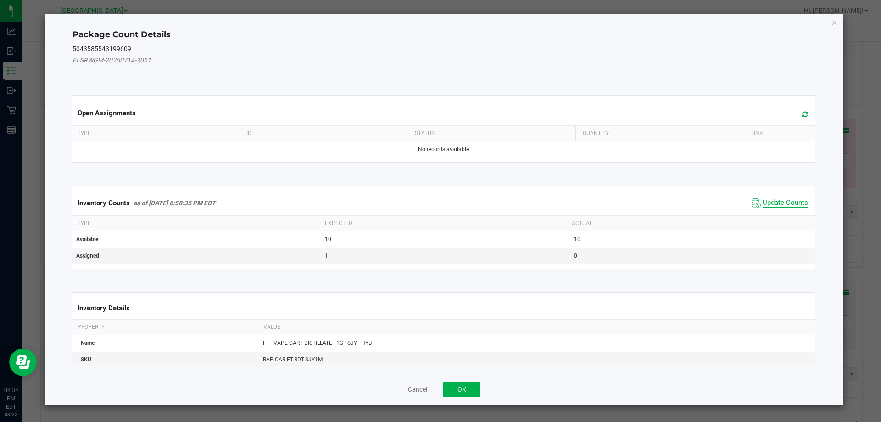
click at [789, 201] on span "Update Counts" at bounding box center [785, 202] width 45 height 9
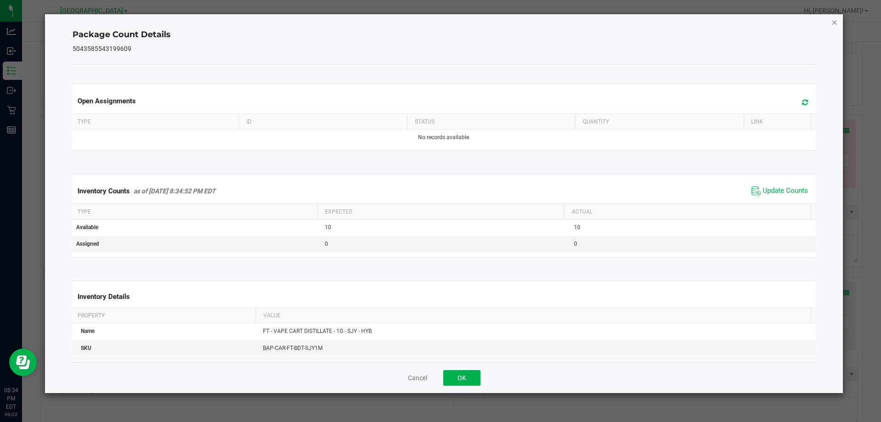
click at [837, 21] on icon "Close" at bounding box center [835, 22] width 6 height 11
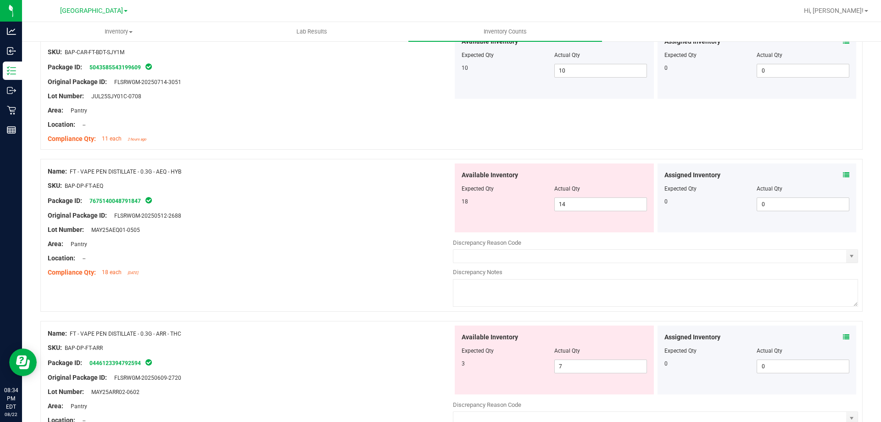
scroll to position [2249, 0]
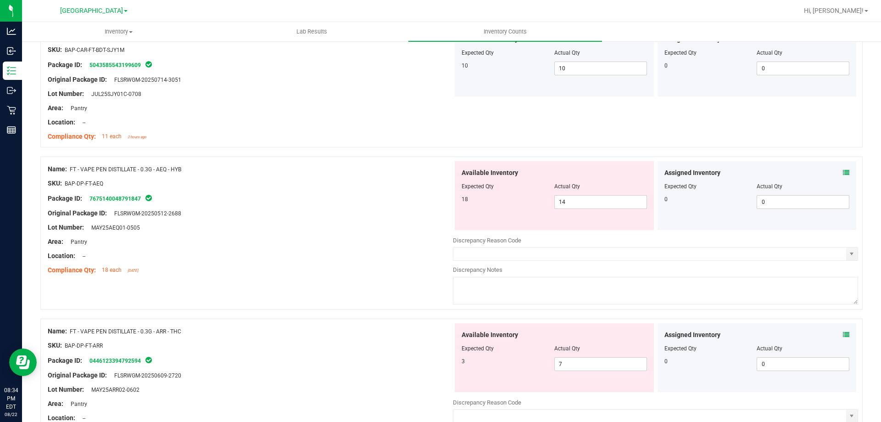
click at [843, 172] on icon at bounding box center [846, 172] width 6 height 6
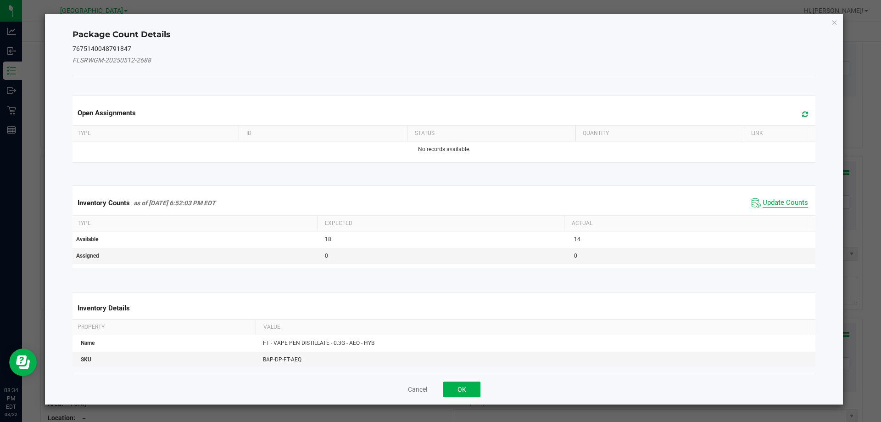
click at [782, 203] on span "Update Counts" at bounding box center [785, 202] width 45 height 9
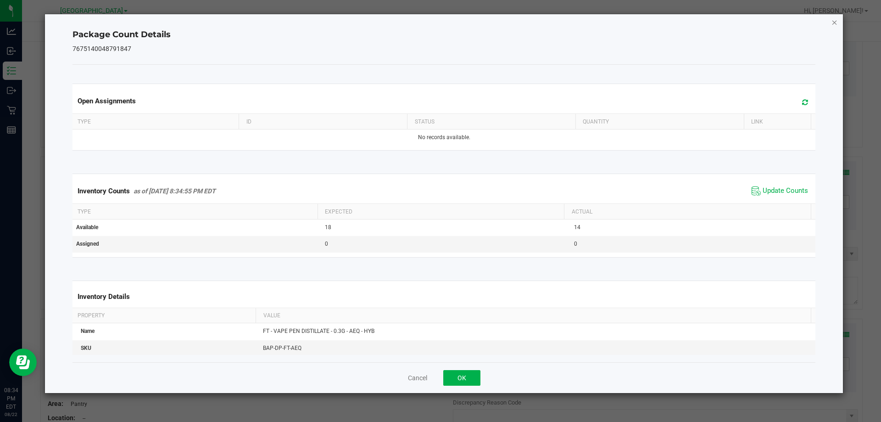
click at [834, 23] on icon "Close" at bounding box center [835, 22] width 6 height 11
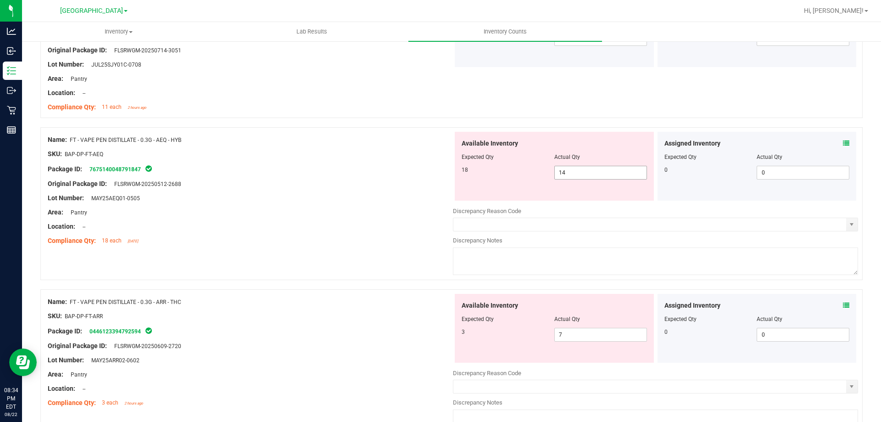
scroll to position [2295, 0]
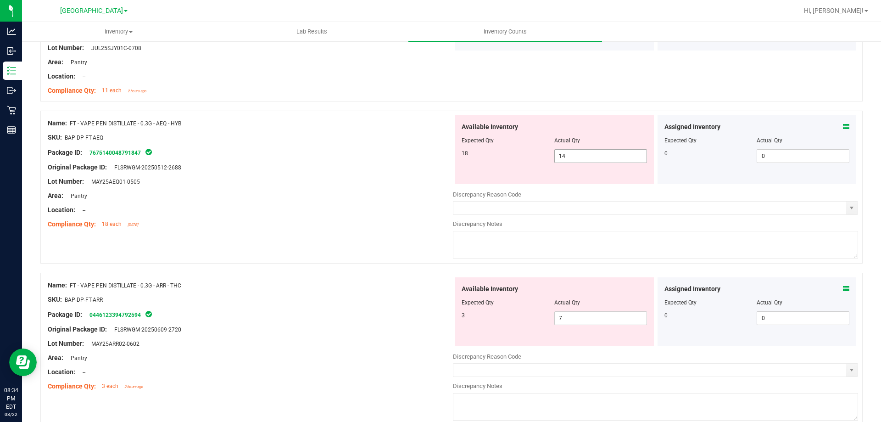
click at [603, 158] on span "14 14" at bounding box center [601, 156] width 93 height 14
type input "18"
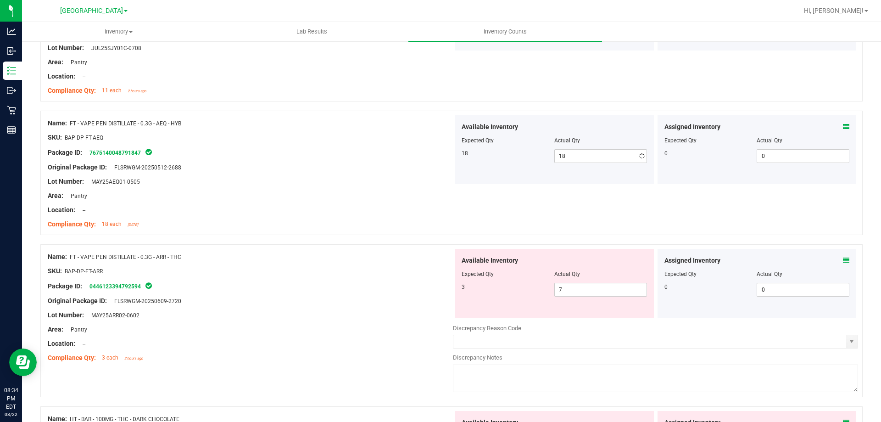
click at [299, 145] on div at bounding box center [250, 144] width 405 height 5
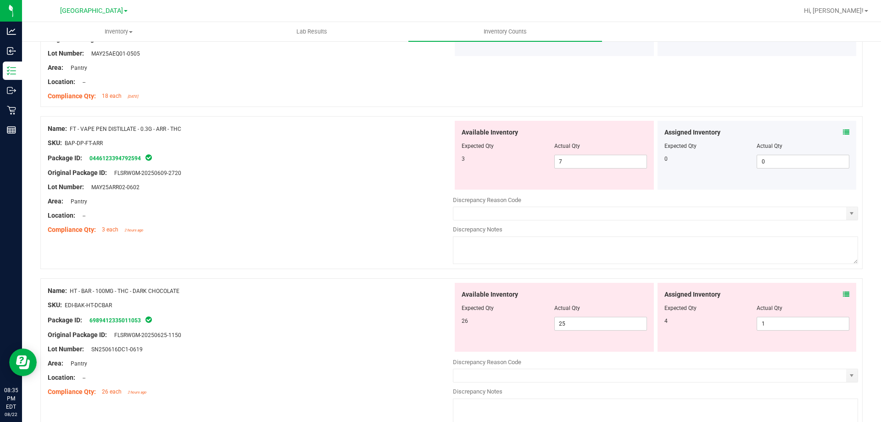
scroll to position [2433, 0]
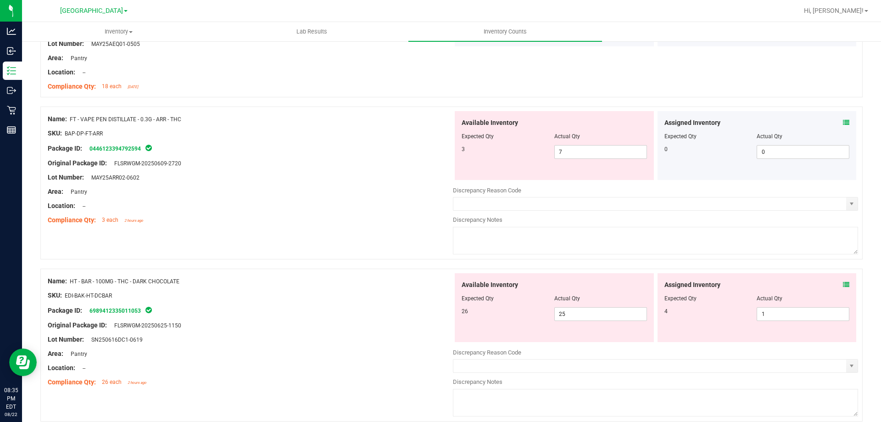
click at [843, 122] on icon at bounding box center [846, 122] width 6 height 6
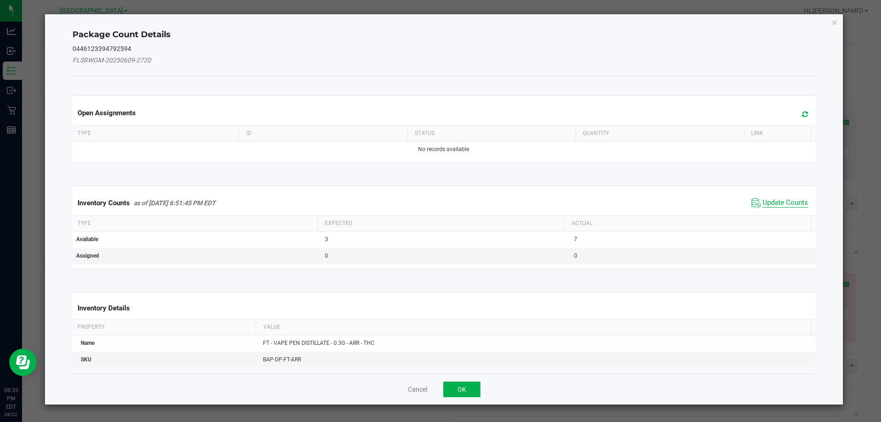
click at [784, 200] on span "Update Counts" at bounding box center [785, 202] width 45 height 9
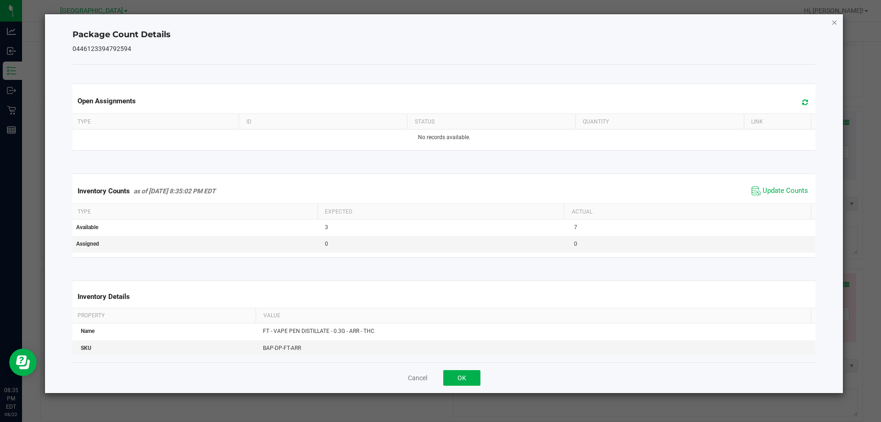
click at [832, 22] on icon "Close" at bounding box center [835, 22] width 6 height 11
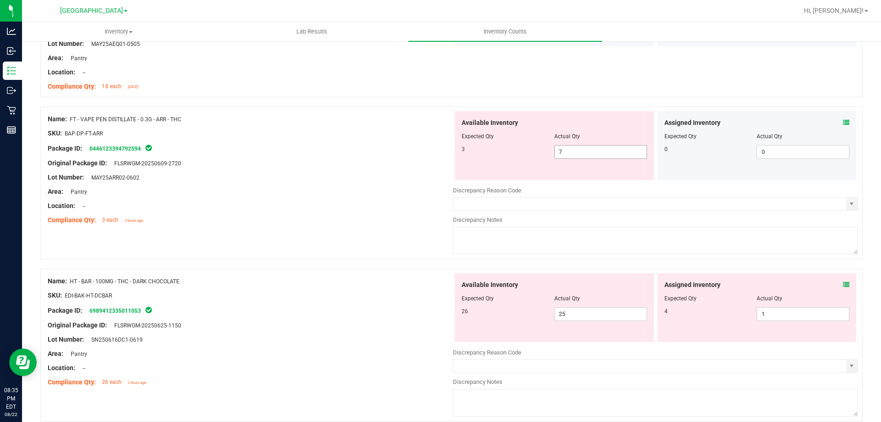
click at [617, 151] on span "7 7" at bounding box center [601, 152] width 93 height 14
type input "3"
click at [341, 185] on div at bounding box center [250, 184] width 405 height 5
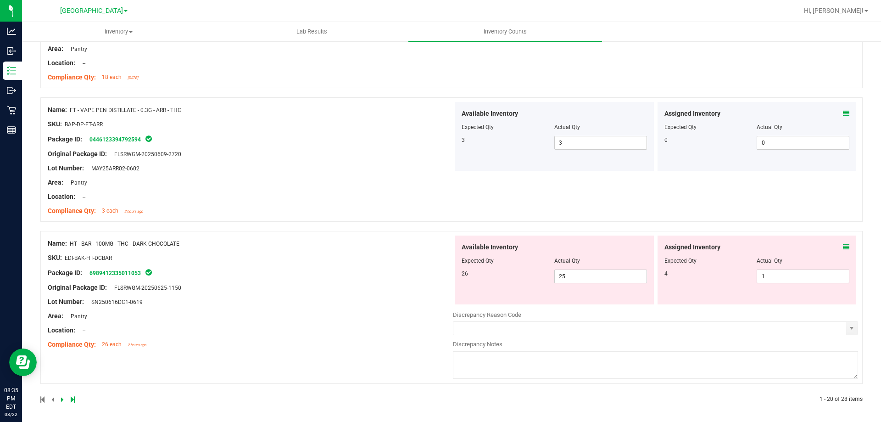
scroll to position [2444, 0]
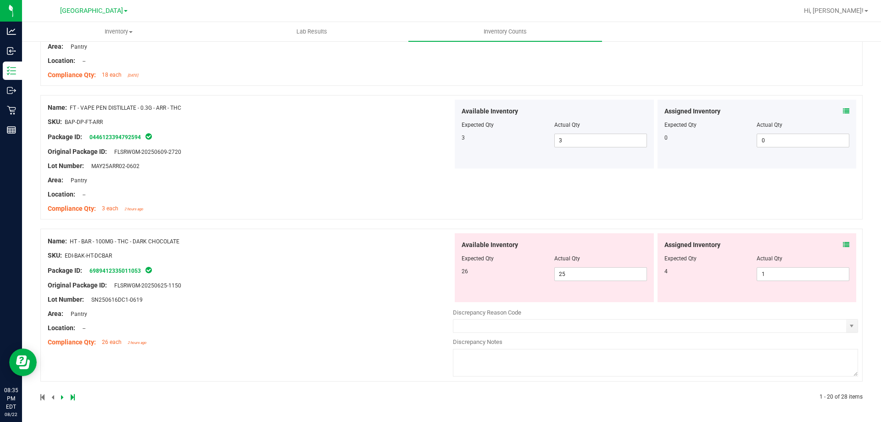
click at [843, 246] on icon at bounding box center [846, 244] width 6 height 6
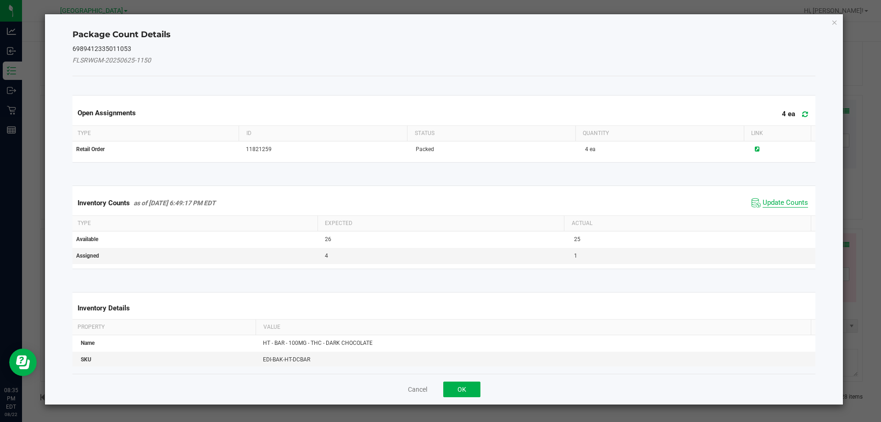
click at [789, 199] on span "Update Counts" at bounding box center [785, 202] width 45 height 9
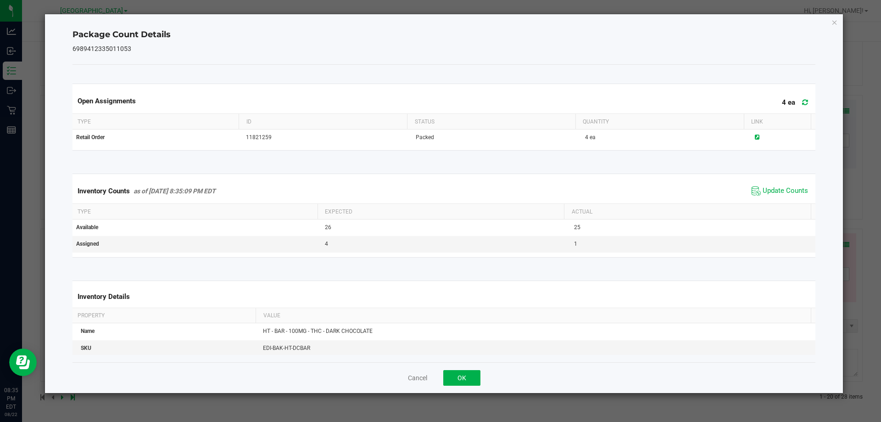
click at [830, 21] on div "Package Count Details 6989412335011053 Open Assignments 4 ea Type ID Status Qua…" at bounding box center [444, 203] width 799 height 379
click at [836, 22] on icon "Close" at bounding box center [835, 22] width 6 height 11
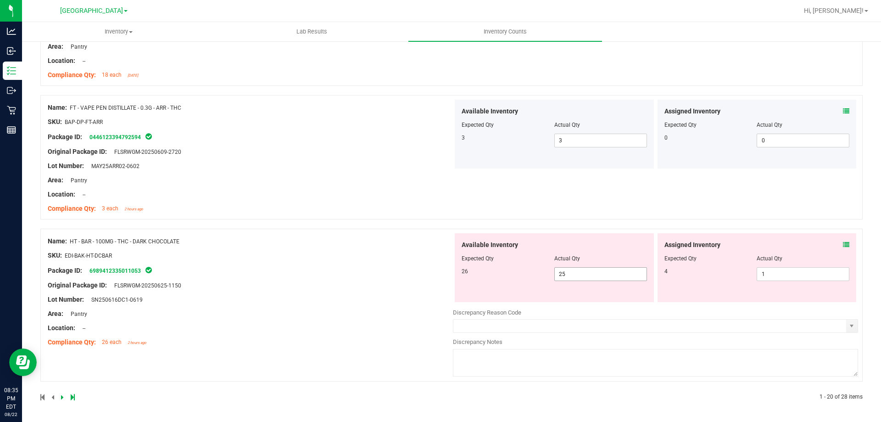
click at [568, 272] on span "25 25" at bounding box center [601, 274] width 93 height 14
type input "26"
click at [797, 275] on span "1 1" at bounding box center [803, 274] width 93 height 14
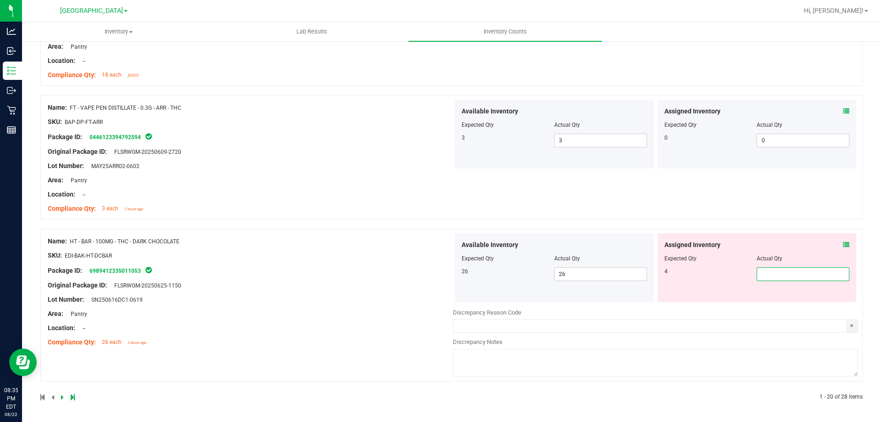
type input "4"
click at [413, 227] on div "Name: FT - VAPE PEN DISTILLATE - 0.3G - ARR - THC SKU: BAP-DP-FT-ARR Package ID…" at bounding box center [451, 162] width 823 height 134
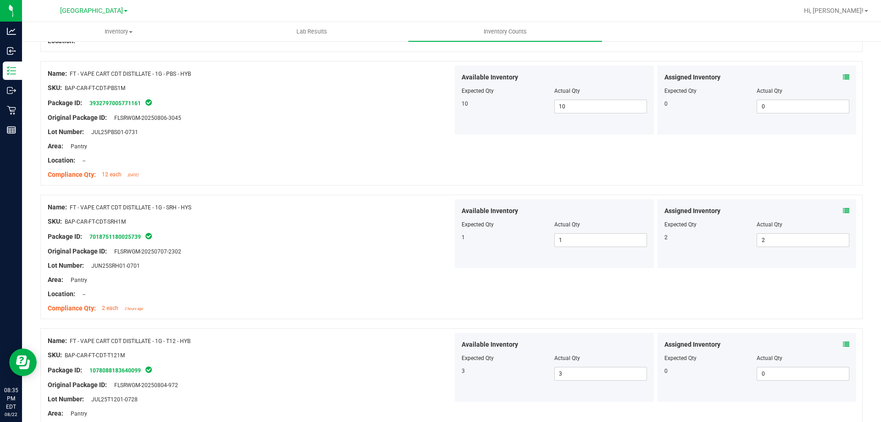
scroll to position [0, 0]
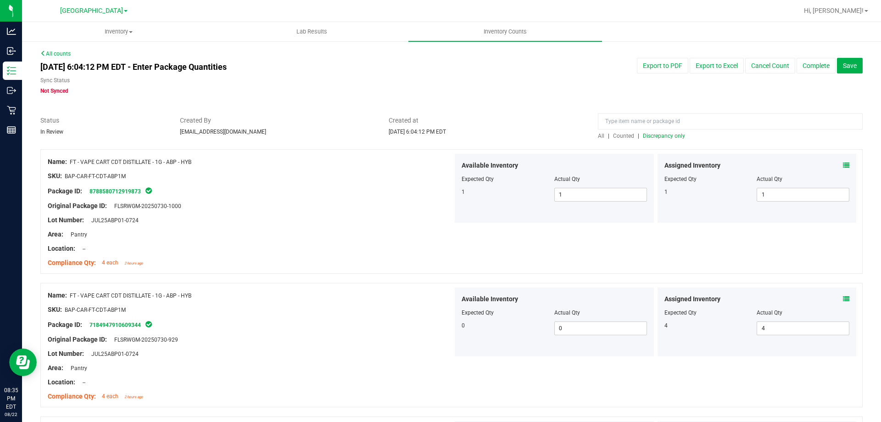
click at [666, 137] on span "Discrepancy only" at bounding box center [664, 136] width 42 height 6
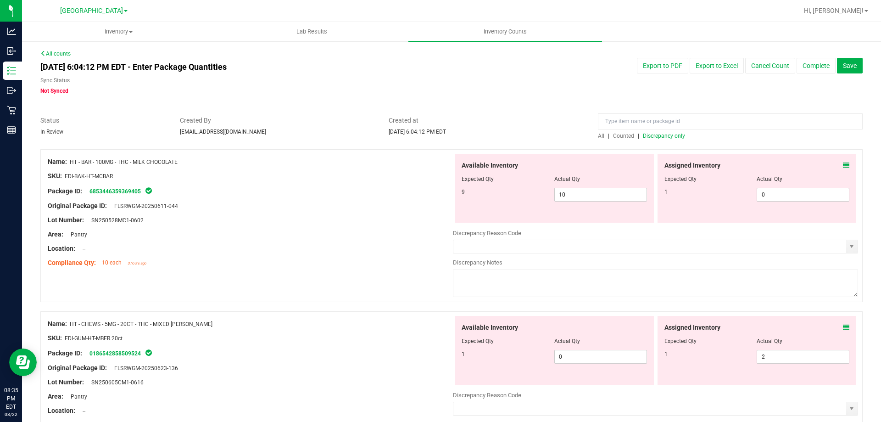
click at [843, 167] on icon at bounding box center [846, 165] width 6 height 6
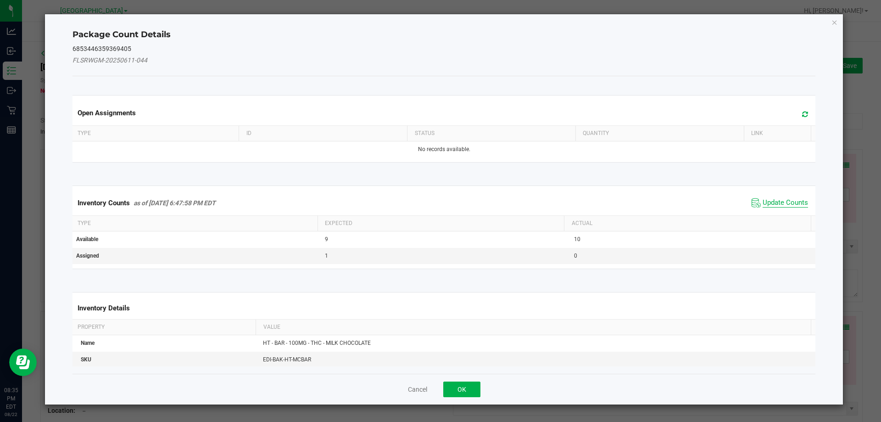
click at [777, 201] on span "Update Counts" at bounding box center [785, 202] width 45 height 9
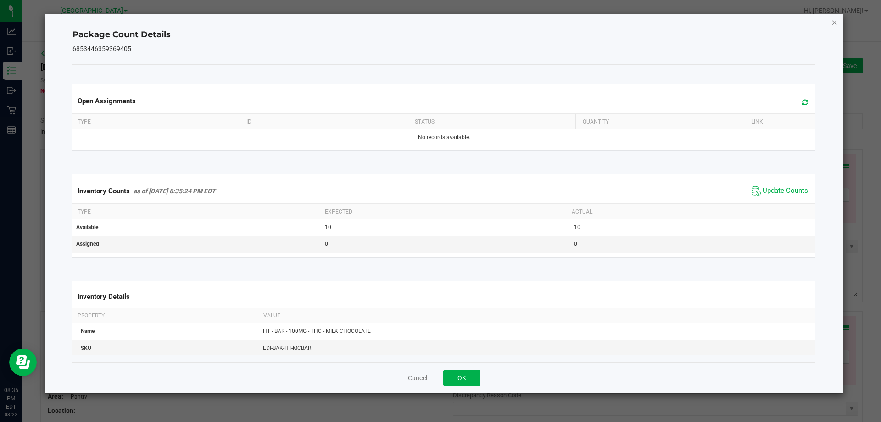
click at [836, 21] on icon "Close" at bounding box center [835, 22] width 6 height 11
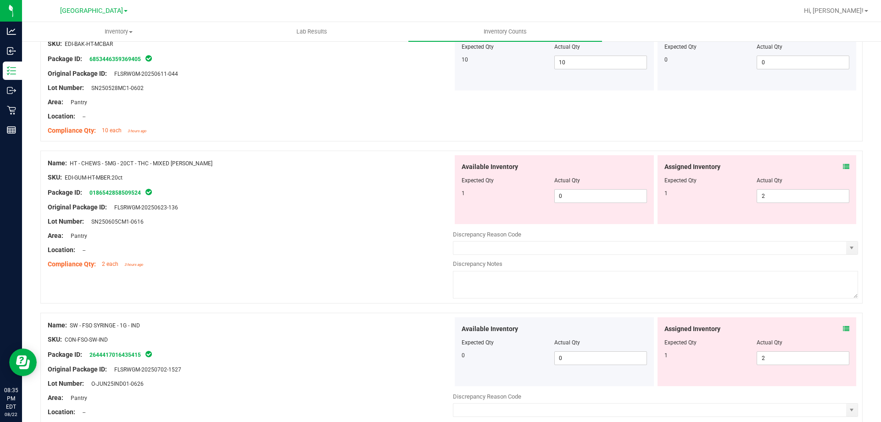
scroll to position [184, 0]
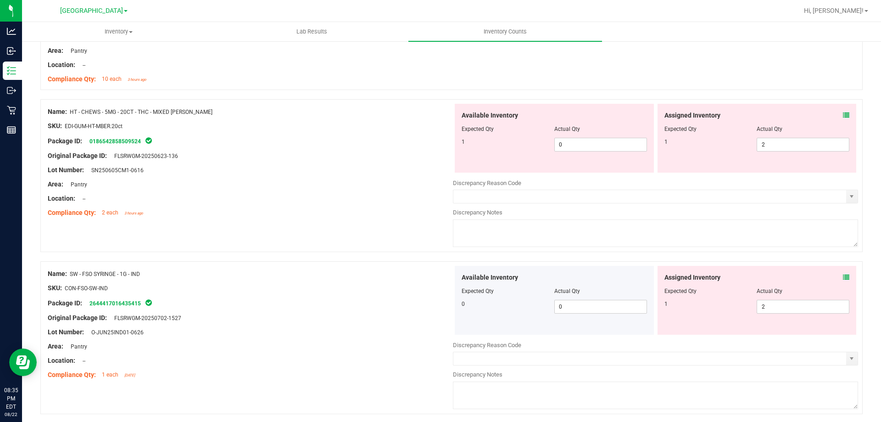
click at [843, 114] on icon at bounding box center [846, 115] width 6 height 6
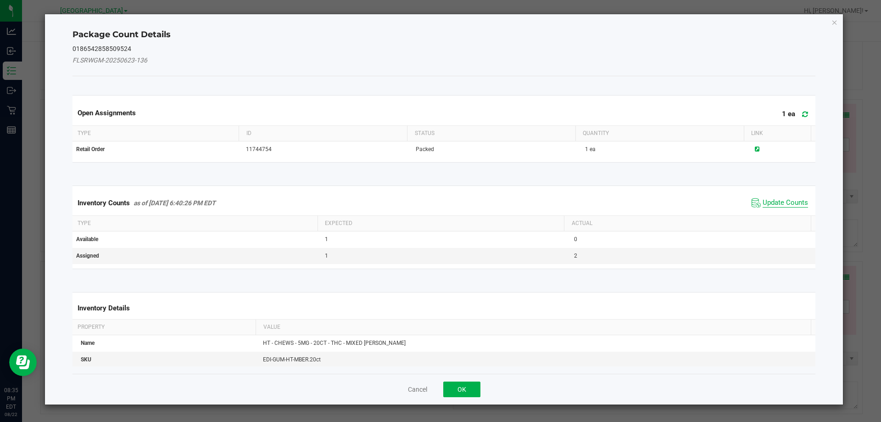
click at [791, 201] on span "Update Counts" at bounding box center [785, 202] width 45 height 9
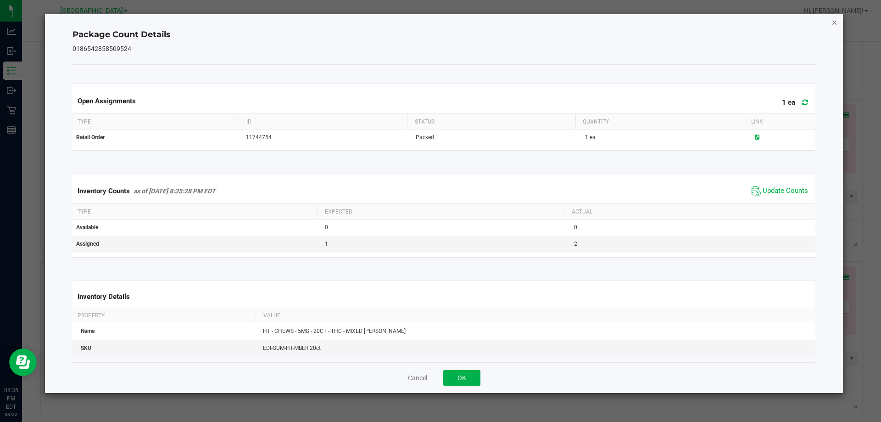
click at [837, 22] on icon "Close" at bounding box center [835, 22] width 6 height 11
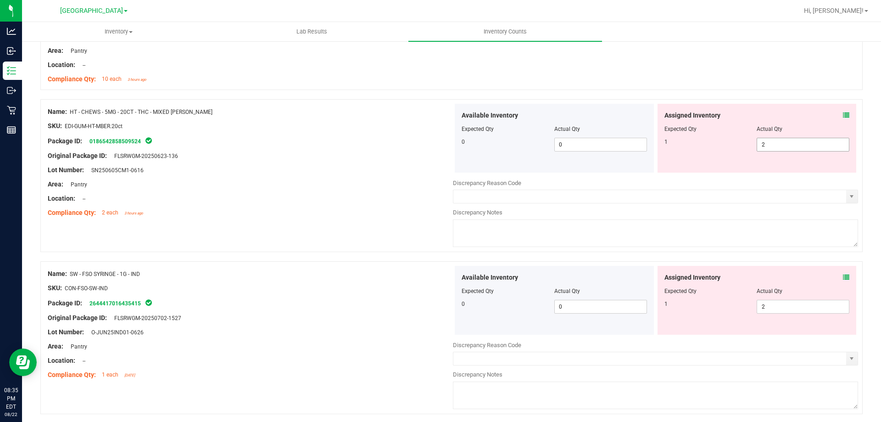
click at [768, 148] on span "2 2" at bounding box center [803, 145] width 93 height 14
type input "1"
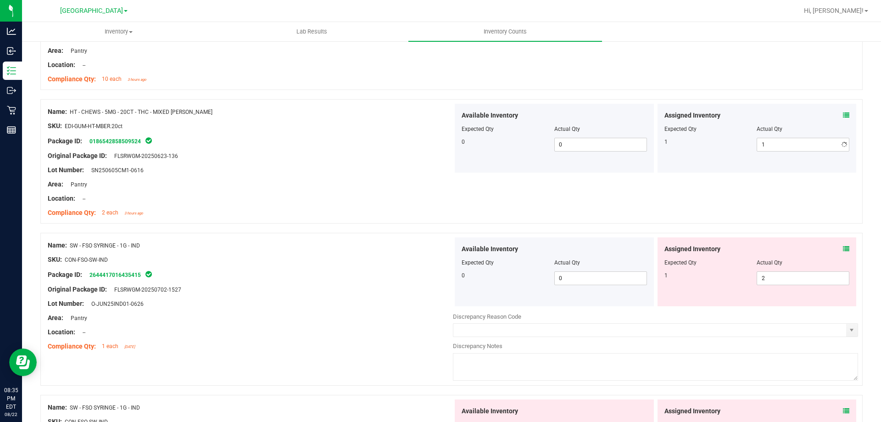
click at [368, 157] on div "Original Package ID: FLSRWGM-20250623-136" at bounding box center [250, 156] width 405 height 10
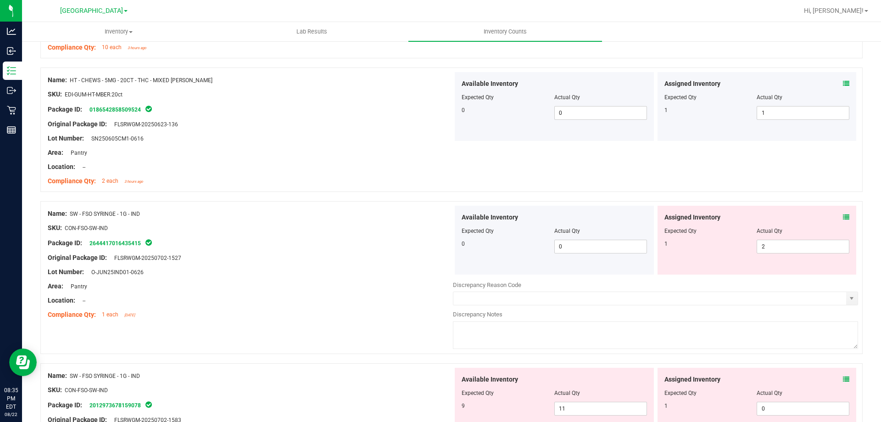
scroll to position [230, 0]
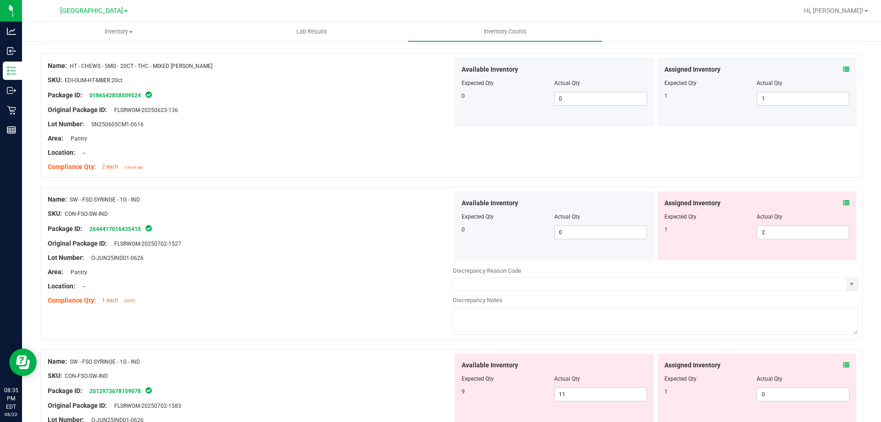
click at [843, 204] on icon at bounding box center [846, 203] width 6 height 6
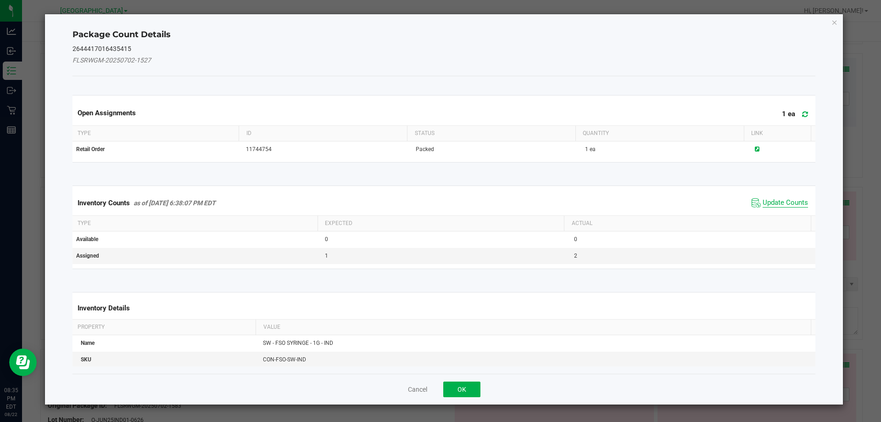
click at [791, 198] on span "Update Counts" at bounding box center [785, 202] width 45 height 9
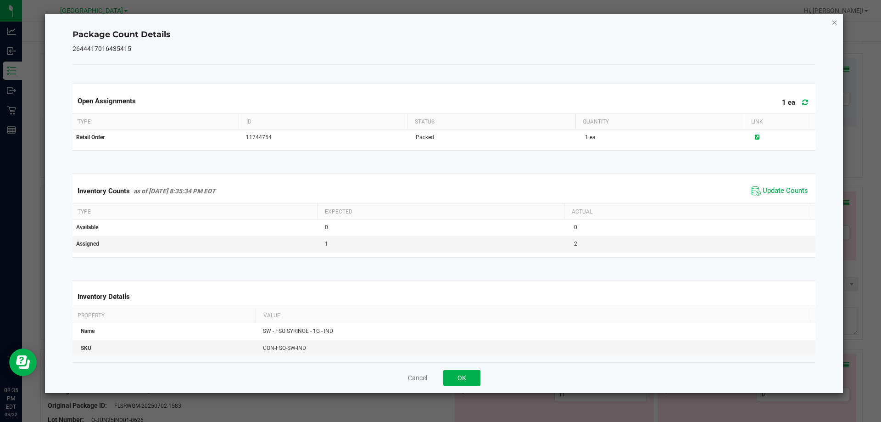
click at [834, 22] on icon "Close" at bounding box center [835, 22] width 6 height 11
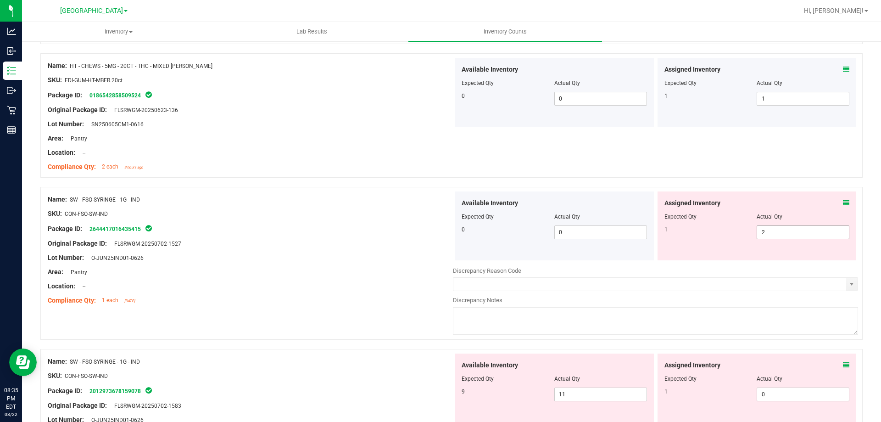
click at [768, 230] on span "2 2" at bounding box center [803, 232] width 93 height 14
type input "1"
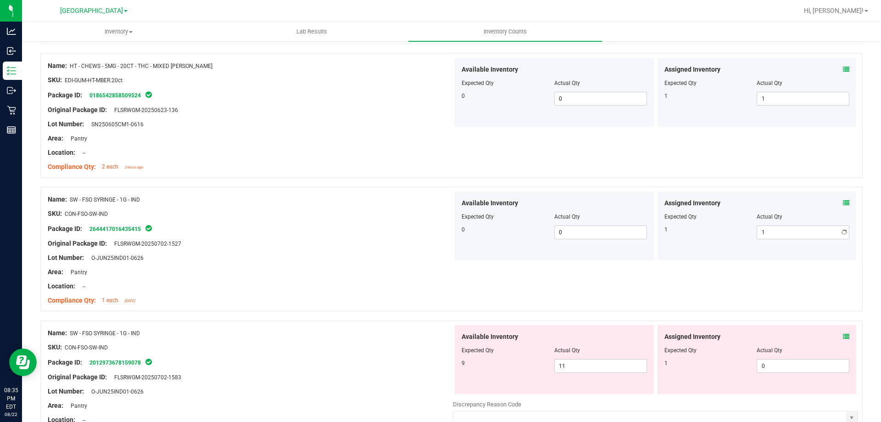
click at [371, 180] on div at bounding box center [451, 182] width 823 height 9
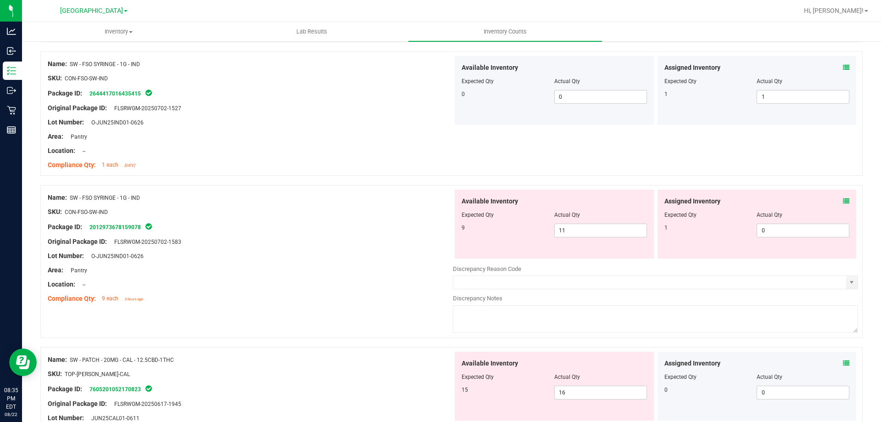
scroll to position [367, 0]
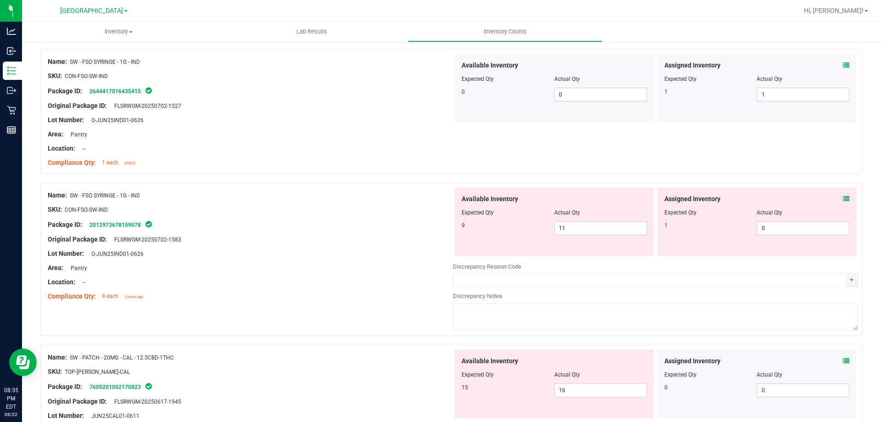
click at [843, 197] on icon at bounding box center [846, 199] width 6 height 6
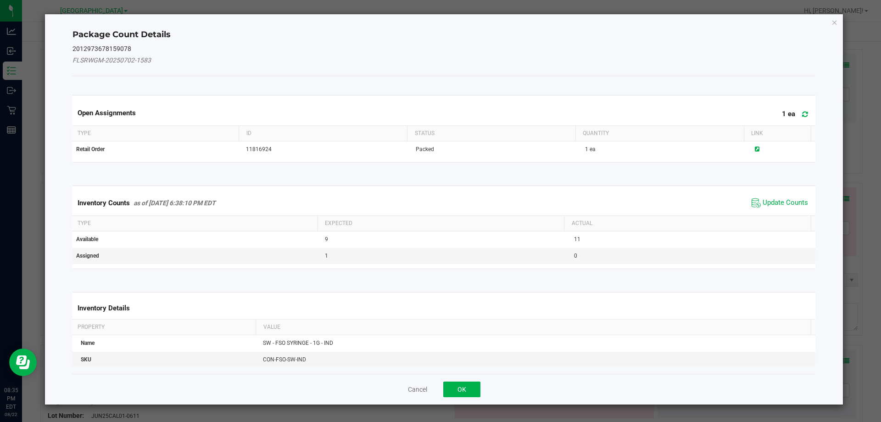
click at [794, 193] on div "Inventory Counts as of [DATE] 6:38:10 PM EDT Update Counts" at bounding box center [444, 202] width 747 height 25
click at [785, 203] on span "Update Counts" at bounding box center [785, 202] width 45 height 9
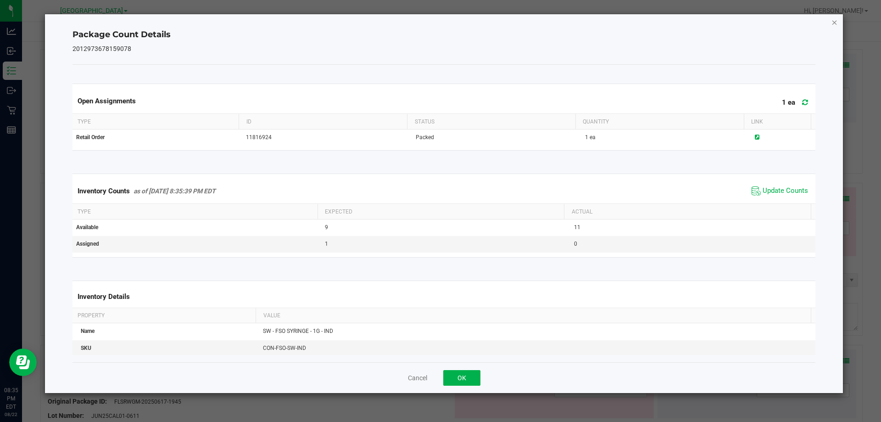
click at [833, 26] on icon "Close" at bounding box center [835, 22] width 6 height 11
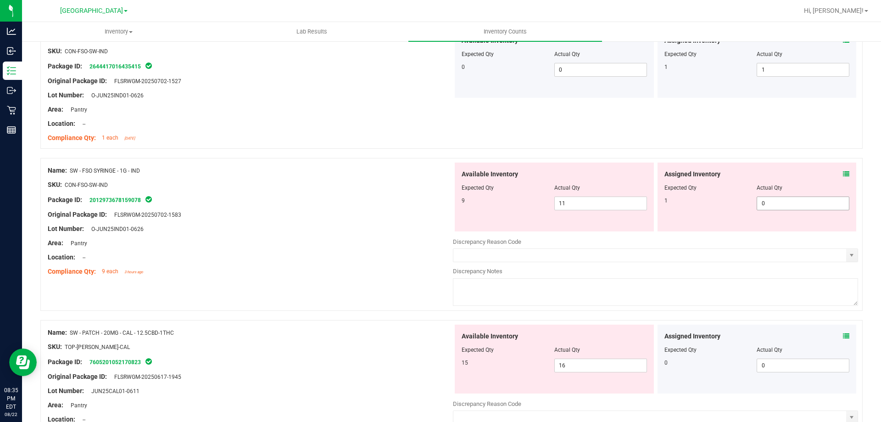
scroll to position [413, 0]
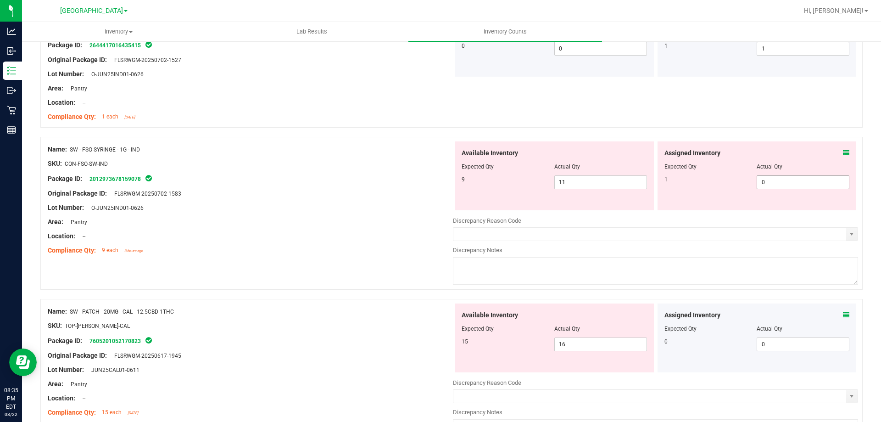
click at [782, 181] on span "0 0" at bounding box center [803, 182] width 93 height 14
type input "1"
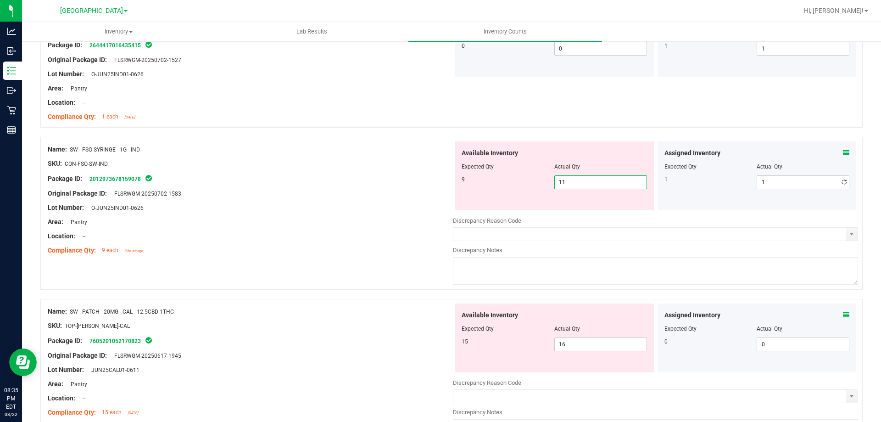
click at [620, 177] on span "11 11" at bounding box center [601, 182] width 93 height 14
type input "1"
type input "9"
click at [375, 200] on div at bounding box center [250, 200] width 405 height 5
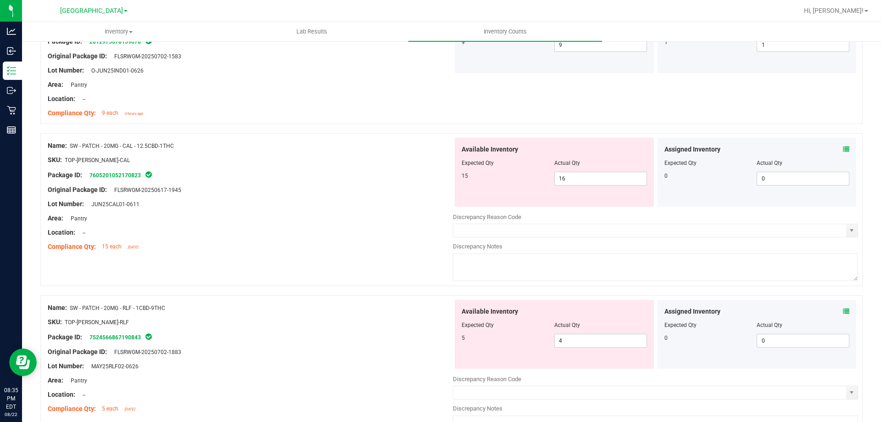
scroll to position [551, 0]
click at [843, 150] on icon at bounding box center [846, 149] width 6 height 6
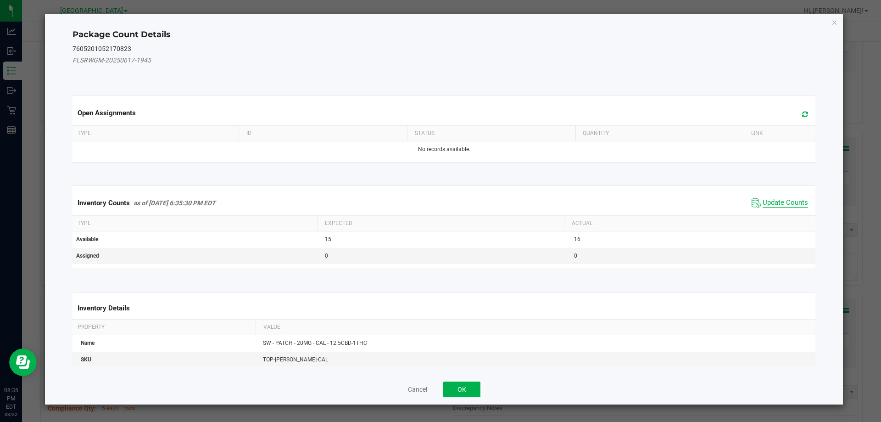
click at [781, 201] on span "Update Counts" at bounding box center [785, 202] width 45 height 9
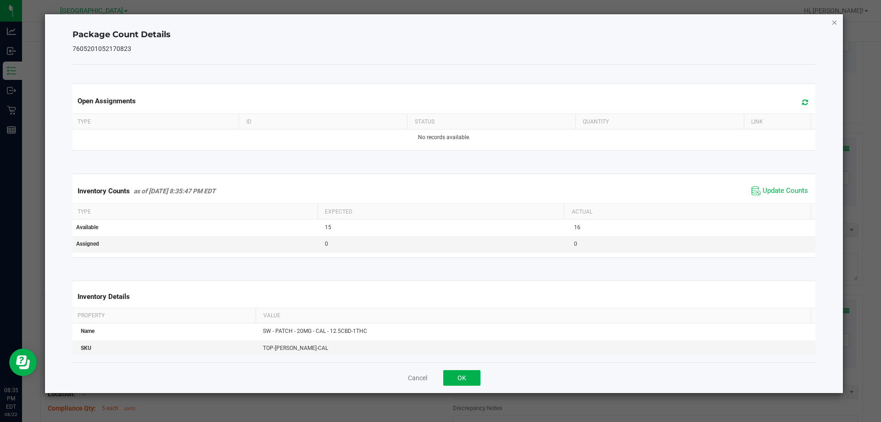
click at [835, 19] on icon "Close" at bounding box center [835, 22] width 6 height 11
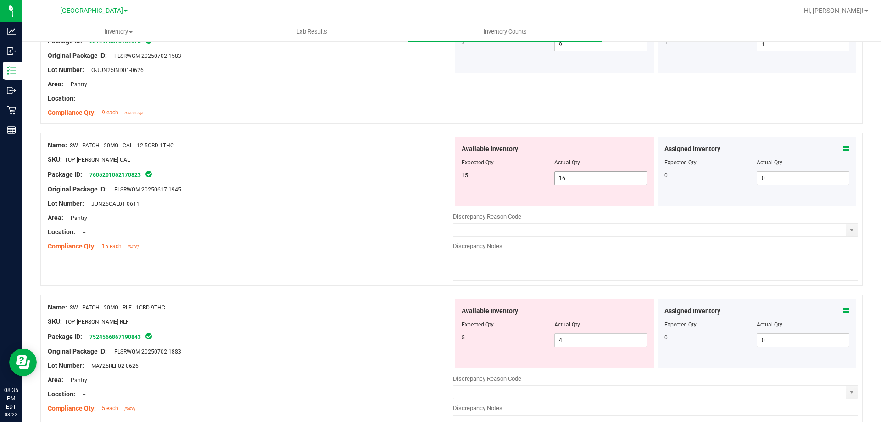
click at [608, 180] on span "16 16" at bounding box center [601, 178] width 93 height 14
type input "15"
click at [299, 177] on div "Package ID: 7605201052170823" at bounding box center [250, 174] width 405 height 11
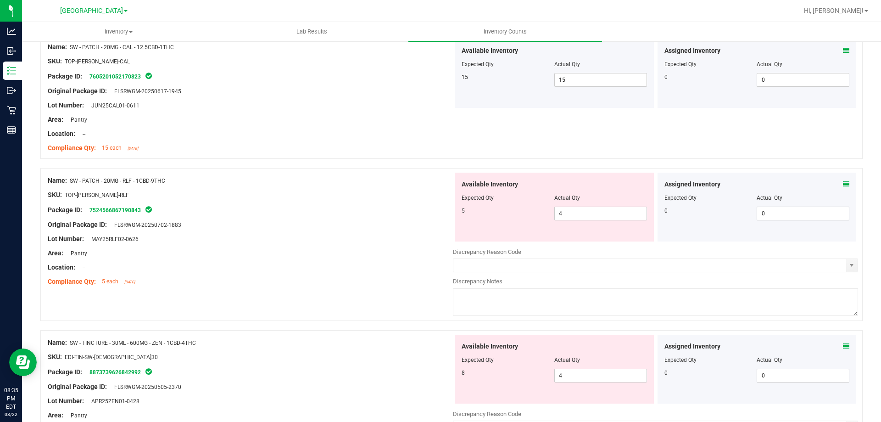
scroll to position [689, 0]
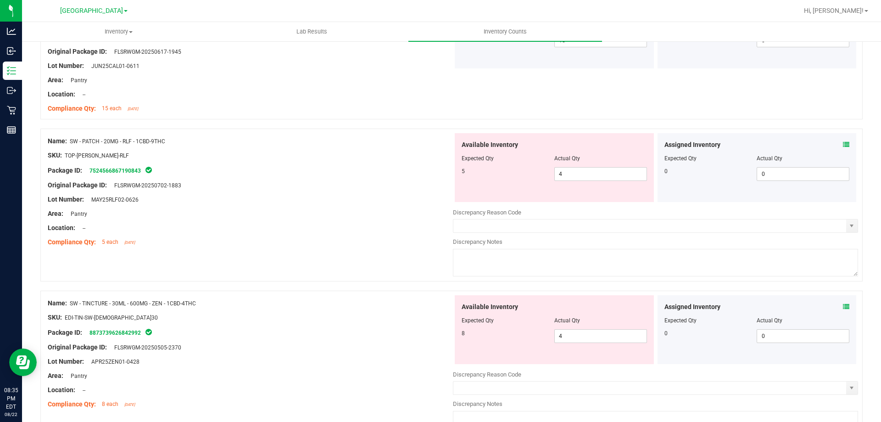
click at [843, 141] on icon at bounding box center [846, 144] width 6 height 6
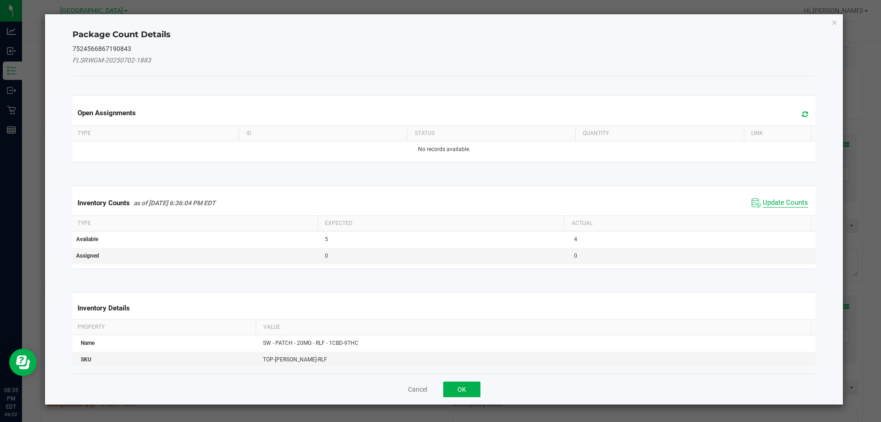
click at [779, 201] on span "Update Counts" at bounding box center [785, 202] width 45 height 9
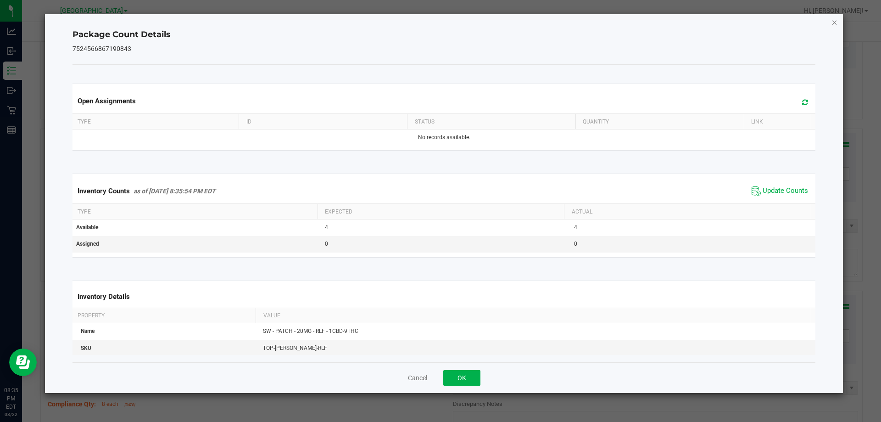
click at [834, 26] on icon "Close" at bounding box center [835, 22] width 6 height 11
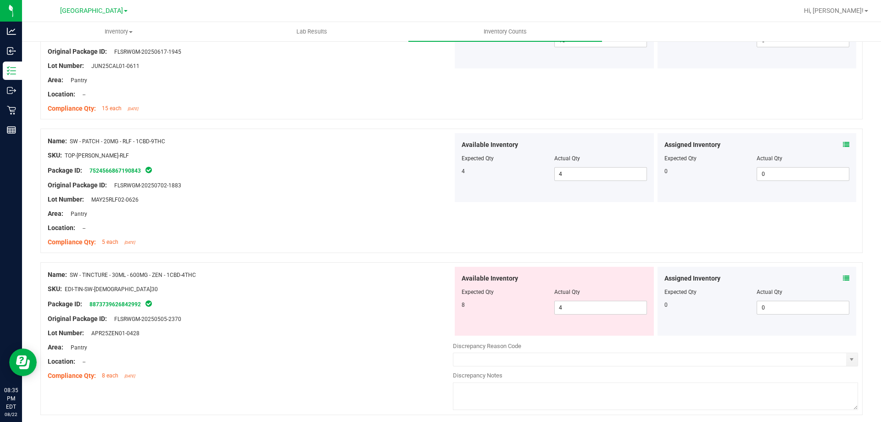
scroll to position [872, 0]
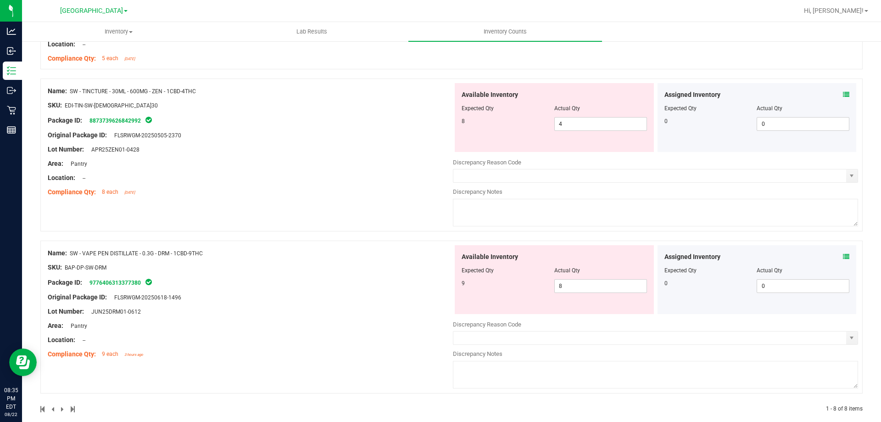
click at [843, 93] on icon at bounding box center [846, 94] width 6 height 6
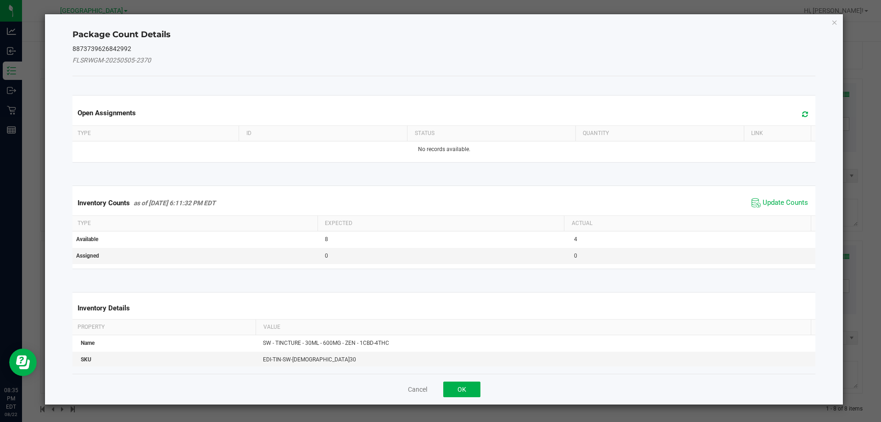
click at [778, 207] on span "Update Counts" at bounding box center [785, 202] width 45 height 9
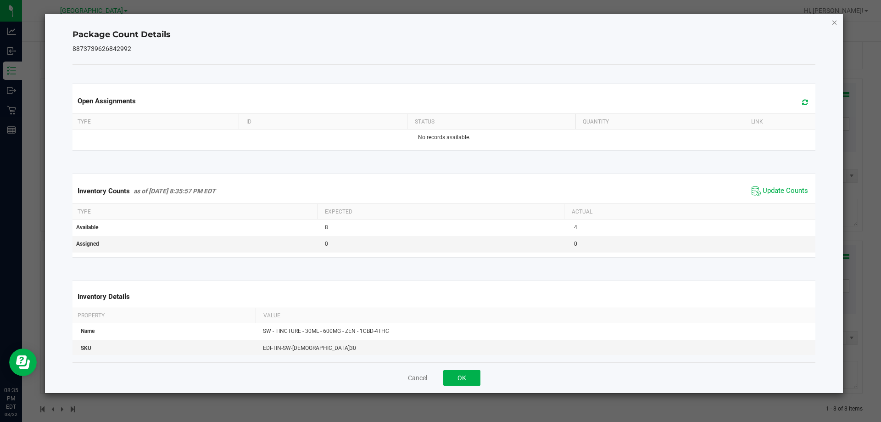
click at [836, 22] on icon "Close" at bounding box center [835, 22] width 6 height 11
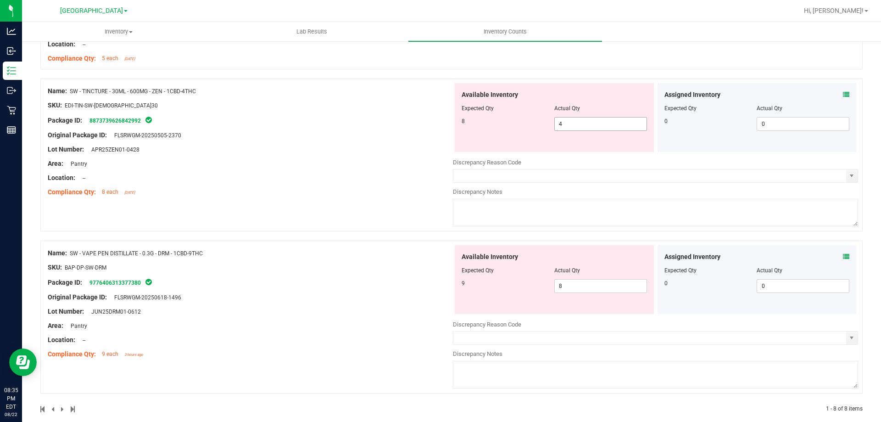
click at [614, 126] on span "4 4" at bounding box center [601, 124] width 93 height 14
type input "8"
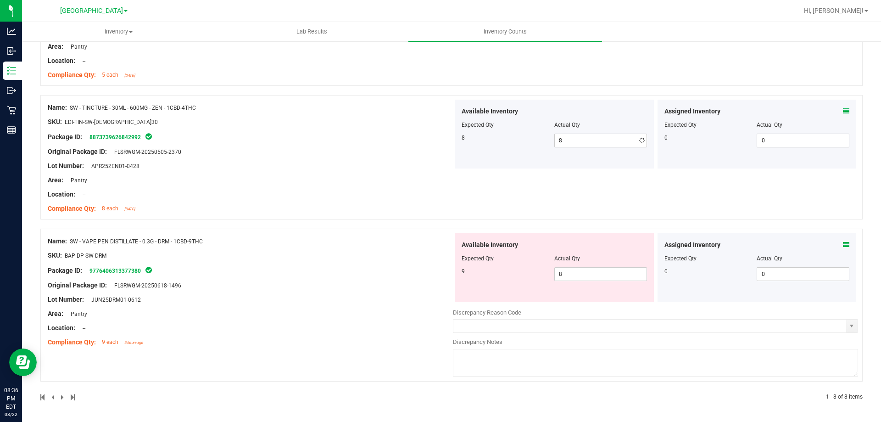
click at [399, 127] on div "Name: SW - TINCTURE - 30ML - 600MG - ZEN - 1CBD-4THC SKU: EDI-TIN-SW-[DEMOGRAPH…" at bounding box center [250, 158] width 405 height 117
click at [843, 243] on icon at bounding box center [846, 244] width 6 height 6
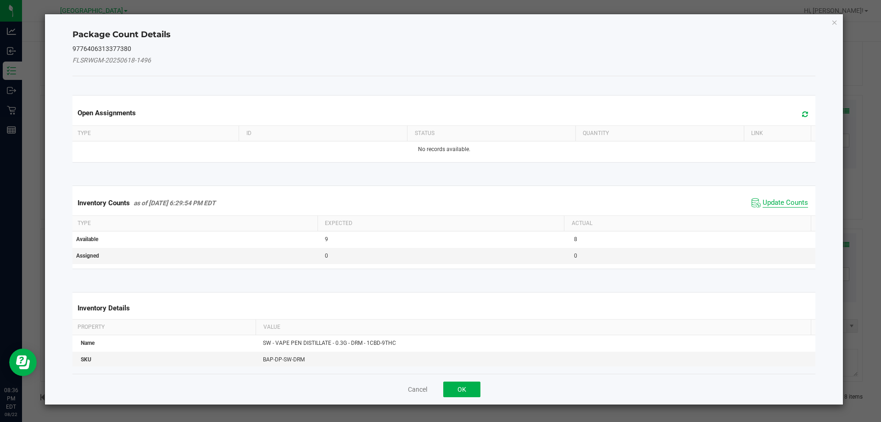
click at [768, 202] on span "Update Counts" at bounding box center [785, 202] width 45 height 9
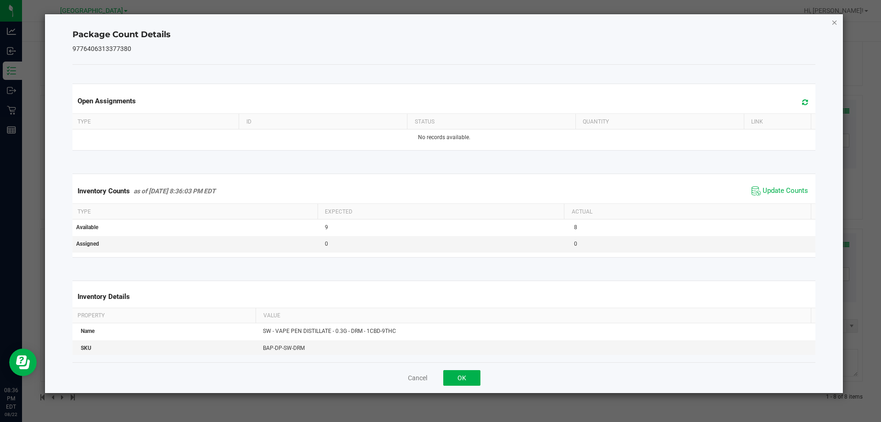
click at [837, 21] on icon "Close" at bounding box center [835, 22] width 6 height 11
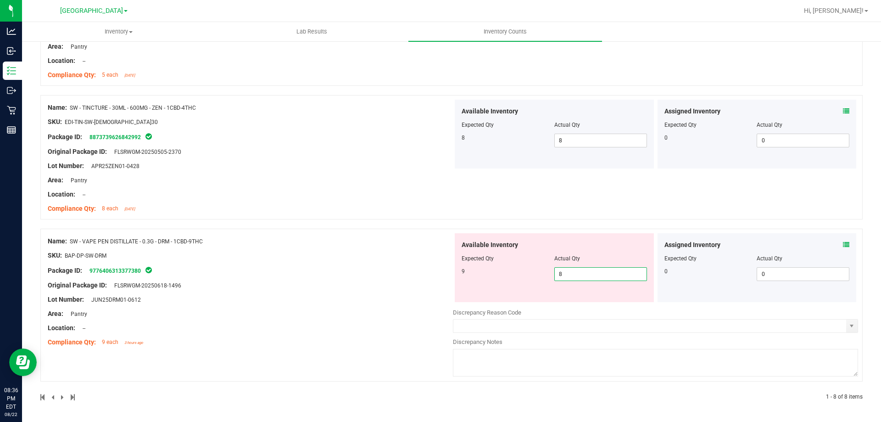
click at [588, 275] on span "8 8" at bounding box center [601, 274] width 93 height 14
type input "9"
click at [396, 222] on div "Name: SW - TINCTURE - 30ML - 600MG - ZEN - 1CBD-4THC SKU: EDI-TIN-SW-[DEMOGRAPH…" at bounding box center [451, 162] width 823 height 134
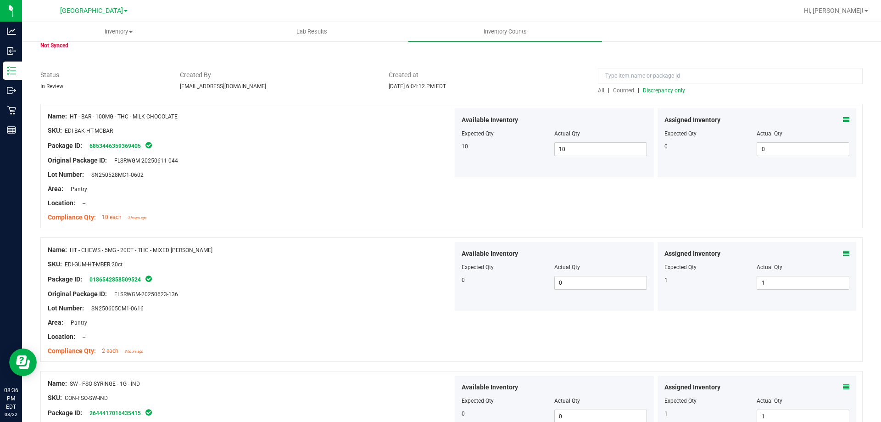
scroll to position [3, 0]
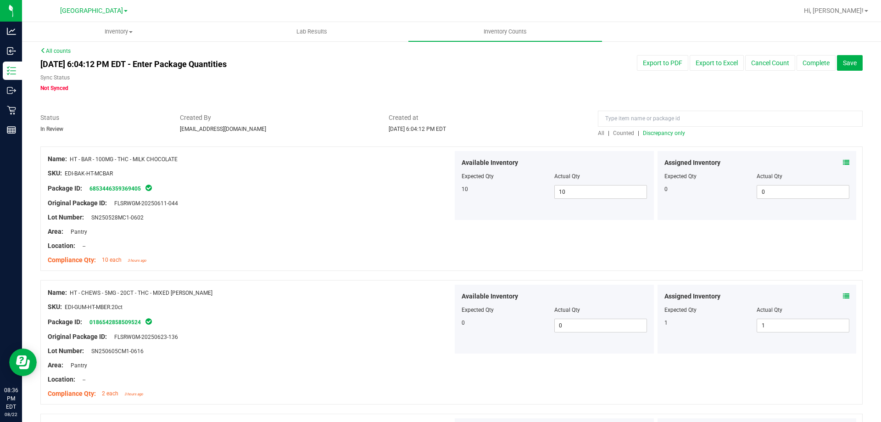
click at [648, 130] on span "Discrepancy only" at bounding box center [664, 133] width 42 height 6
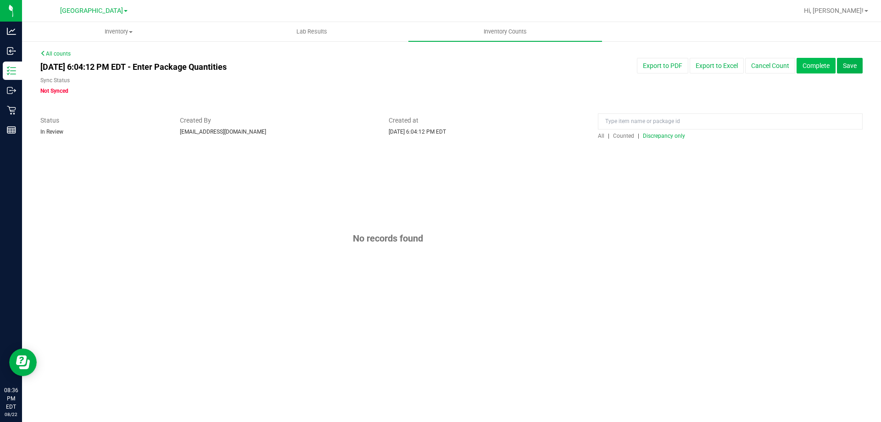
click at [814, 62] on button "Complete" at bounding box center [816, 66] width 39 height 16
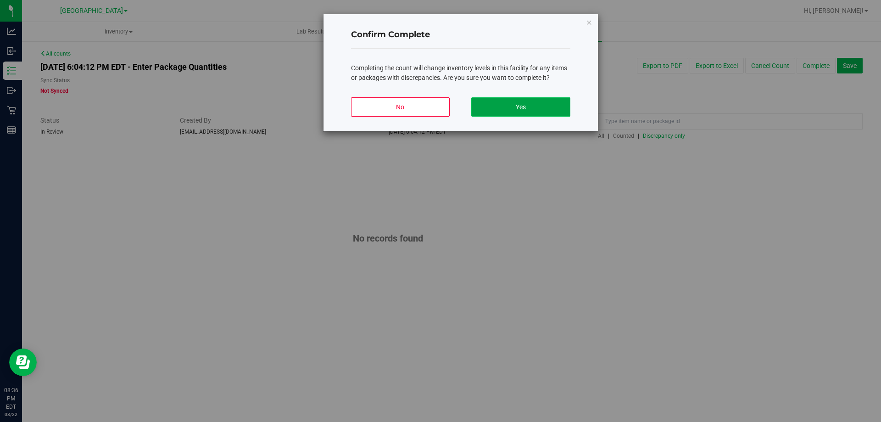
click at [551, 108] on button "Yes" at bounding box center [520, 106] width 99 height 19
